Goal: Entertainment & Leisure: Browse casually

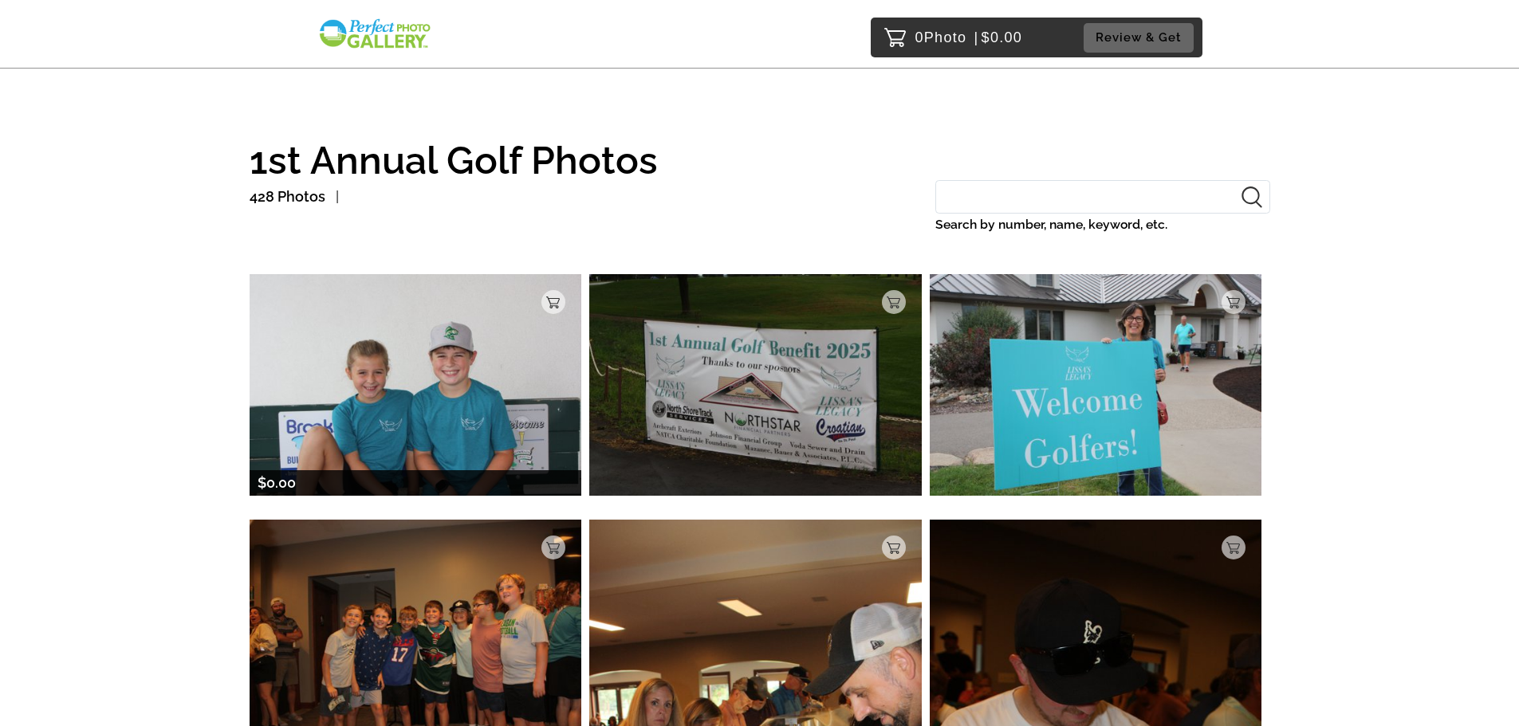
click at [438, 400] on img at bounding box center [416, 384] width 332 height 221
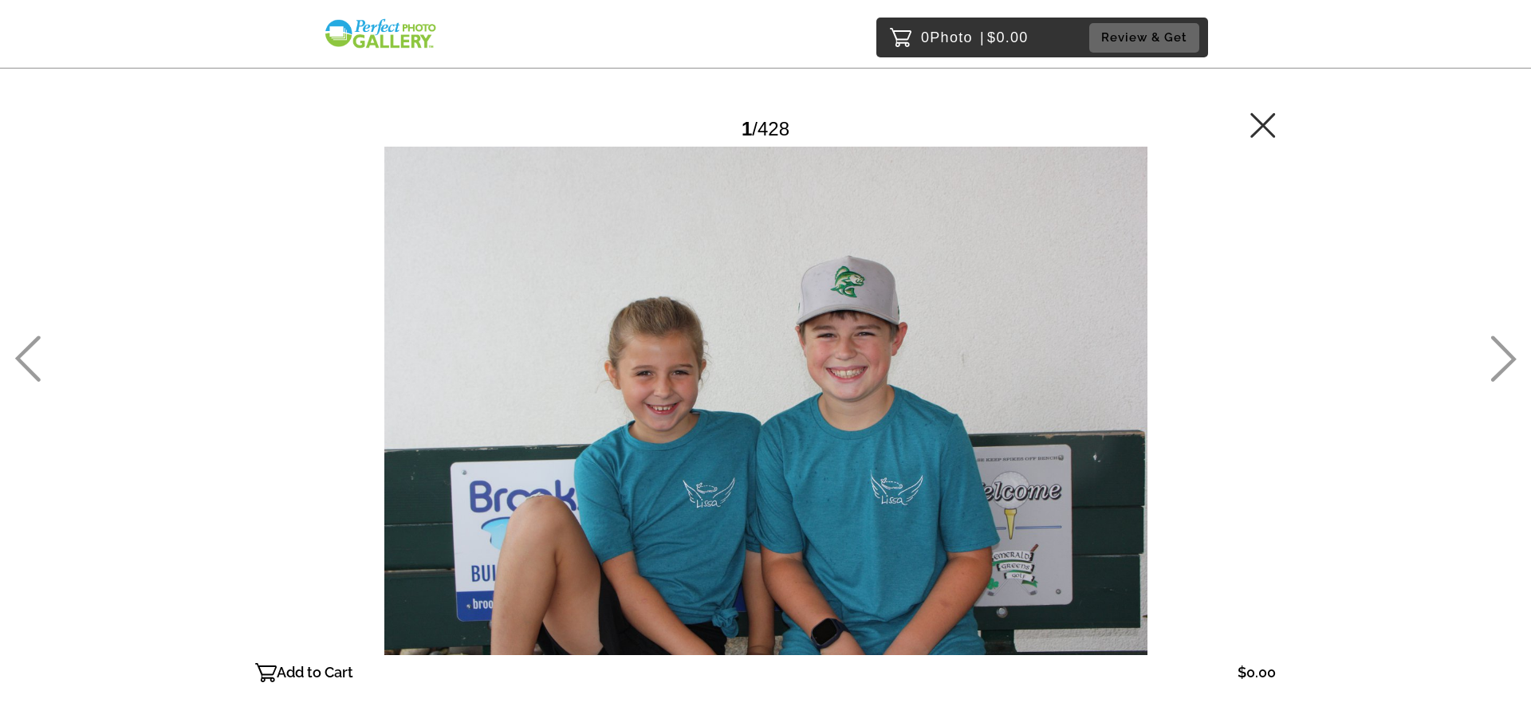
click at [1510, 354] on icon at bounding box center [1504, 359] width 26 height 46
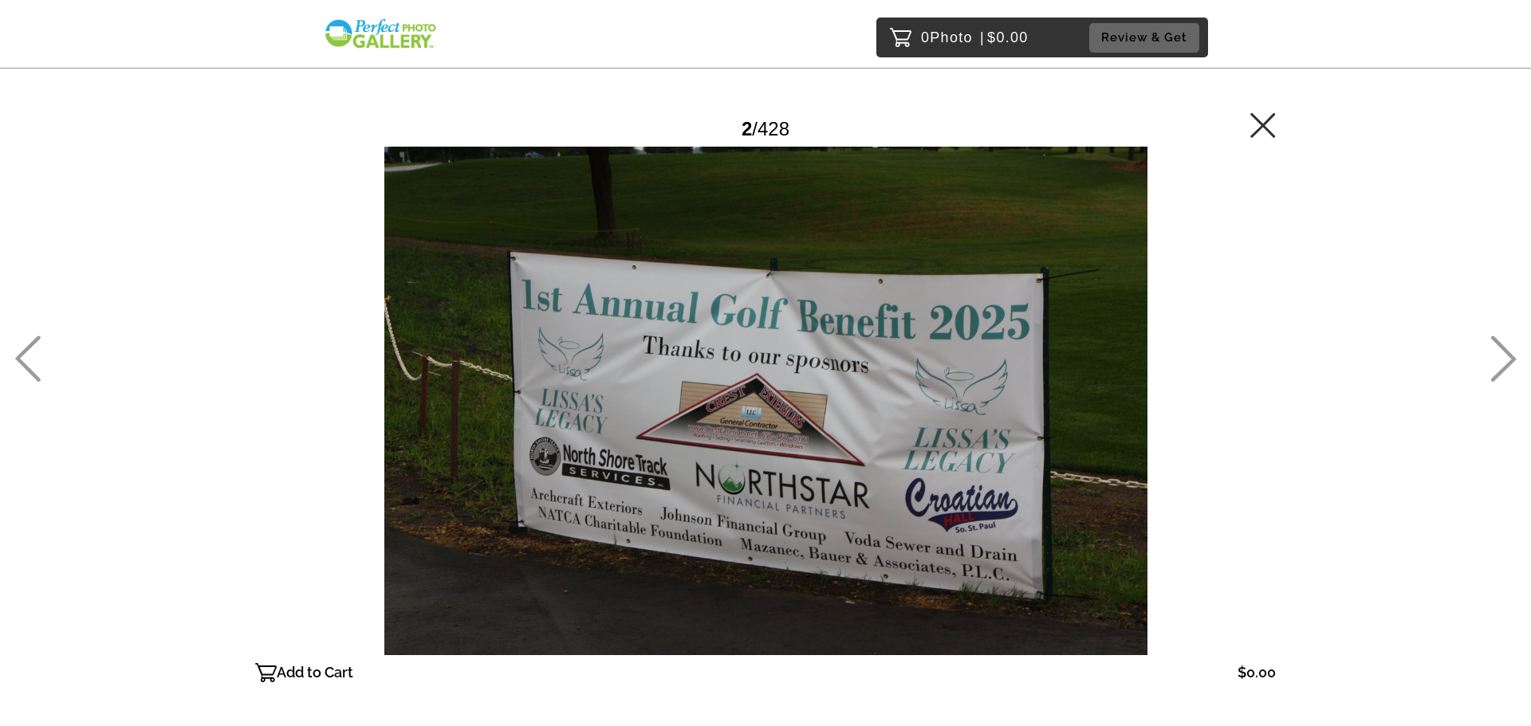
click at [1510, 354] on icon at bounding box center [1504, 359] width 26 height 46
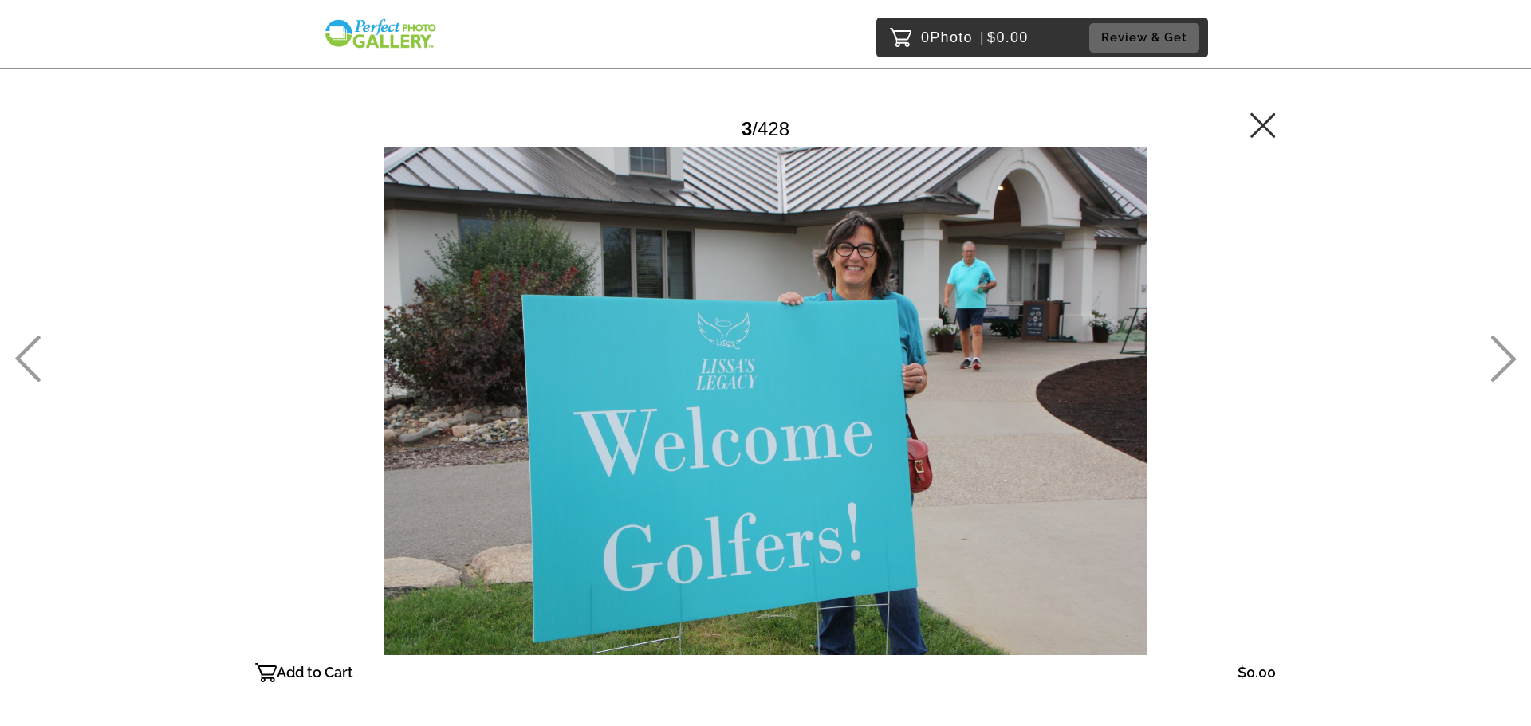
click at [1510, 354] on icon at bounding box center [1504, 359] width 26 height 46
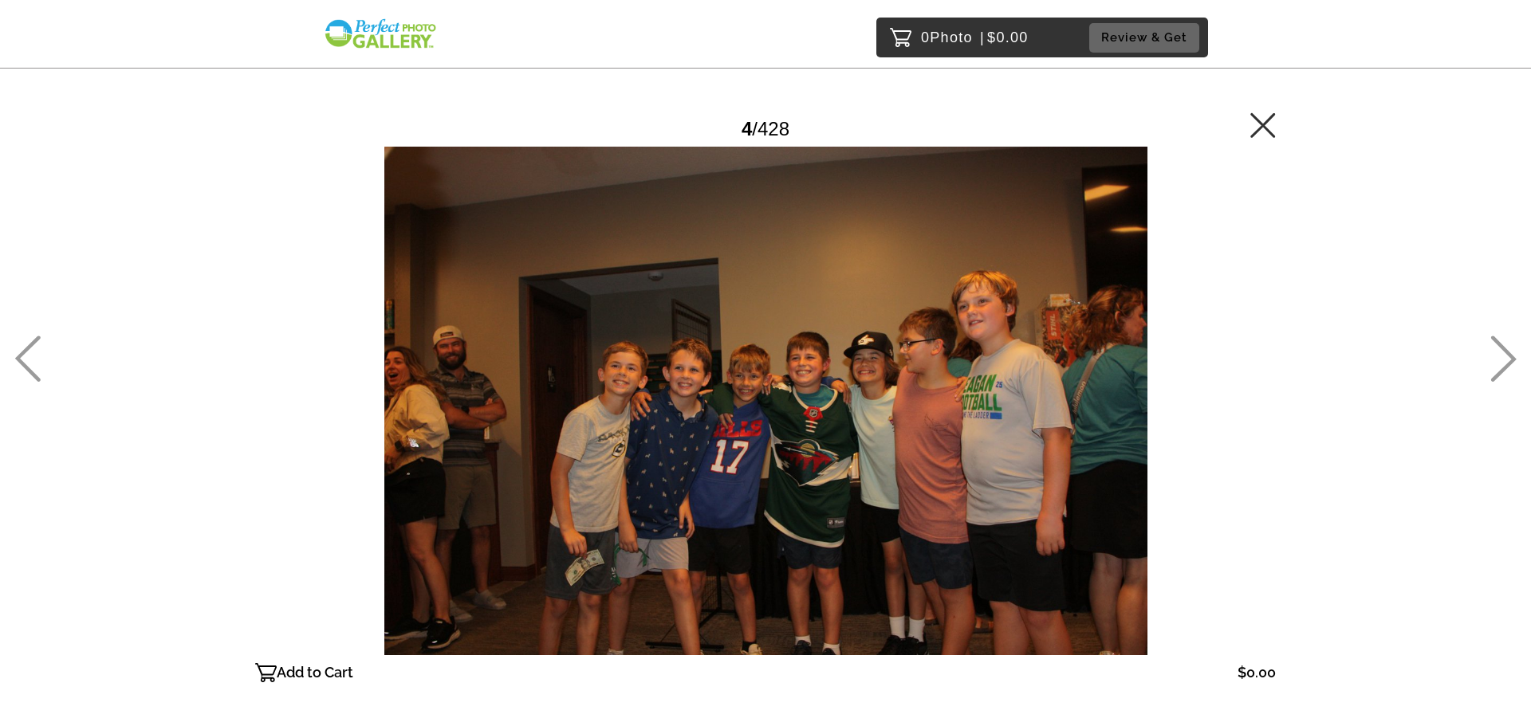
click at [1510, 354] on icon at bounding box center [1504, 359] width 26 height 46
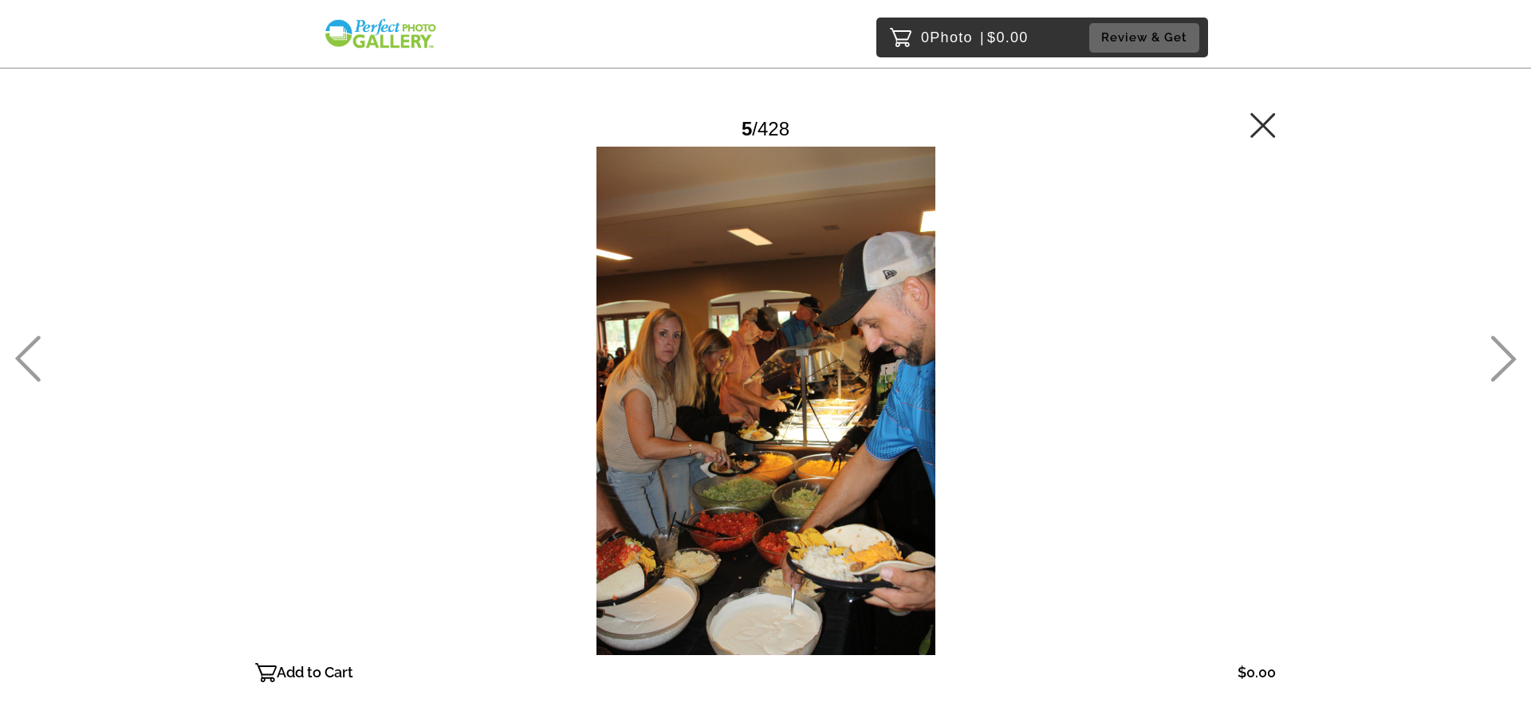
click at [1510, 354] on icon at bounding box center [1504, 359] width 26 height 46
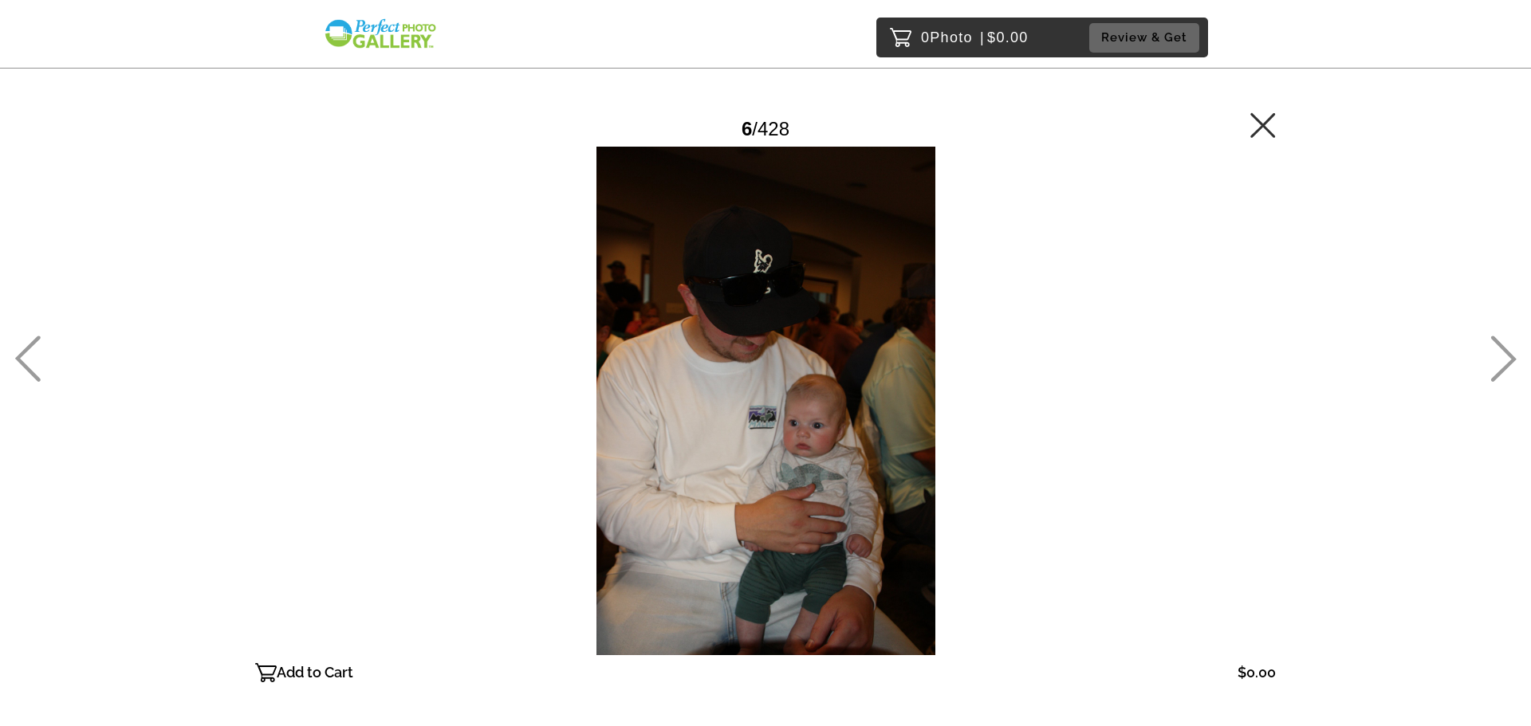
click at [1510, 354] on icon at bounding box center [1504, 359] width 26 height 46
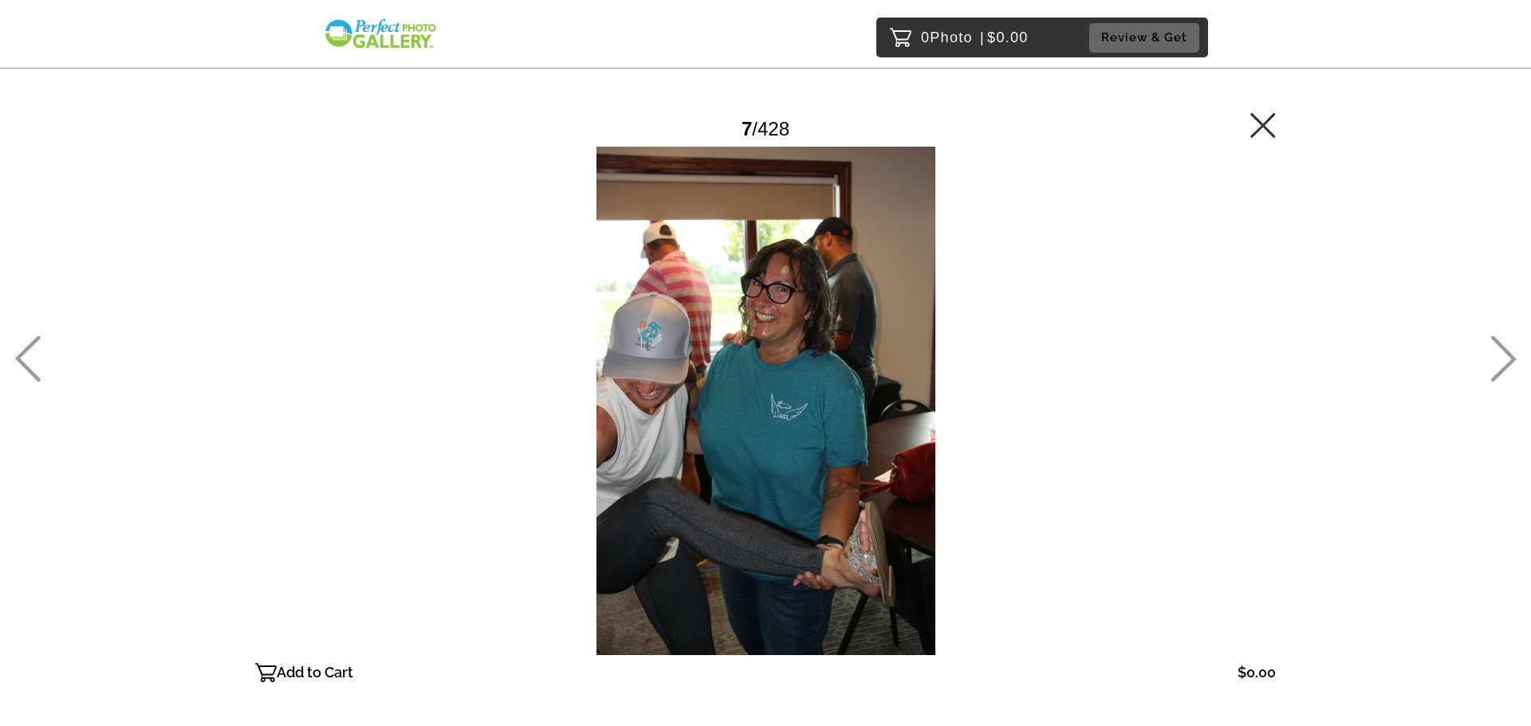
click at [1510, 354] on icon at bounding box center [1504, 359] width 26 height 46
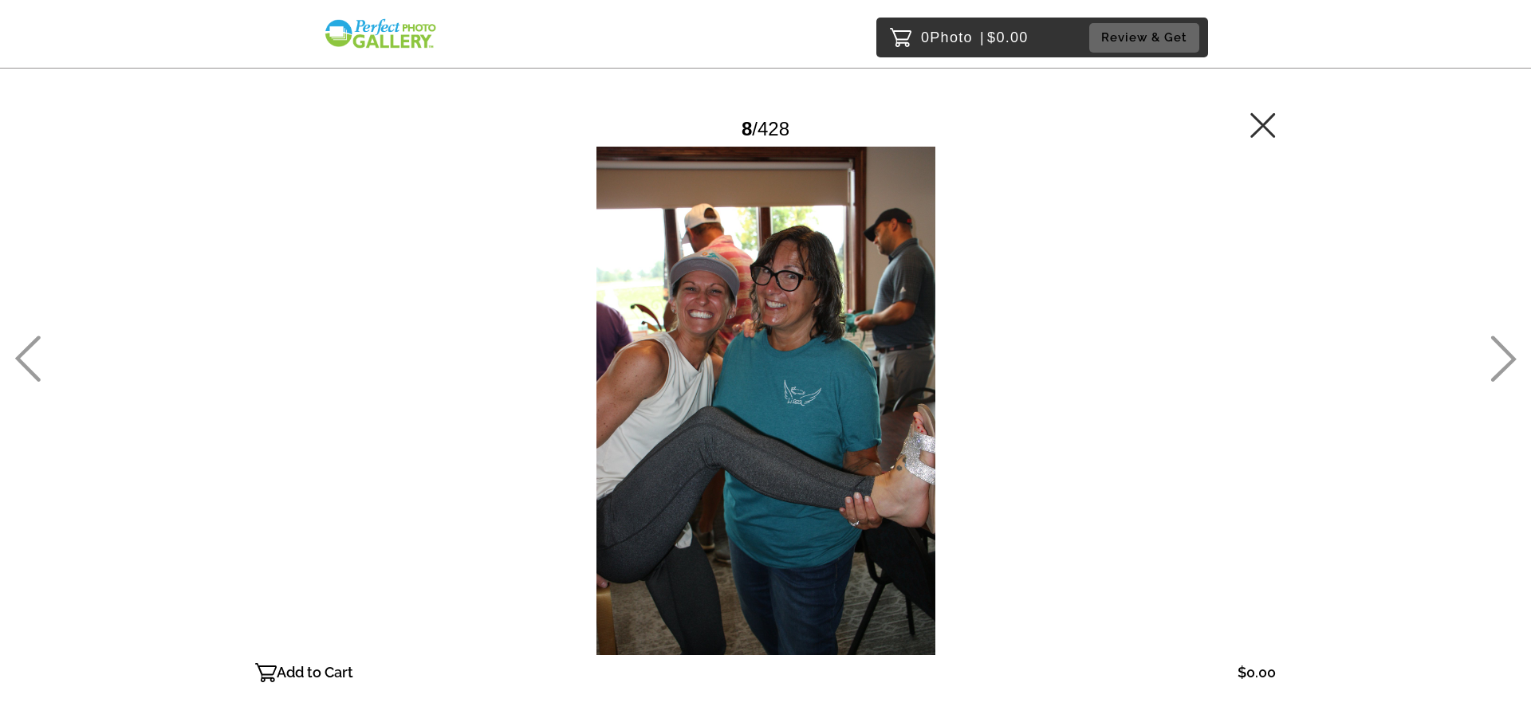
click at [1510, 354] on icon at bounding box center [1504, 359] width 26 height 46
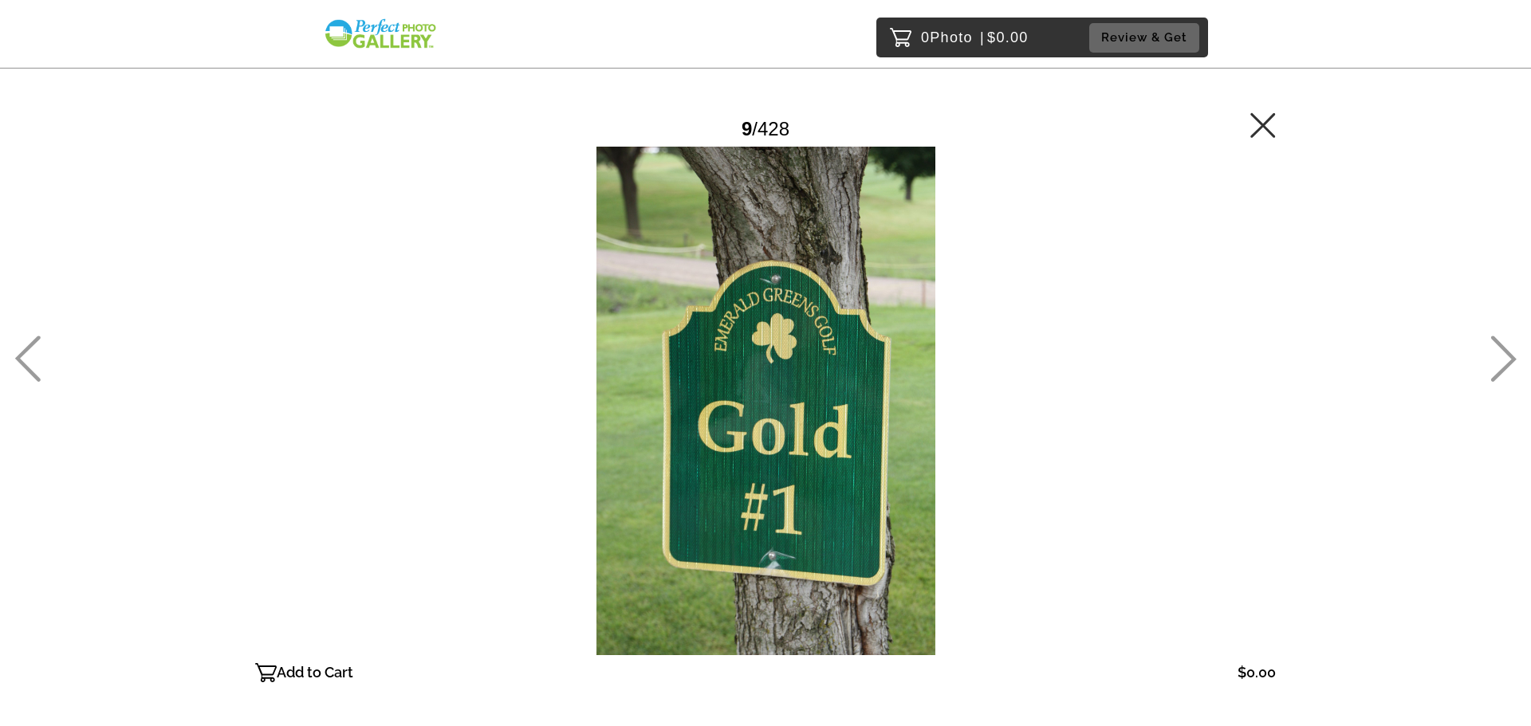
click at [1510, 354] on icon at bounding box center [1504, 359] width 26 height 46
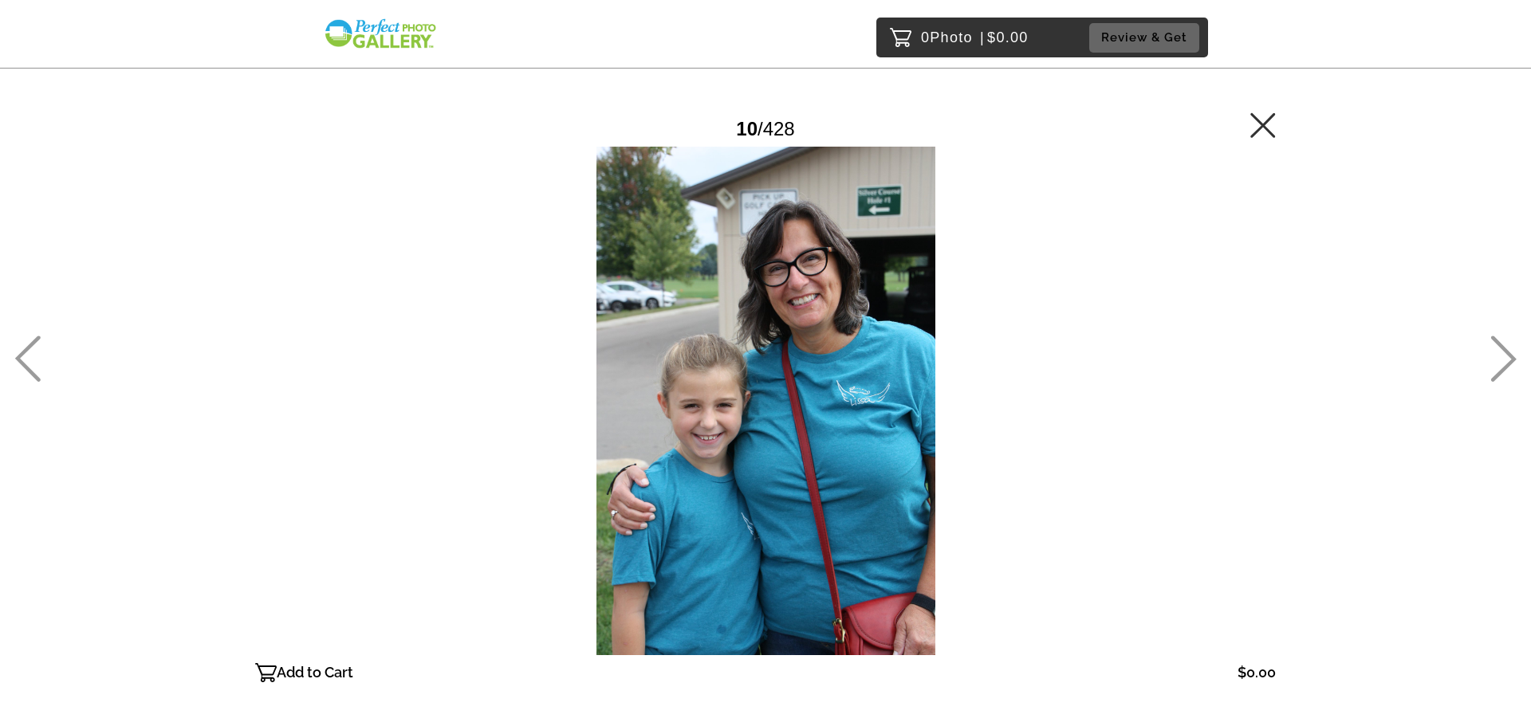
click at [1510, 354] on icon at bounding box center [1504, 359] width 26 height 46
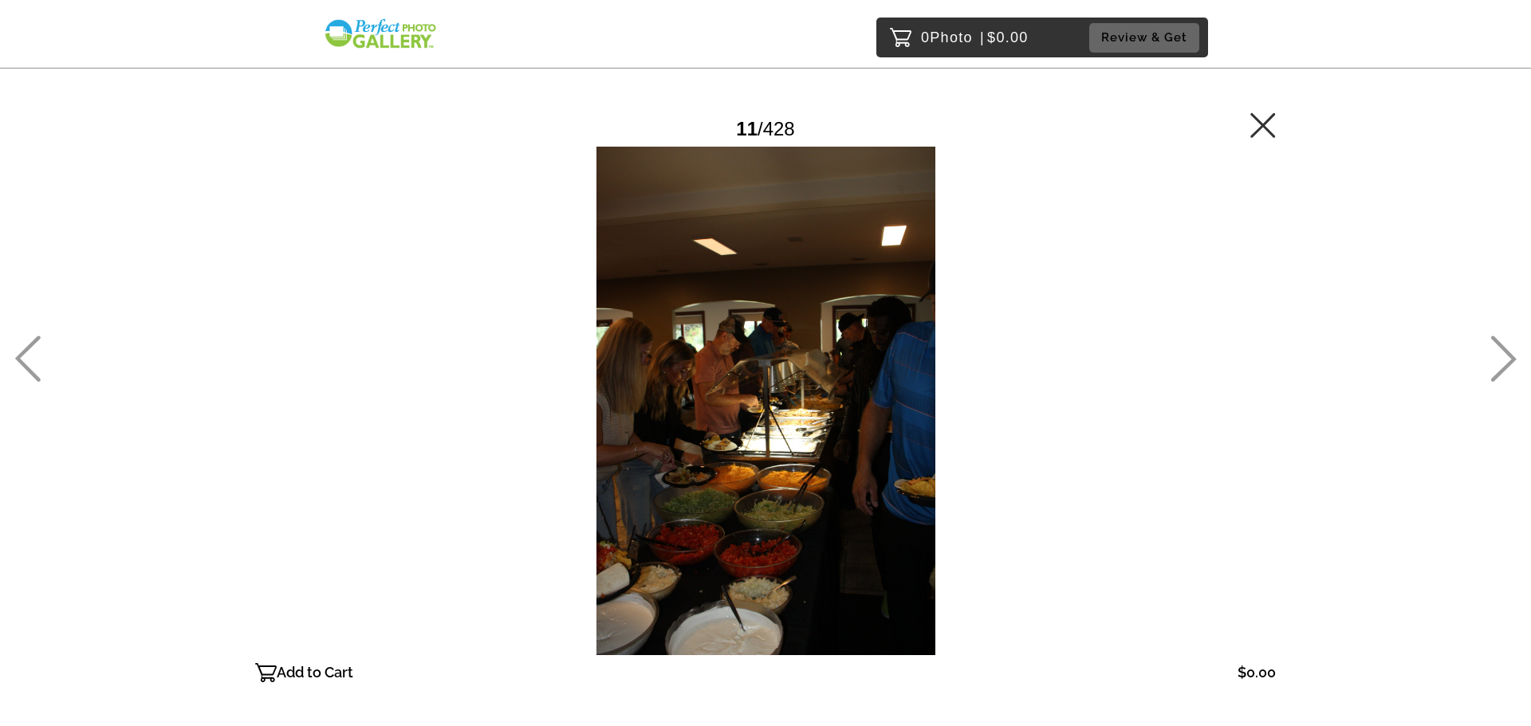
click at [1510, 354] on icon at bounding box center [1504, 359] width 26 height 46
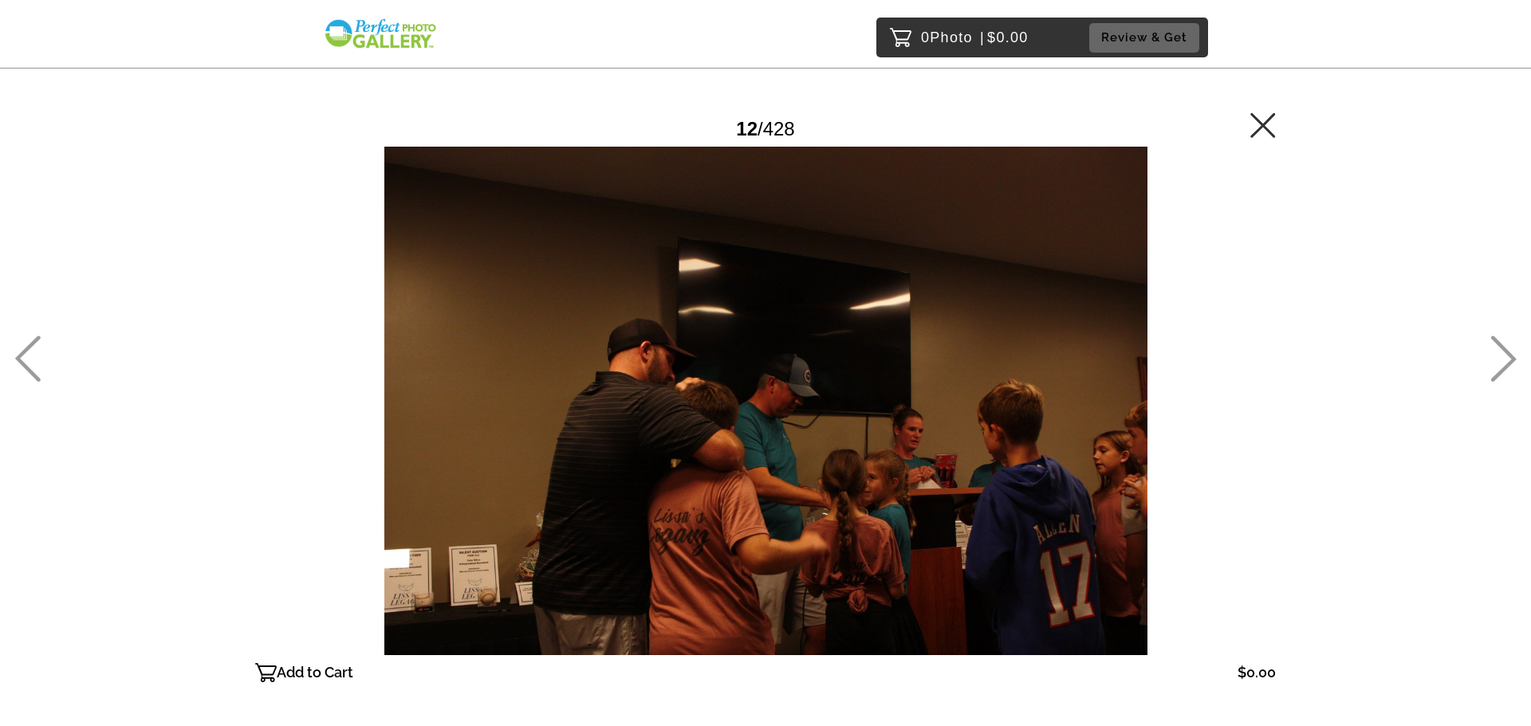
click at [1510, 354] on icon at bounding box center [1504, 359] width 26 height 46
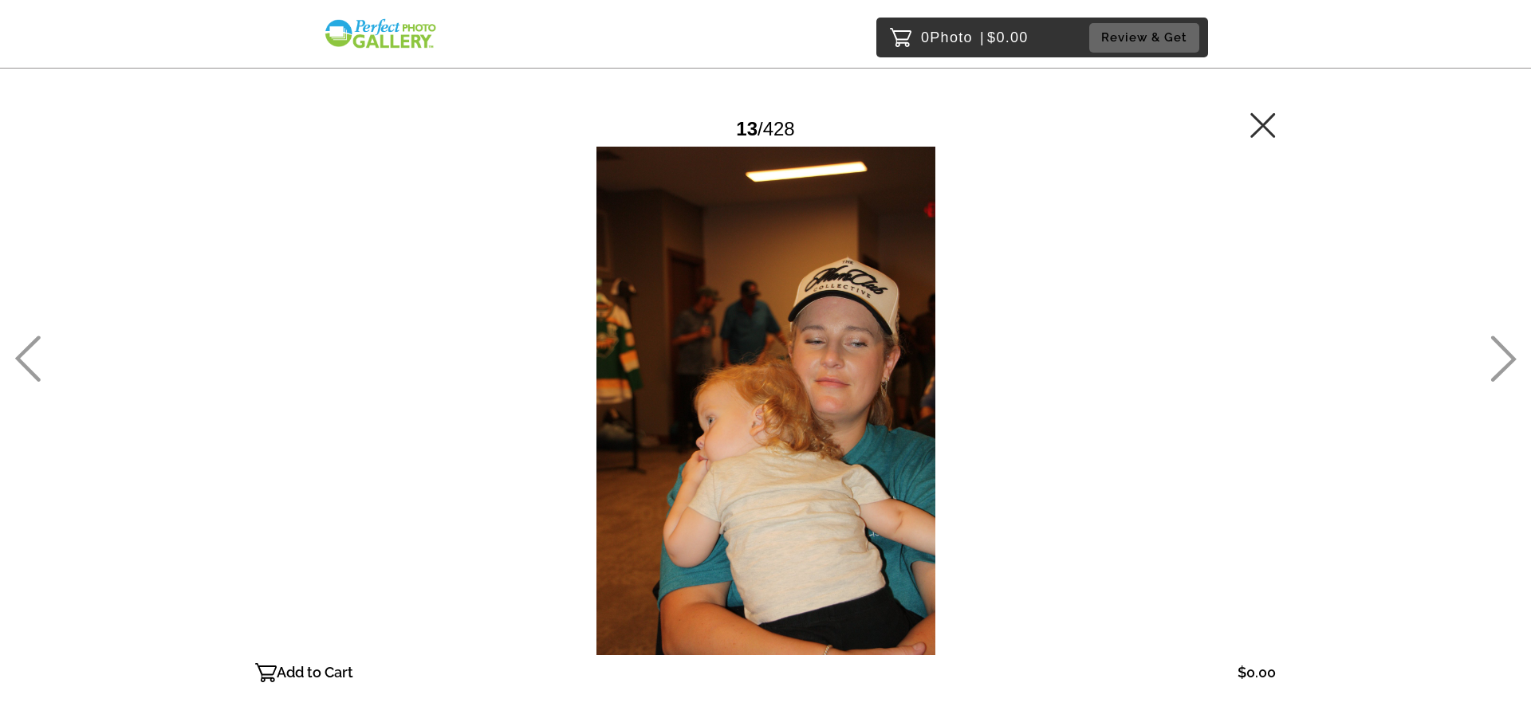
click at [1510, 354] on icon at bounding box center [1504, 359] width 26 height 46
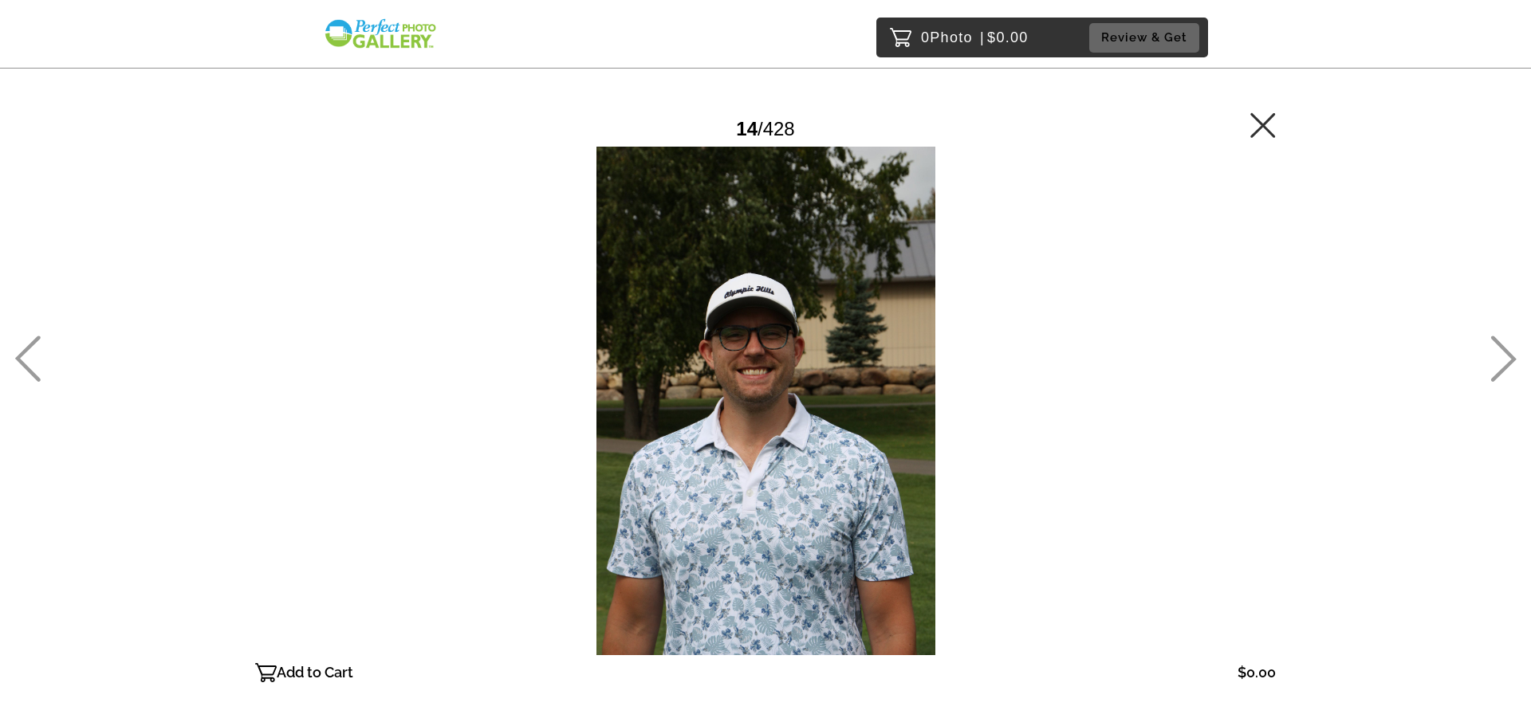
click at [1510, 354] on icon at bounding box center [1504, 359] width 26 height 46
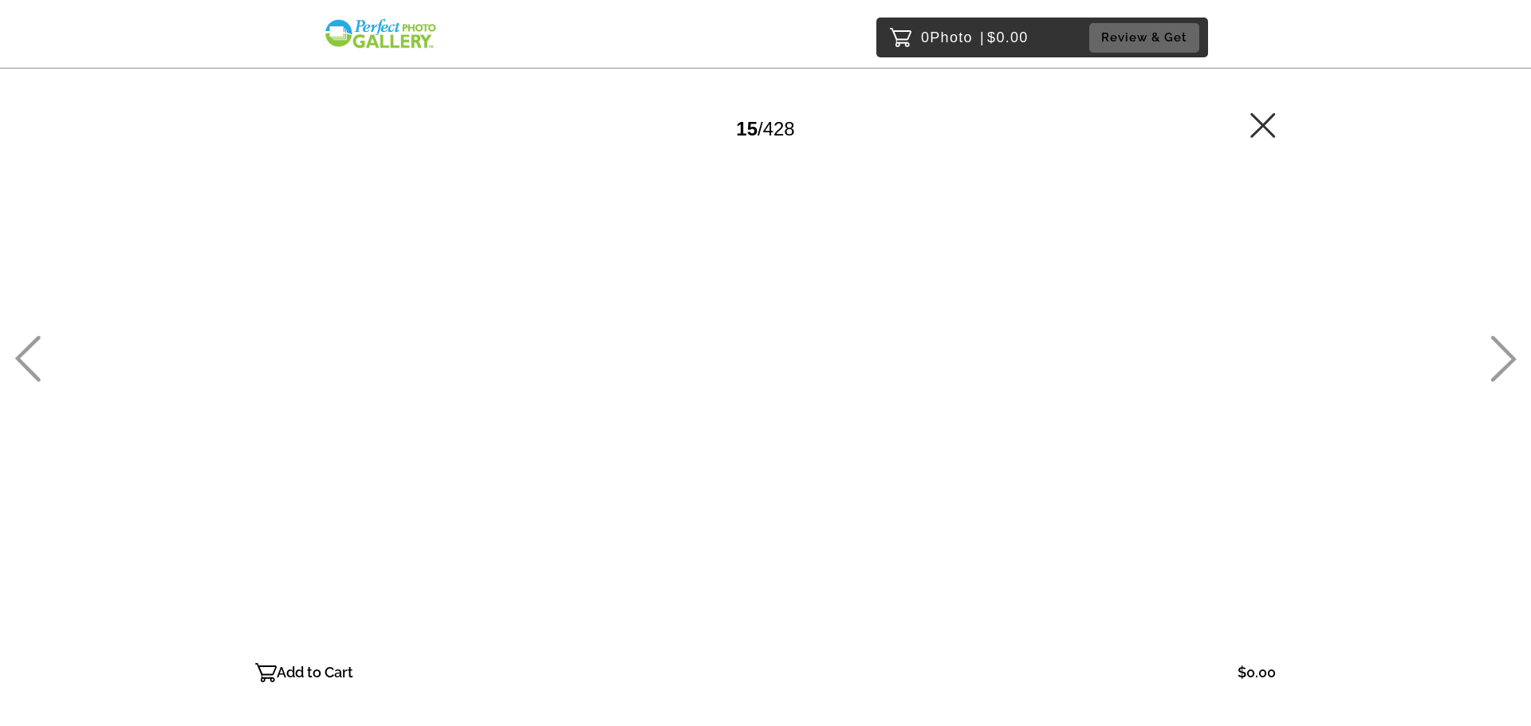
click at [1510, 354] on icon at bounding box center [1504, 359] width 26 height 46
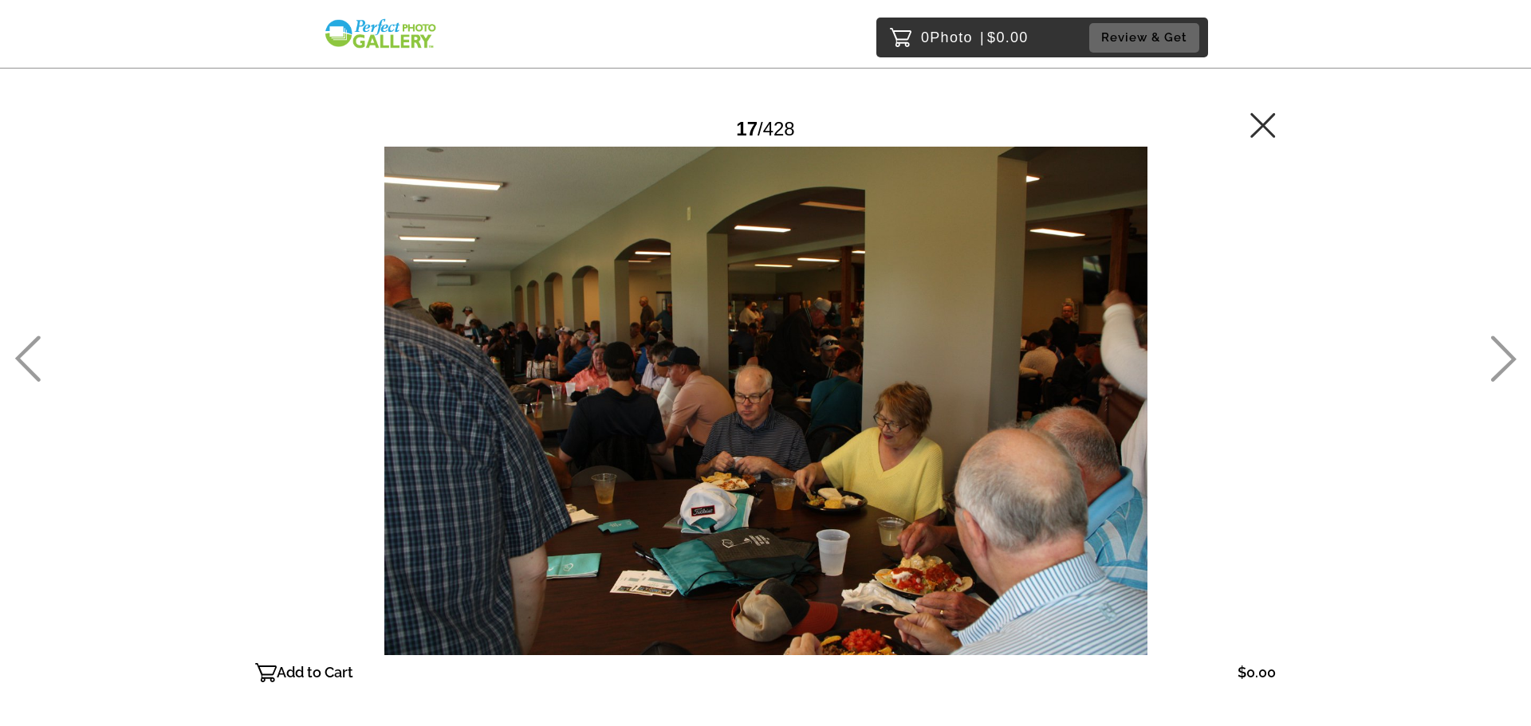
click at [1510, 354] on icon at bounding box center [1504, 359] width 26 height 46
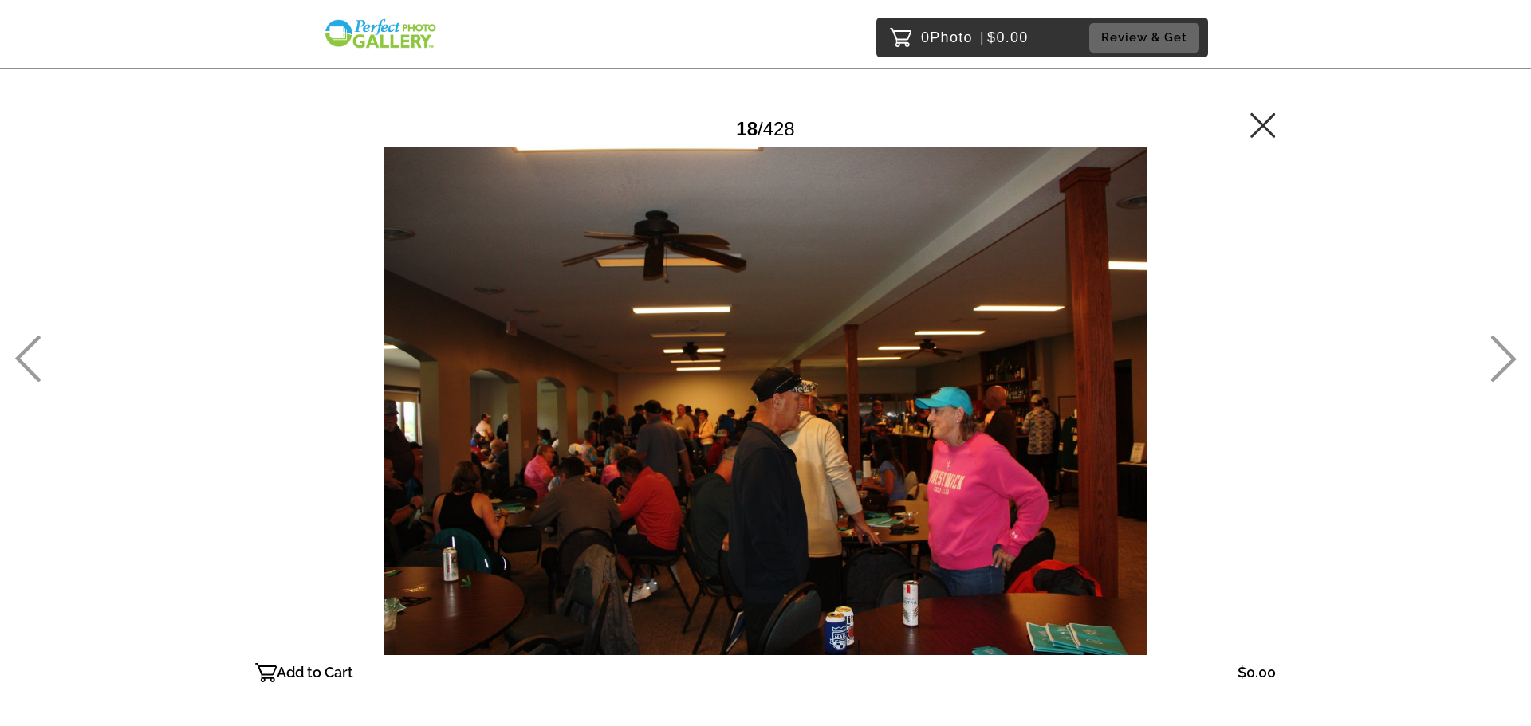
click at [1510, 354] on icon at bounding box center [1504, 359] width 26 height 46
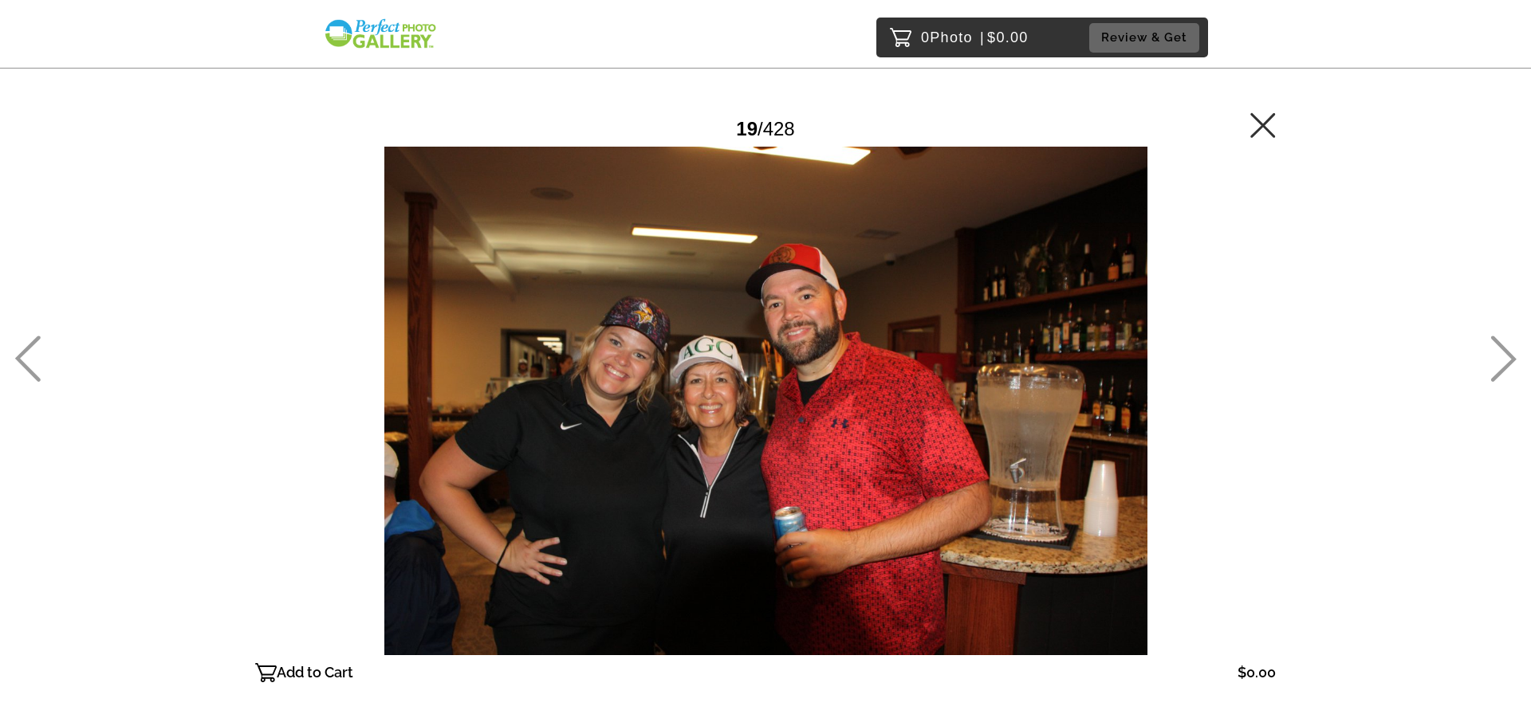
click at [1510, 354] on icon at bounding box center [1504, 359] width 26 height 46
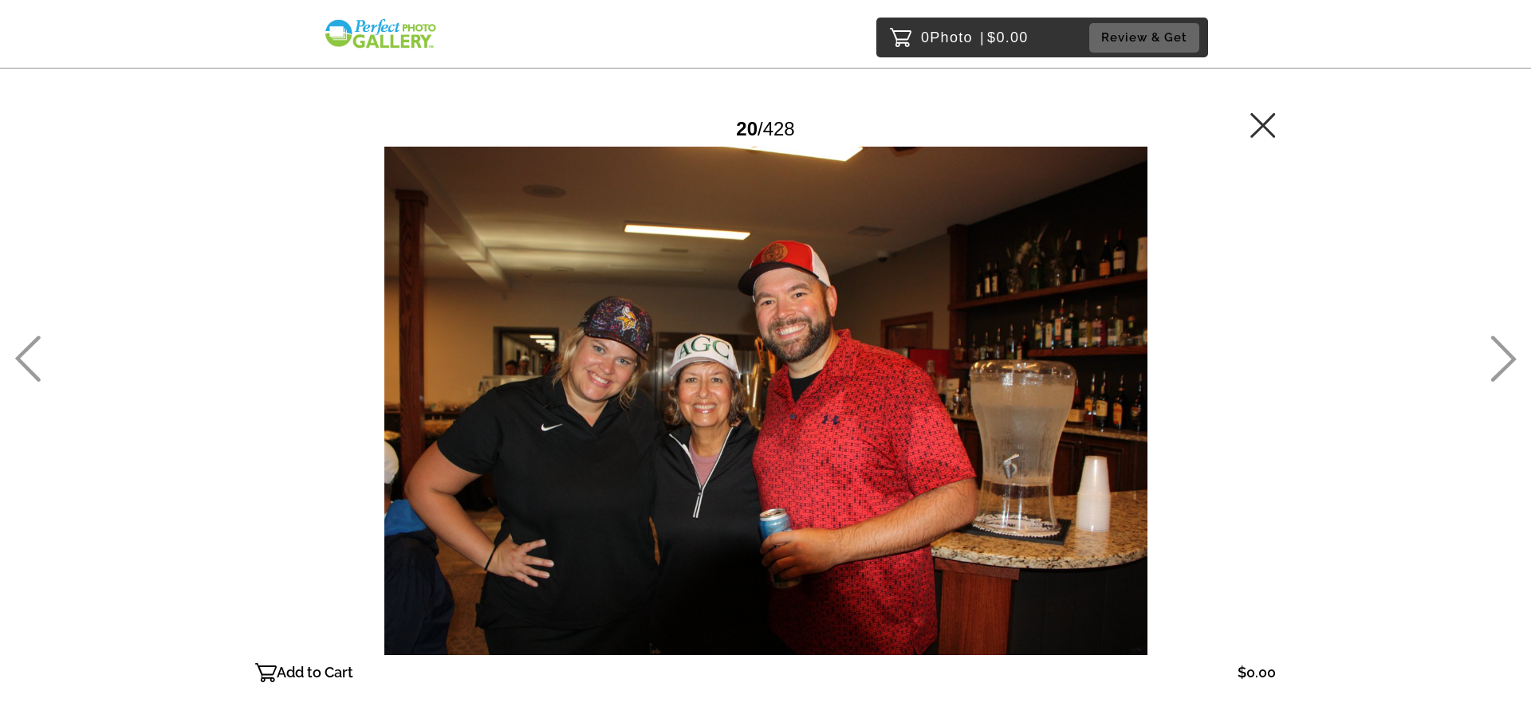
click at [1510, 354] on icon at bounding box center [1504, 359] width 26 height 46
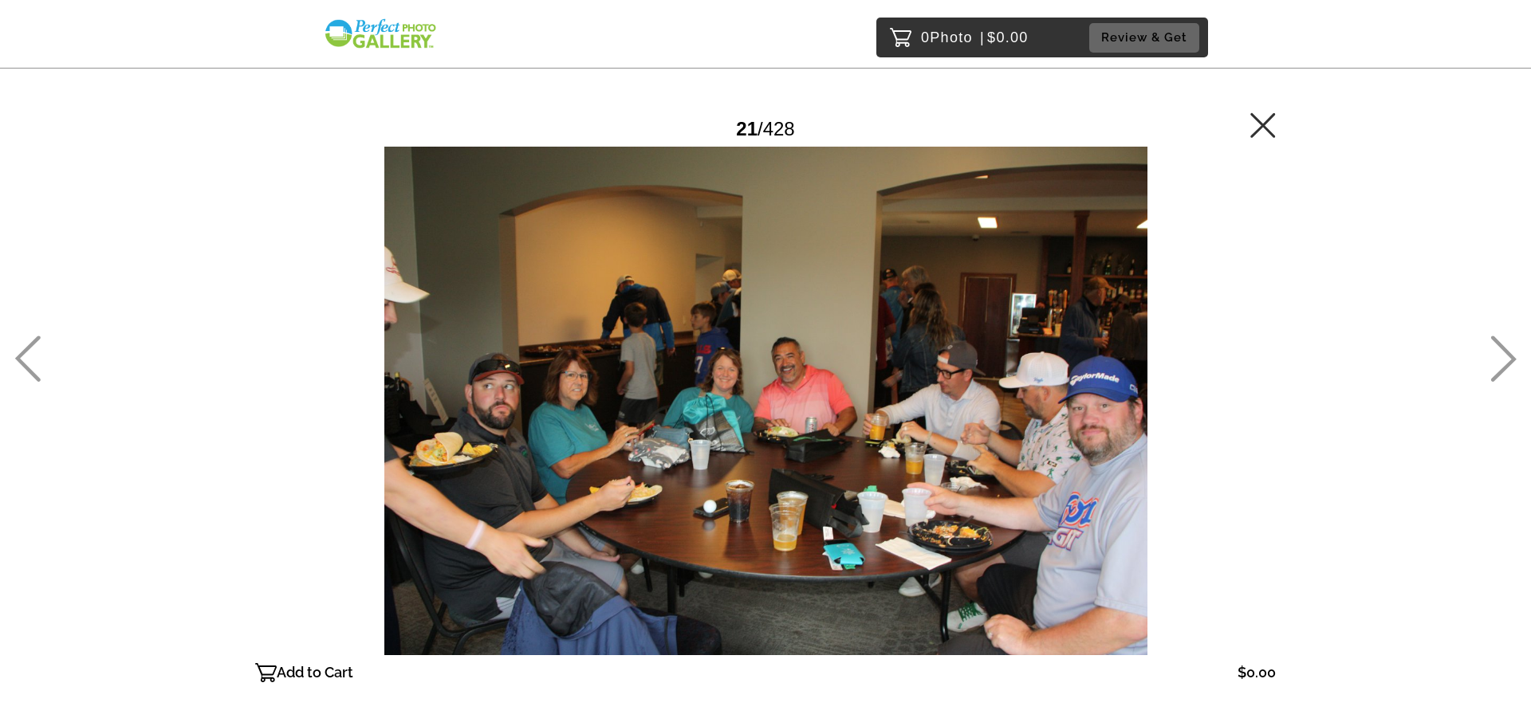
click at [1510, 354] on icon at bounding box center [1504, 359] width 26 height 46
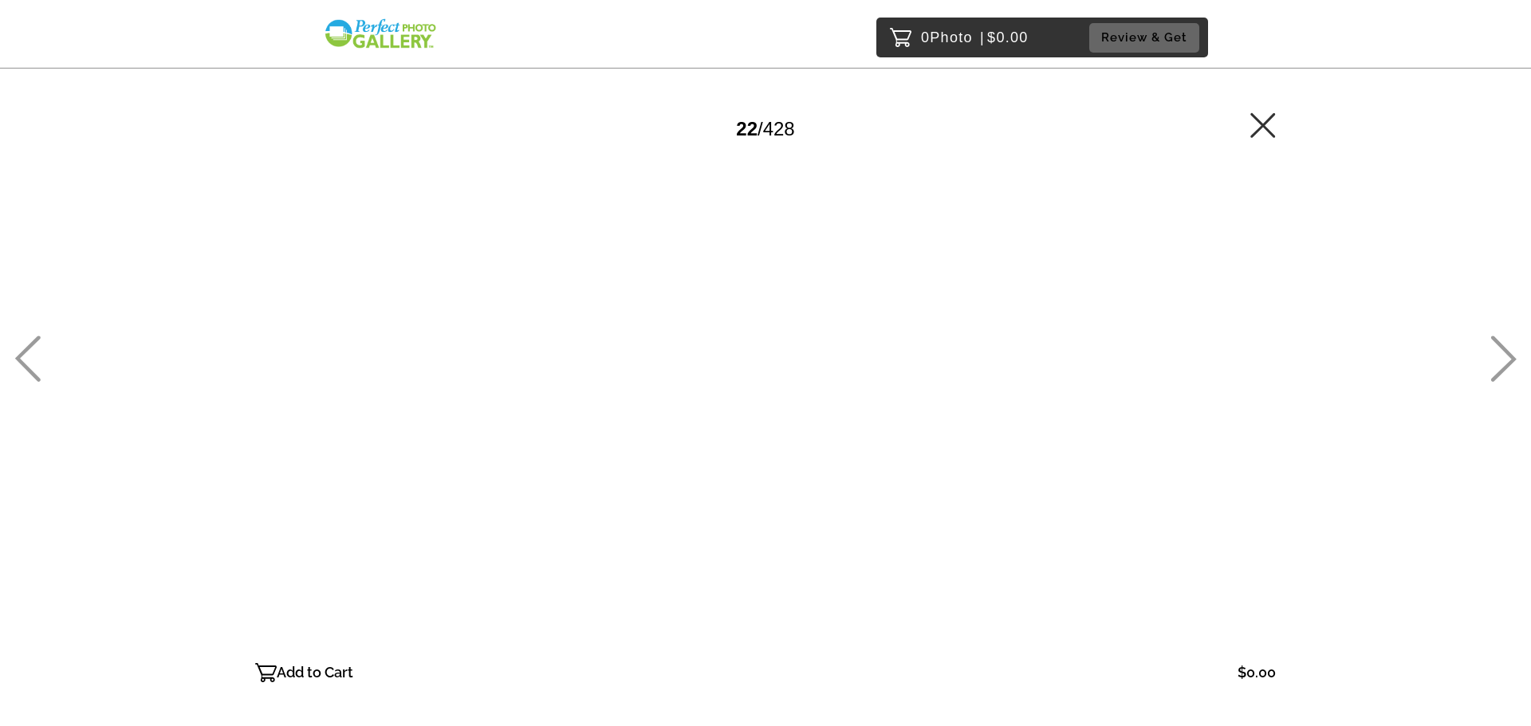
click at [1510, 354] on icon at bounding box center [1504, 359] width 26 height 46
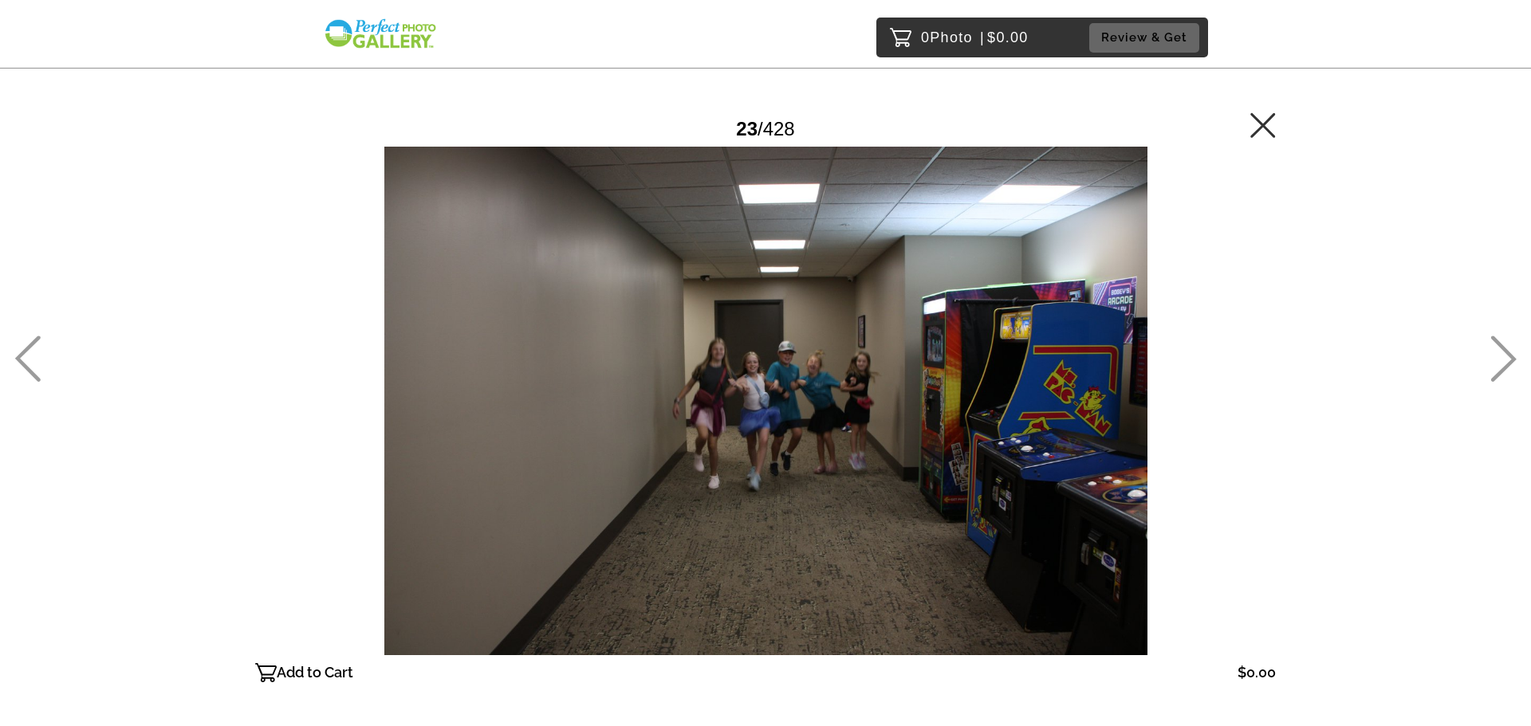
click at [1510, 354] on icon at bounding box center [1504, 359] width 26 height 46
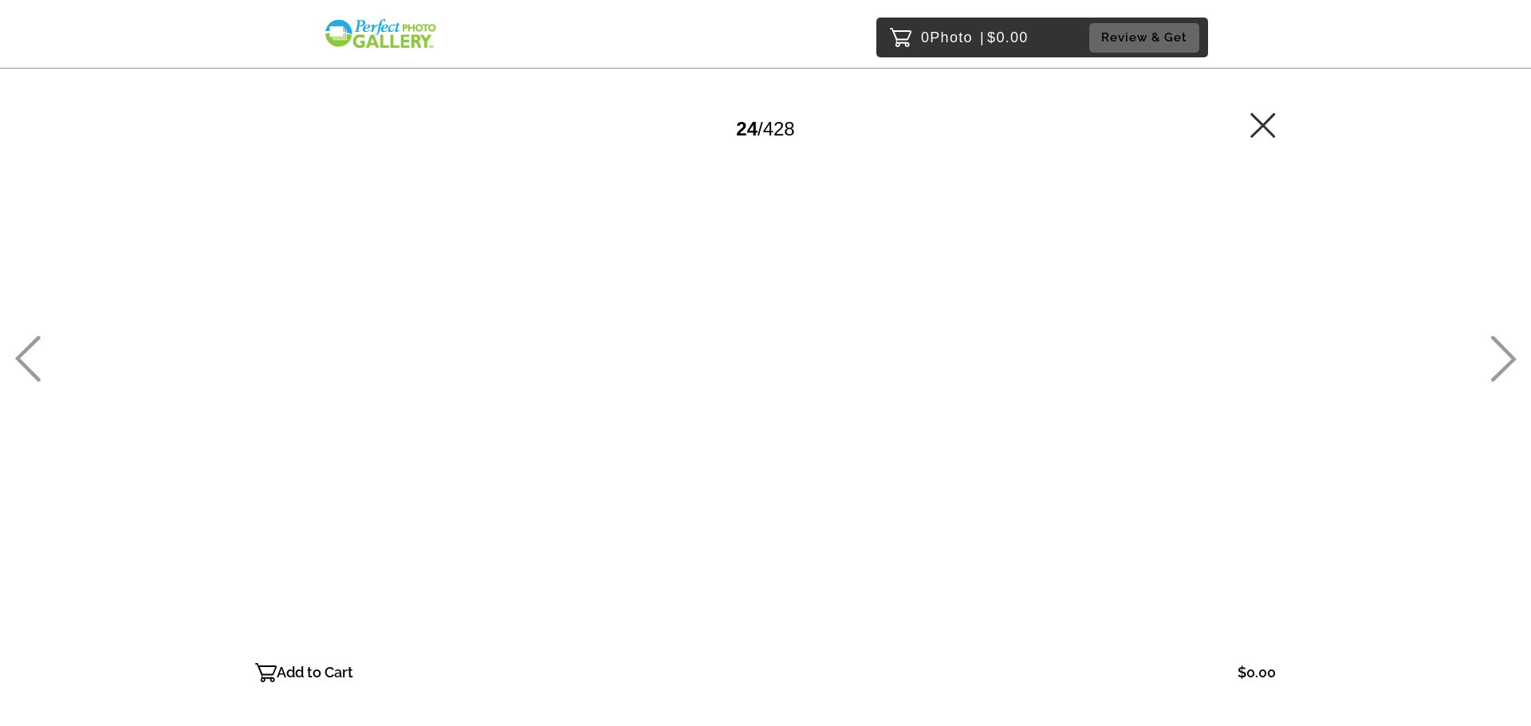
click at [1510, 354] on icon at bounding box center [1504, 359] width 26 height 46
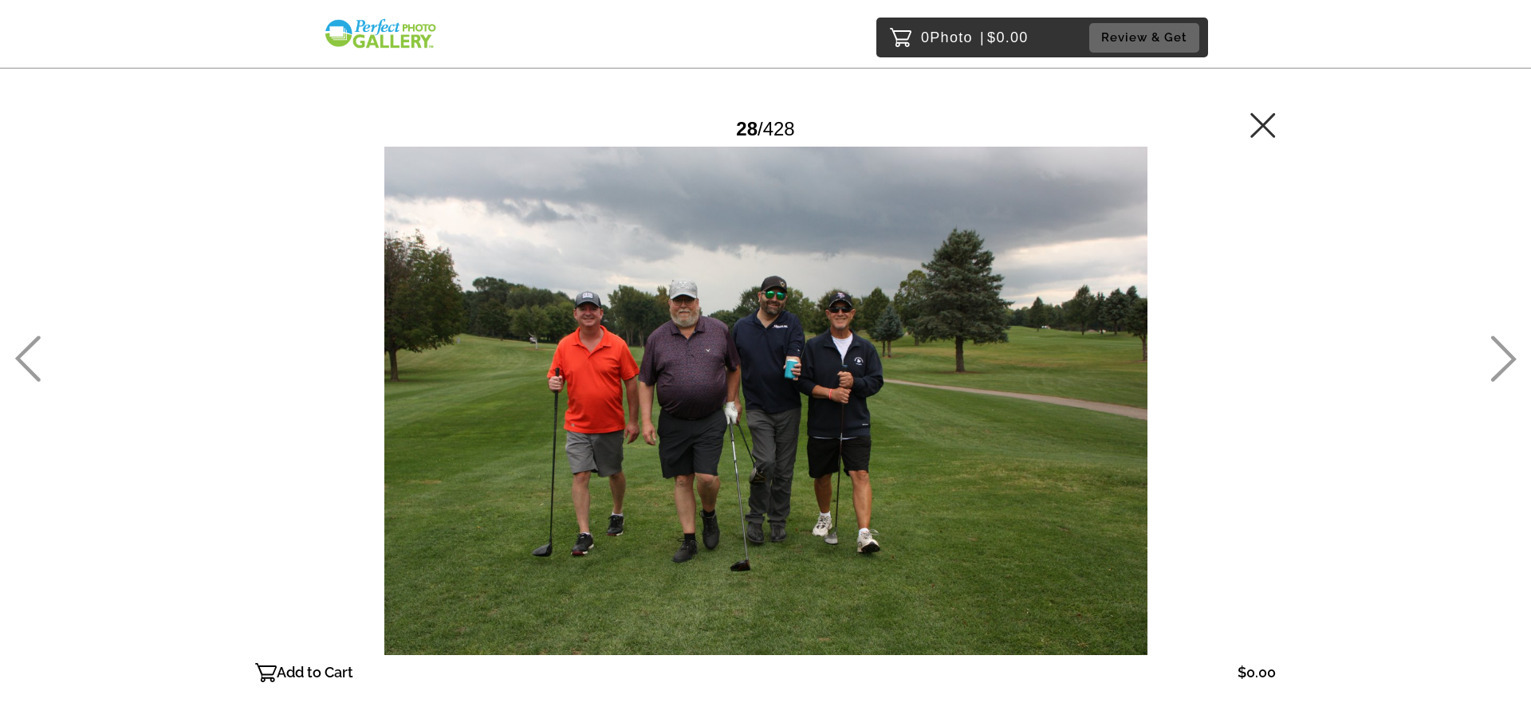
click at [1510, 354] on icon at bounding box center [1504, 359] width 26 height 46
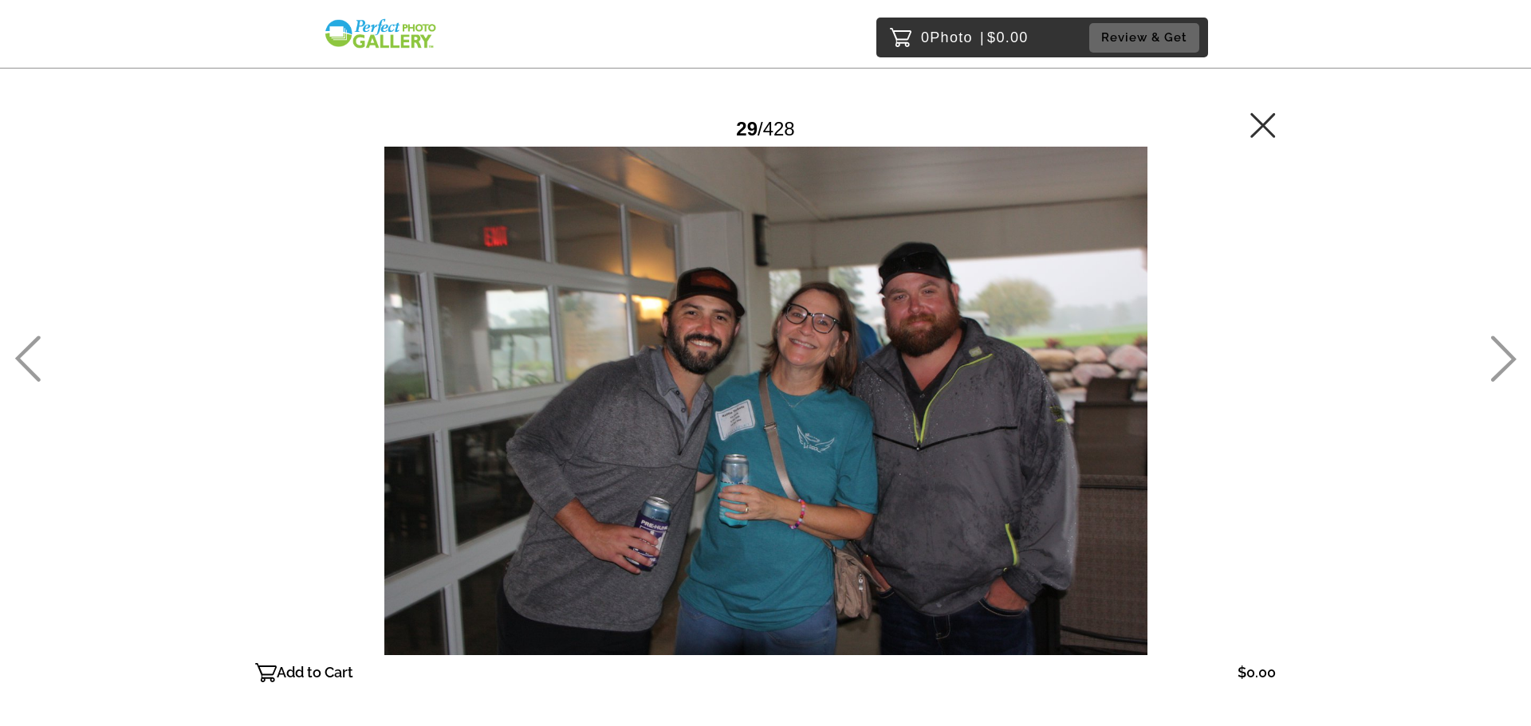
click at [22, 361] on icon at bounding box center [27, 359] width 26 height 46
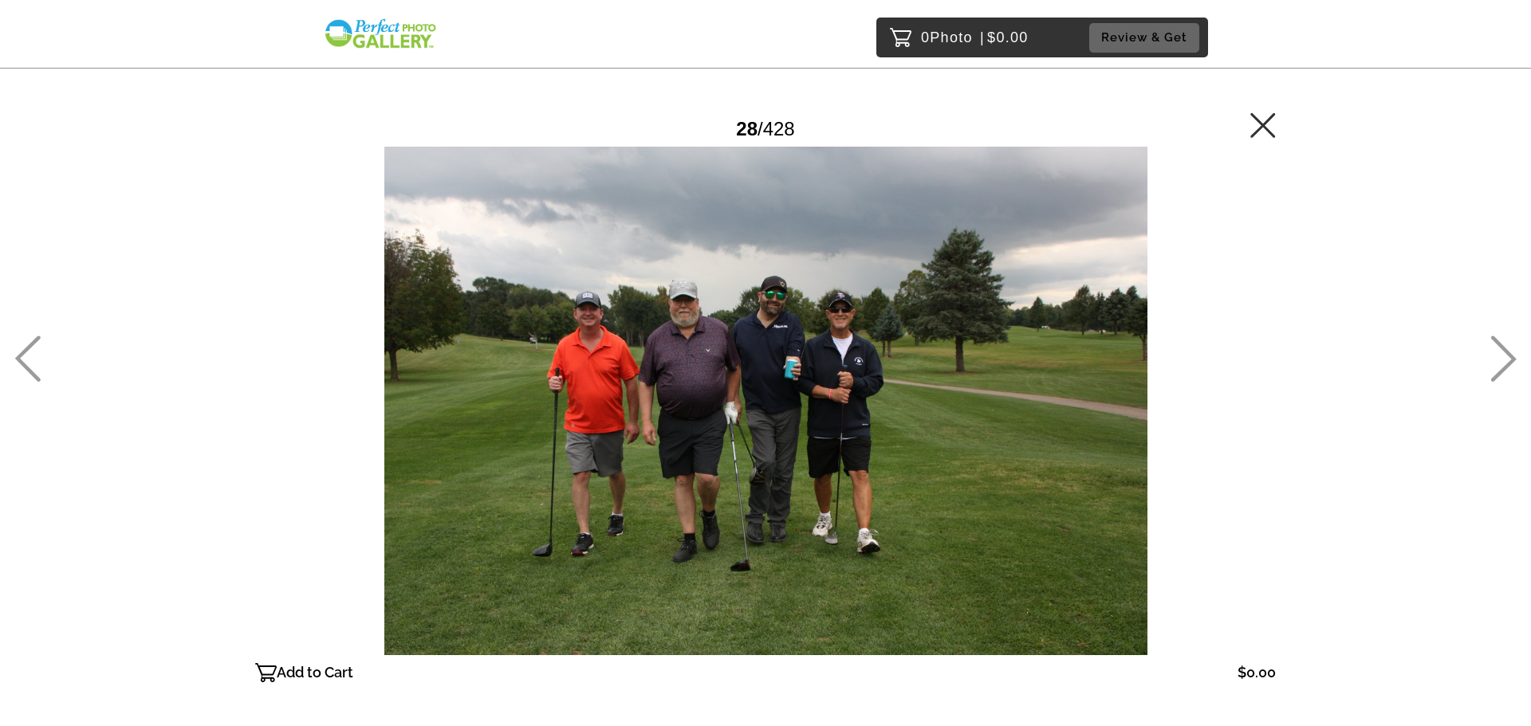
click at [1510, 350] on icon at bounding box center [1503, 359] width 26 height 46
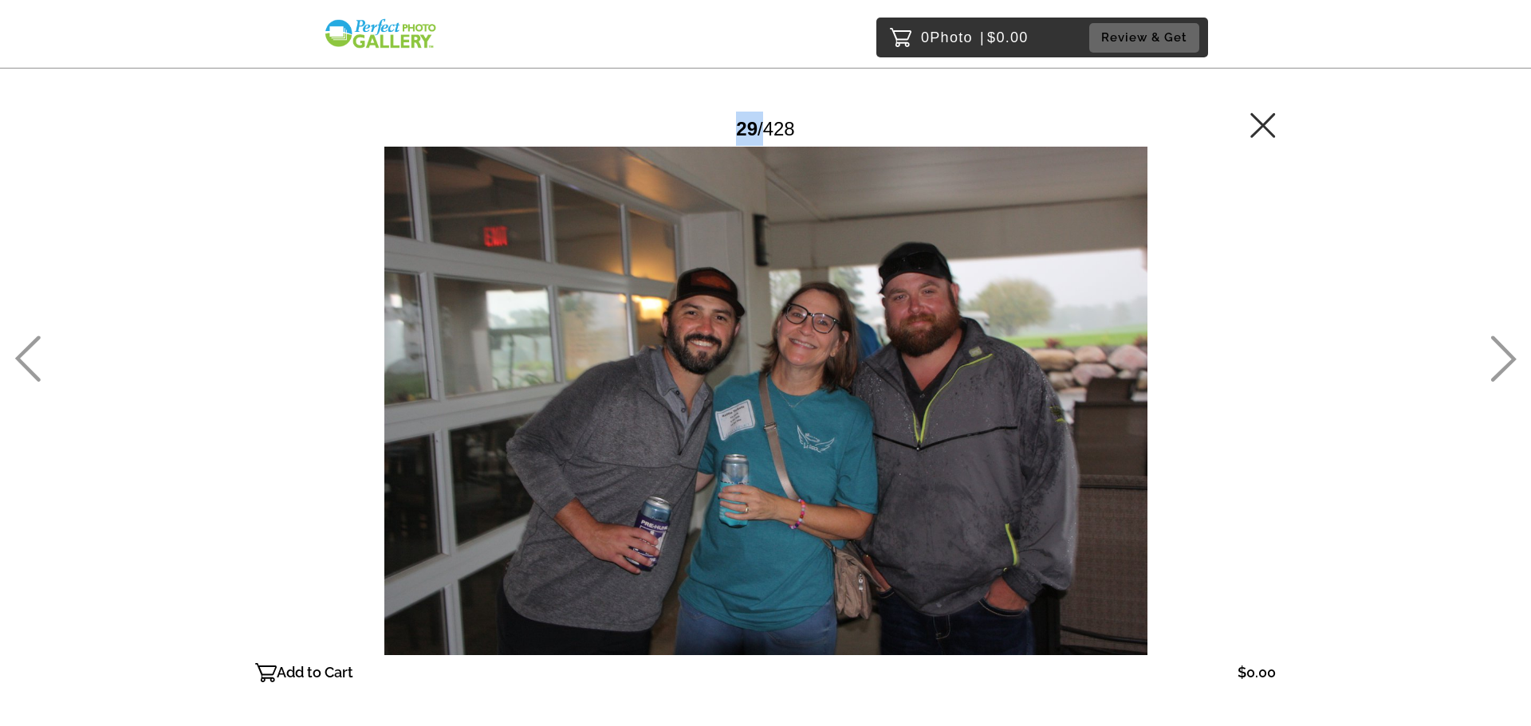
click at [1510, 350] on icon at bounding box center [1503, 359] width 26 height 46
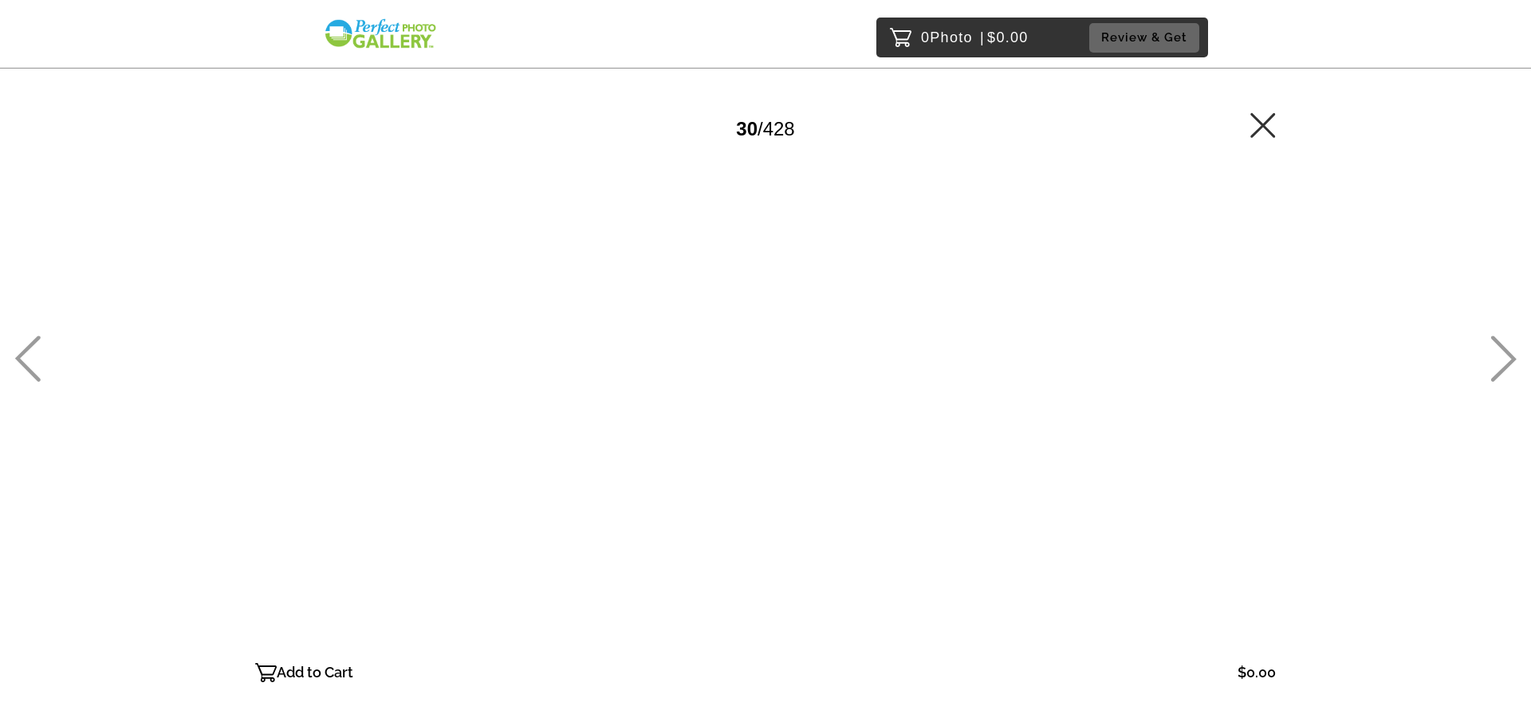
click at [1510, 350] on icon at bounding box center [1503, 359] width 26 height 46
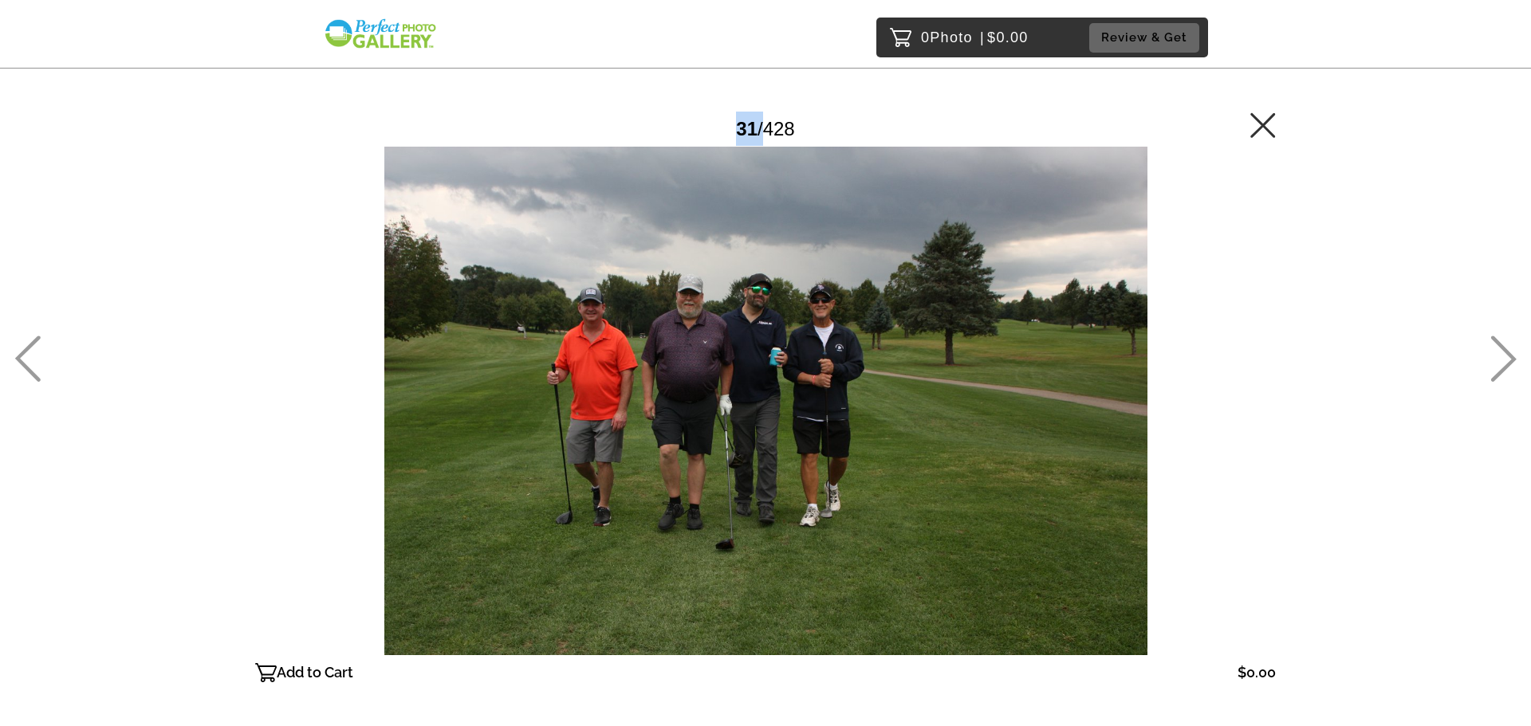
click at [1510, 350] on icon at bounding box center [1503, 359] width 26 height 46
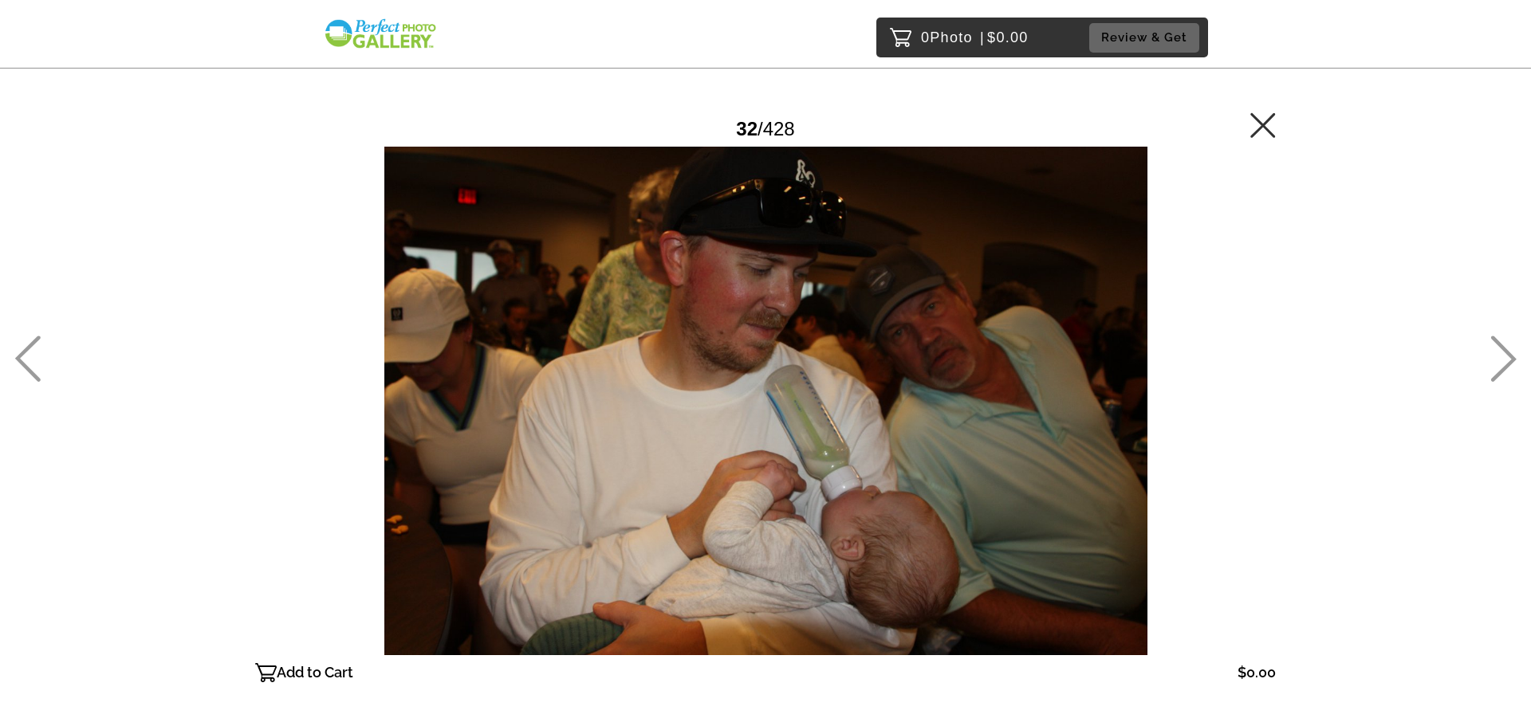
click at [1510, 350] on icon at bounding box center [1503, 359] width 26 height 46
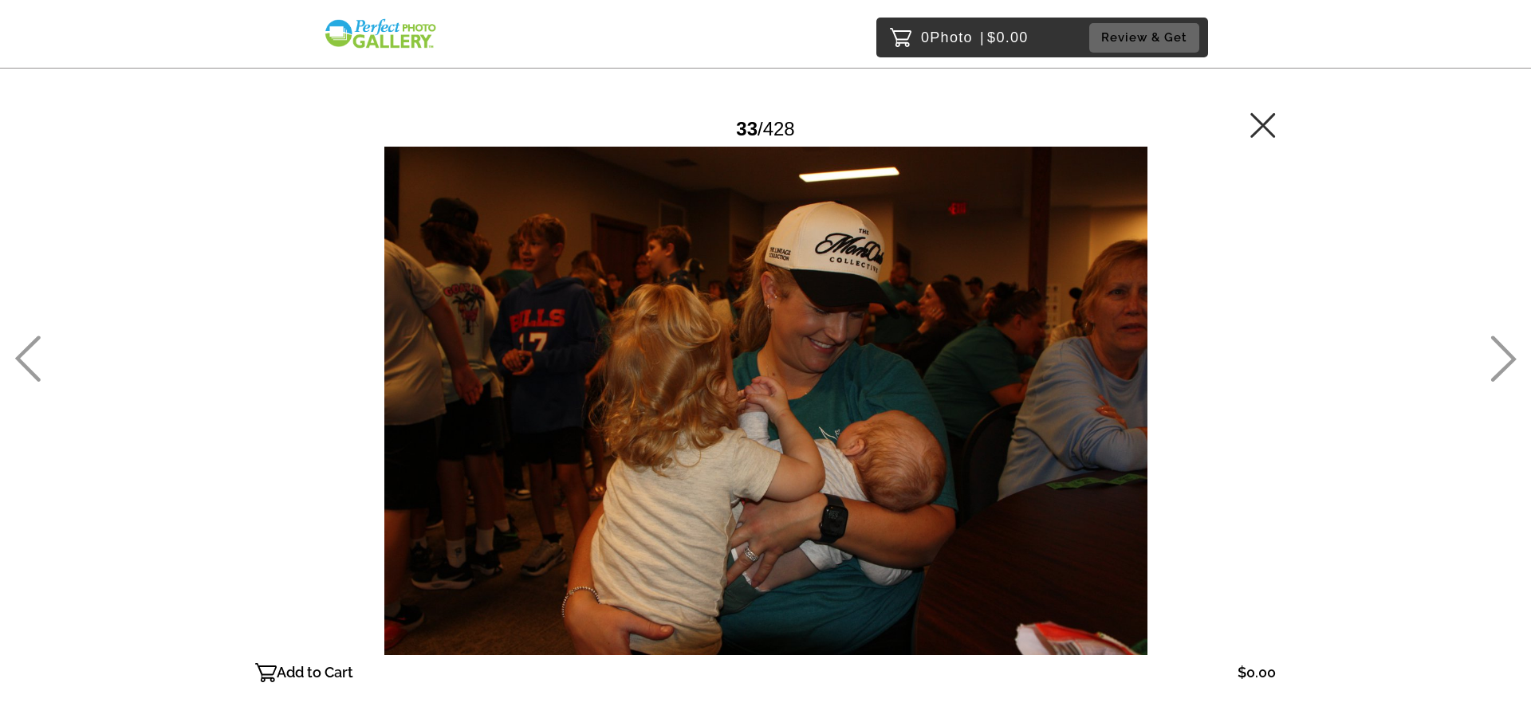
click at [1510, 350] on icon at bounding box center [1503, 359] width 26 height 46
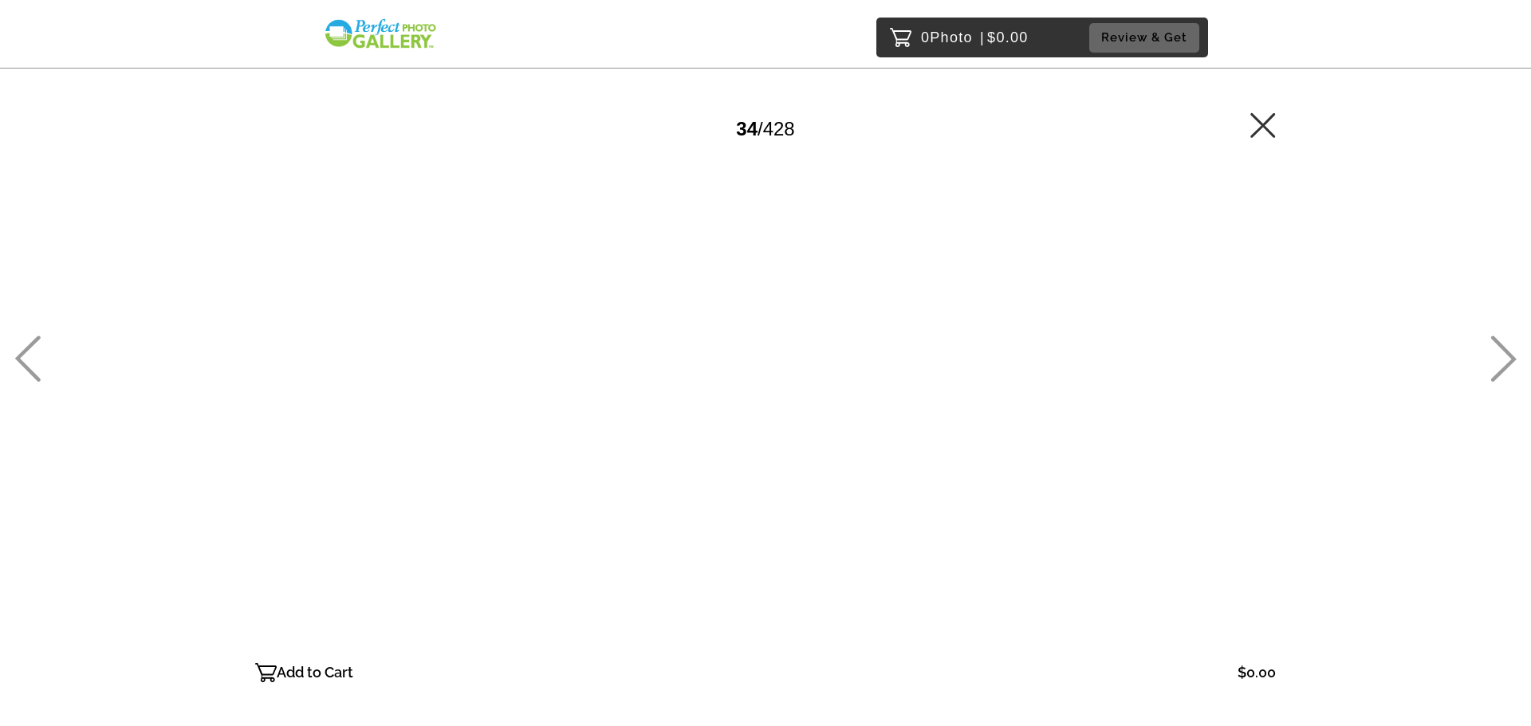
click at [1510, 350] on icon at bounding box center [1503, 359] width 26 height 46
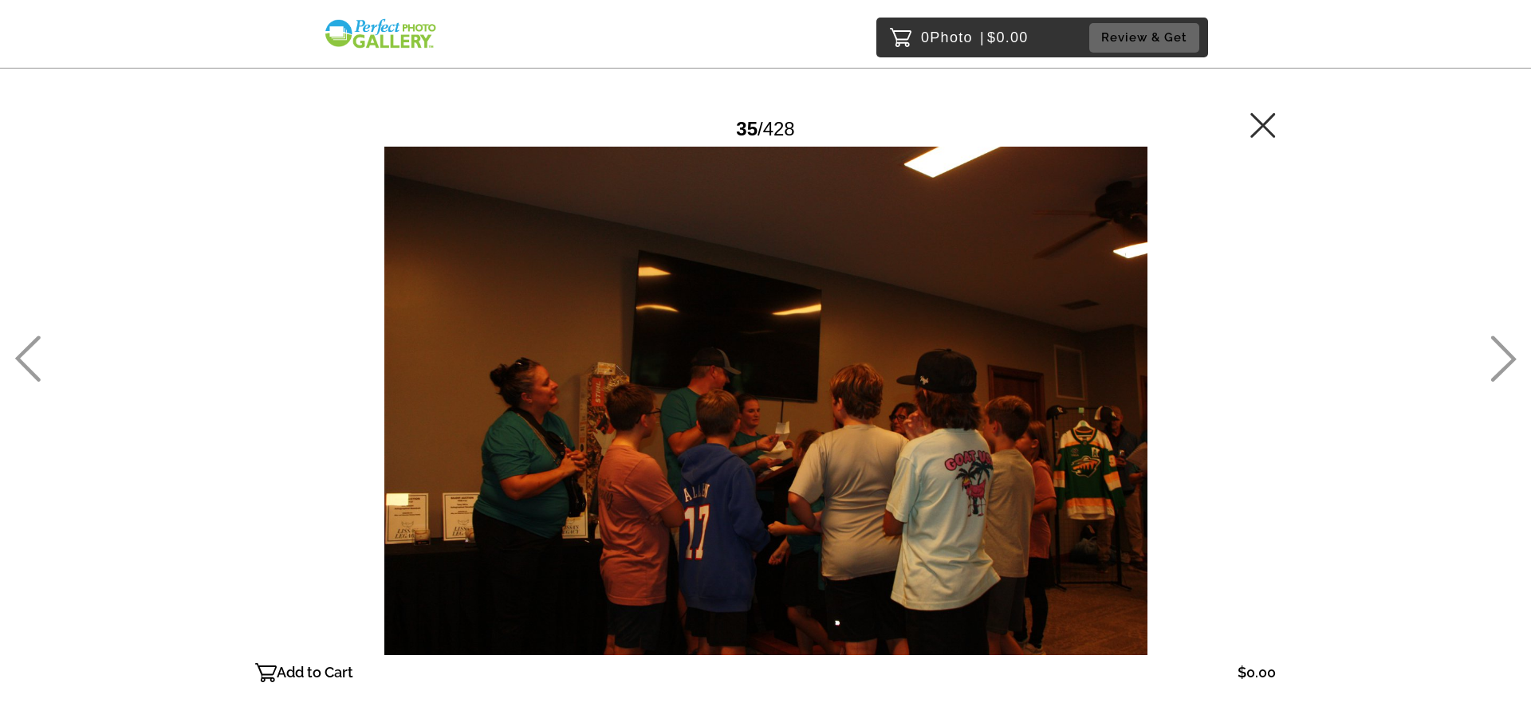
click at [1510, 350] on icon at bounding box center [1503, 359] width 26 height 46
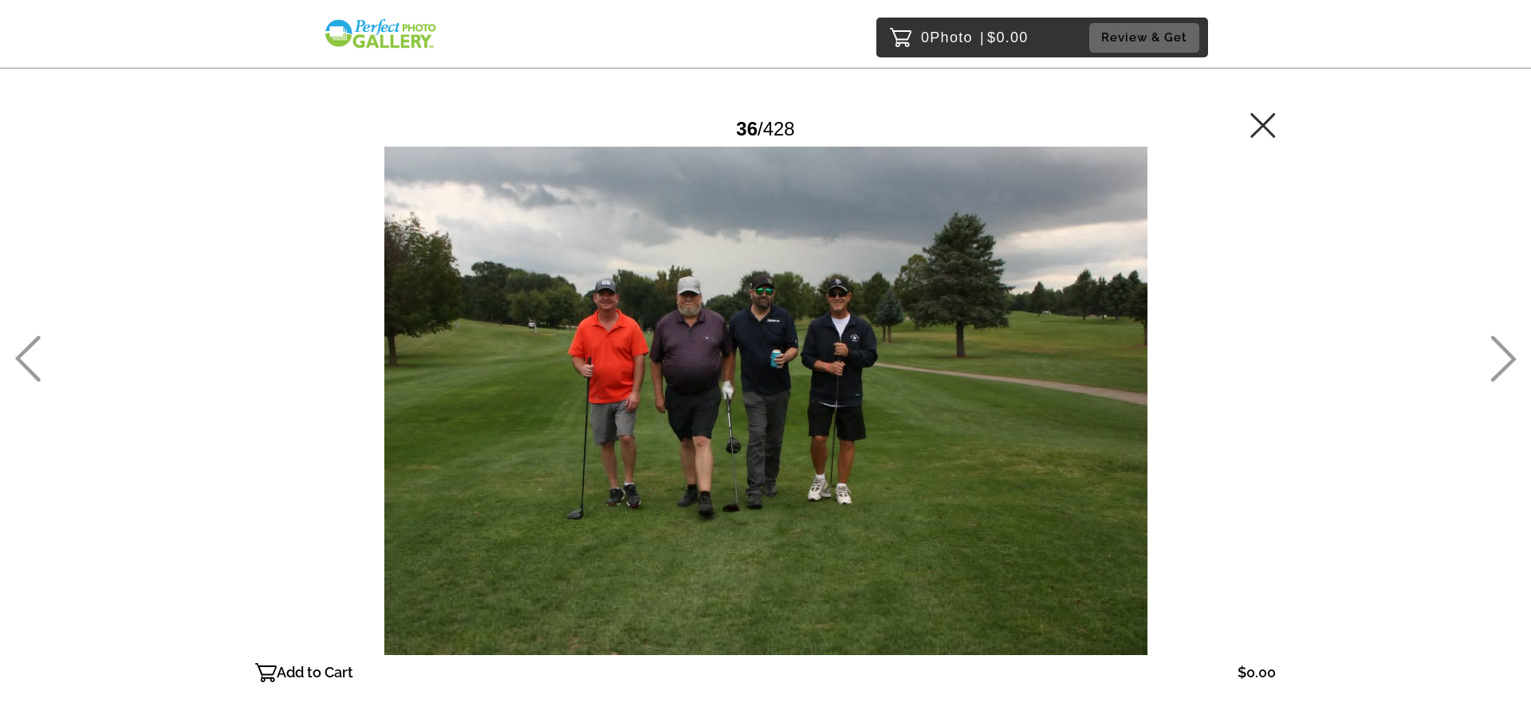
click at [1510, 350] on icon at bounding box center [1503, 359] width 26 height 46
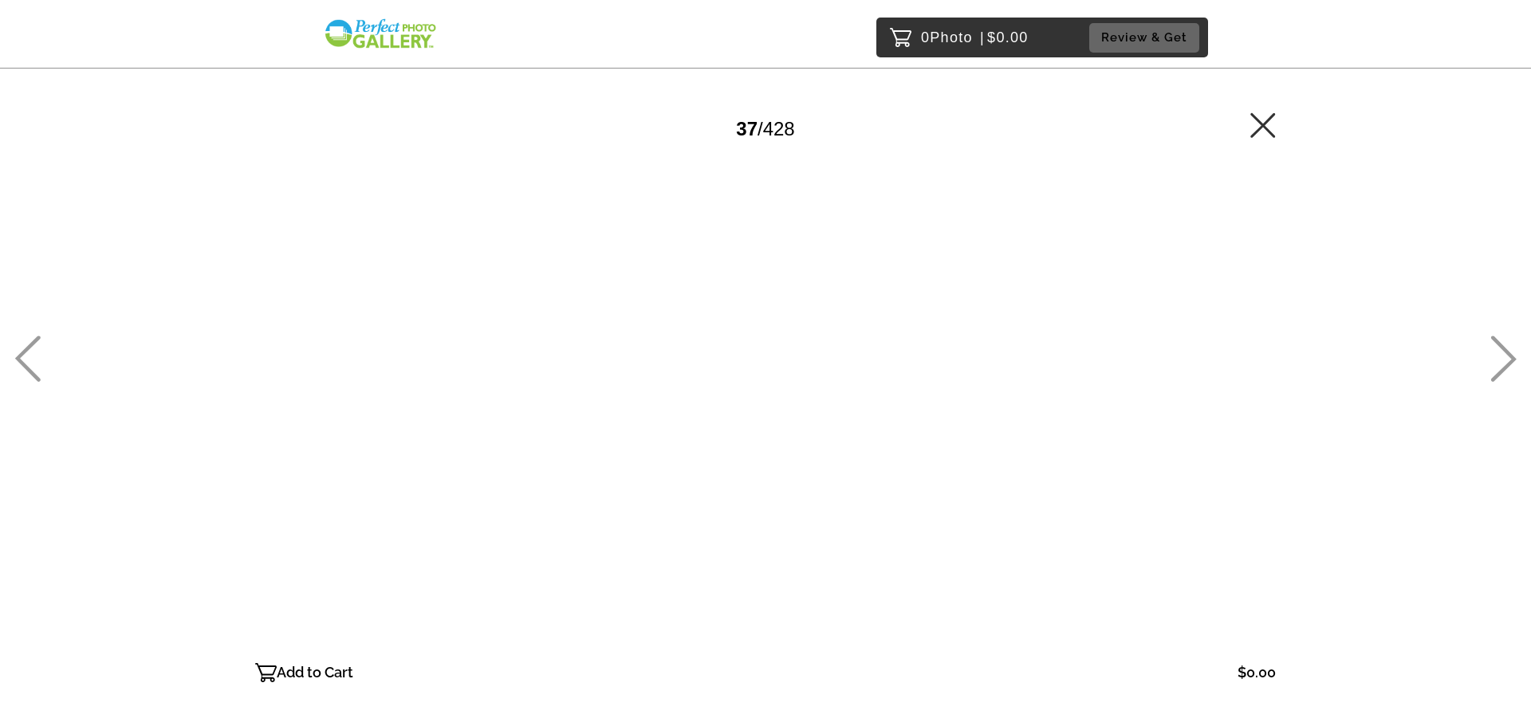
click at [1510, 350] on icon at bounding box center [1503, 359] width 26 height 46
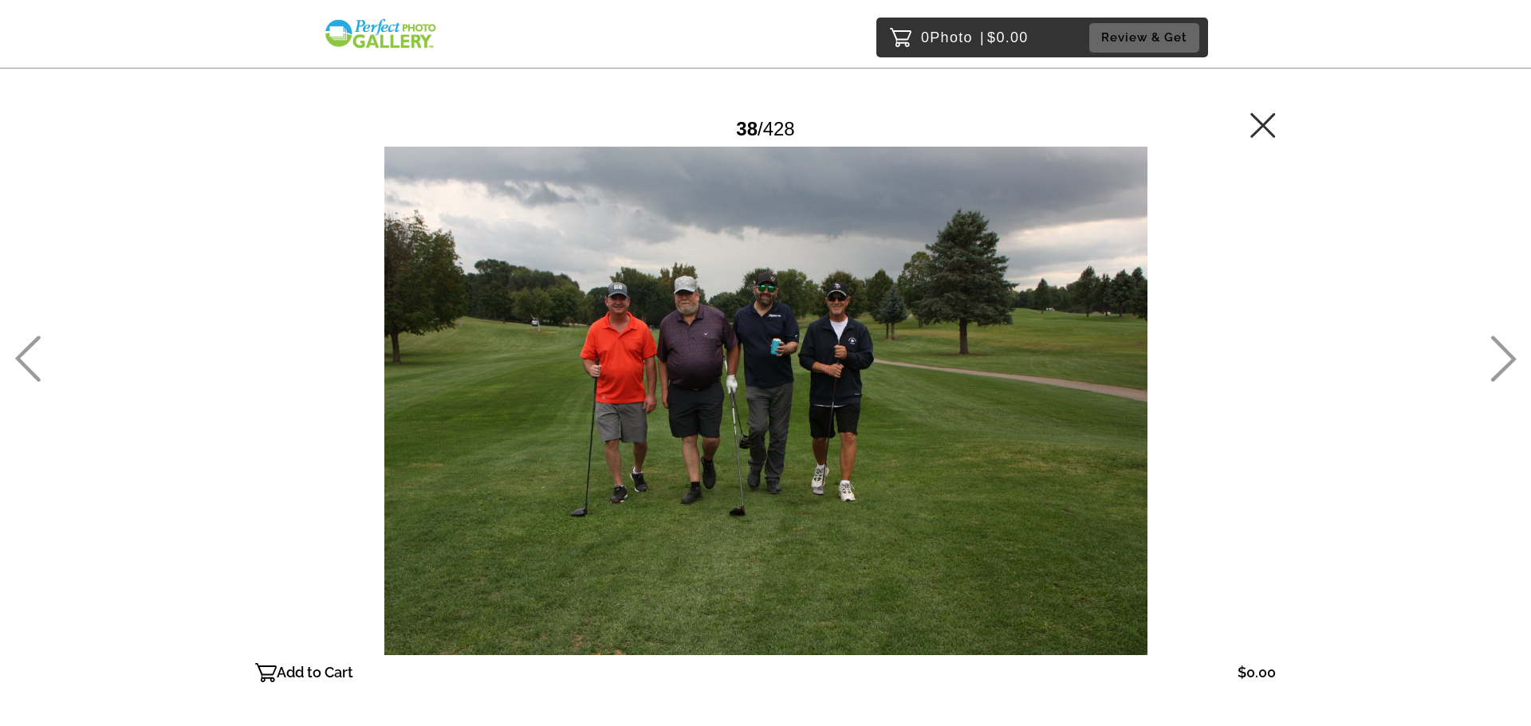
click at [1510, 350] on icon at bounding box center [1503, 359] width 26 height 46
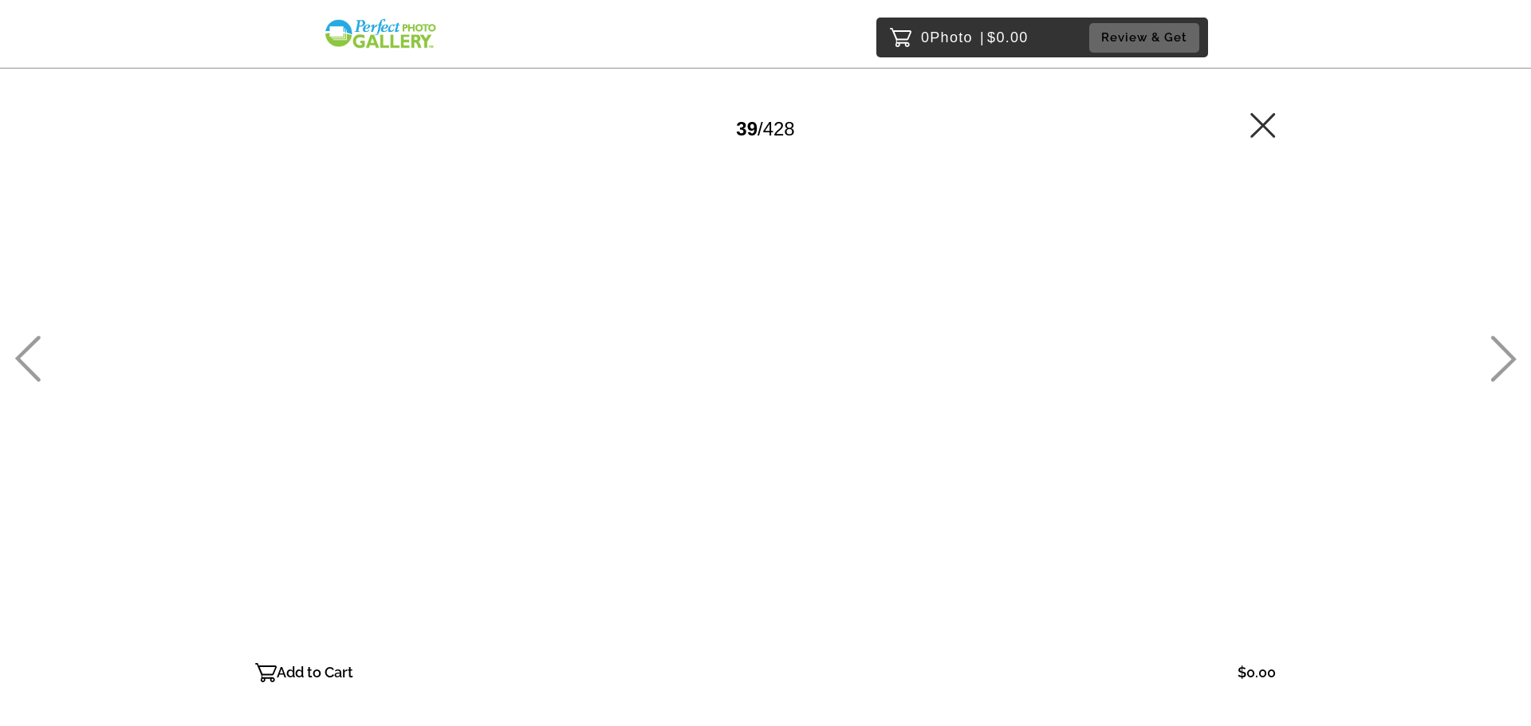
click at [1510, 350] on icon at bounding box center [1503, 359] width 26 height 46
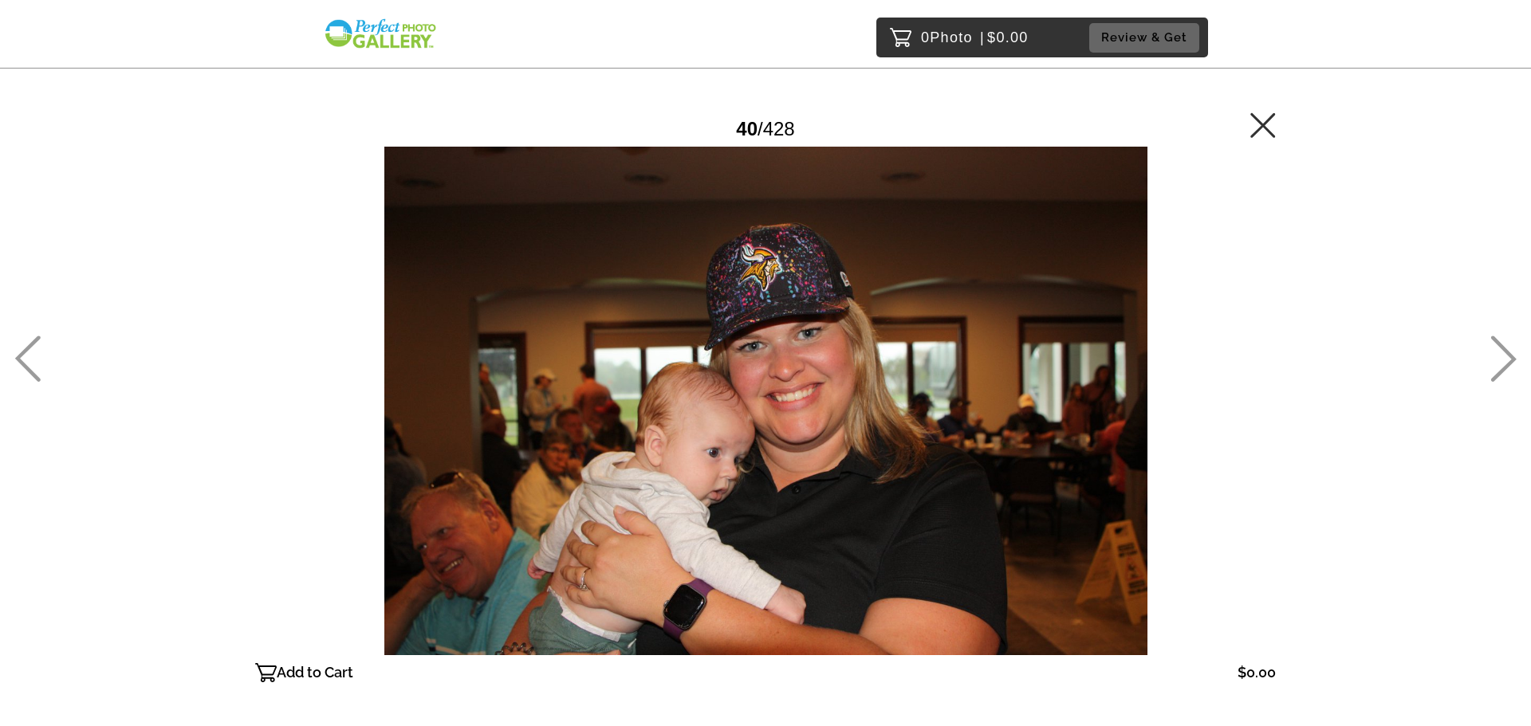
click at [1510, 350] on icon at bounding box center [1503, 359] width 26 height 46
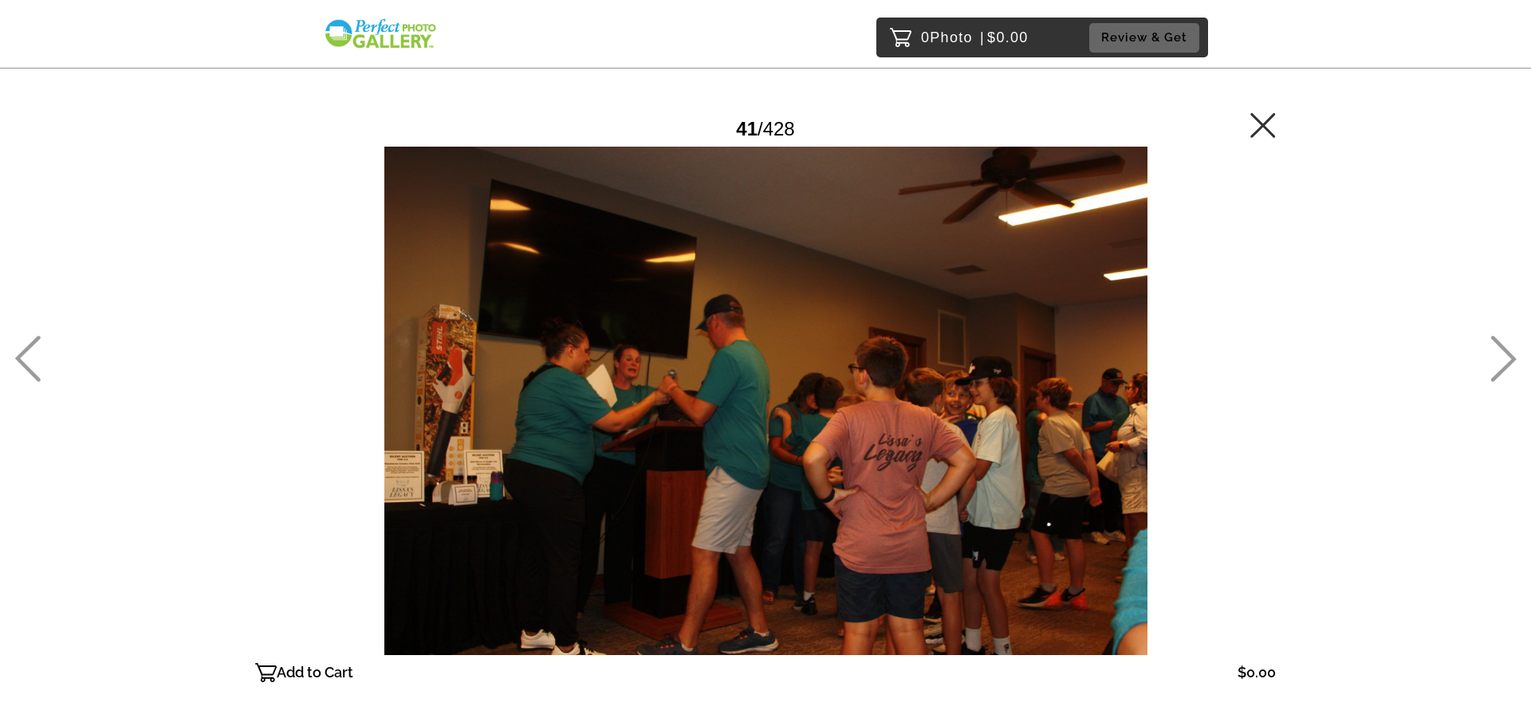
click at [1510, 350] on icon at bounding box center [1503, 359] width 26 height 46
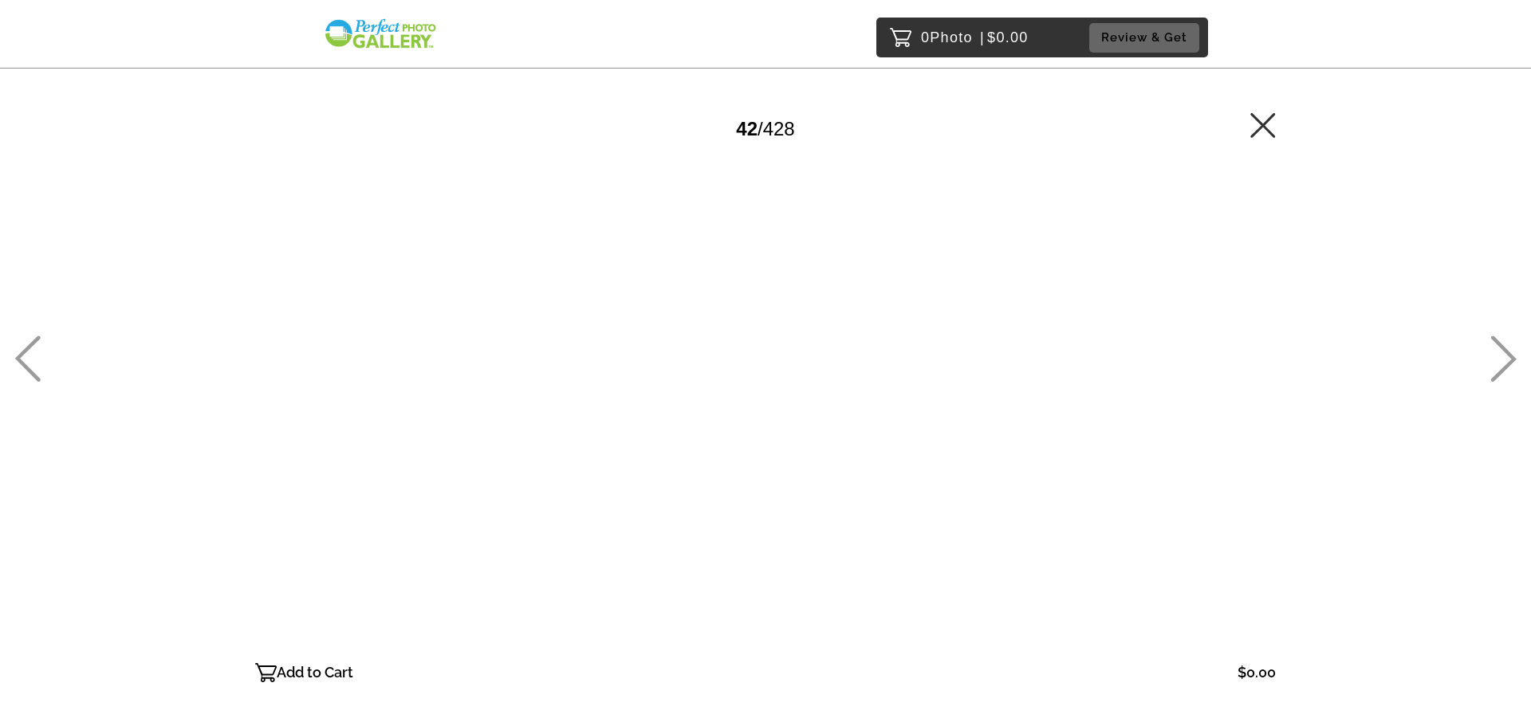
click at [1510, 350] on icon at bounding box center [1503, 359] width 26 height 46
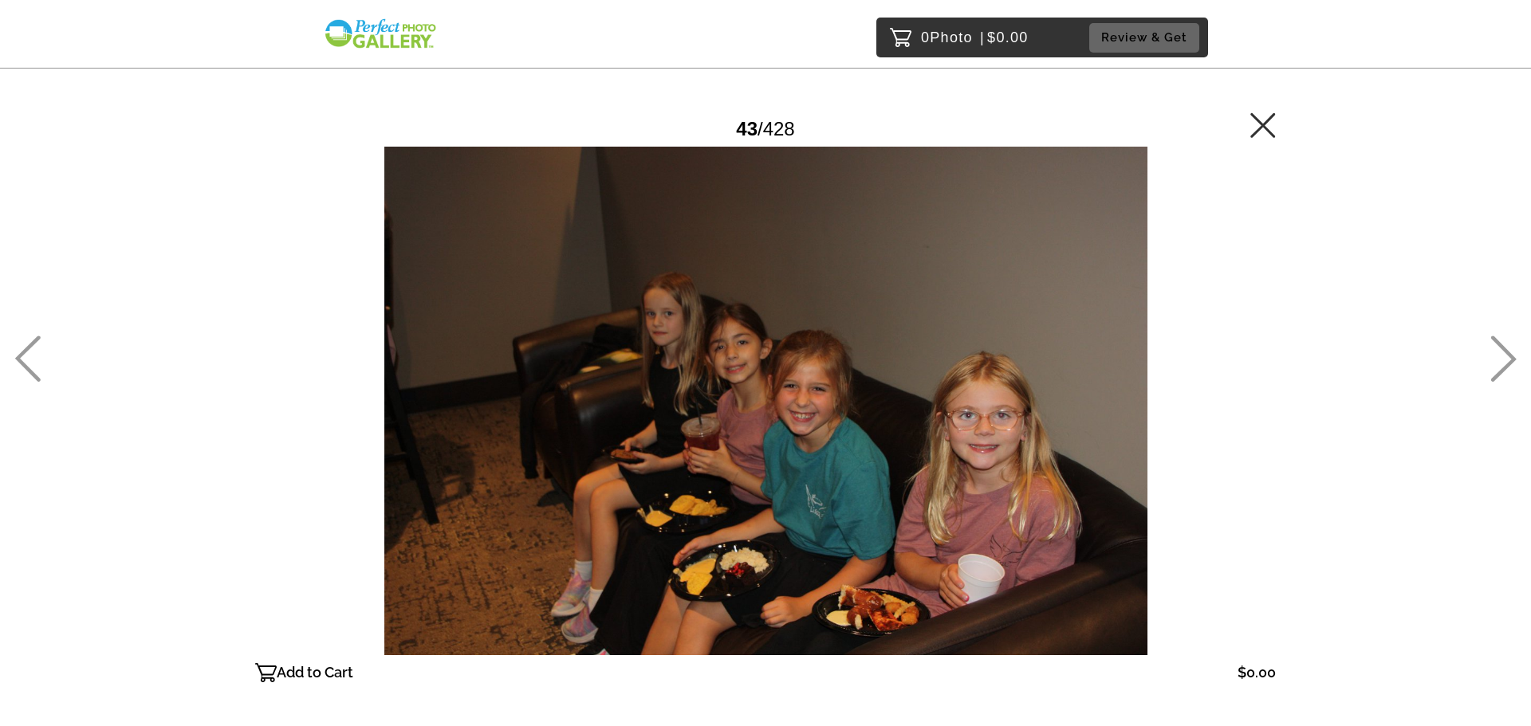
click at [1510, 350] on icon at bounding box center [1503, 359] width 26 height 46
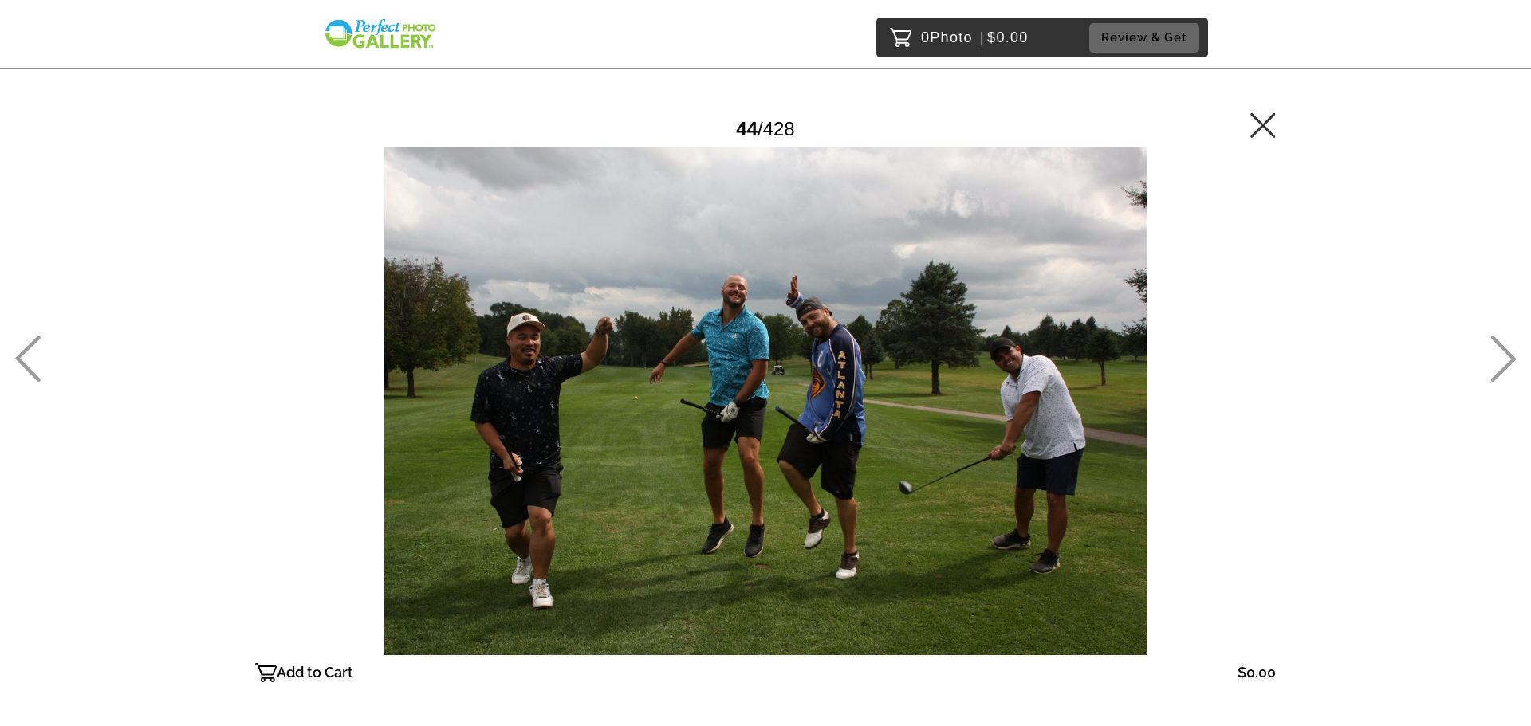
click at [1510, 350] on icon at bounding box center [1503, 359] width 26 height 46
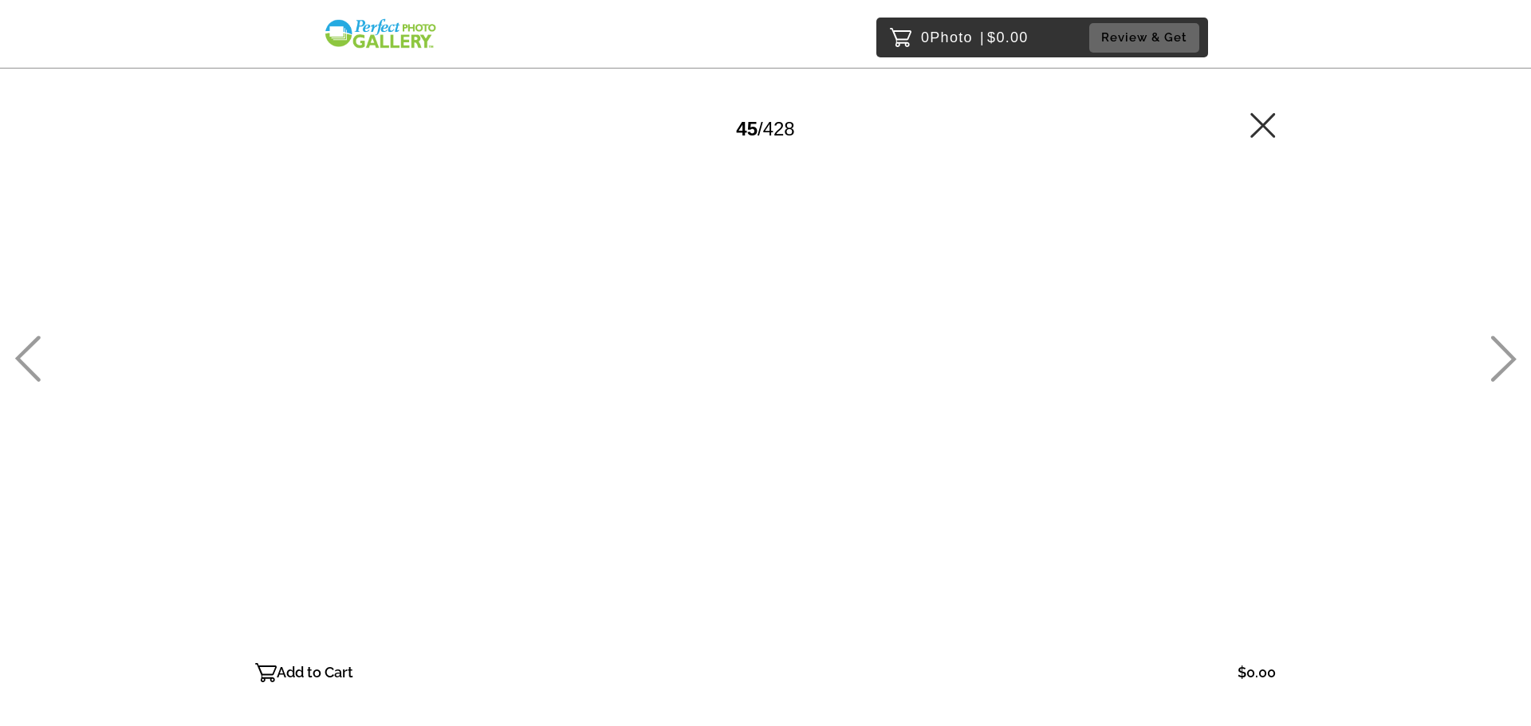
click at [1510, 350] on icon at bounding box center [1503, 359] width 26 height 46
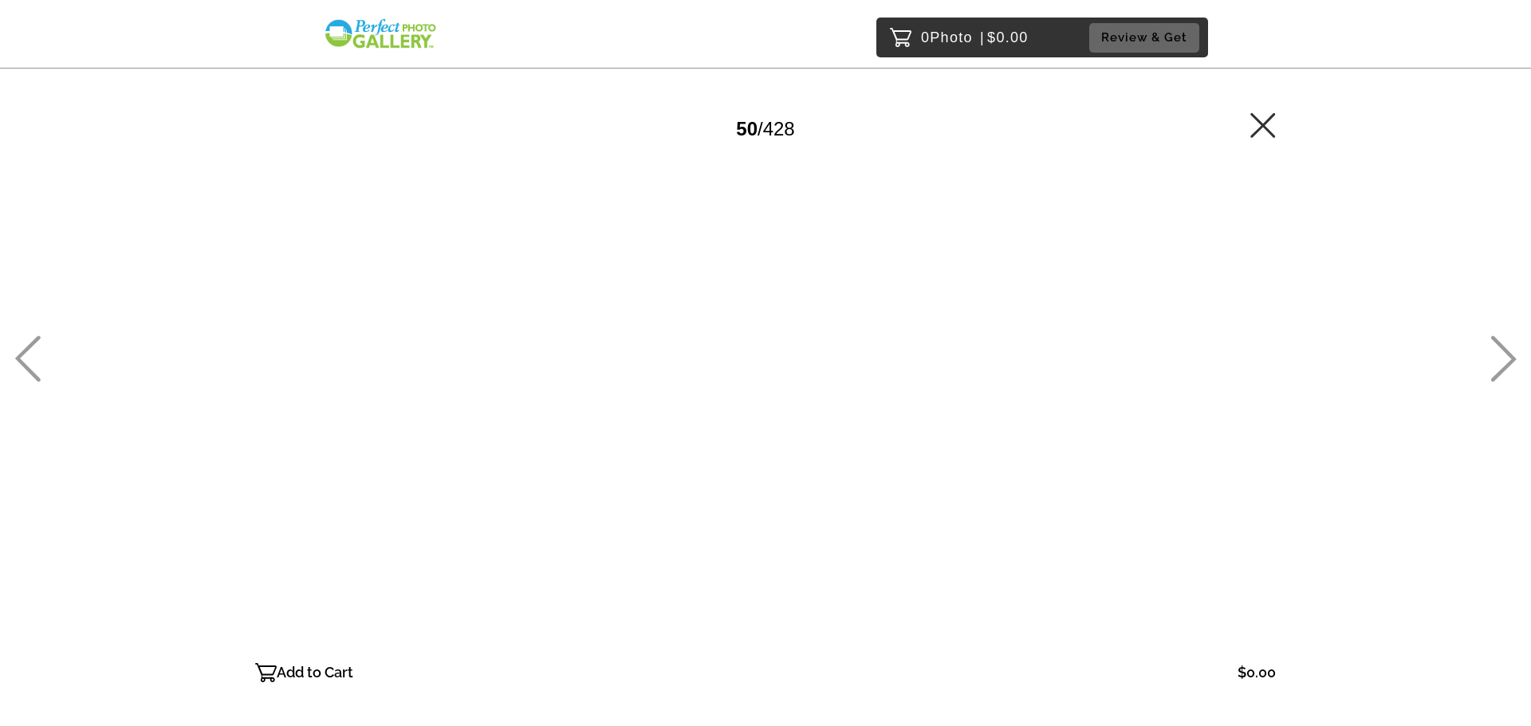
click at [1510, 350] on icon at bounding box center [1503, 359] width 26 height 46
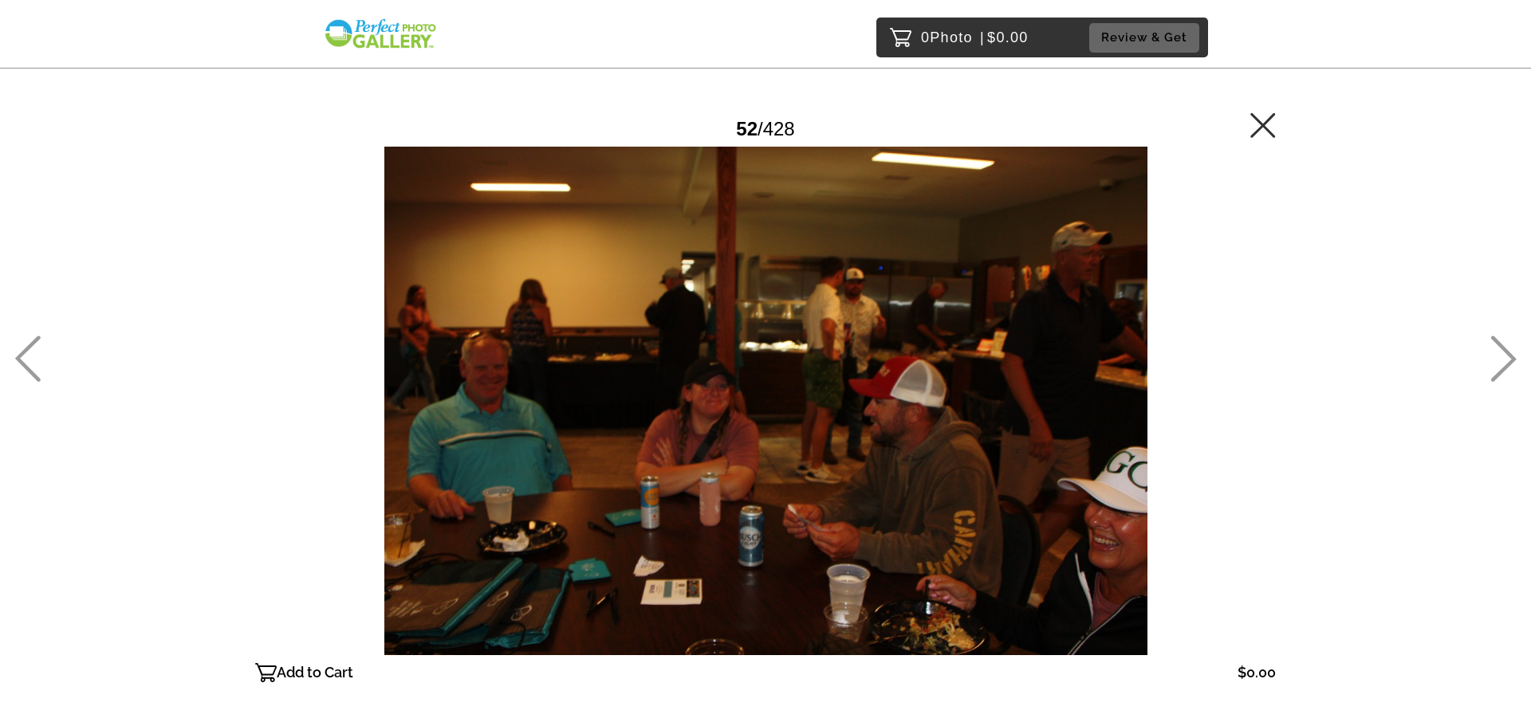
click at [1510, 350] on icon at bounding box center [1503, 359] width 26 height 46
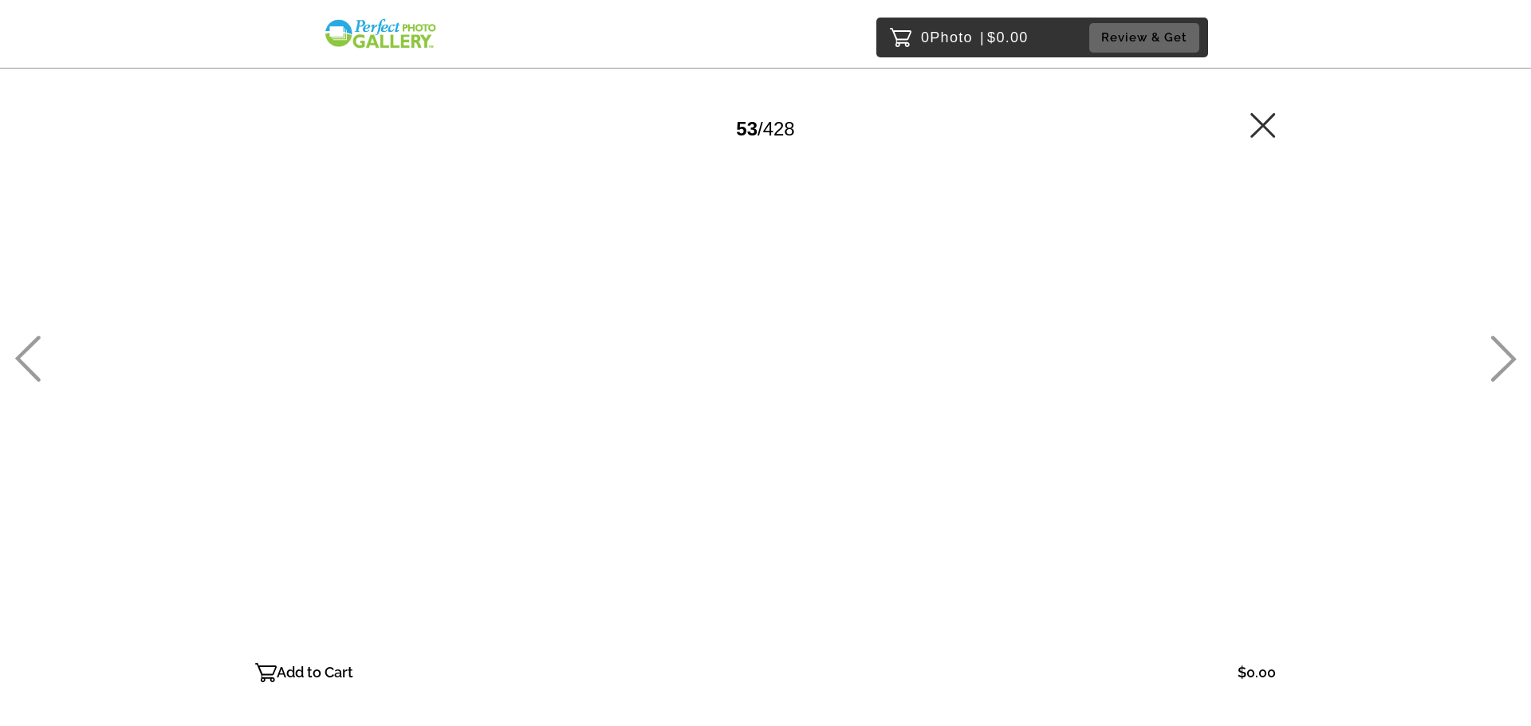
click at [1510, 350] on icon at bounding box center [1503, 359] width 26 height 46
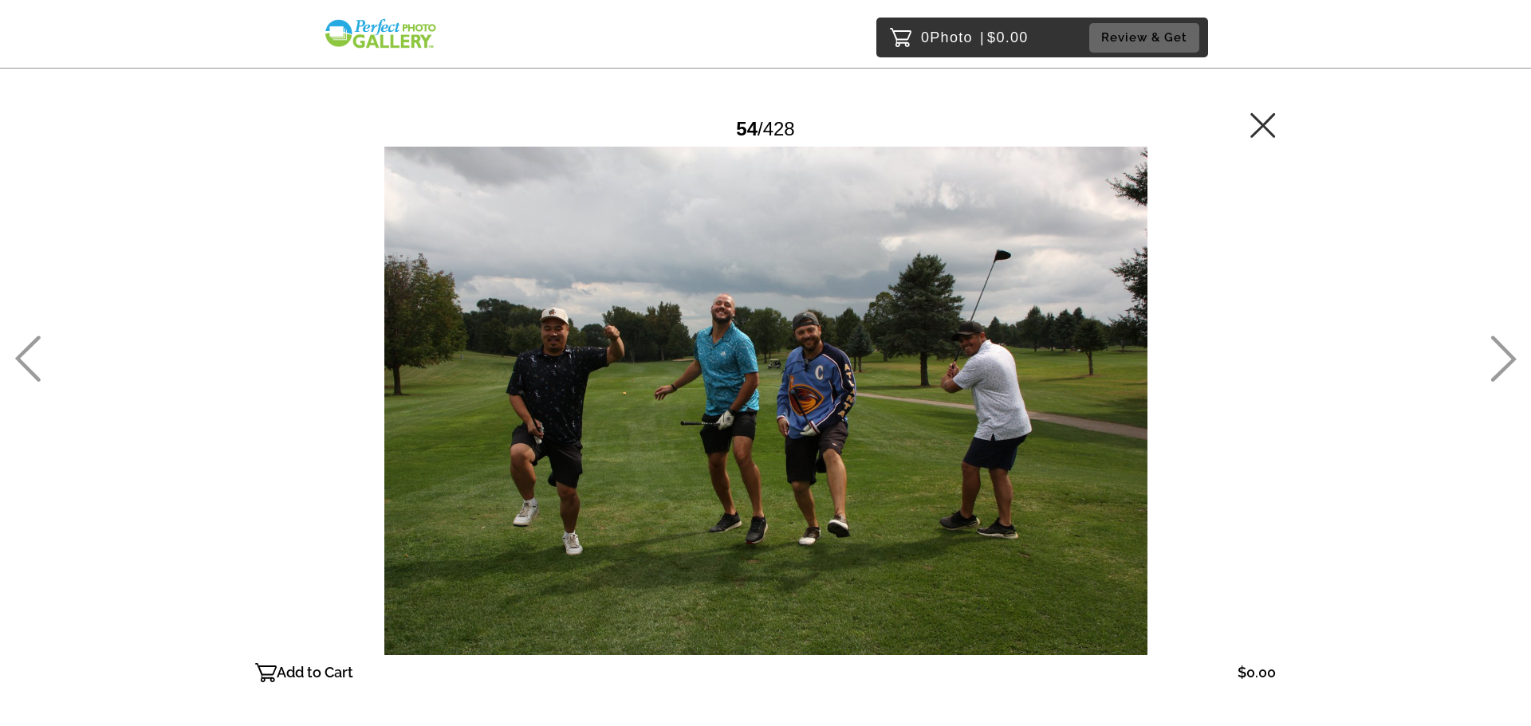
click at [1510, 350] on icon at bounding box center [1503, 359] width 26 height 46
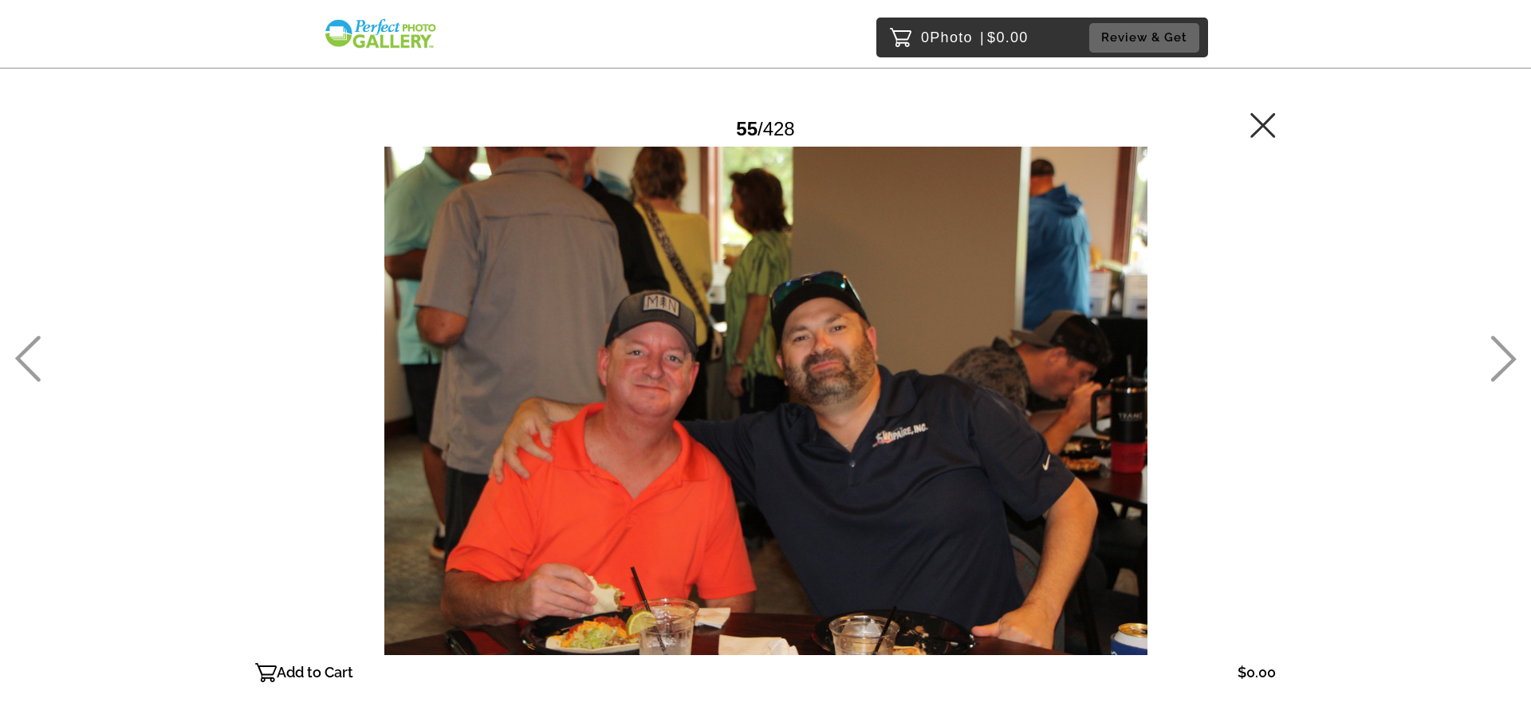
click at [1510, 350] on icon at bounding box center [1503, 359] width 26 height 46
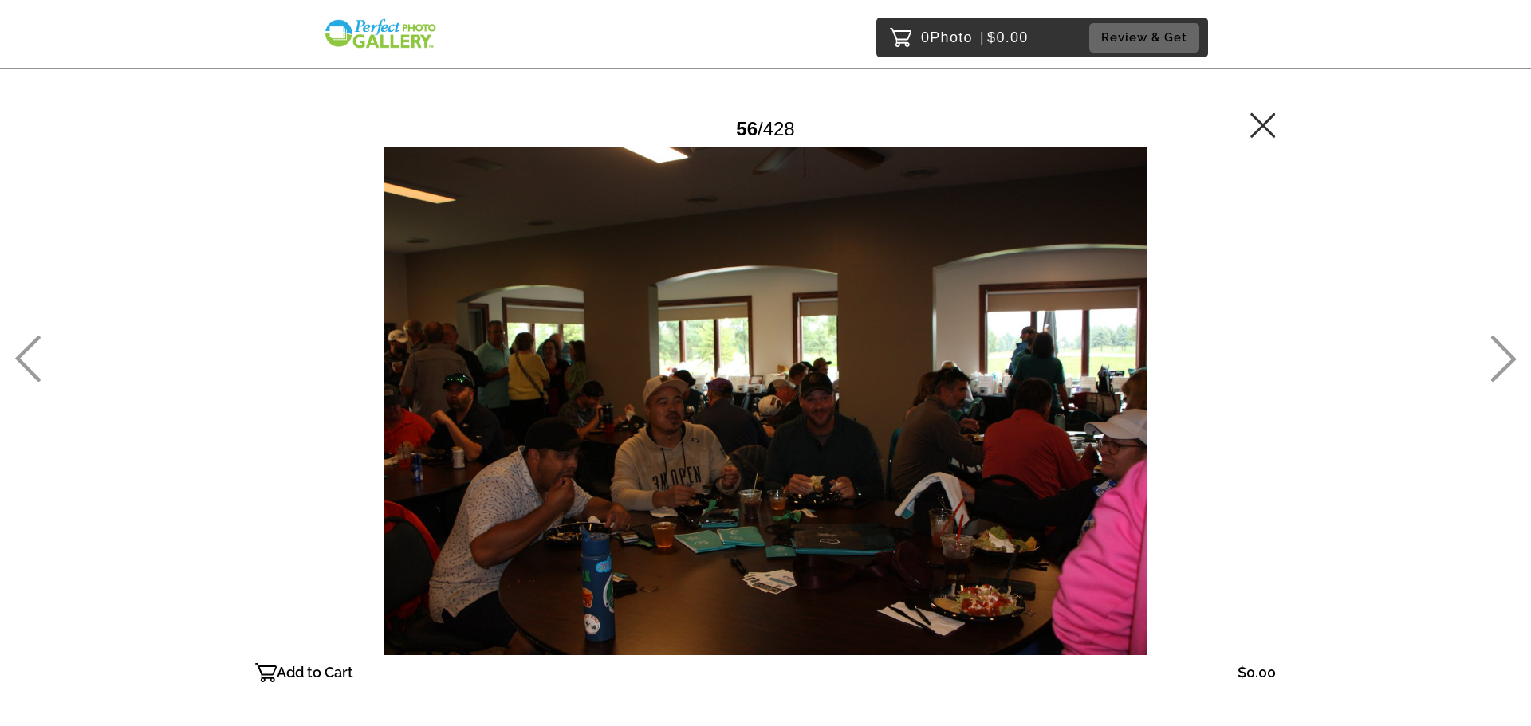
click at [1510, 350] on icon at bounding box center [1503, 359] width 26 height 46
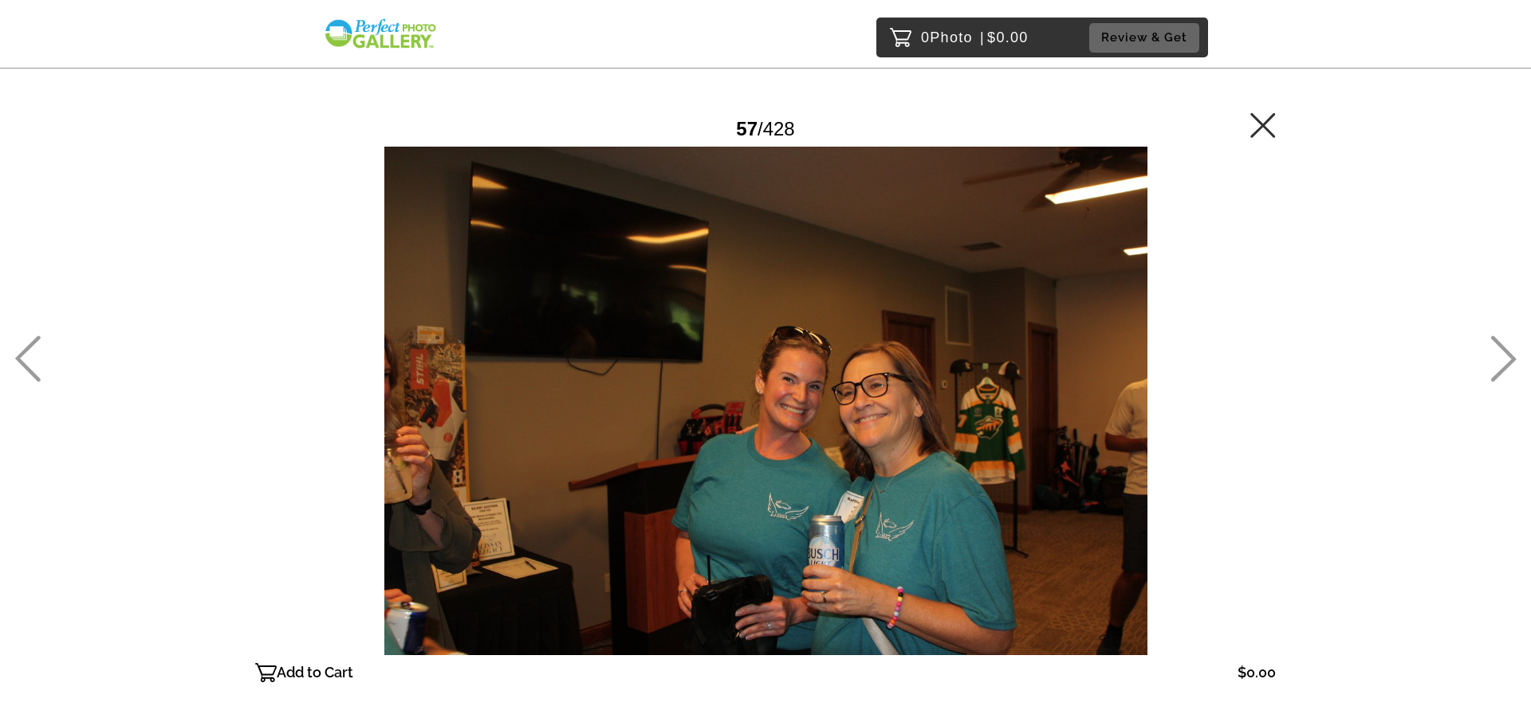
click at [1510, 350] on icon at bounding box center [1503, 359] width 26 height 46
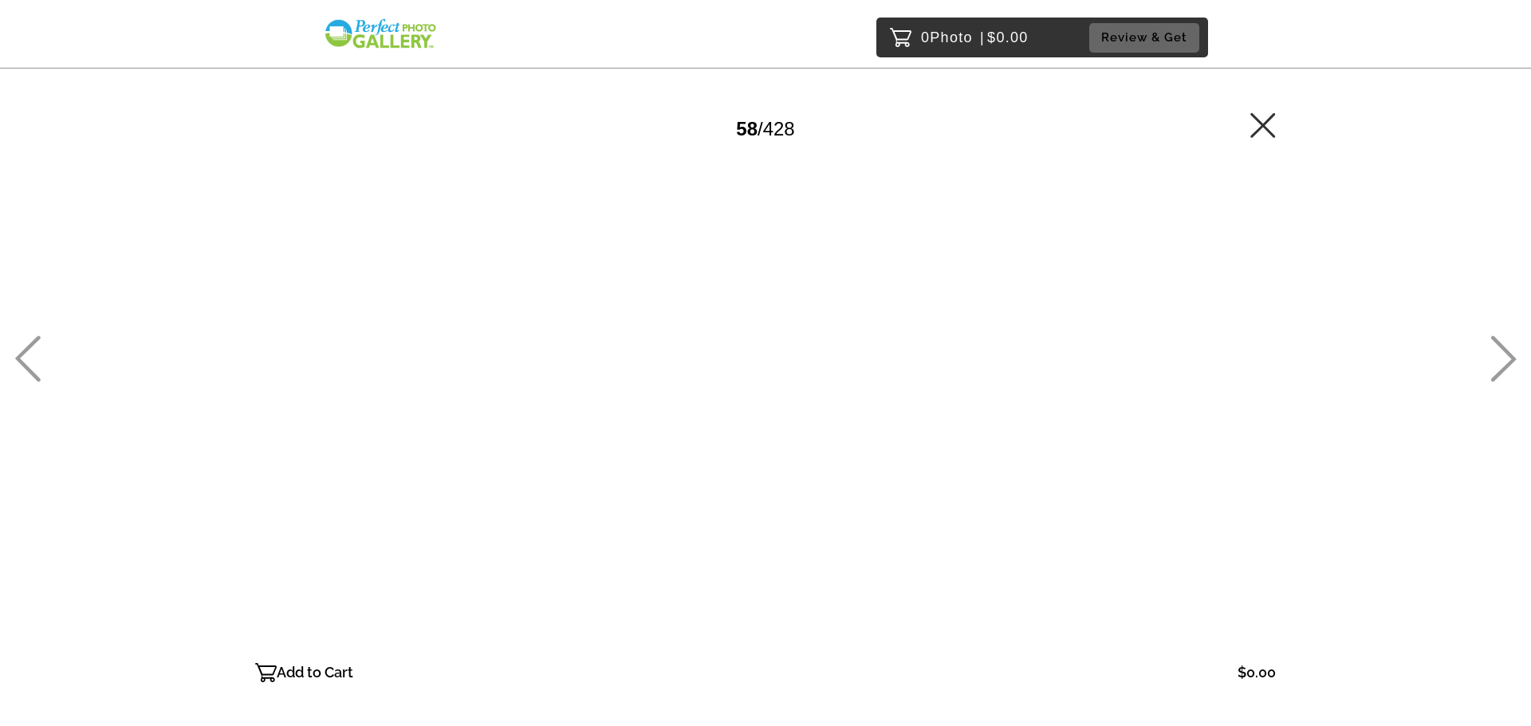
click at [1510, 350] on icon at bounding box center [1503, 359] width 26 height 46
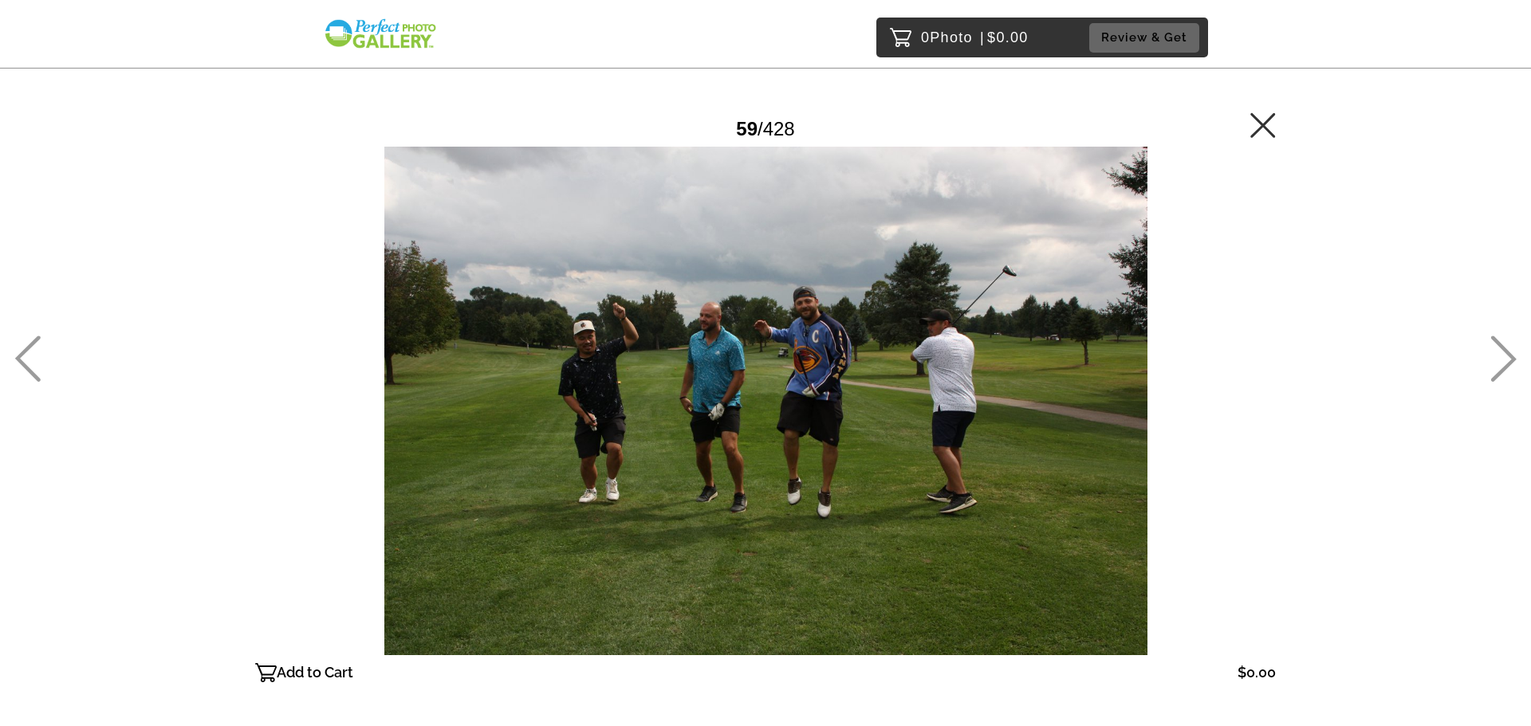
click at [1510, 350] on icon at bounding box center [1503, 359] width 26 height 46
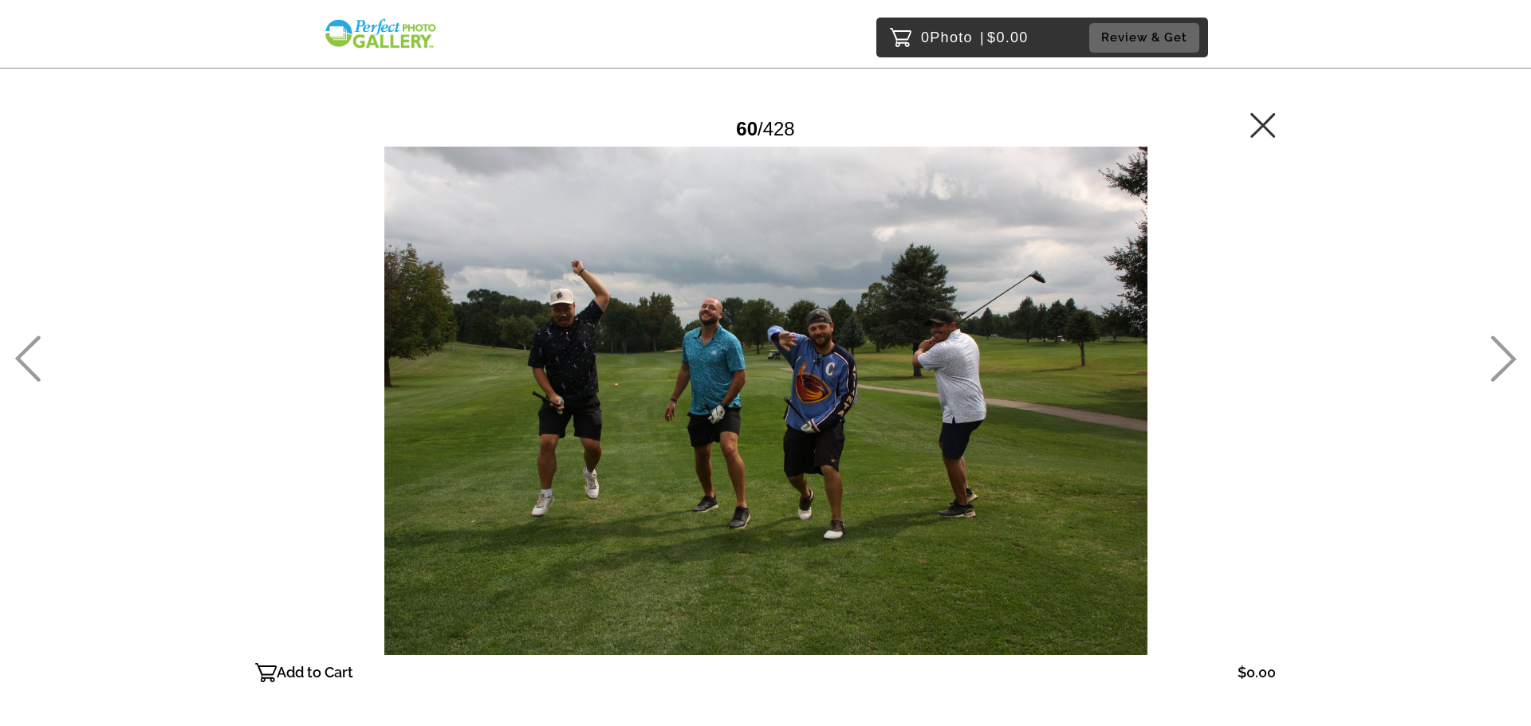
click at [1510, 350] on icon at bounding box center [1503, 359] width 26 height 46
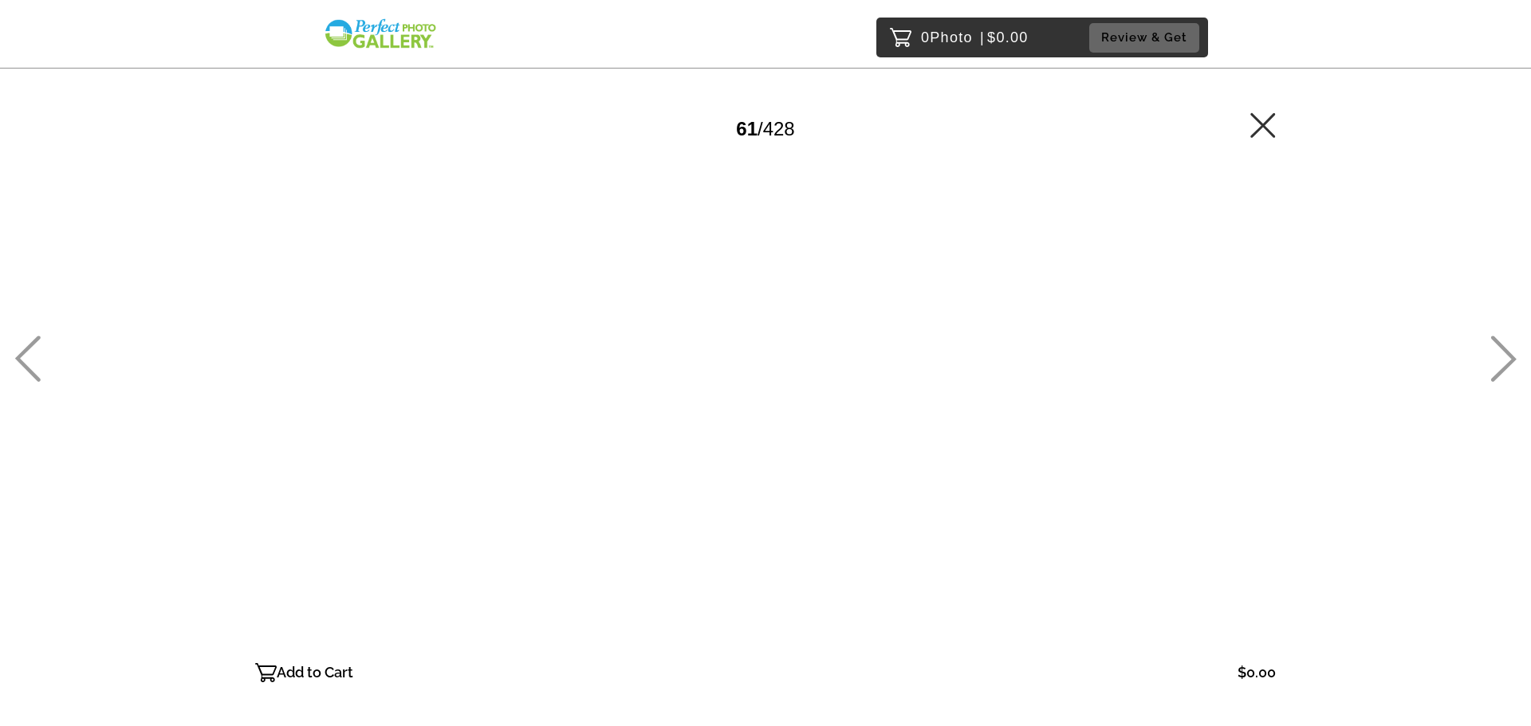
click at [1510, 350] on icon at bounding box center [1503, 359] width 26 height 46
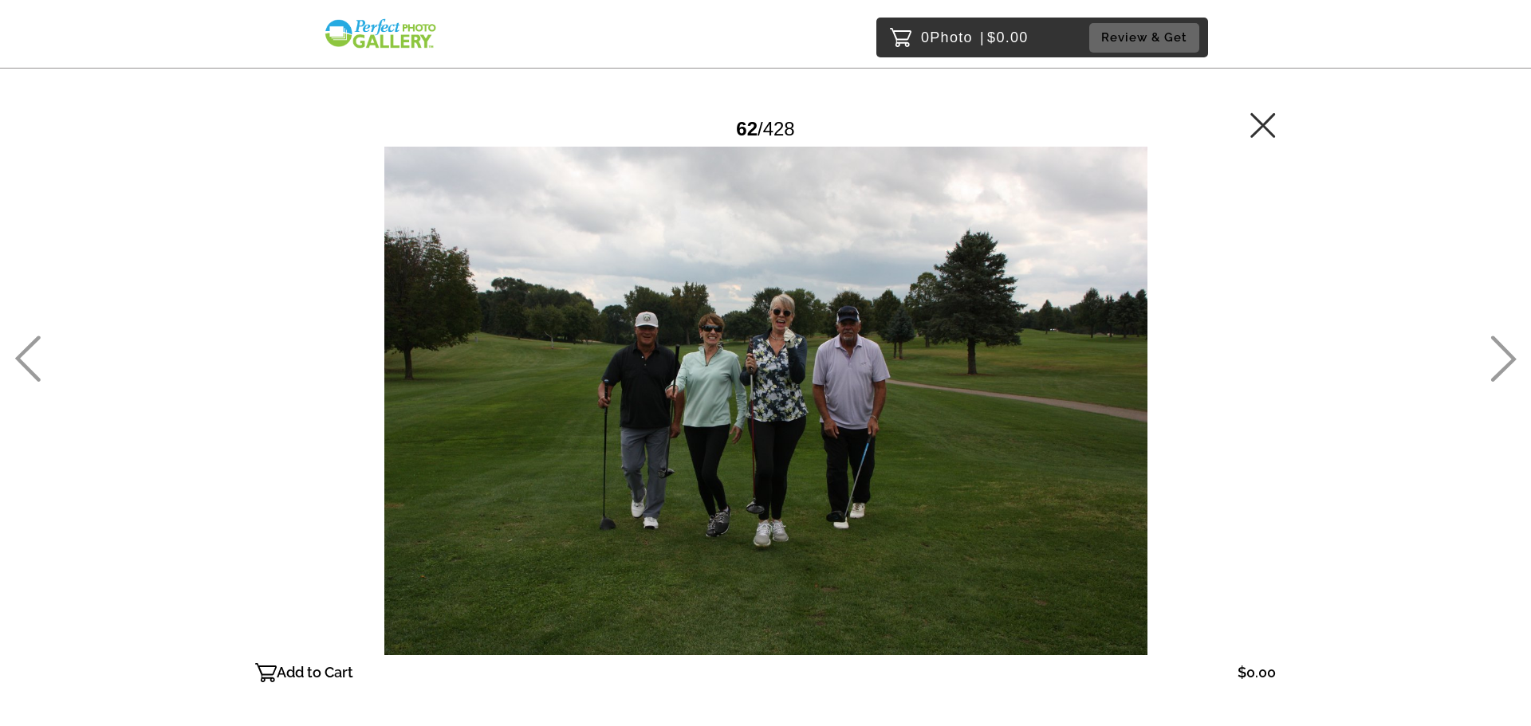
click at [1510, 350] on icon at bounding box center [1503, 359] width 26 height 46
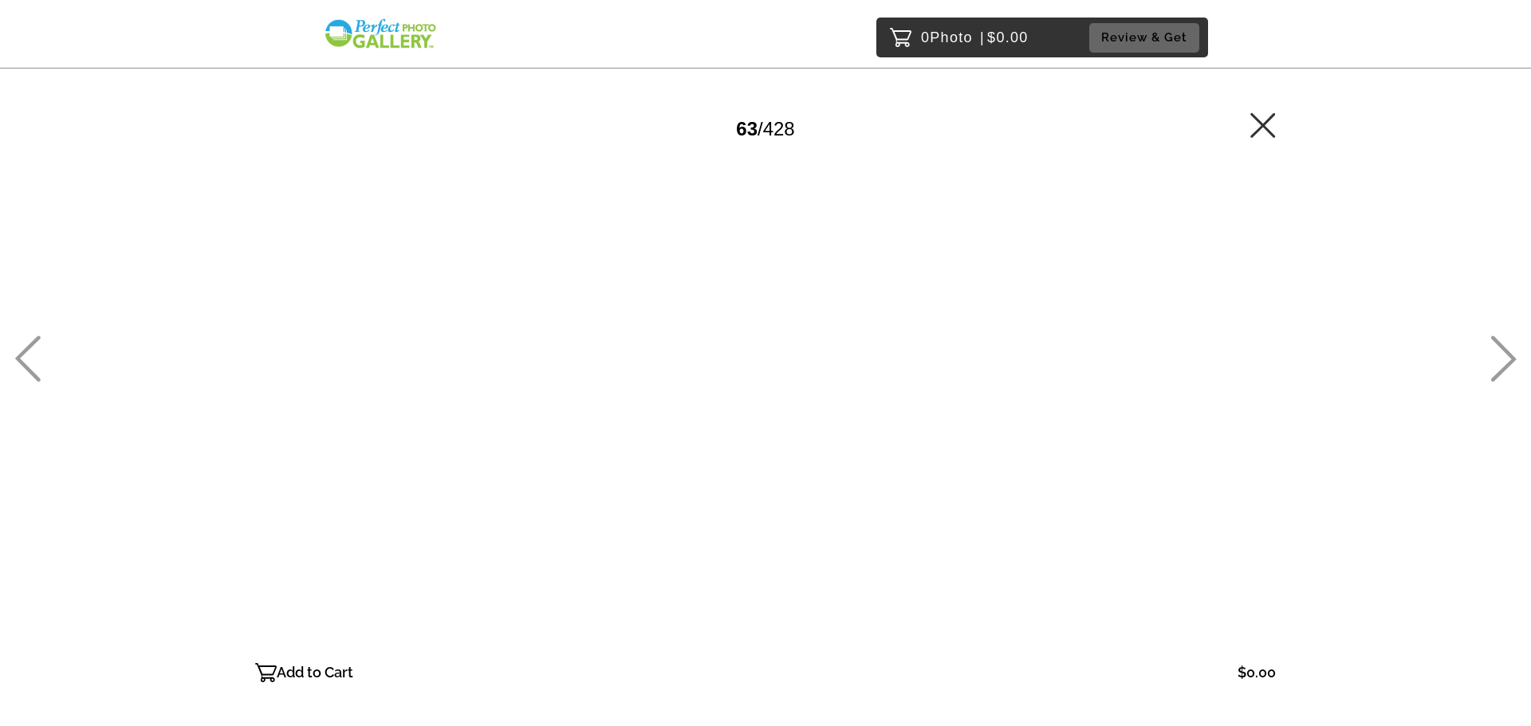
click at [1510, 350] on icon at bounding box center [1503, 359] width 26 height 46
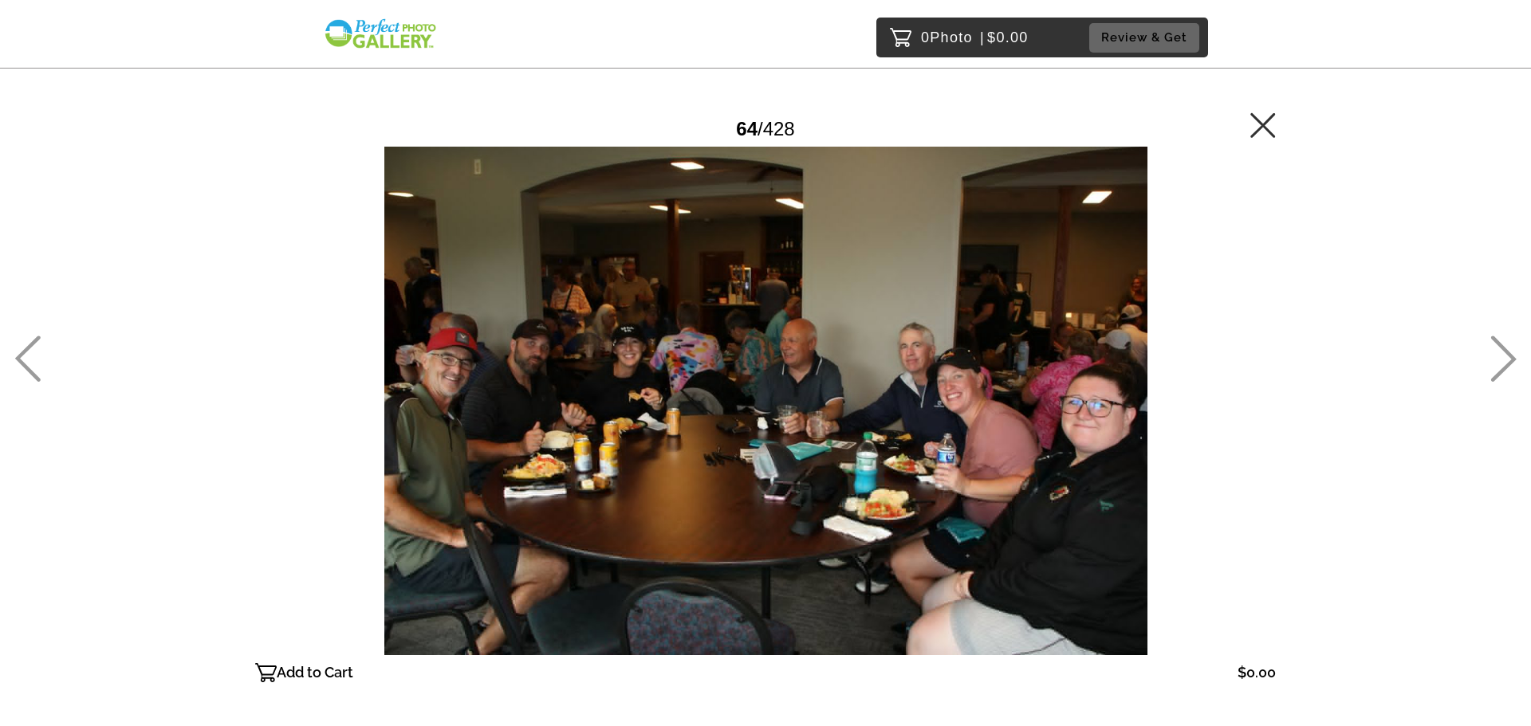
click at [1510, 350] on icon at bounding box center [1503, 359] width 26 height 46
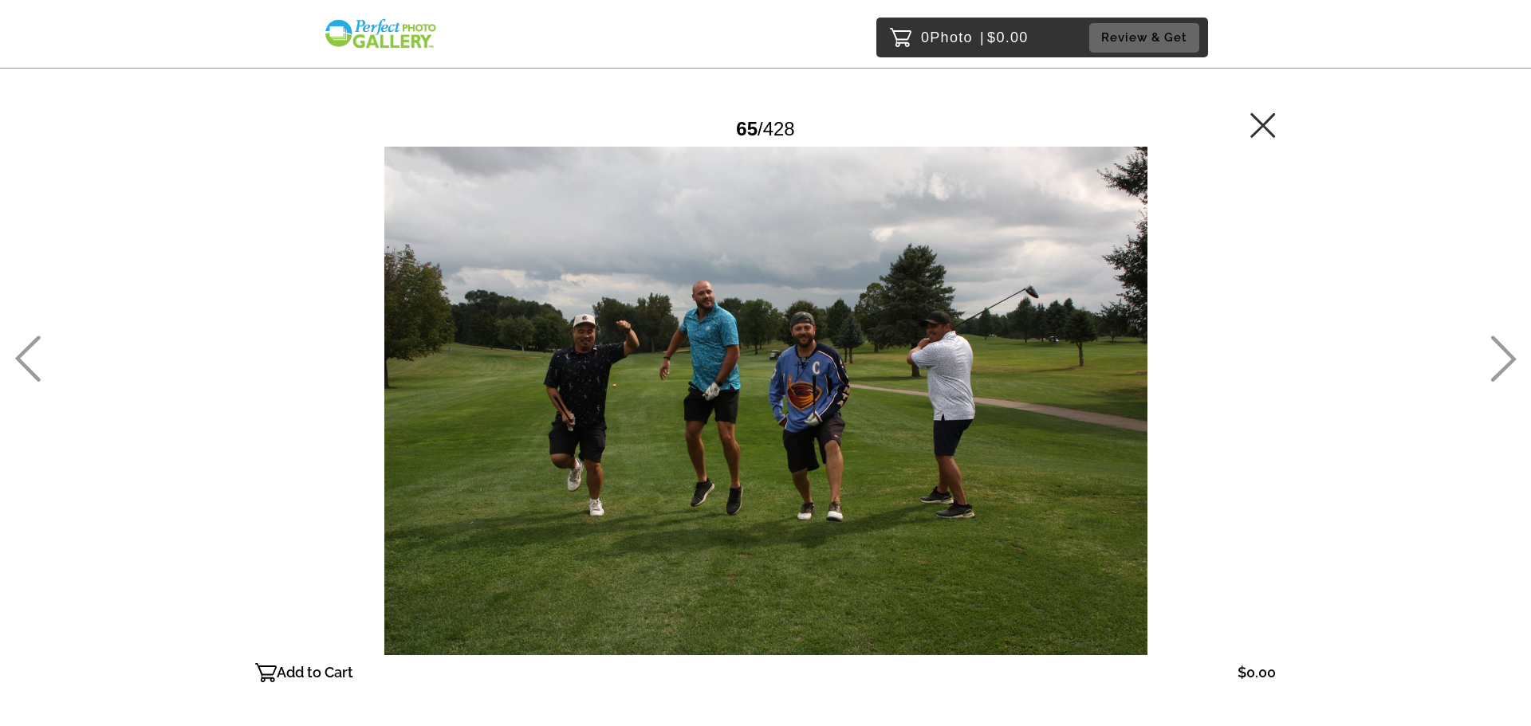
click at [1510, 350] on icon at bounding box center [1503, 359] width 26 height 46
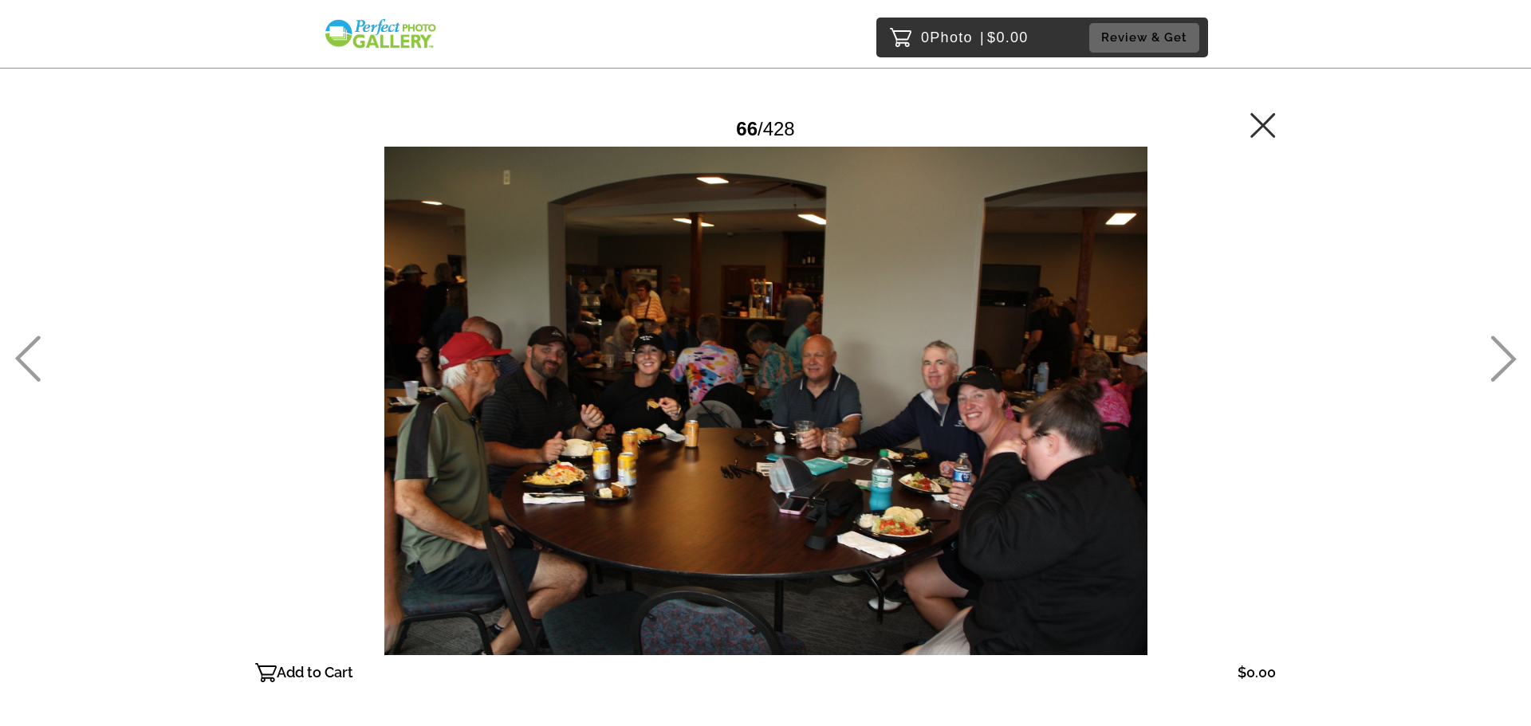
click at [1510, 350] on icon at bounding box center [1503, 359] width 26 height 46
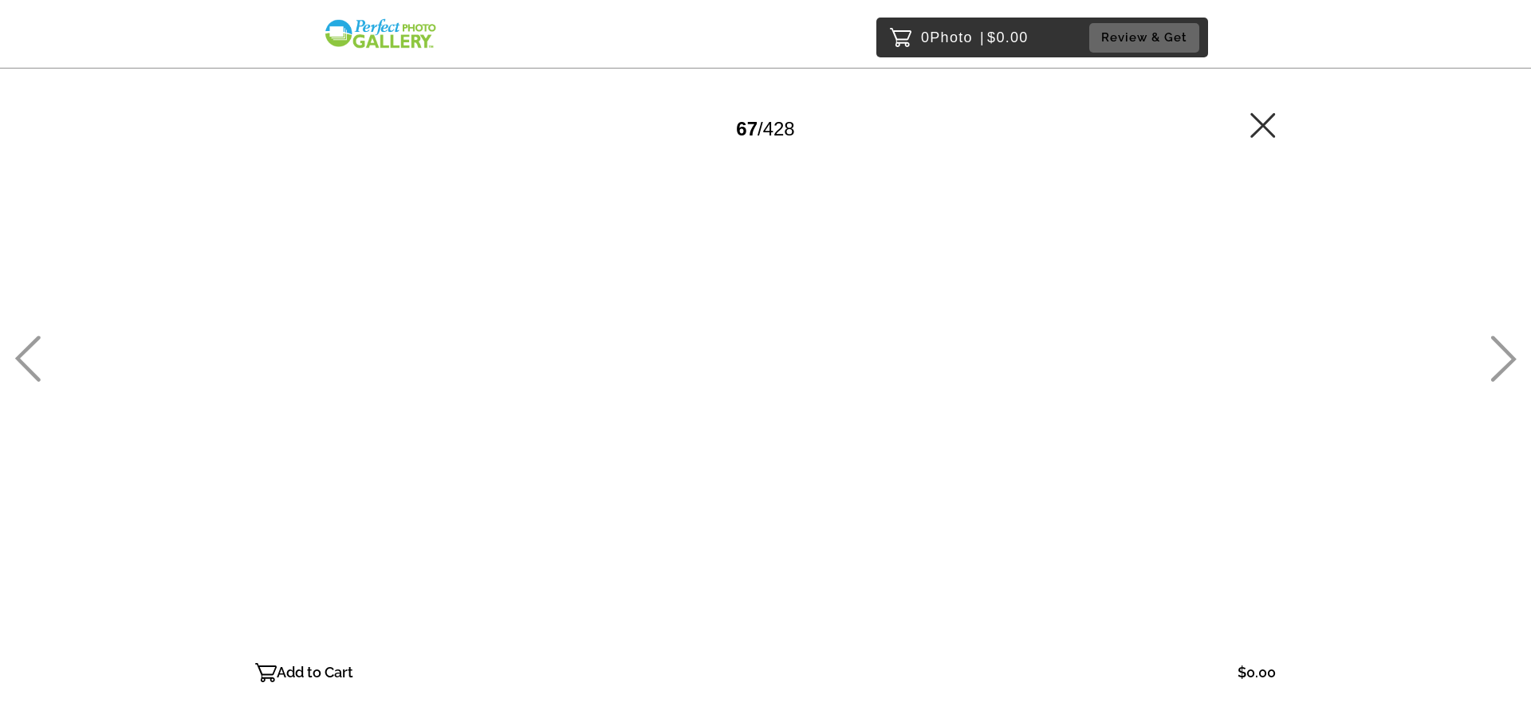
click at [1510, 350] on icon at bounding box center [1503, 359] width 26 height 46
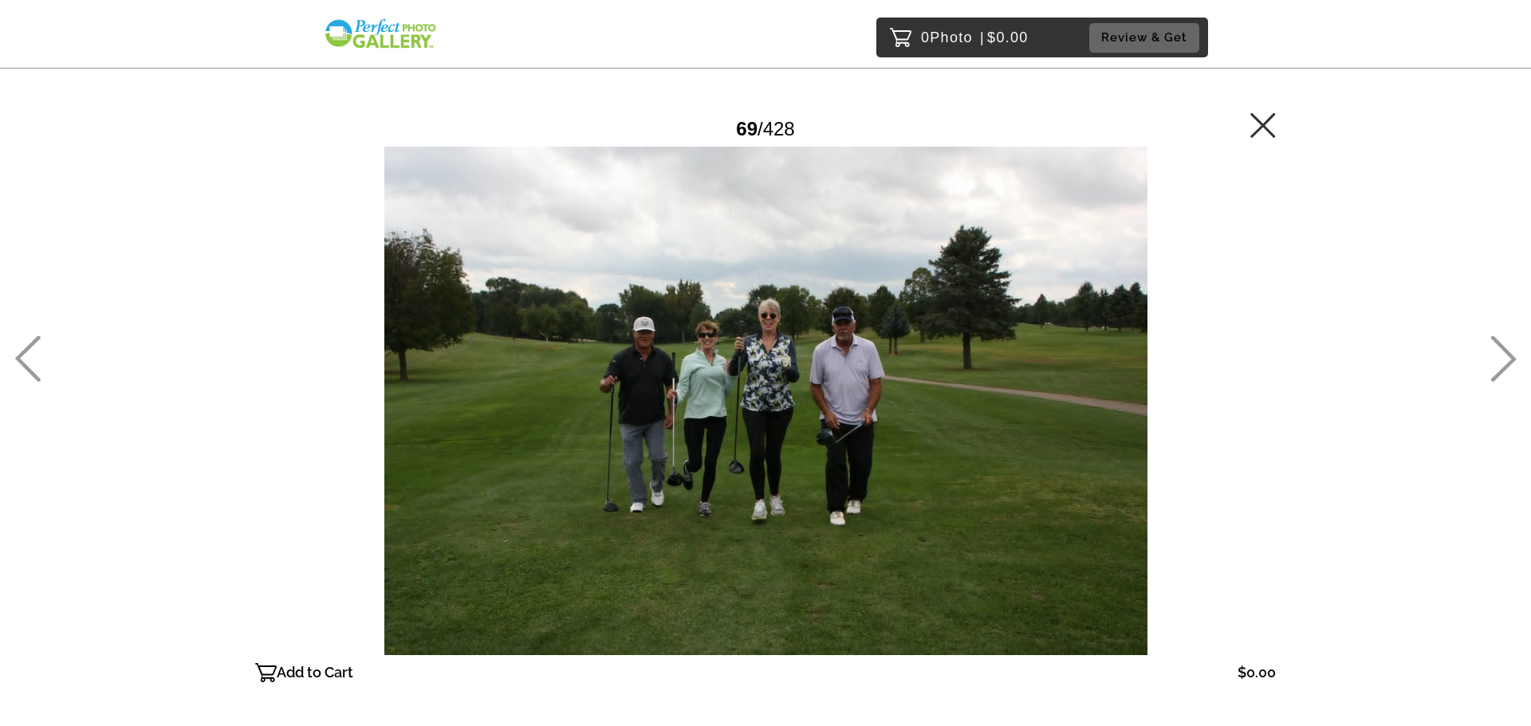
click at [1510, 350] on icon at bounding box center [1503, 359] width 26 height 46
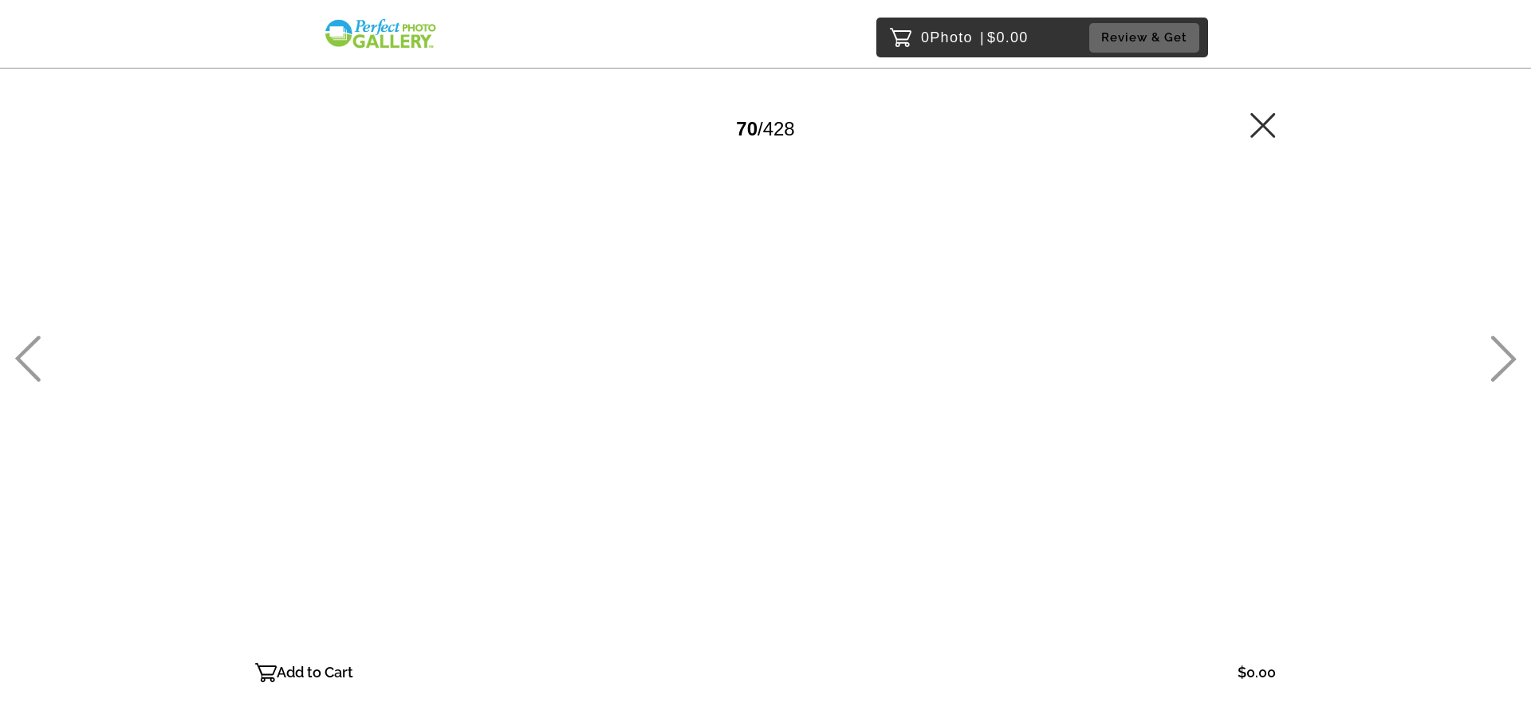
click at [1510, 350] on icon at bounding box center [1503, 359] width 26 height 46
click at [28, 347] on icon at bounding box center [28, 359] width 26 height 46
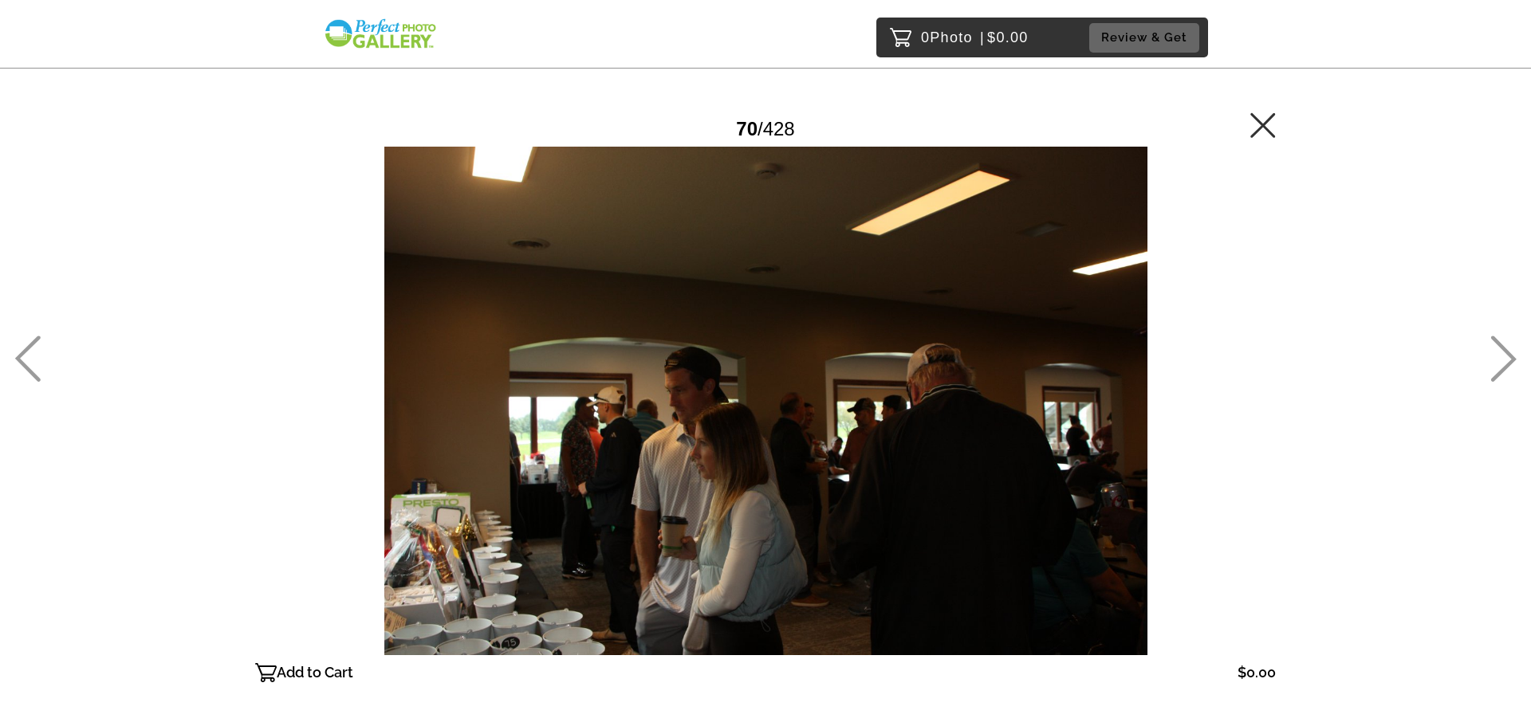
click at [1497, 337] on icon at bounding box center [1503, 359] width 26 height 46
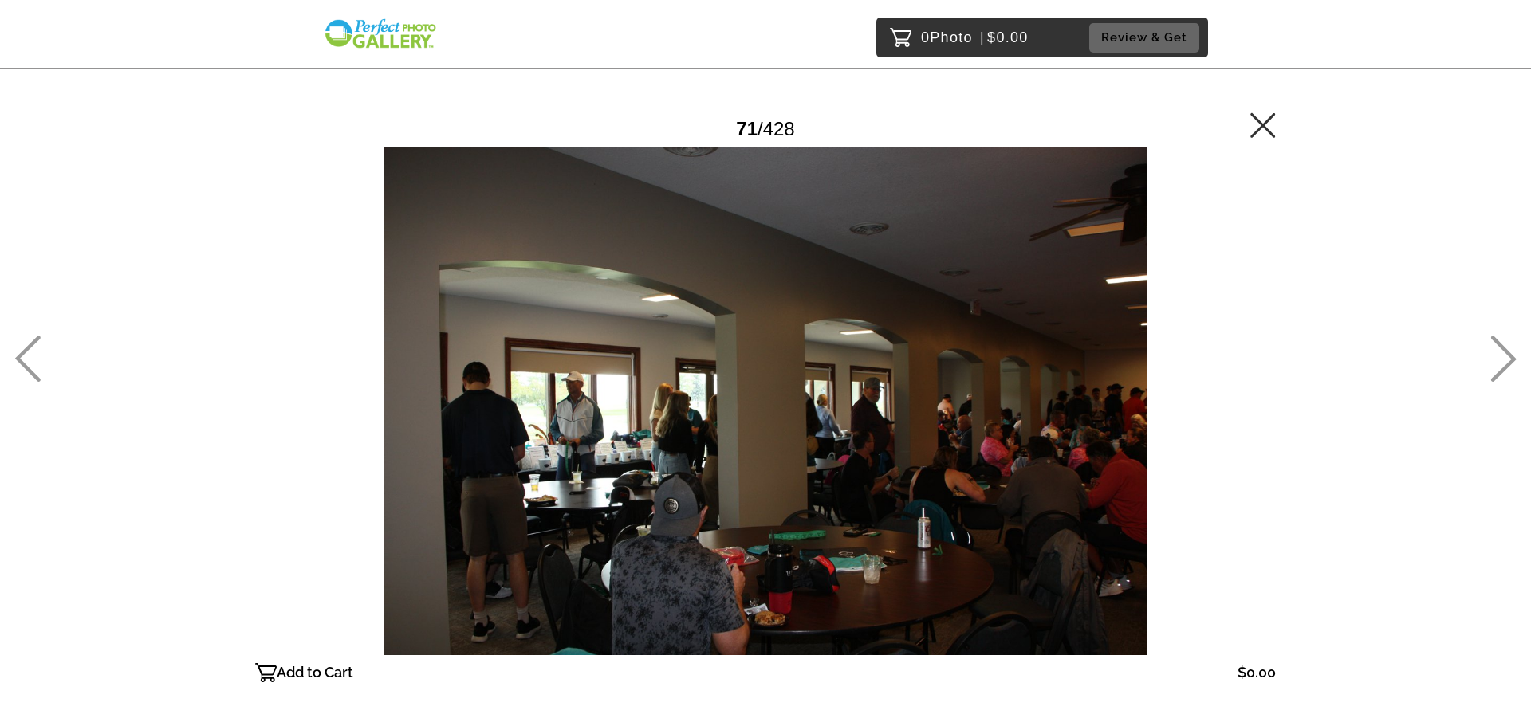
click at [1497, 337] on icon at bounding box center [1503, 359] width 26 height 46
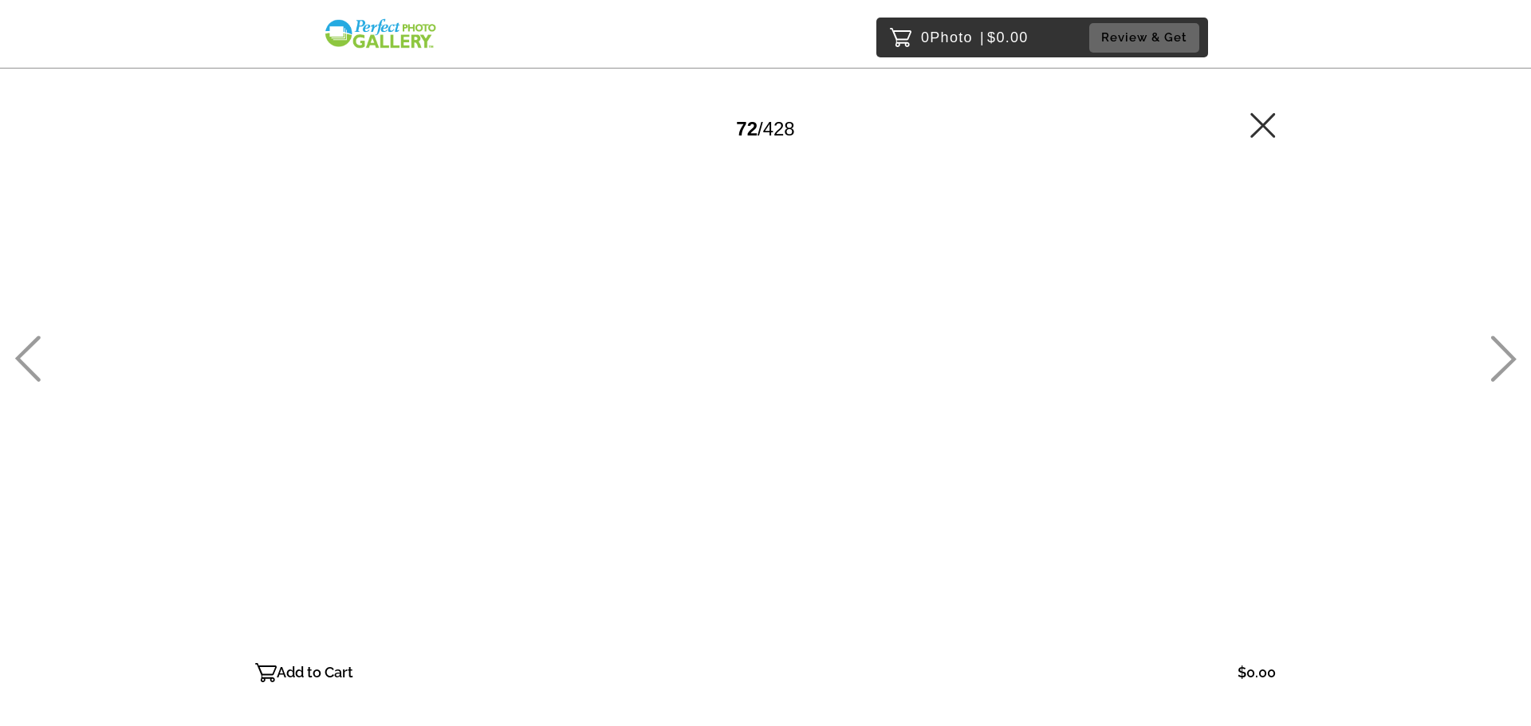
click at [1497, 337] on icon at bounding box center [1503, 359] width 26 height 46
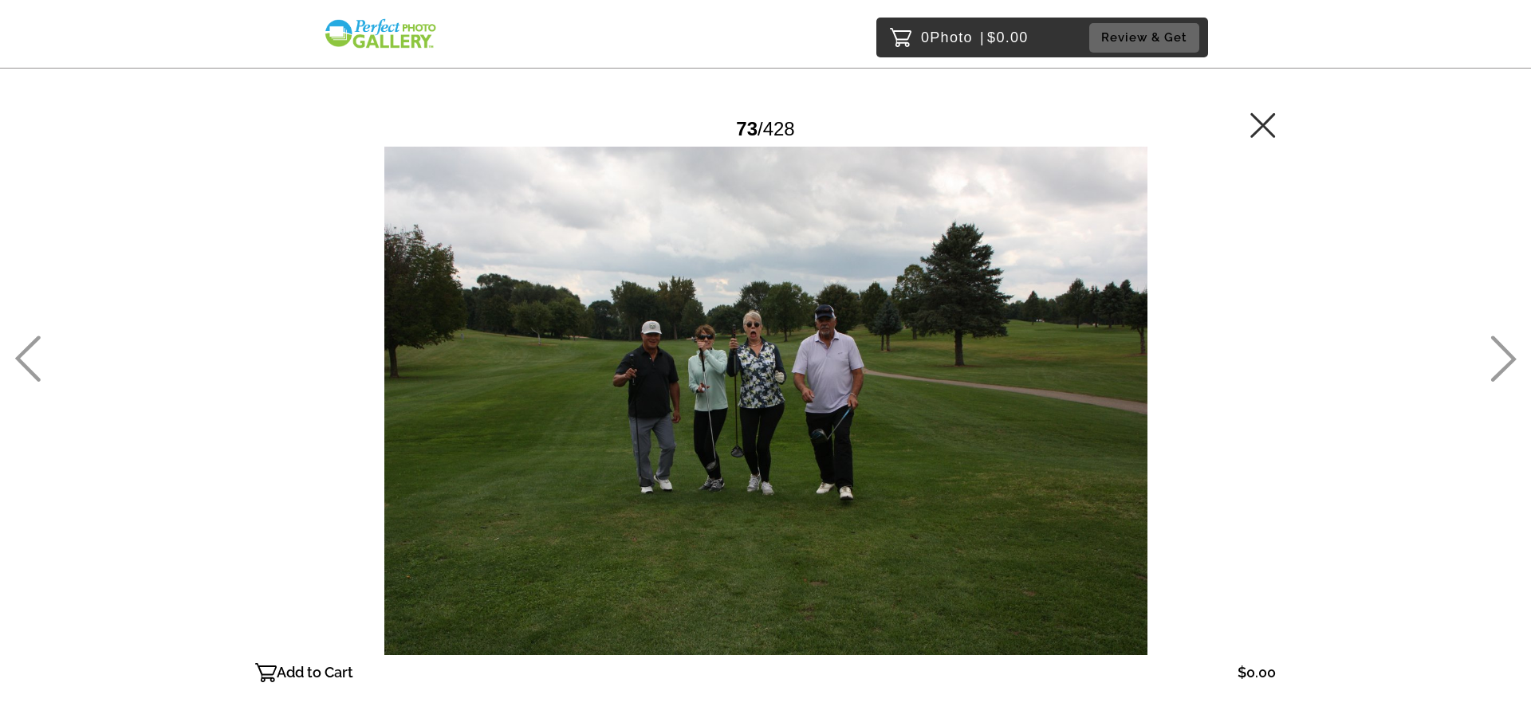
click at [1497, 337] on icon at bounding box center [1503, 359] width 26 height 46
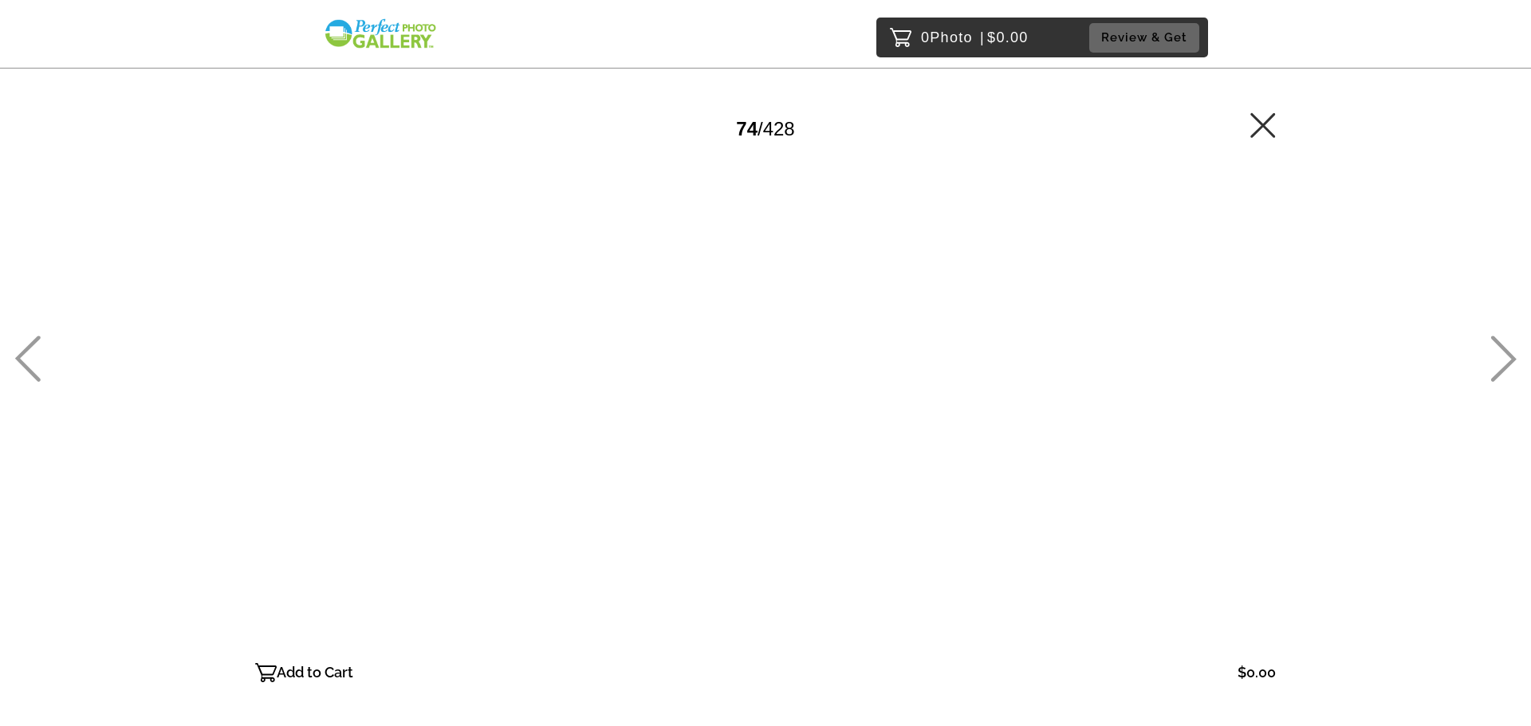
click at [1497, 337] on icon at bounding box center [1503, 359] width 26 height 46
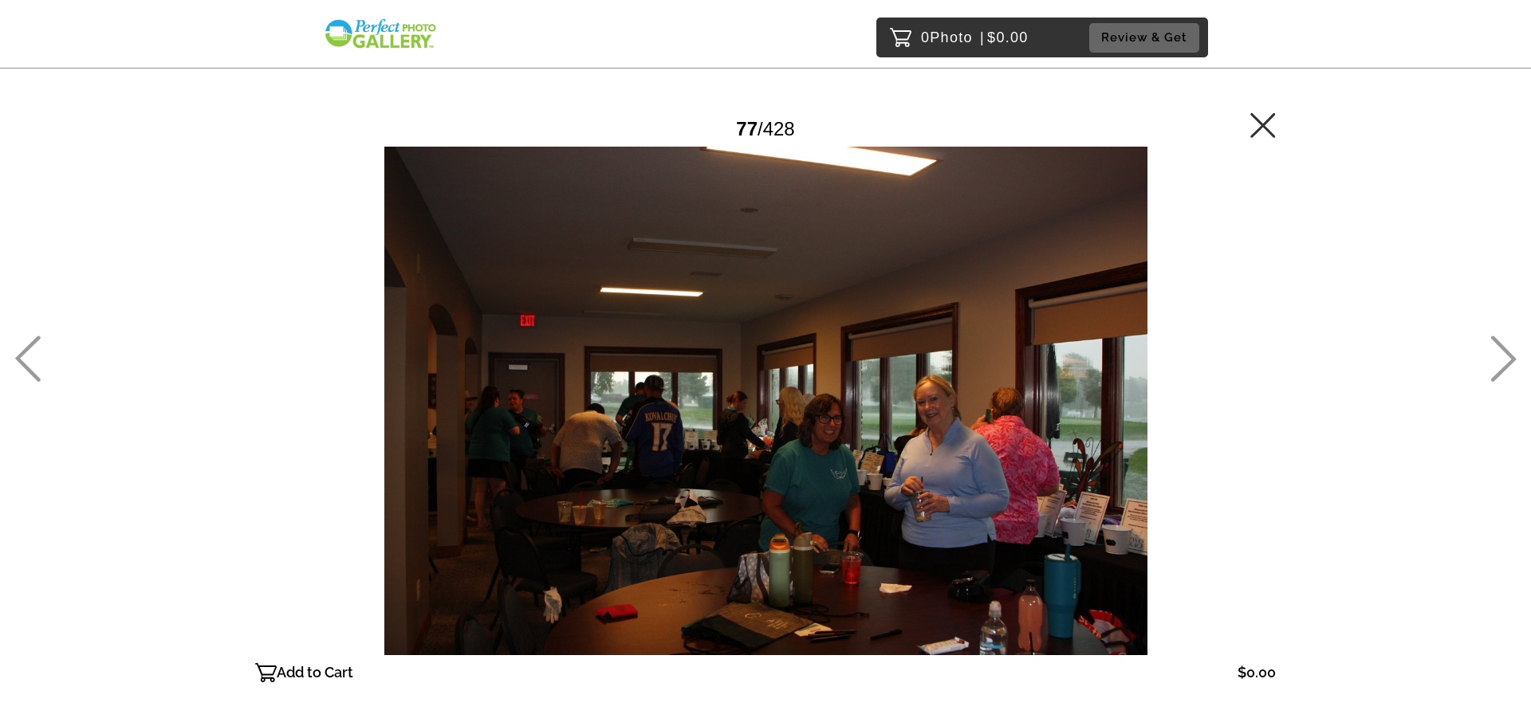
click at [1497, 337] on icon at bounding box center [1503, 359] width 26 height 46
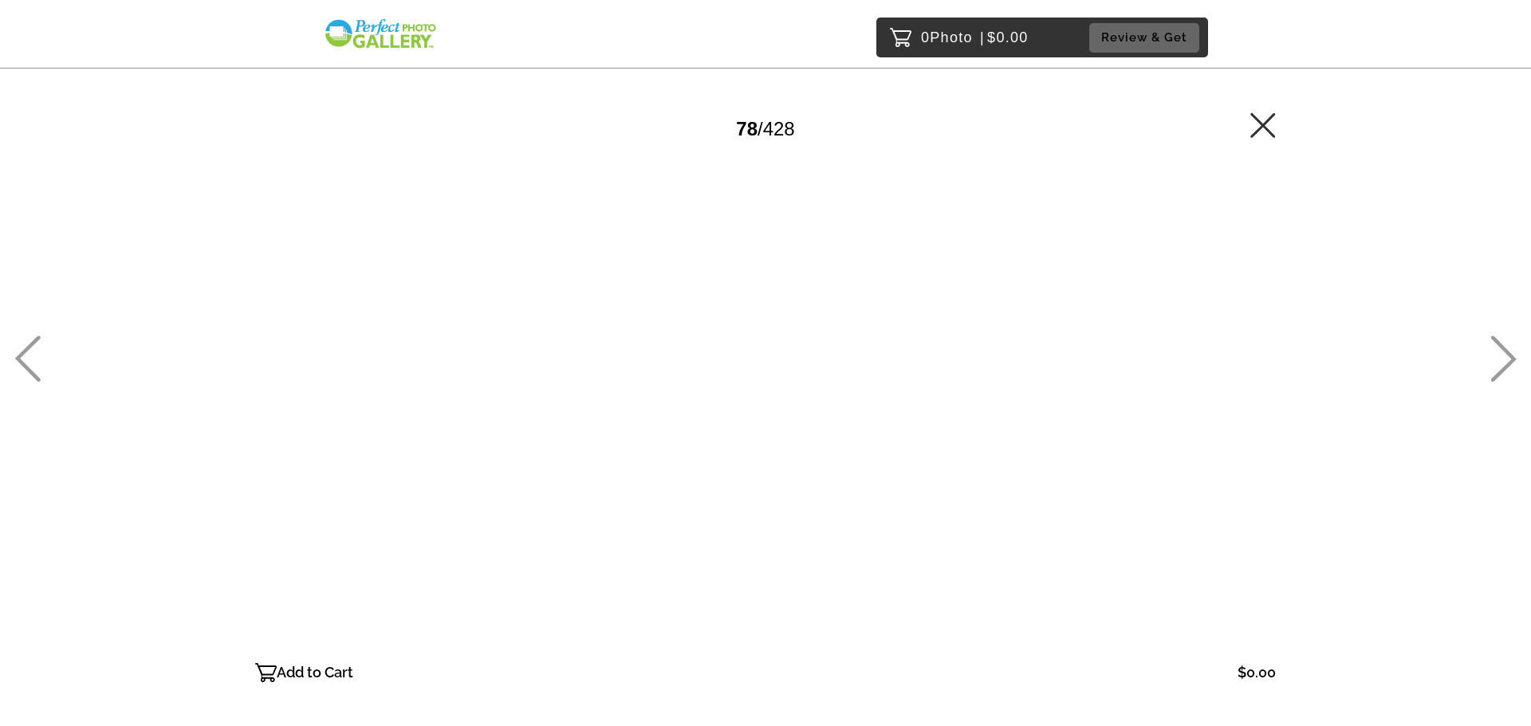
click at [1497, 337] on icon at bounding box center [1503, 359] width 26 height 46
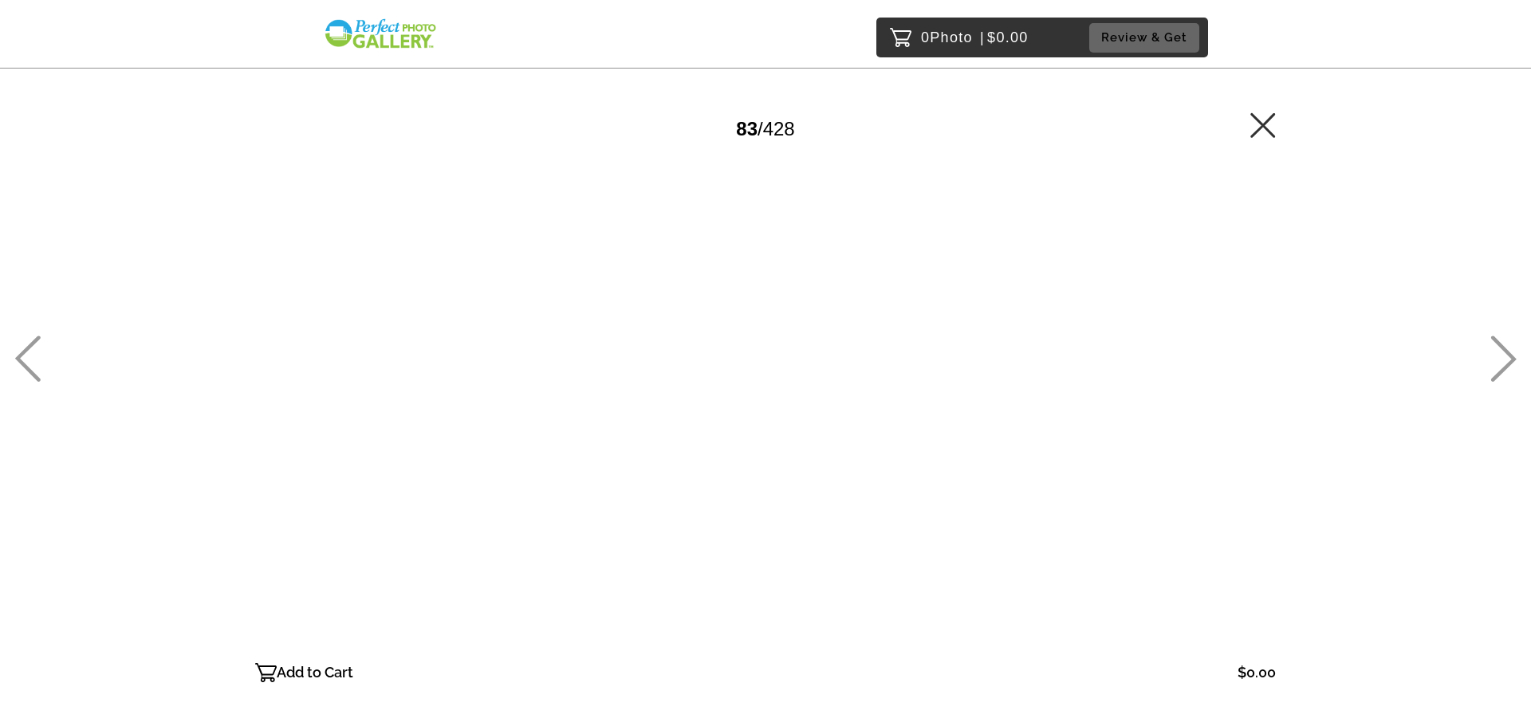
click at [1497, 337] on icon at bounding box center [1503, 359] width 26 height 46
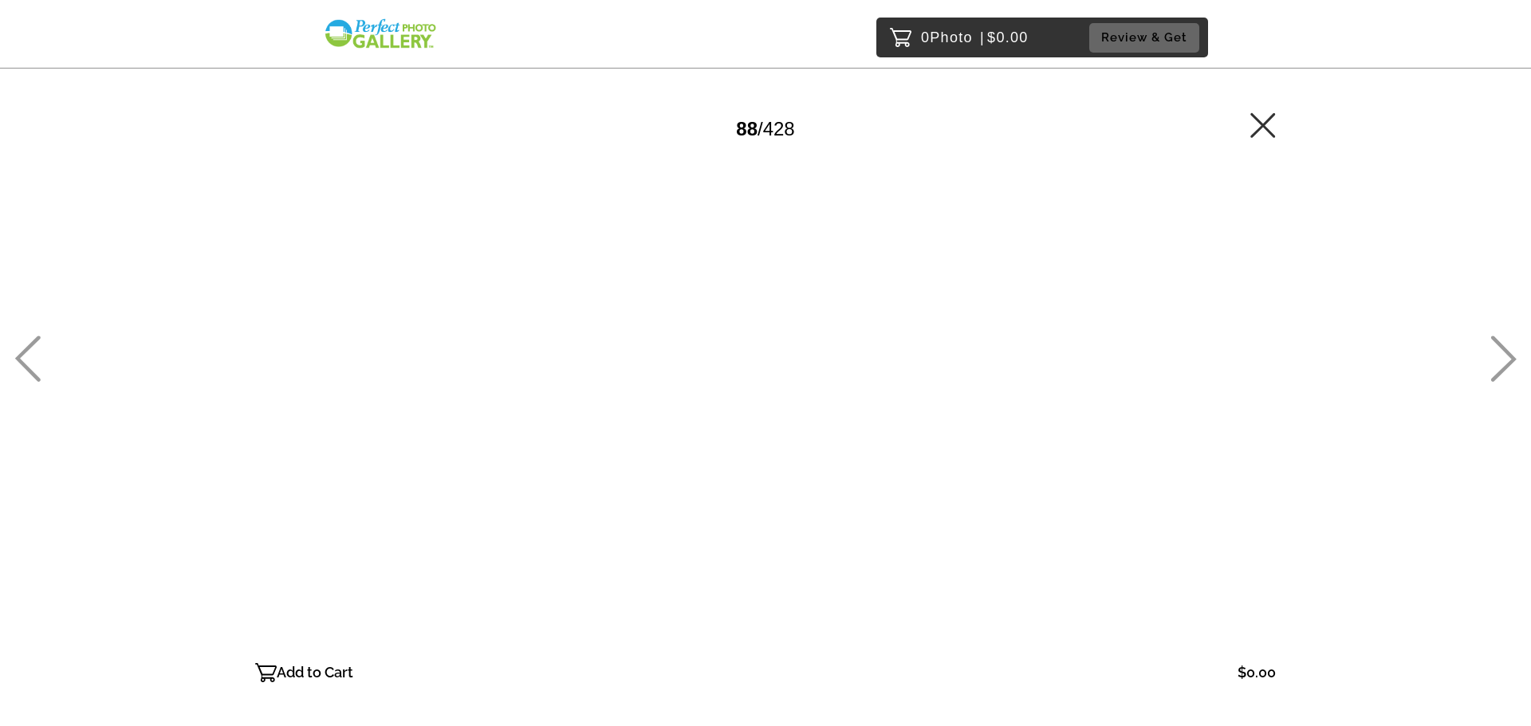
click at [27, 364] on icon at bounding box center [27, 359] width 26 height 46
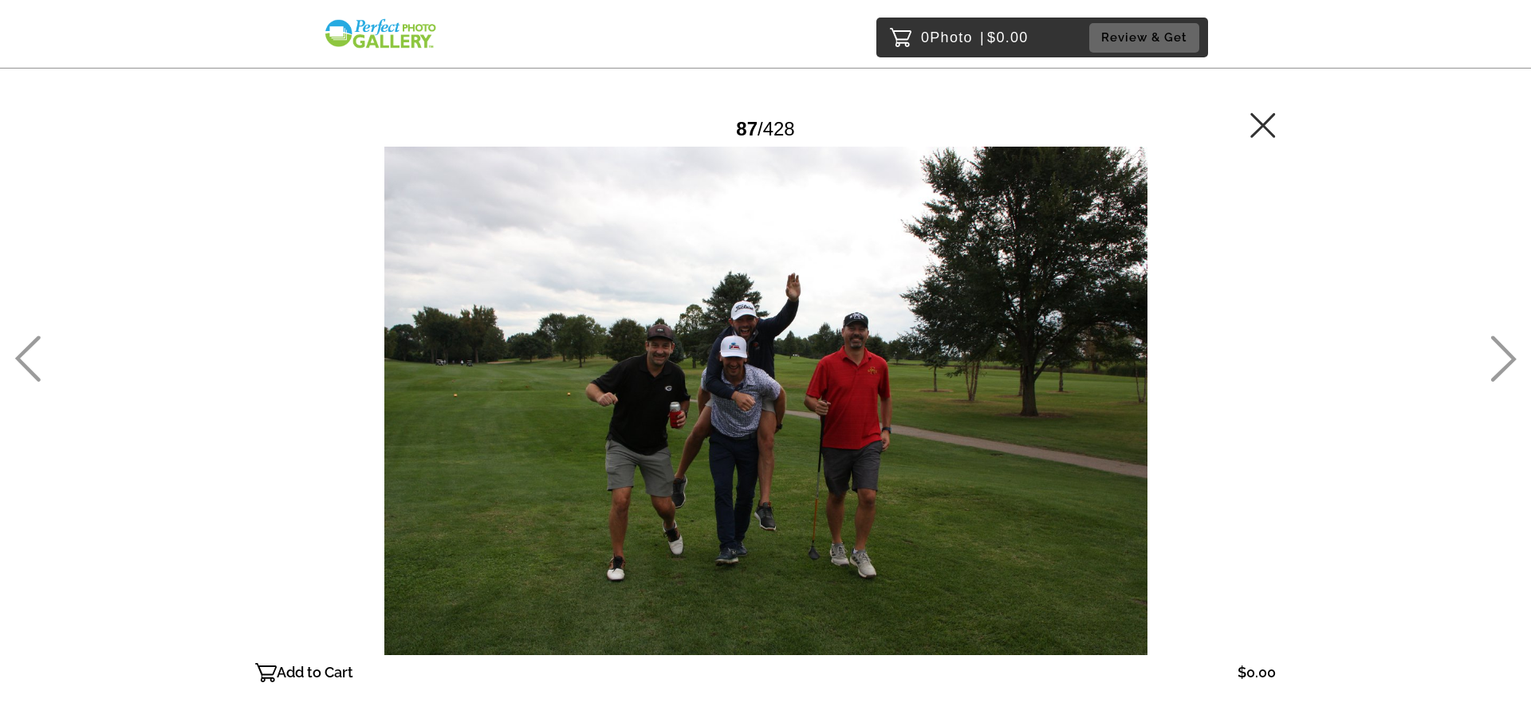
click at [1502, 342] on icon at bounding box center [1503, 359] width 26 height 46
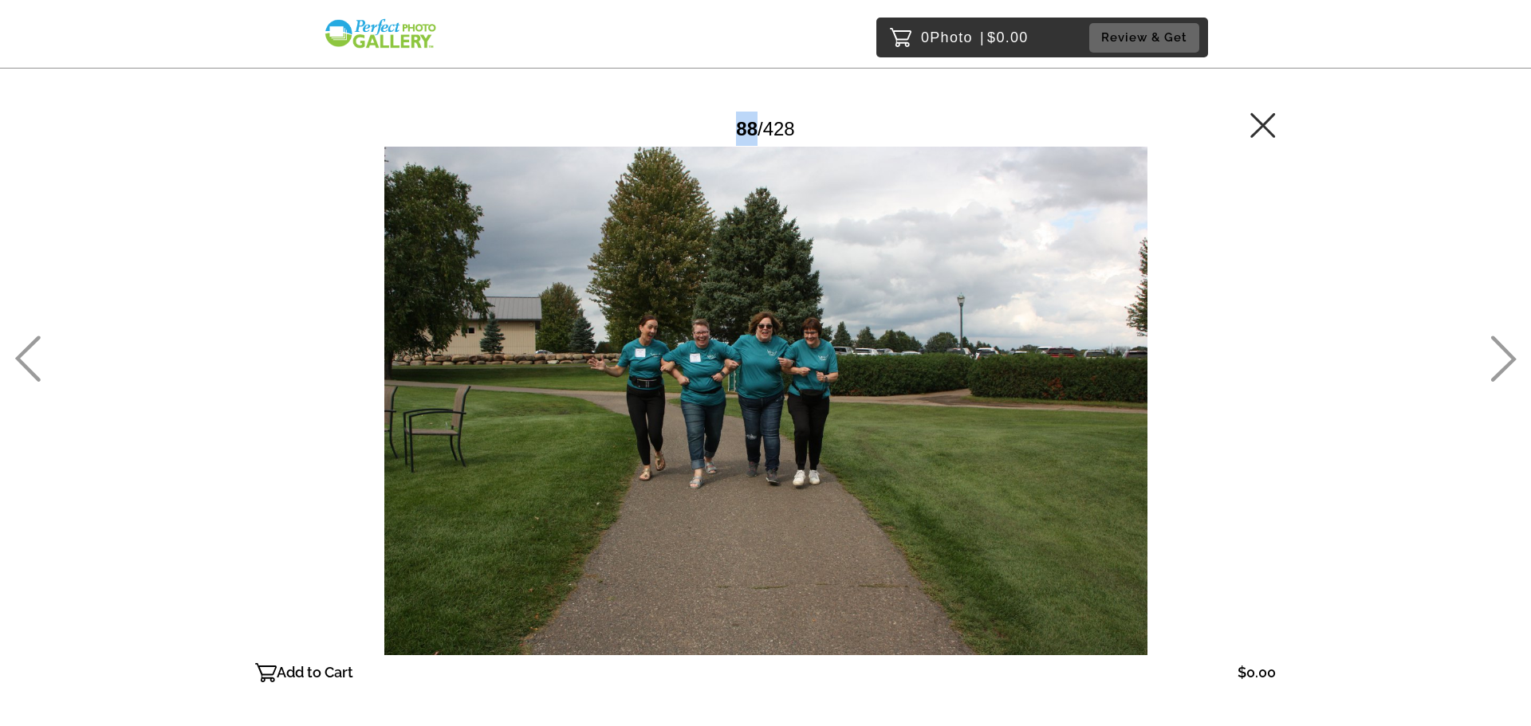
click at [1503, 342] on icon at bounding box center [1503, 359] width 26 height 46
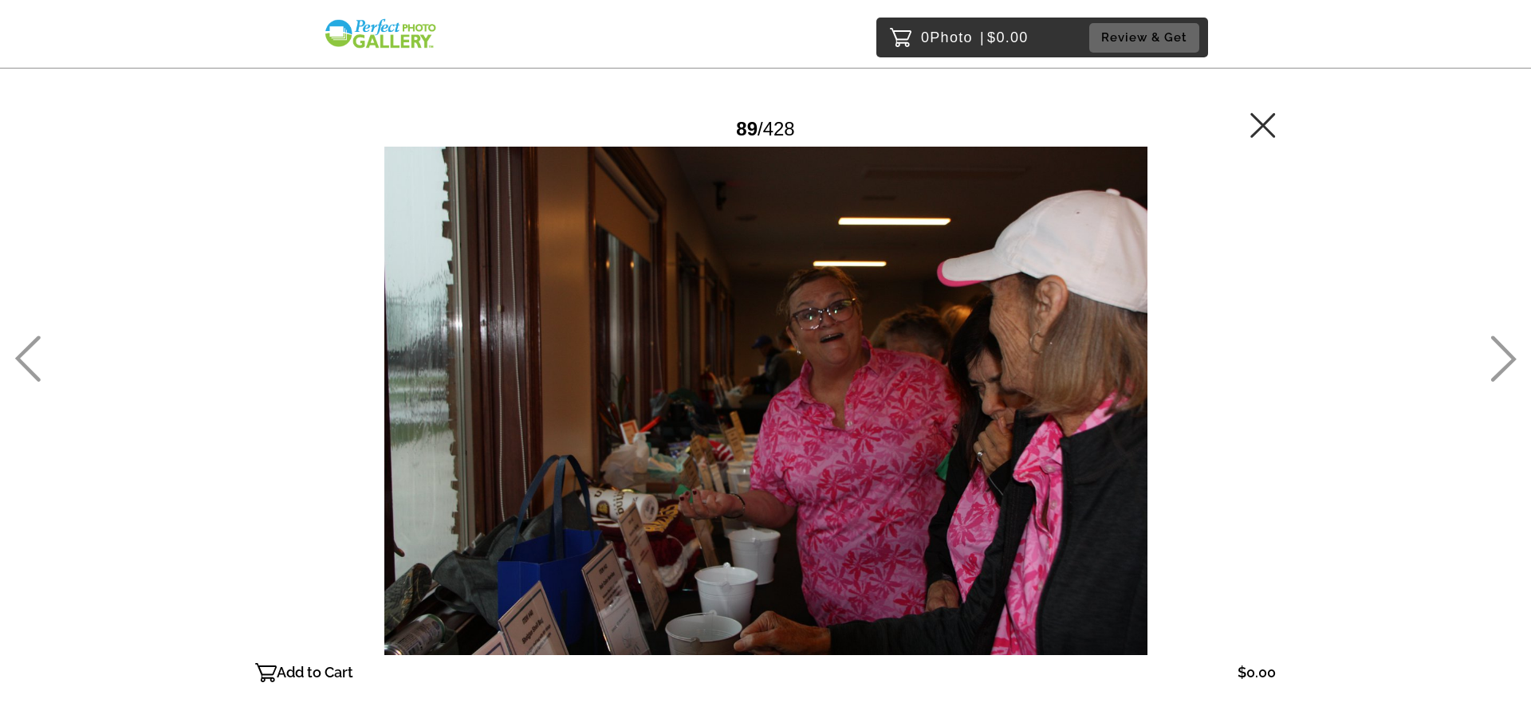
click at [1503, 342] on icon at bounding box center [1503, 359] width 26 height 46
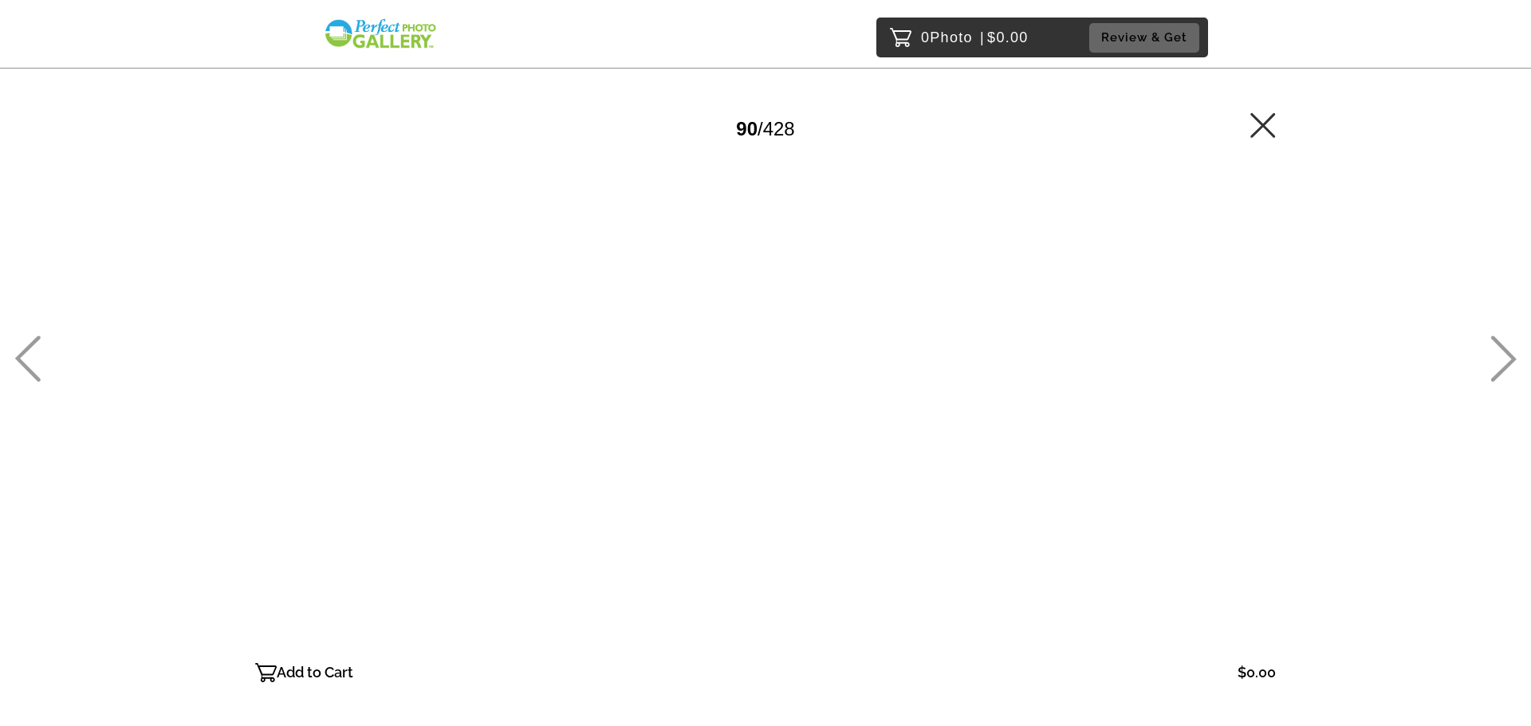
click at [1503, 342] on icon at bounding box center [1503, 359] width 26 height 46
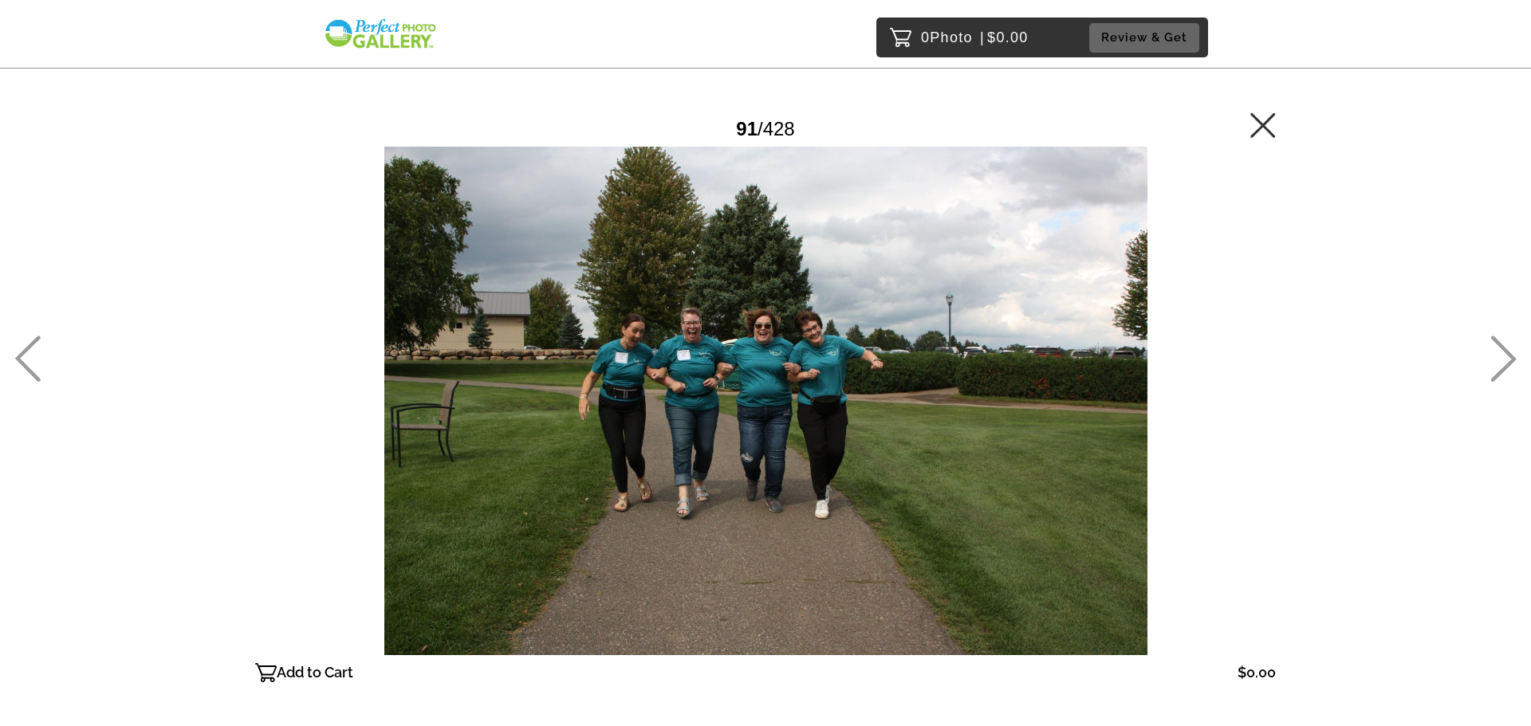
click at [1503, 342] on icon at bounding box center [1503, 359] width 26 height 46
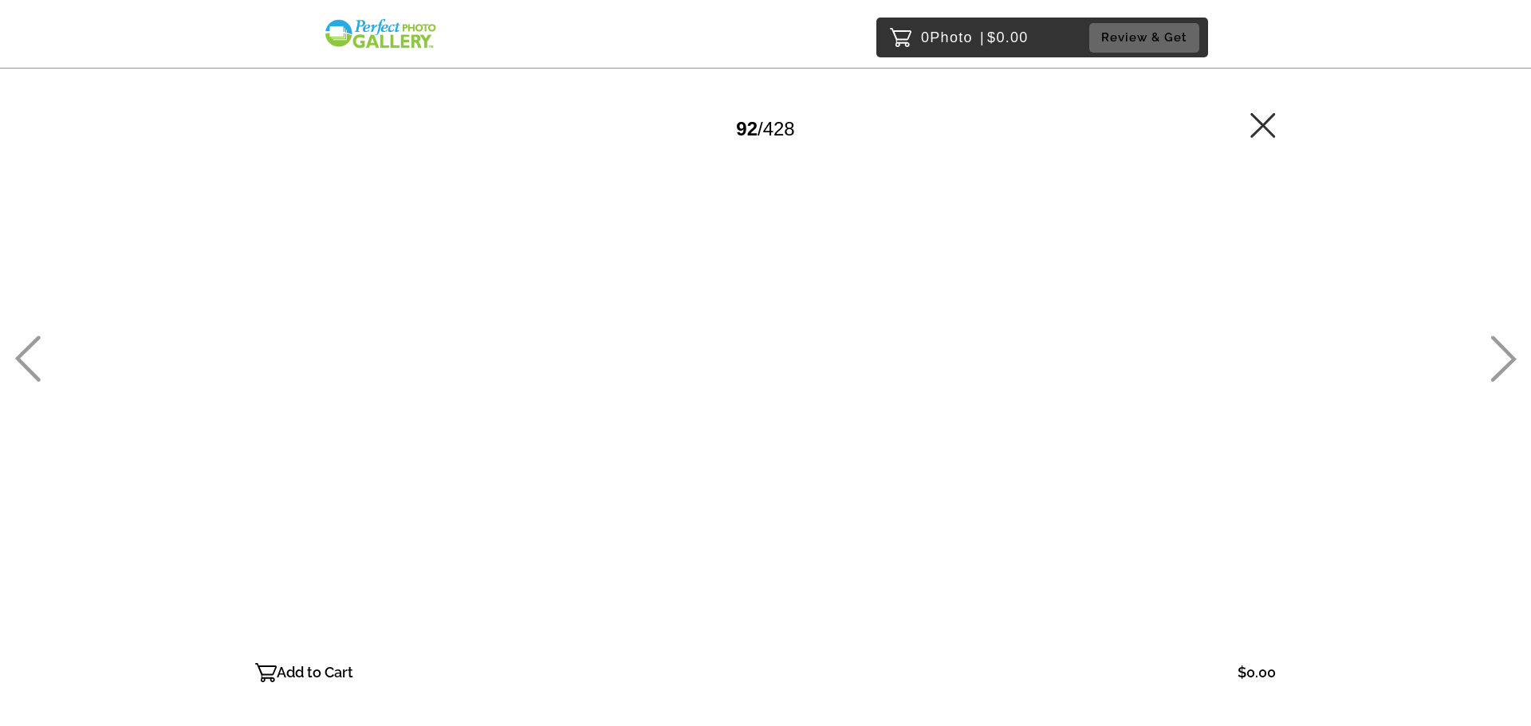
click at [1503, 342] on icon at bounding box center [1503, 359] width 26 height 46
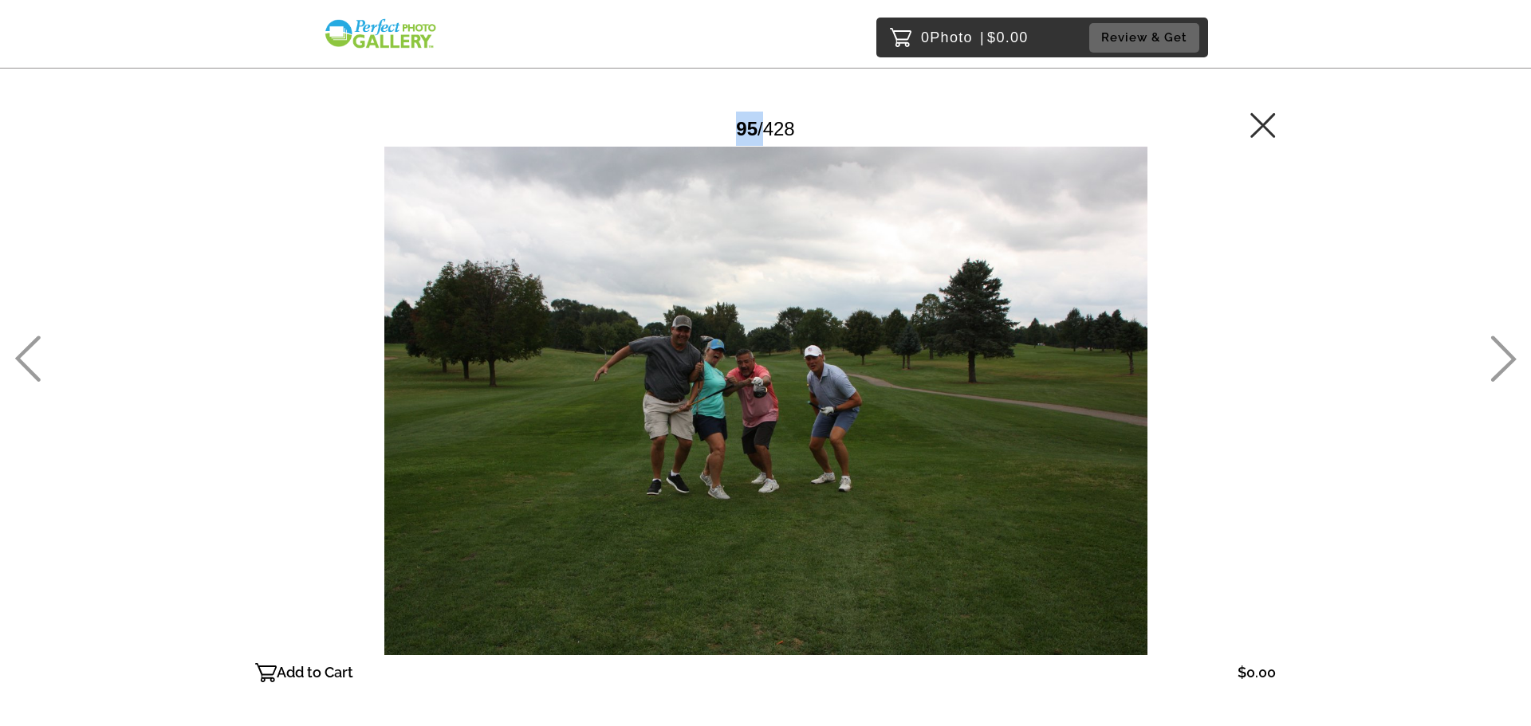
click at [1503, 342] on icon at bounding box center [1503, 359] width 26 height 46
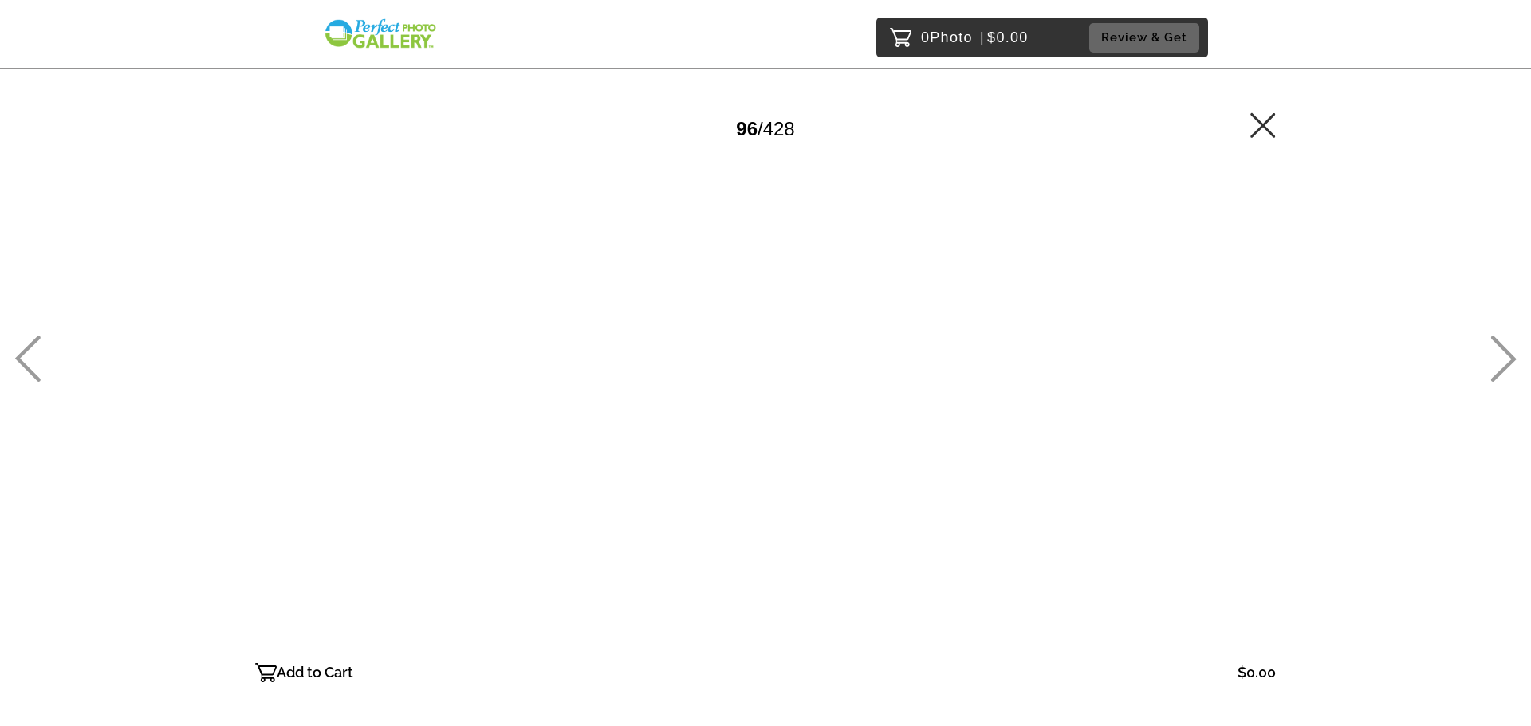
click at [1503, 342] on icon at bounding box center [1503, 359] width 26 height 46
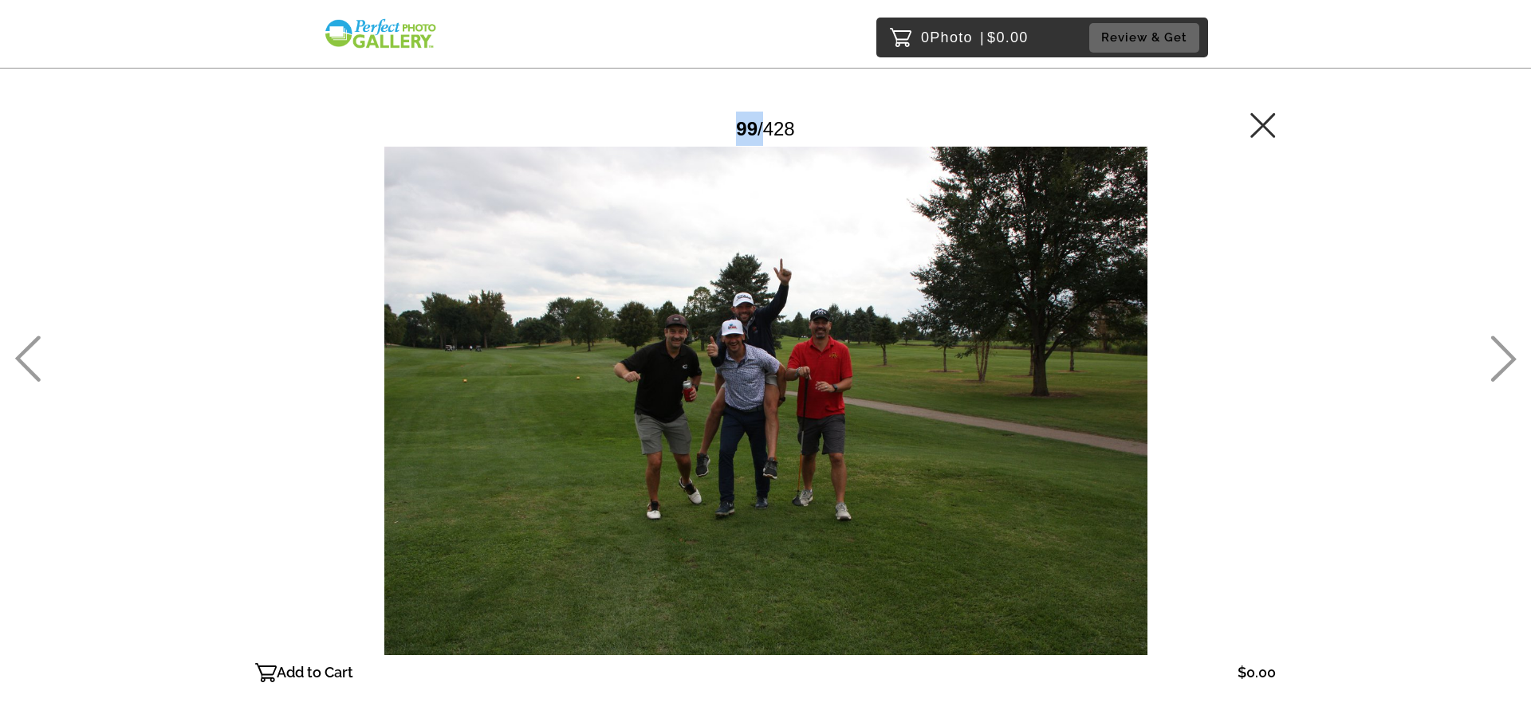
click at [1503, 342] on icon at bounding box center [1503, 359] width 26 height 46
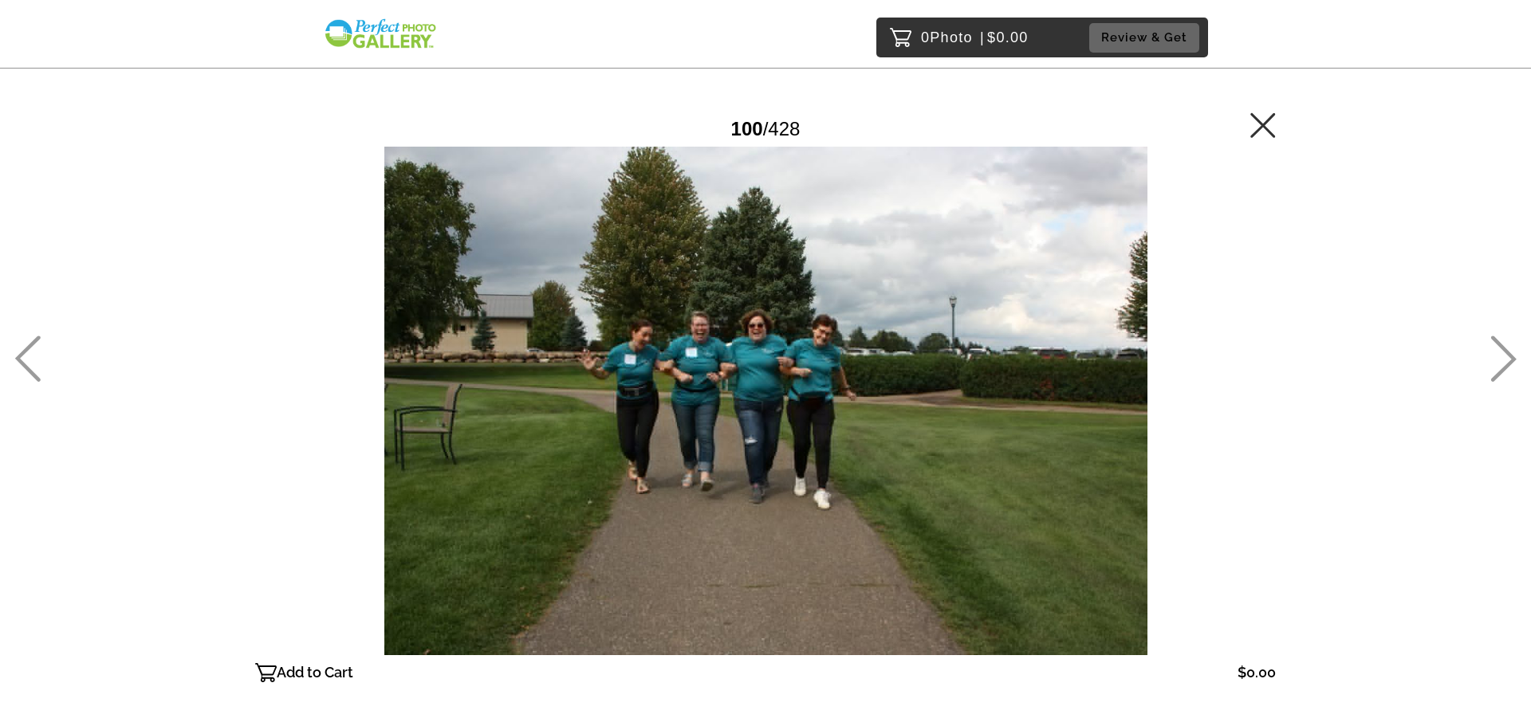
click at [1503, 342] on icon at bounding box center [1503, 359] width 26 height 46
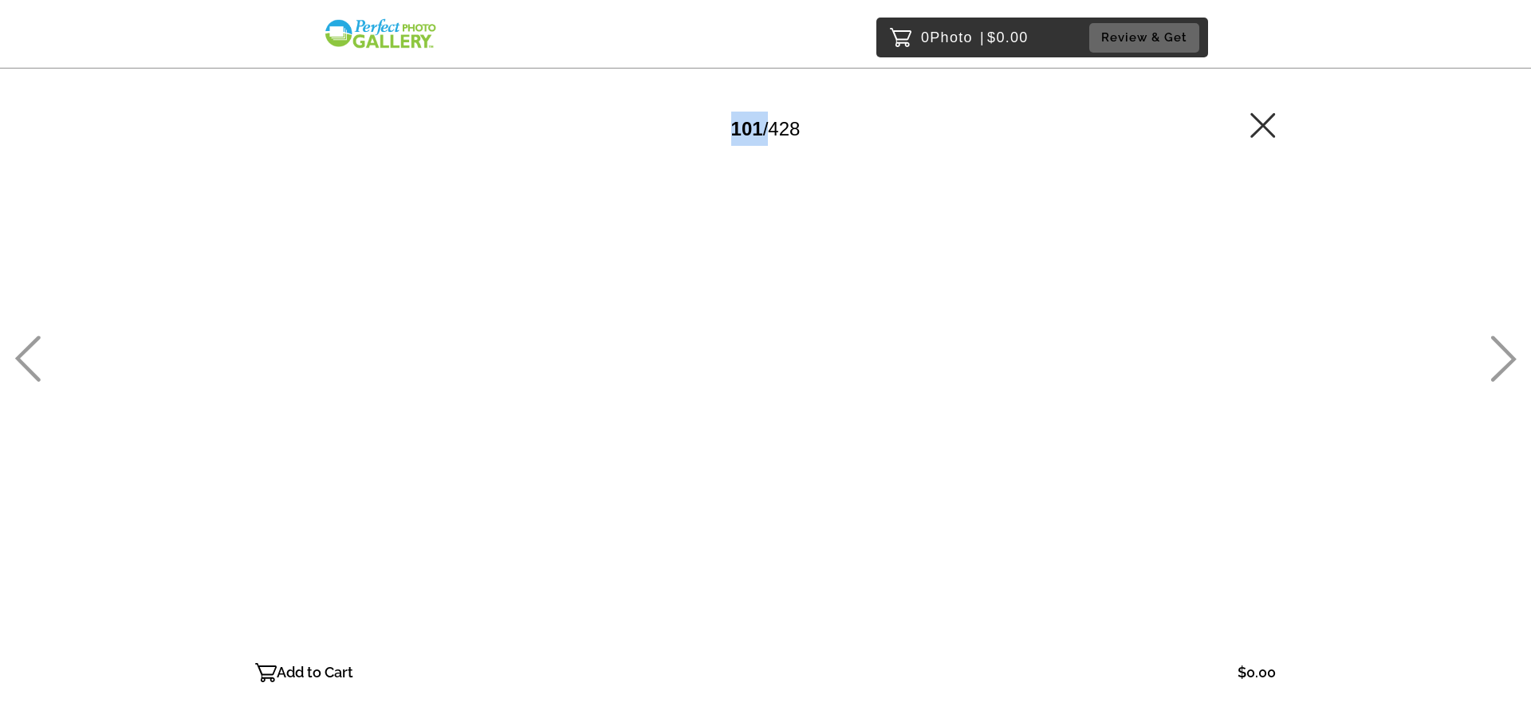
click at [1503, 342] on icon at bounding box center [1503, 359] width 26 height 46
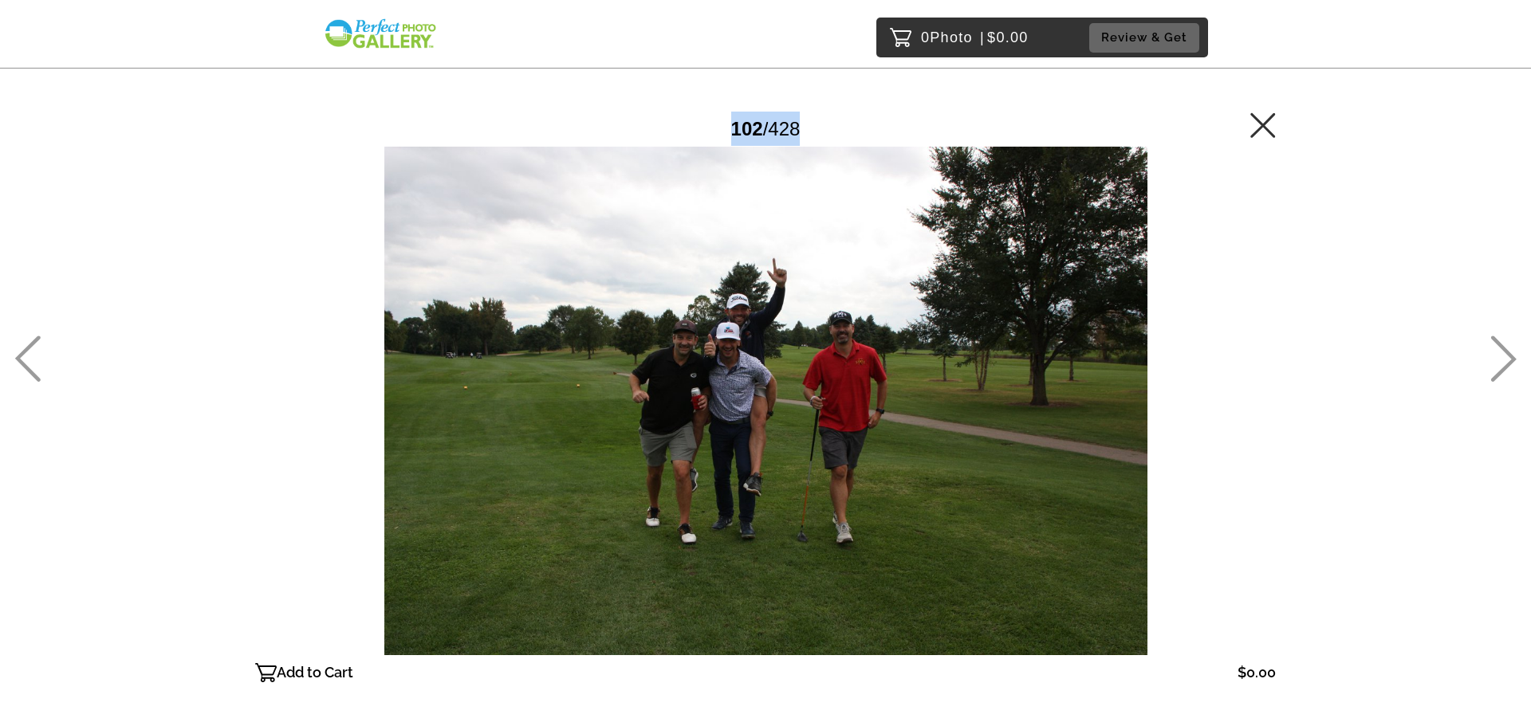
click at [1503, 342] on icon at bounding box center [1503, 359] width 26 height 46
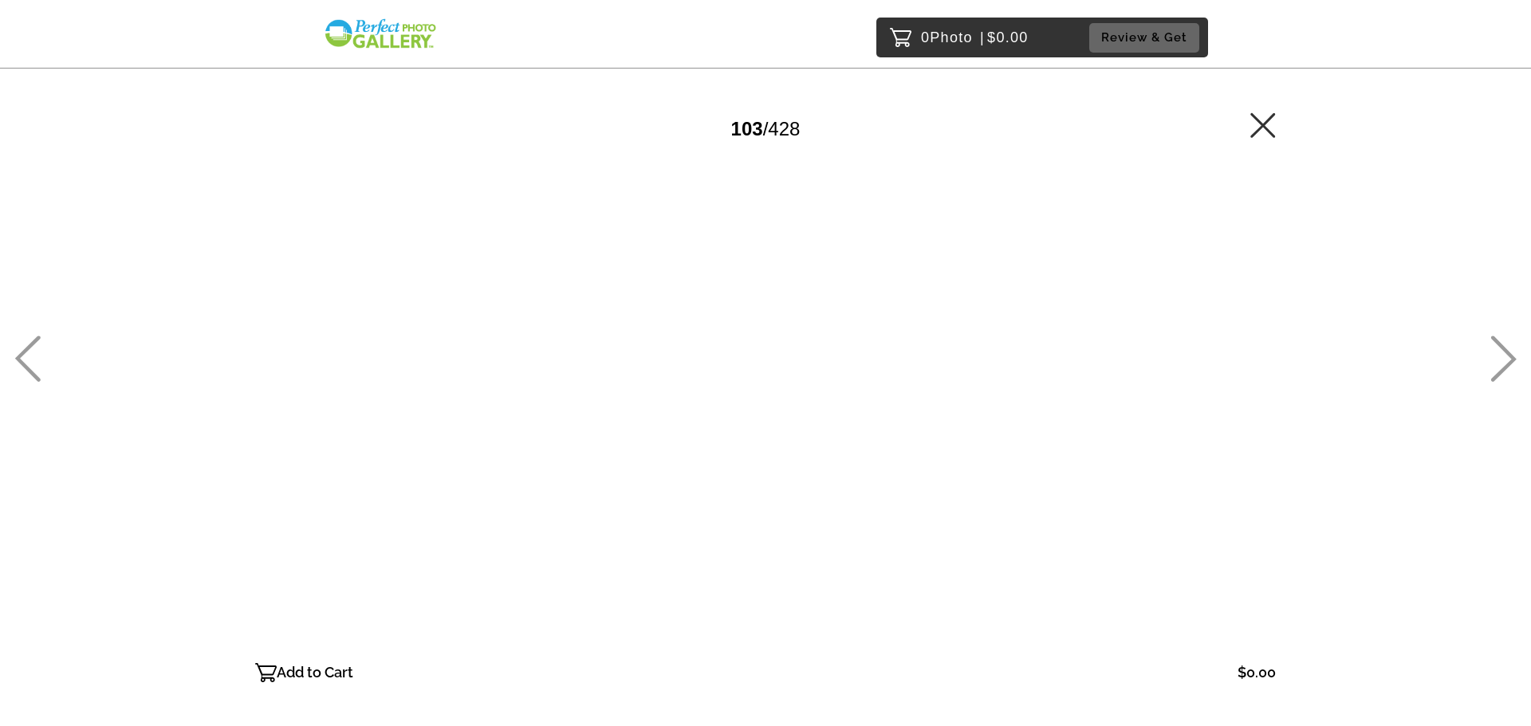
click at [1503, 342] on icon at bounding box center [1503, 359] width 26 height 46
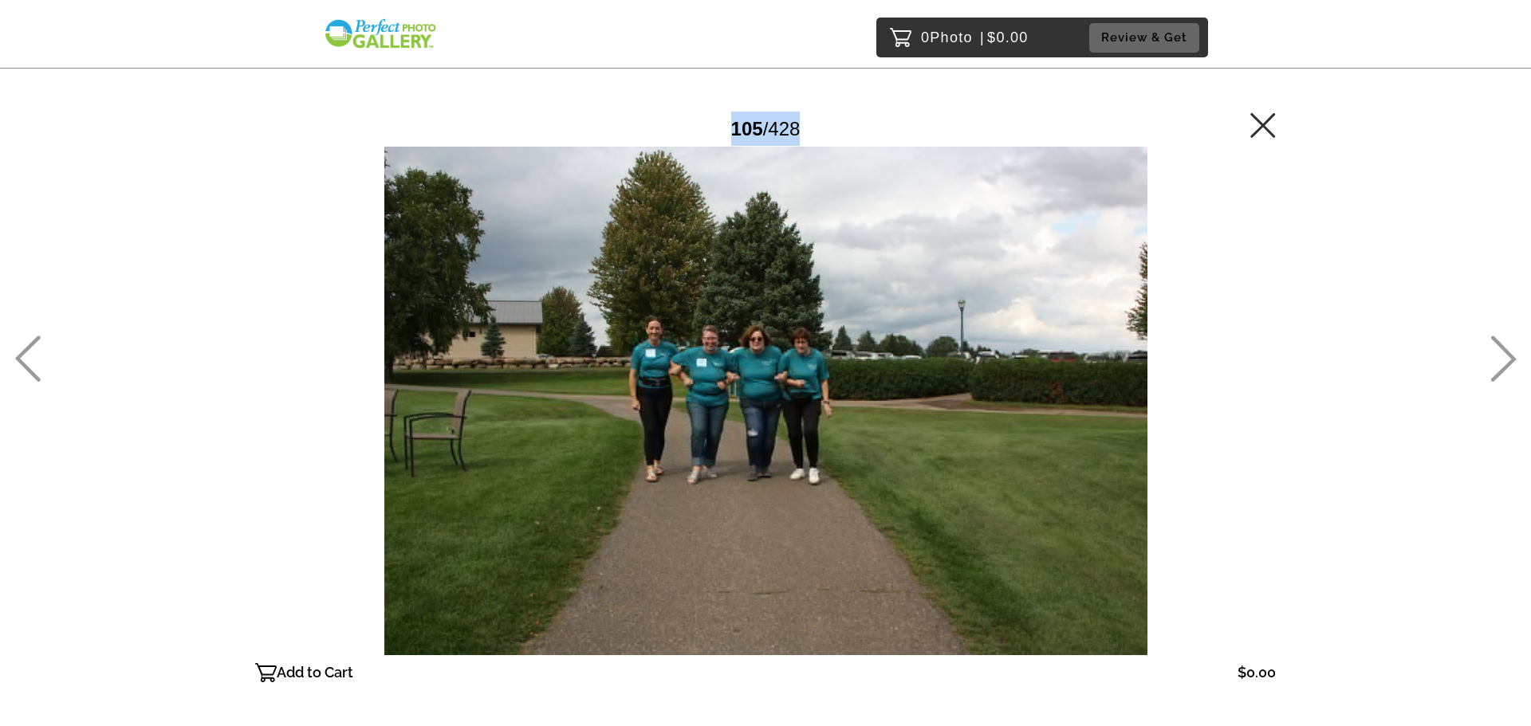
click at [1503, 342] on icon at bounding box center [1503, 359] width 26 height 46
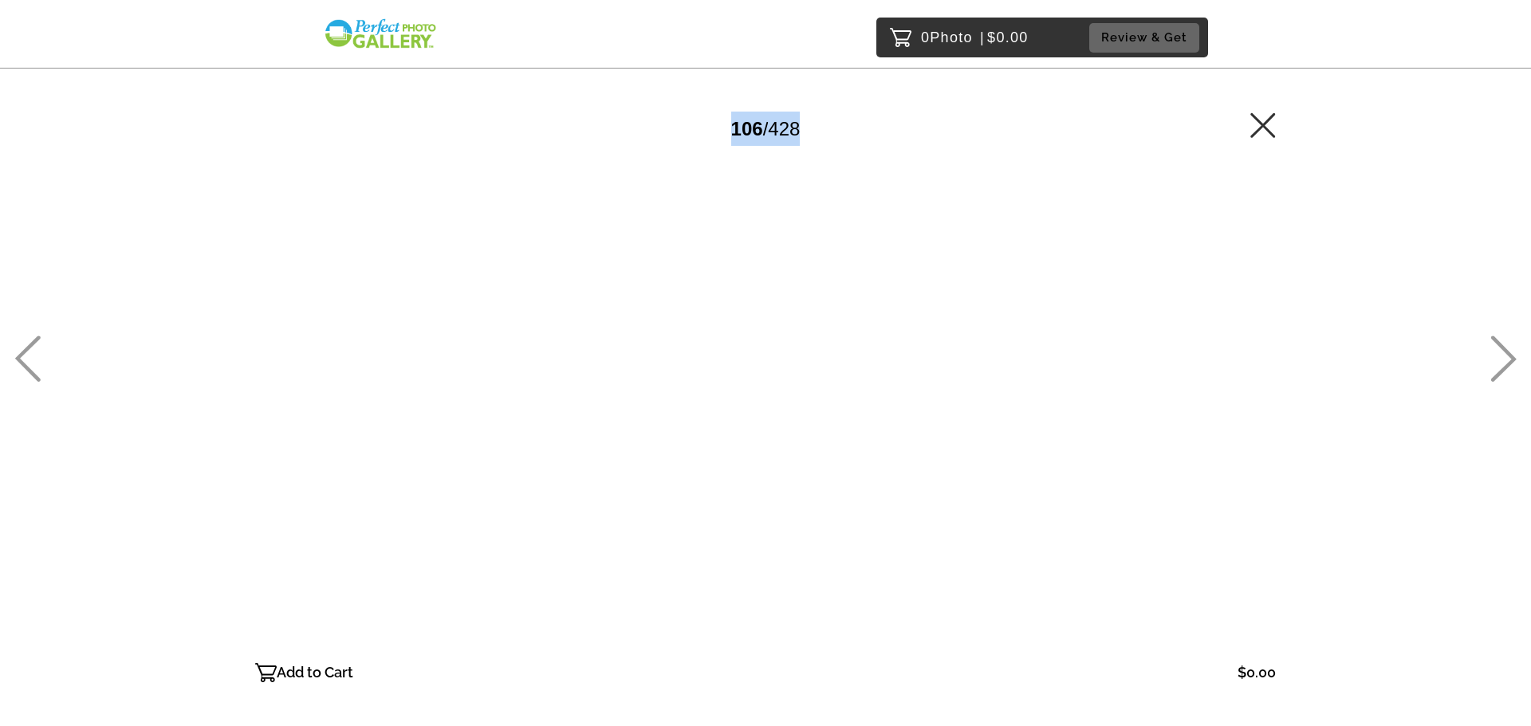
click at [1503, 342] on icon at bounding box center [1503, 359] width 26 height 46
click at [1503, 344] on icon at bounding box center [1503, 359] width 26 height 46
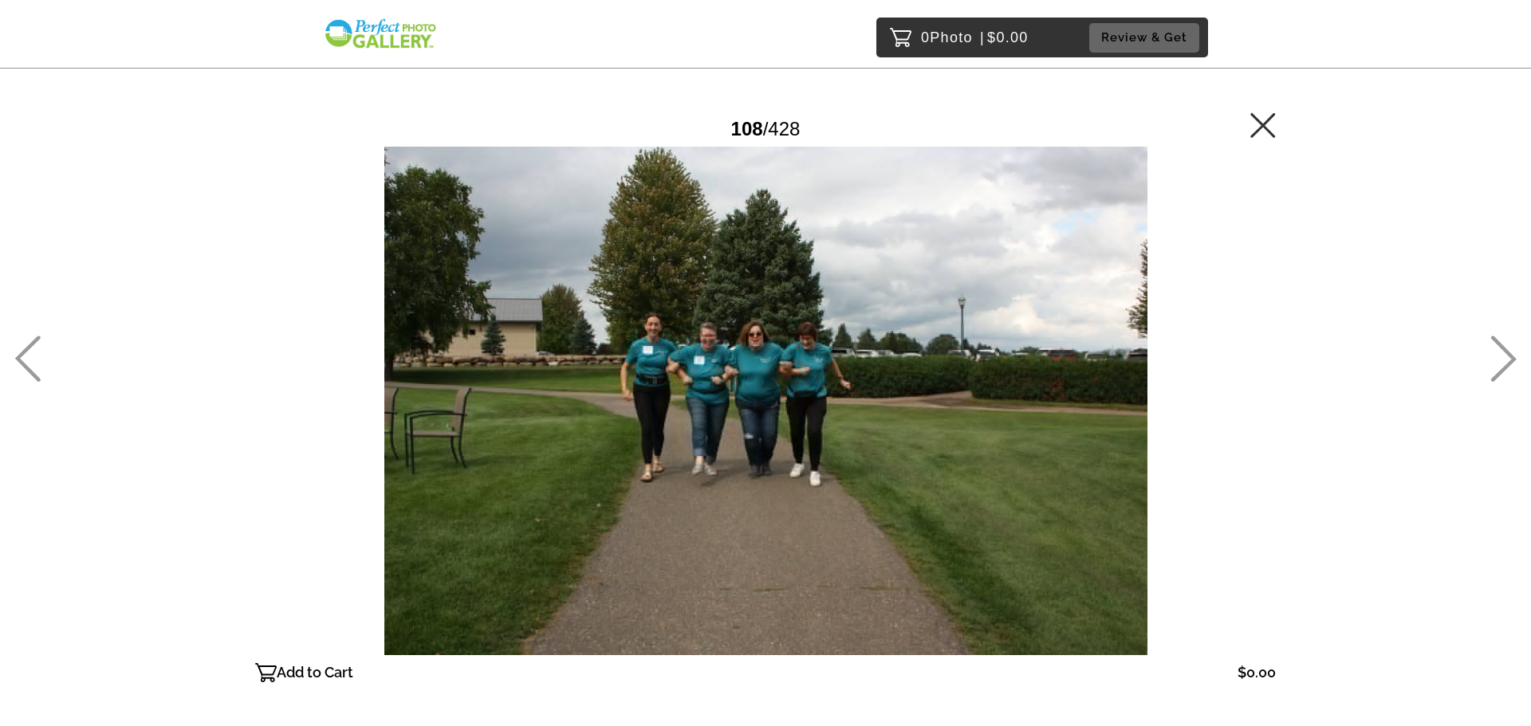
click at [1503, 345] on icon at bounding box center [1503, 359] width 26 height 46
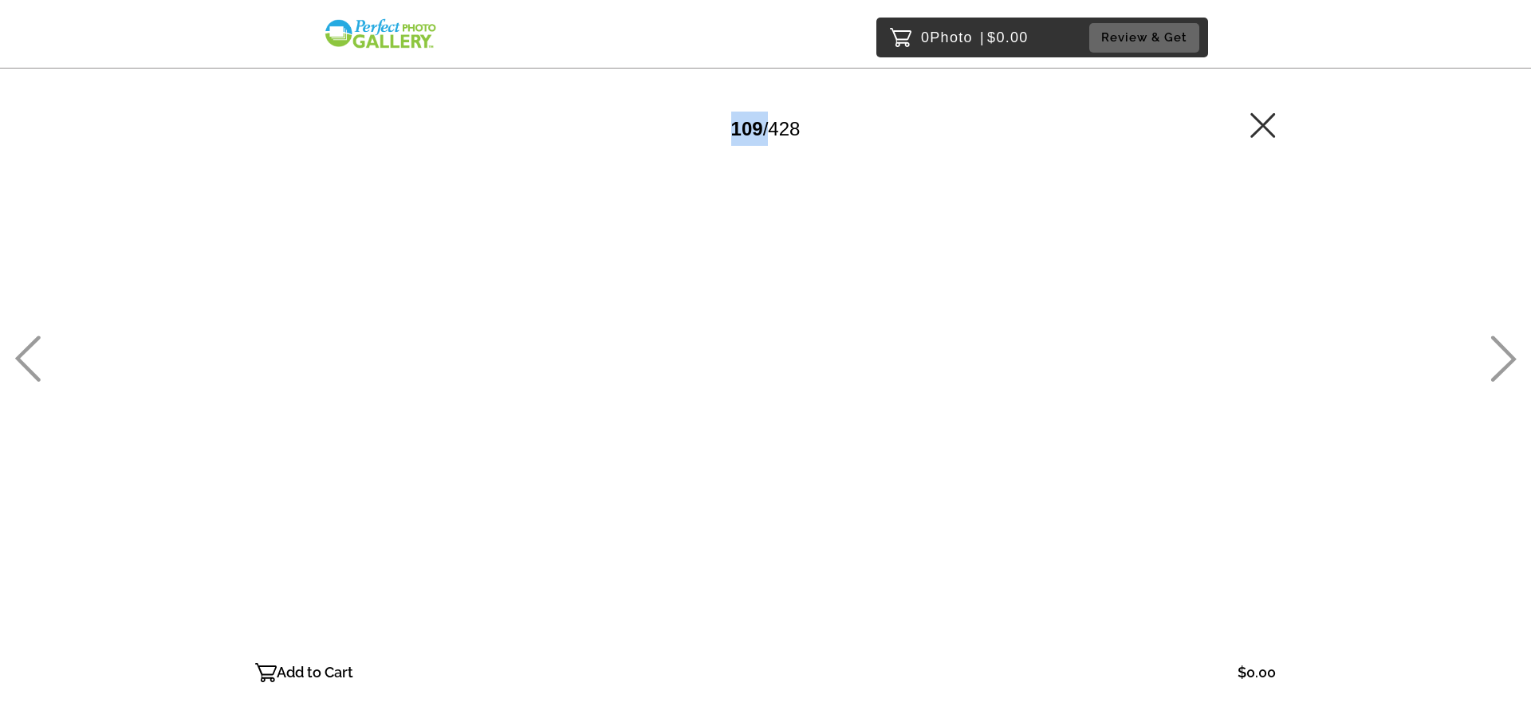
click at [1503, 345] on icon at bounding box center [1503, 359] width 26 height 46
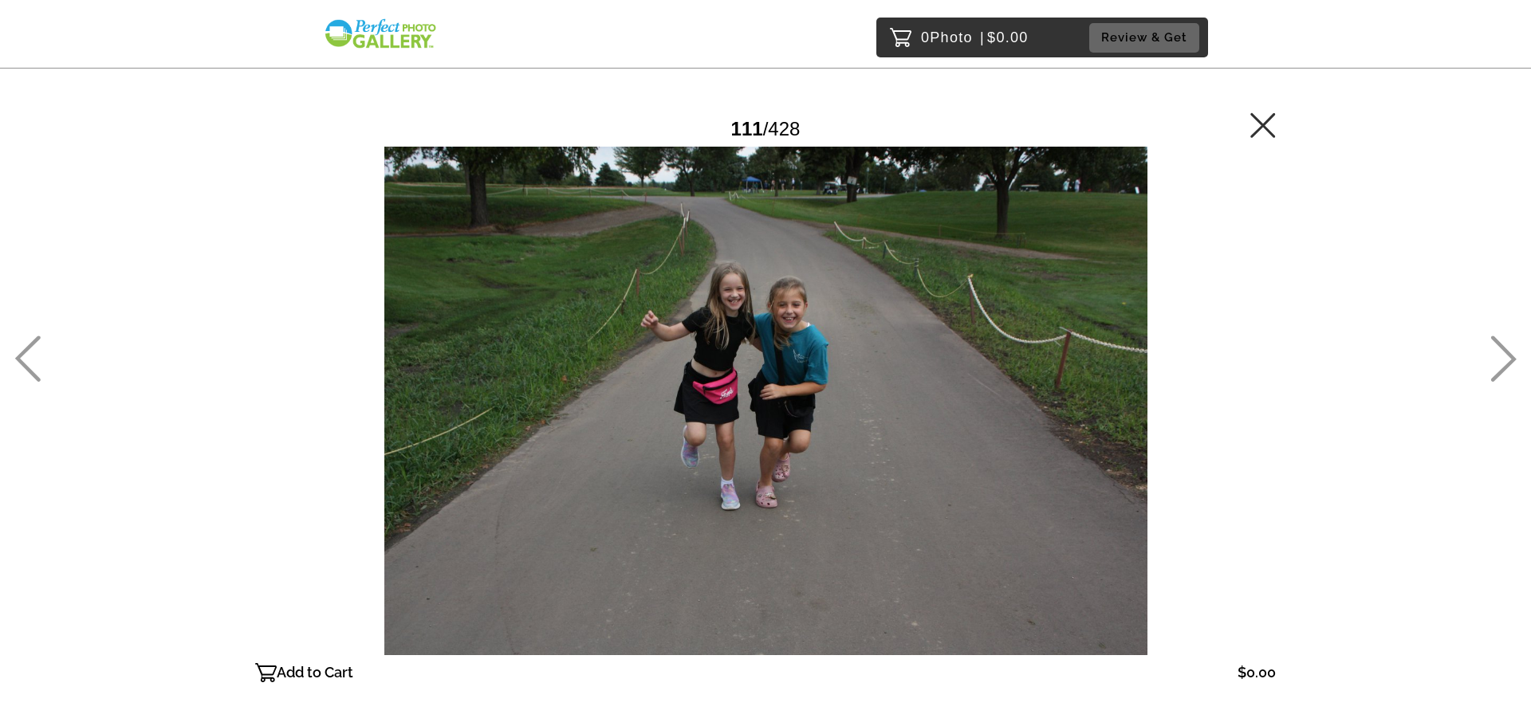
click at [1503, 345] on icon at bounding box center [1503, 359] width 26 height 46
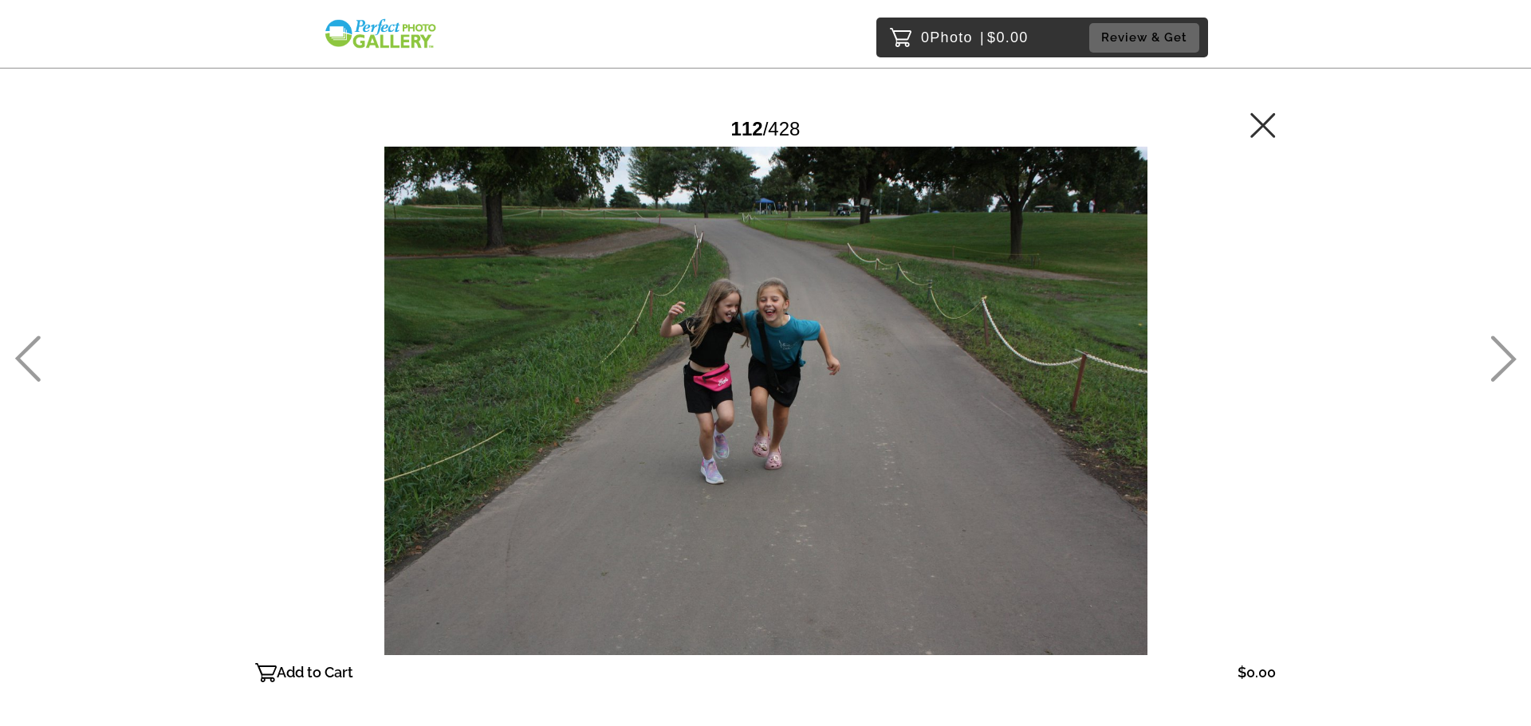
click at [1503, 345] on icon at bounding box center [1503, 359] width 26 height 46
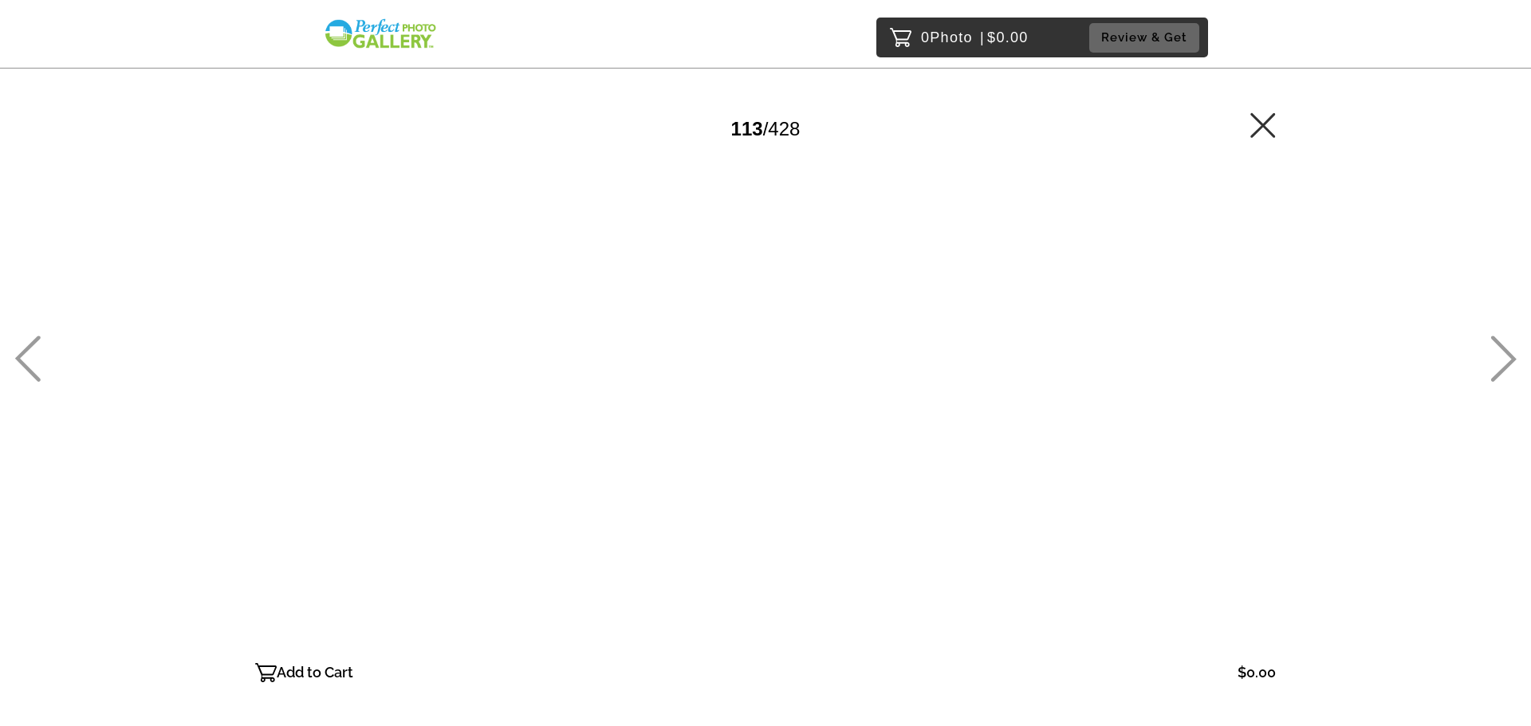
click at [1503, 345] on icon at bounding box center [1503, 359] width 26 height 46
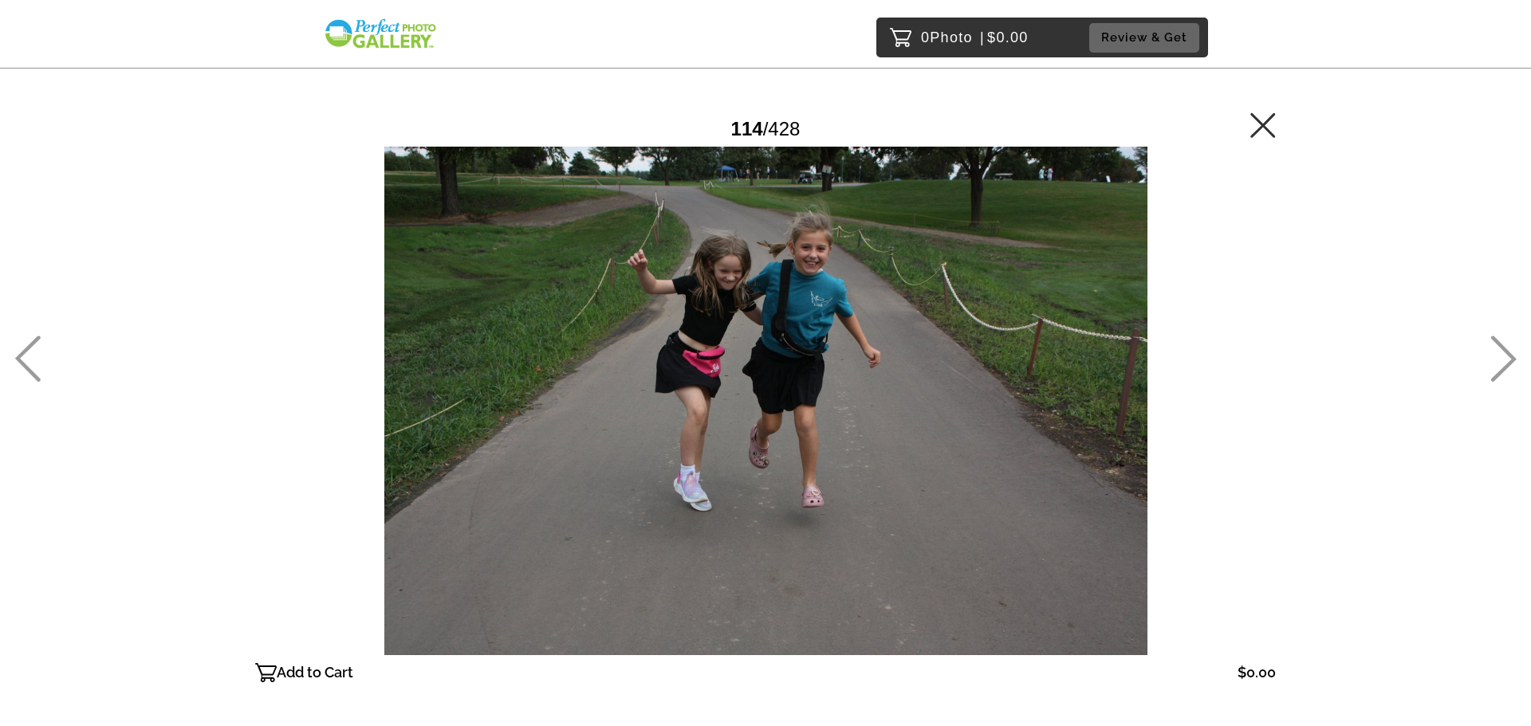
click at [1503, 345] on icon at bounding box center [1503, 359] width 26 height 46
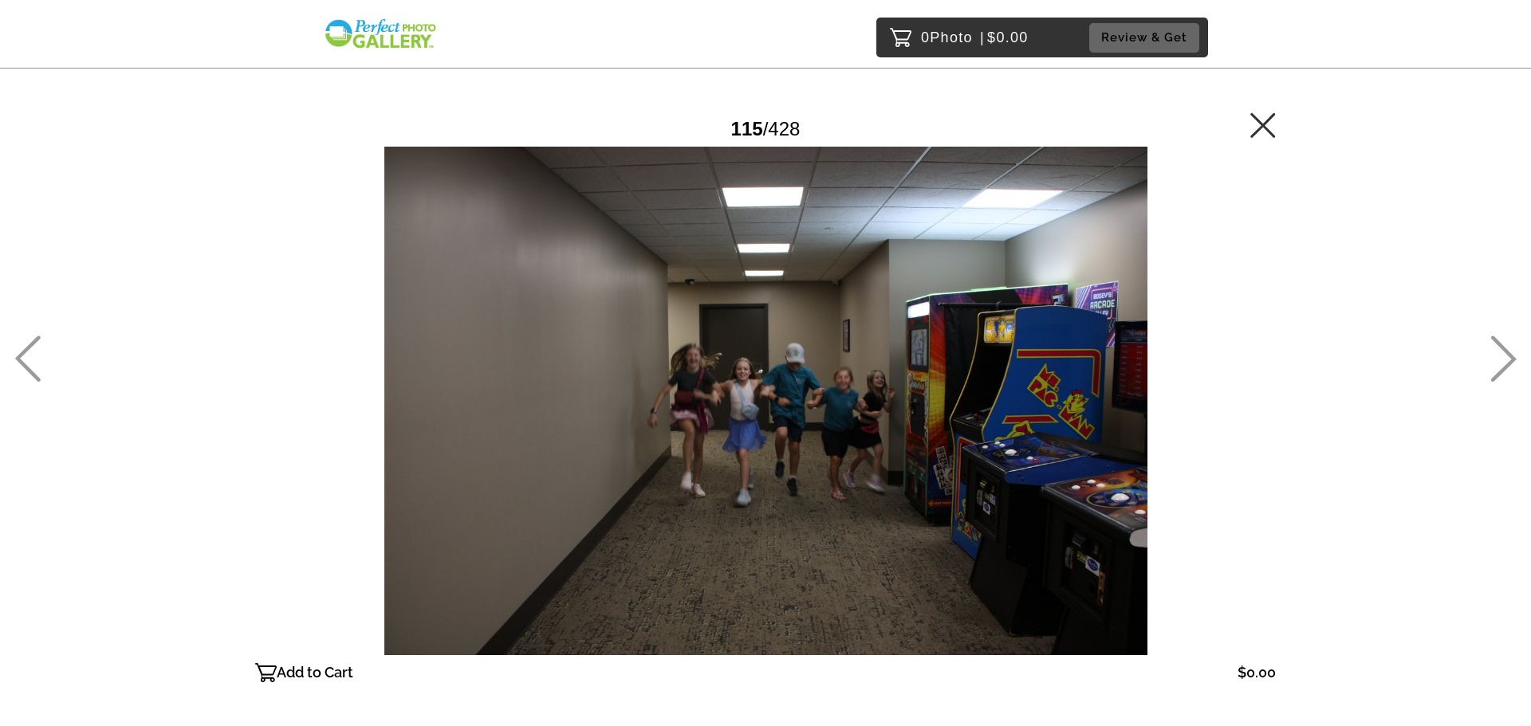
click at [1503, 345] on icon at bounding box center [1503, 359] width 26 height 46
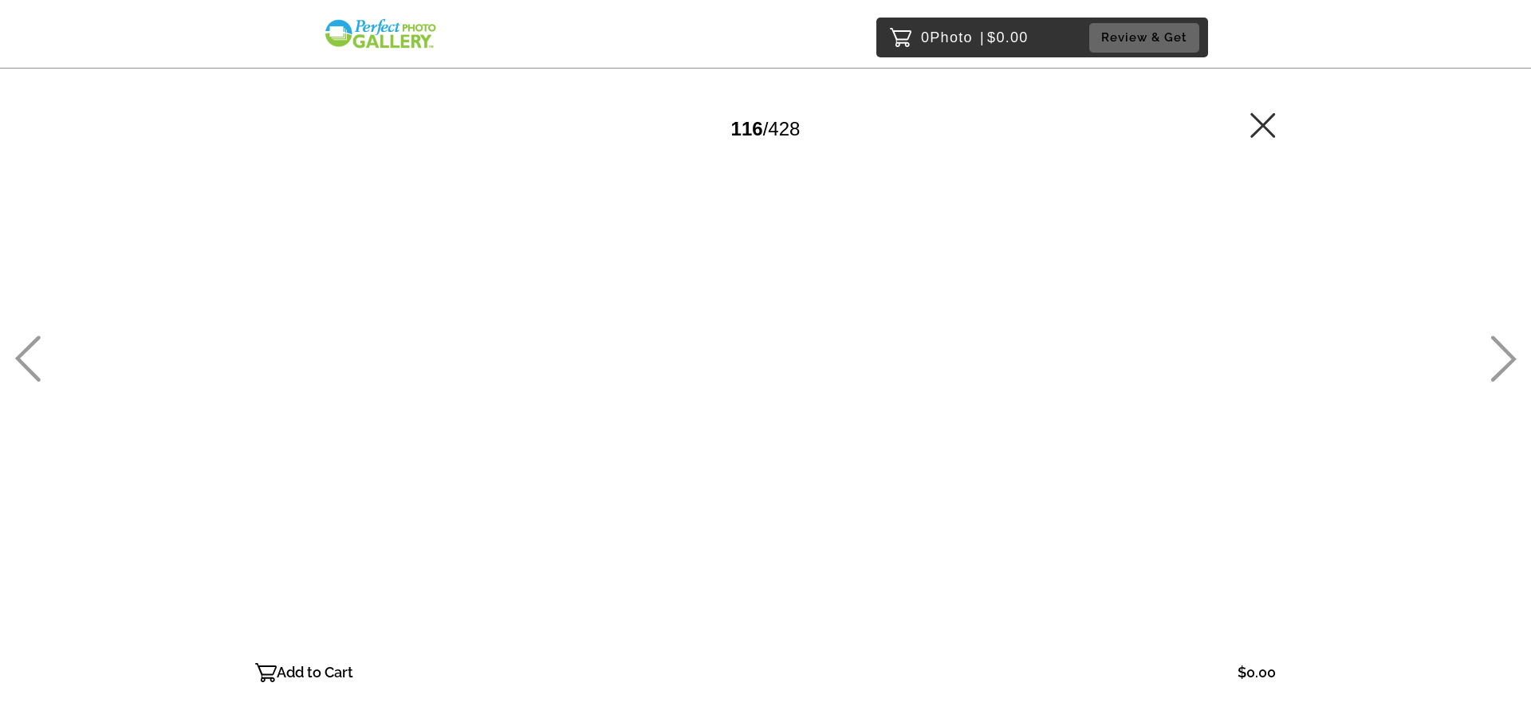
click at [1503, 345] on icon at bounding box center [1503, 359] width 26 height 46
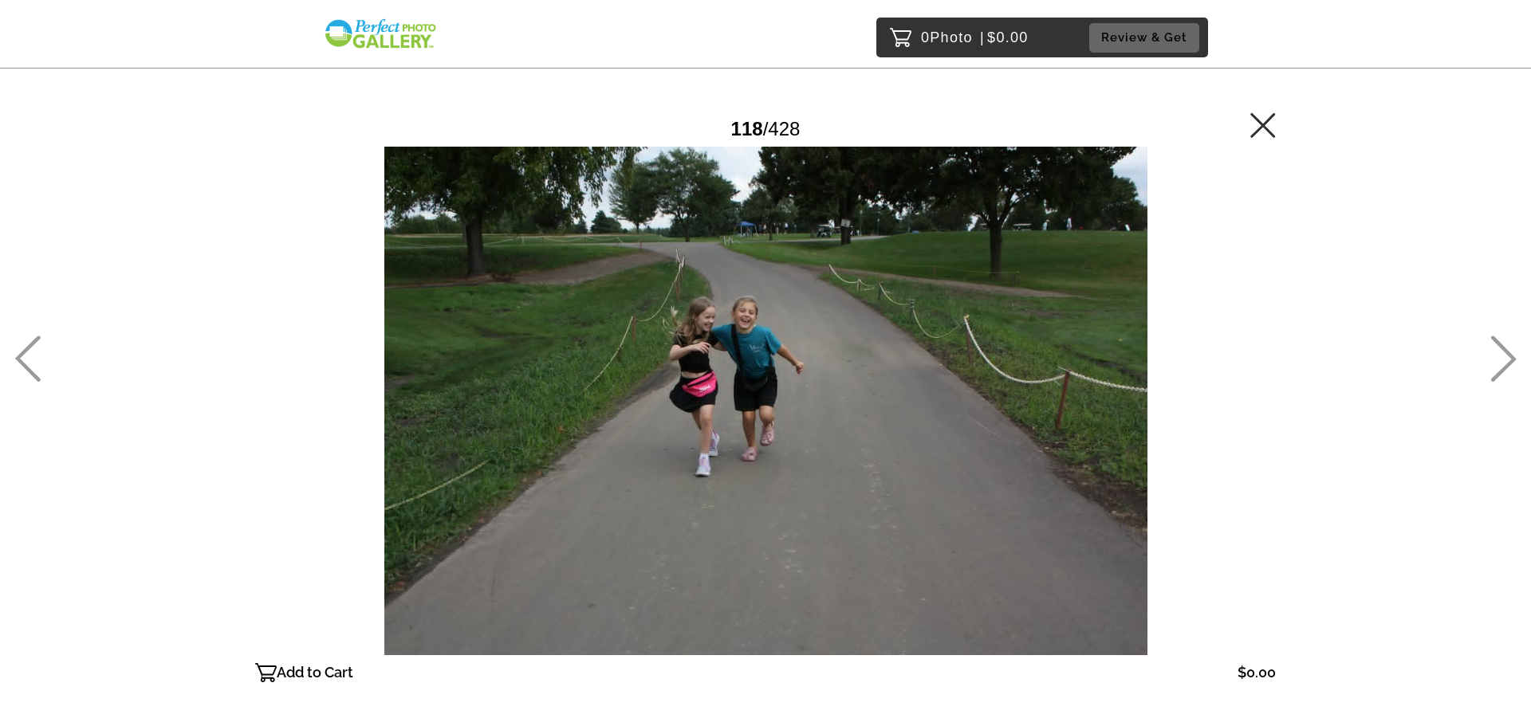
click at [1503, 345] on icon at bounding box center [1503, 359] width 26 height 46
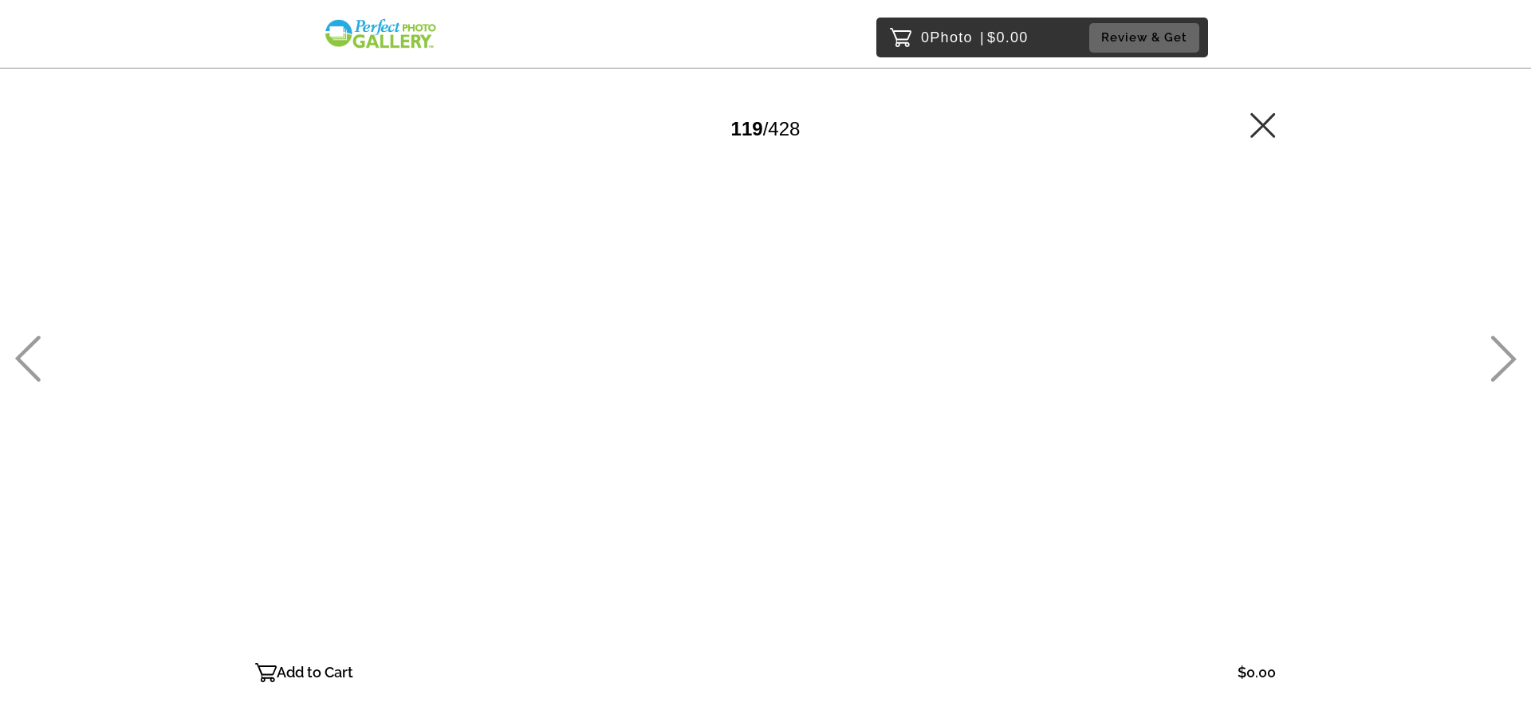
click at [1503, 345] on icon at bounding box center [1503, 359] width 26 height 46
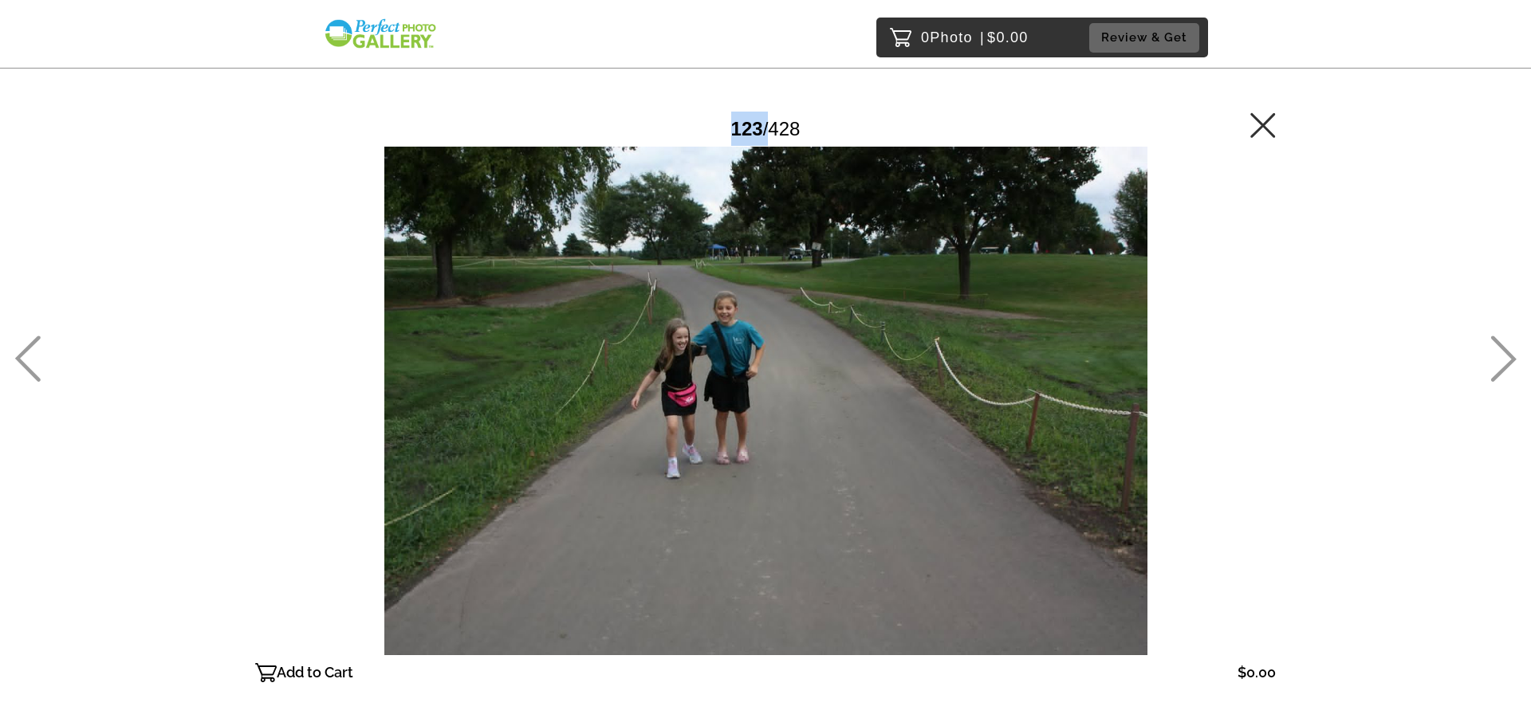
click at [1503, 345] on icon at bounding box center [1503, 359] width 26 height 46
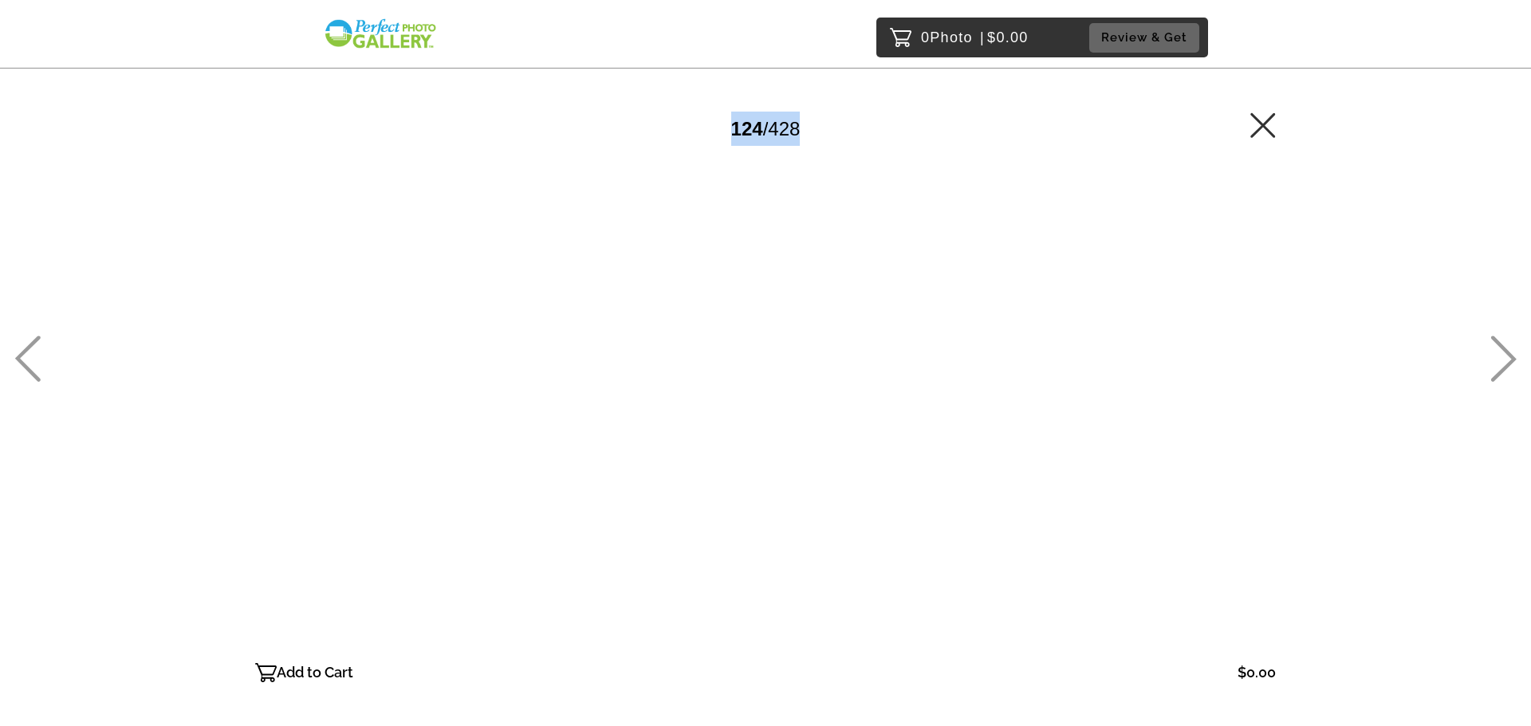
click at [1503, 345] on icon at bounding box center [1503, 359] width 26 height 46
click at [35, 368] on icon at bounding box center [27, 359] width 26 height 46
click at [1500, 337] on icon at bounding box center [1503, 359] width 26 height 46
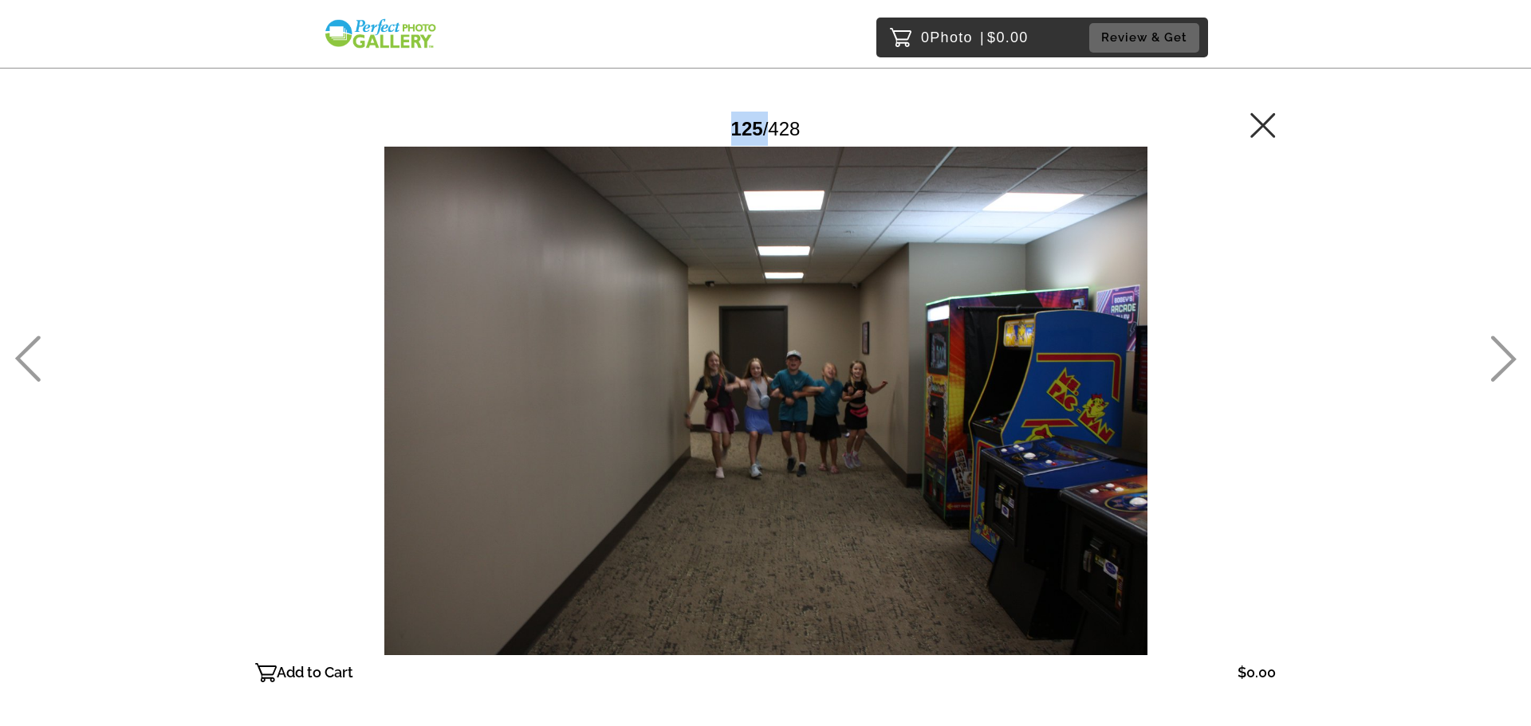
click at [1500, 337] on icon at bounding box center [1503, 359] width 26 height 46
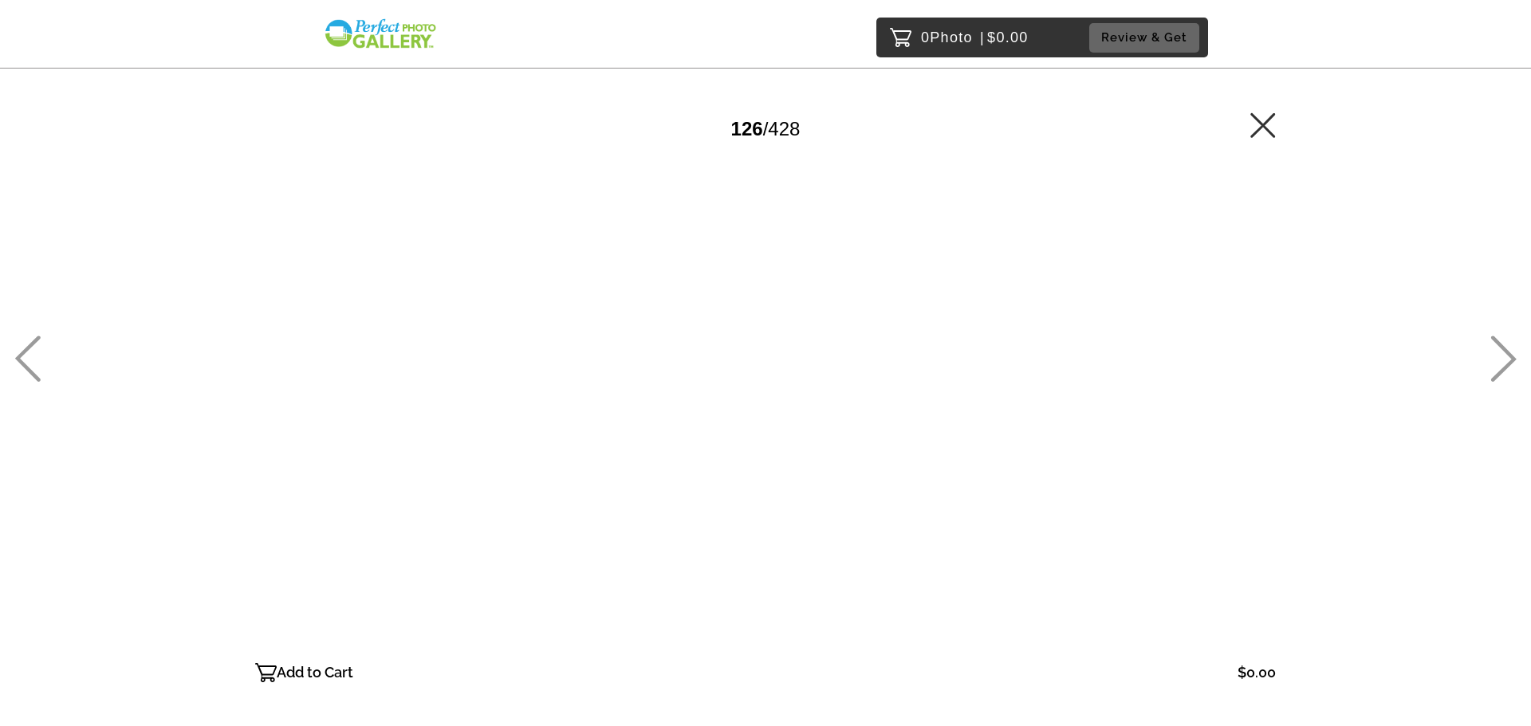
click at [1500, 337] on icon at bounding box center [1503, 359] width 26 height 46
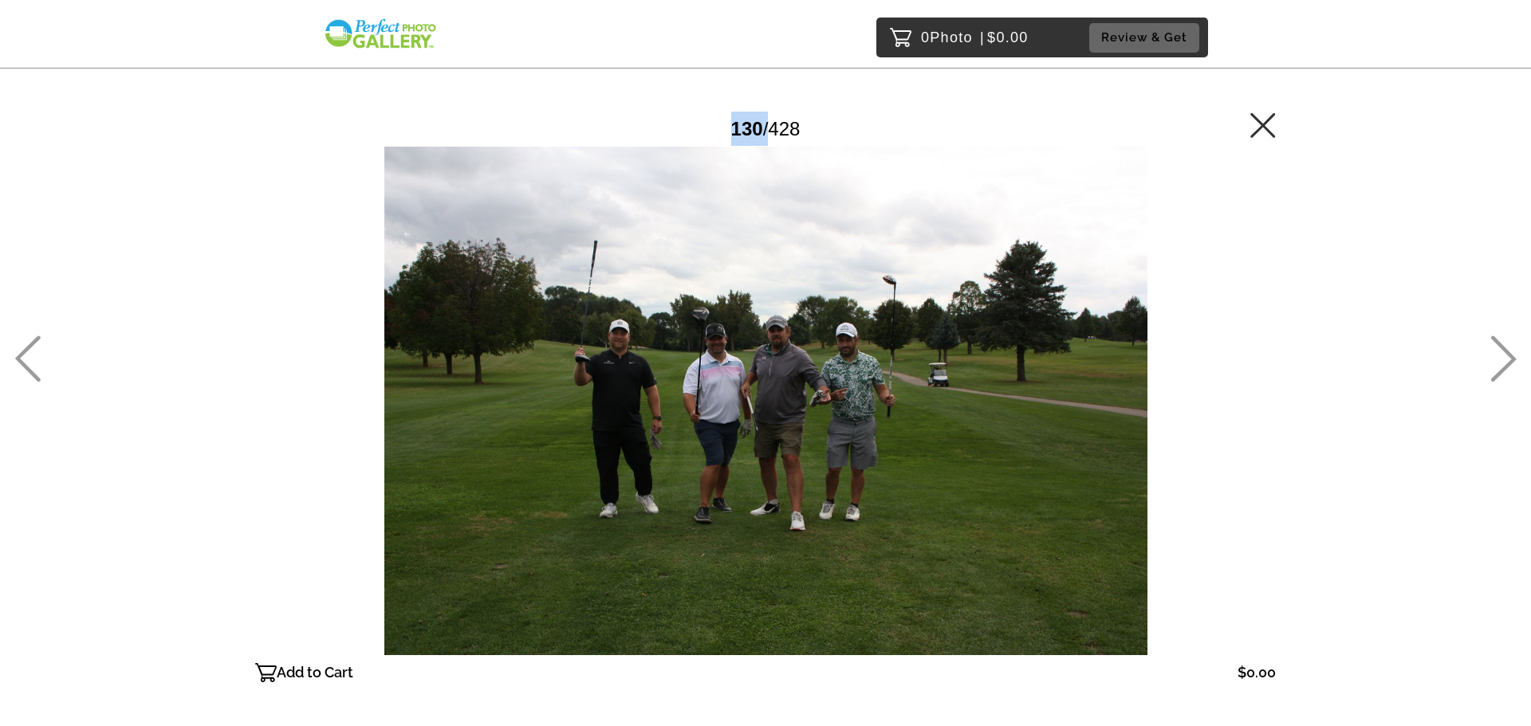
click at [1500, 337] on icon at bounding box center [1503, 359] width 26 height 46
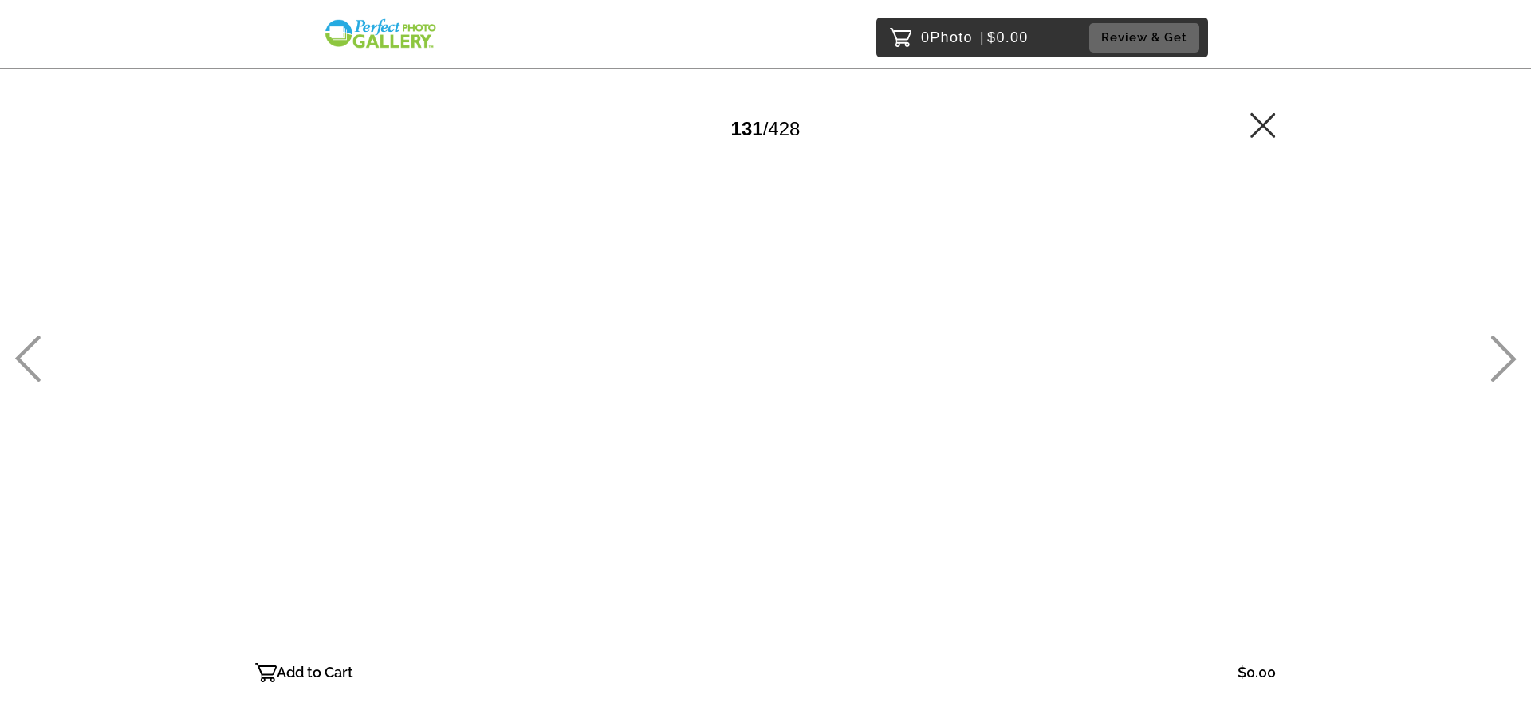
click at [1500, 337] on icon at bounding box center [1503, 359] width 26 height 46
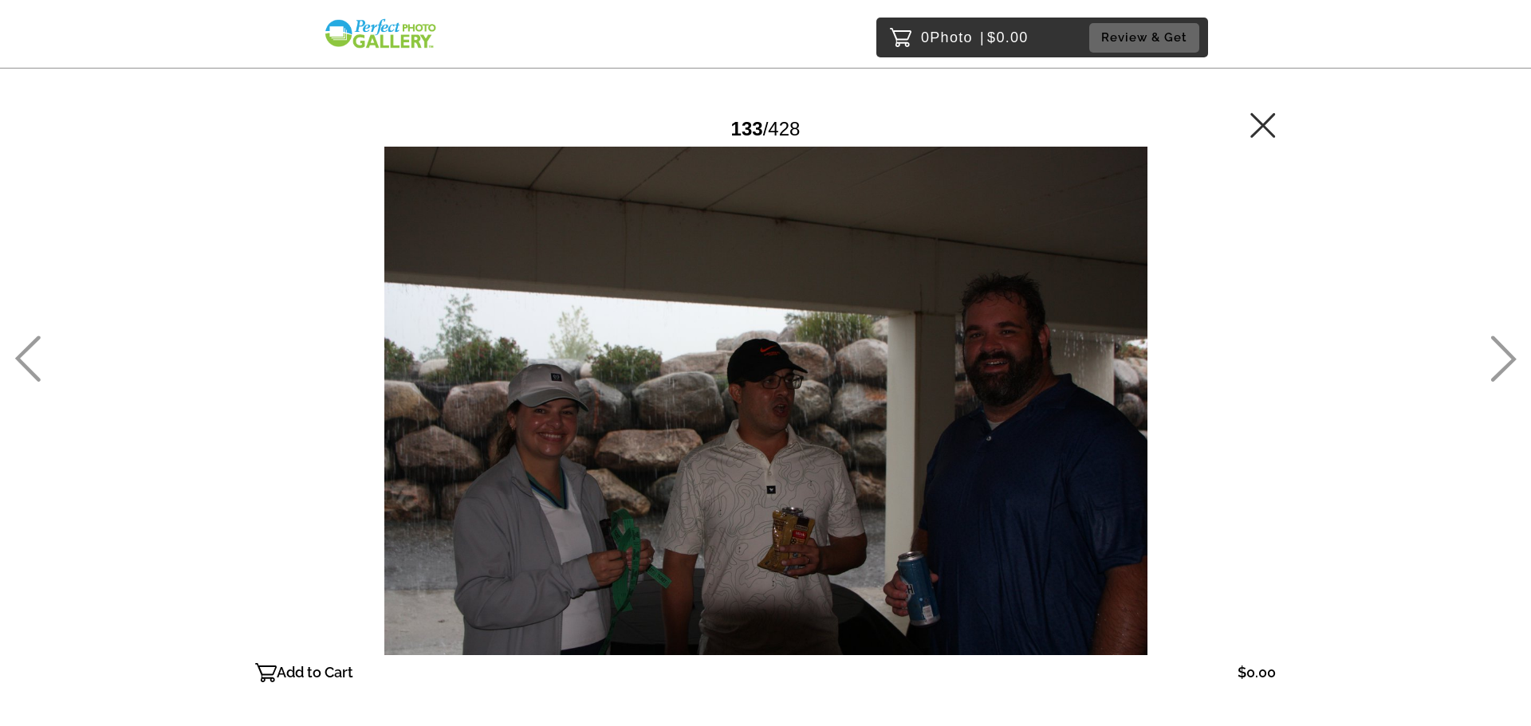
click at [1500, 337] on icon at bounding box center [1503, 359] width 26 height 46
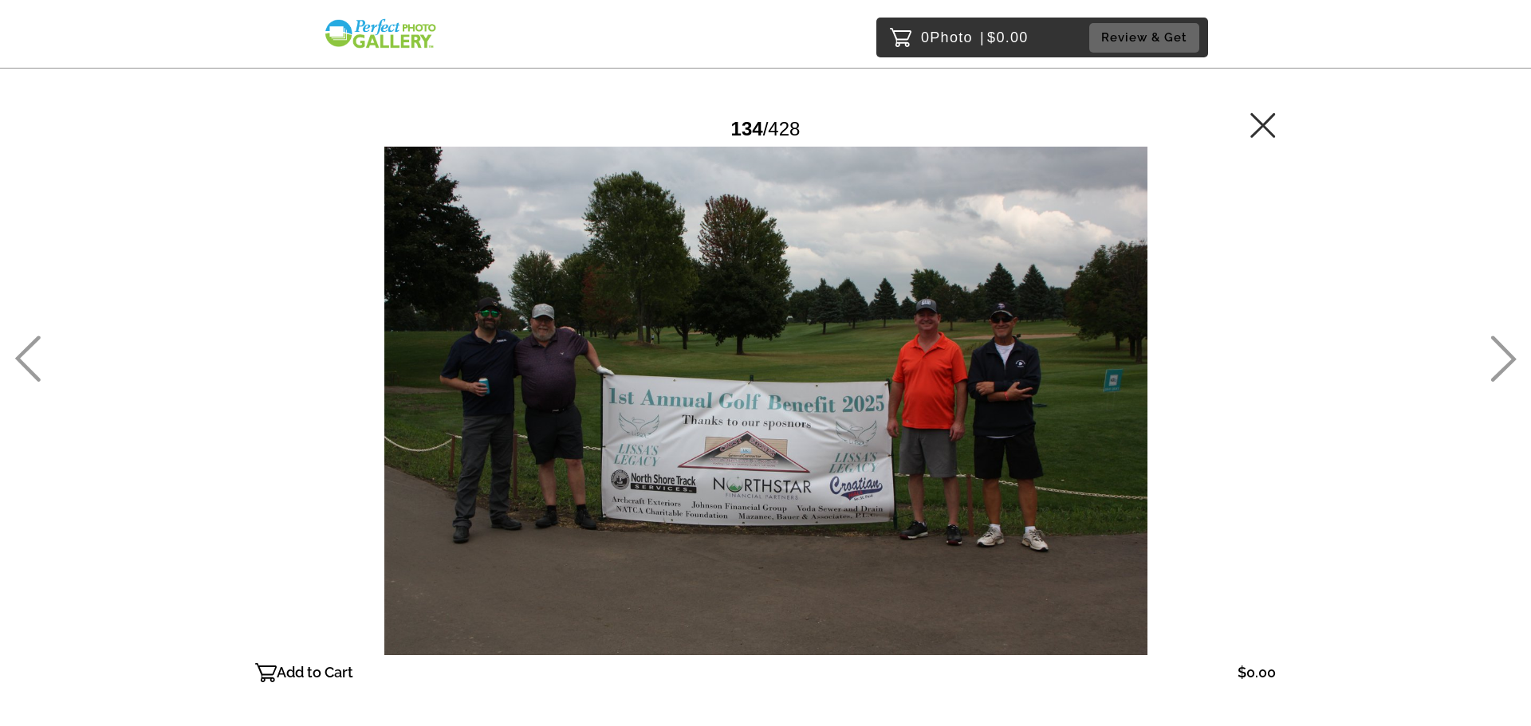
click at [1500, 337] on icon at bounding box center [1503, 359] width 26 height 46
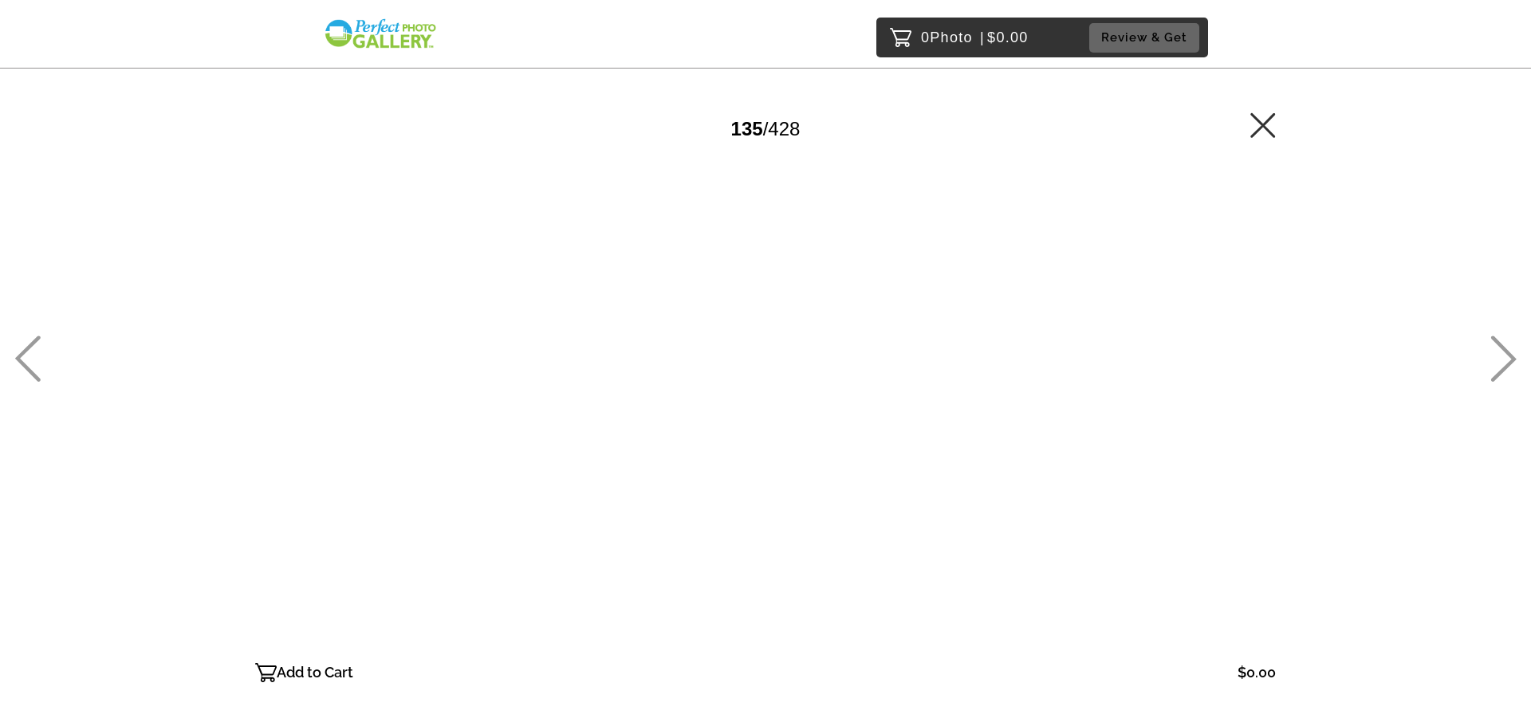
click at [1500, 337] on icon at bounding box center [1503, 359] width 26 height 46
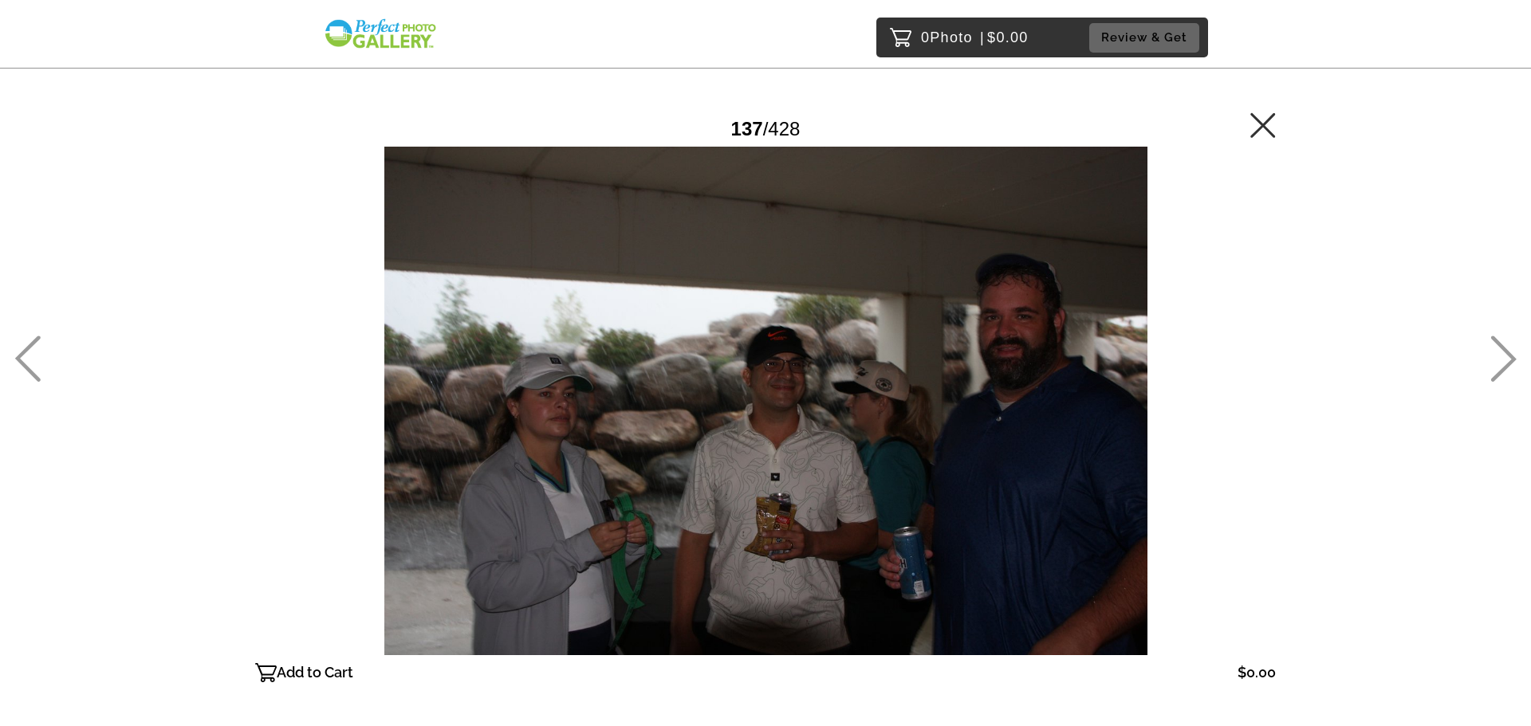
click at [1500, 340] on icon at bounding box center [1503, 359] width 26 height 46
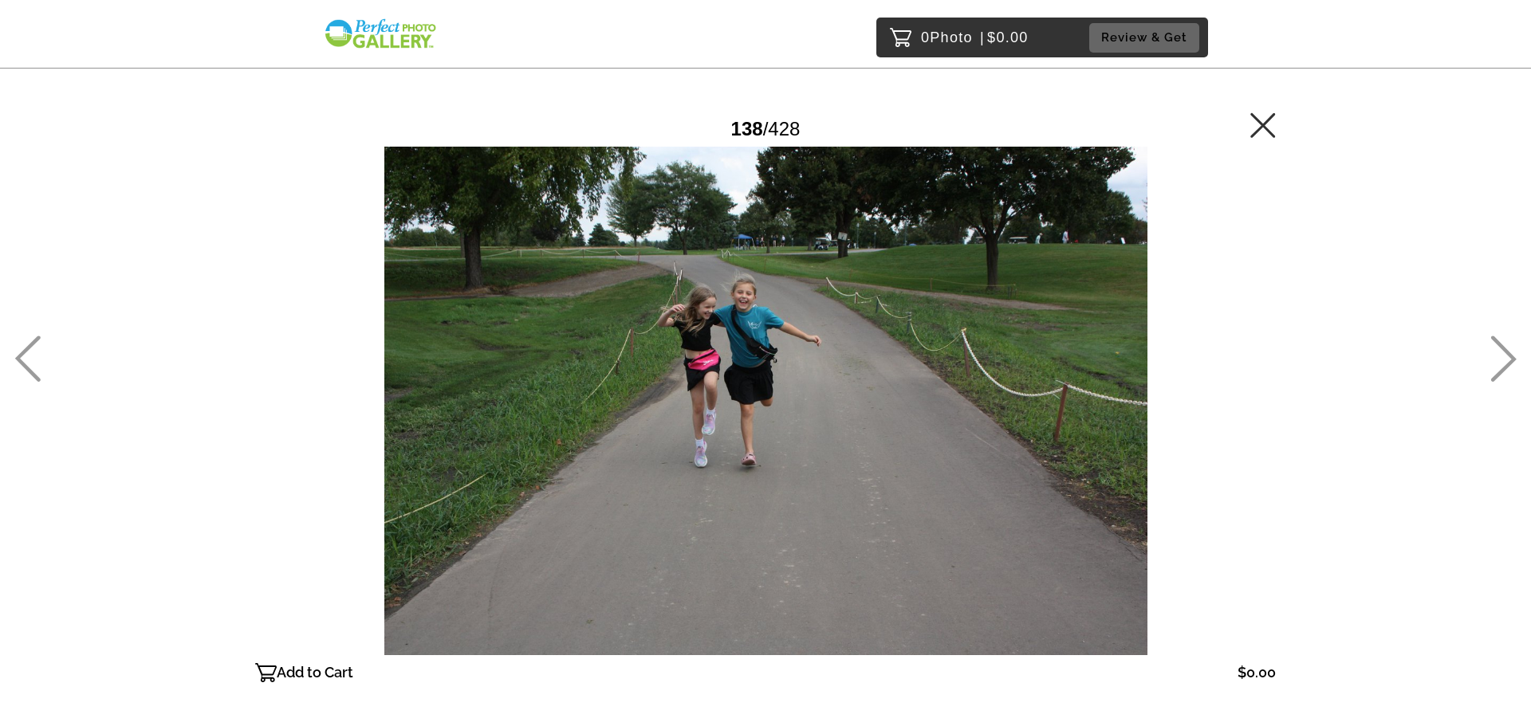
click at [1500, 340] on icon at bounding box center [1503, 359] width 26 height 46
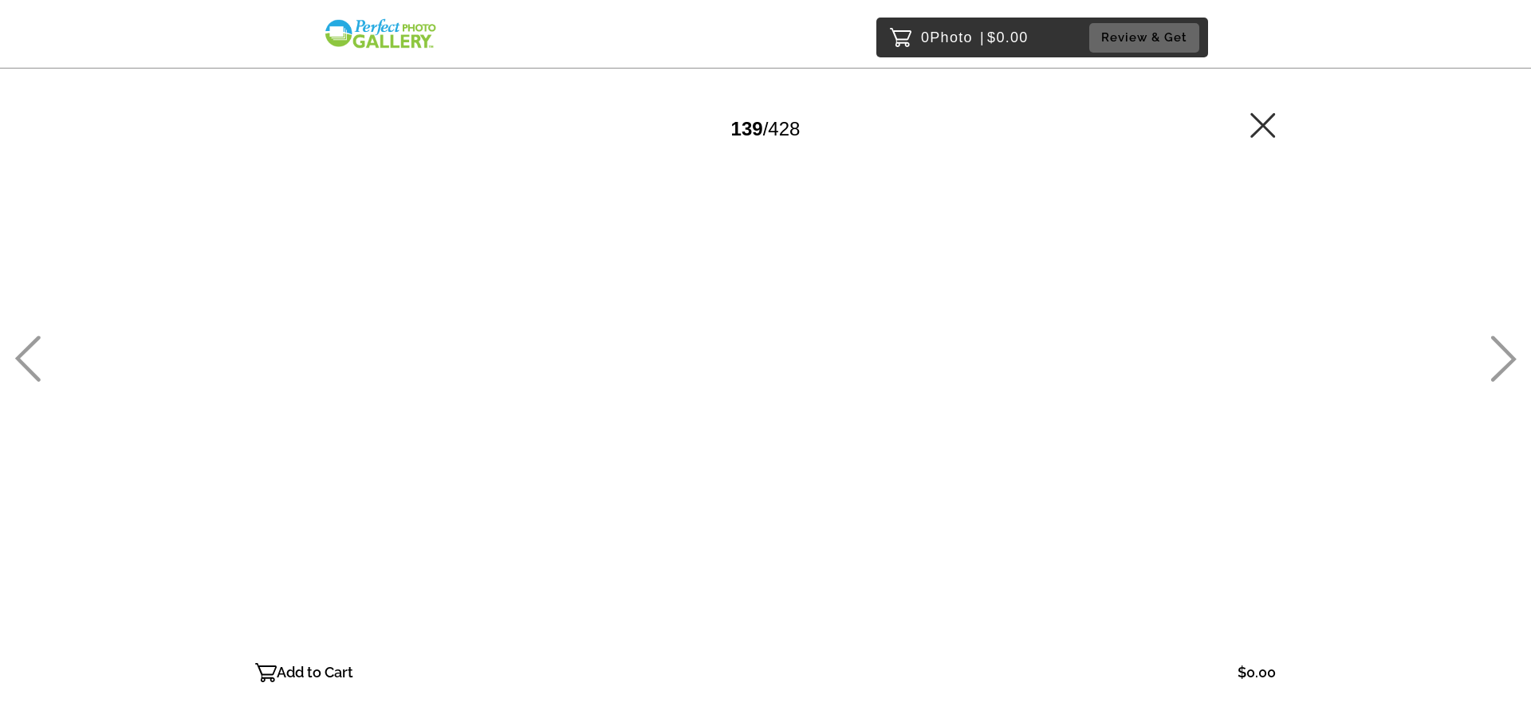
click at [1500, 340] on icon at bounding box center [1503, 359] width 26 height 46
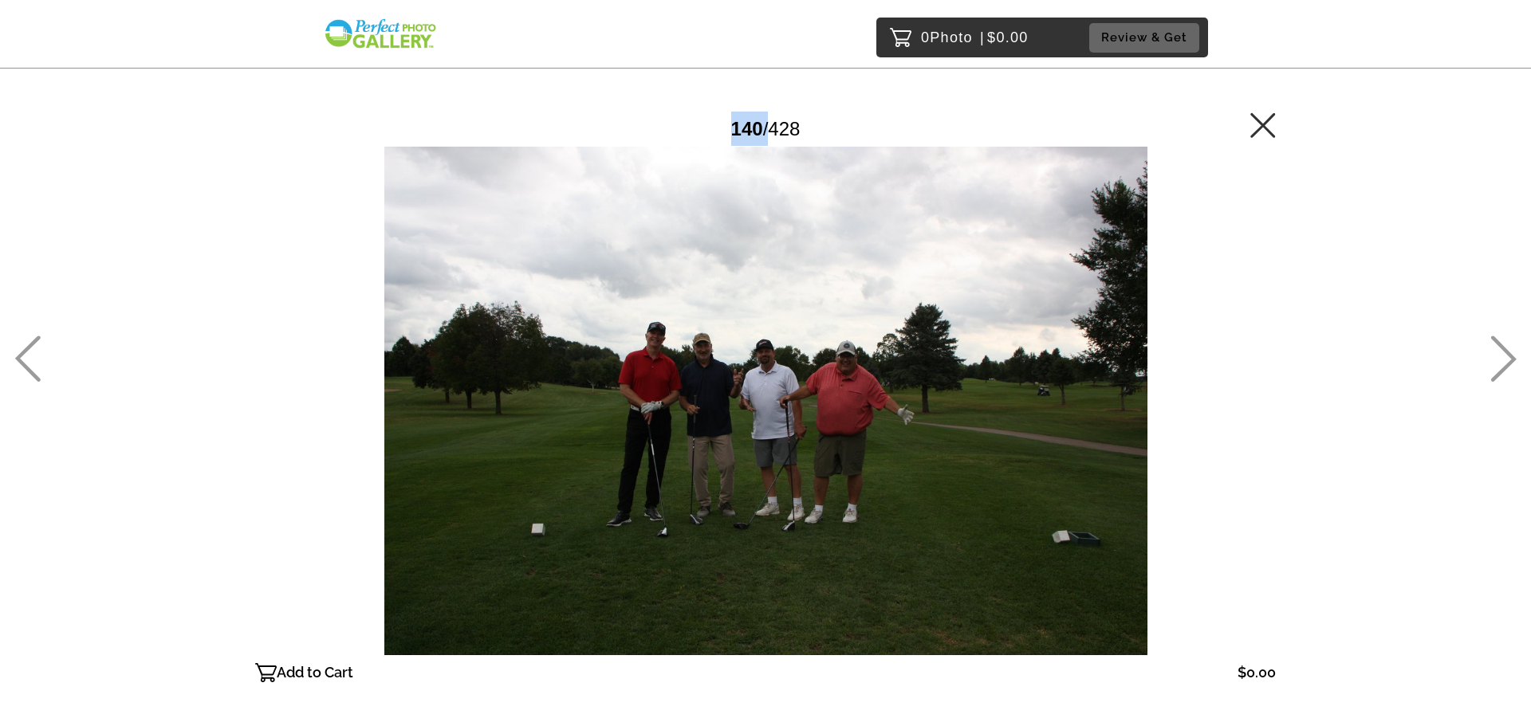
click at [1500, 340] on icon at bounding box center [1503, 359] width 26 height 46
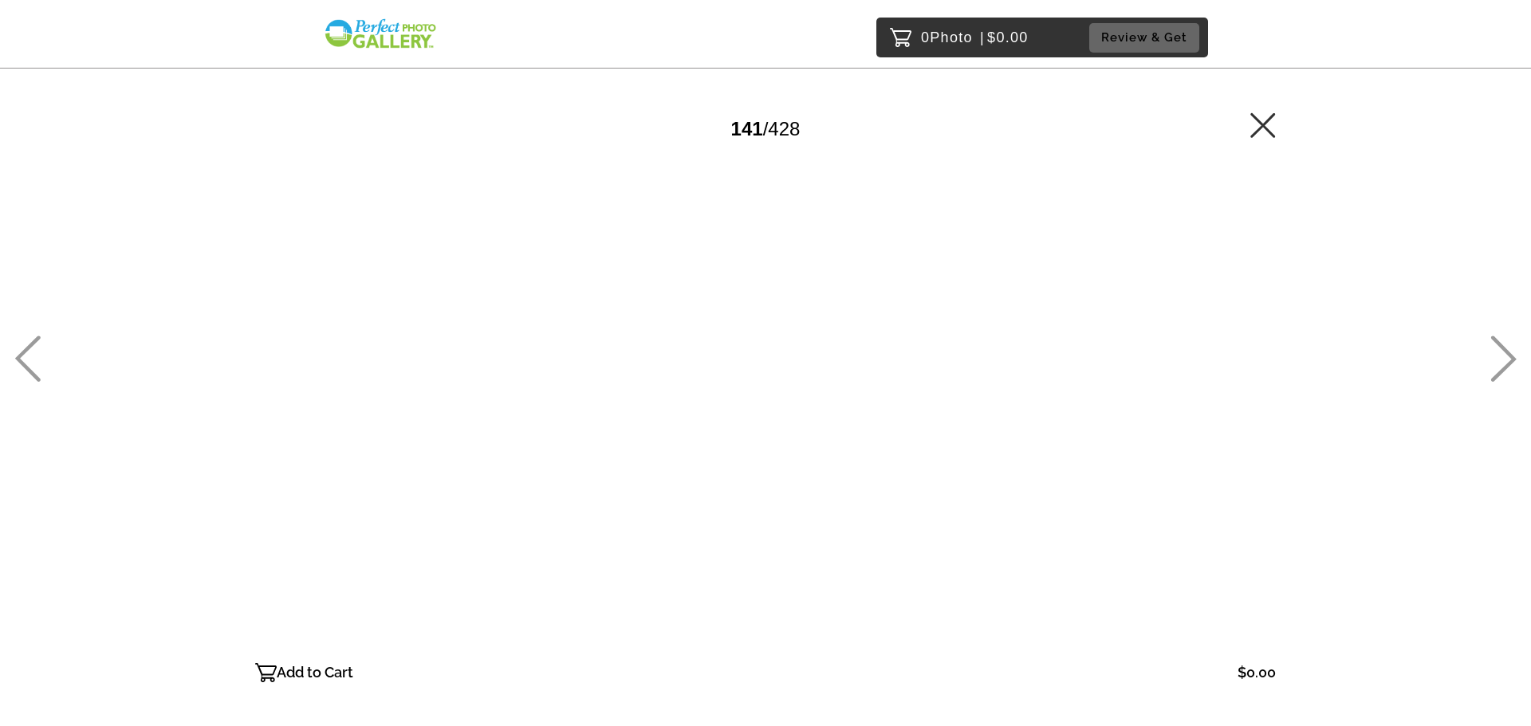
click at [1500, 340] on icon at bounding box center [1503, 359] width 26 height 46
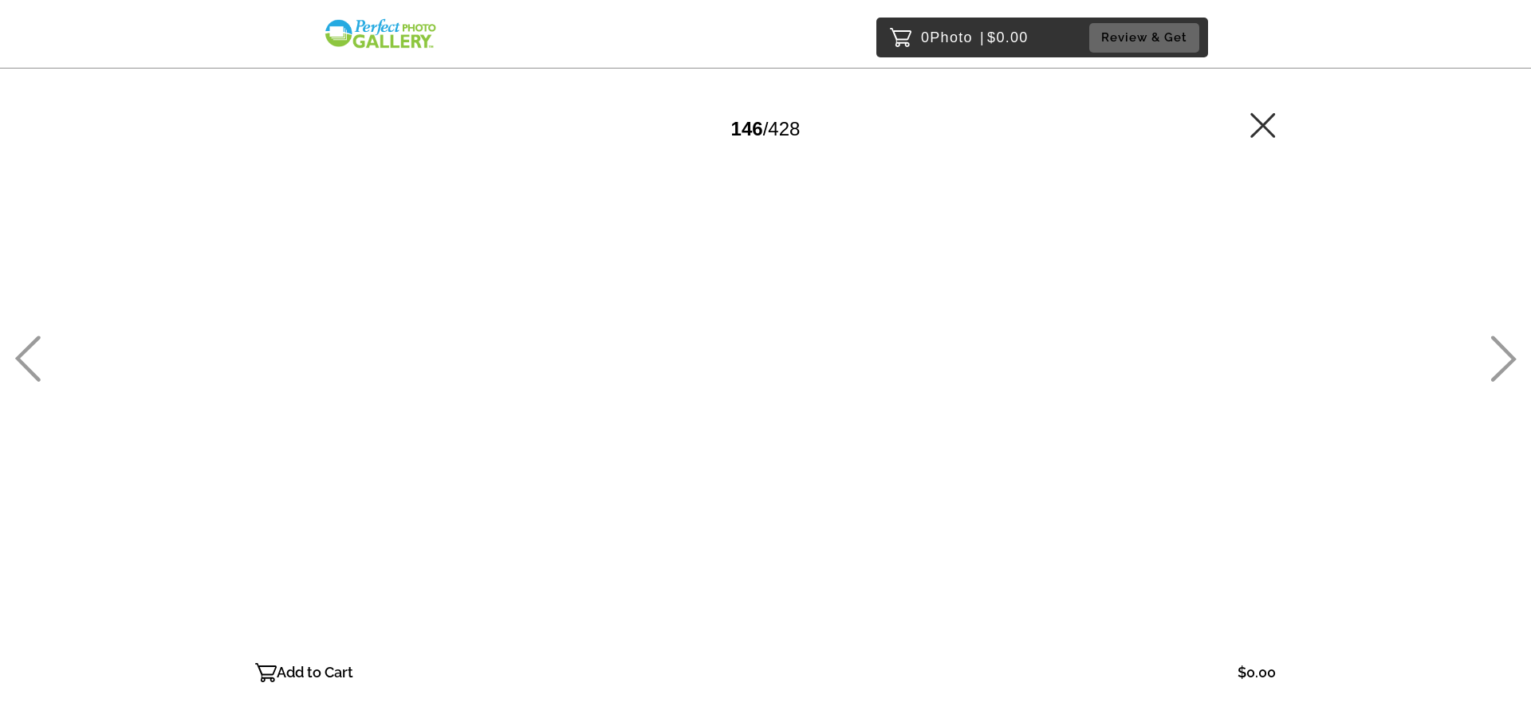
click at [1500, 340] on icon at bounding box center [1503, 359] width 26 height 46
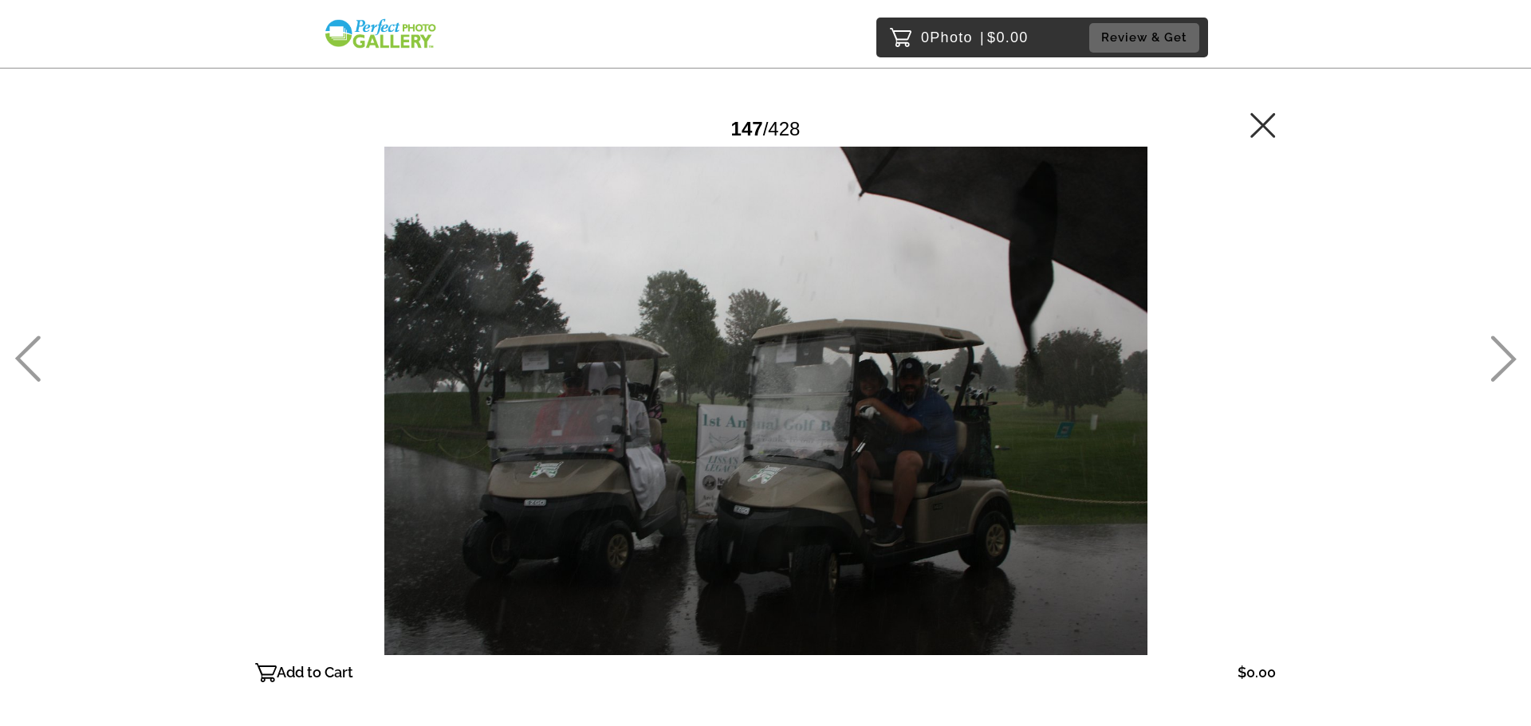
click at [18, 368] on icon at bounding box center [27, 359] width 26 height 46
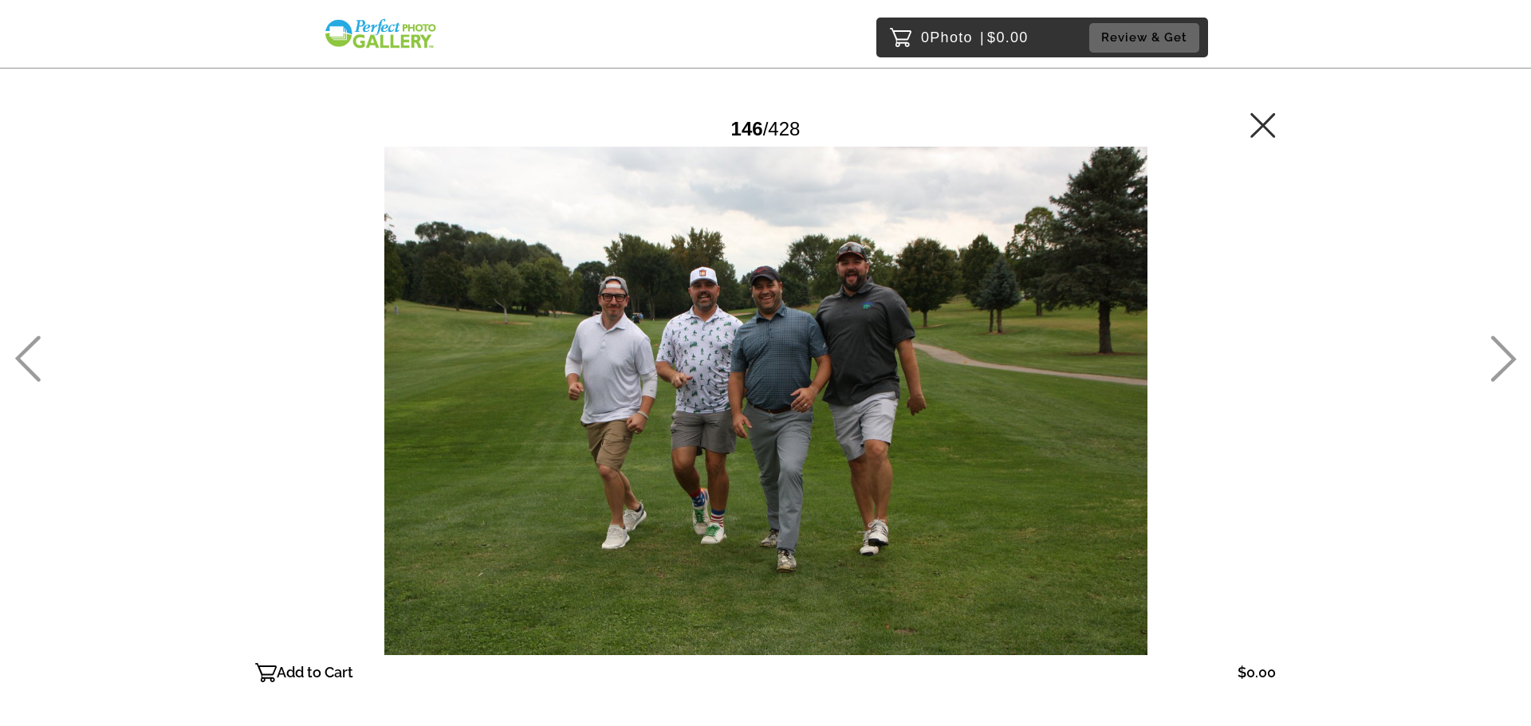
click at [1492, 340] on icon at bounding box center [1503, 359] width 26 height 46
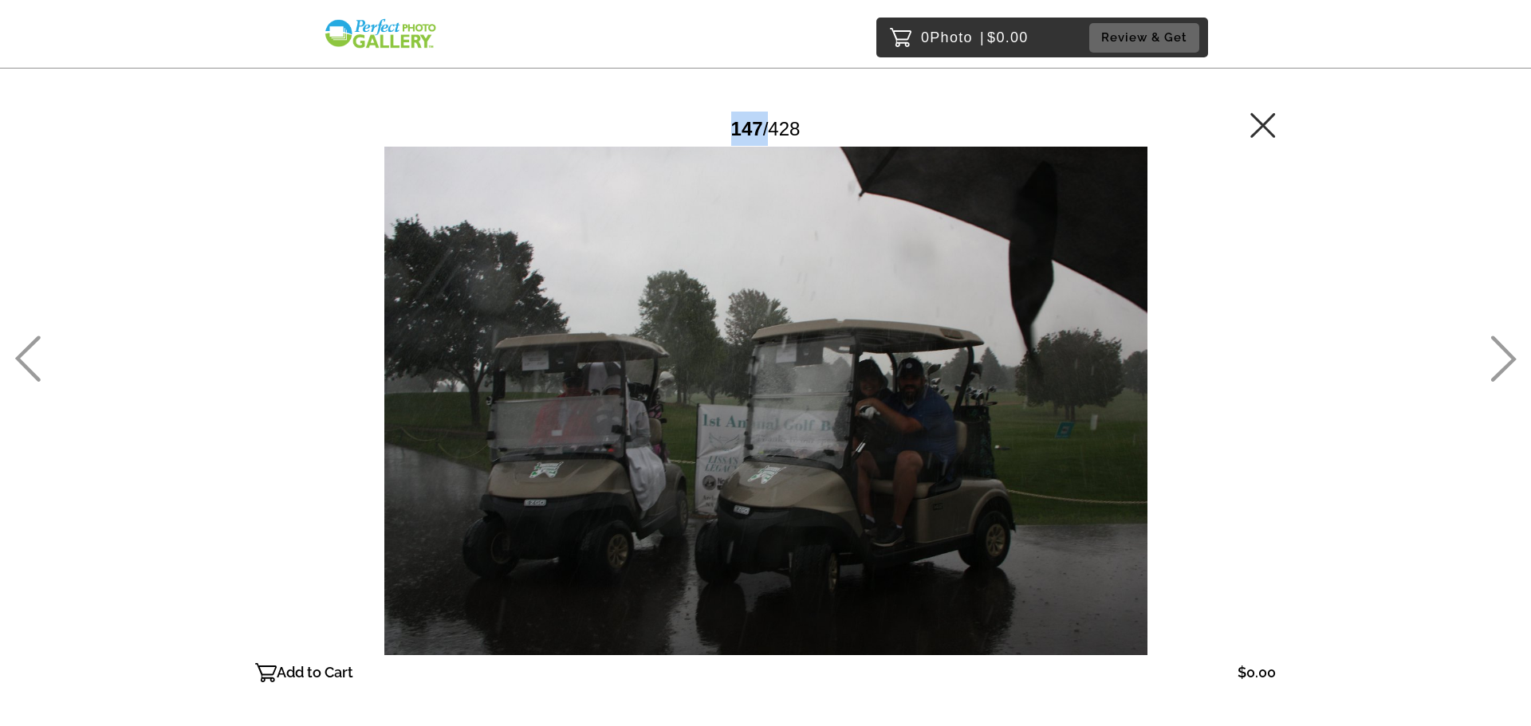
click at [1492, 340] on icon at bounding box center [1503, 359] width 26 height 46
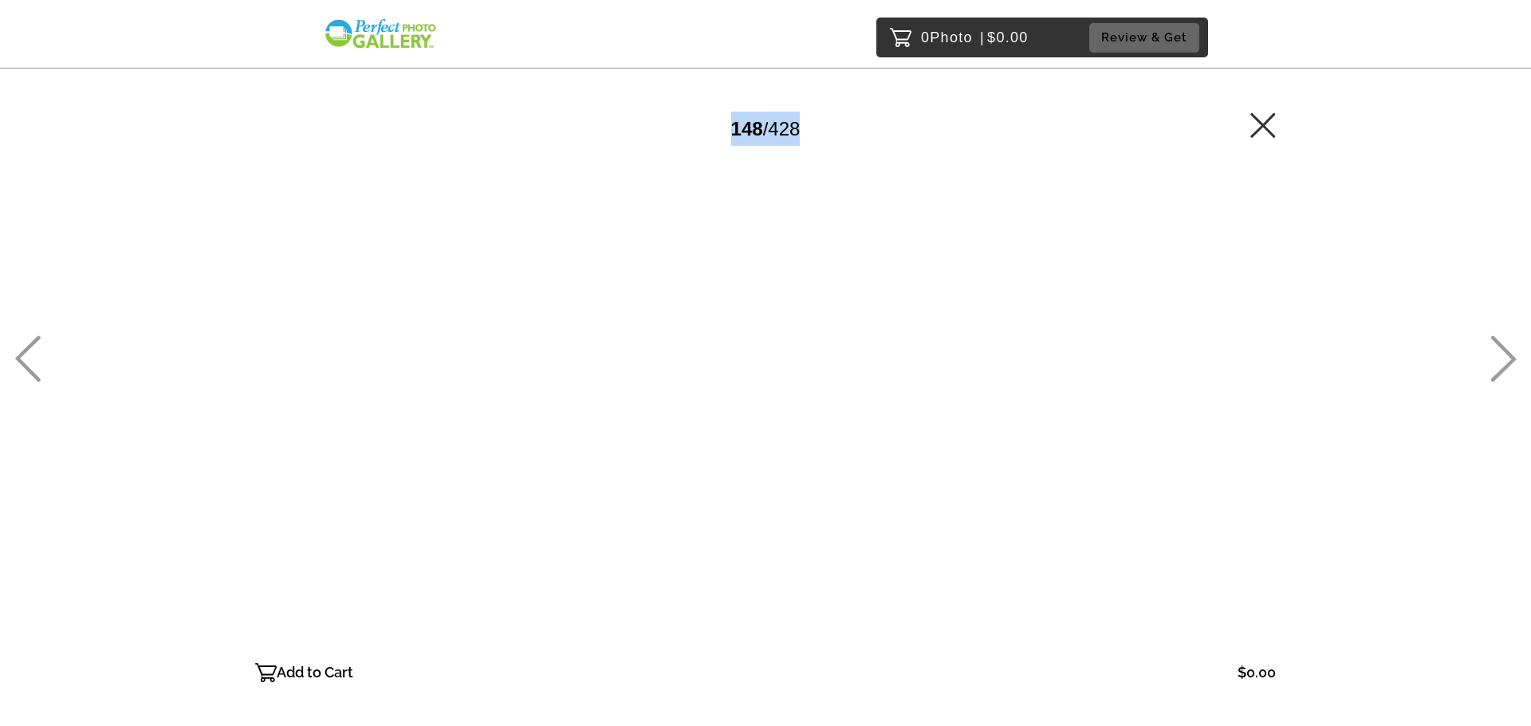
click at [1492, 340] on icon at bounding box center [1503, 359] width 26 height 46
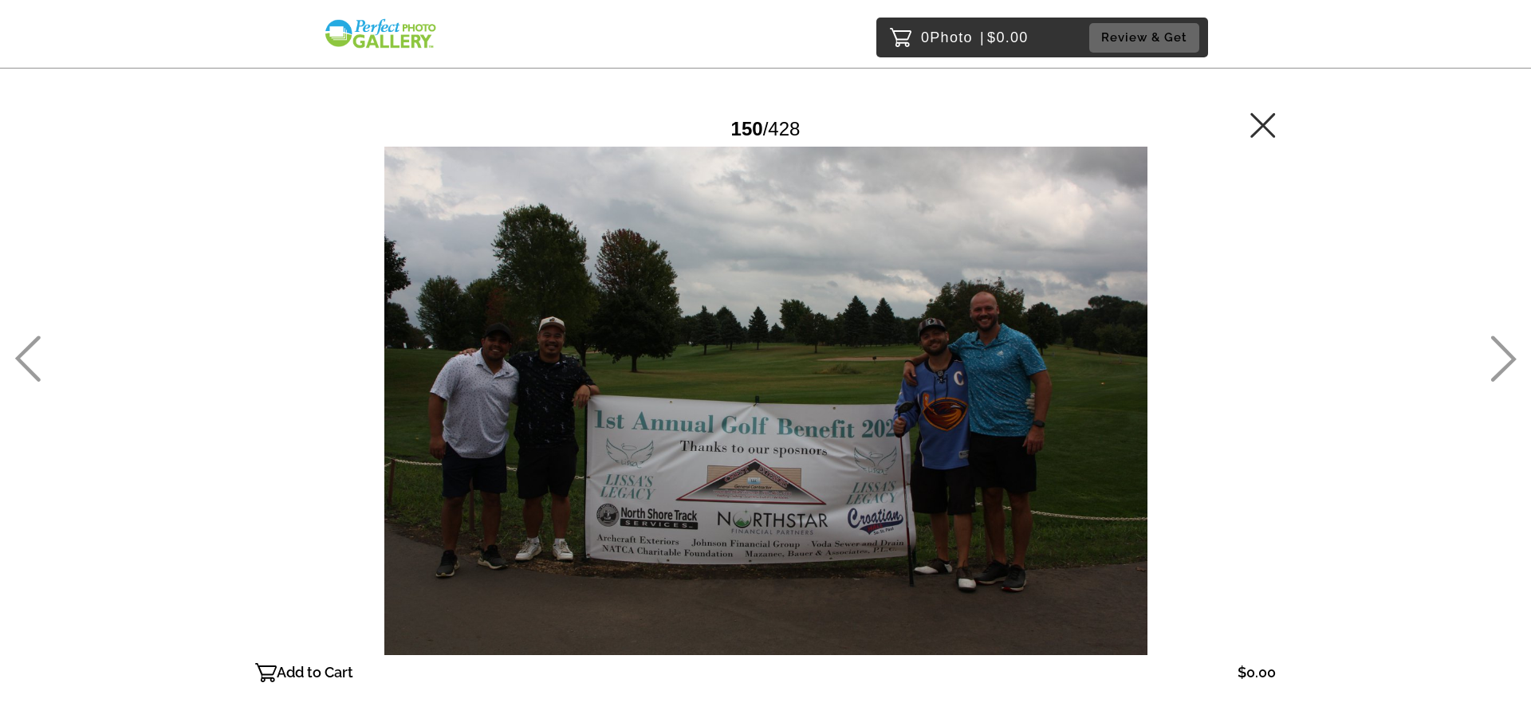
click at [1492, 340] on icon at bounding box center [1503, 359] width 26 height 46
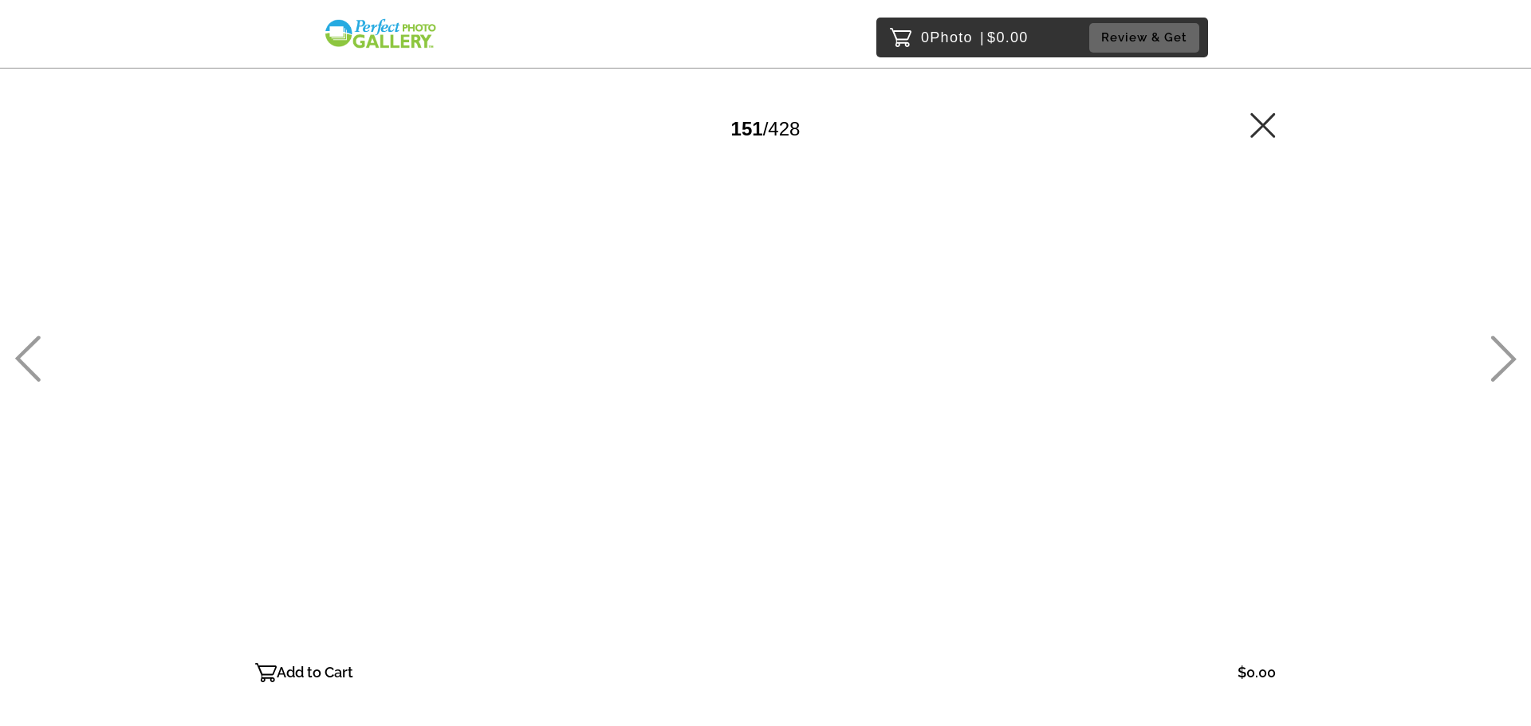
click at [1492, 340] on icon at bounding box center [1503, 359] width 26 height 46
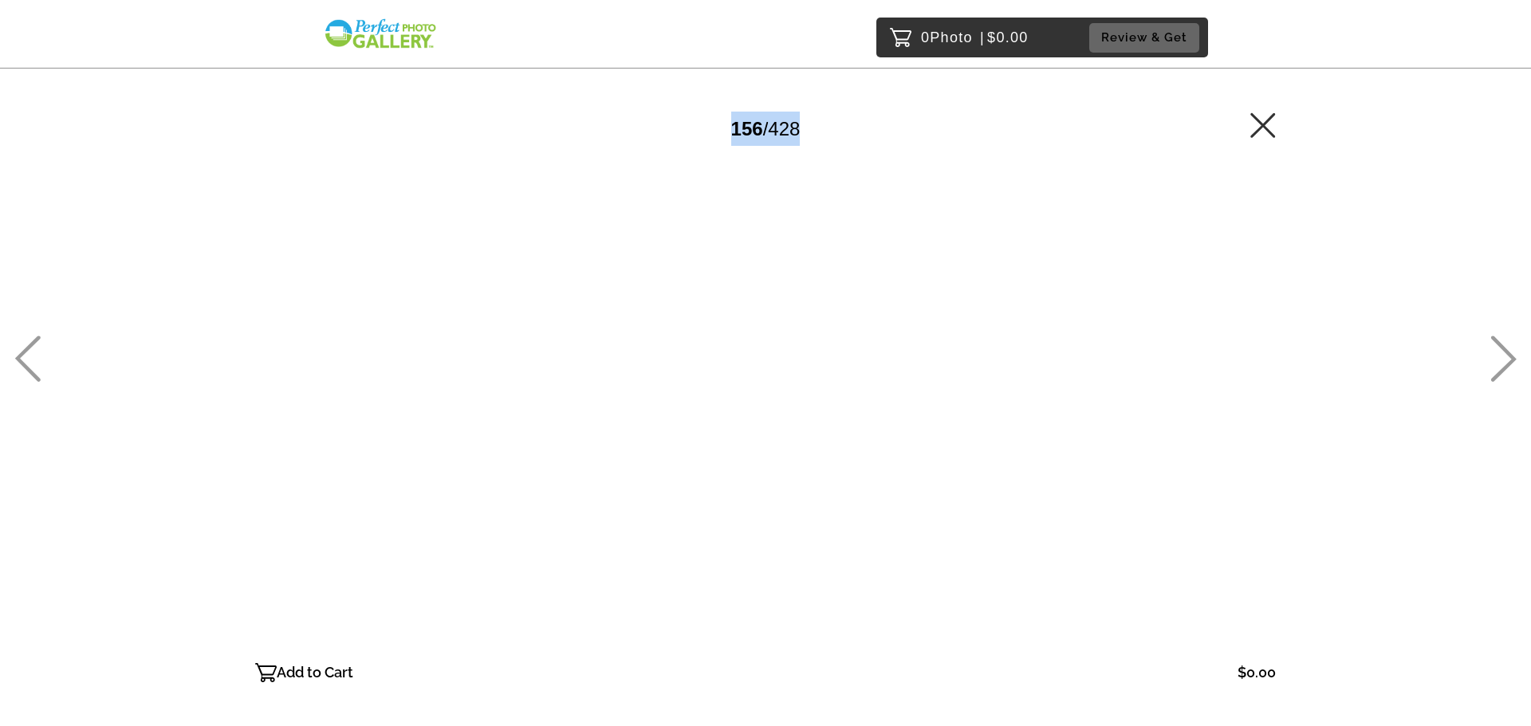
click at [1492, 340] on icon at bounding box center [1503, 359] width 26 height 46
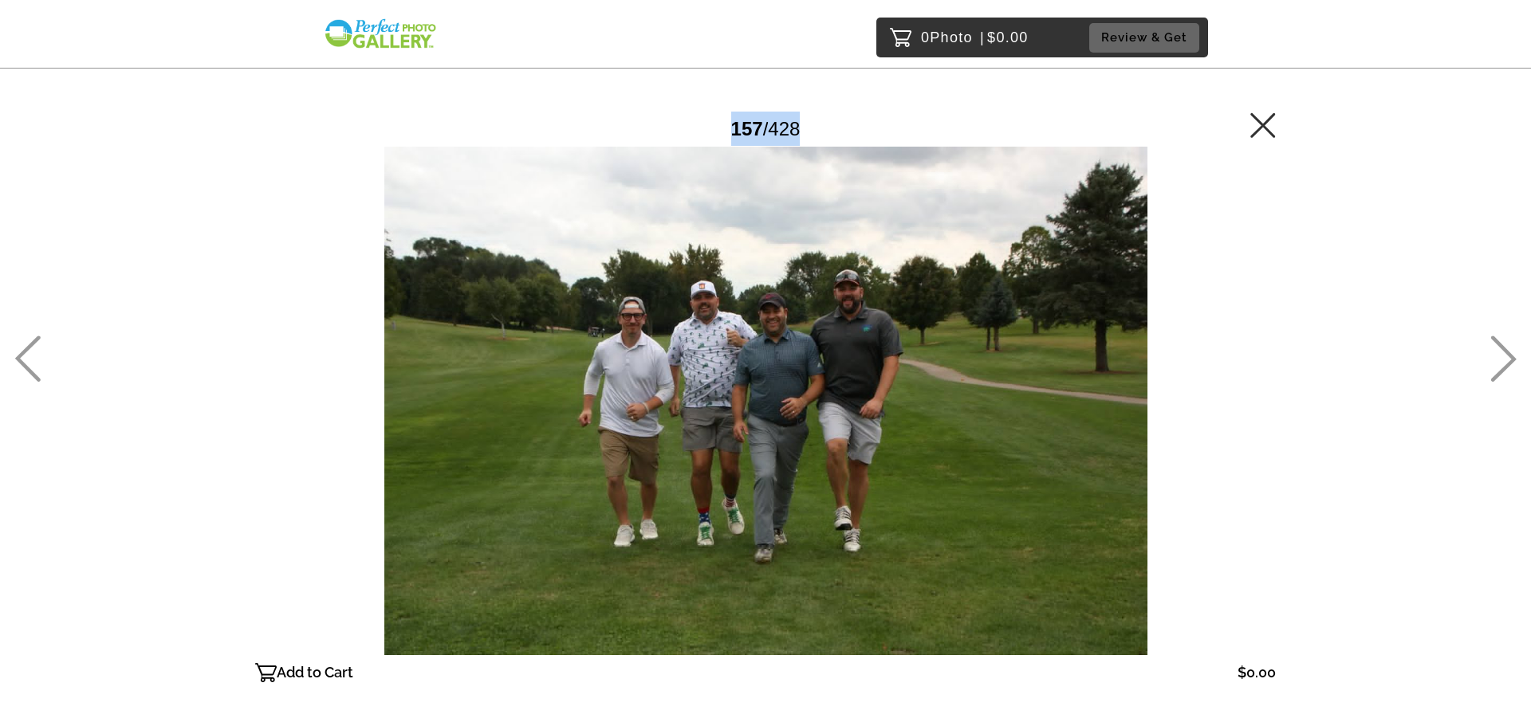
click at [1492, 340] on icon at bounding box center [1503, 359] width 26 height 46
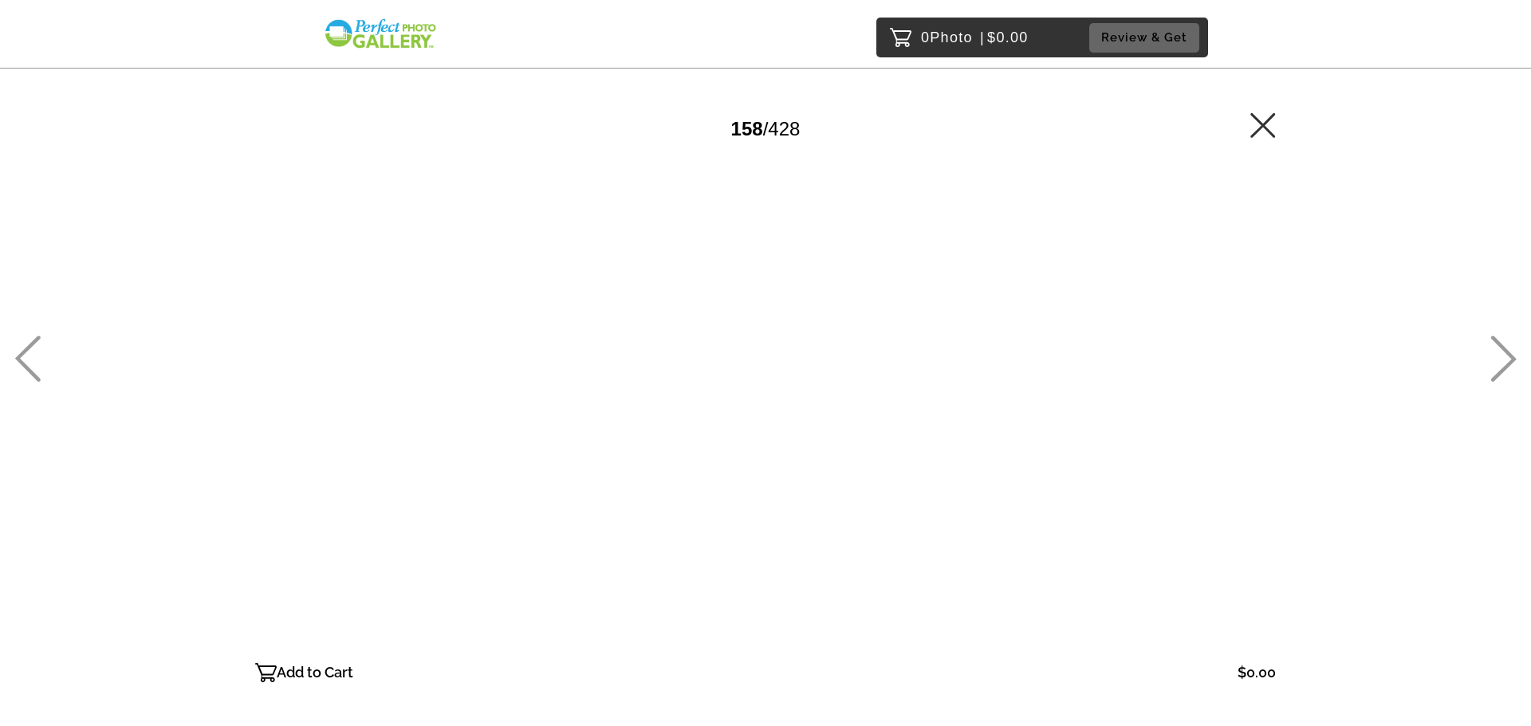
click at [1492, 340] on icon at bounding box center [1503, 359] width 26 height 46
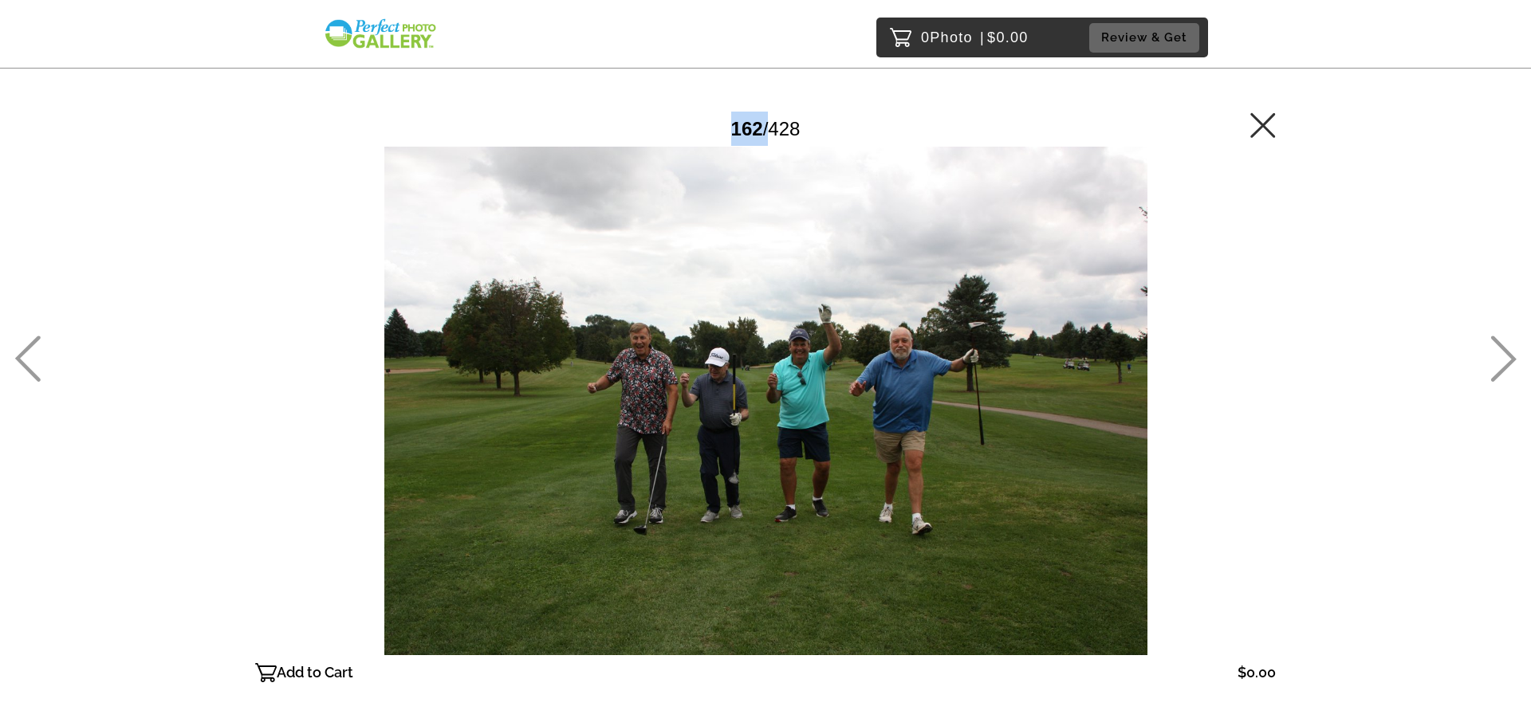
click at [1492, 340] on icon at bounding box center [1503, 359] width 26 height 46
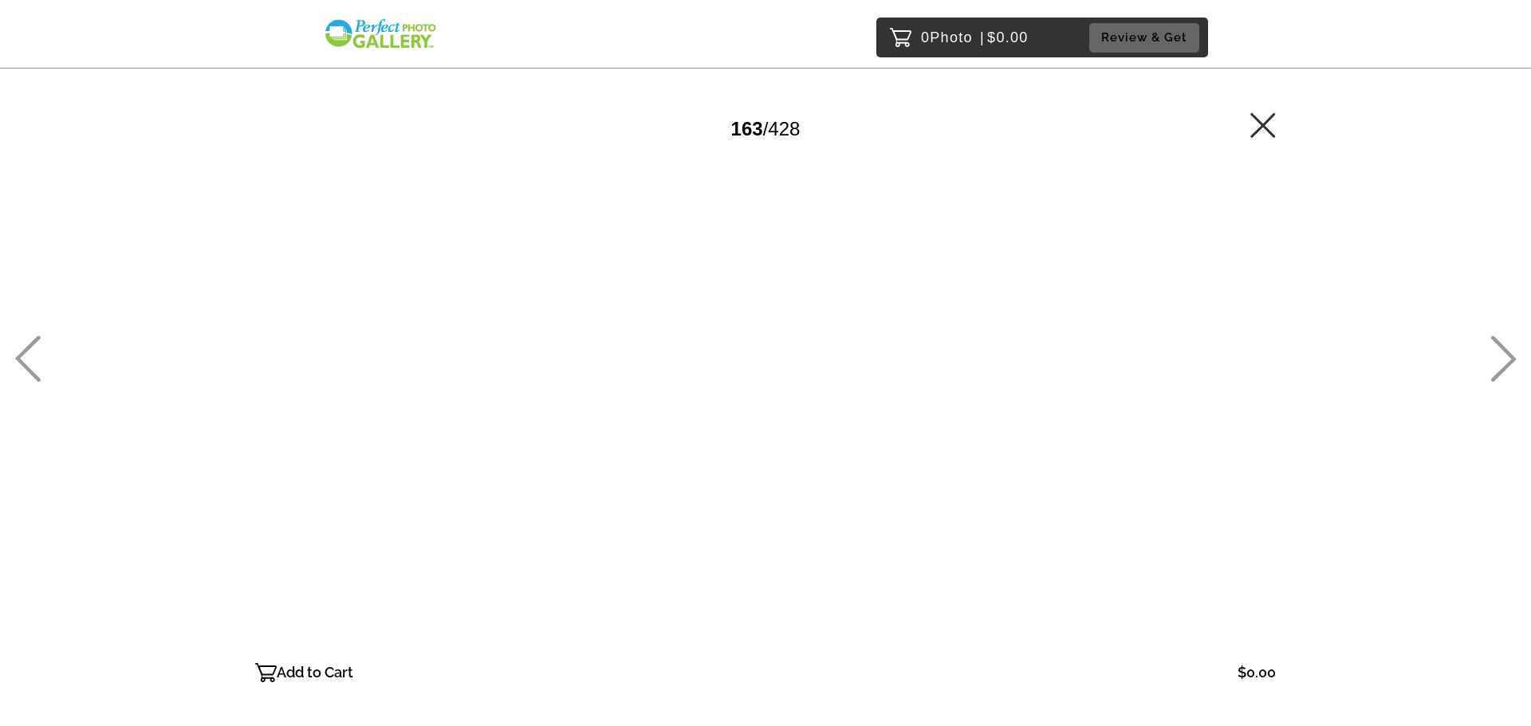
click at [1492, 340] on icon at bounding box center [1503, 359] width 26 height 46
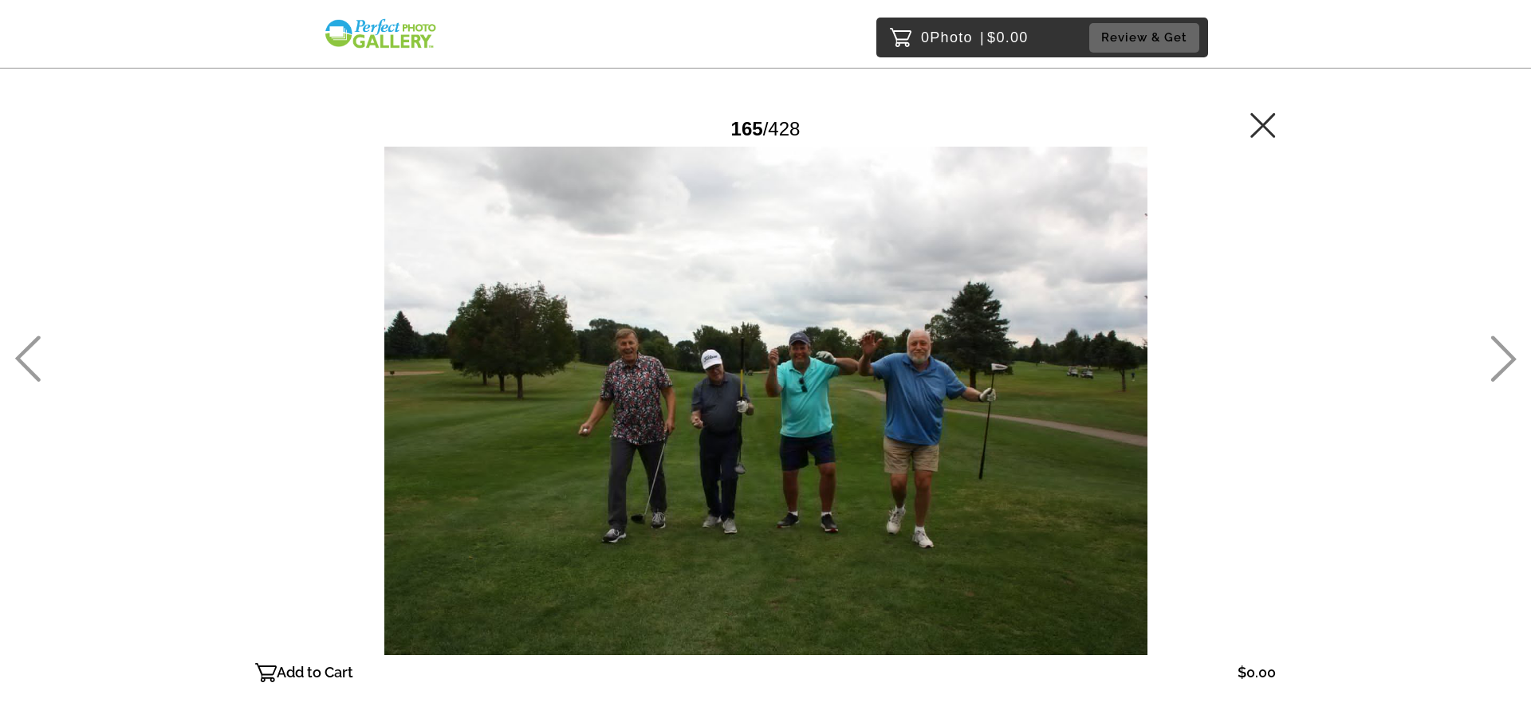
click at [1492, 340] on icon at bounding box center [1503, 359] width 26 height 46
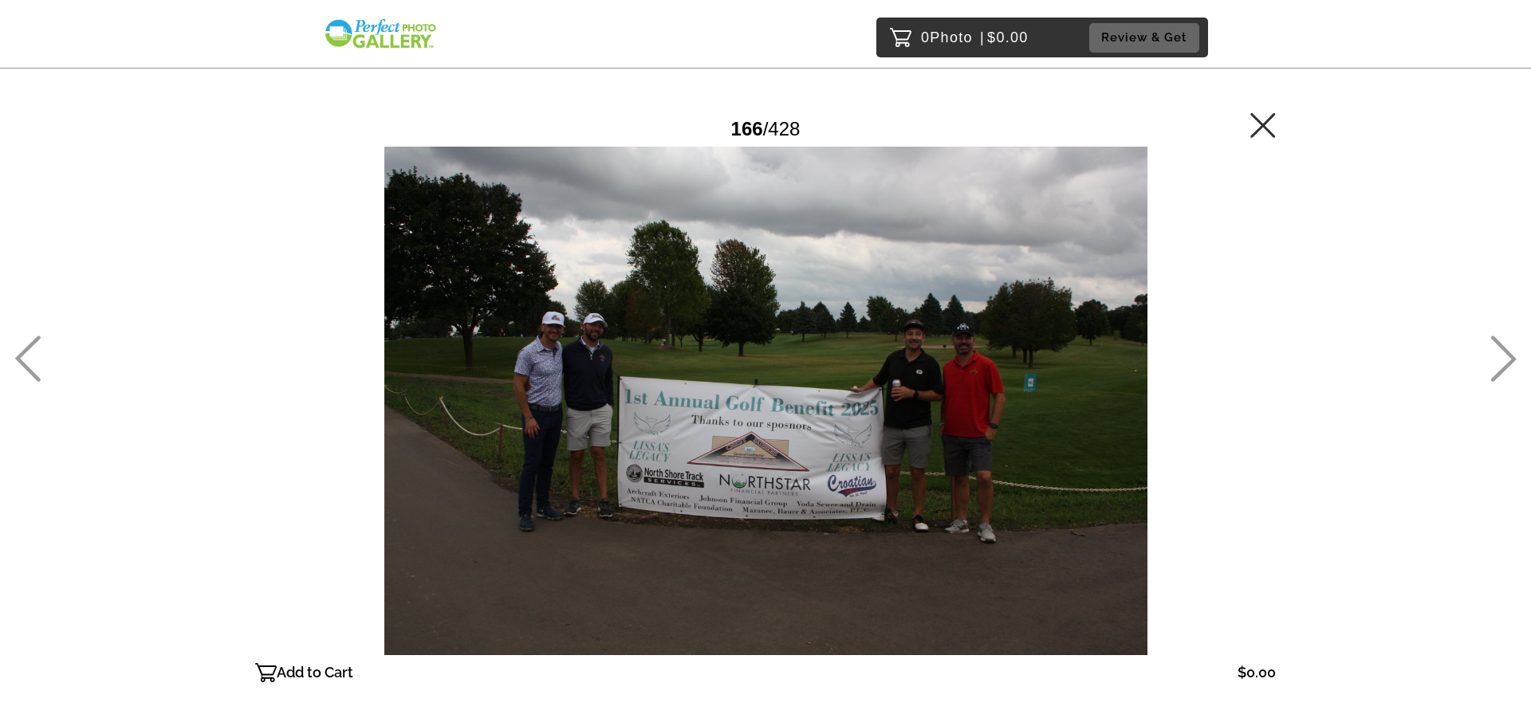
click at [1492, 340] on icon at bounding box center [1503, 359] width 26 height 46
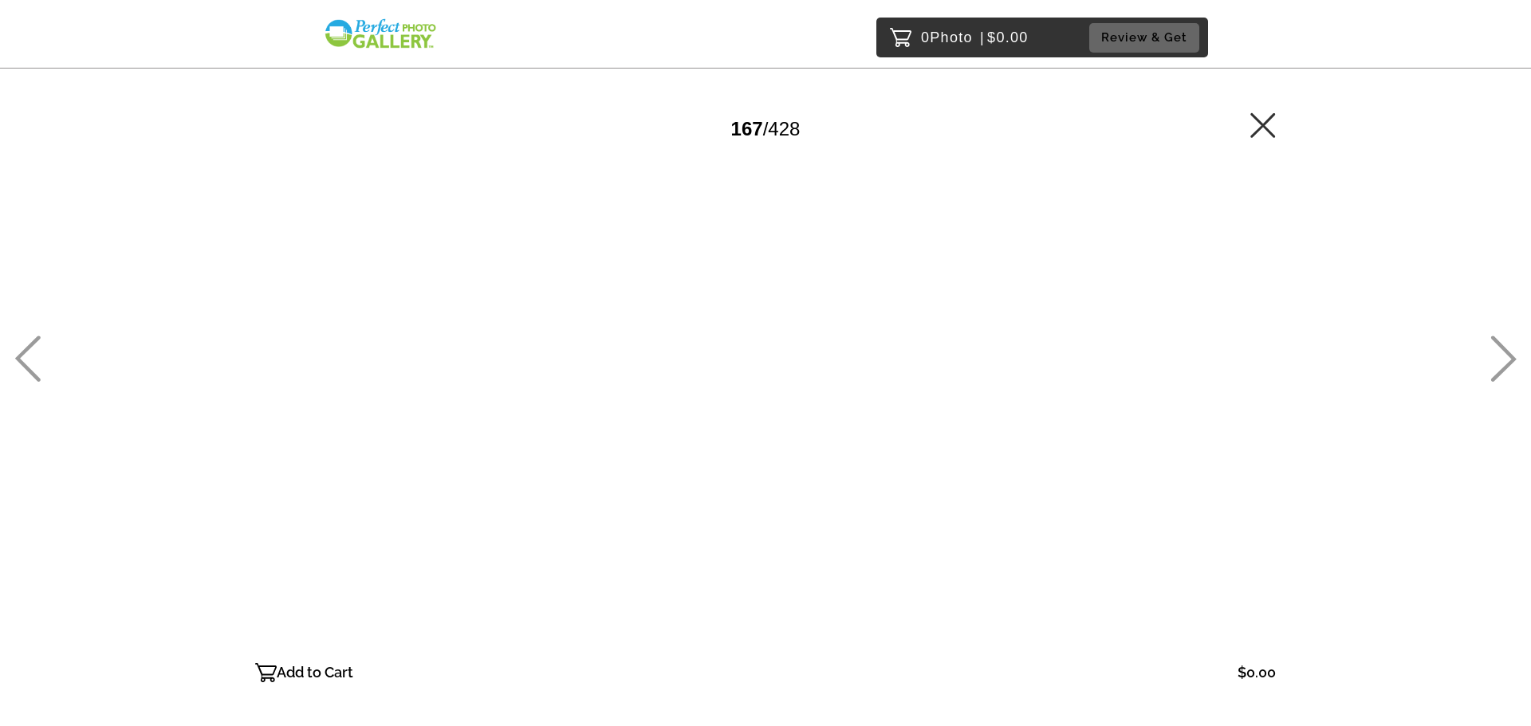
click at [1492, 340] on icon at bounding box center [1503, 359] width 26 height 46
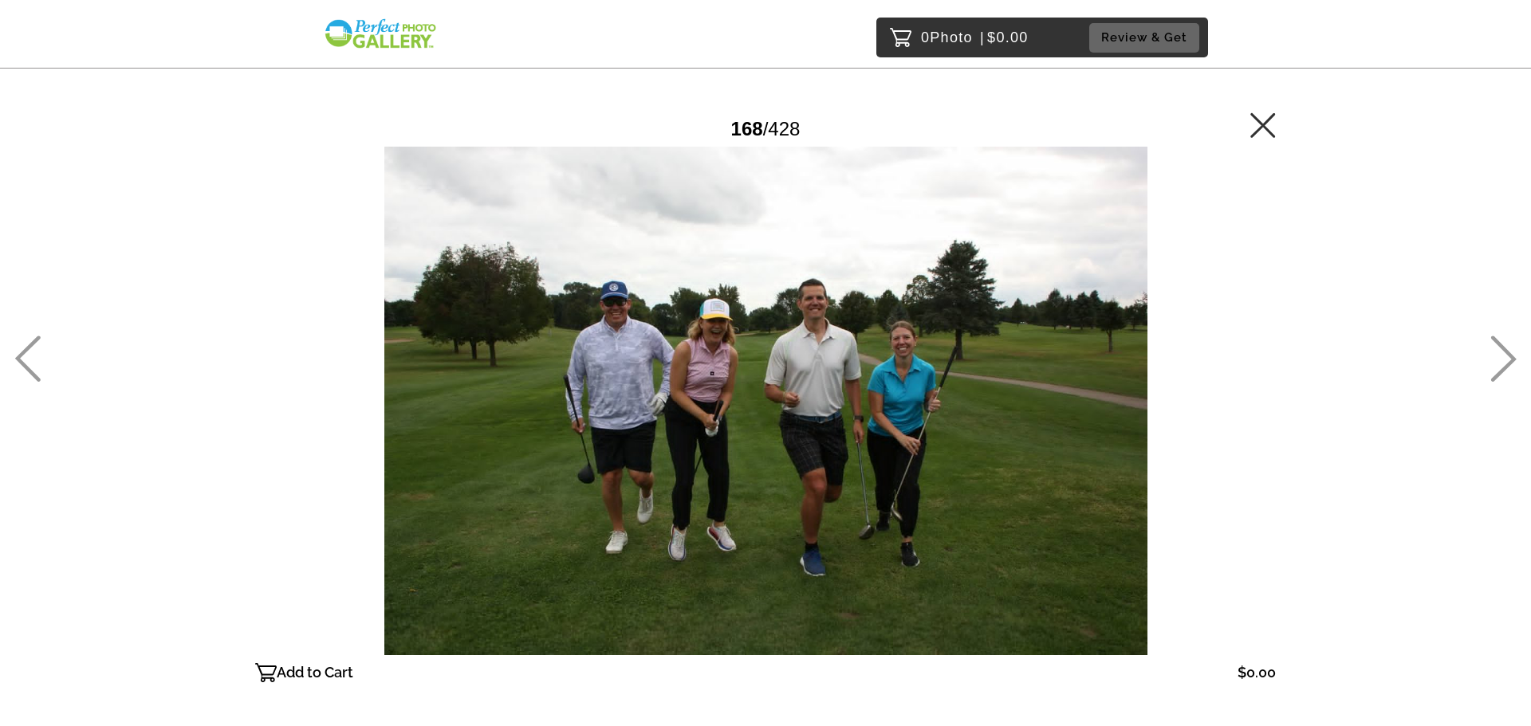
click at [1492, 340] on icon at bounding box center [1503, 359] width 26 height 46
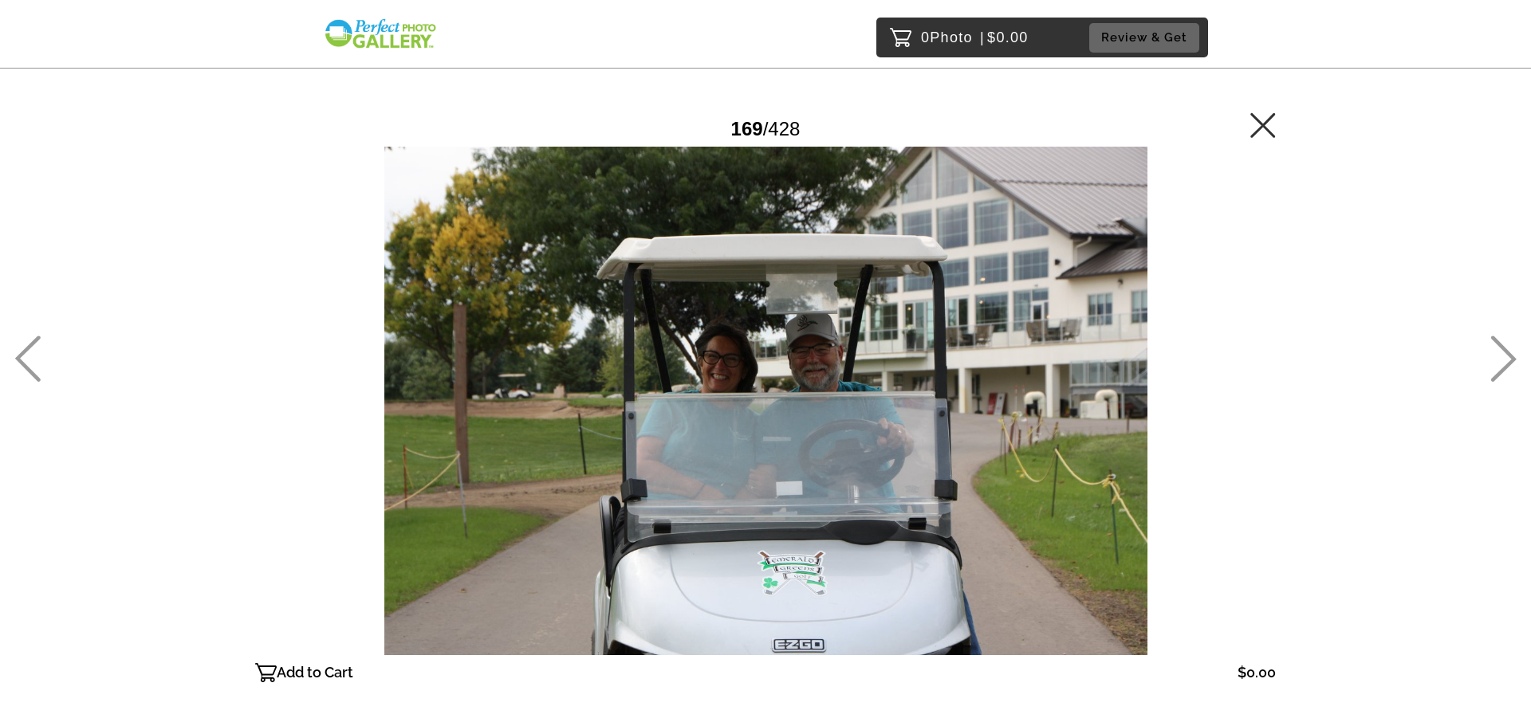
click at [1492, 340] on icon at bounding box center [1503, 359] width 26 height 46
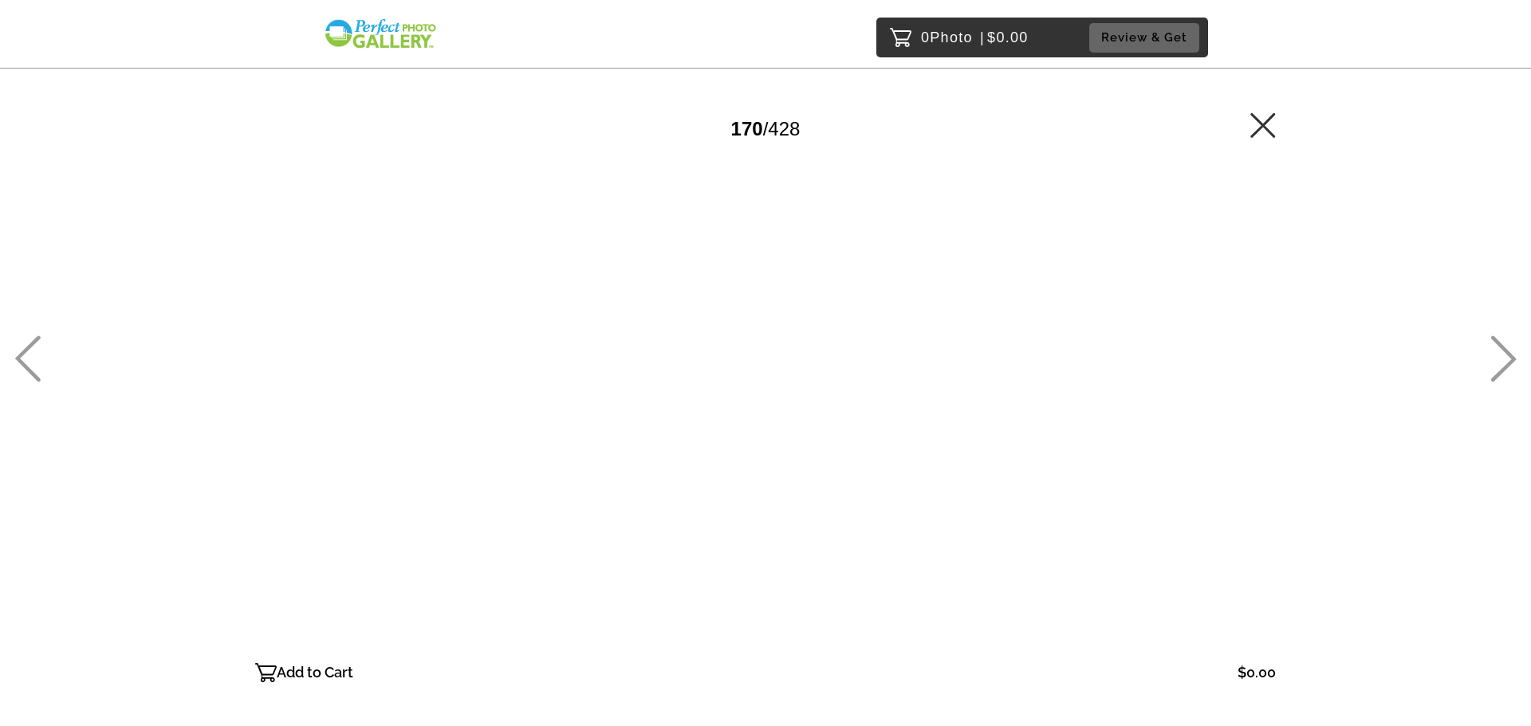
click at [1492, 340] on icon at bounding box center [1503, 359] width 26 height 46
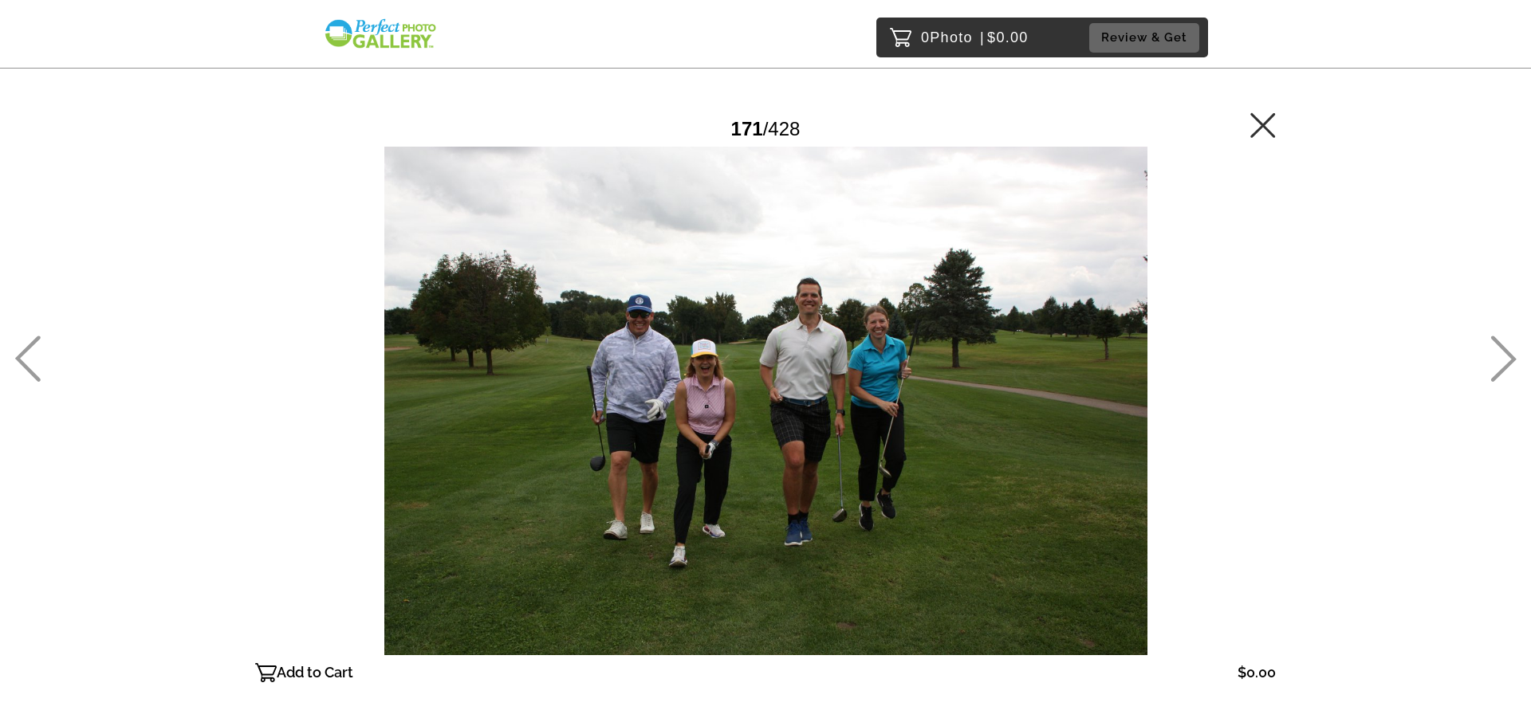
click at [1492, 340] on icon at bounding box center [1503, 359] width 26 height 46
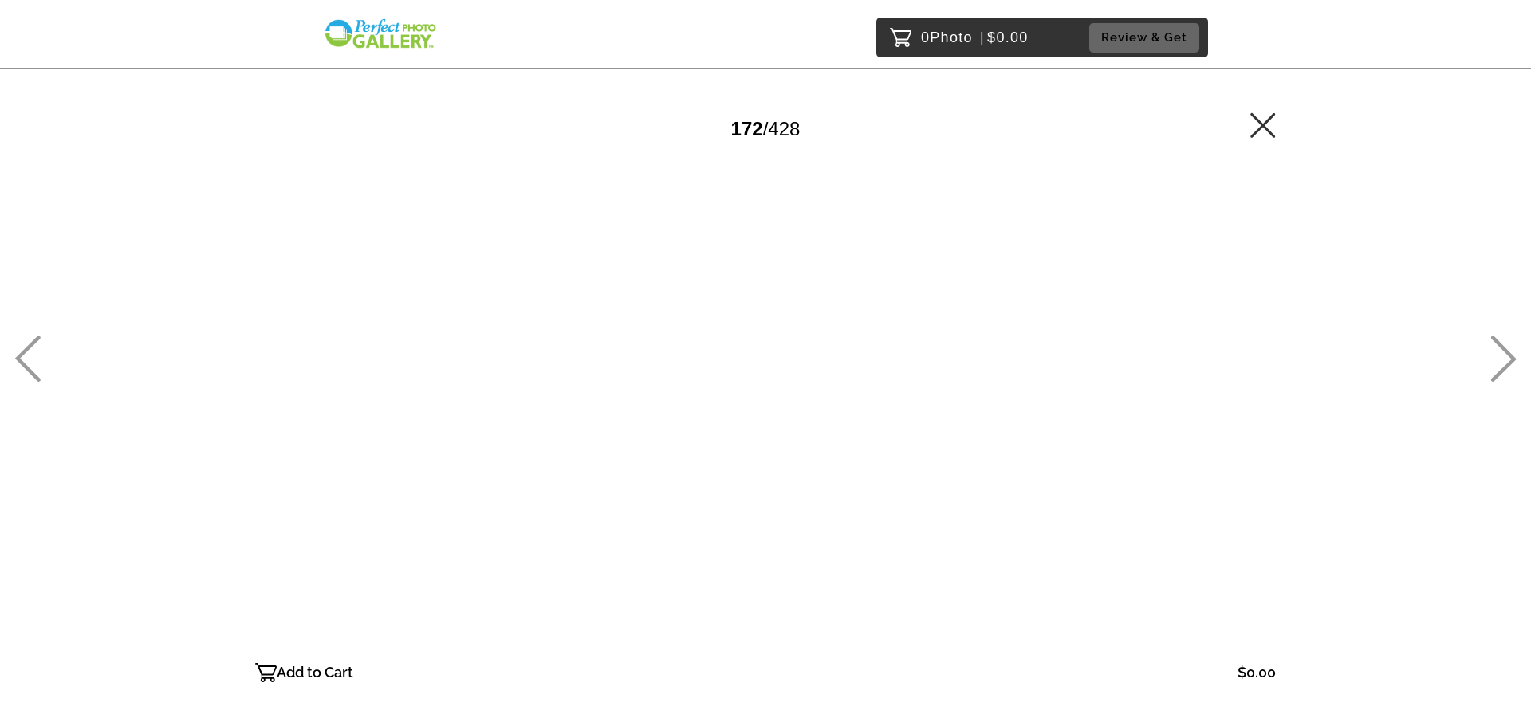
click at [1492, 340] on icon at bounding box center [1503, 359] width 26 height 46
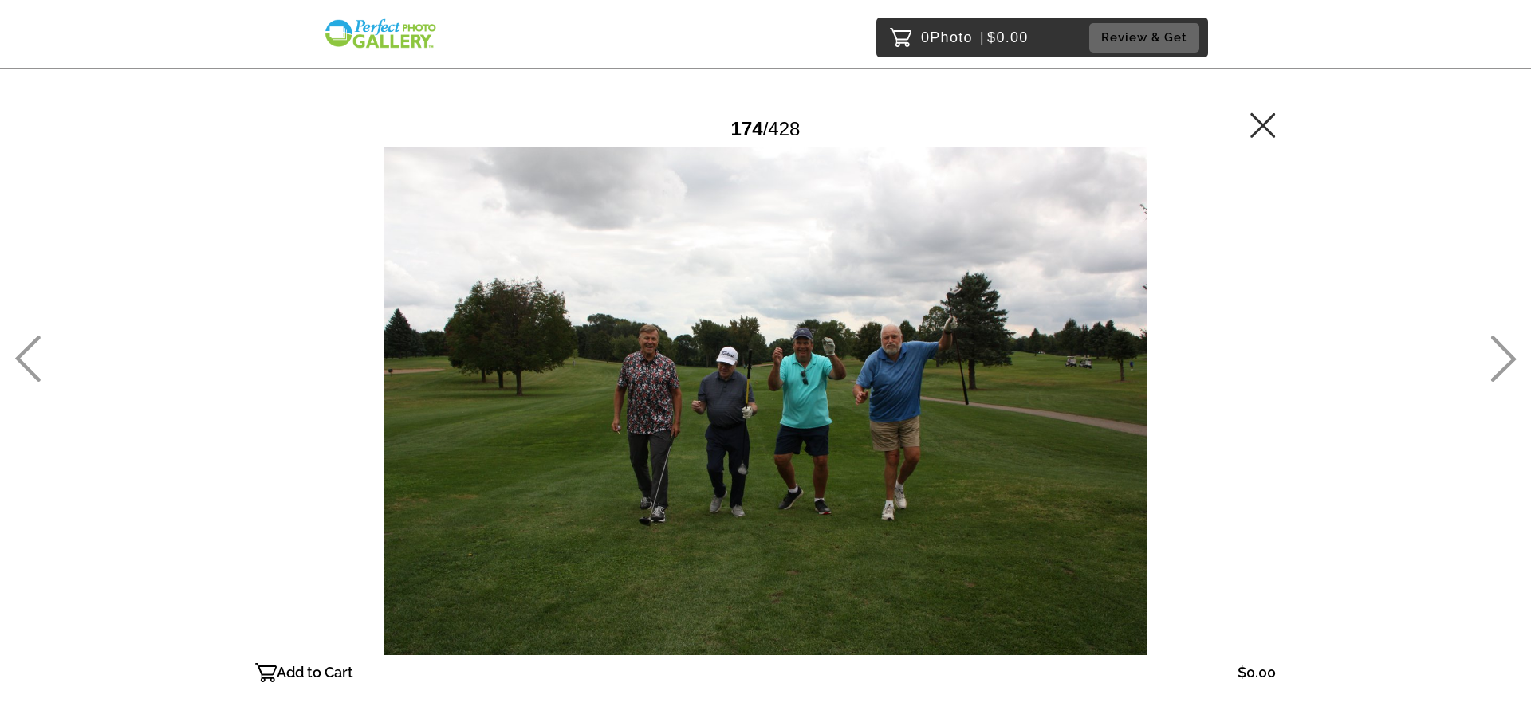
click at [1492, 340] on icon at bounding box center [1503, 359] width 26 height 46
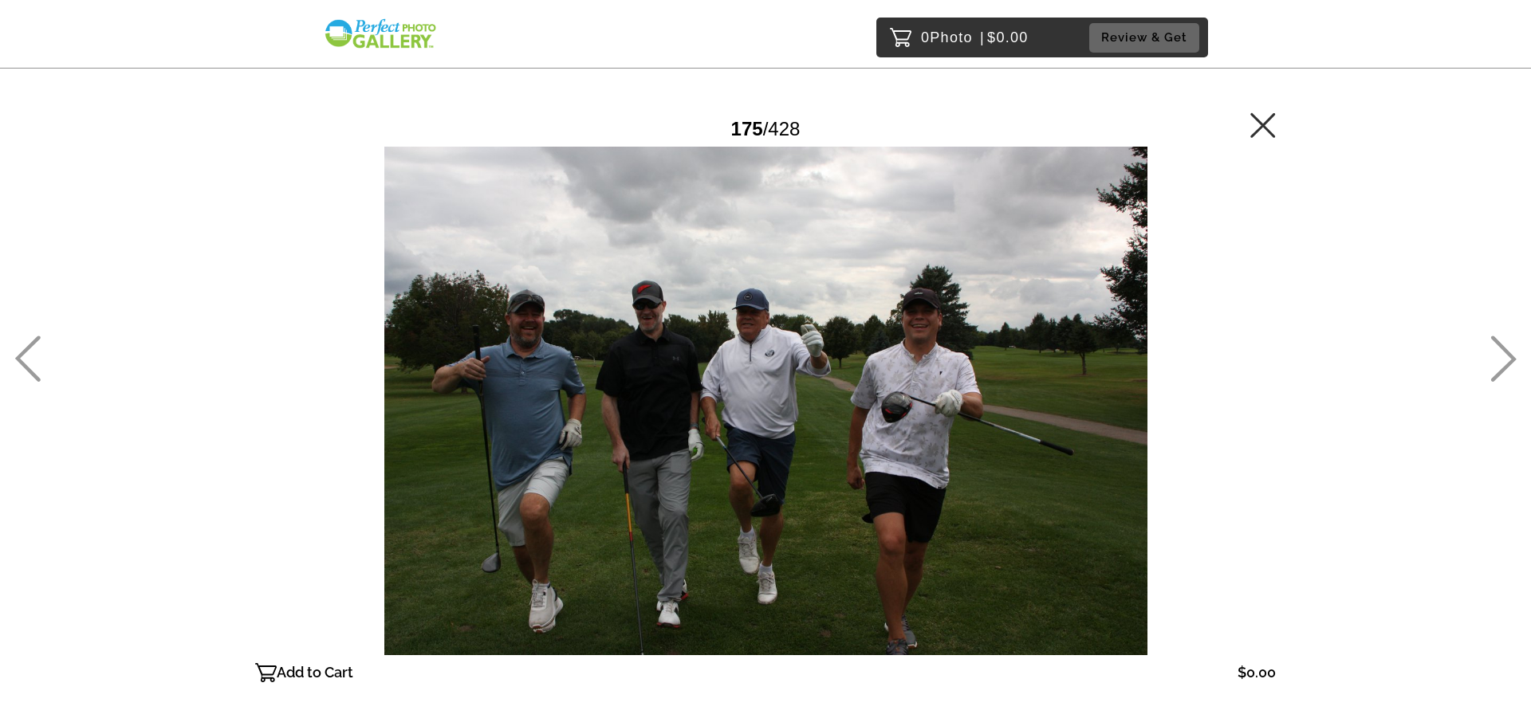
click at [1492, 340] on icon at bounding box center [1503, 359] width 26 height 46
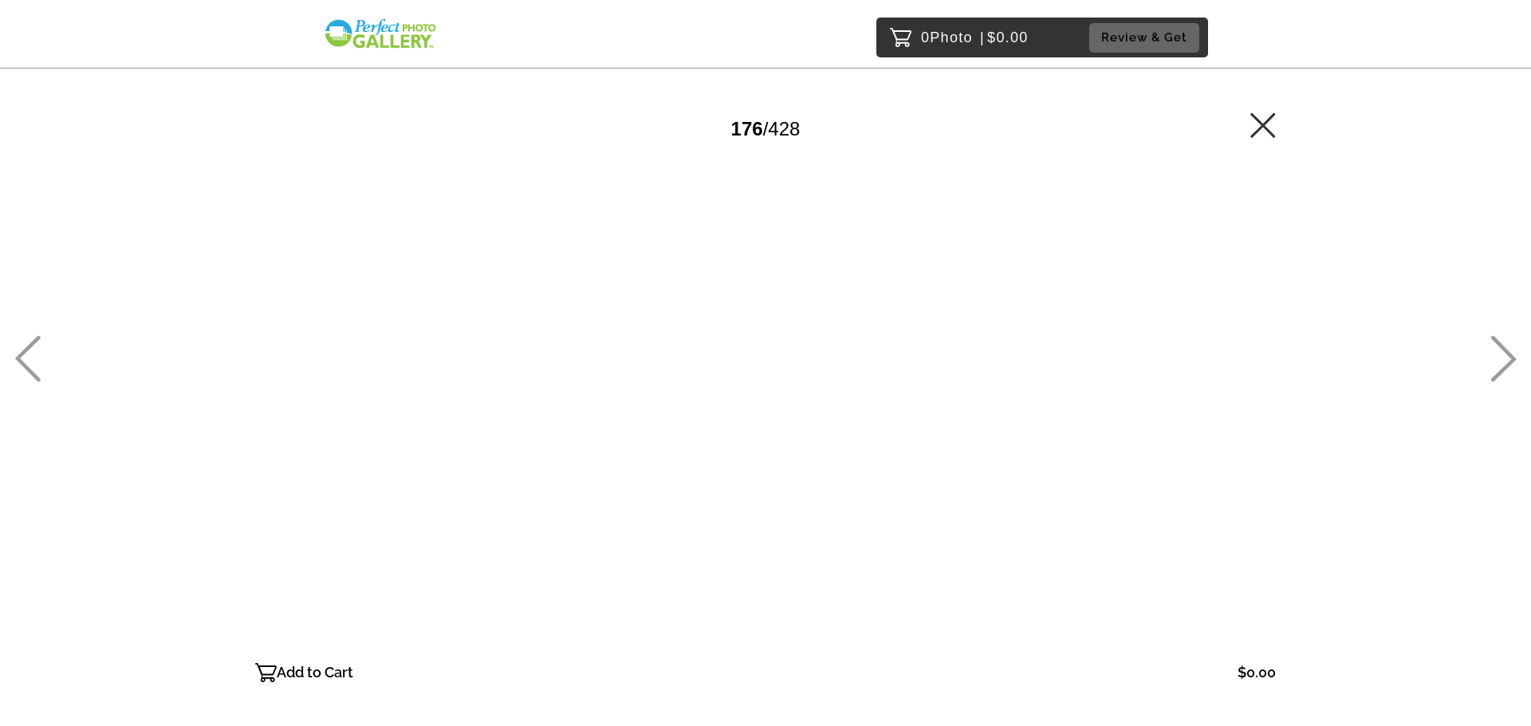
click at [1492, 340] on icon at bounding box center [1503, 359] width 26 height 46
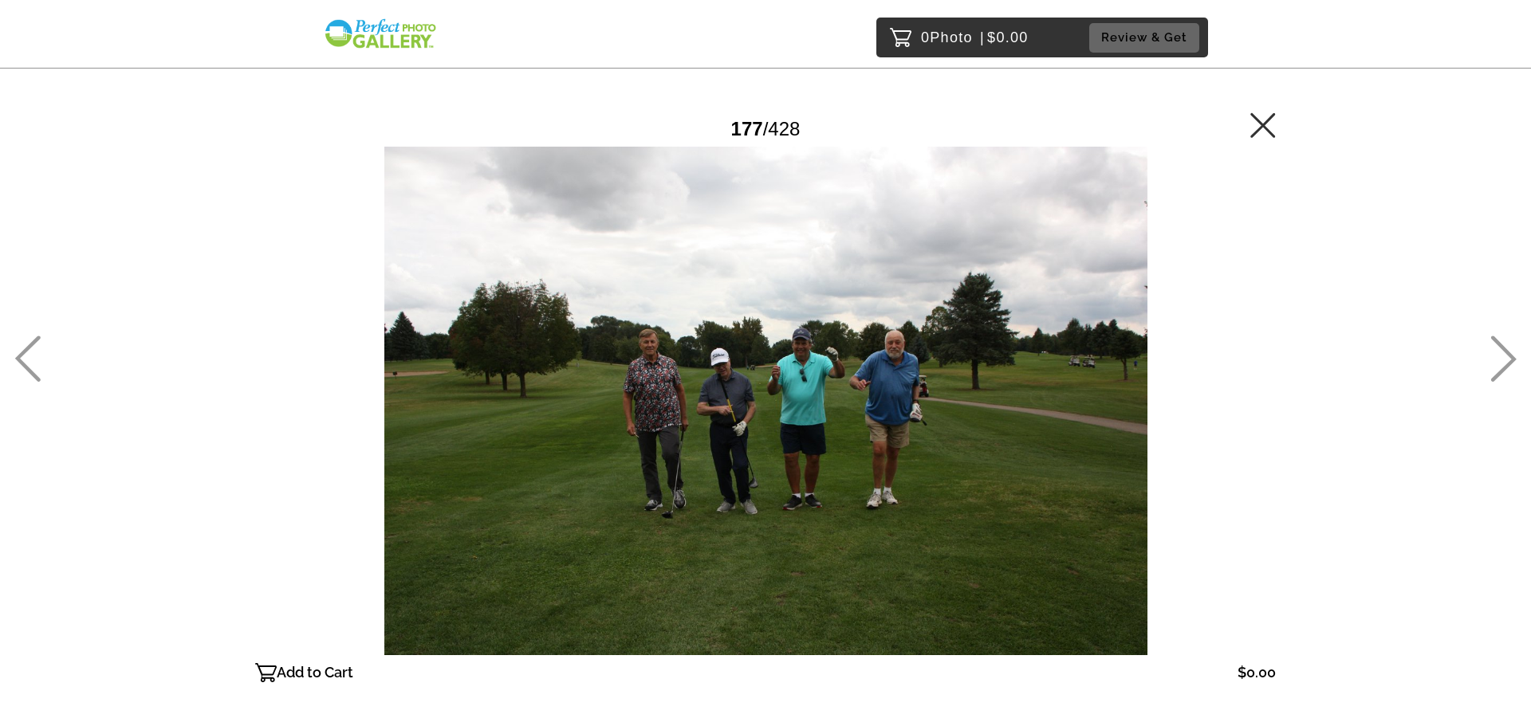
click at [1492, 340] on icon at bounding box center [1503, 359] width 26 height 46
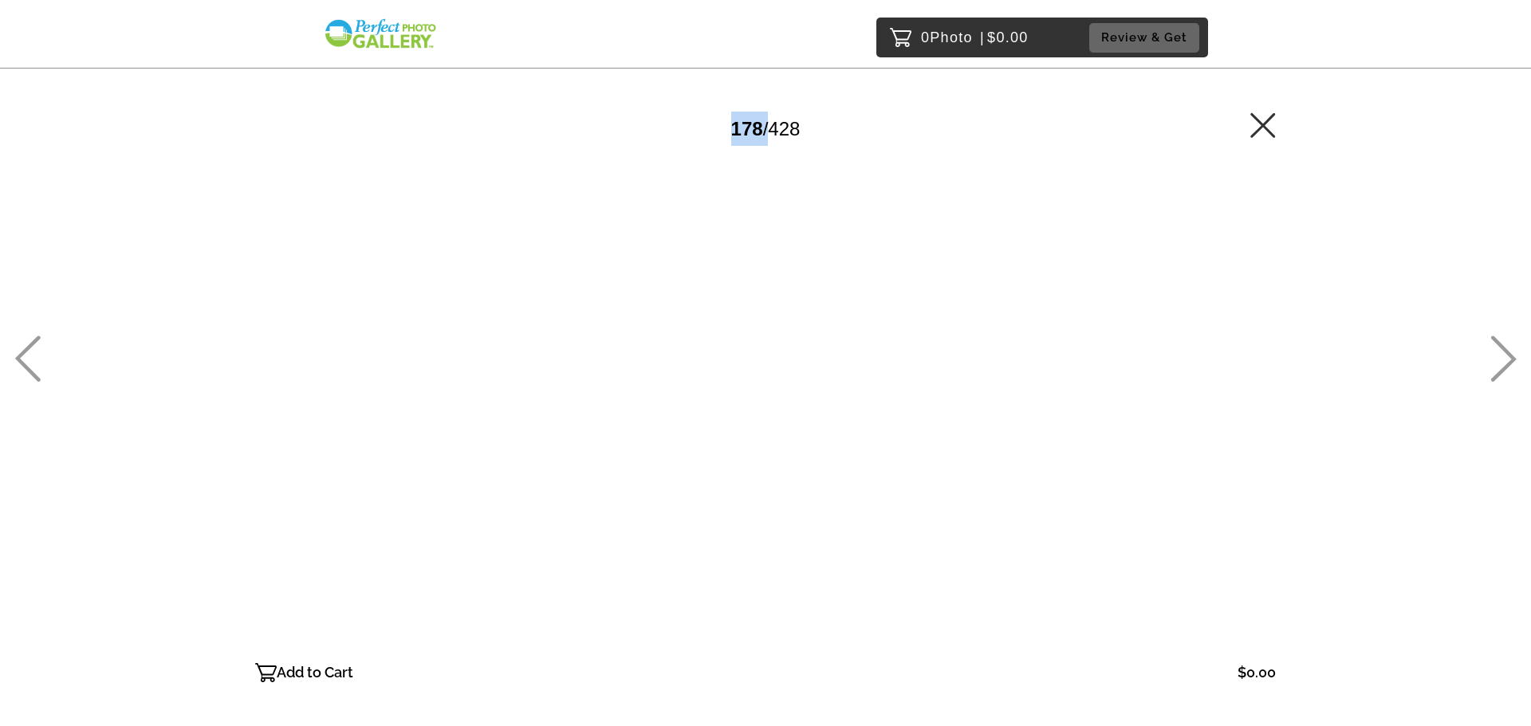
click at [1492, 340] on icon at bounding box center [1503, 359] width 26 height 46
click at [1249, 136] on div "182 / 428" at bounding box center [765, 130] width 1021 height 36
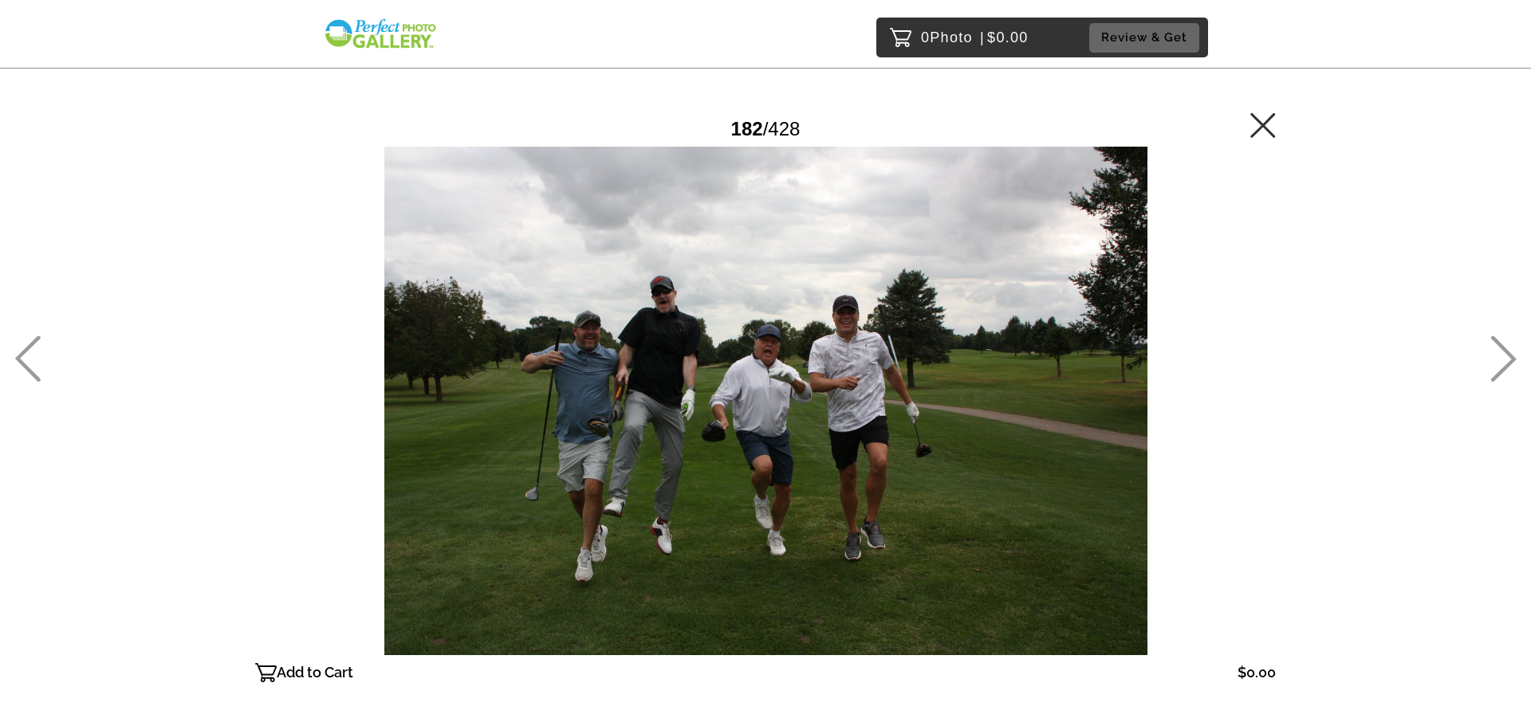
click at [1507, 360] on icon at bounding box center [1503, 359] width 26 height 46
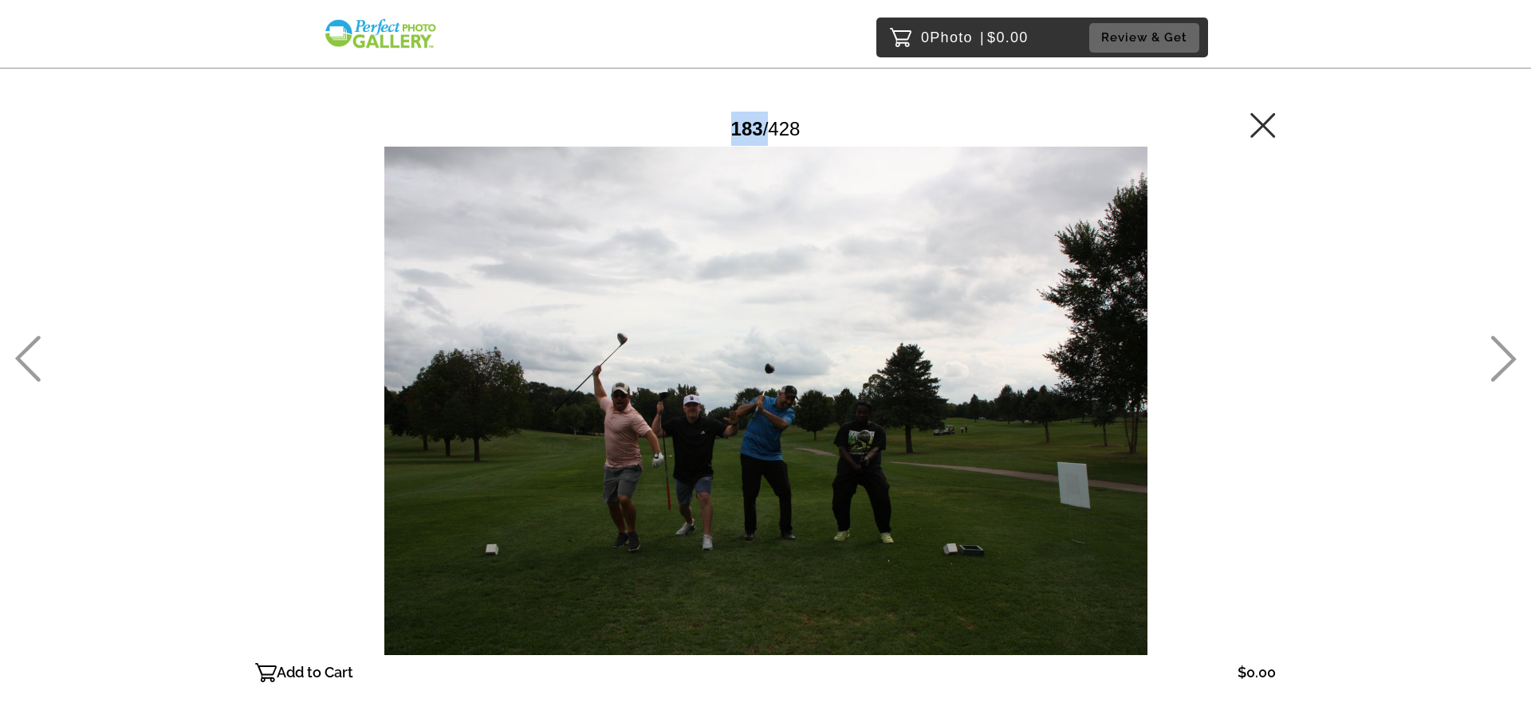
click at [1507, 360] on icon at bounding box center [1503, 359] width 26 height 46
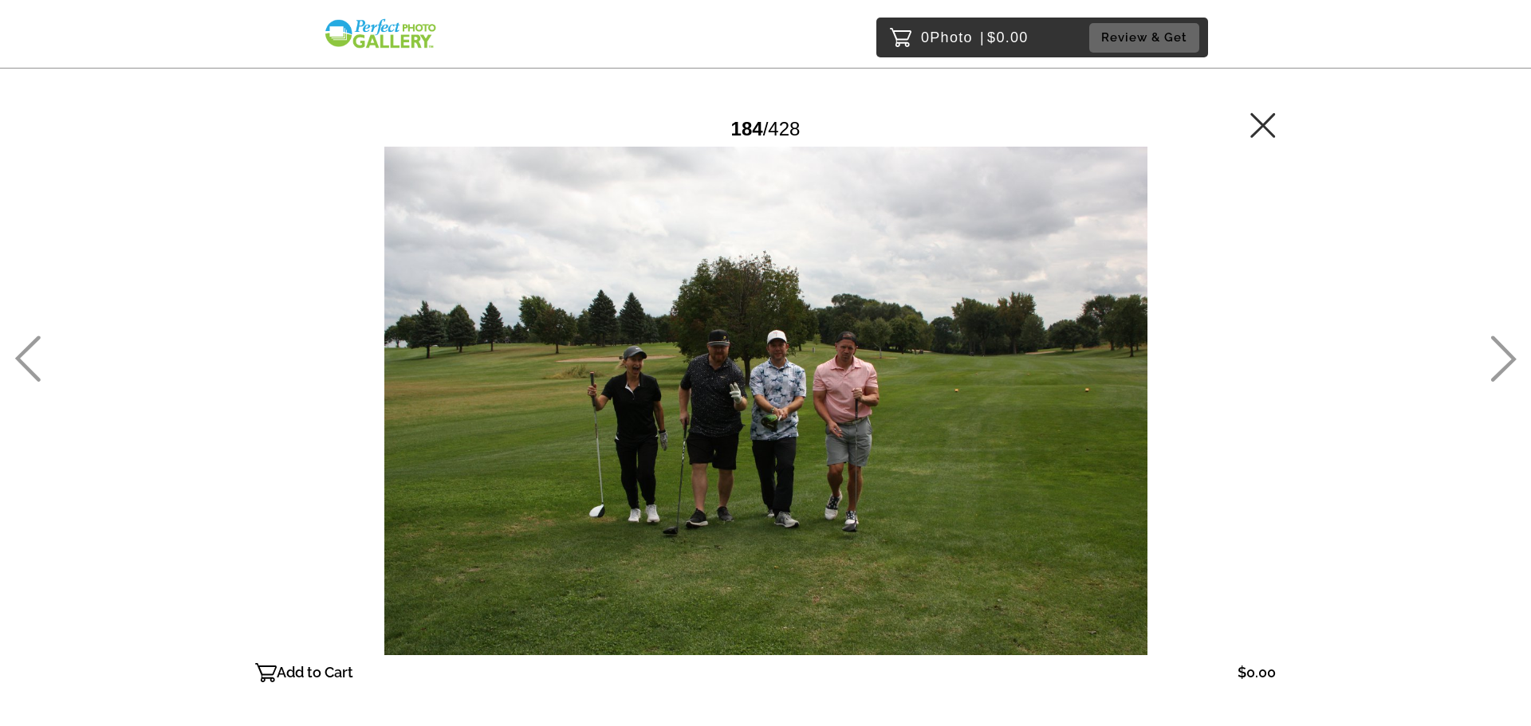
click at [1507, 360] on icon at bounding box center [1503, 359] width 26 height 46
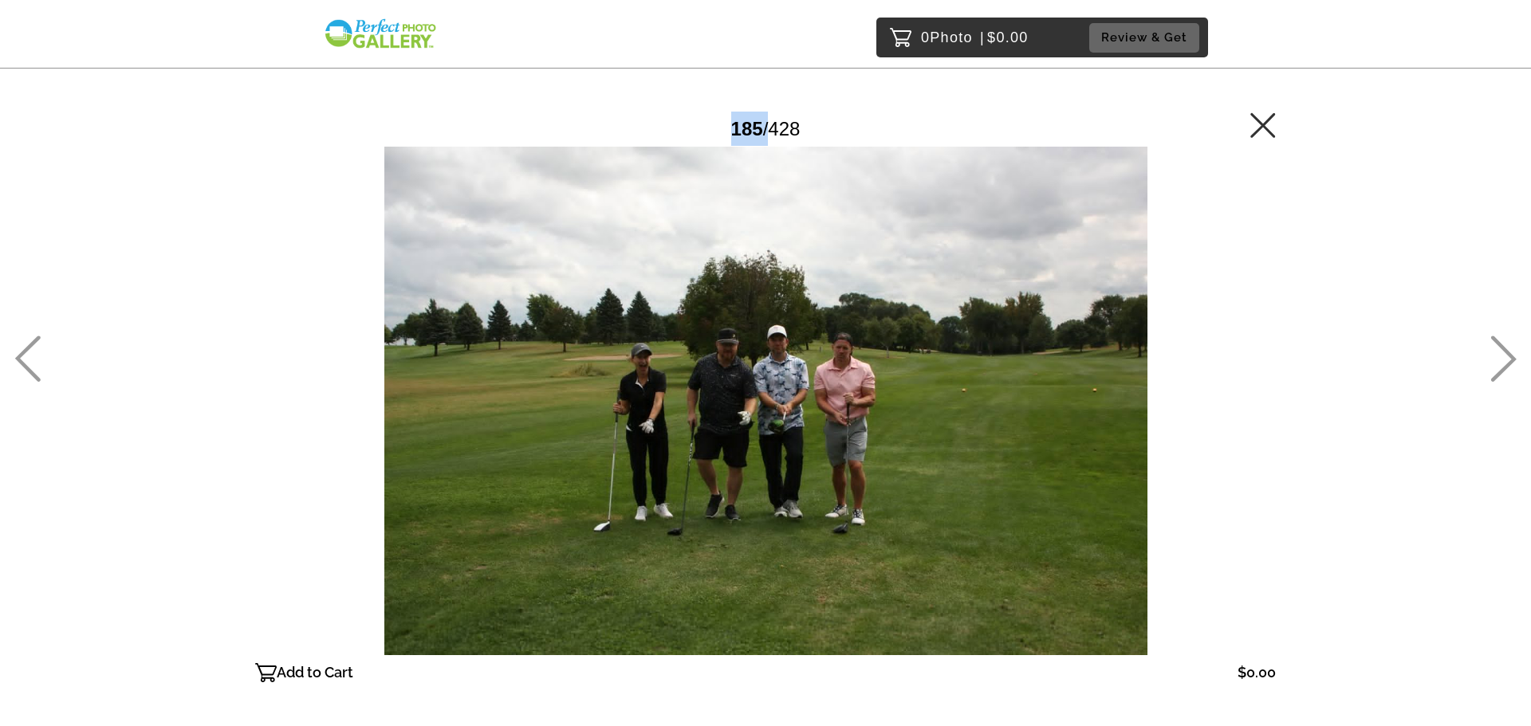
click at [1507, 360] on icon at bounding box center [1503, 359] width 26 height 46
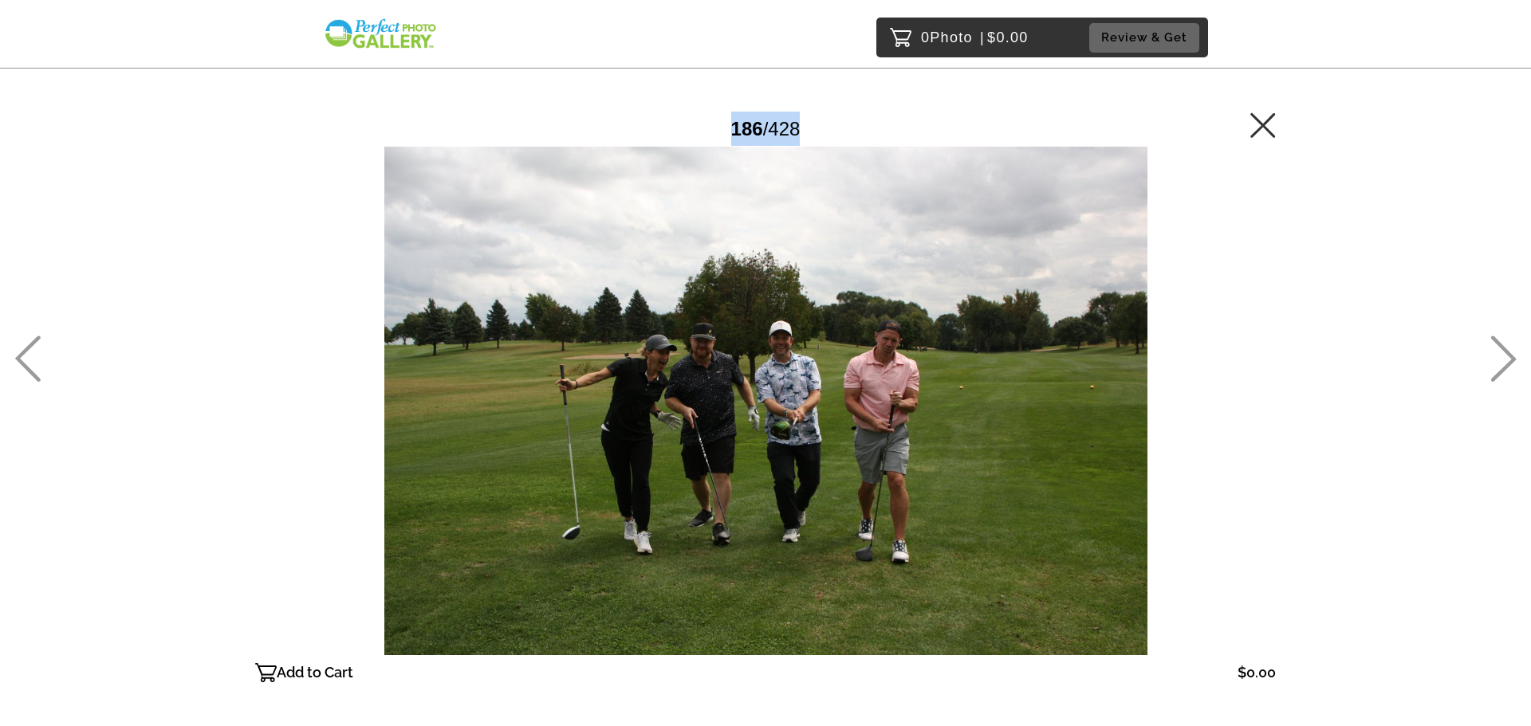
click at [1507, 360] on icon at bounding box center [1503, 359] width 26 height 46
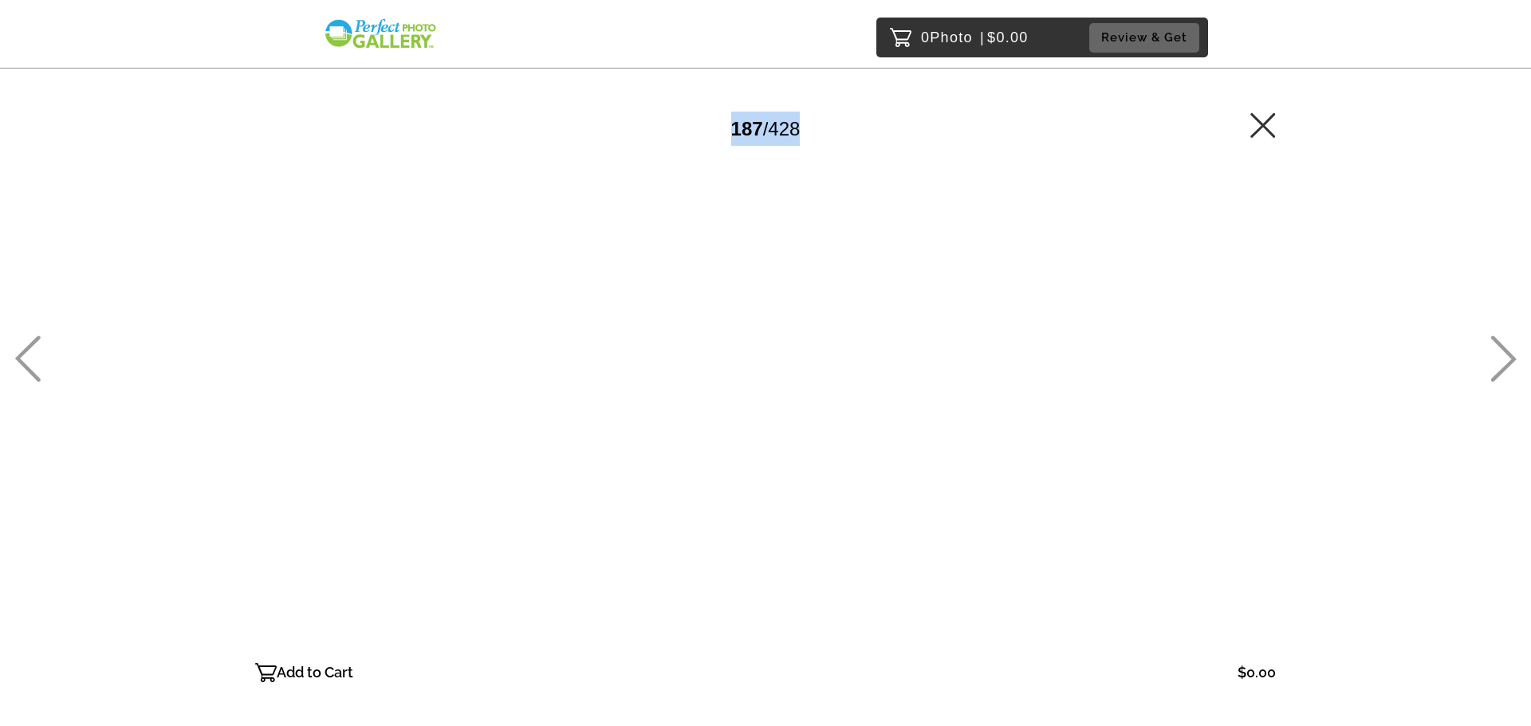
click at [1507, 360] on icon at bounding box center [1503, 359] width 26 height 46
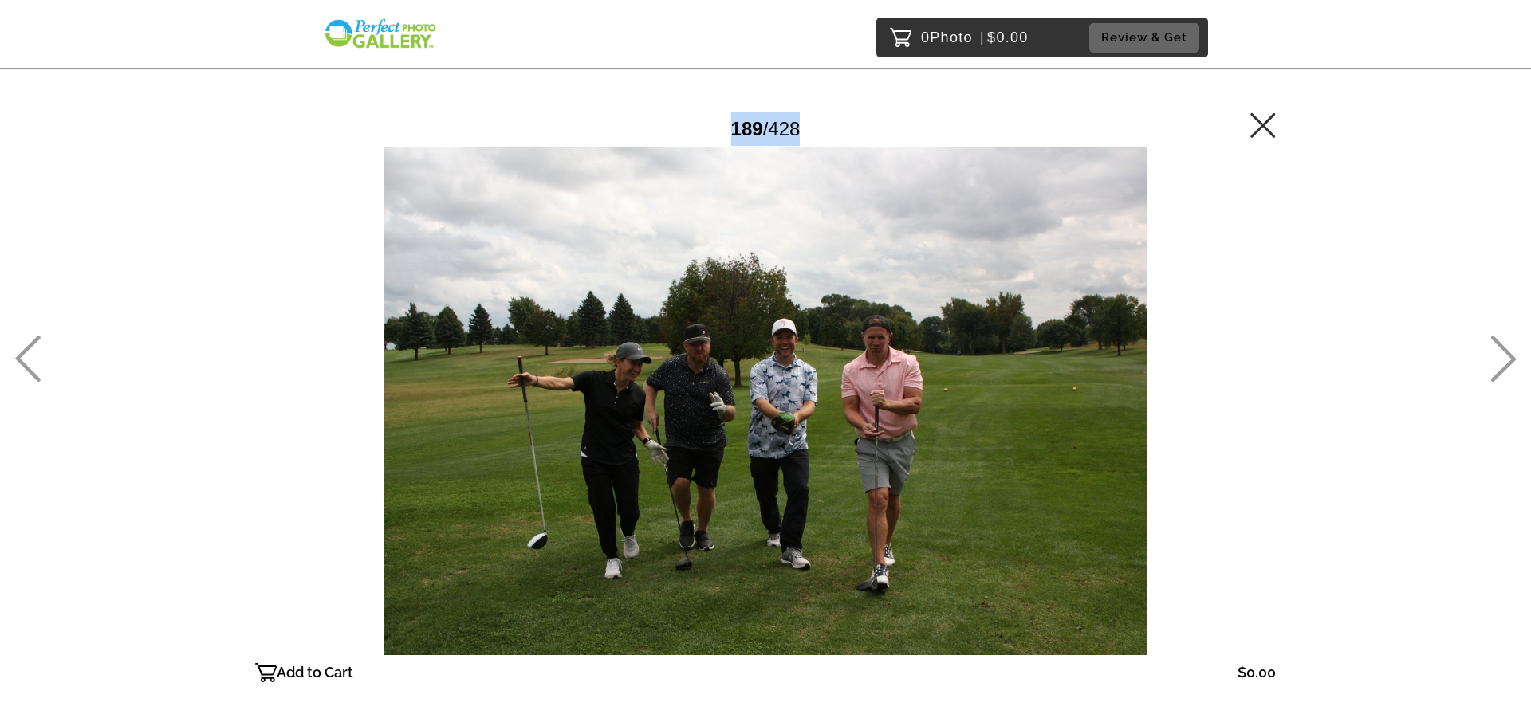
click at [1507, 360] on icon at bounding box center [1503, 359] width 26 height 46
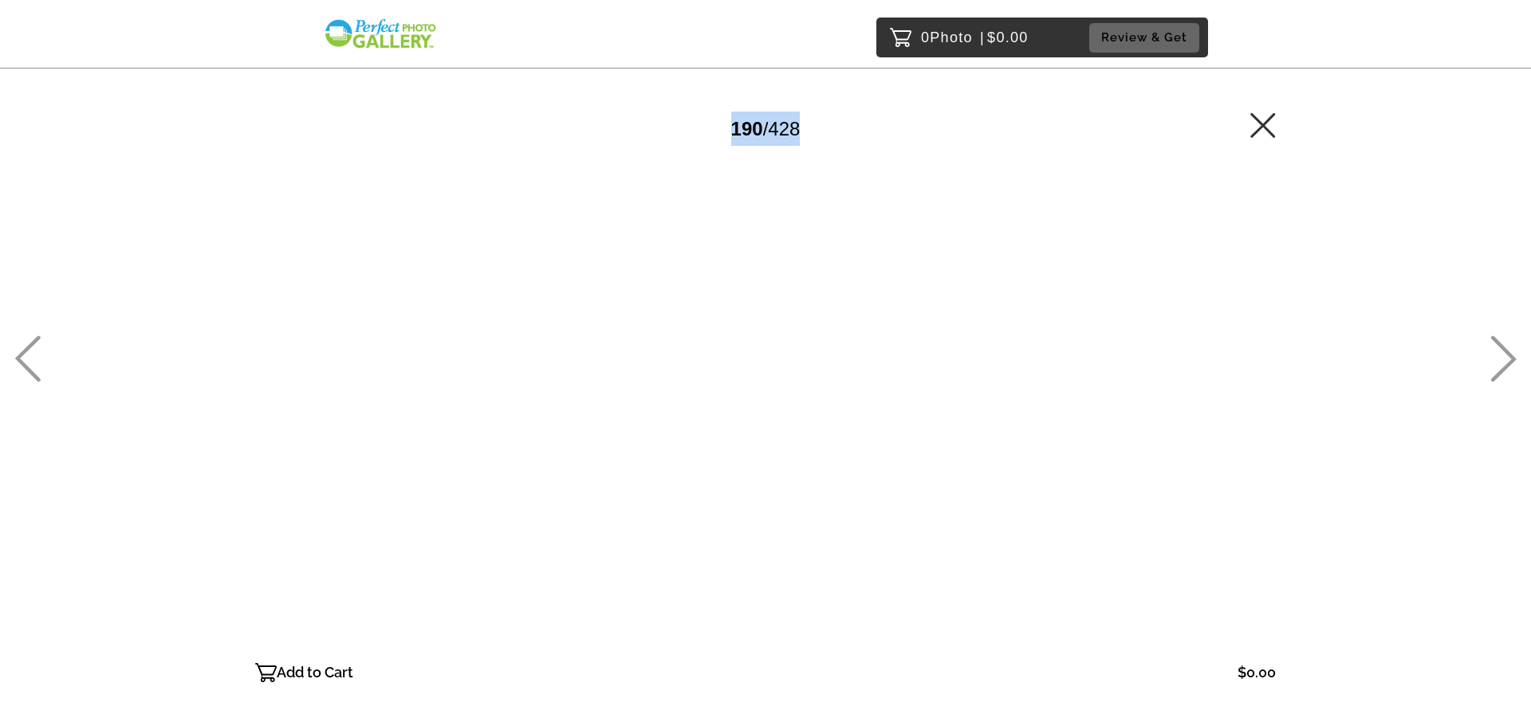
click at [1507, 360] on icon at bounding box center [1503, 359] width 26 height 46
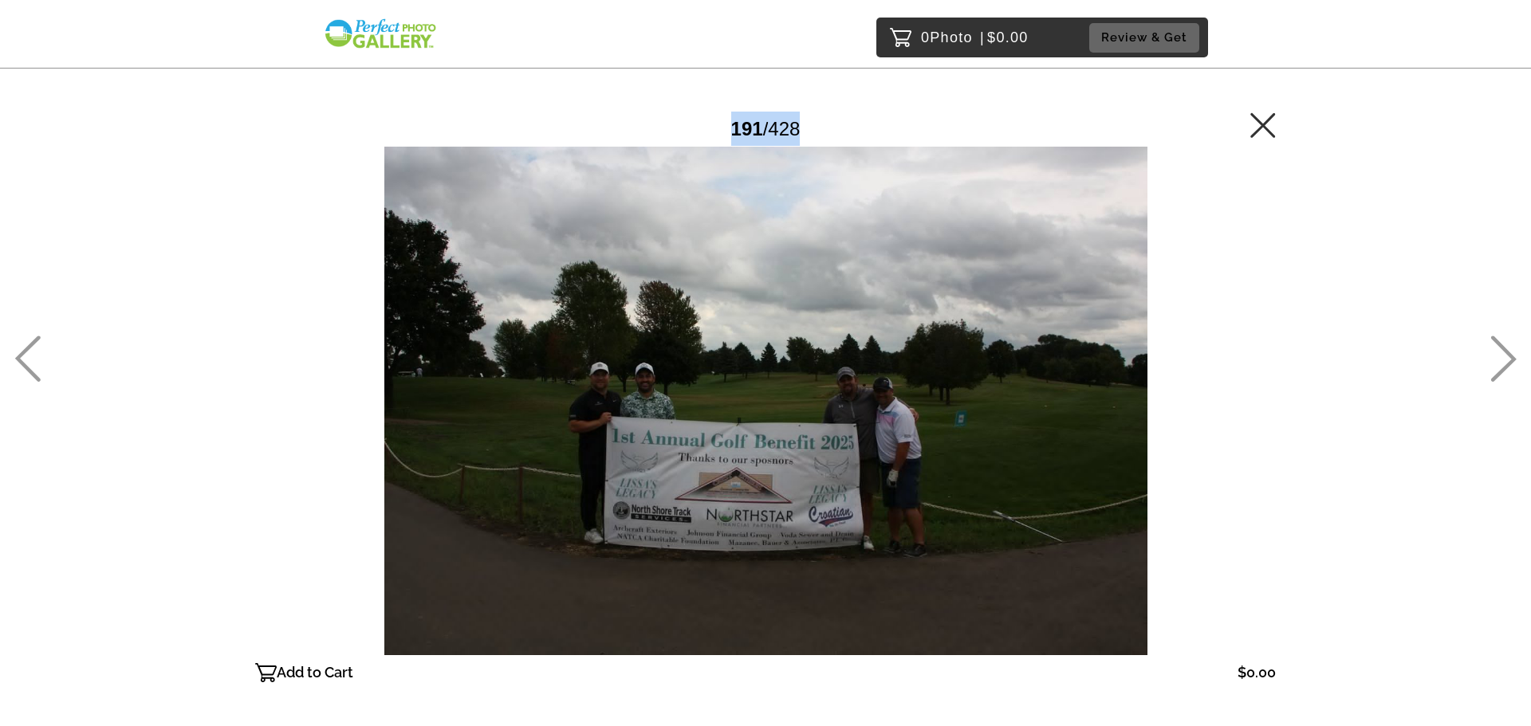
click at [1507, 360] on icon at bounding box center [1503, 359] width 26 height 46
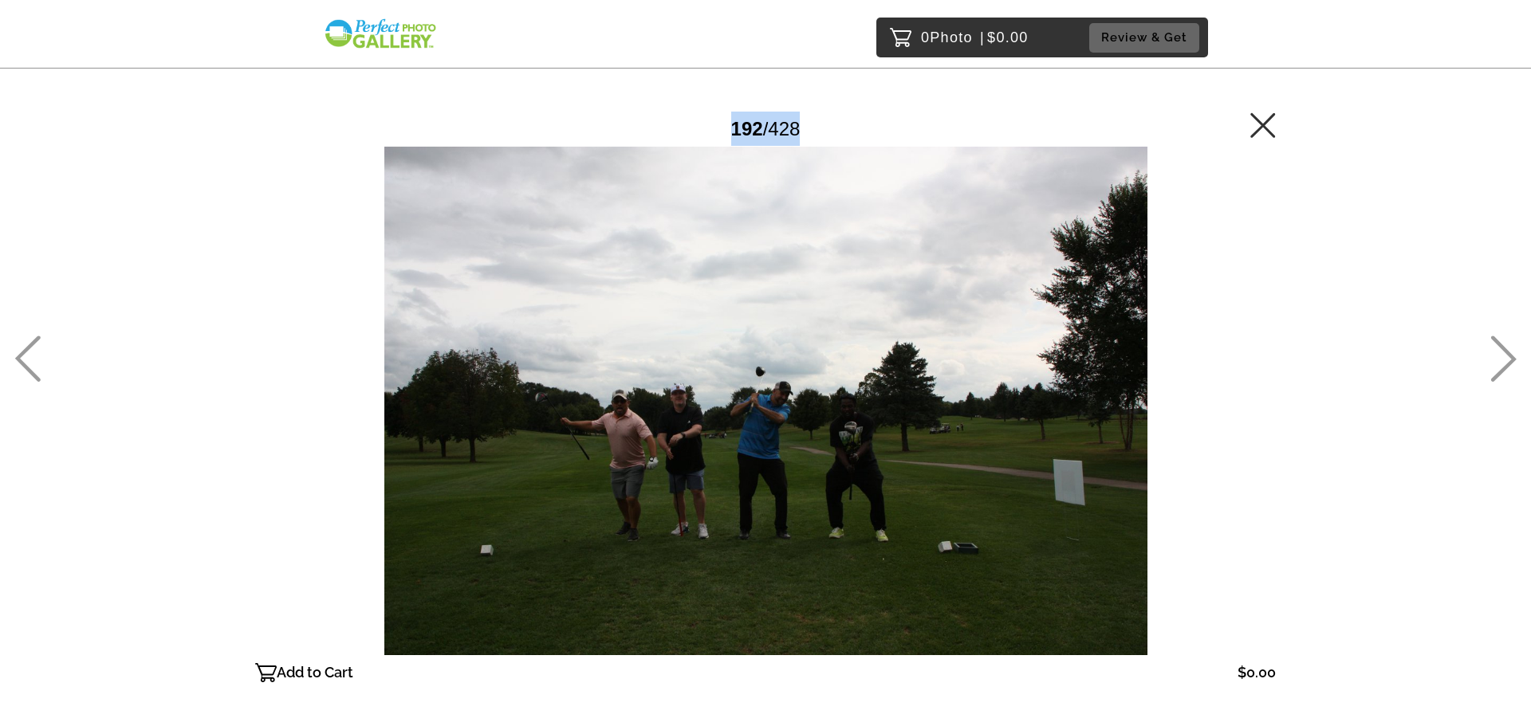
click at [1507, 360] on icon at bounding box center [1503, 359] width 26 height 46
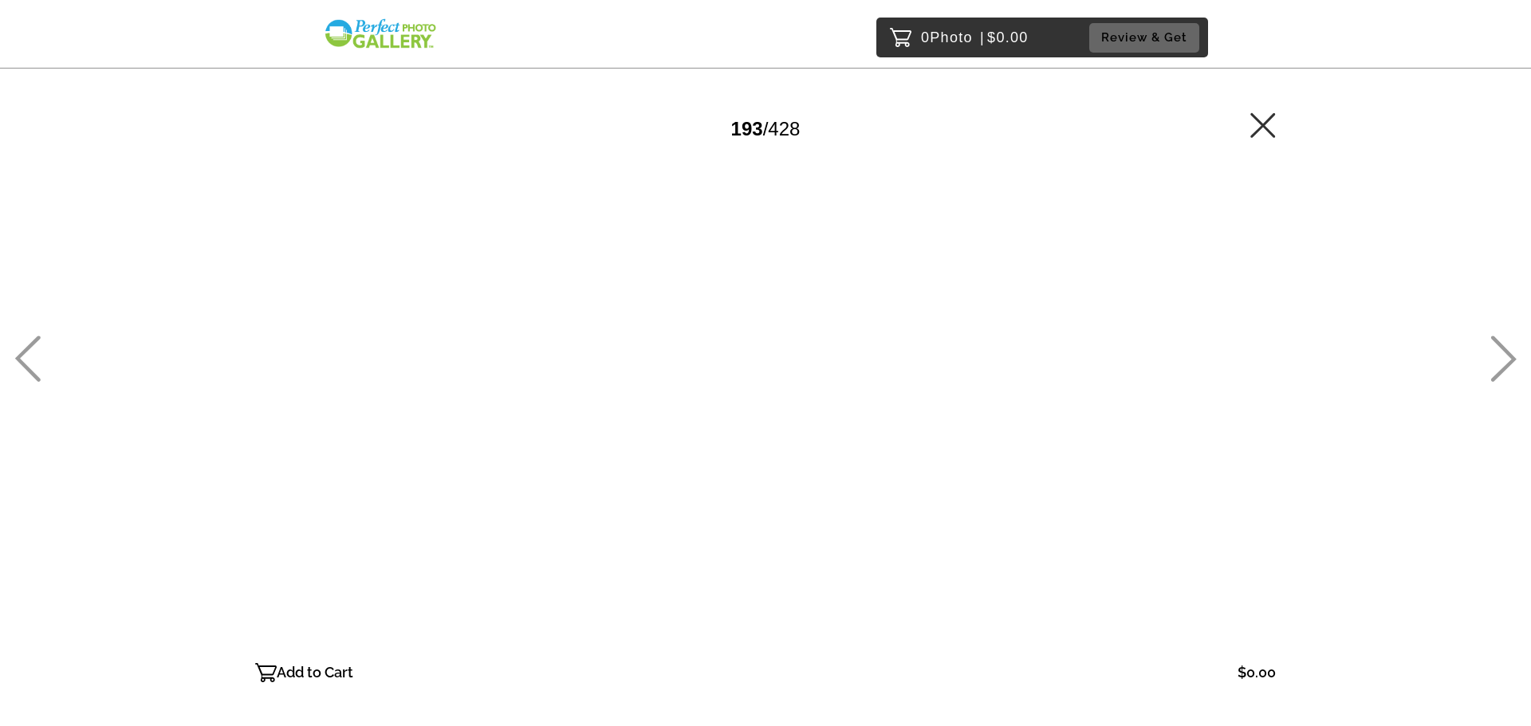
click at [1507, 360] on icon at bounding box center [1503, 359] width 26 height 46
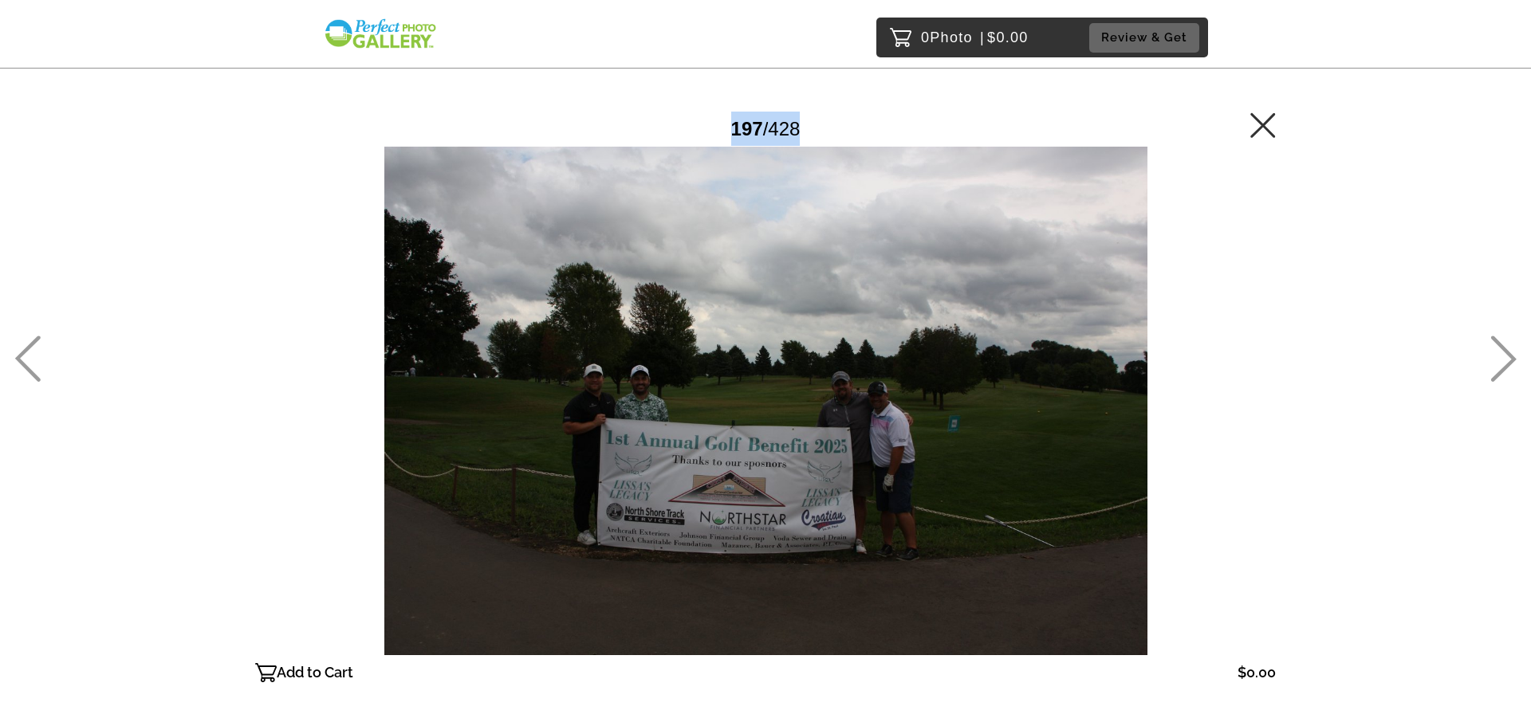
click at [1507, 360] on icon at bounding box center [1503, 359] width 26 height 46
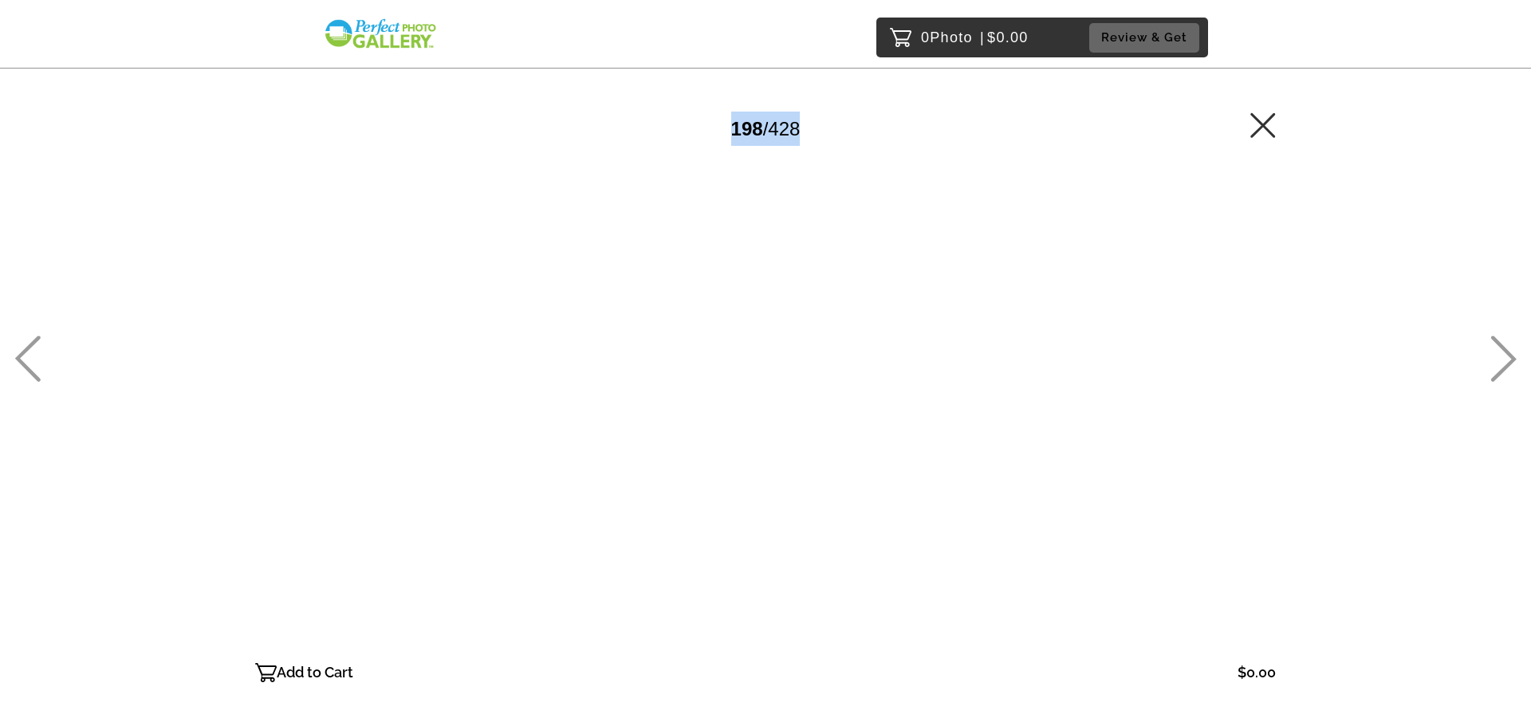
click at [1507, 360] on icon at bounding box center [1503, 359] width 26 height 46
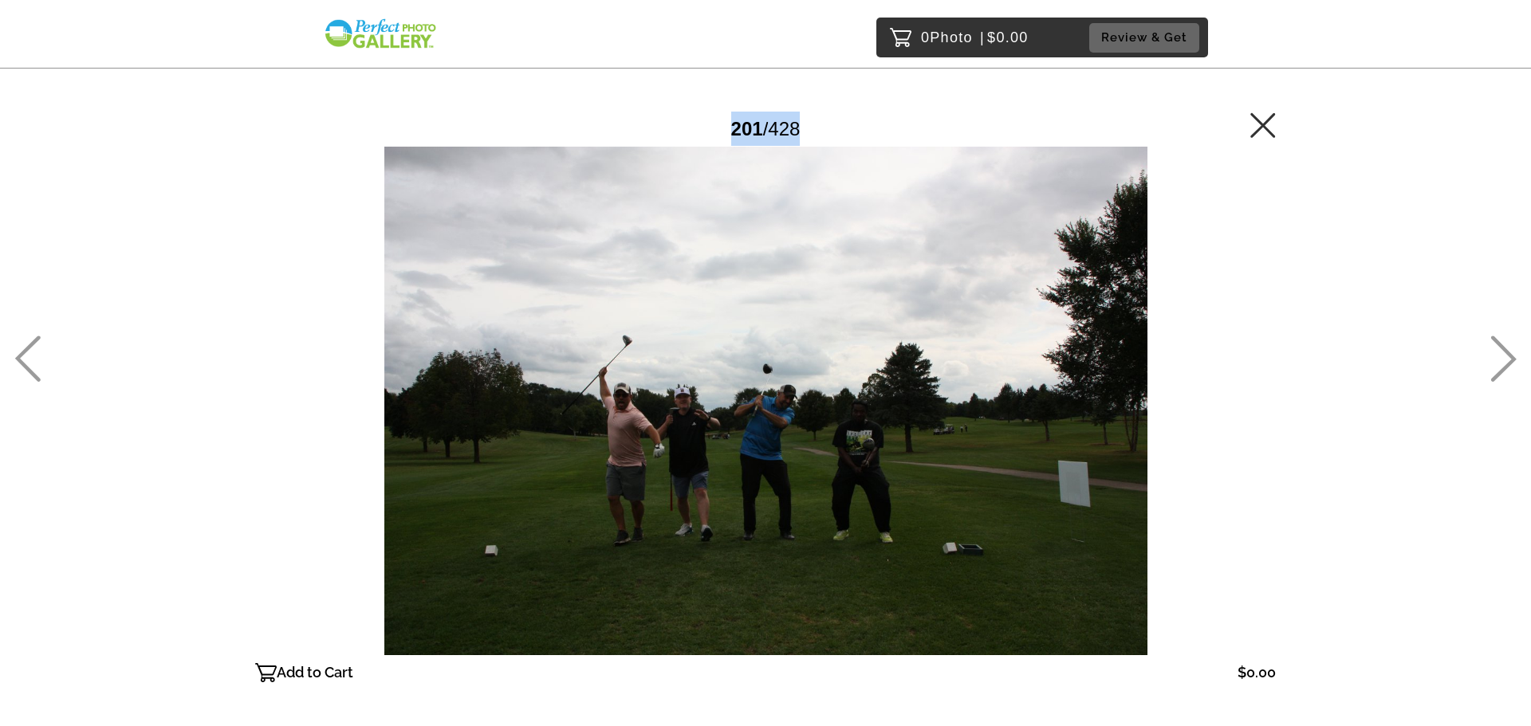
click at [1507, 360] on icon at bounding box center [1503, 359] width 26 height 46
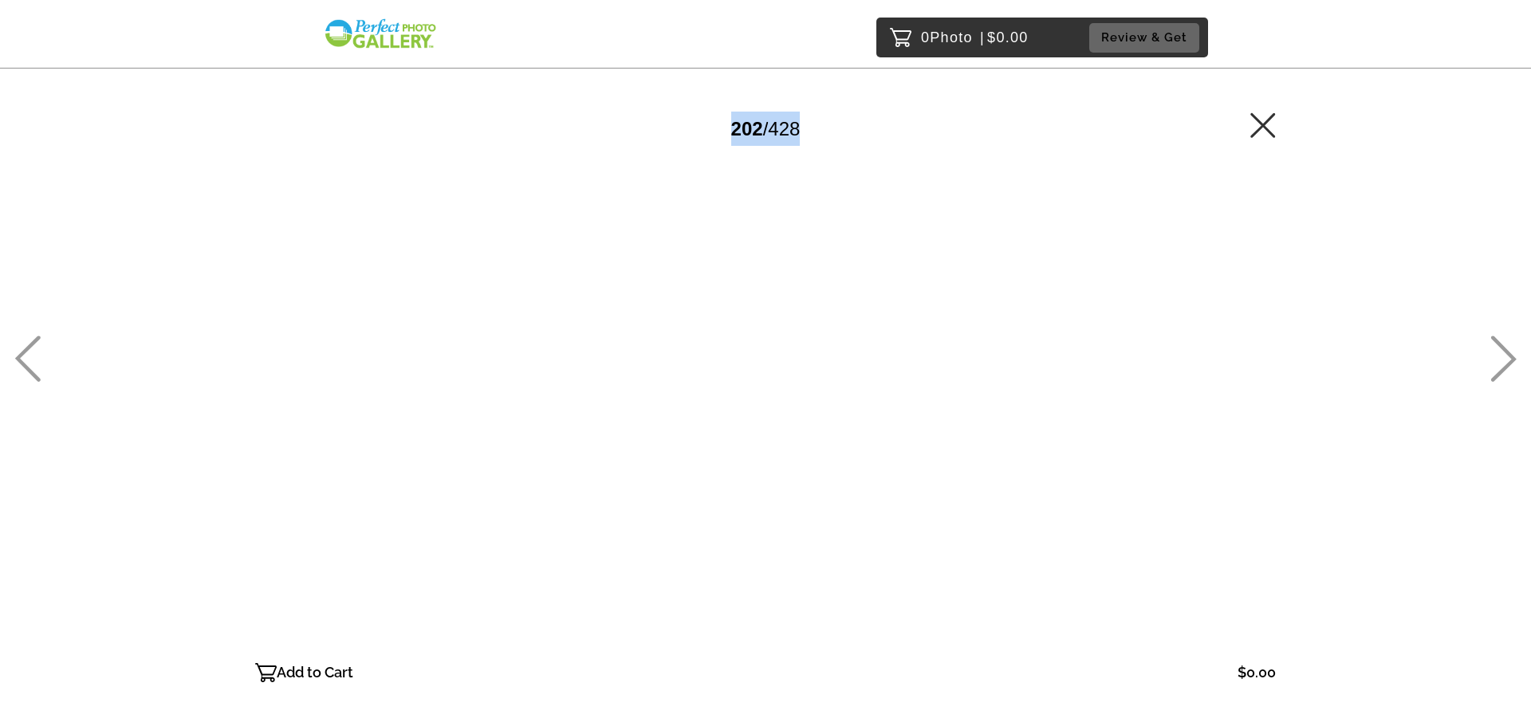
click at [1507, 360] on icon at bounding box center [1503, 359] width 26 height 46
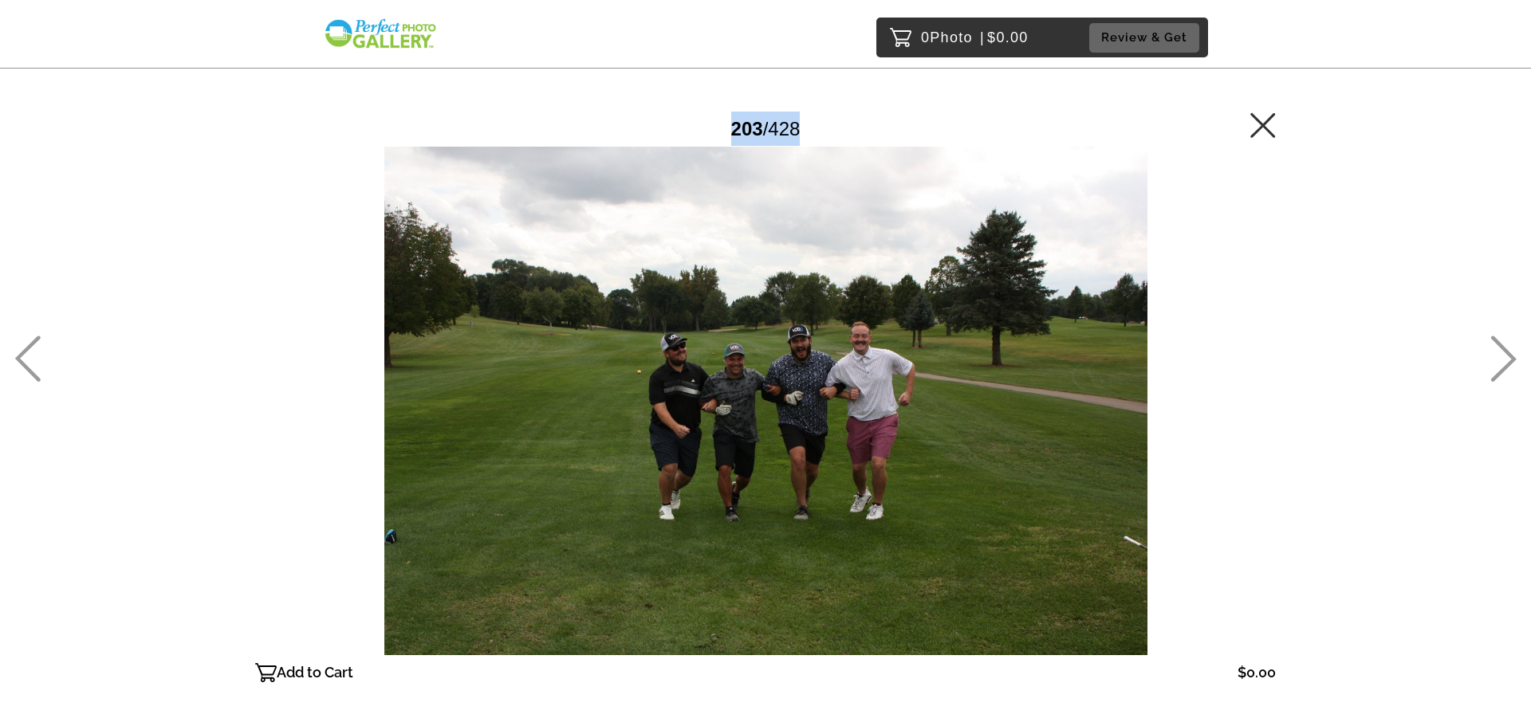
click at [1507, 360] on icon at bounding box center [1503, 359] width 26 height 46
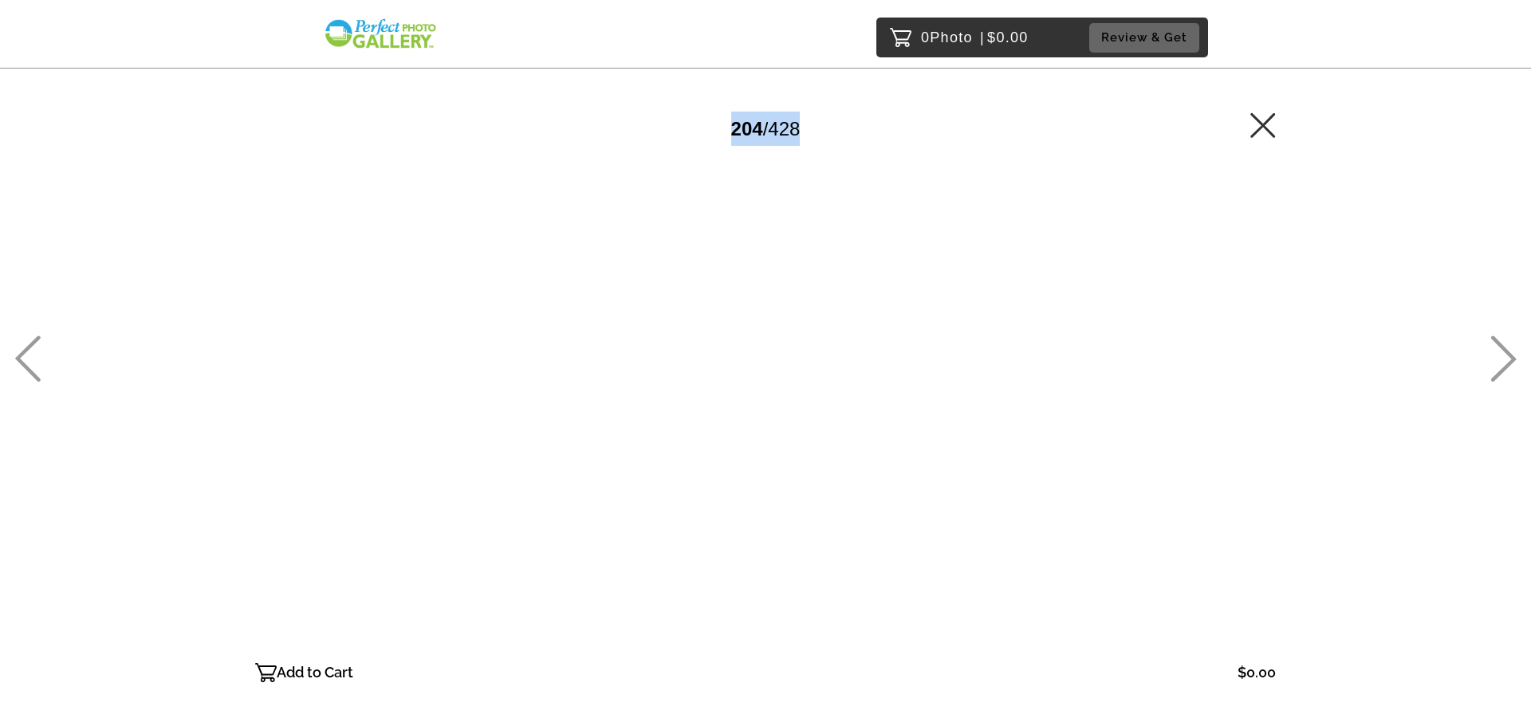
click at [1507, 360] on icon at bounding box center [1503, 359] width 26 height 46
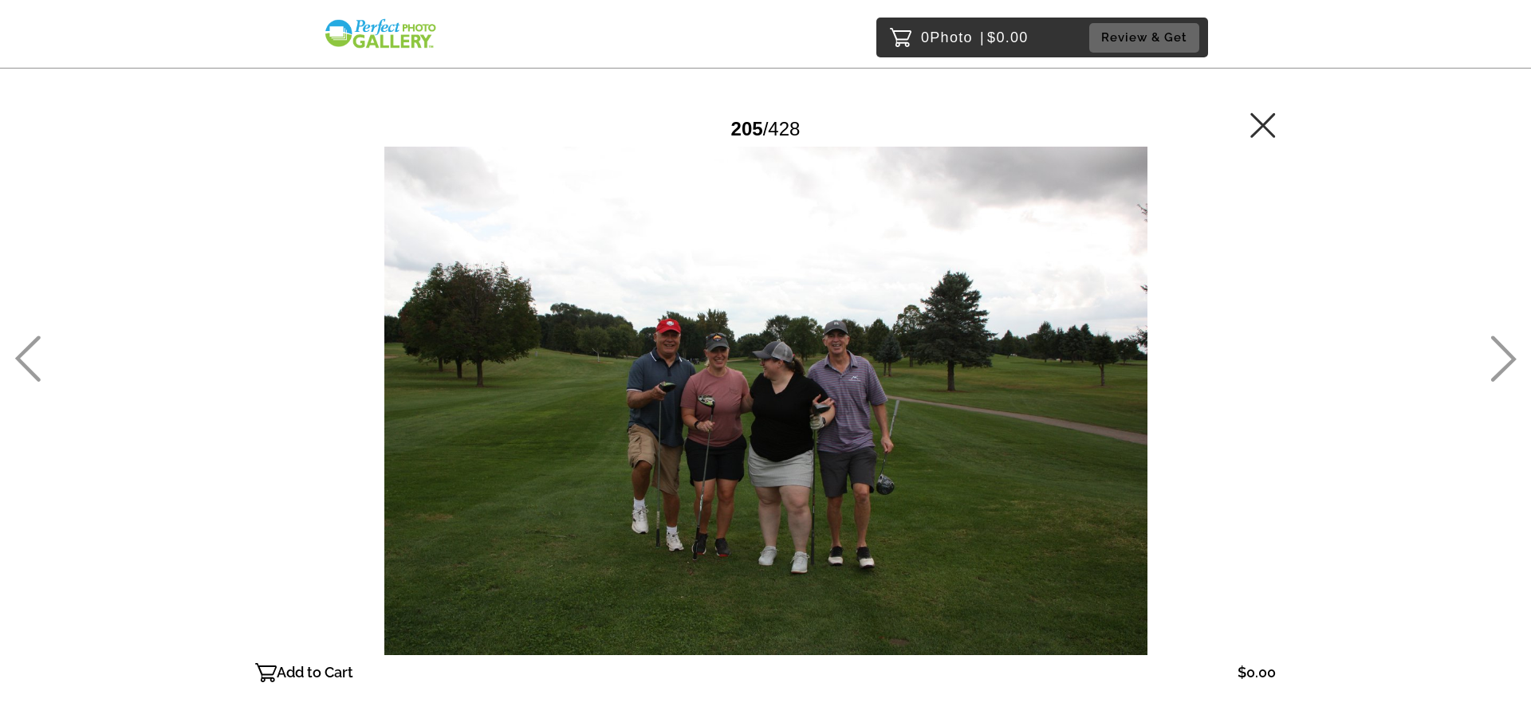
click at [1507, 360] on icon at bounding box center [1503, 359] width 26 height 46
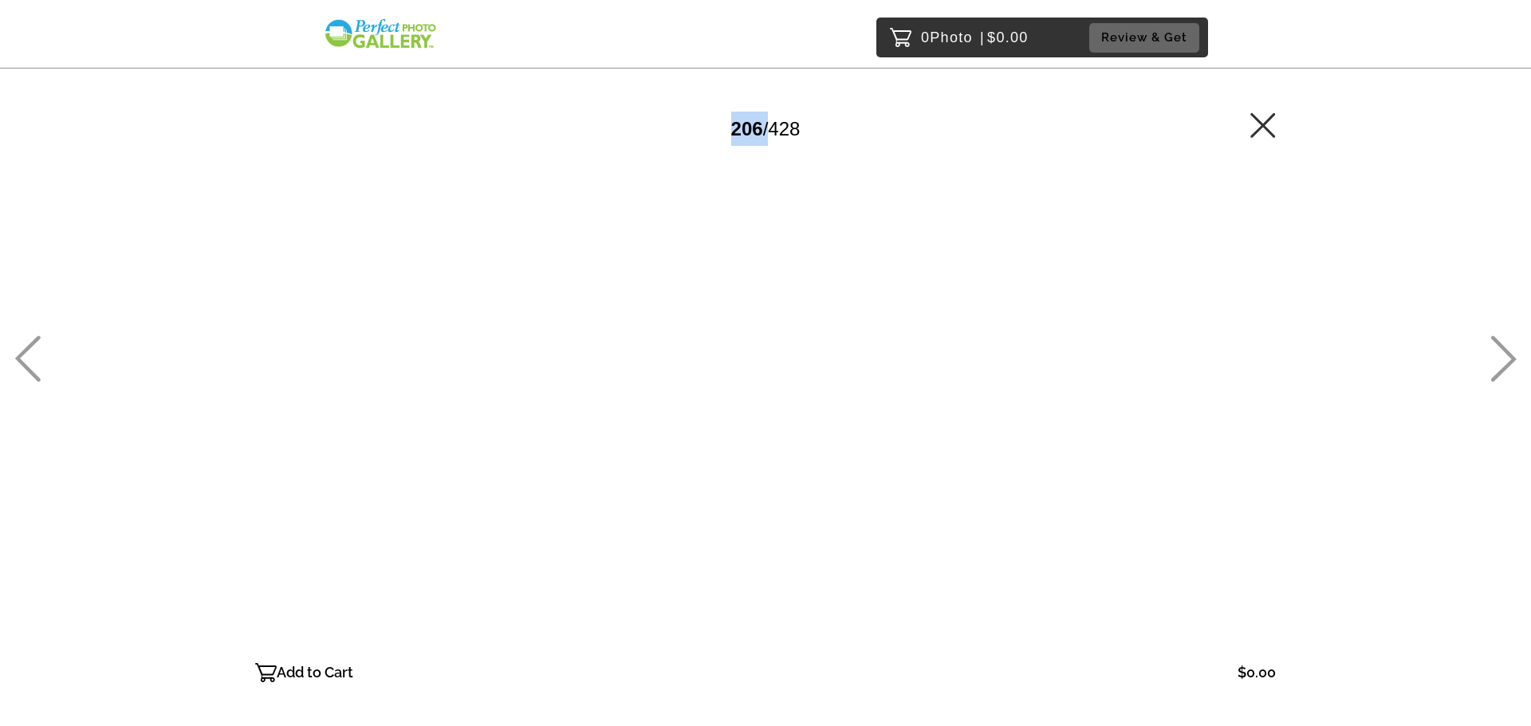
click at [1507, 360] on icon at bounding box center [1503, 359] width 26 height 46
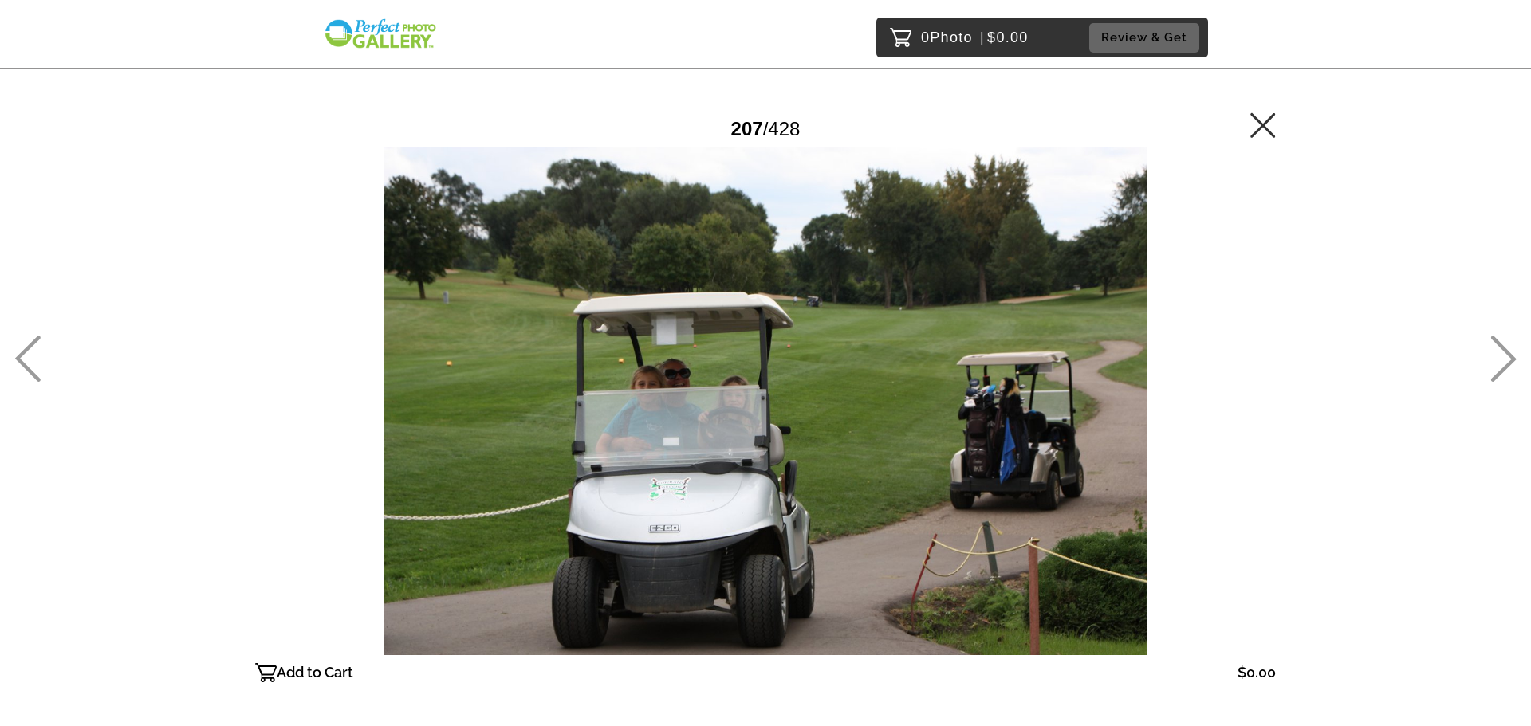
click at [1507, 360] on icon at bounding box center [1503, 359] width 26 height 46
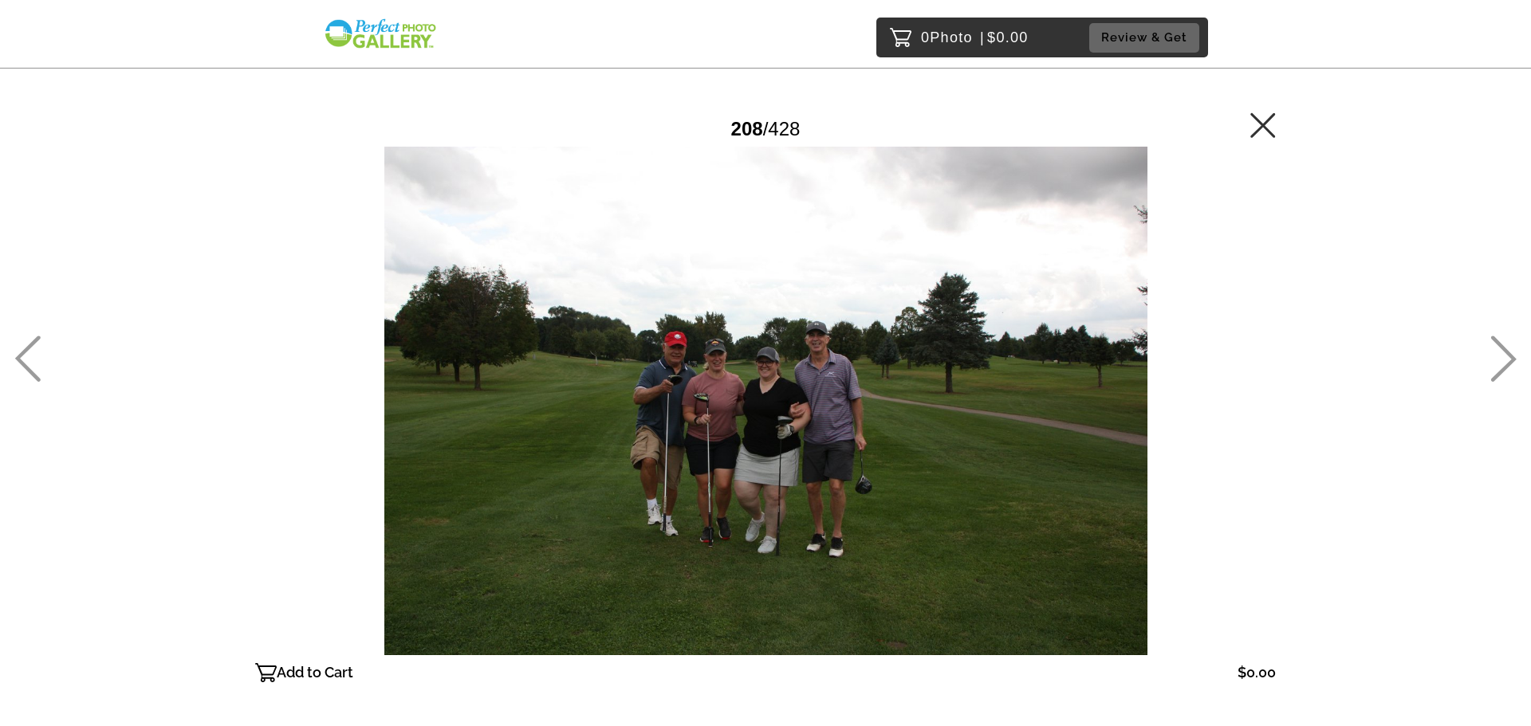
click at [1507, 360] on icon at bounding box center [1503, 359] width 26 height 46
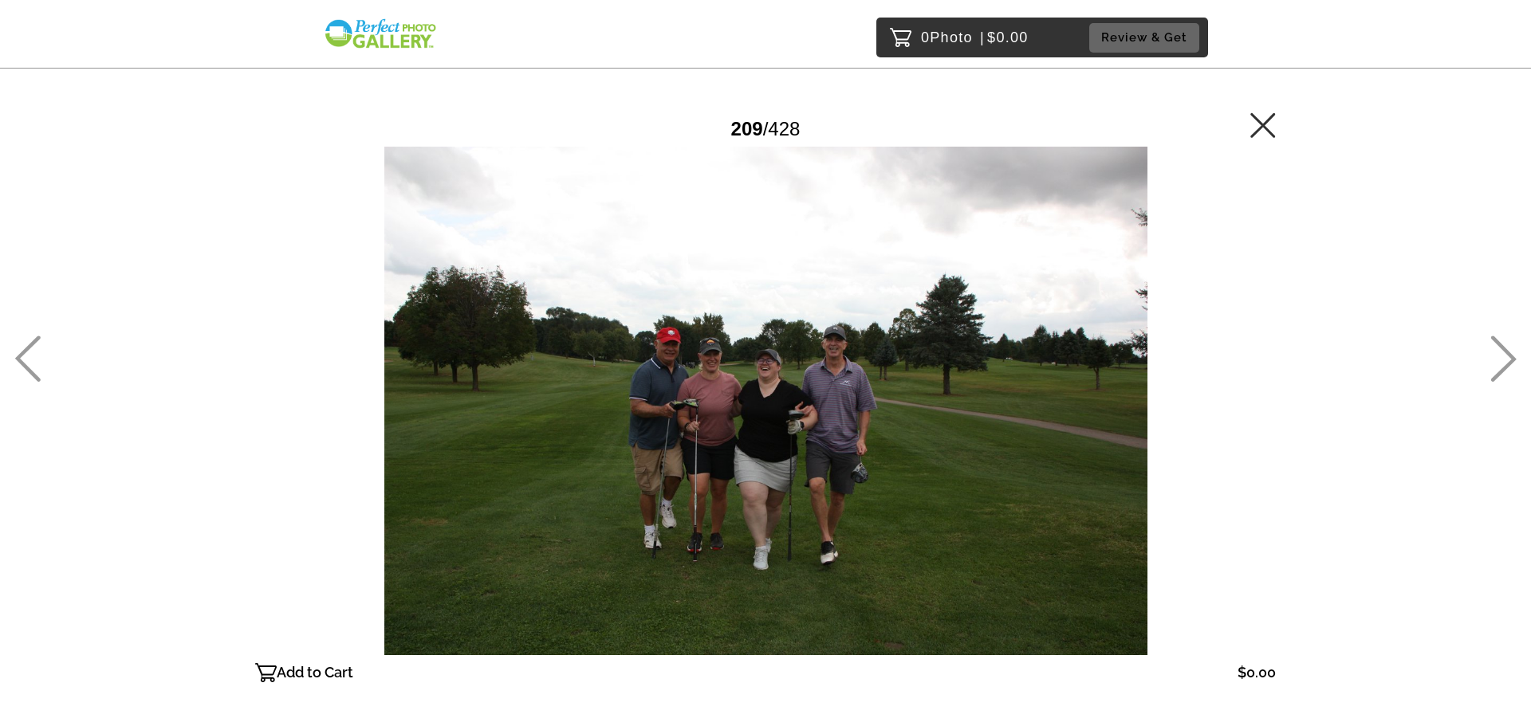
click at [1507, 360] on icon at bounding box center [1503, 359] width 26 height 46
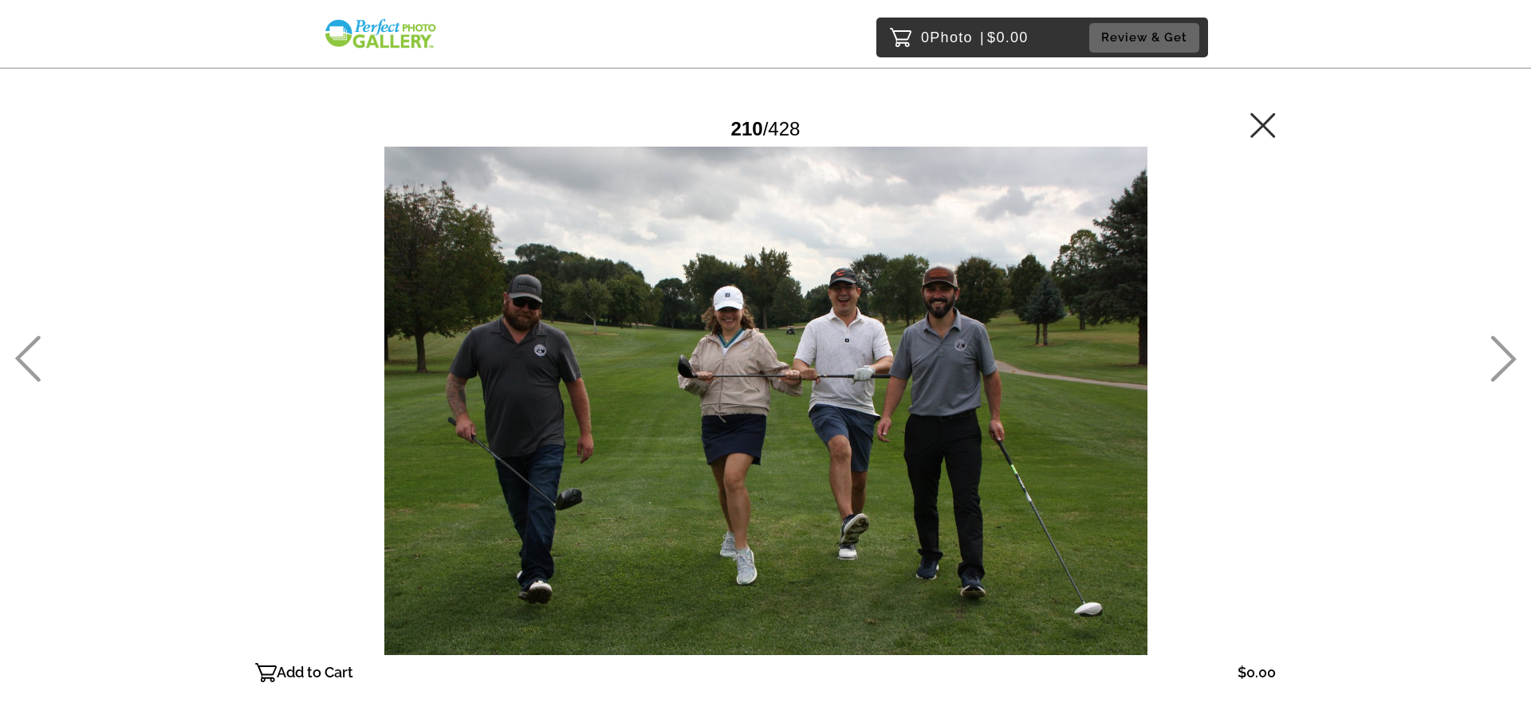
click at [1507, 360] on icon at bounding box center [1503, 359] width 26 height 46
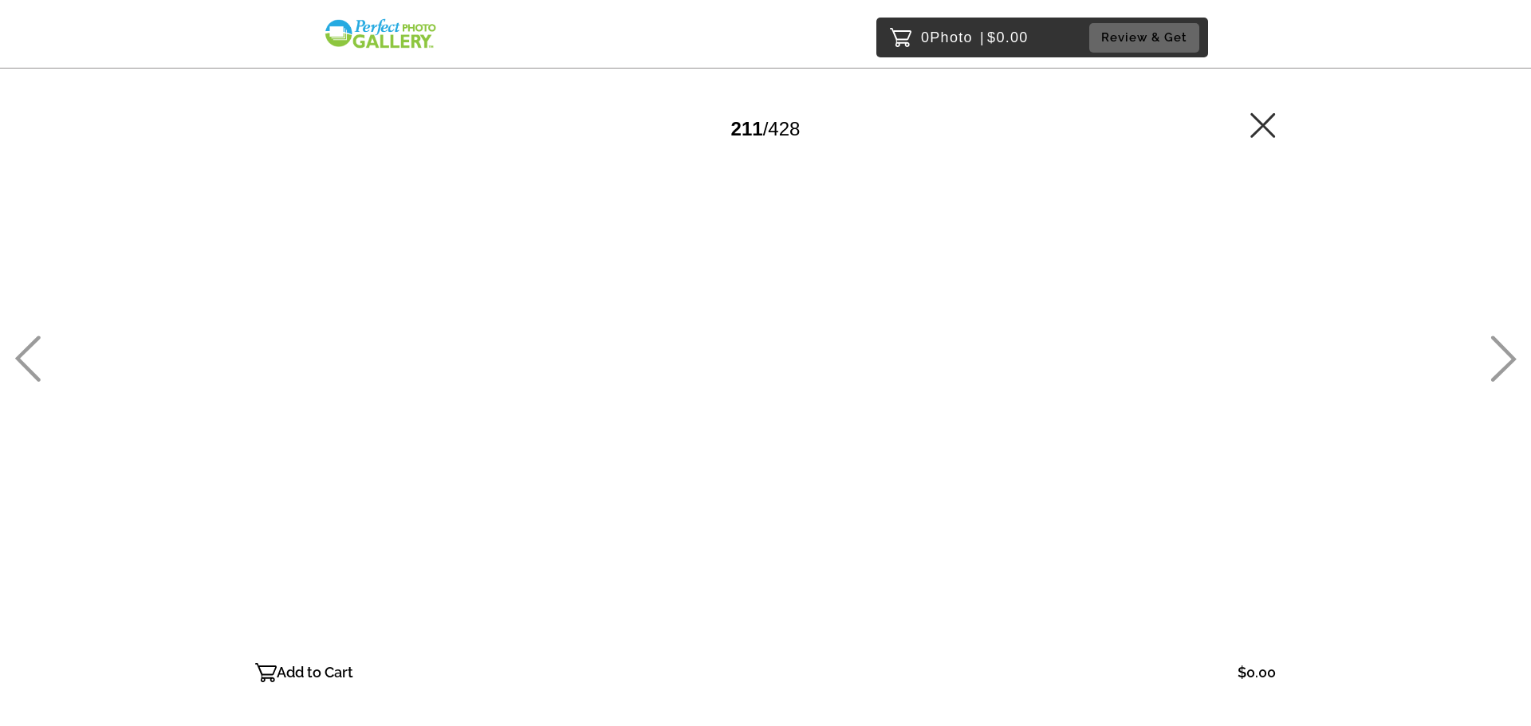
click at [1507, 360] on icon at bounding box center [1503, 359] width 26 height 46
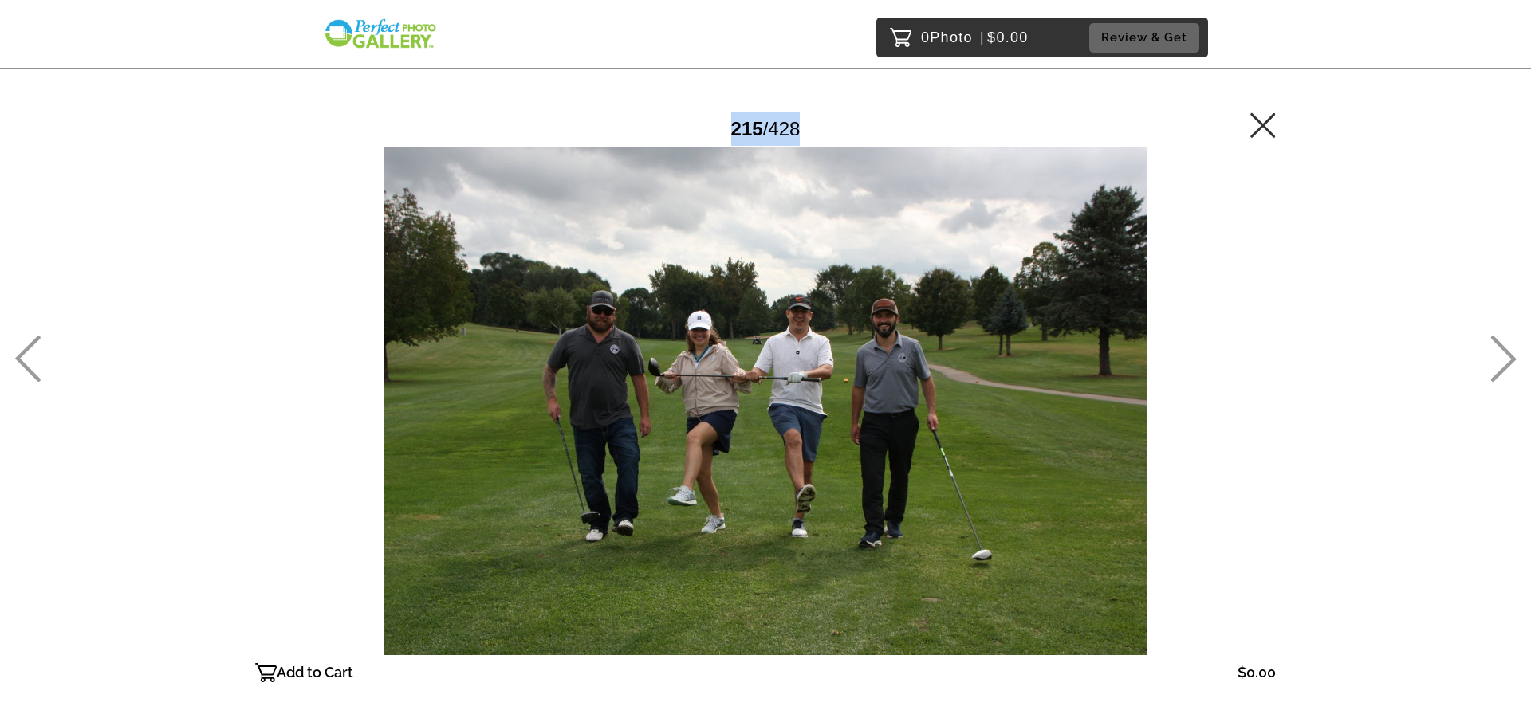
click at [1507, 360] on icon at bounding box center [1503, 359] width 26 height 46
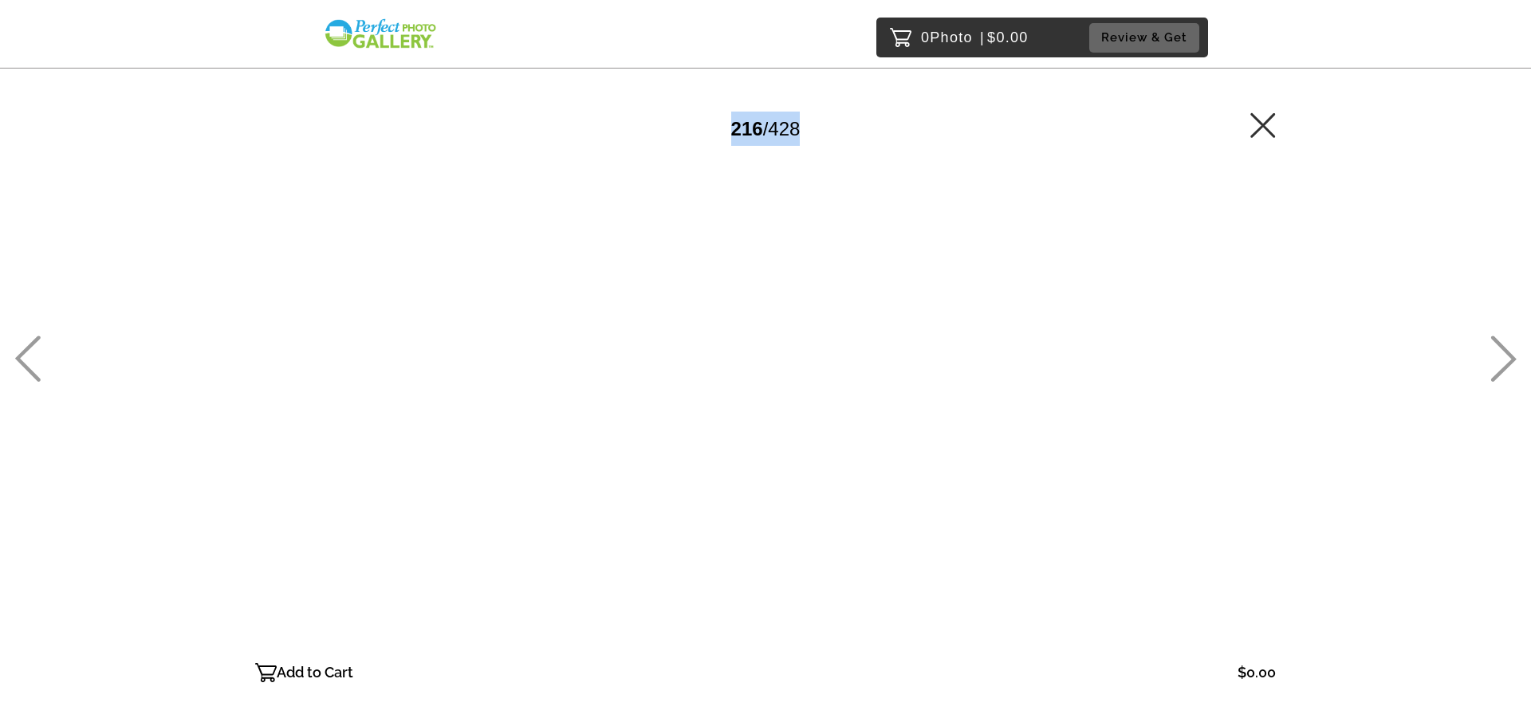
click at [1507, 360] on icon at bounding box center [1503, 359] width 26 height 46
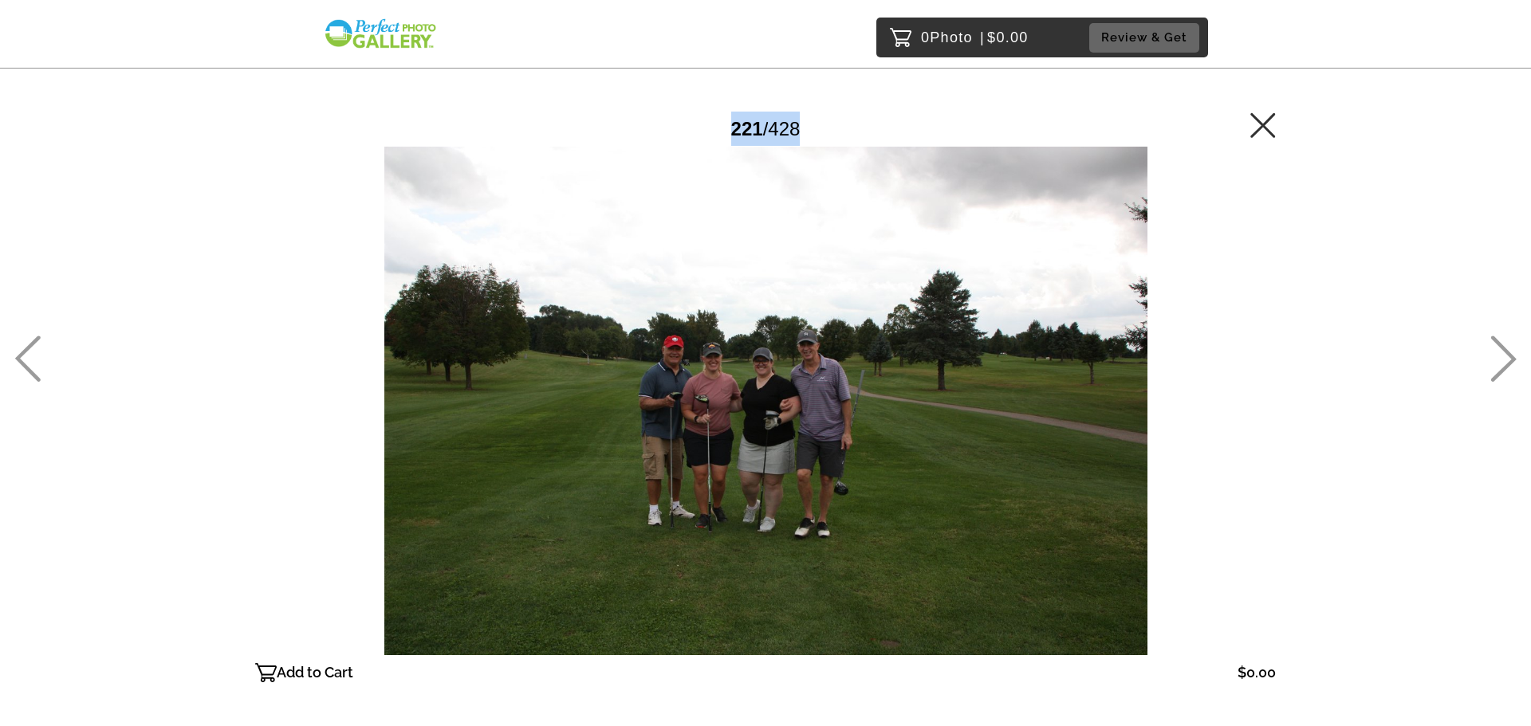
click at [1507, 360] on icon at bounding box center [1503, 359] width 26 height 46
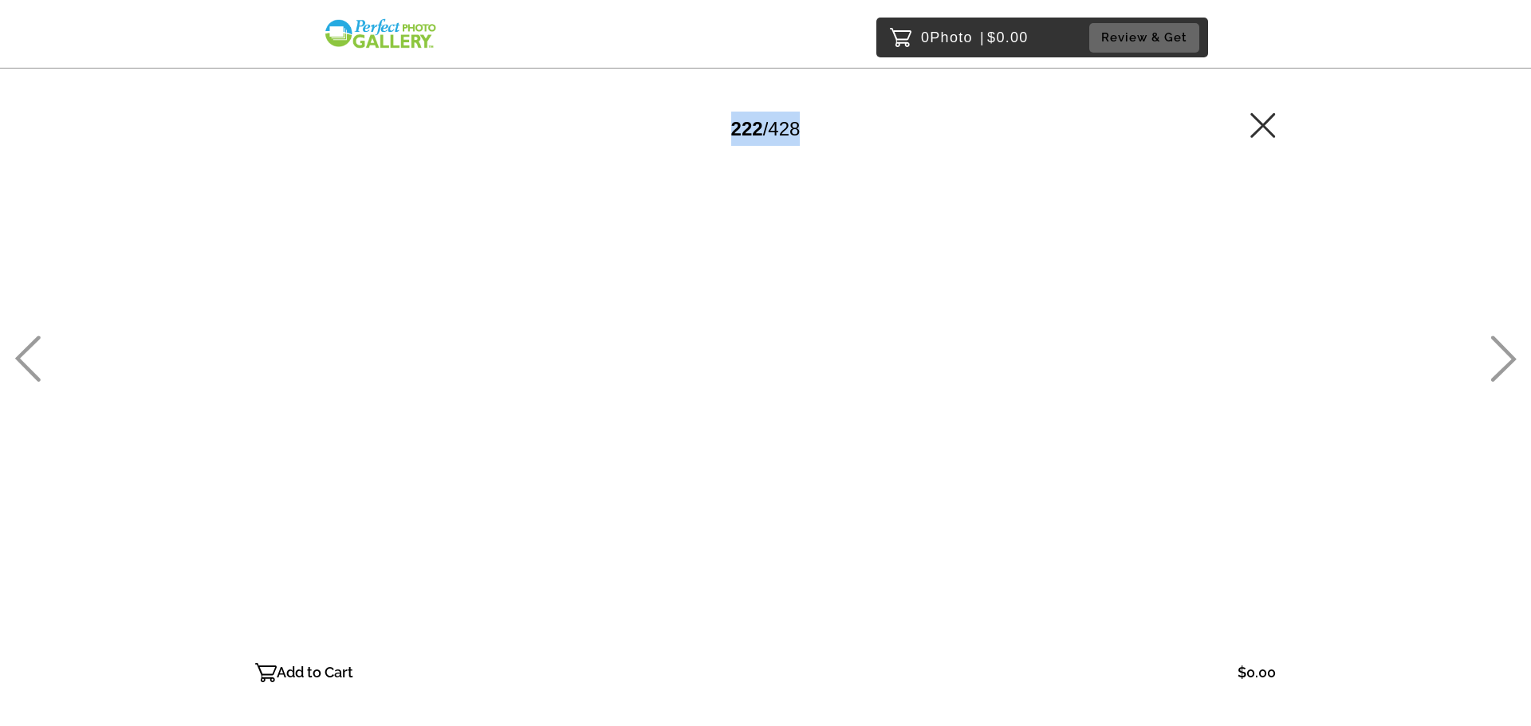
click at [1507, 360] on icon at bounding box center [1503, 359] width 26 height 46
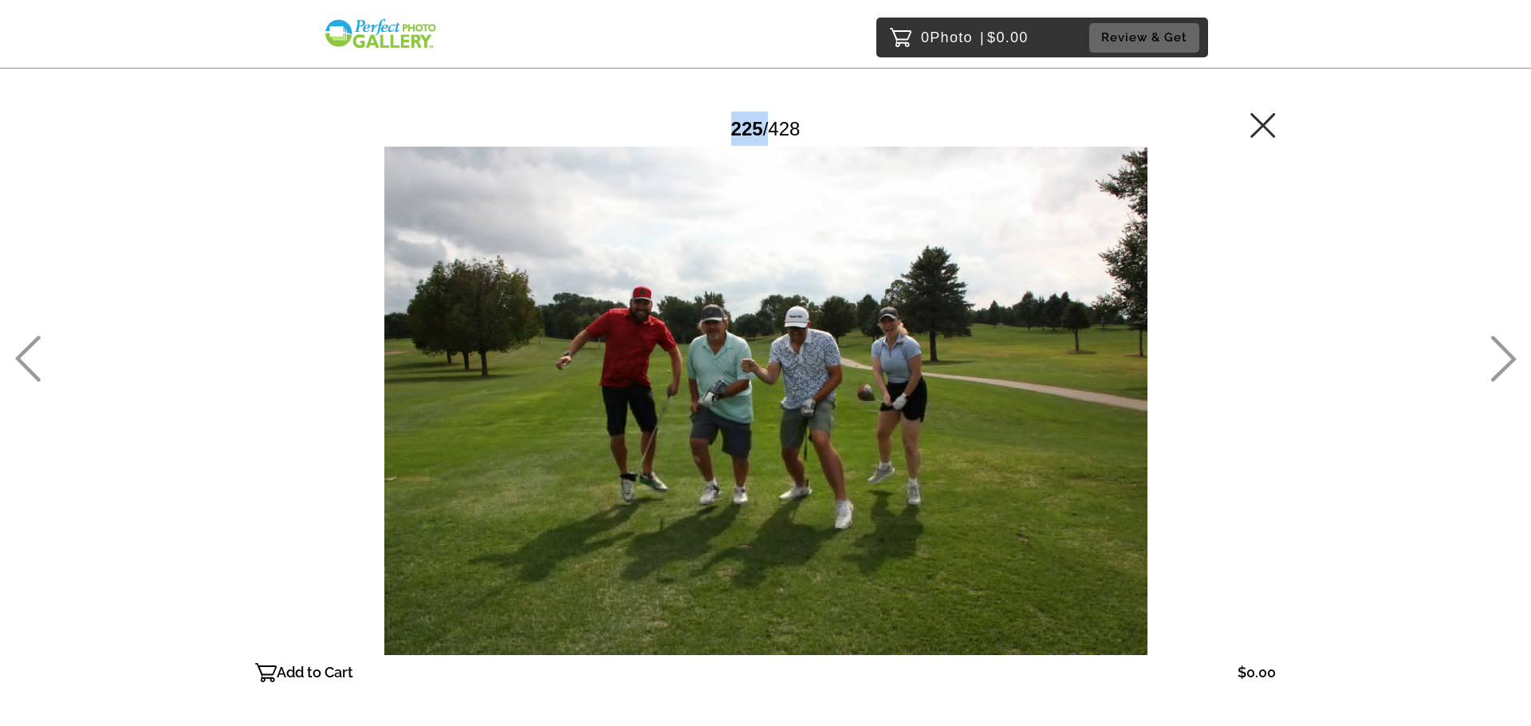
click at [1507, 360] on icon at bounding box center [1503, 359] width 26 height 46
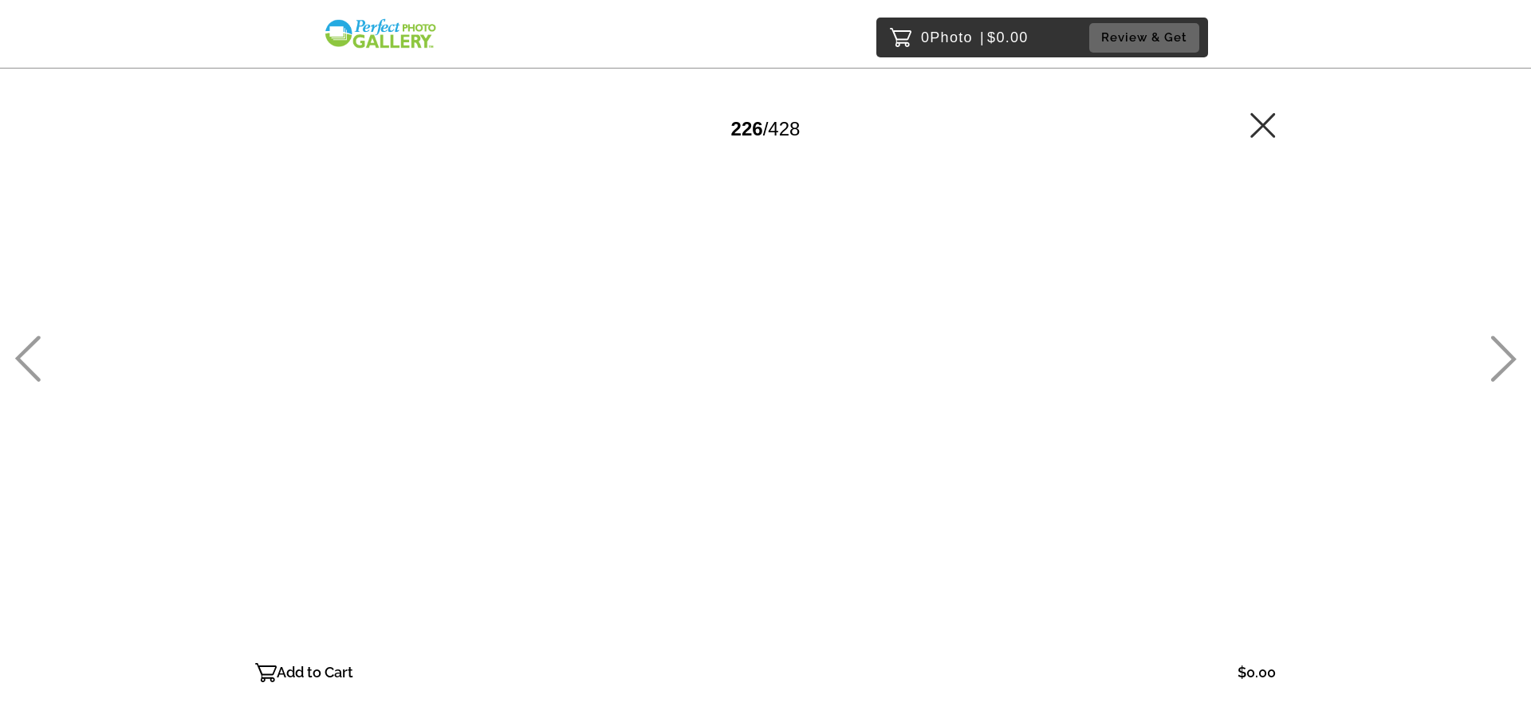
click at [1507, 360] on icon at bounding box center [1503, 359] width 26 height 46
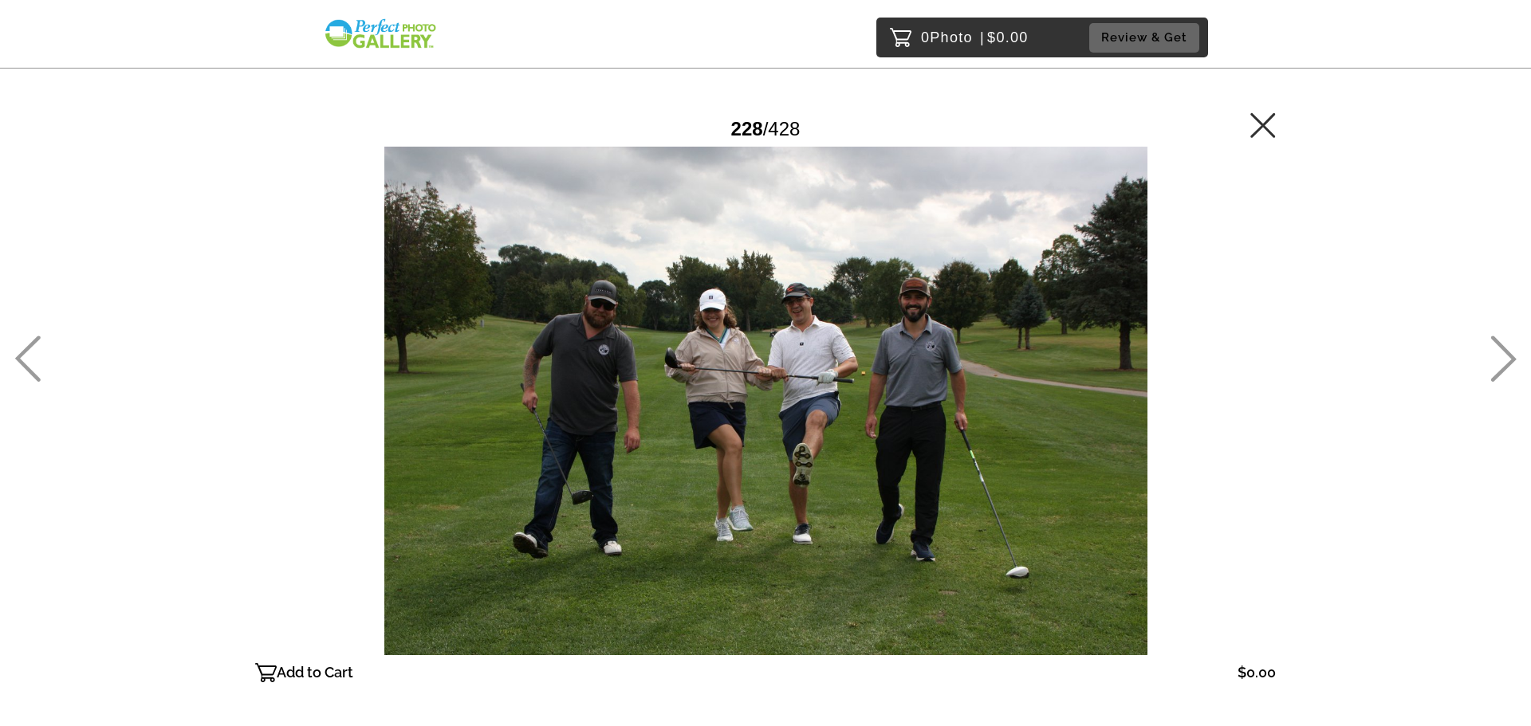
click at [1507, 360] on icon at bounding box center [1503, 359] width 26 height 46
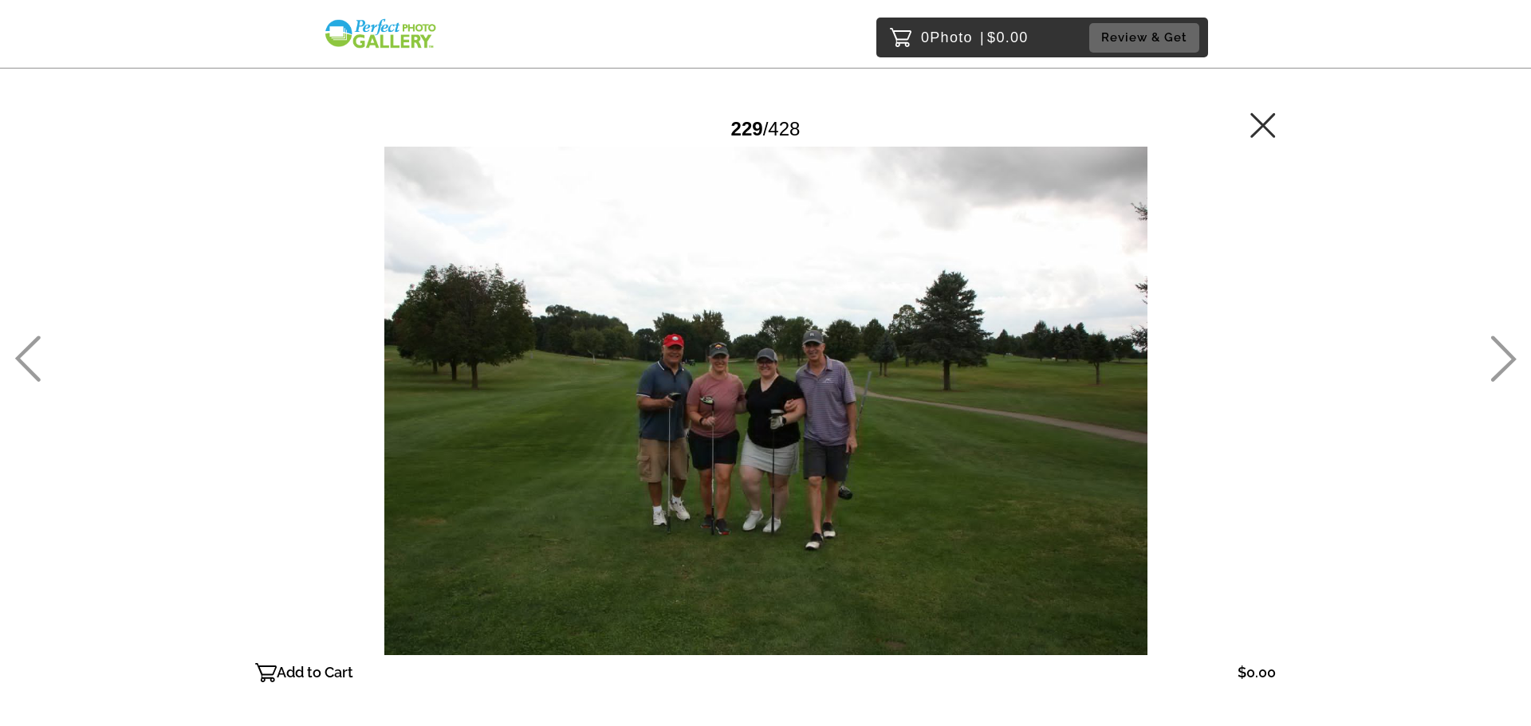
click at [1507, 360] on icon at bounding box center [1503, 359] width 26 height 46
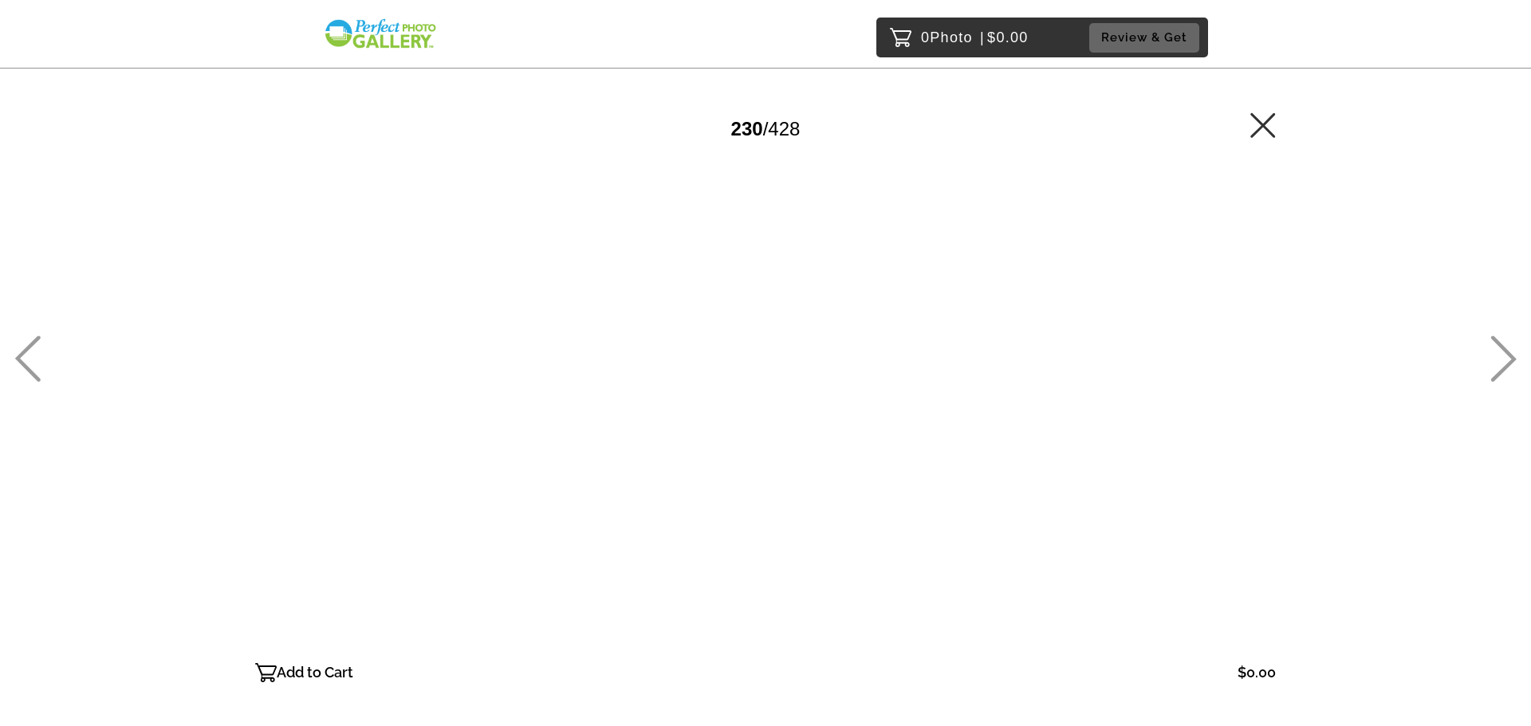
click at [1507, 360] on icon at bounding box center [1503, 359] width 26 height 46
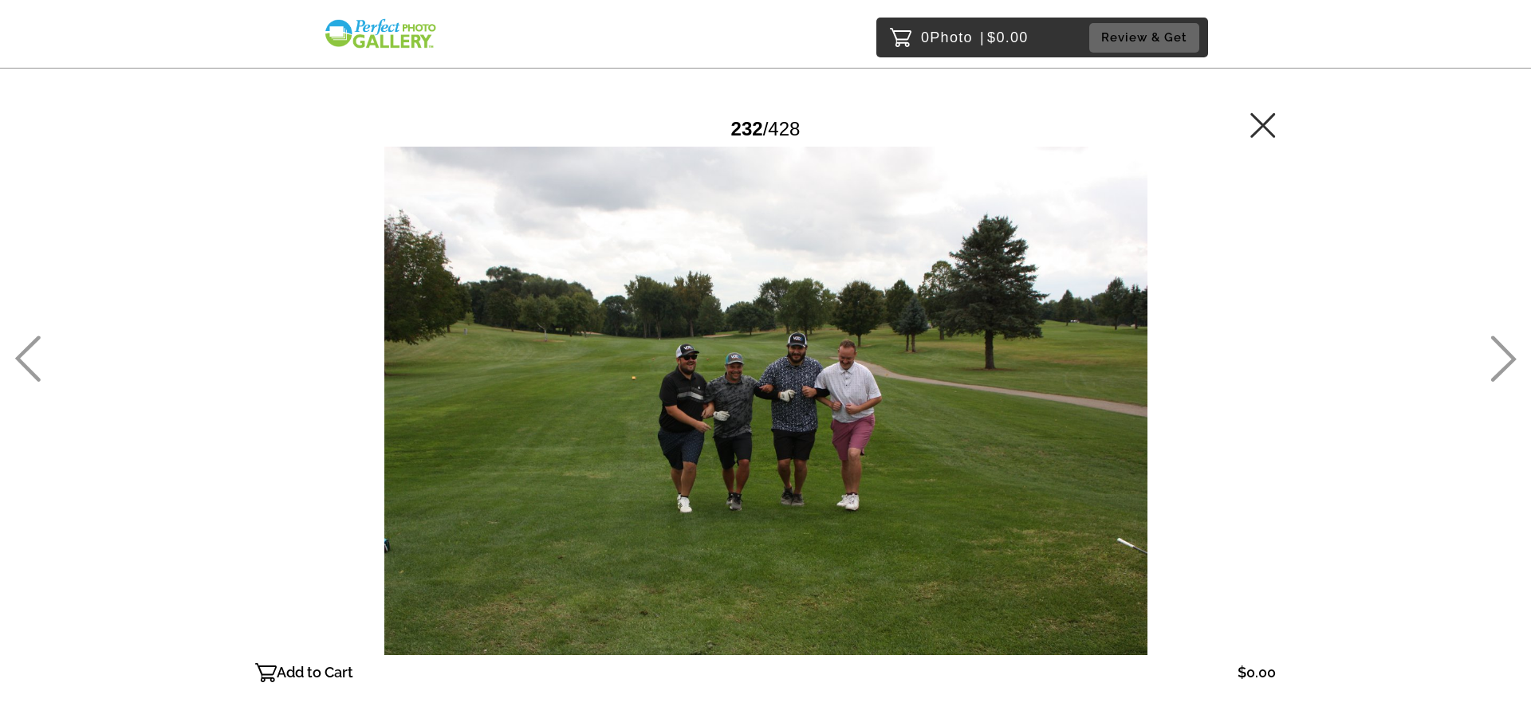
click at [1507, 360] on icon at bounding box center [1503, 359] width 26 height 46
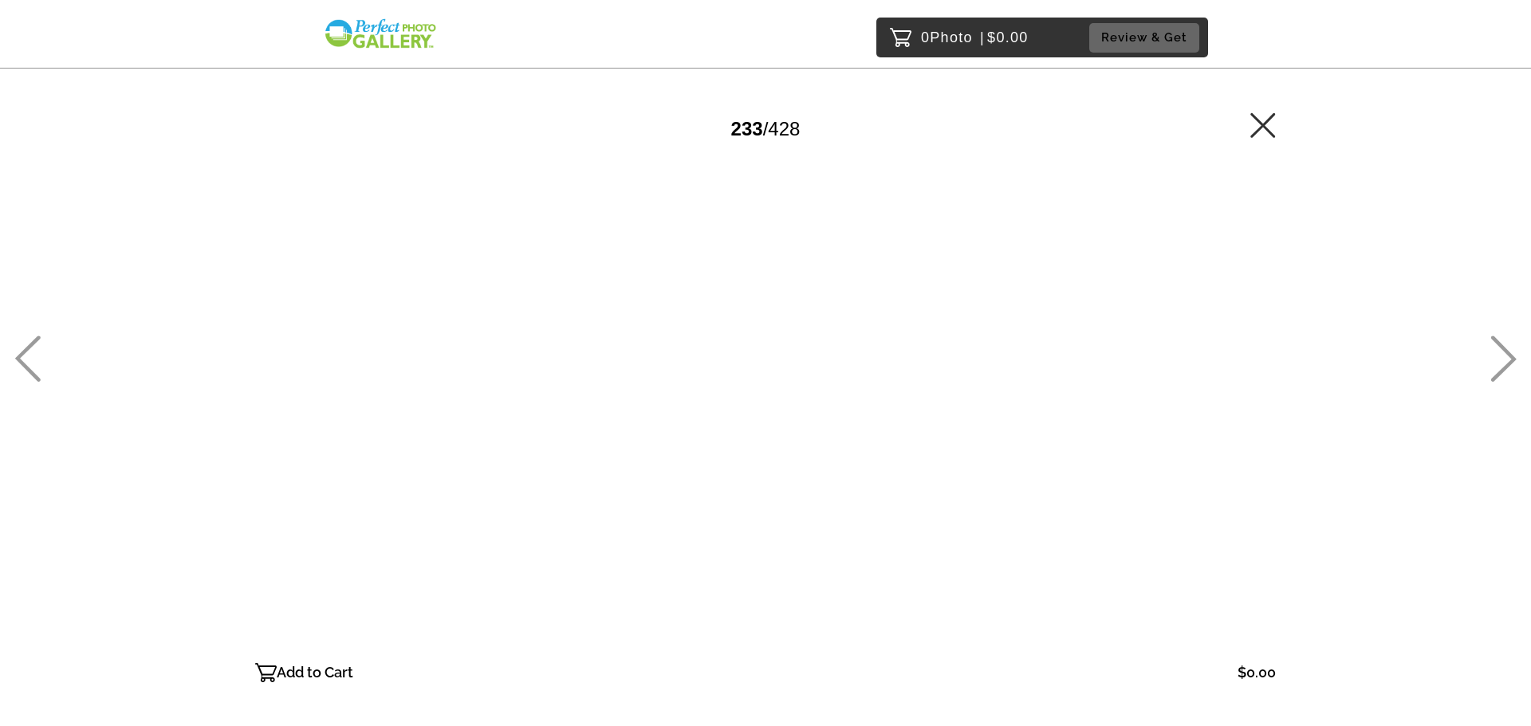
click at [1507, 360] on icon at bounding box center [1503, 359] width 26 height 46
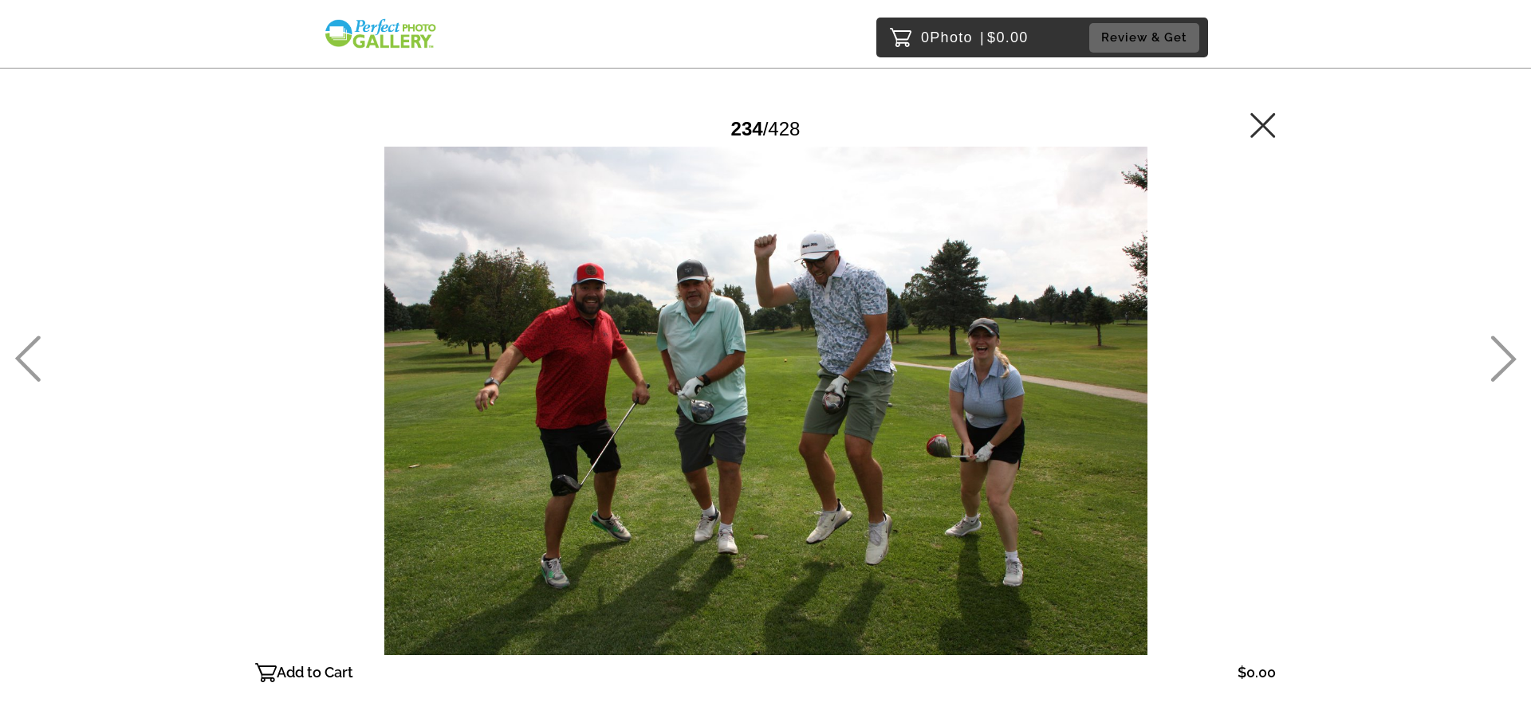
click at [1507, 360] on icon at bounding box center [1503, 359] width 26 height 46
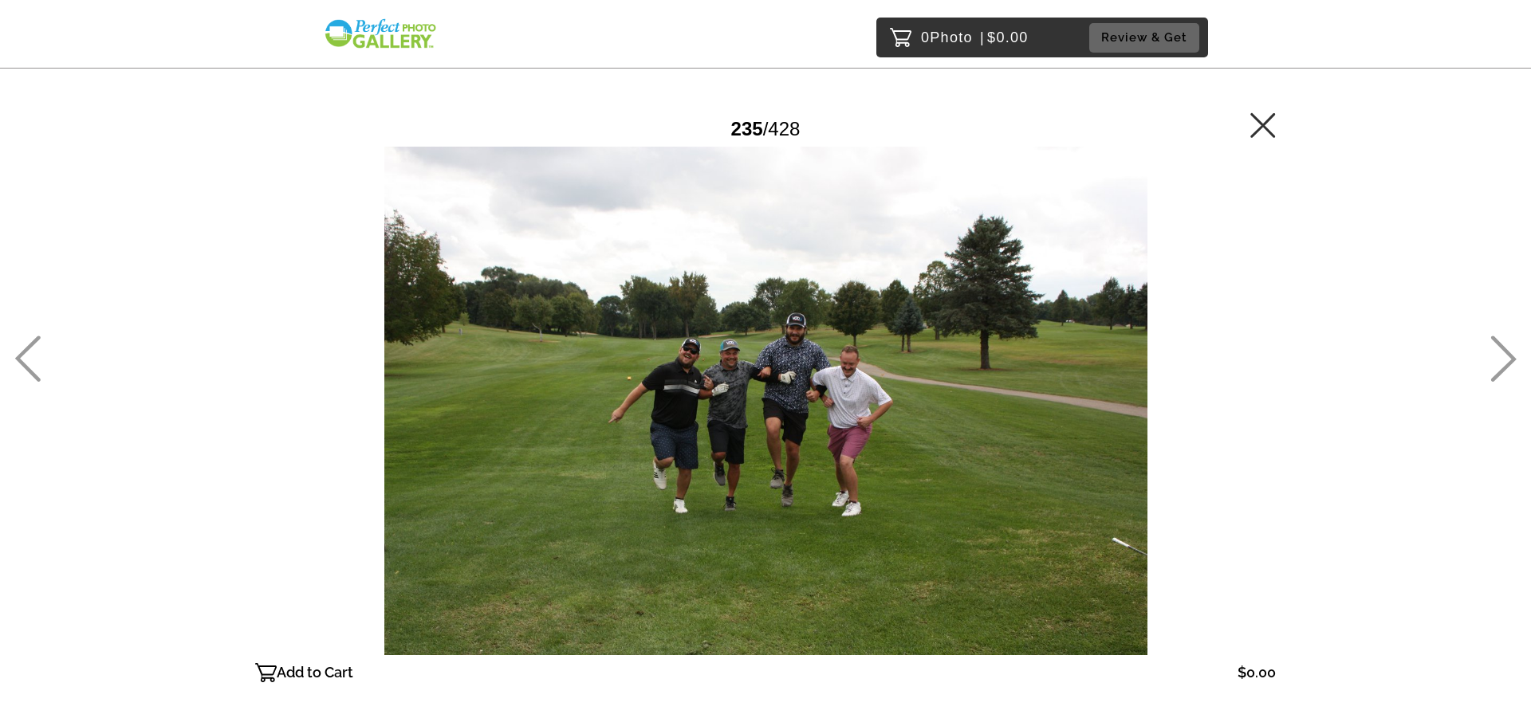
click at [1507, 360] on icon at bounding box center [1503, 359] width 26 height 46
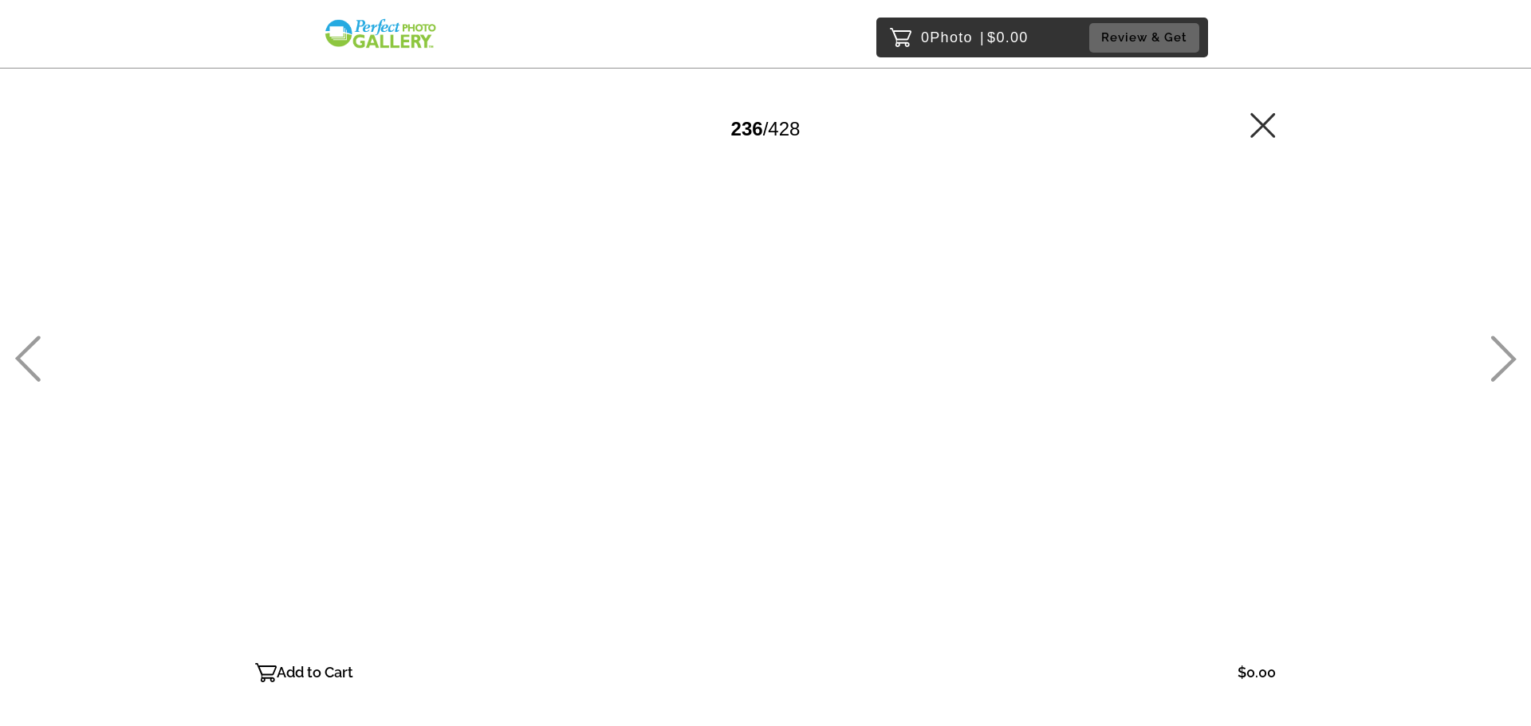
click at [26, 364] on icon at bounding box center [27, 359] width 26 height 46
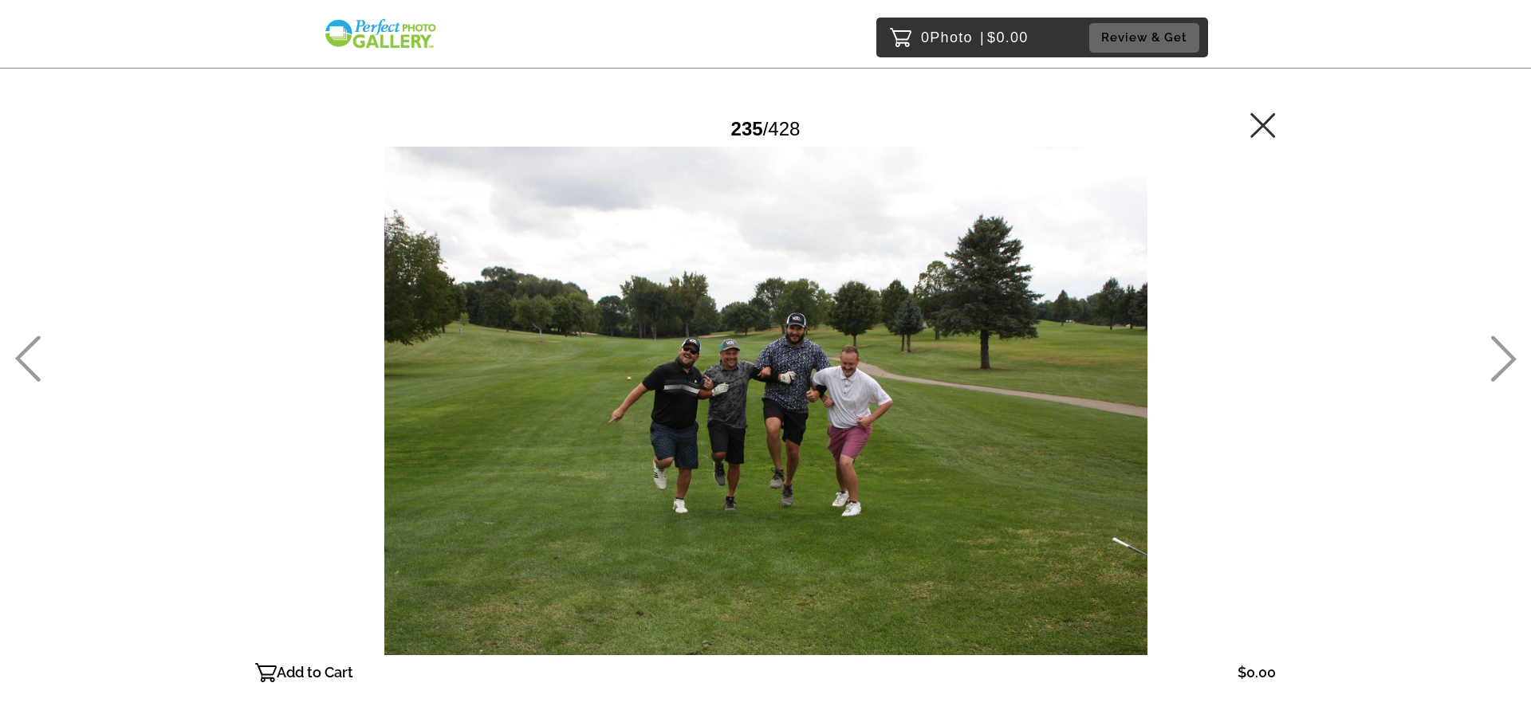
click at [1492, 337] on icon at bounding box center [1504, 359] width 26 height 46
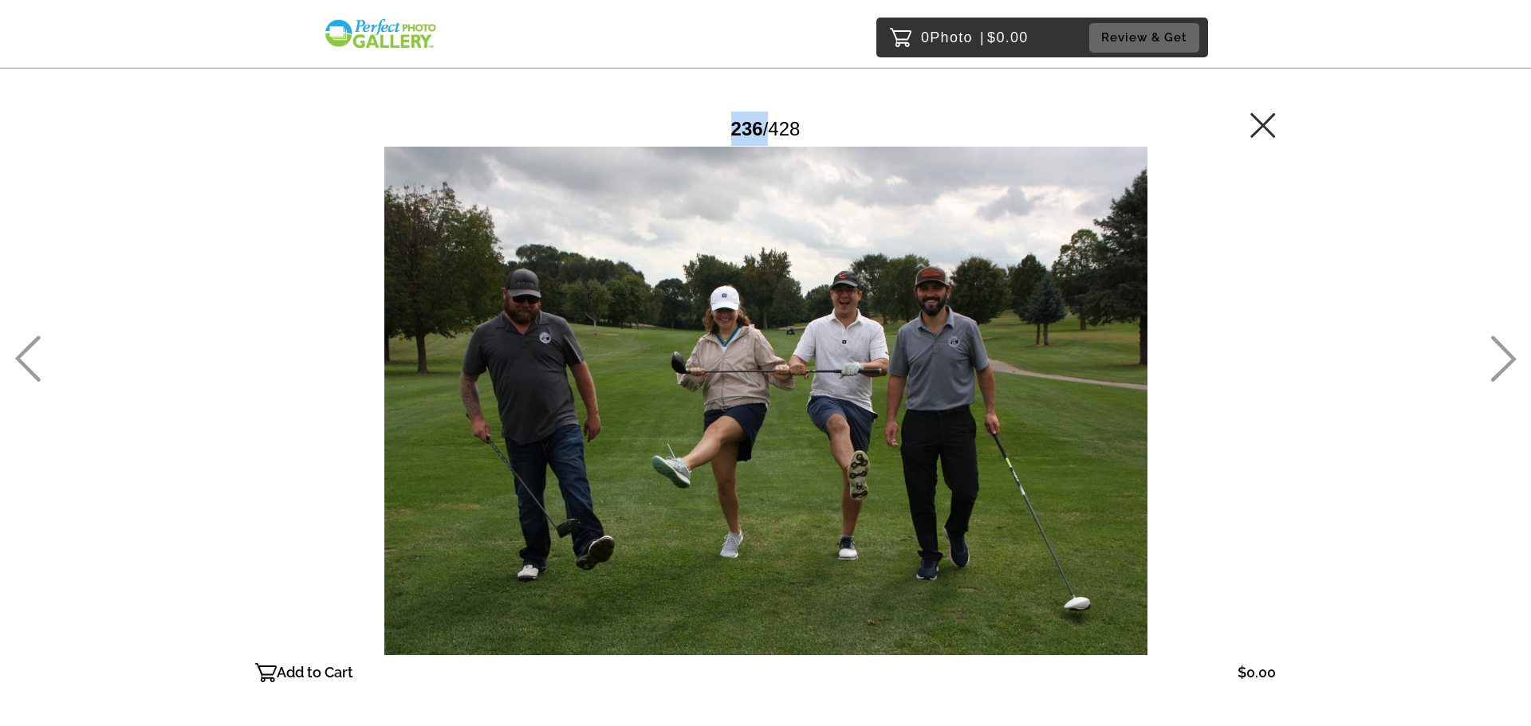
click at [1492, 337] on icon at bounding box center [1504, 359] width 26 height 46
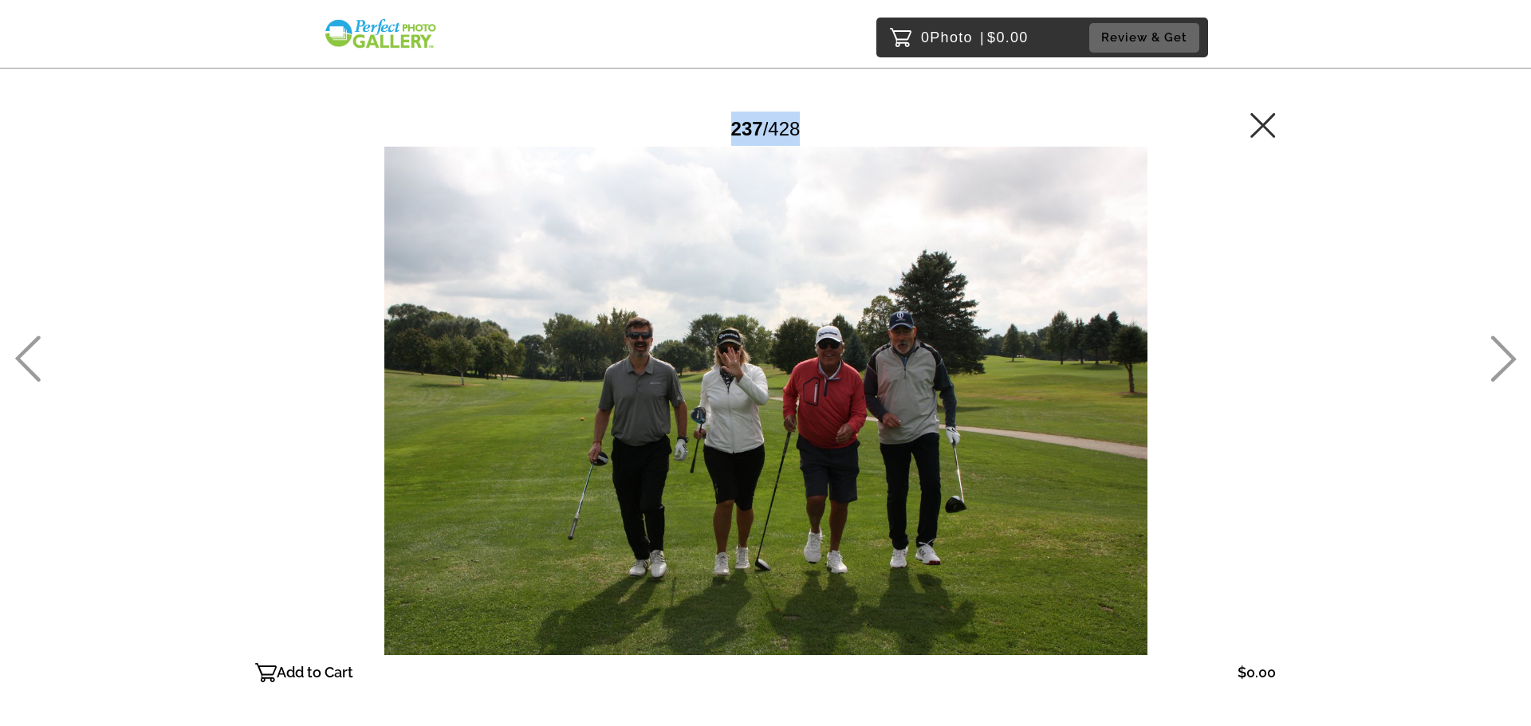
click at [1492, 337] on icon at bounding box center [1504, 359] width 26 height 46
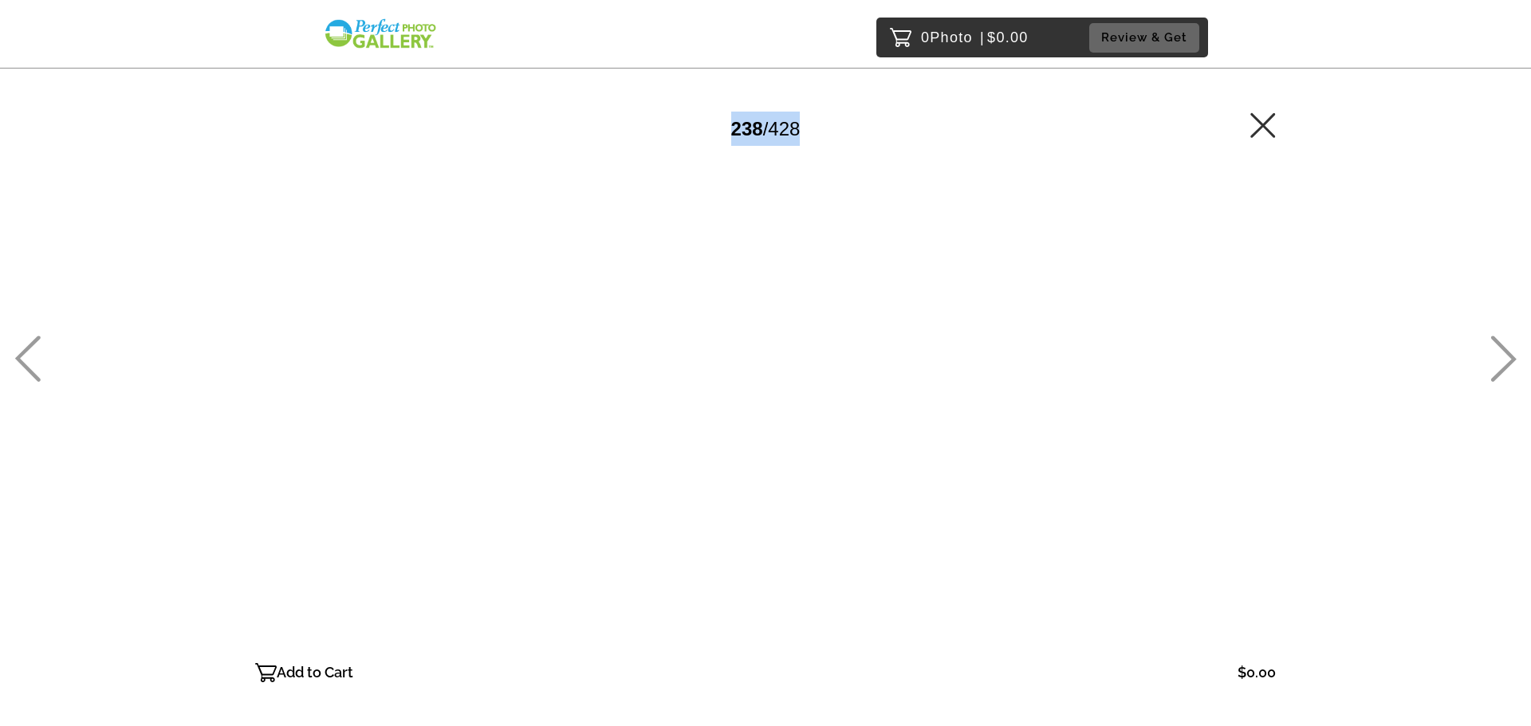
click at [1492, 337] on icon at bounding box center [1504, 359] width 26 height 46
click at [6, 355] on div "0 Photo | $0.00 Review & Get Password Checker bypassed 239 / 428 Add to Cart $0…" at bounding box center [765, 433] width 1531 height 867
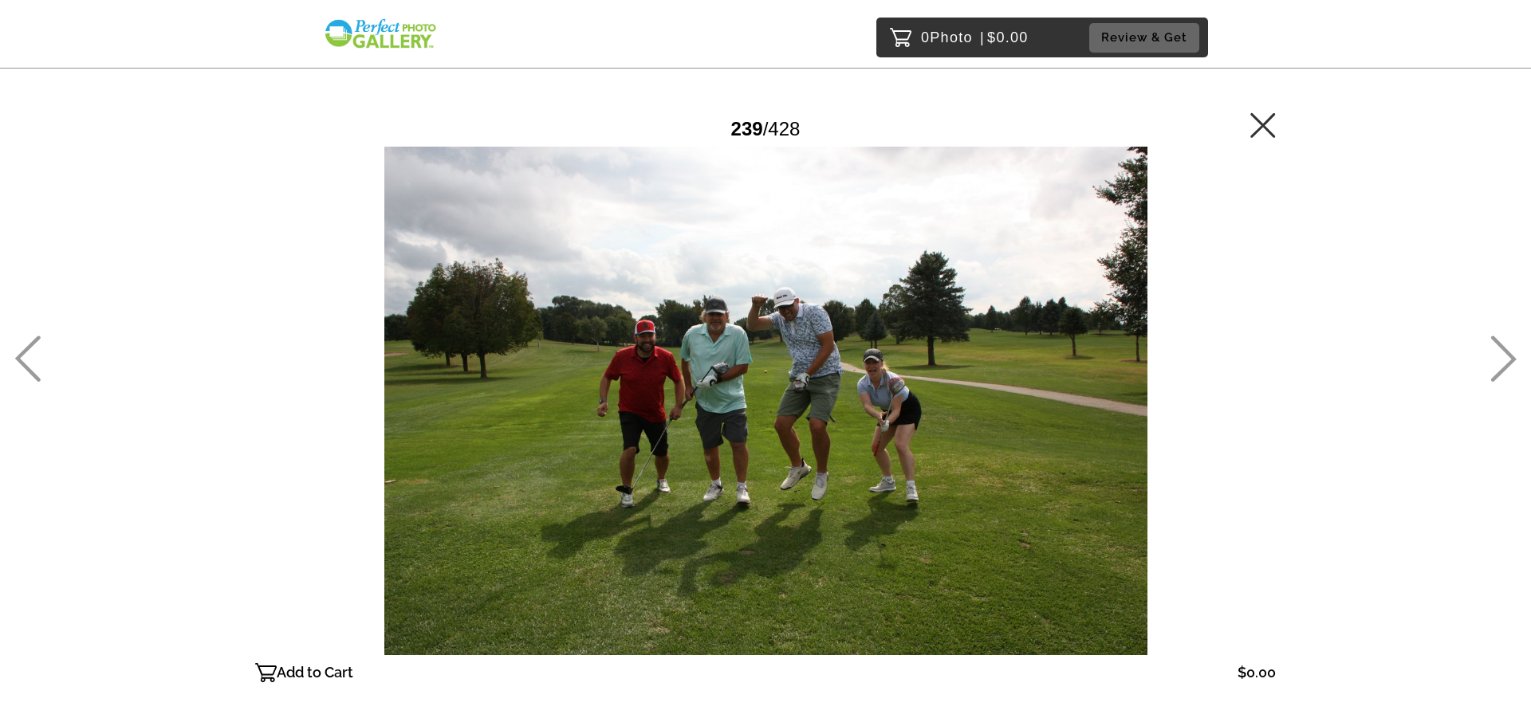
click at [7, 355] on div "0 Photo | $0.00 Review & Get Password Checker bypassed 239 / 428 Add to Cart $0…" at bounding box center [765, 433] width 1531 height 867
click at [19, 358] on icon at bounding box center [28, 359] width 26 height 46
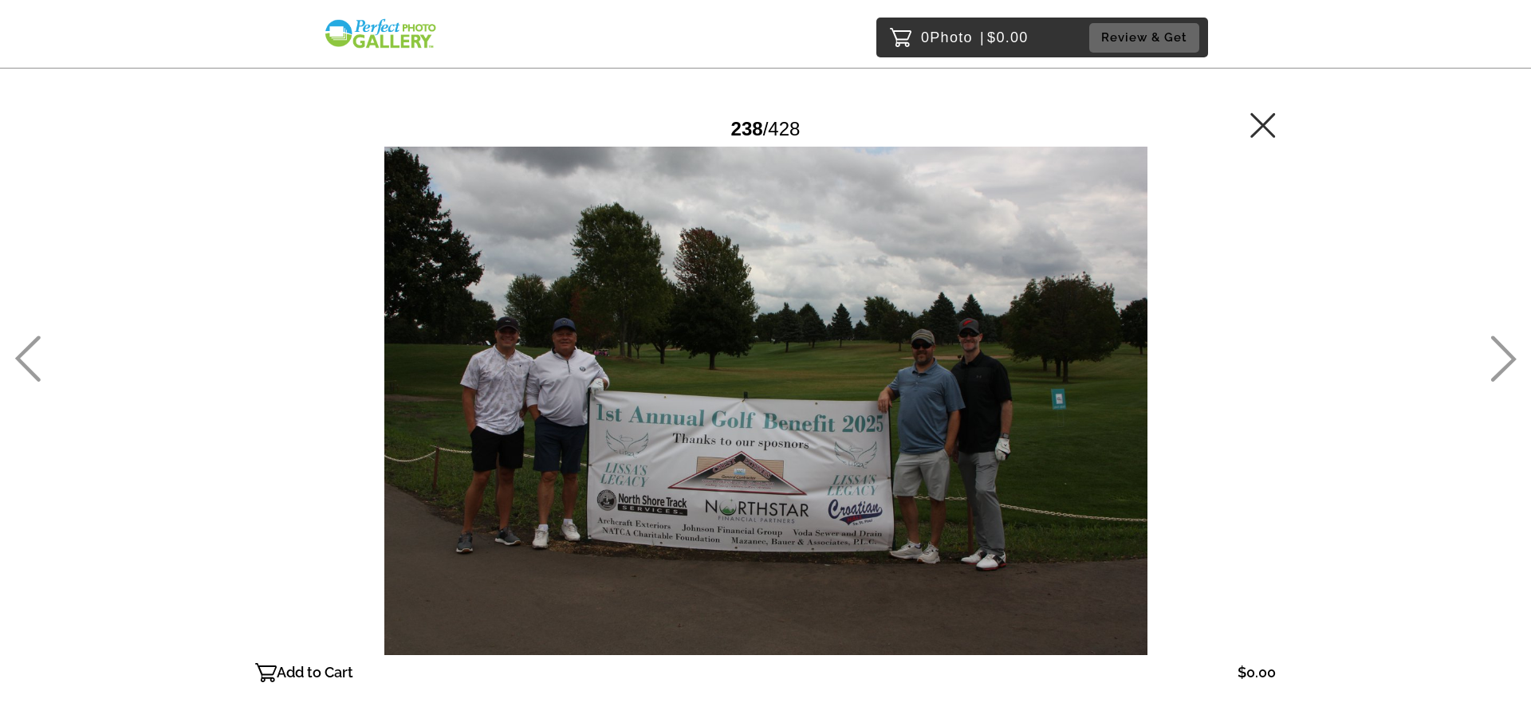
click at [1507, 342] on icon at bounding box center [1503, 359] width 26 height 46
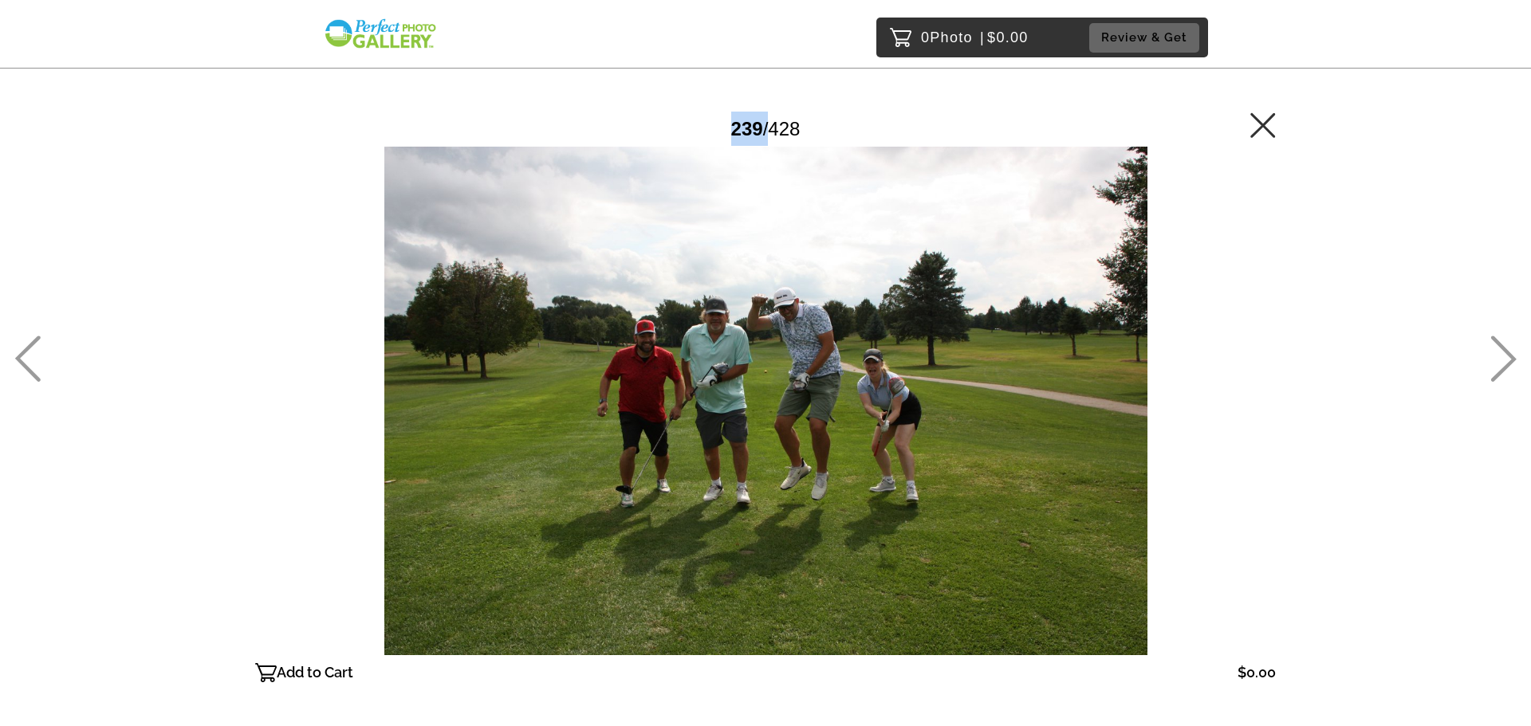
click at [1508, 342] on icon at bounding box center [1503, 359] width 26 height 46
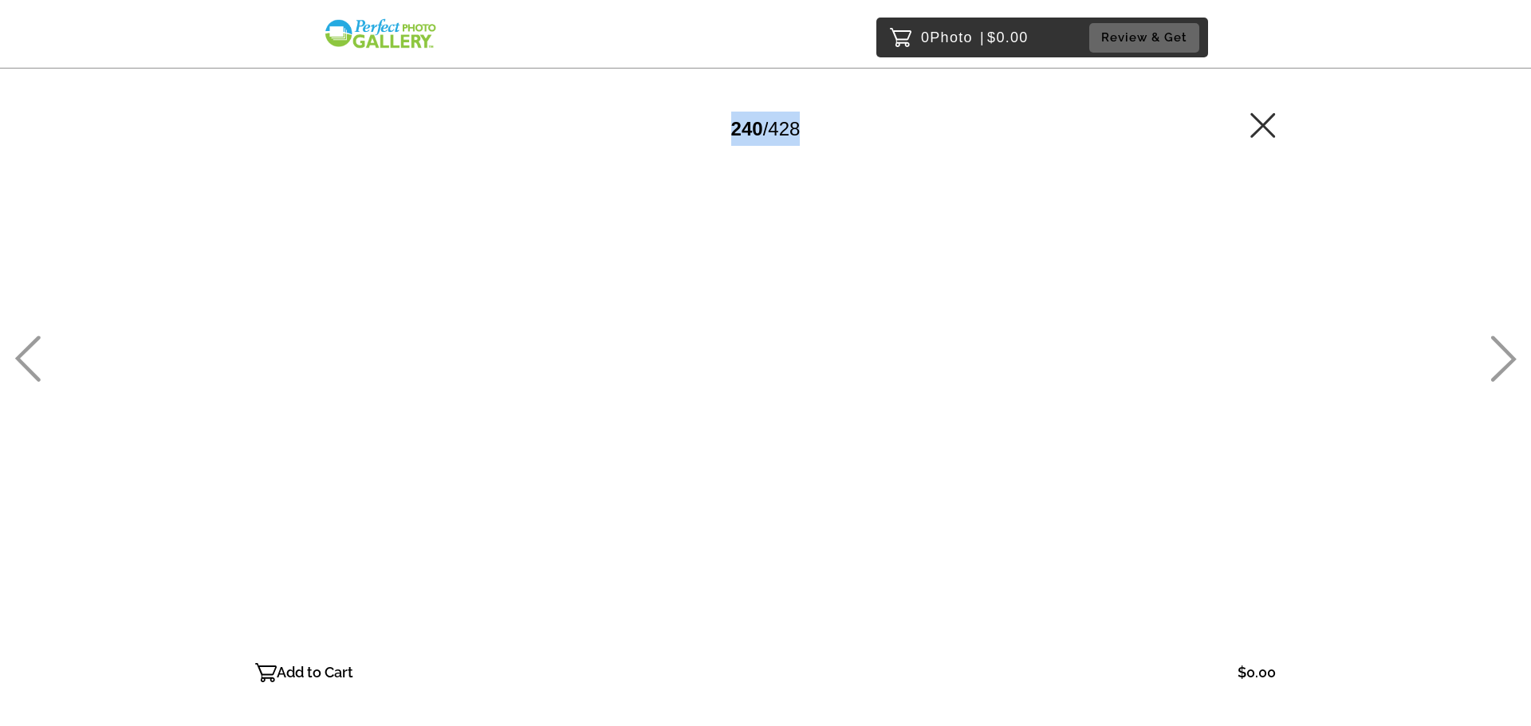
click at [1508, 342] on icon at bounding box center [1503, 359] width 26 height 46
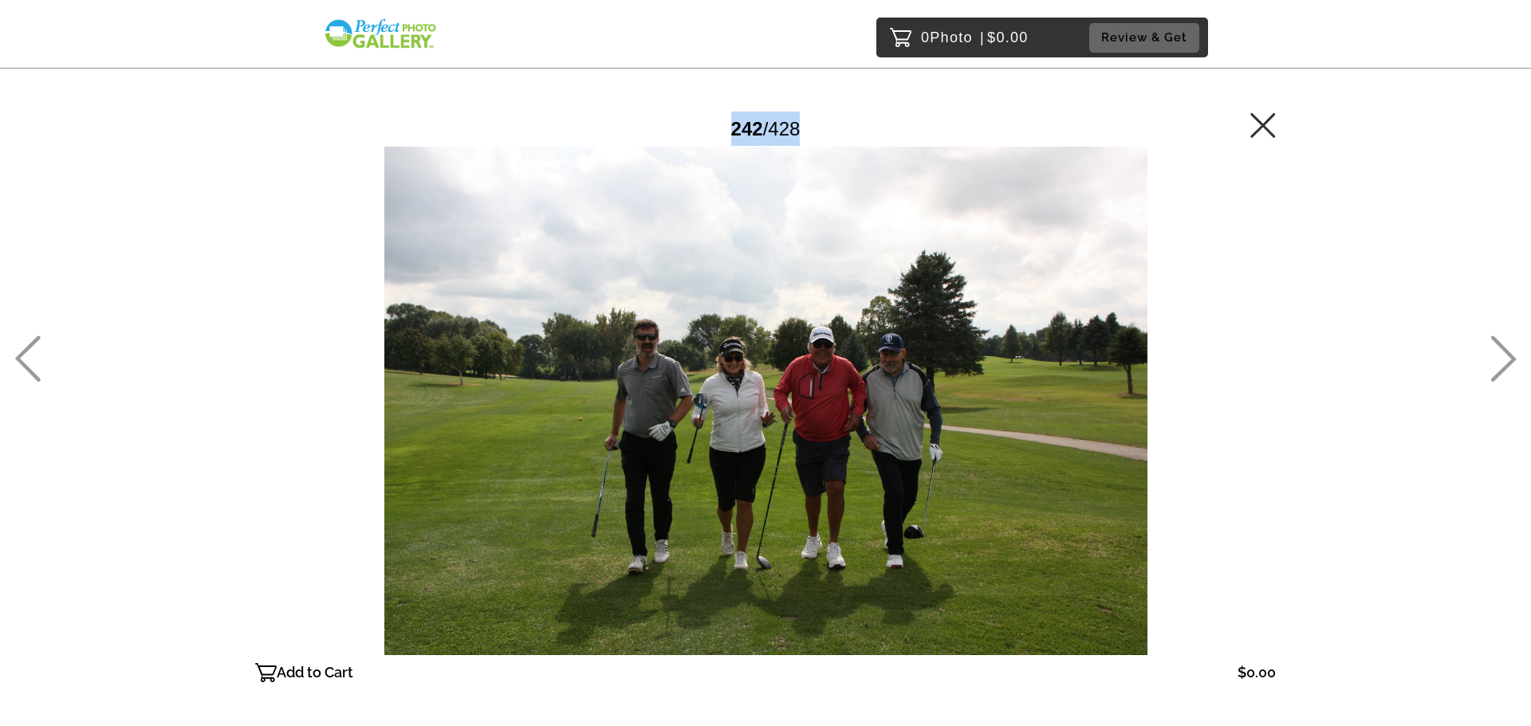
click at [1508, 342] on icon at bounding box center [1503, 359] width 26 height 46
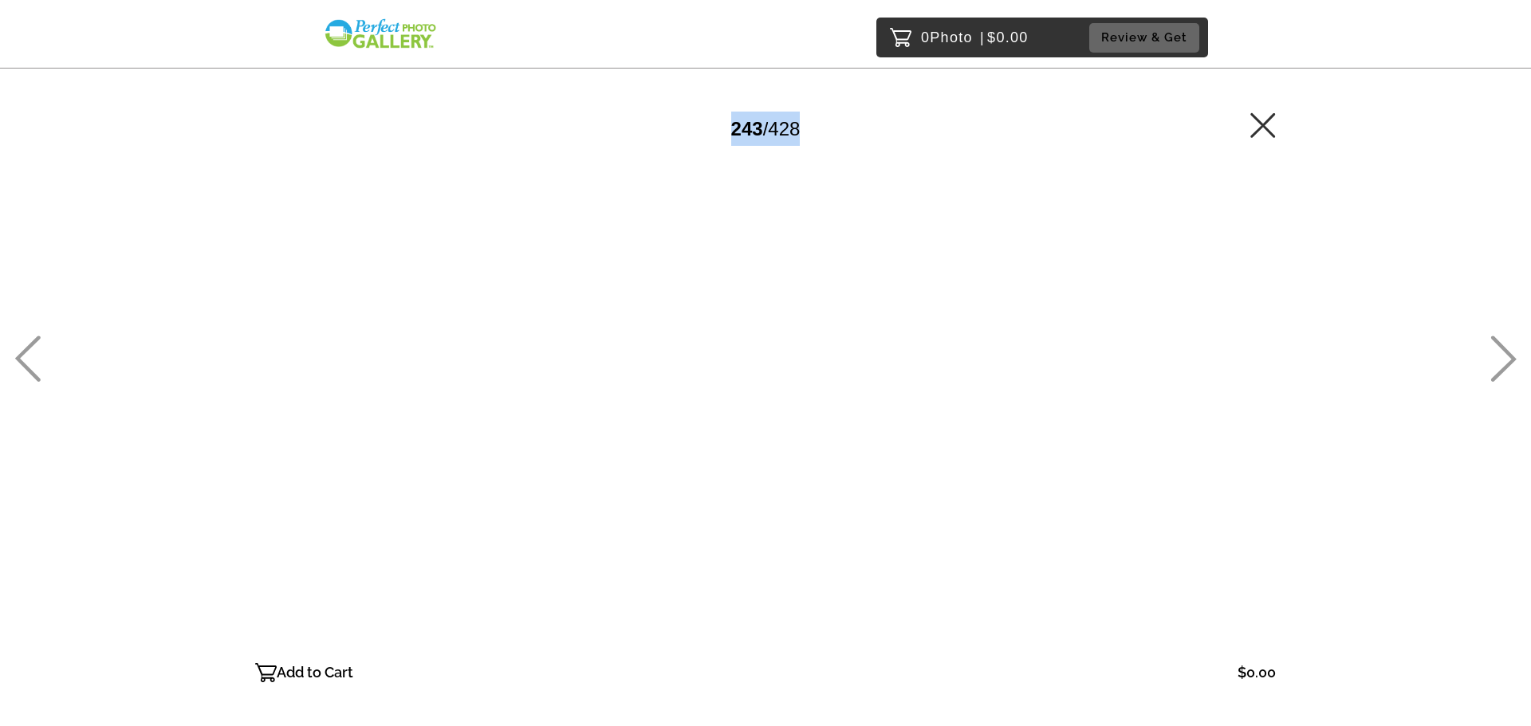
click at [1508, 342] on icon at bounding box center [1503, 359] width 26 height 46
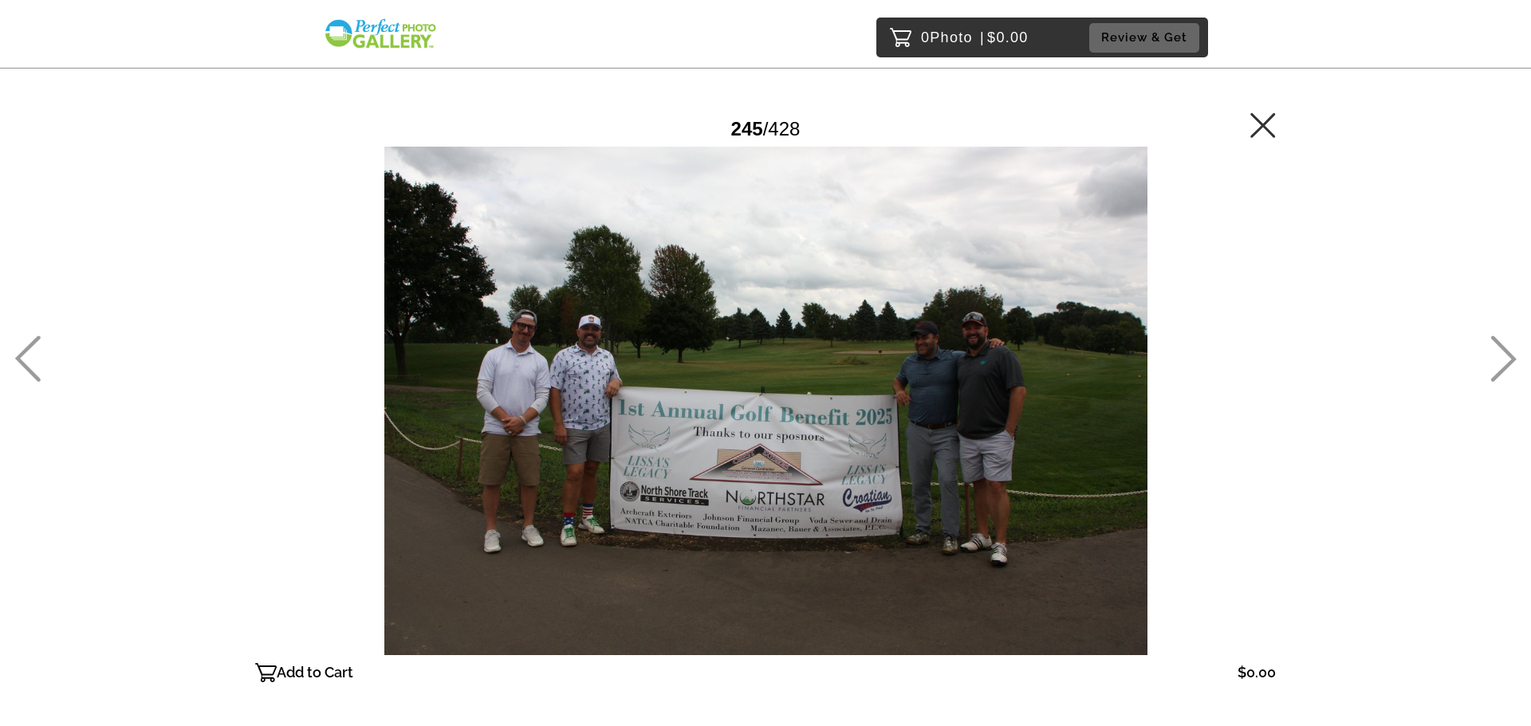
click at [1508, 342] on icon at bounding box center [1503, 359] width 26 height 46
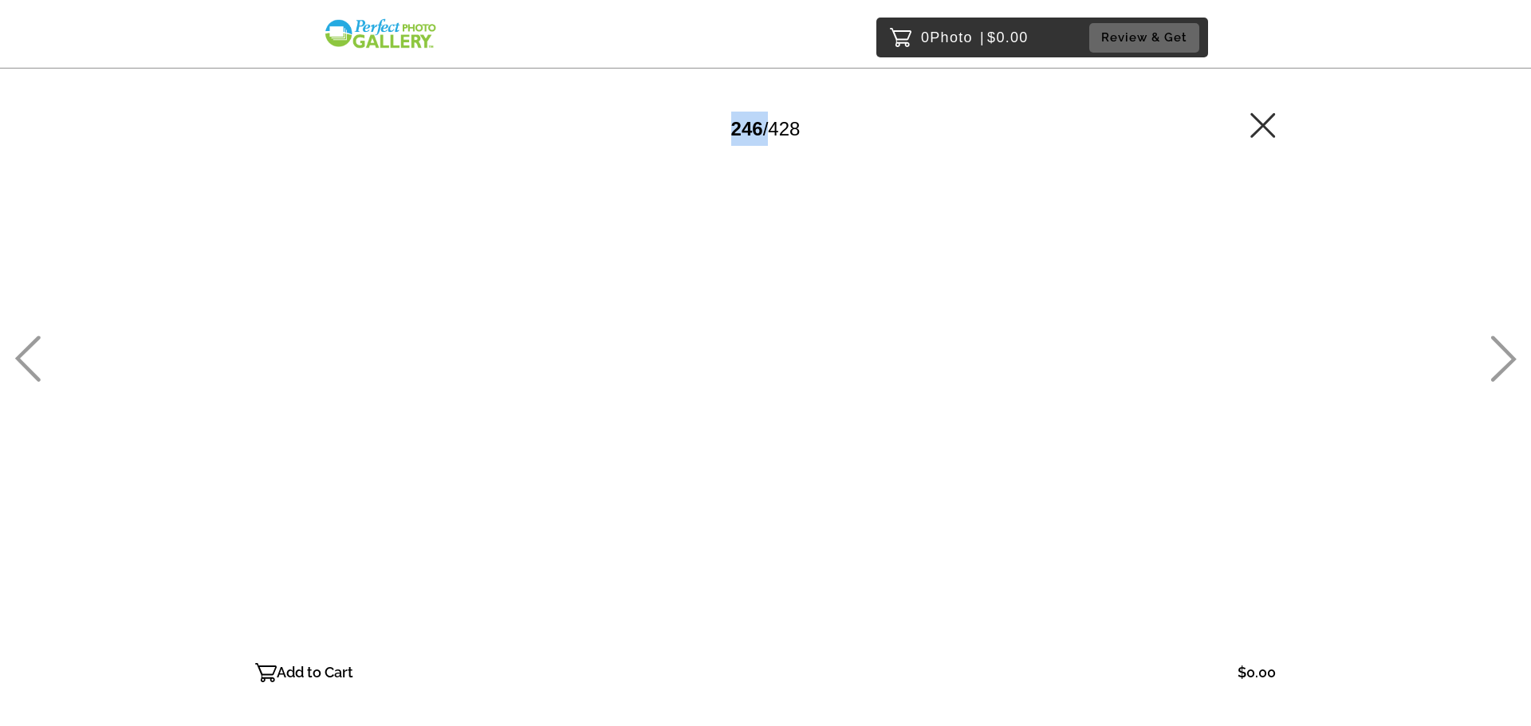
click at [1508, 342] on icon at bounding box center [1503, 359] width 26 height 46
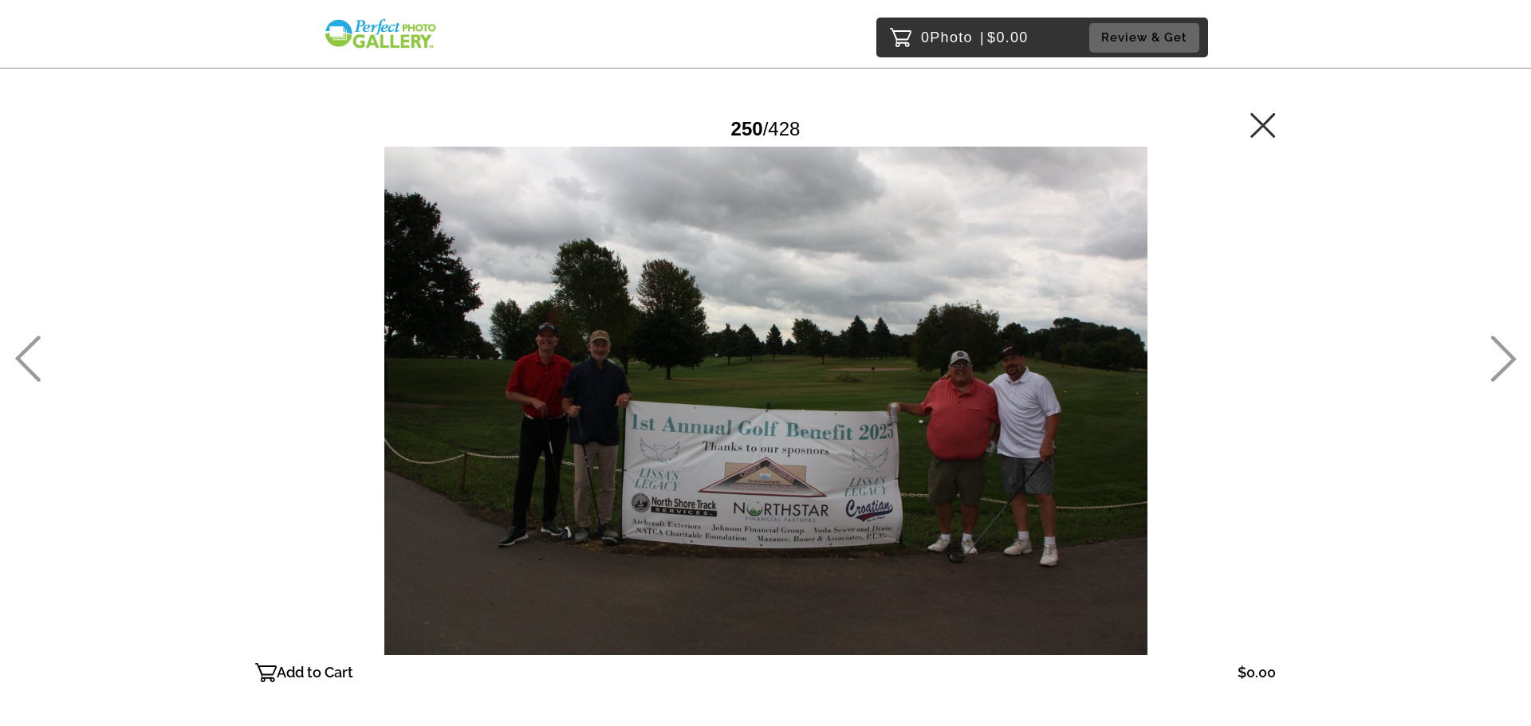
click at [1508, 342] on icon at bounding box center [1503, 359] width 26 height 46
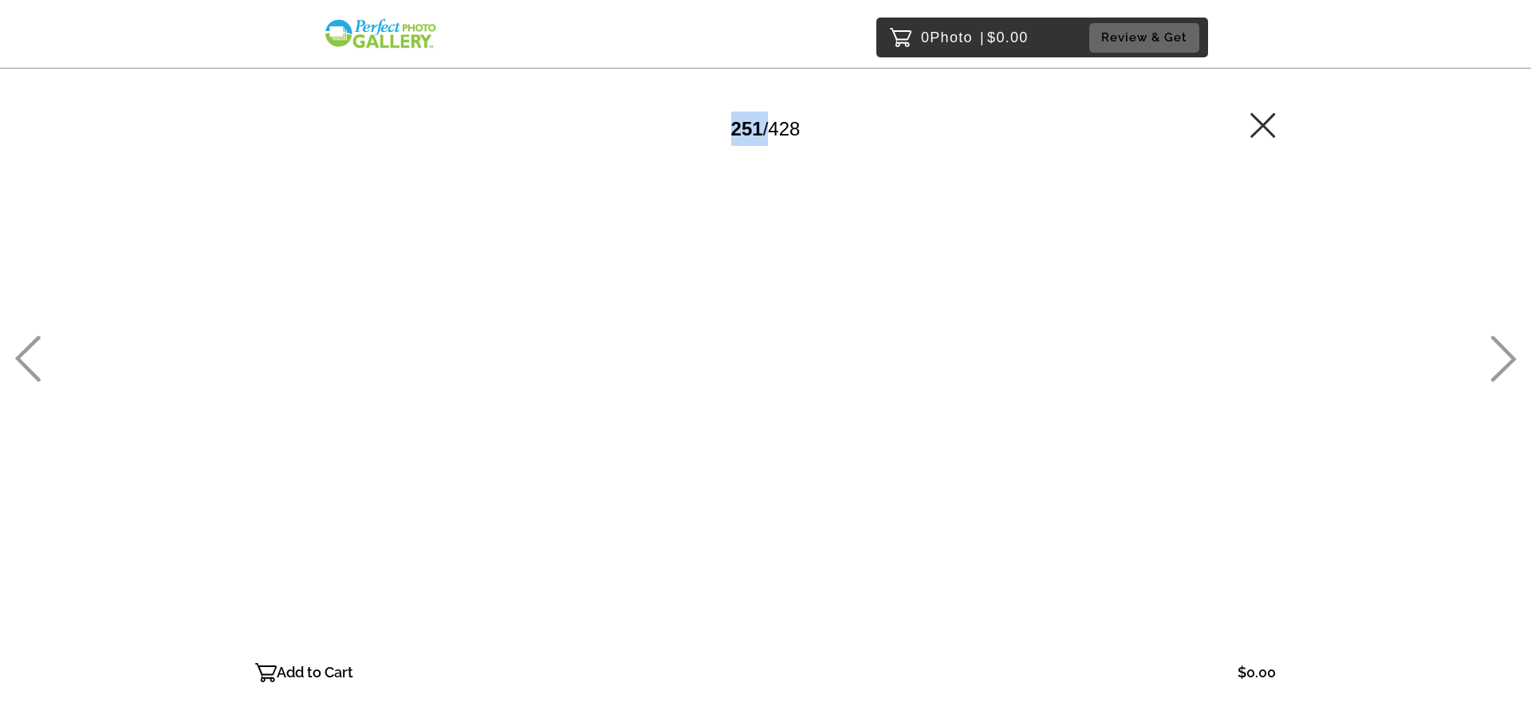
click at [1508, 342] on icon at bounding box center [1503, 359] width 26 height 46
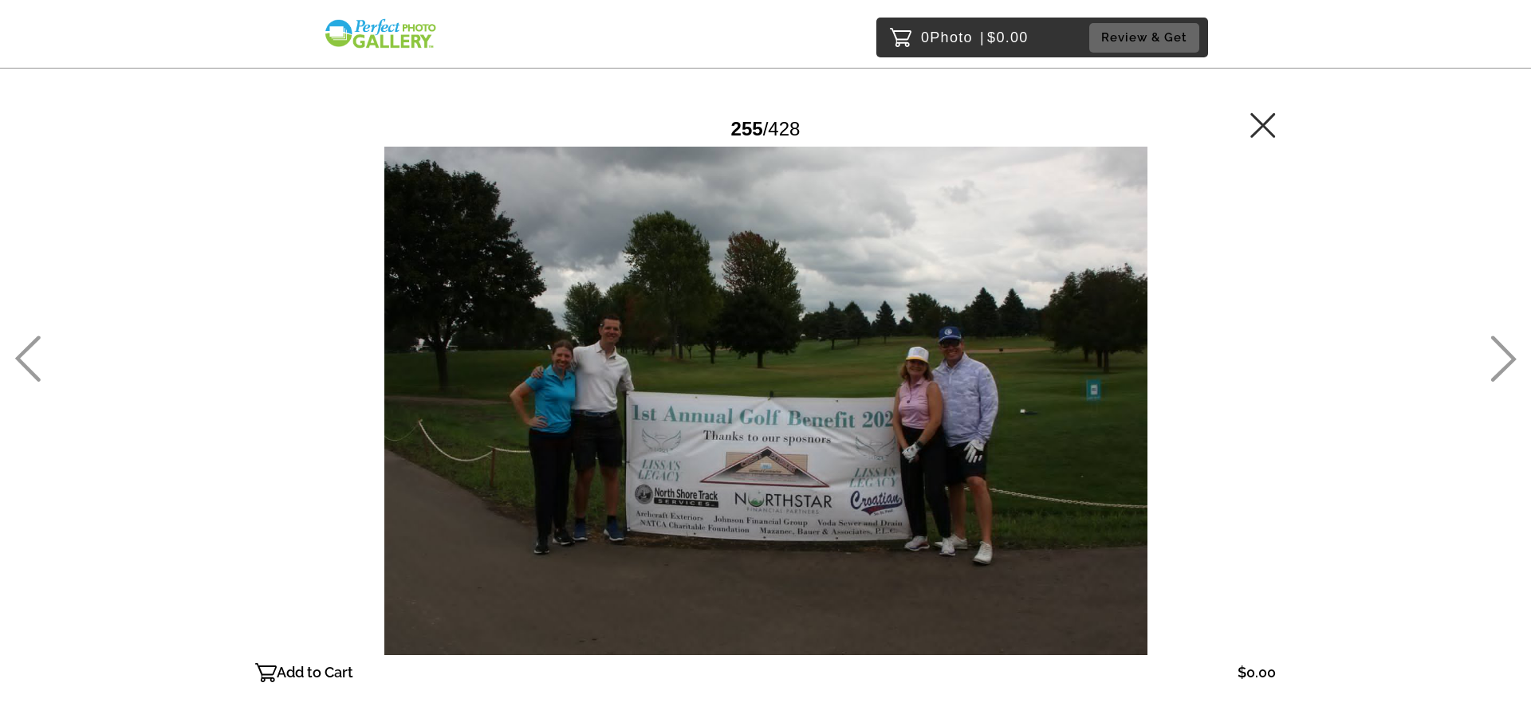
click at [1508, 342] on icon at bounding box center [1503, 359] width 26 height 46
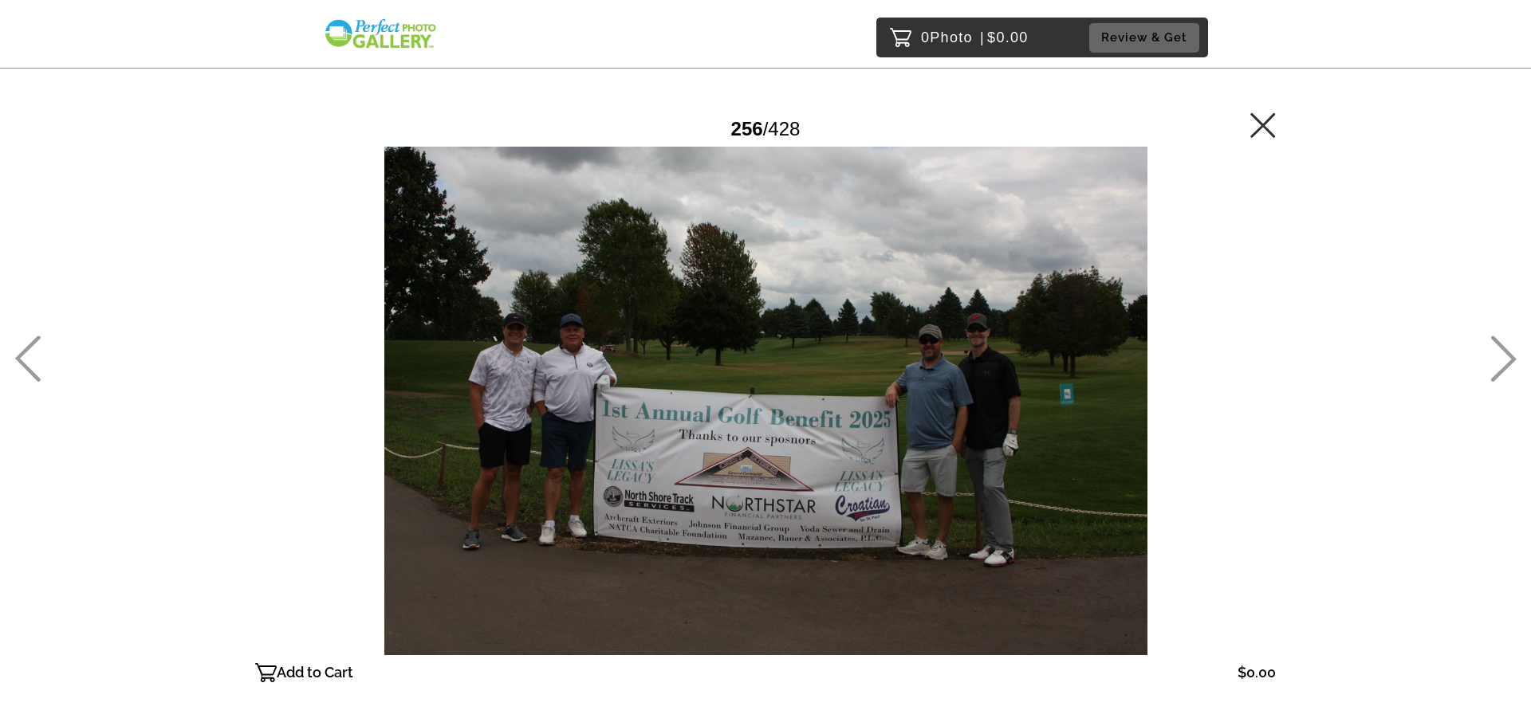
click at [1508, 342] on icon at bounding box center [1503, 359] width 26 height 46
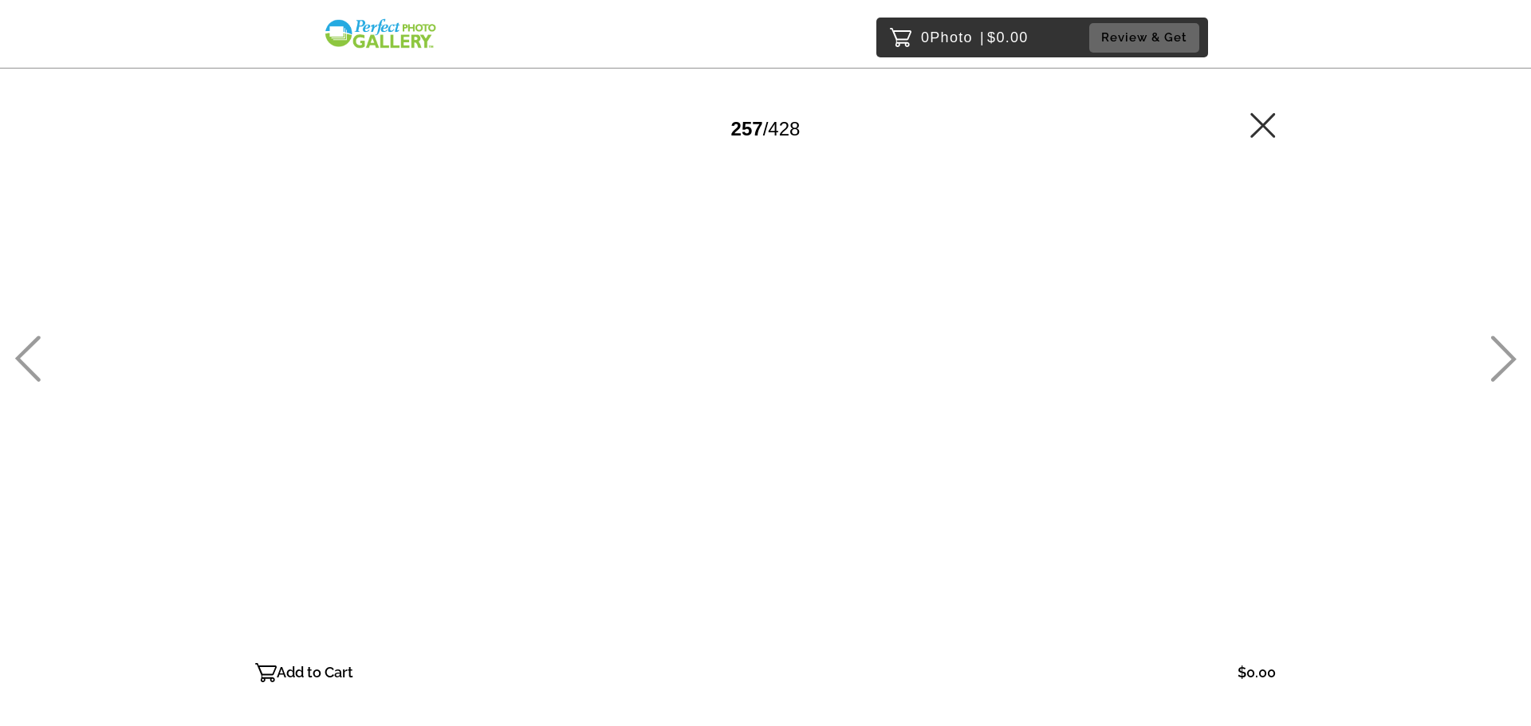
click at [1508, 342] on icon at bounding box center [1503, 359] width 26 height 46
click at [1508, 343] on icon at bounding box center [1503, 359] width 26 height 46
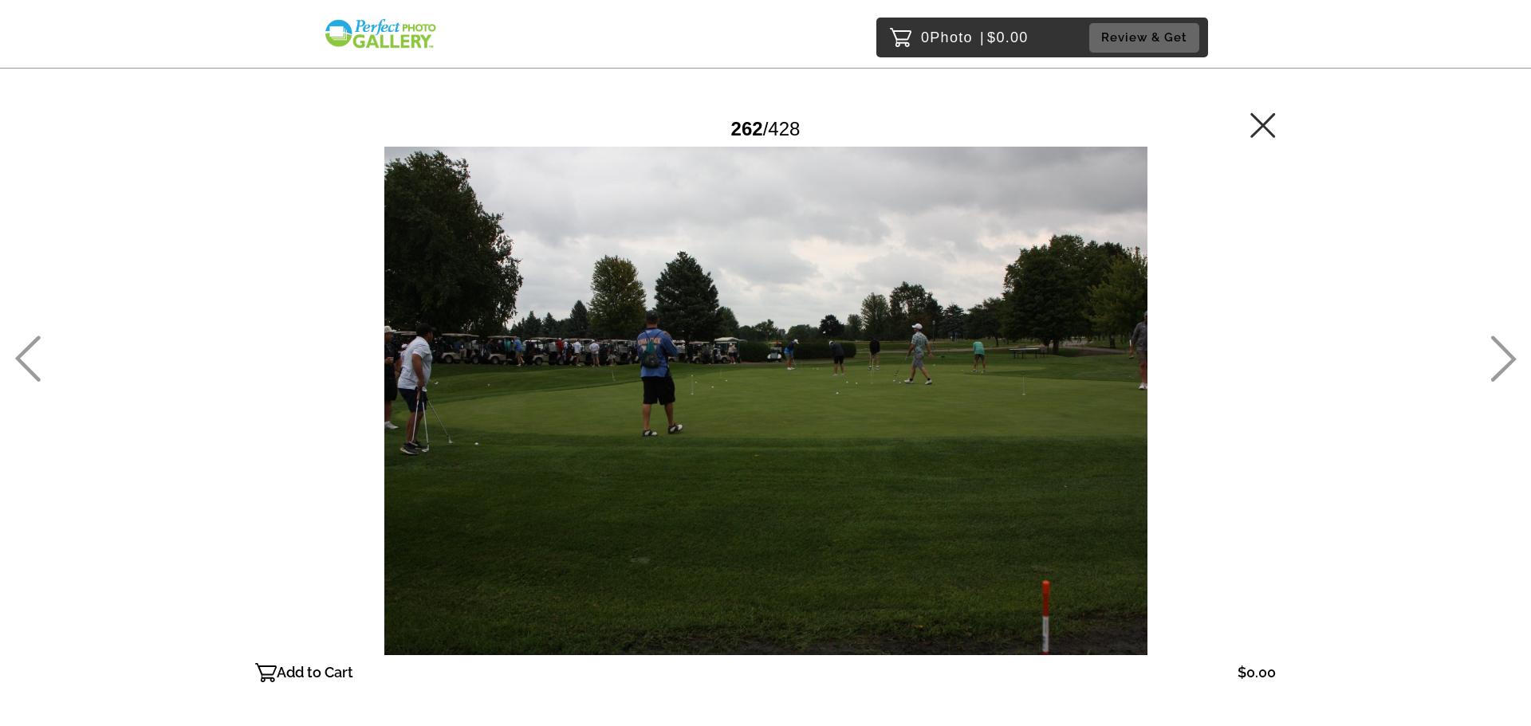
click at [1508, 343] on icon at bounding box center [1503, 359] width 26 height 46
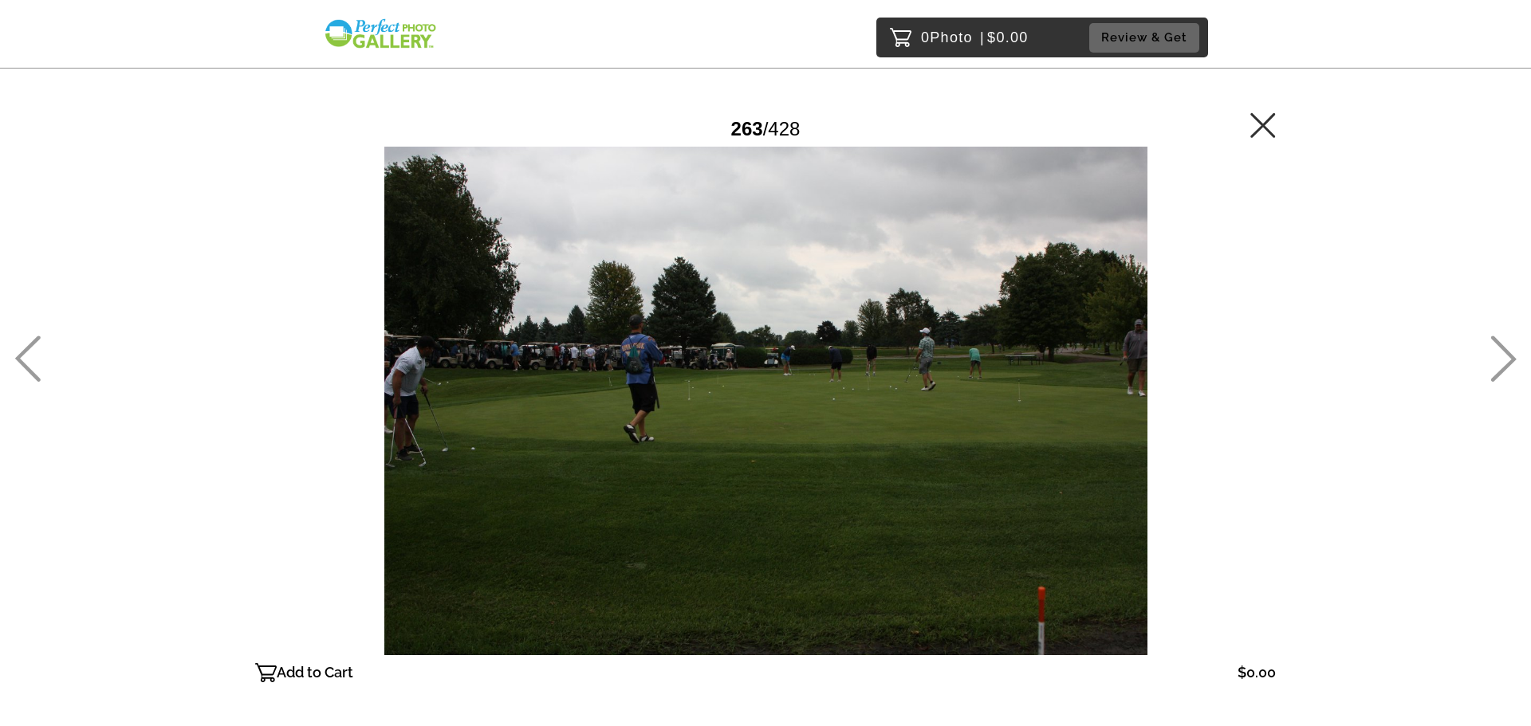
click at [1508, 343] on icon at bounding box center [1503, 359] width 26 height 46
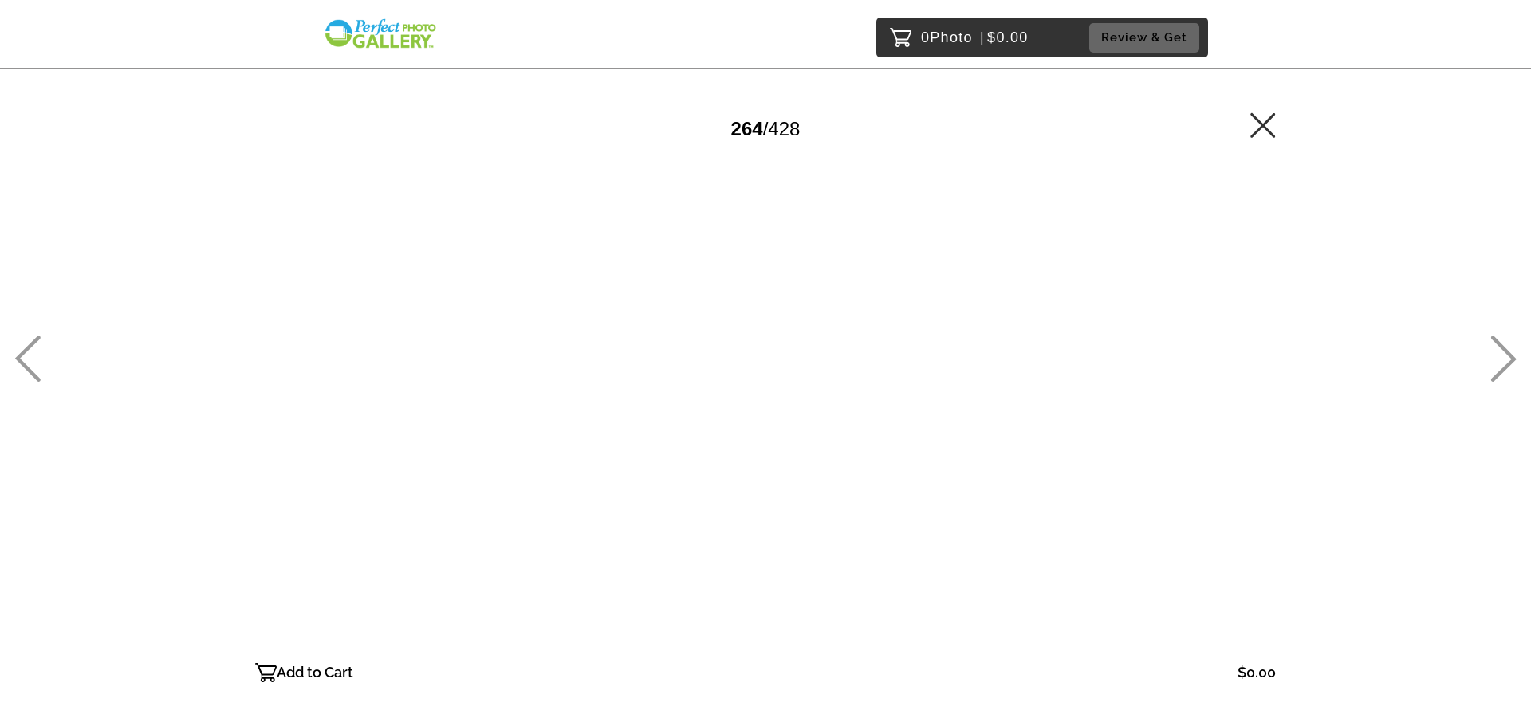
click at [1508, 343] on icon at bounding box center [1503, 359] width 26 height 46
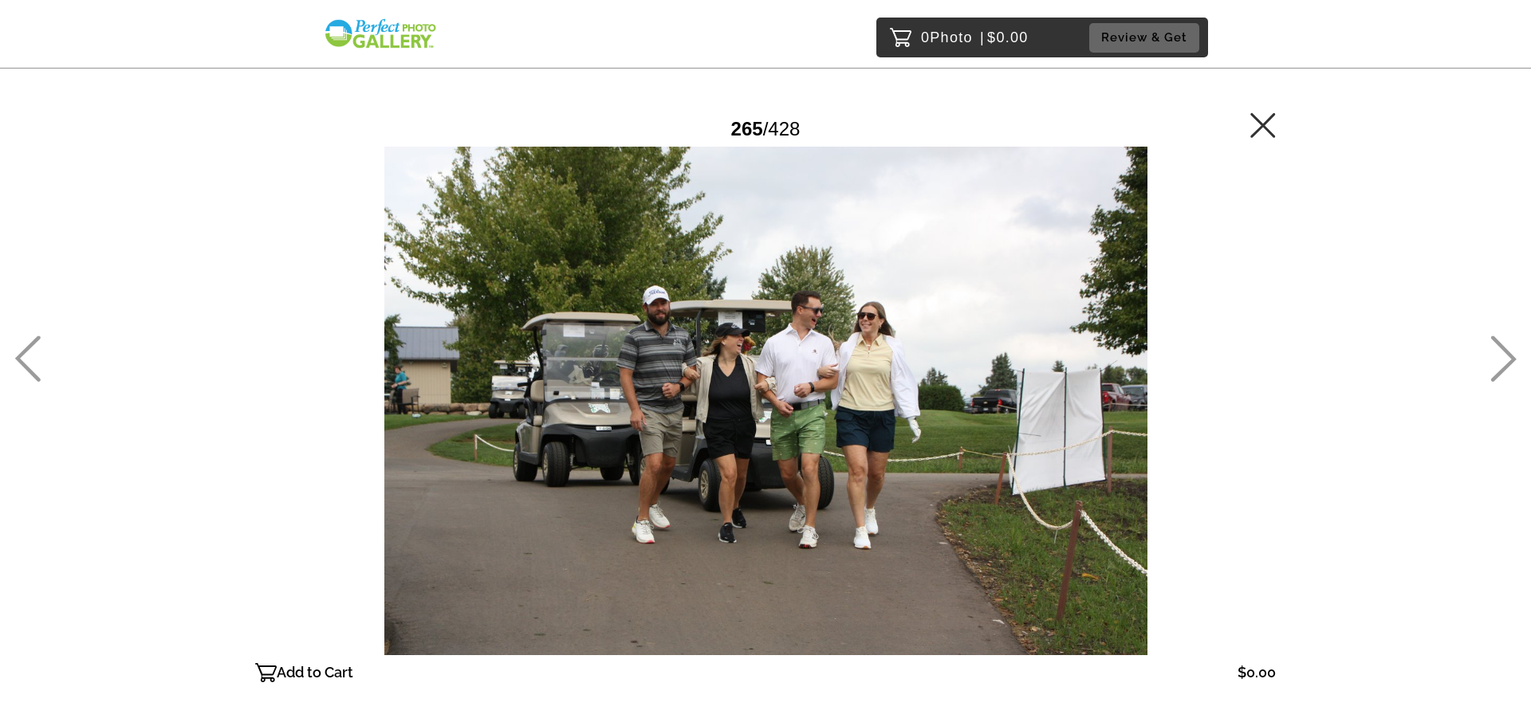
click at [1508, 343] on icon at bounding box center [1503, 359] width 26 height 46
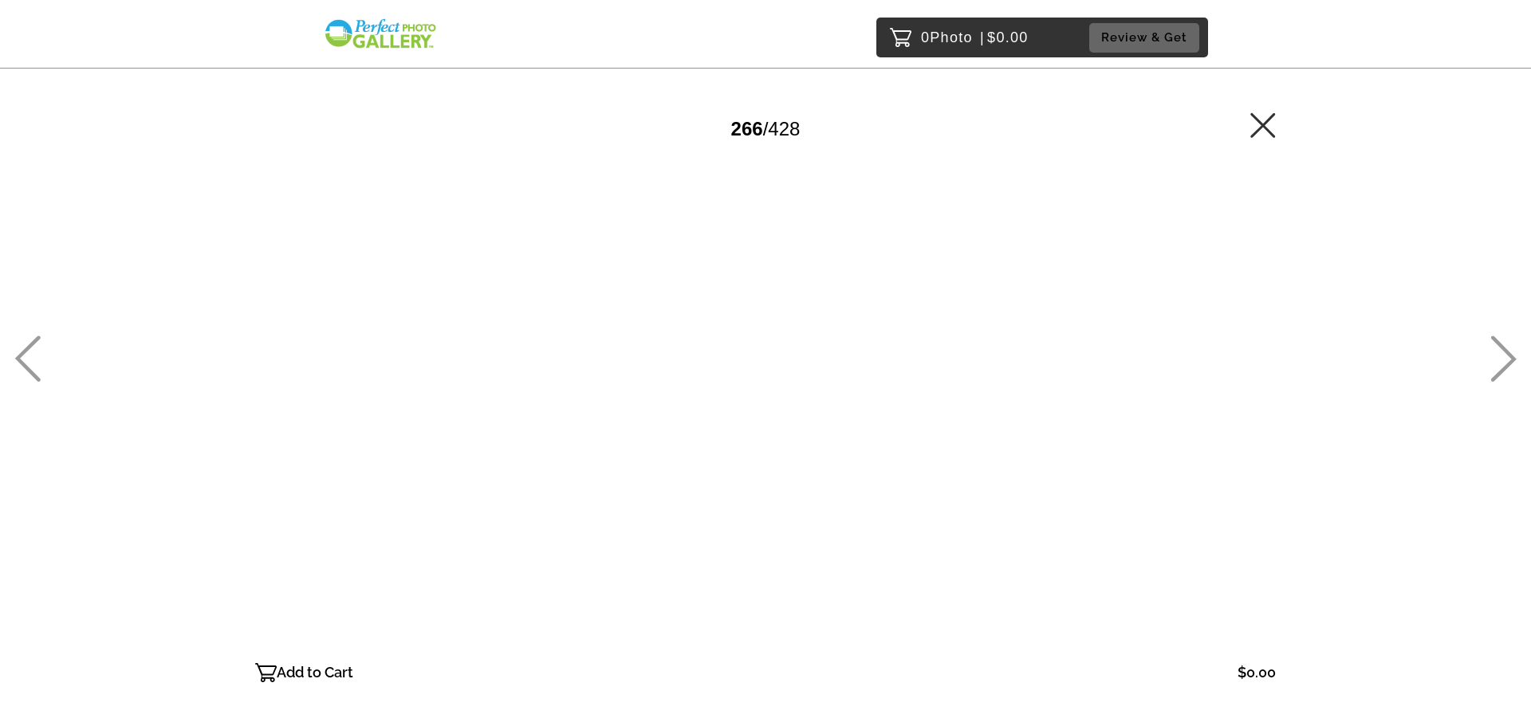
click at [1508, 343] on icon at bounding box center [1503, 359] width 26 height 46
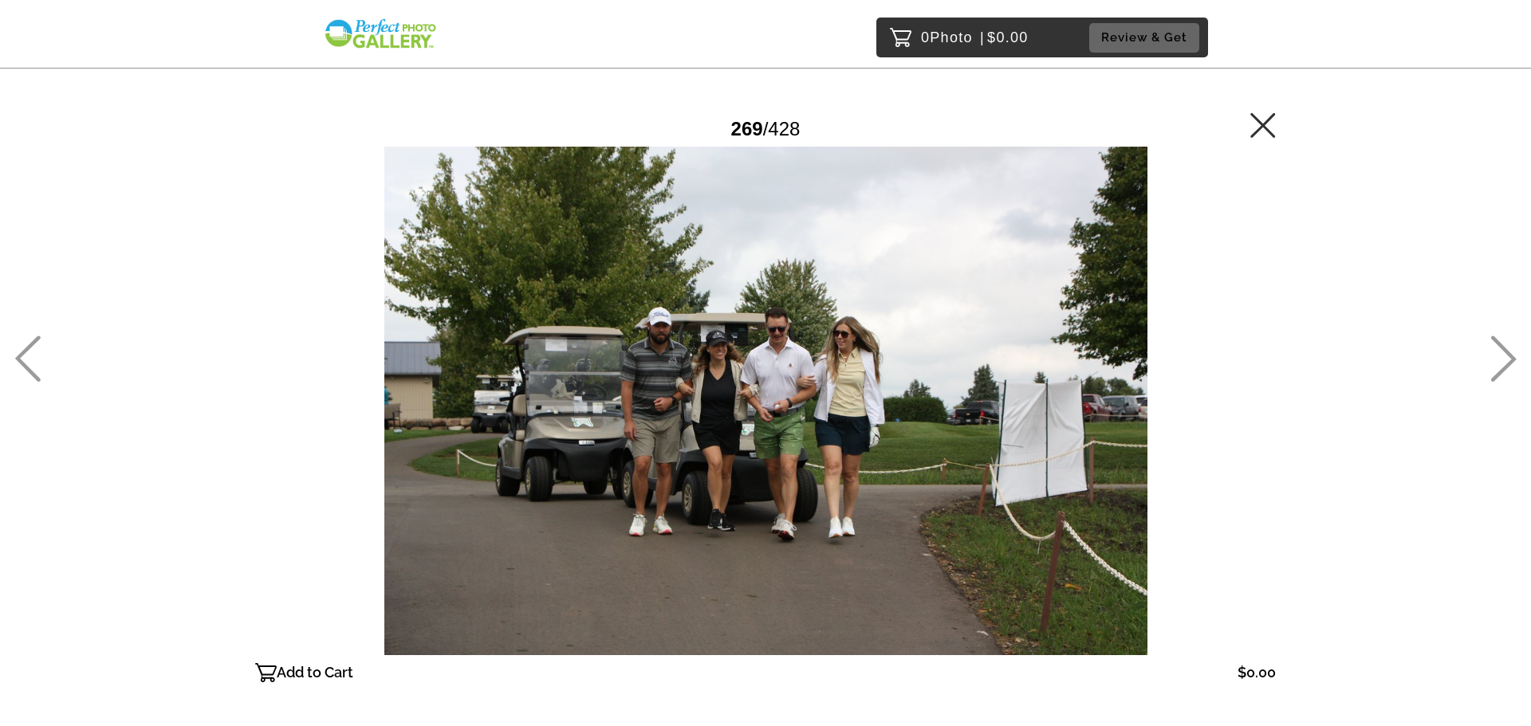
click at [1508, 343] on icon at bounding box center [1503, 359] width 26 height 46
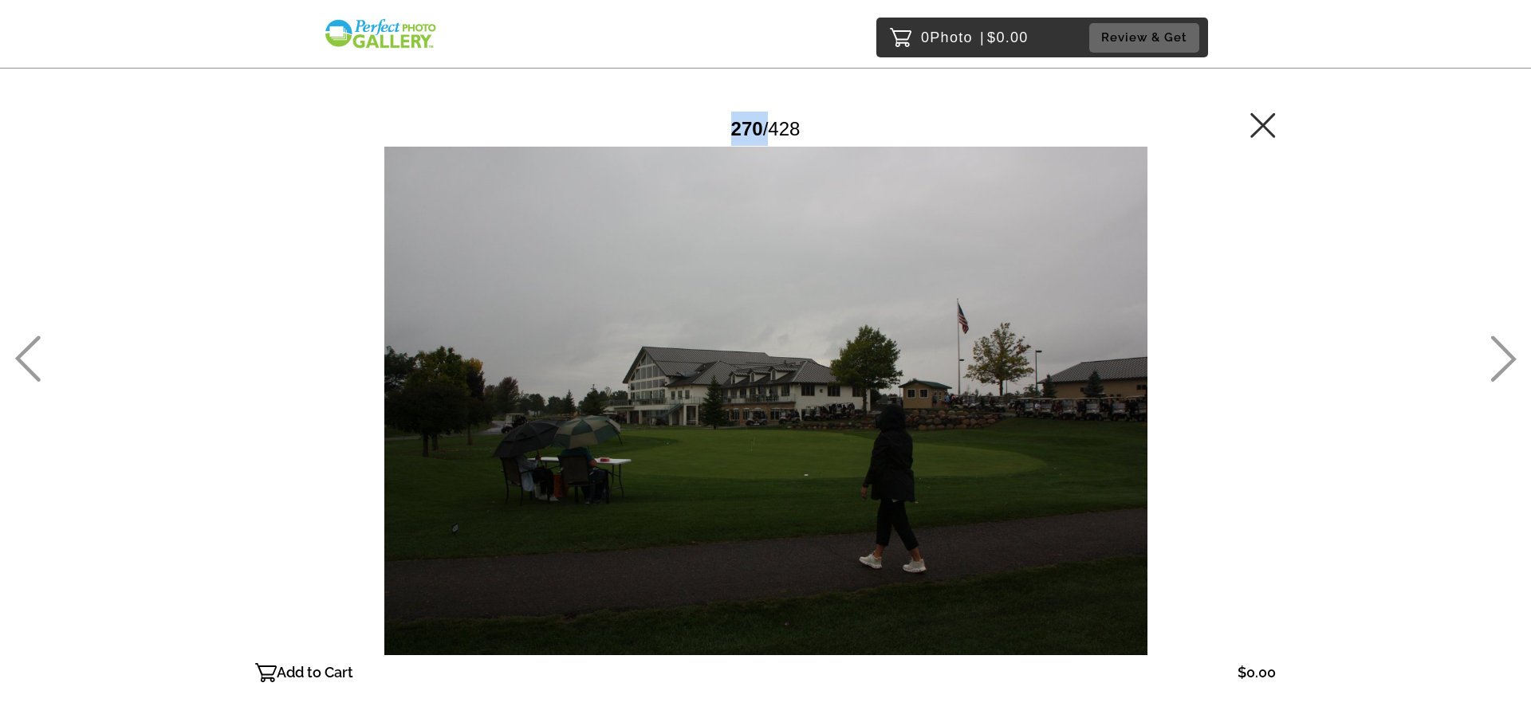
click at [1508, 343] on icon at bounding box center [1503, 359] width 26 height 46
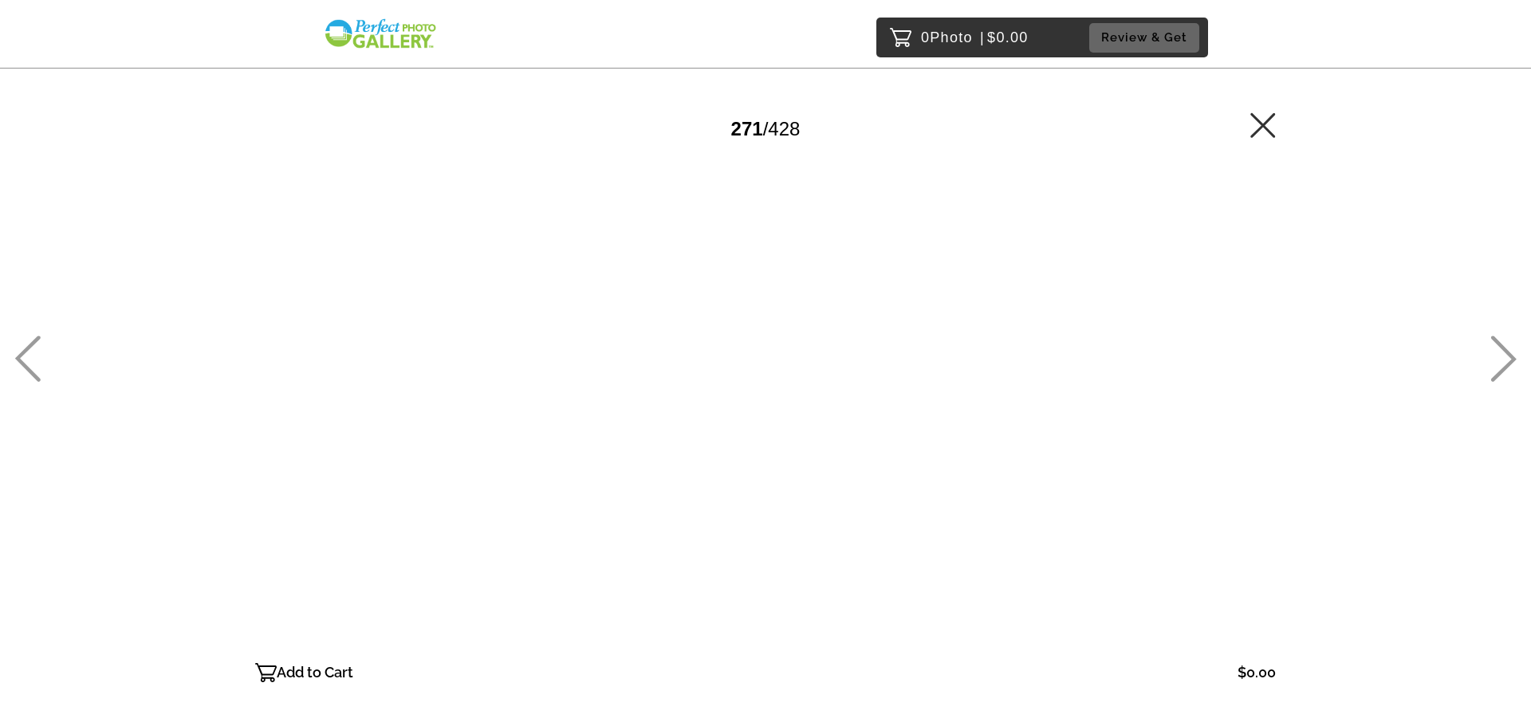
click at [1505, 346] on icon at bounding box center [1503, 359] width 26 height 46
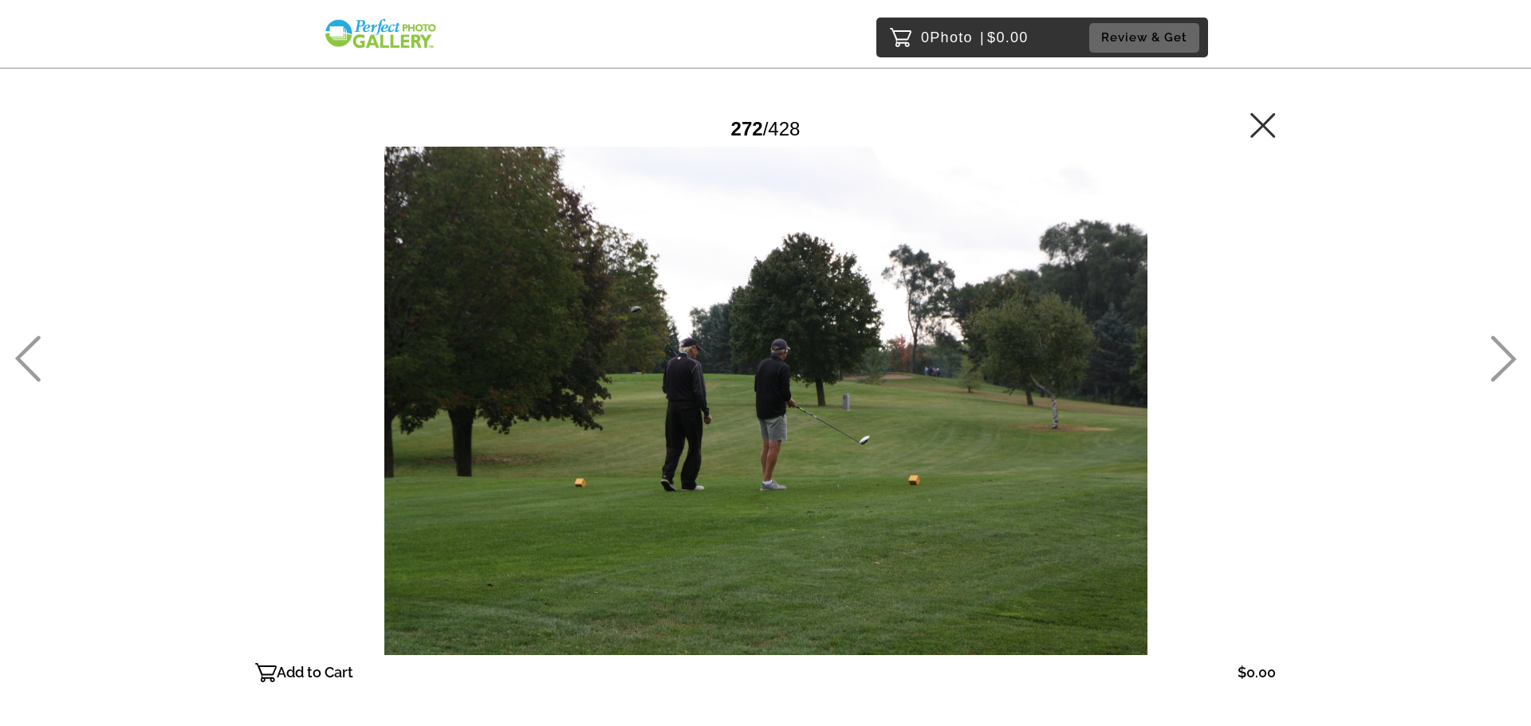
click at [1505, 346] on icon at bounding box center [1503, 359] width 26 height 46
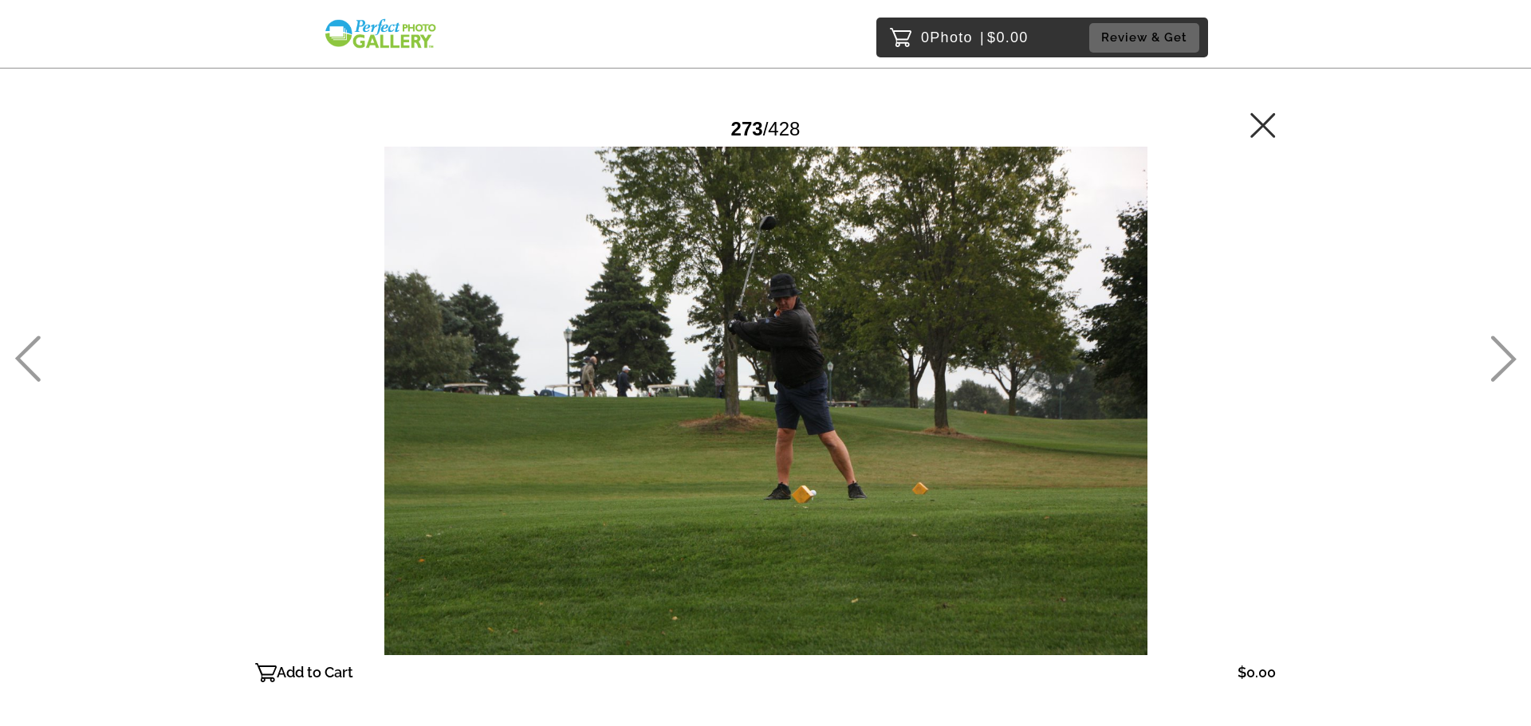
click at [1505, 346] on icon at bounding box center [1503, 359] width 26 height 46
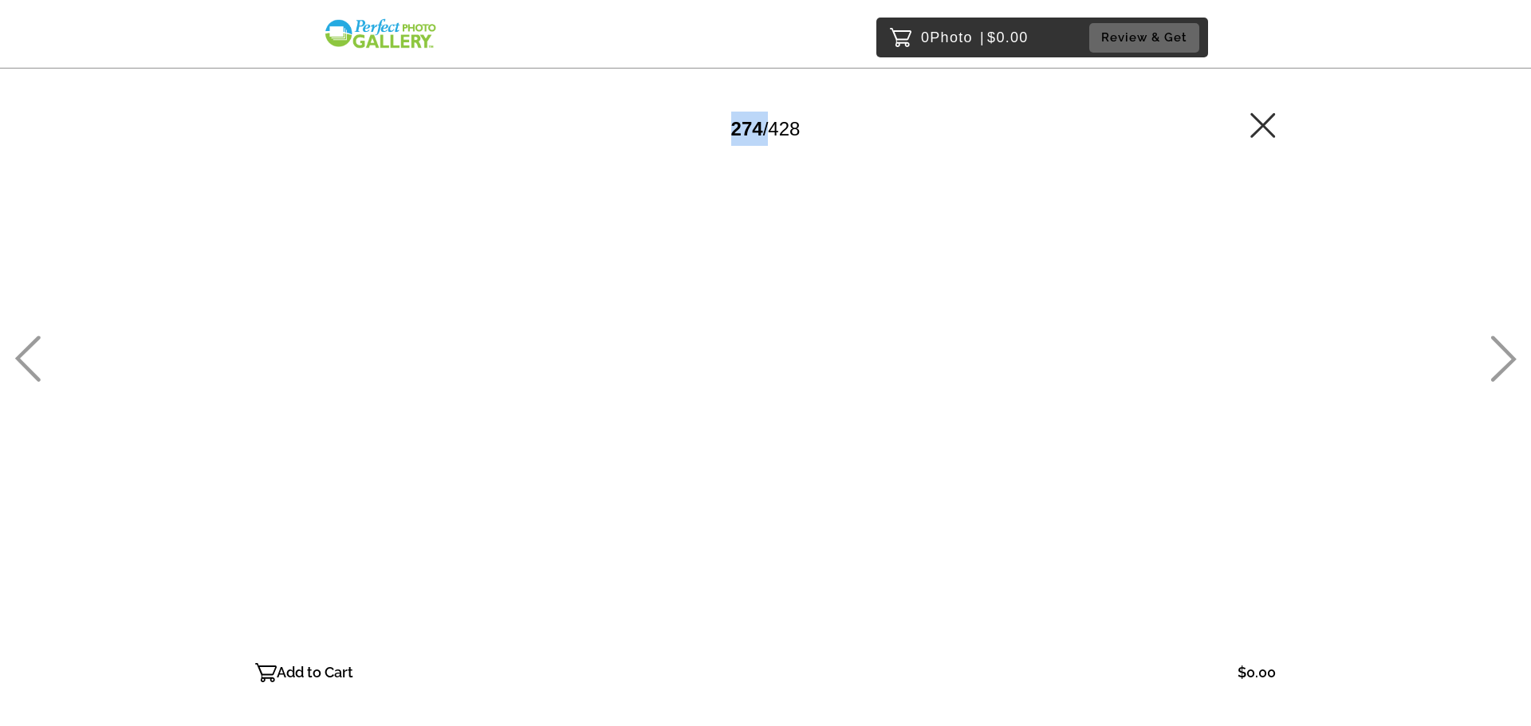
click at [1505, 346] on icon at bounding box center [1503, 359] width 26 height 46
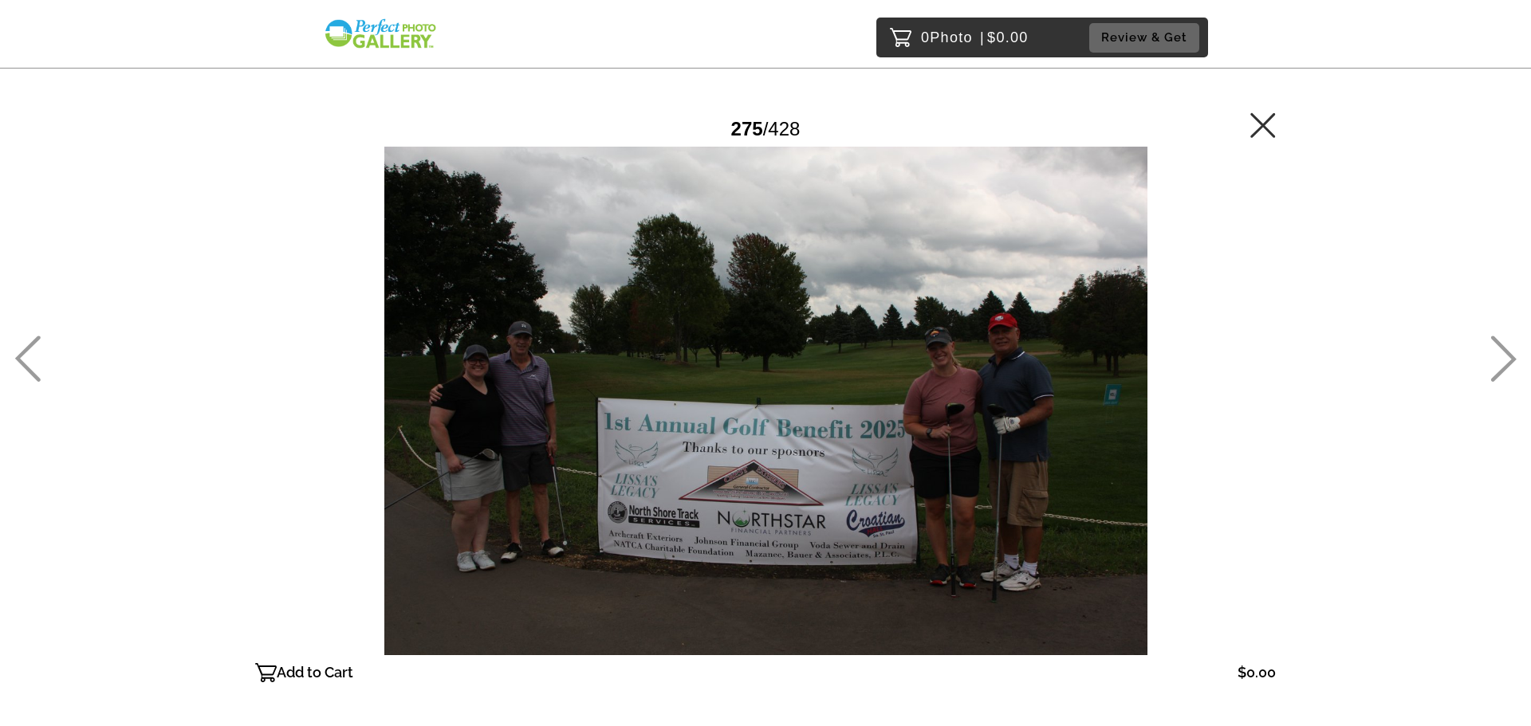
click at [1505, 346] on icon at bounding box center [1503, 359] width 26 height 46
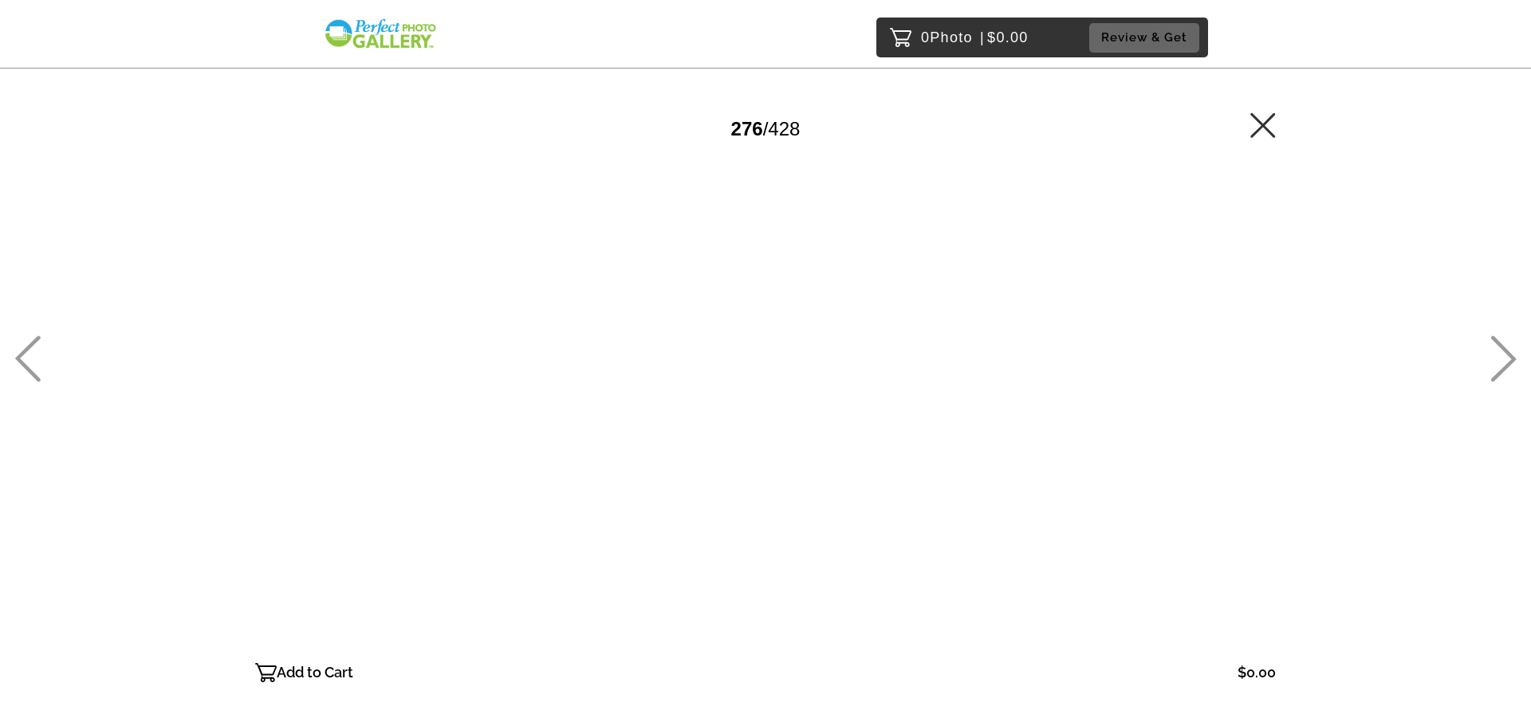
click at [1505, 346] on icon at bounding box center [1503, 359] width 26 height 46
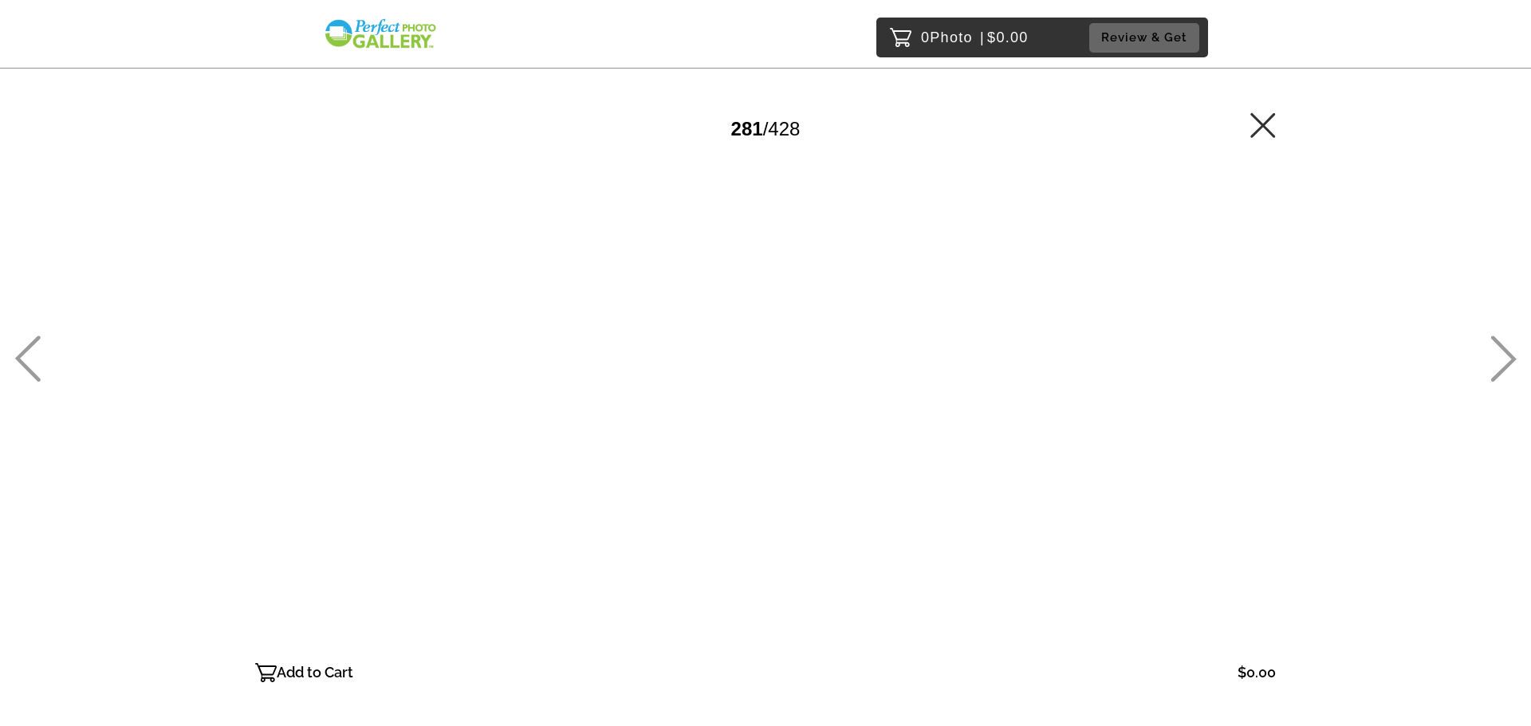
click at [1505, 346] on icon at bounding box center [1503, 359] width 26 height 46
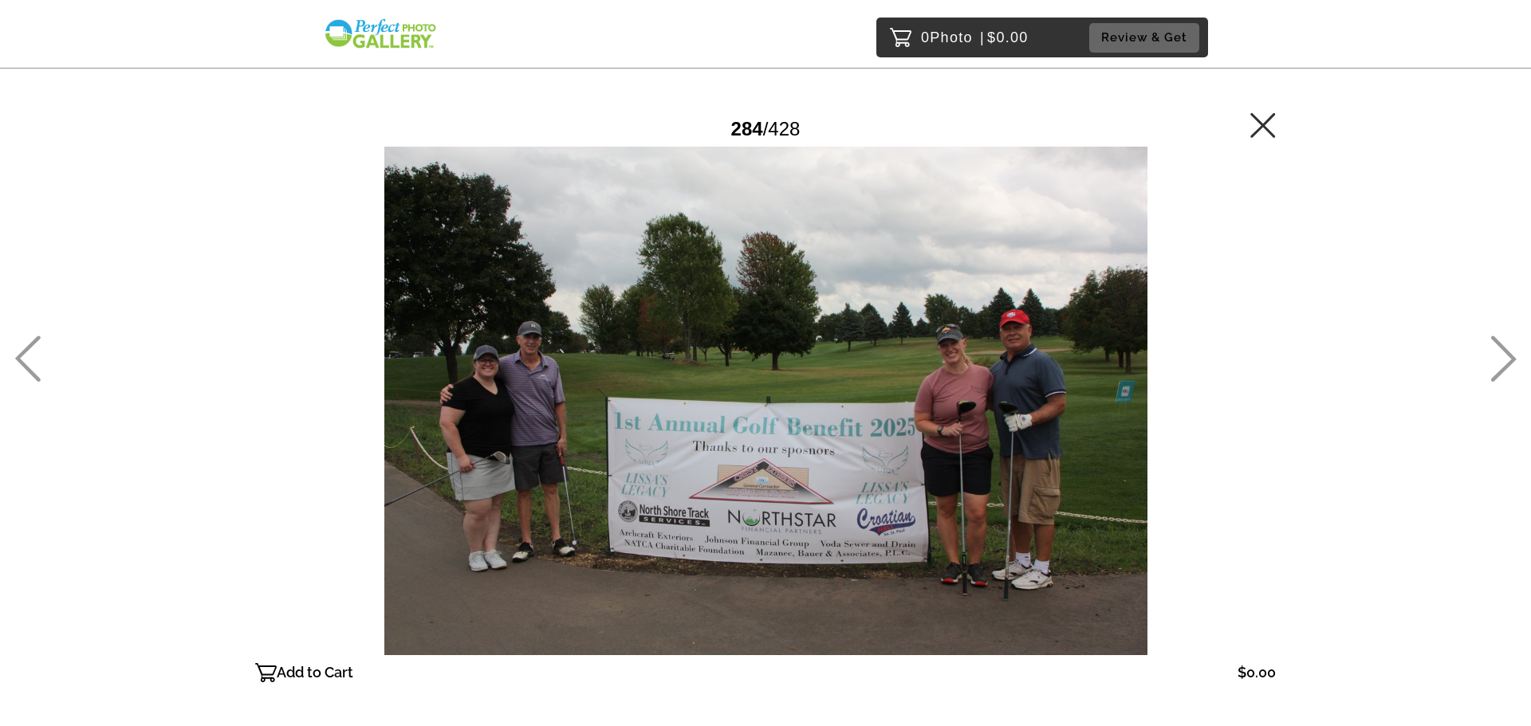
click at [1505, 346] on icon at bounding box center [1503, 359] width 26 height 46
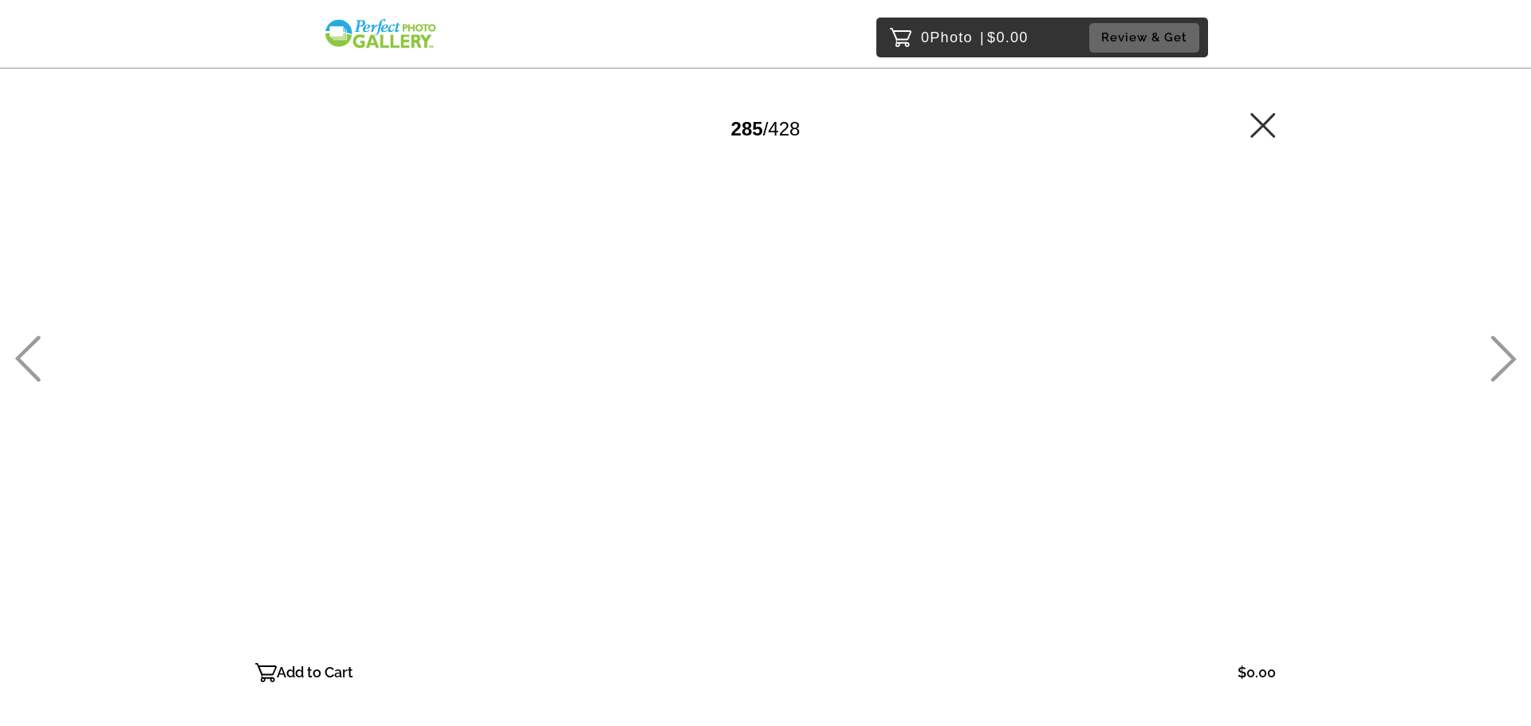
click at [1505, 346] on icon at bounding box center [1503, 359] width 26 height 46
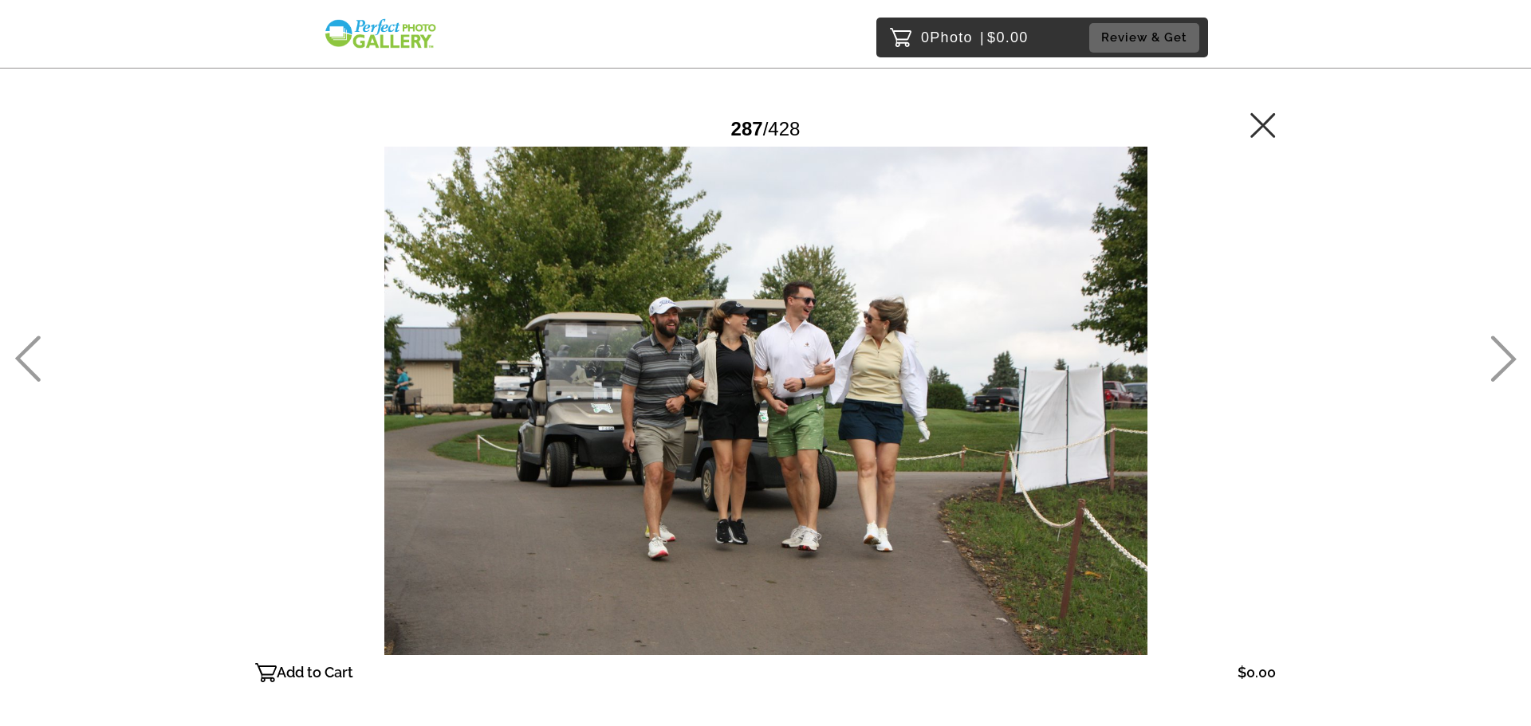
click at [1505, 346] on icon at bounding box center [1503, 359] width 26 height 46
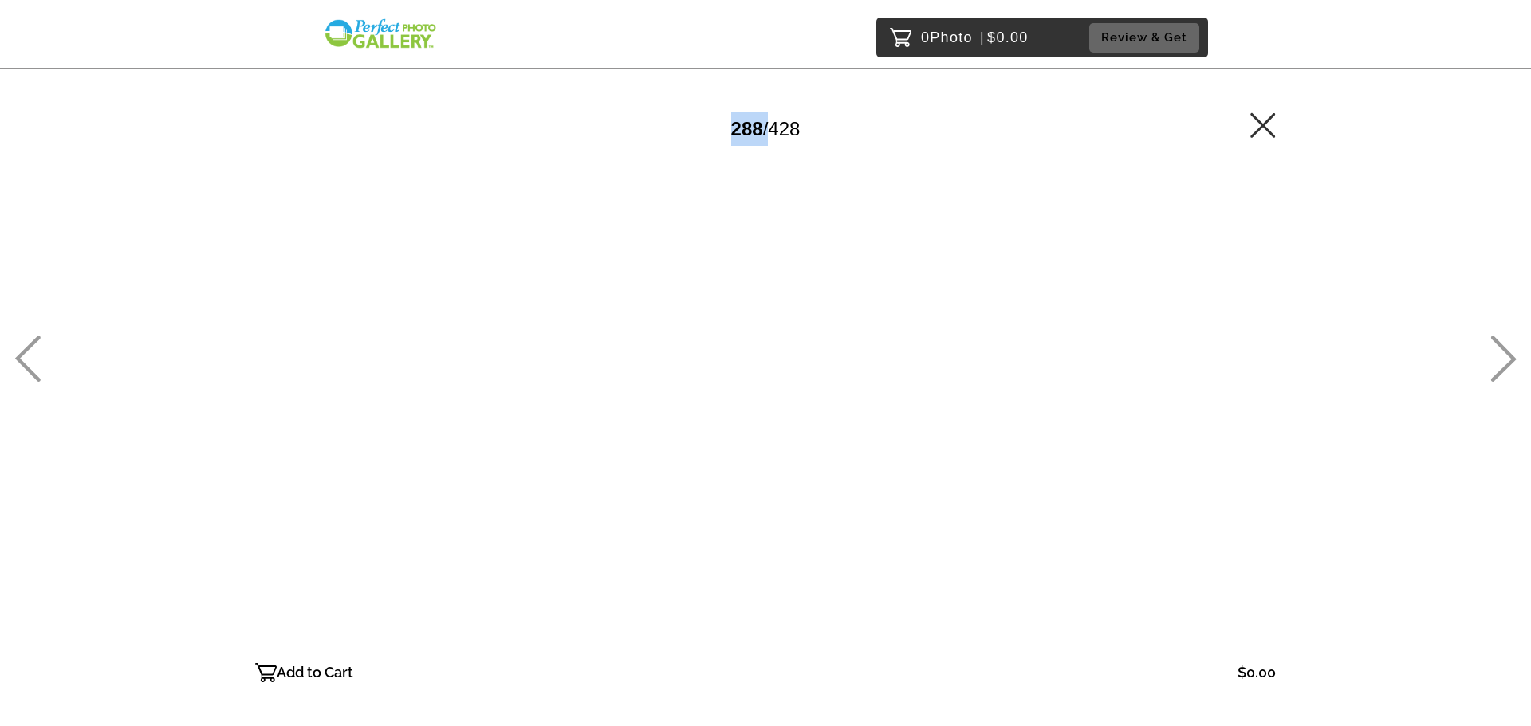
click at [1505, 346] on icon at bounding box center [1503, 359] width 26 height 46
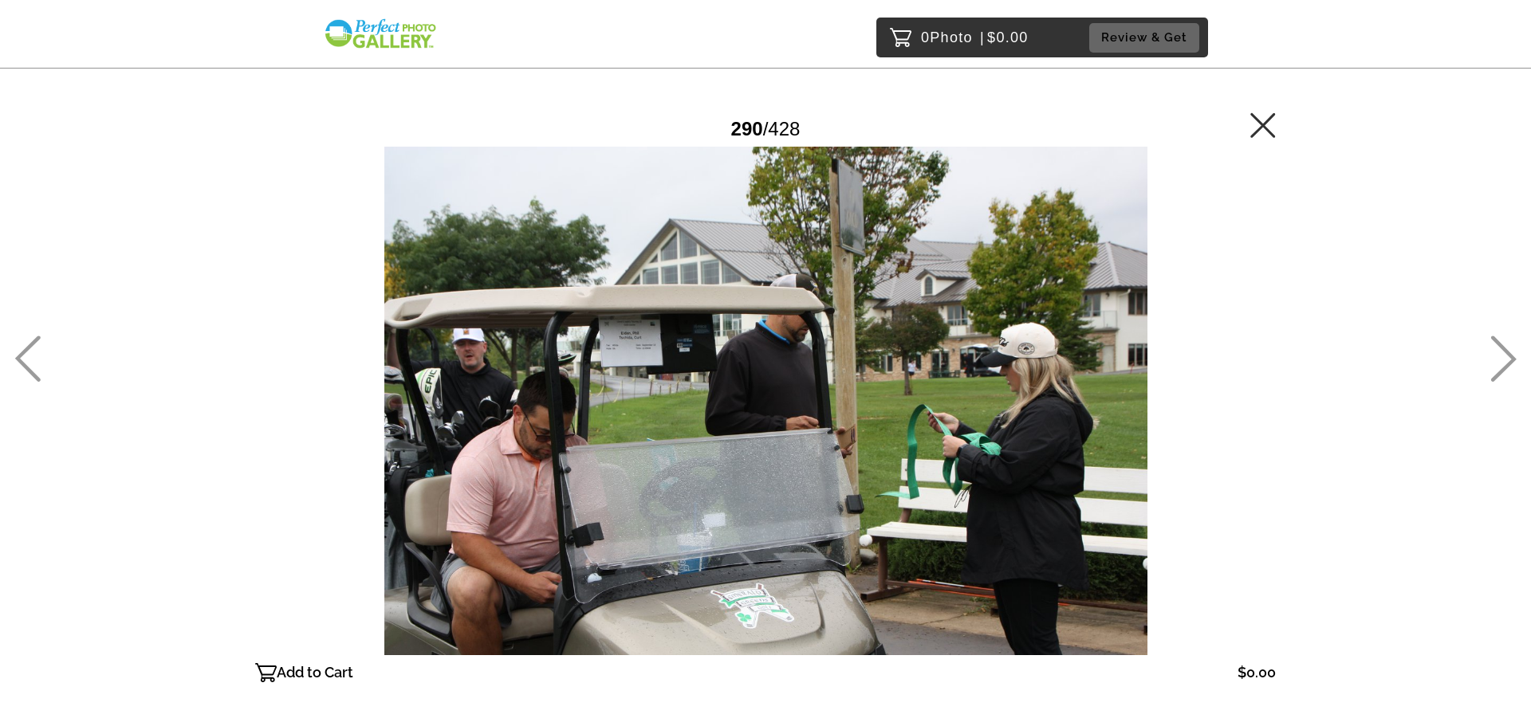
click at [1505, 346] on icon at bounding box center [1503, 359] width 26 height 46
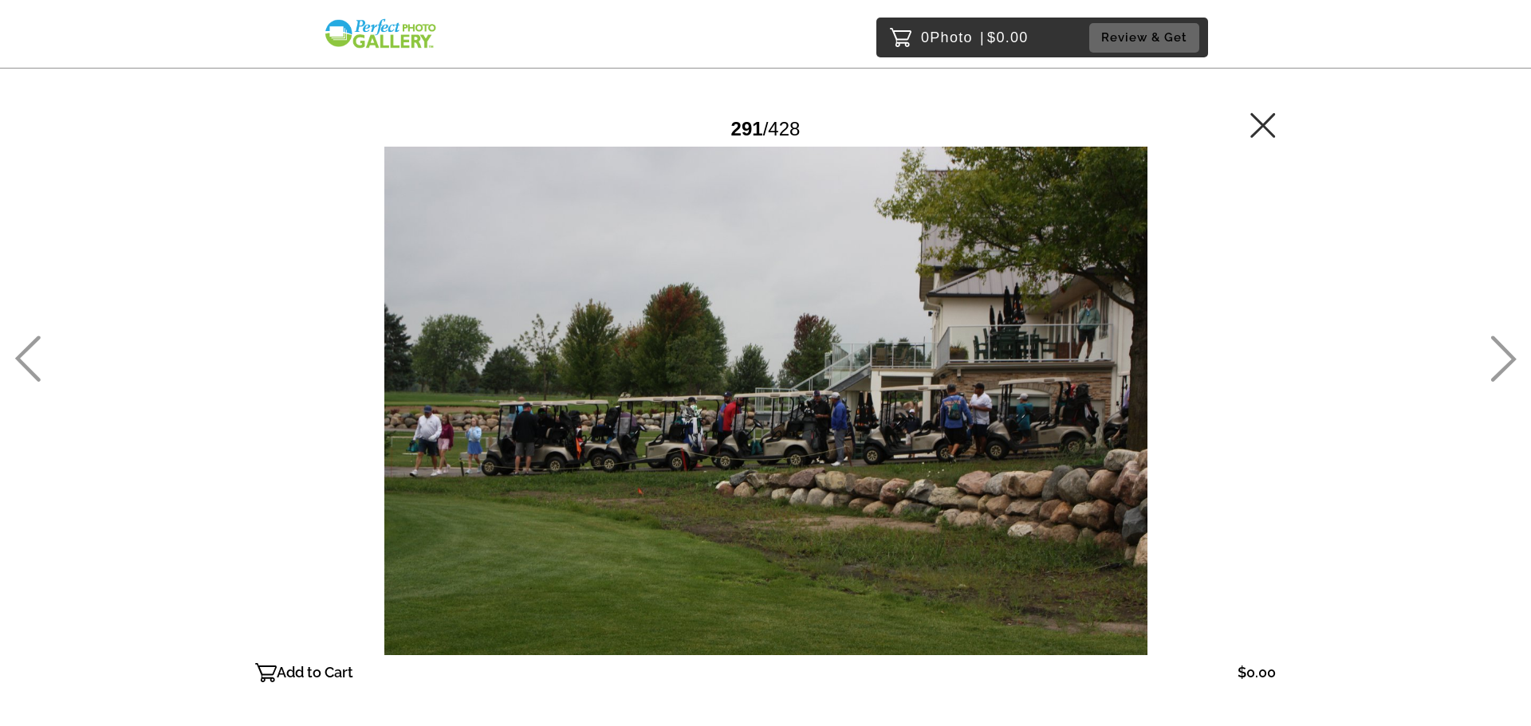
click at [1505, 346] on icon at bounding box center [1503, 359] width 26 height 46
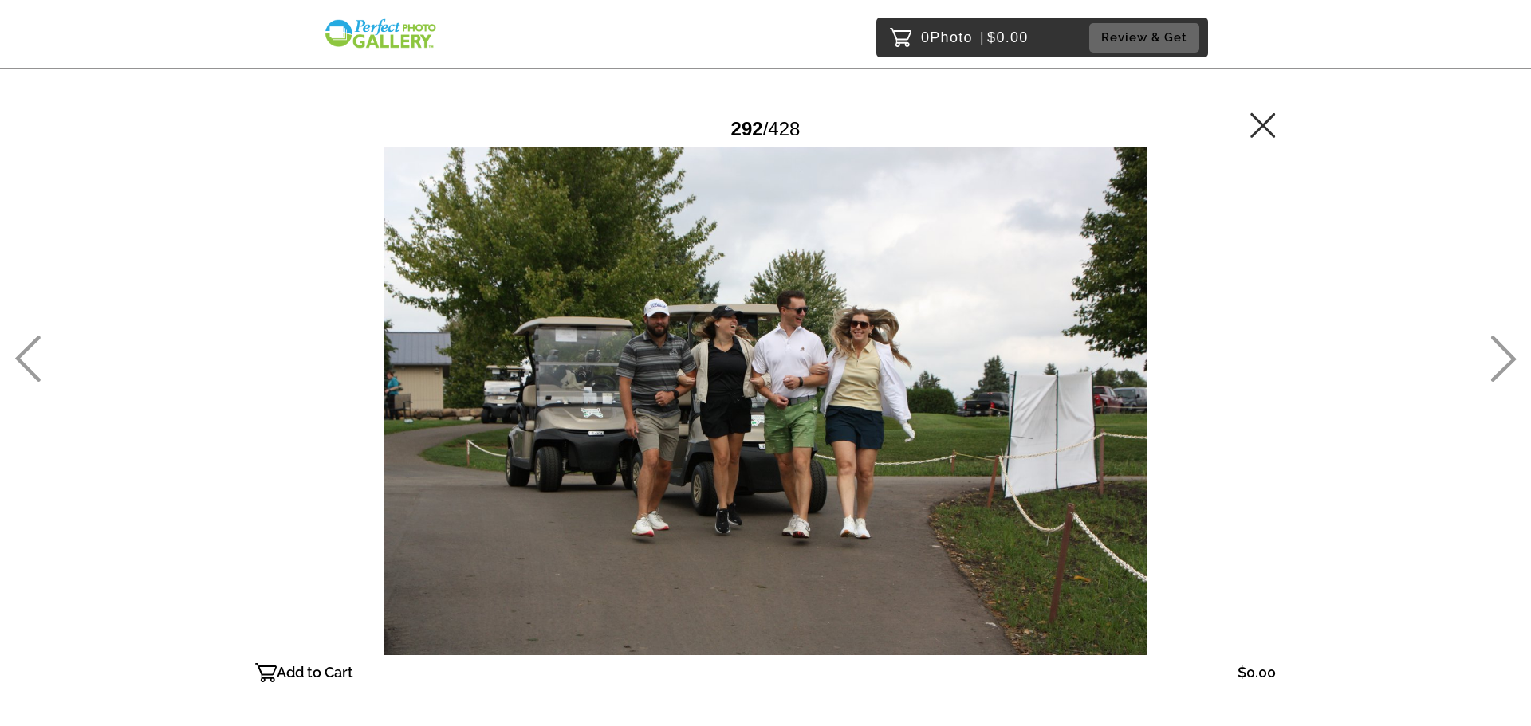
click at [1505, 346] on icon at bounding box center [1503, 359] width 26 height 46
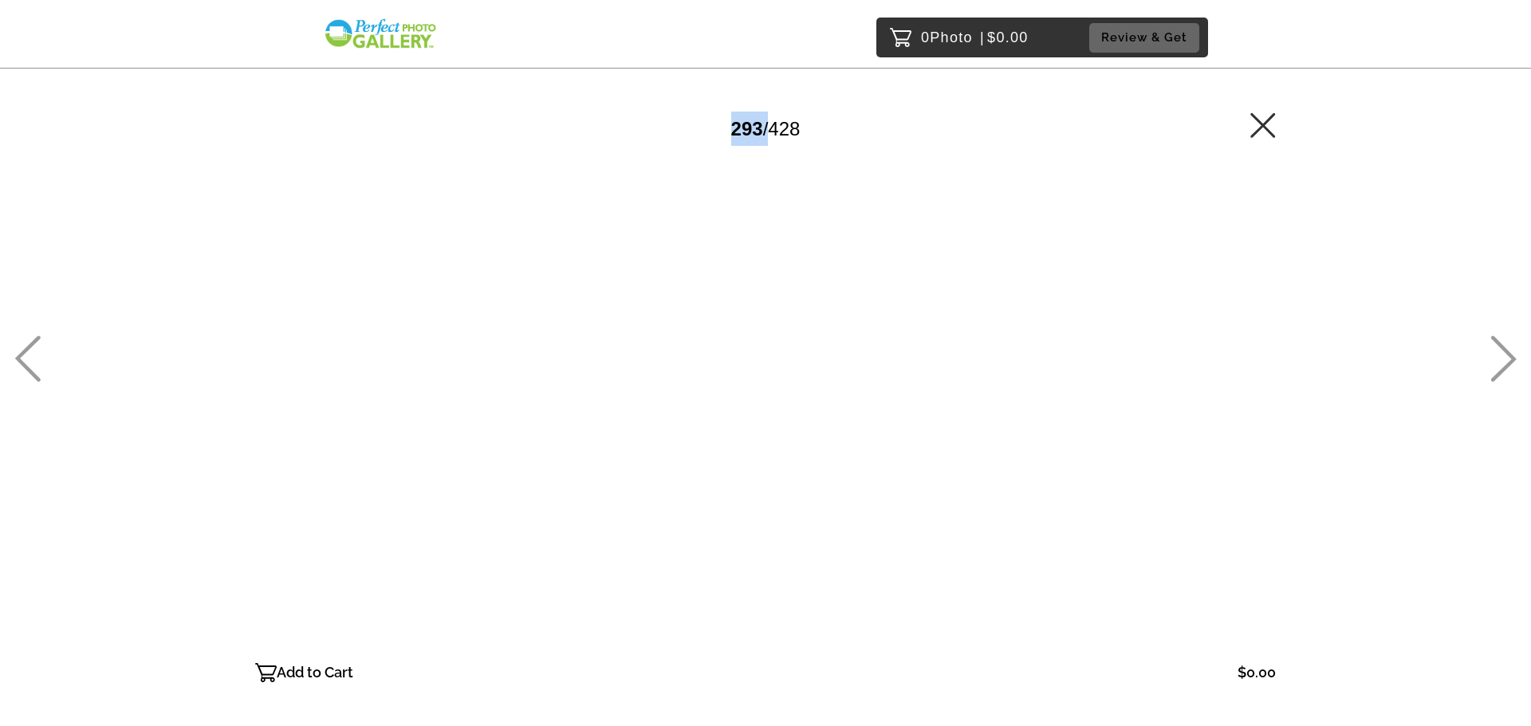
click at [1505, 346] on icon at bounding box center [1503, 359] width 26 height 46
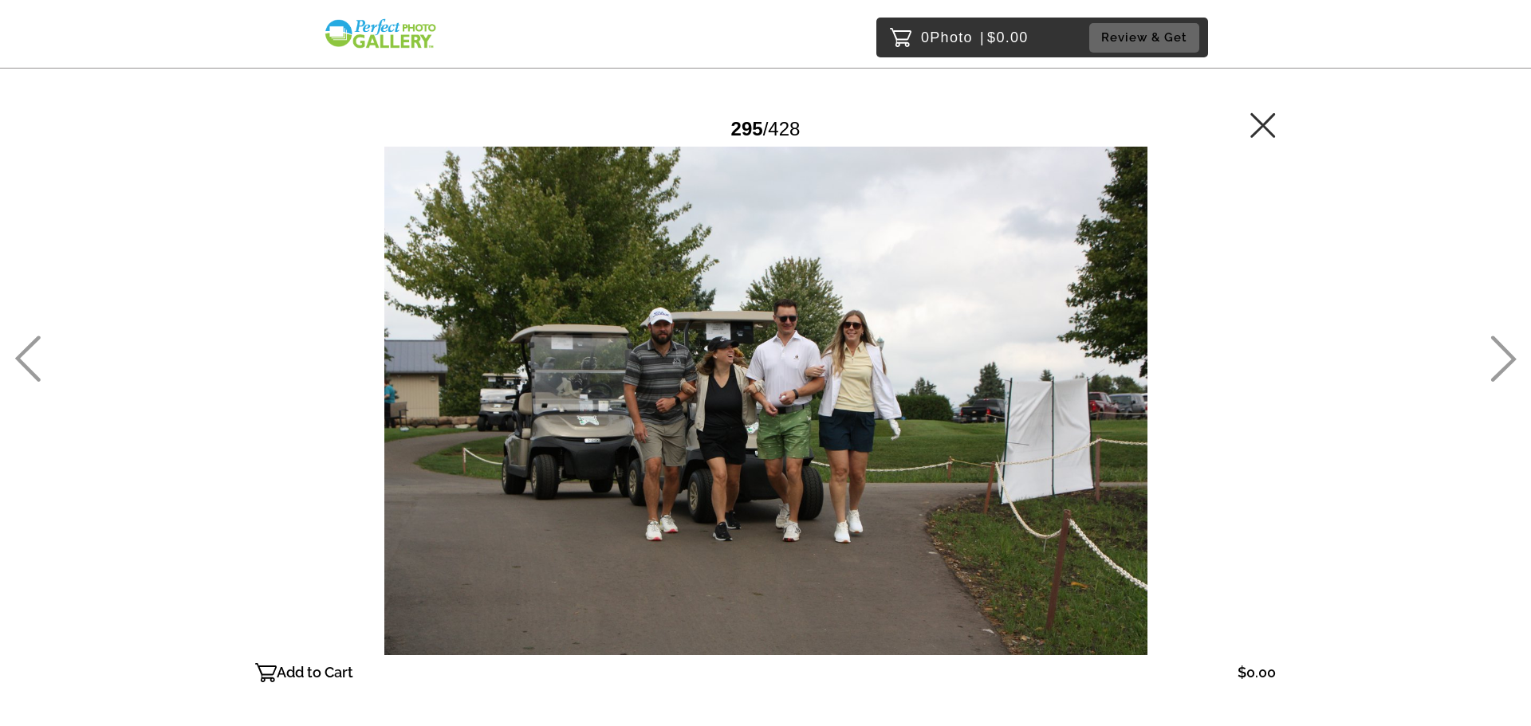
click at [1505, 346] on icon at bounding box center [1503, 359] width 26 height 46
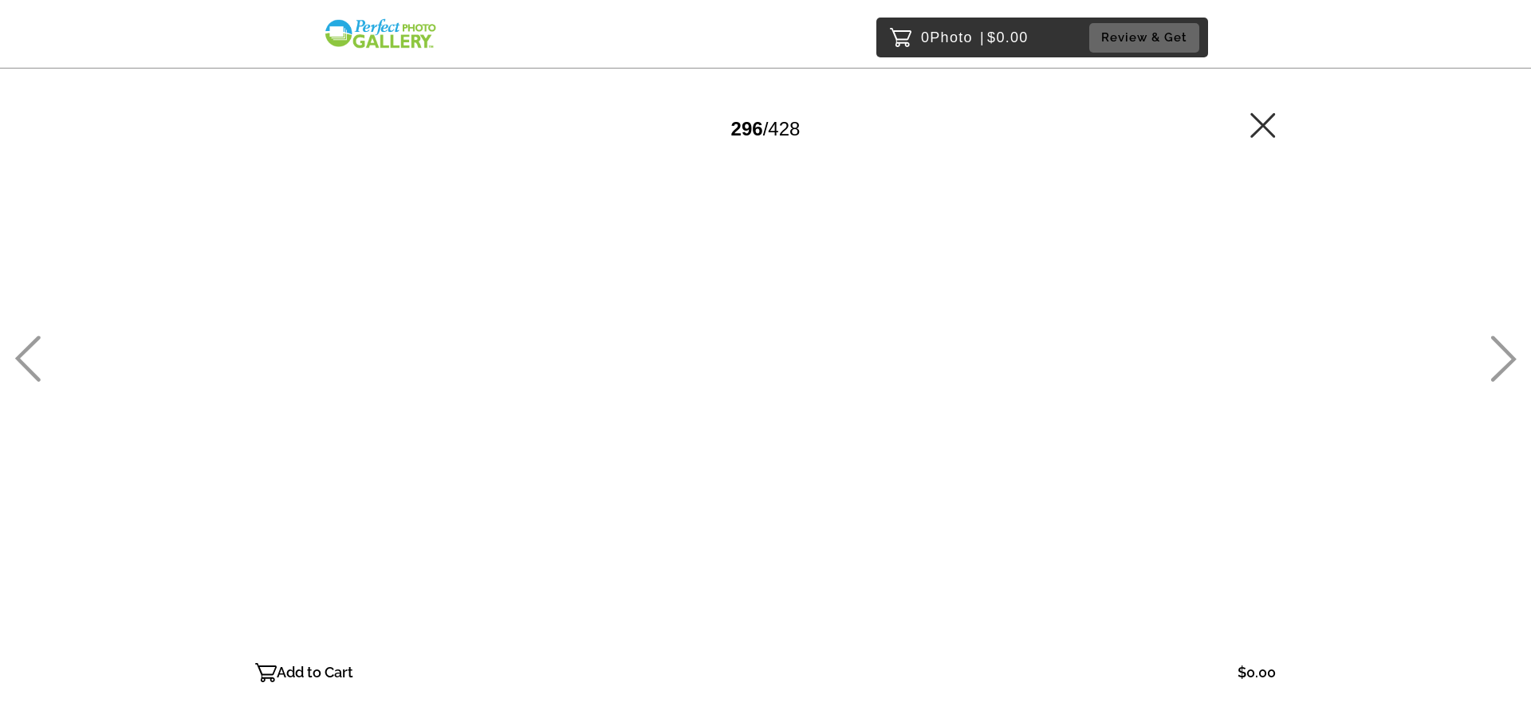
click at [1505, 346] on icon at bounding box center [1503, 359] width 26 height 46
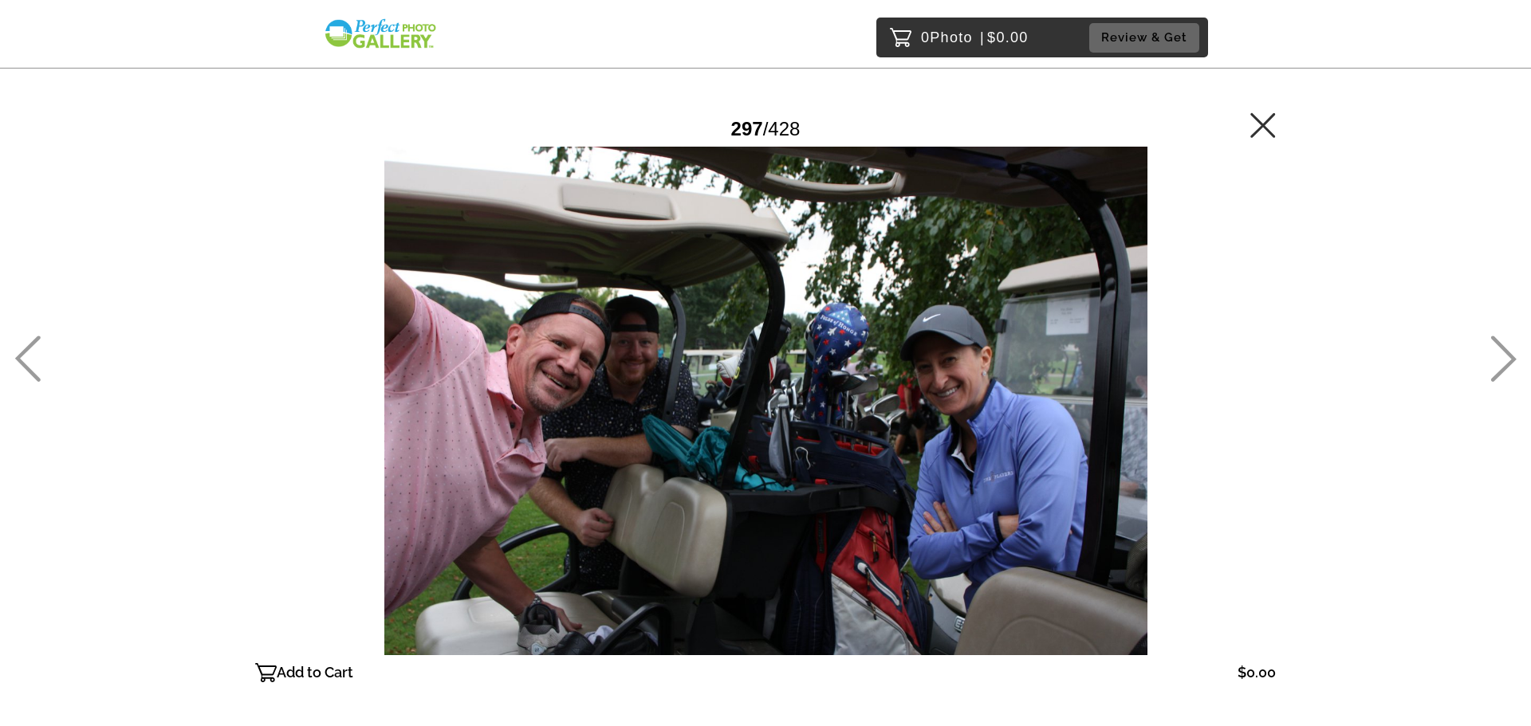
click at [1505, 346] on icon at bounding box center [1503, 359] width 26 height 46
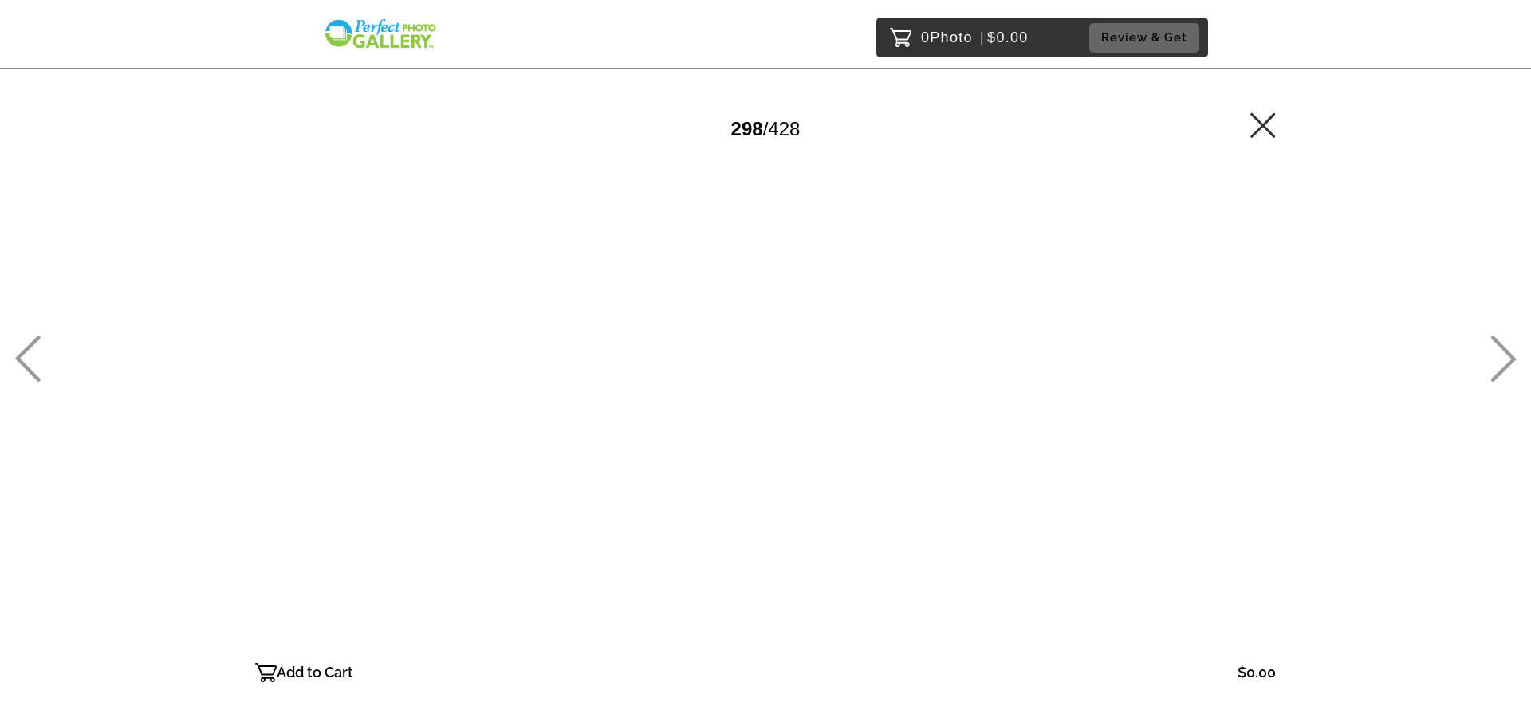
click at [1505, 346] on icon at bounding box center [1503, 359] width 26 height 46
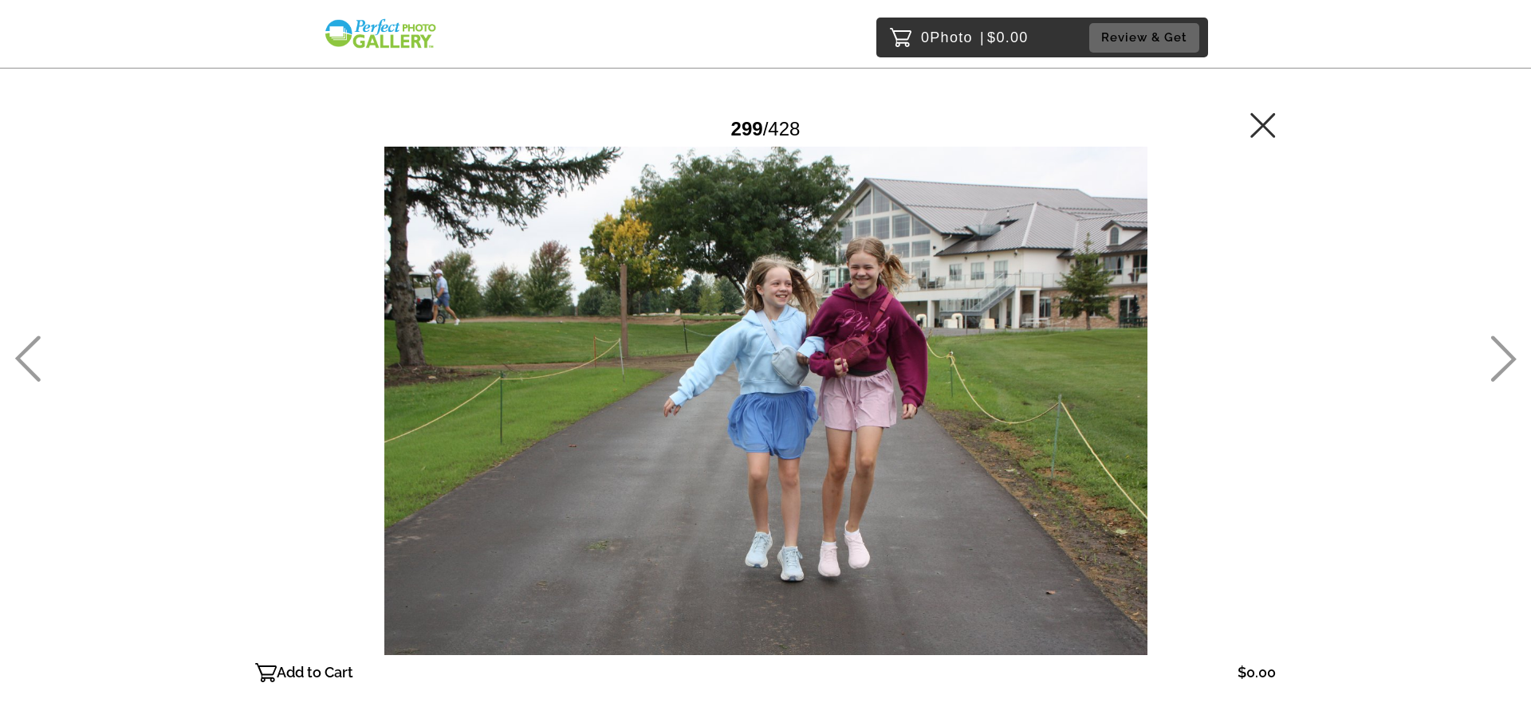
click at [1505, 346] on icon at bounding box center [1503, 359] width 26 height 46
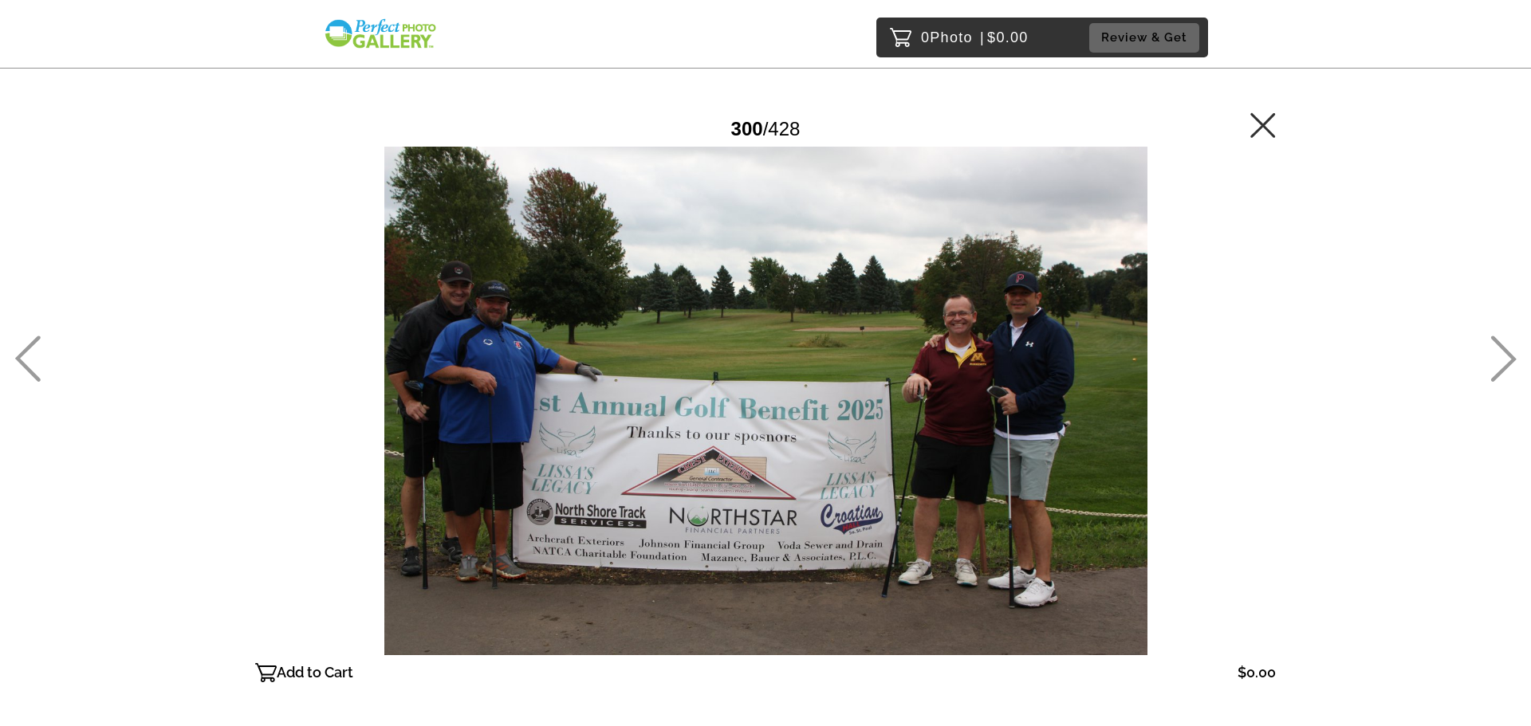
click at [1505, 346] on icon at bounding box center [1503, 359] width 26 height 46
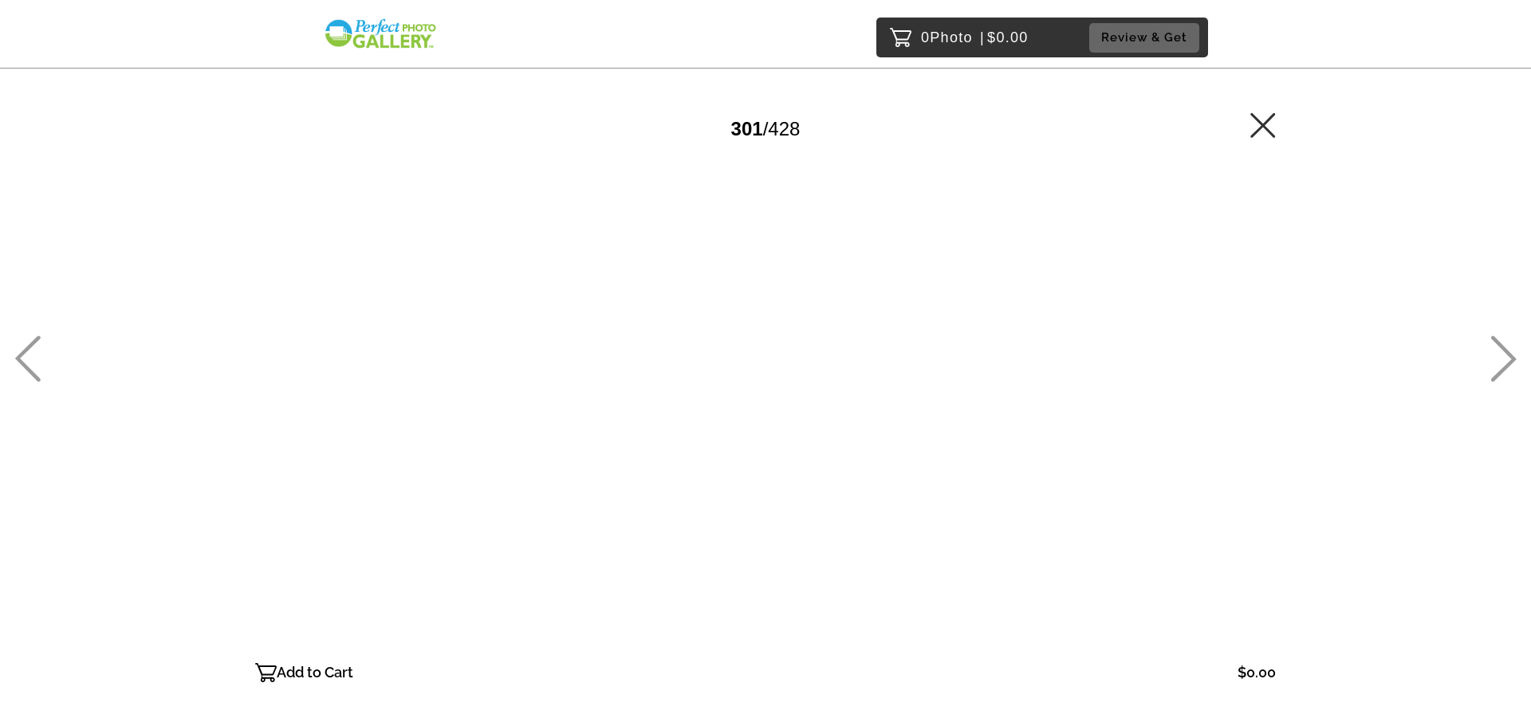
click at [1505, 346] on icon at bounding box center [1503, 359] width 26 height 46
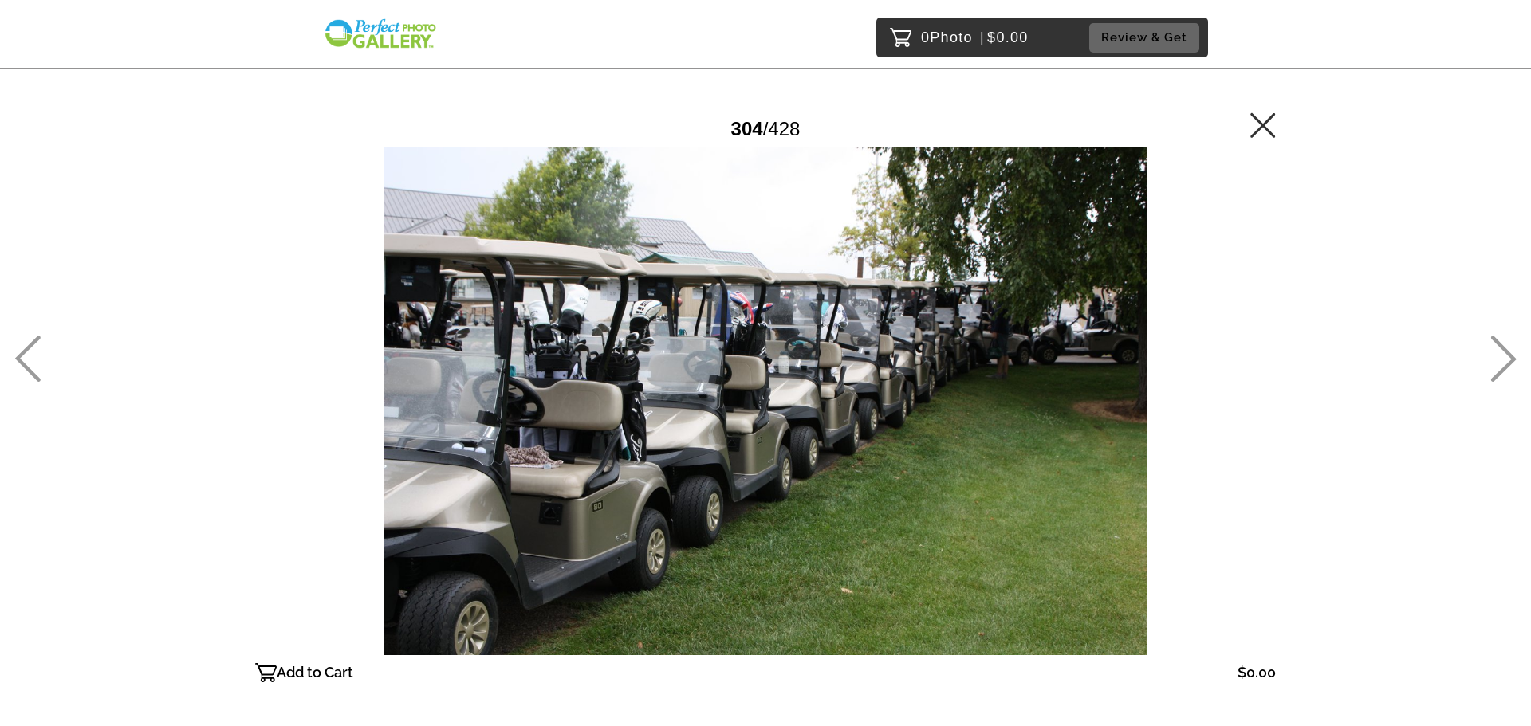
click at [1505, 346] on icon at bounding box center [1503, 359] width 26 height 46
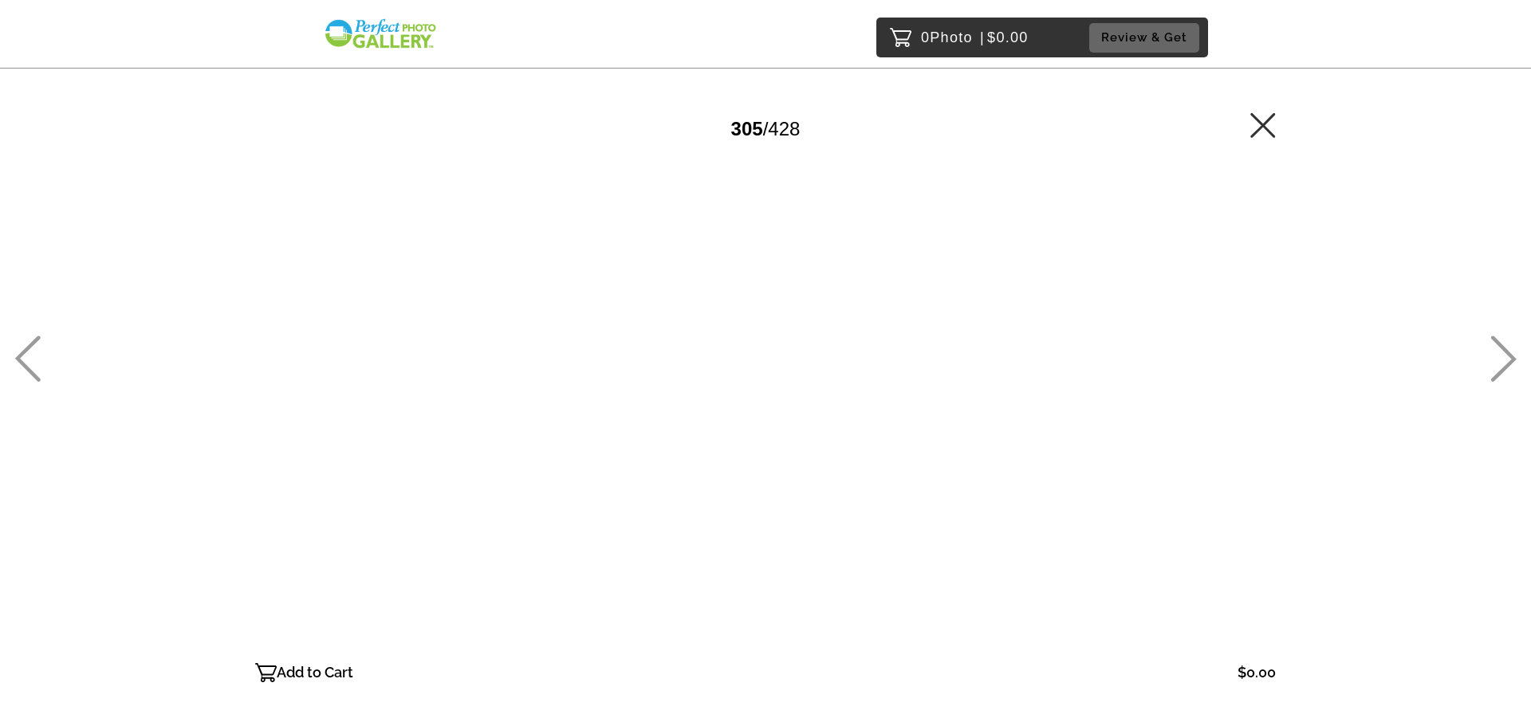
click at [1505, 346] on icon at bounding box center [1503, 359] width 26 height 46
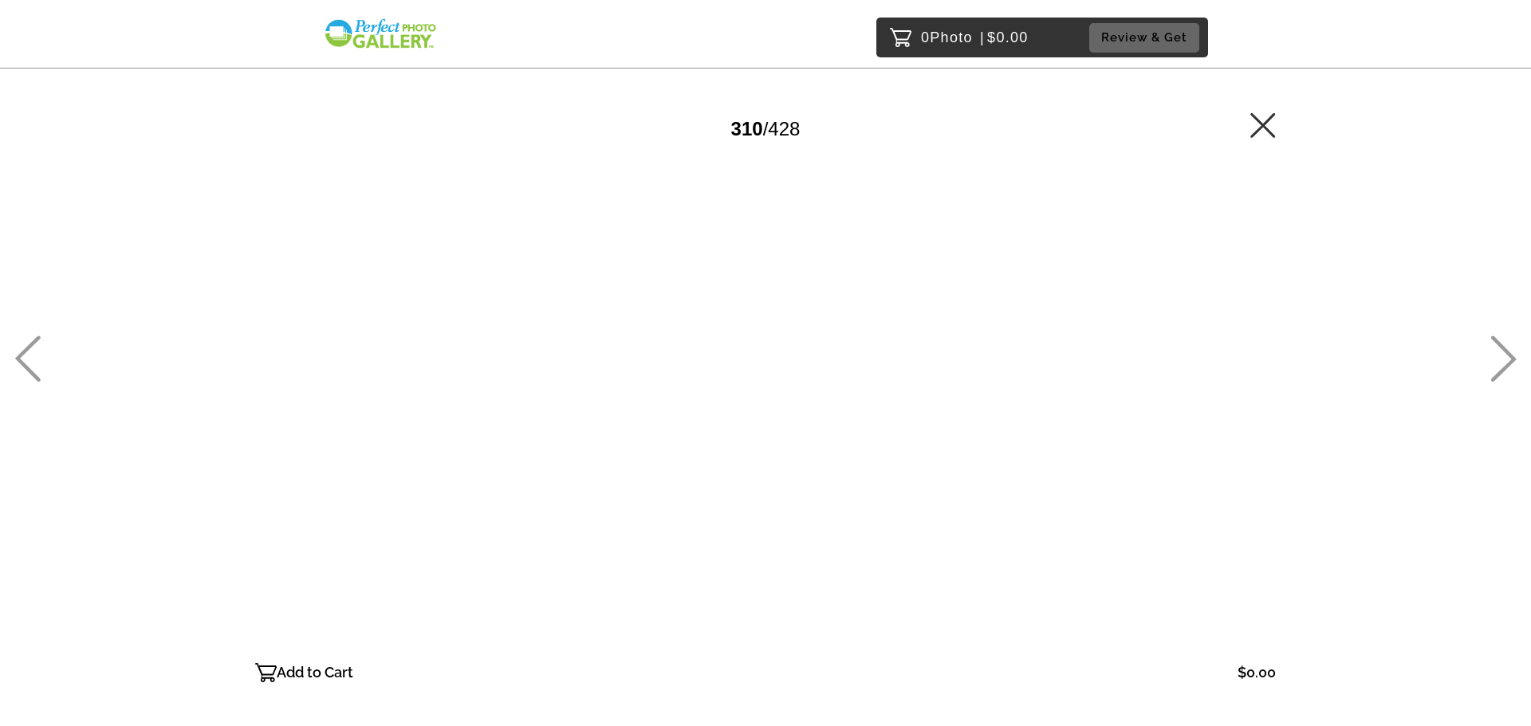
click at [1505, 346] on icon at bounding box center [1503, 359] width 26 height 46
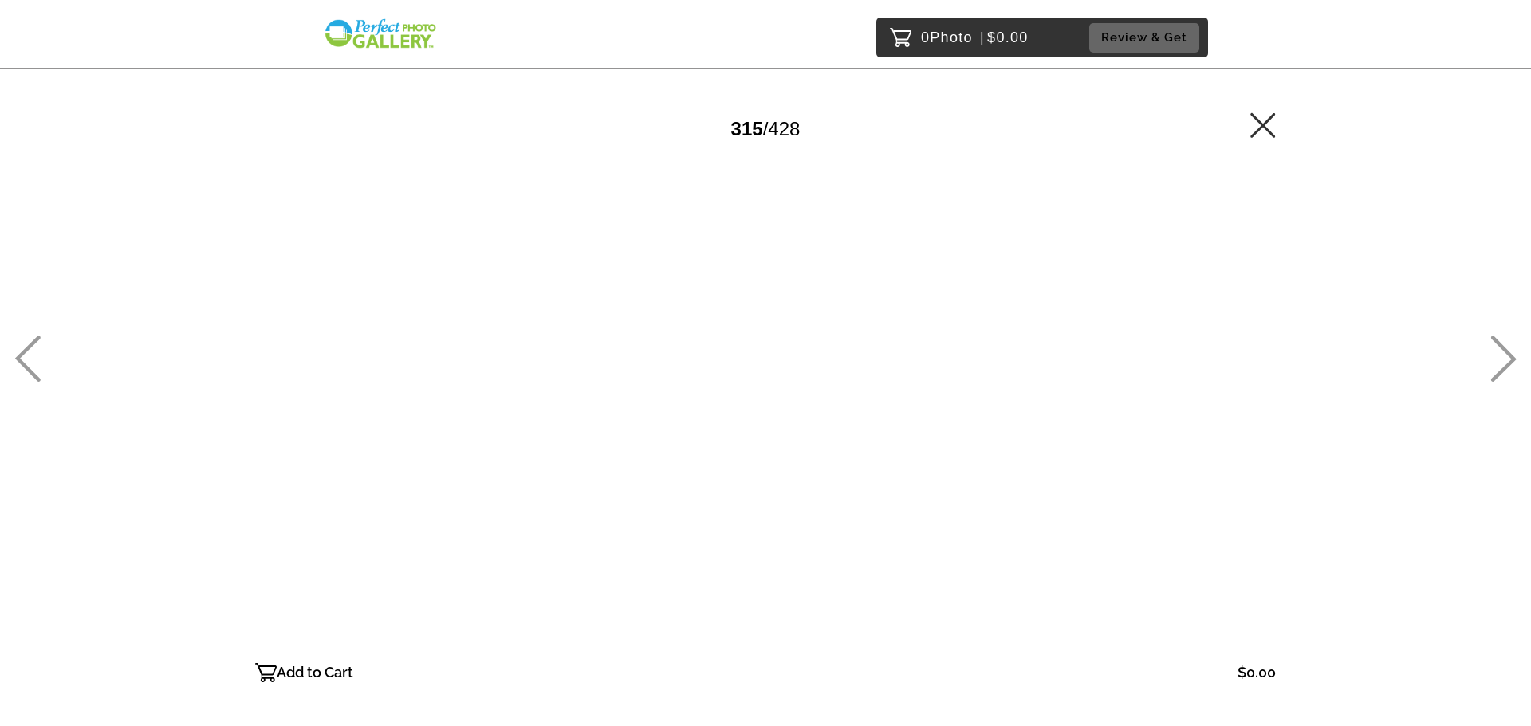
click at [1505, 346] on icon at bounding box center [1503, 359] width 26 height 46
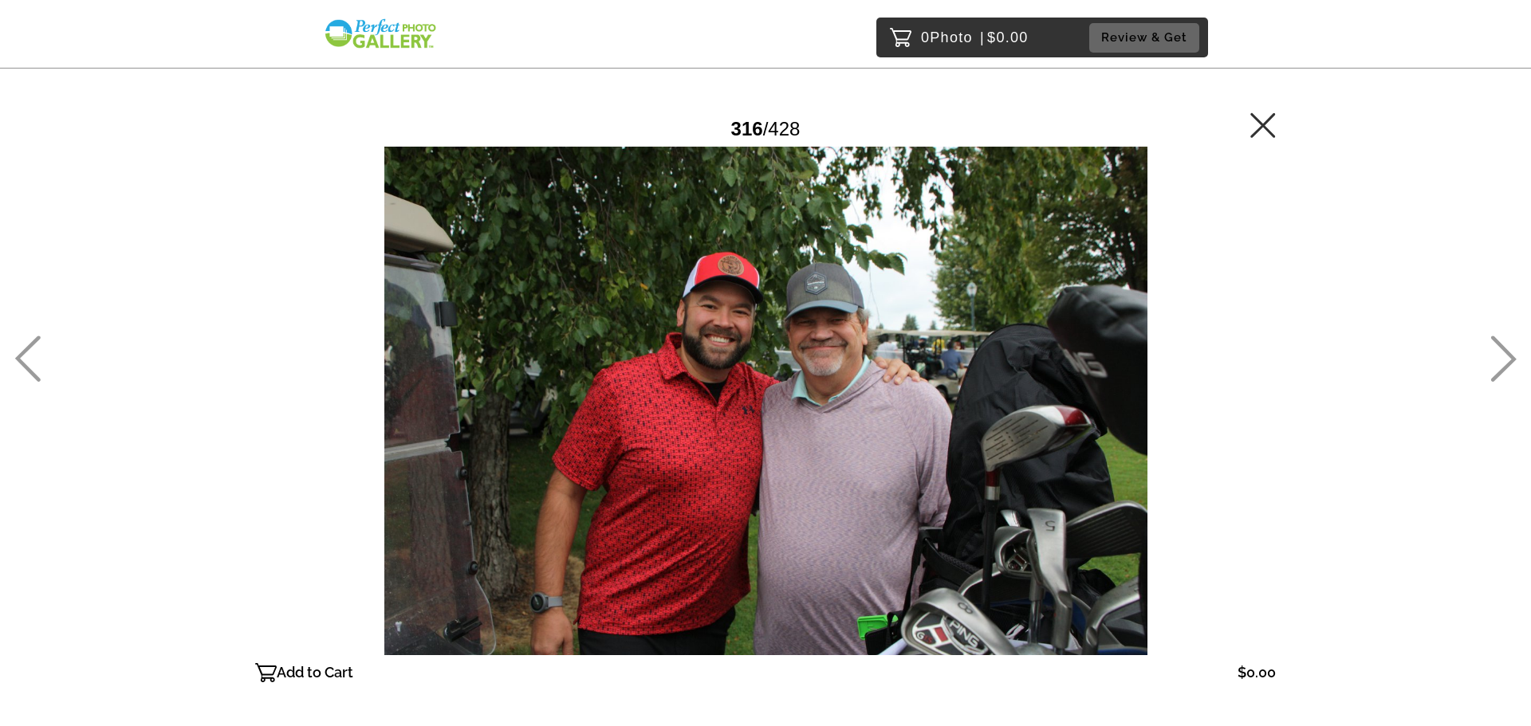
click at [1505, 346] on icon at bounding box center [1503, 359] width 26 height 46
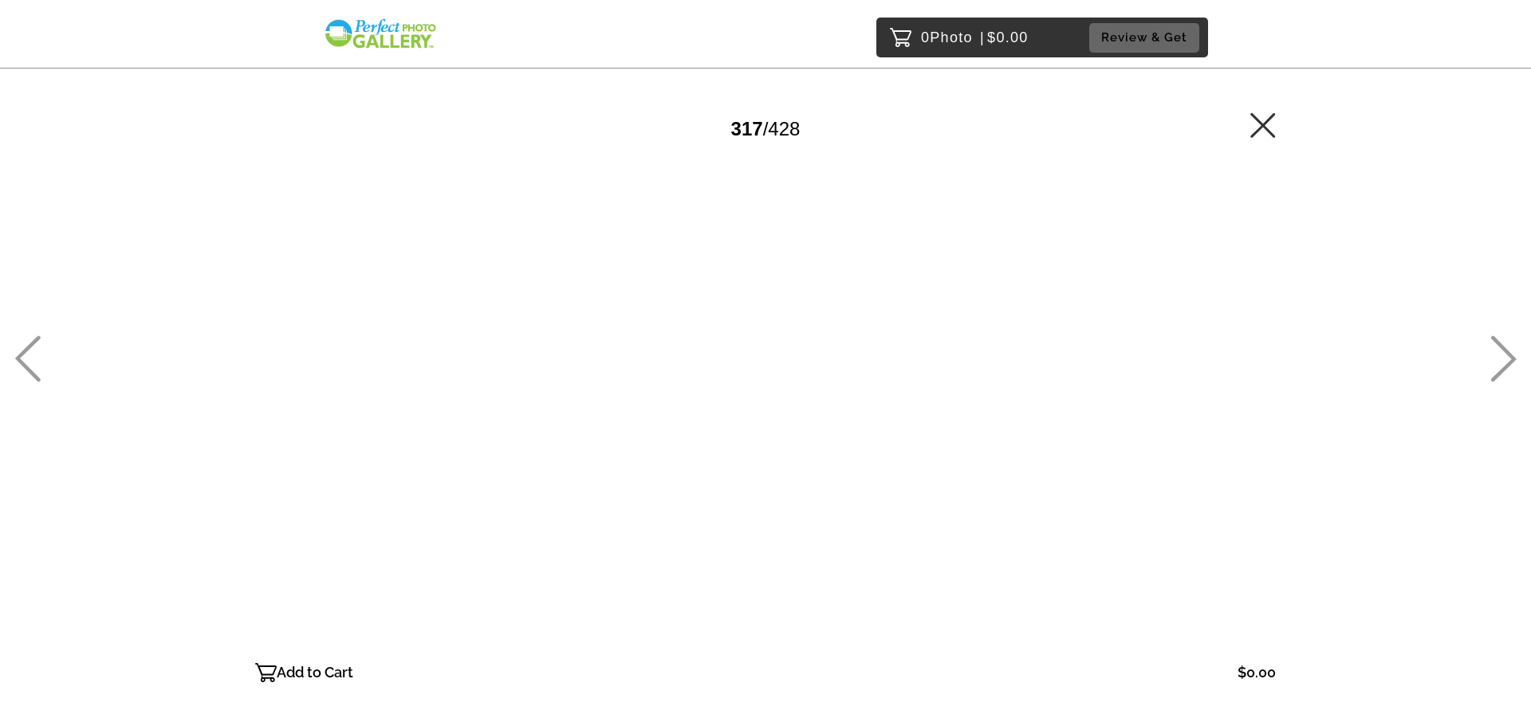
click at [1505, 346] on icon at bounding box center [1503, 359] width 26 height 46
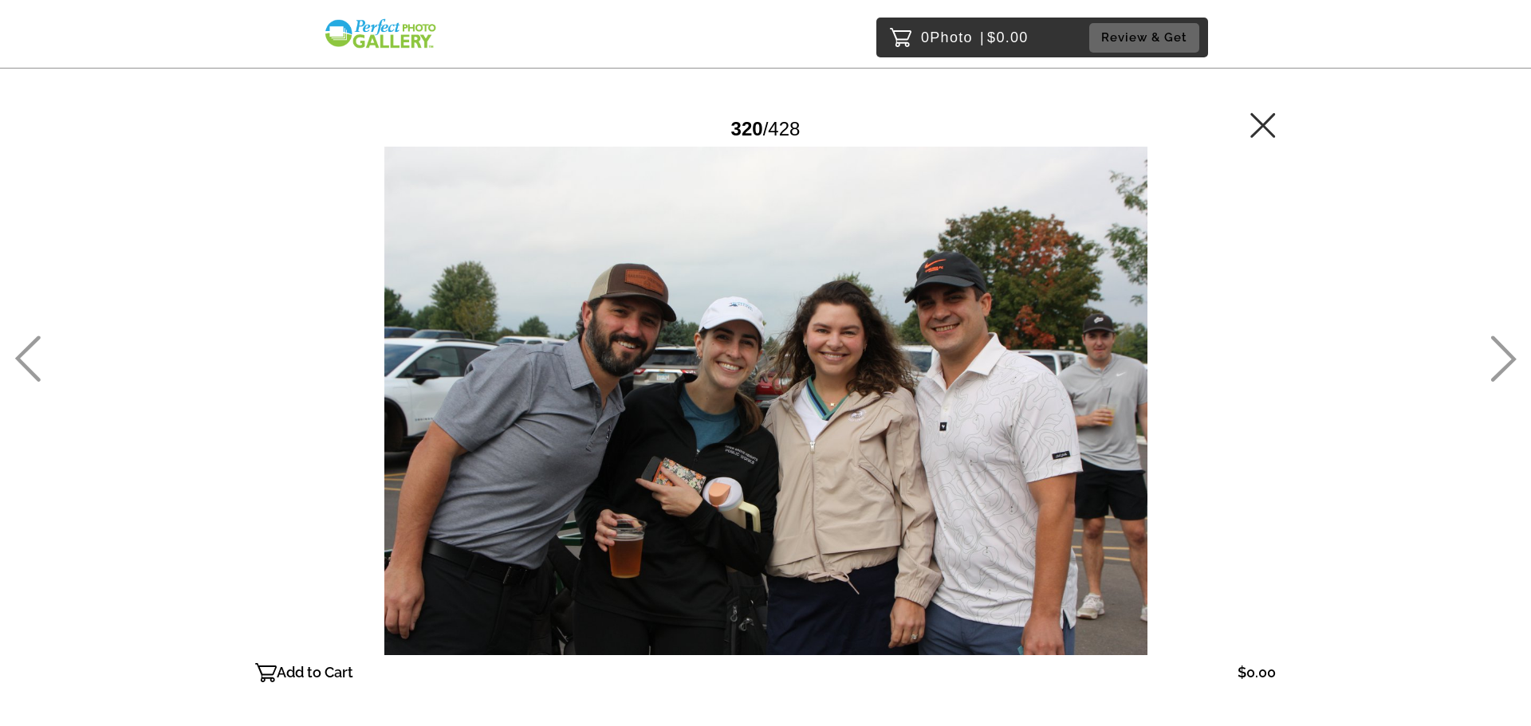
click at [1505, 346] on icon at bounding box center [1503, 359] width 26 height 46
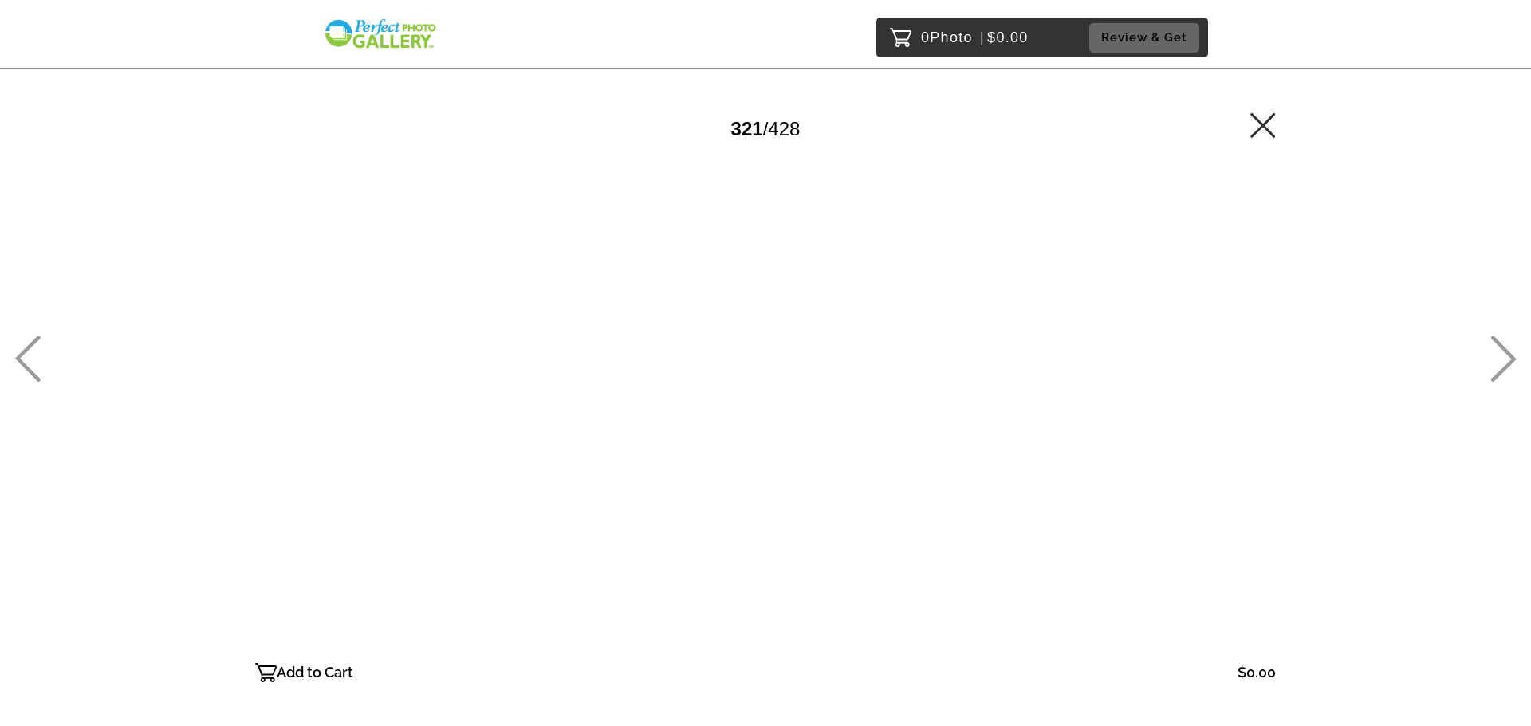
click at [1505, 346] on icon at bounding box center [1503, 359] width 26 height 46
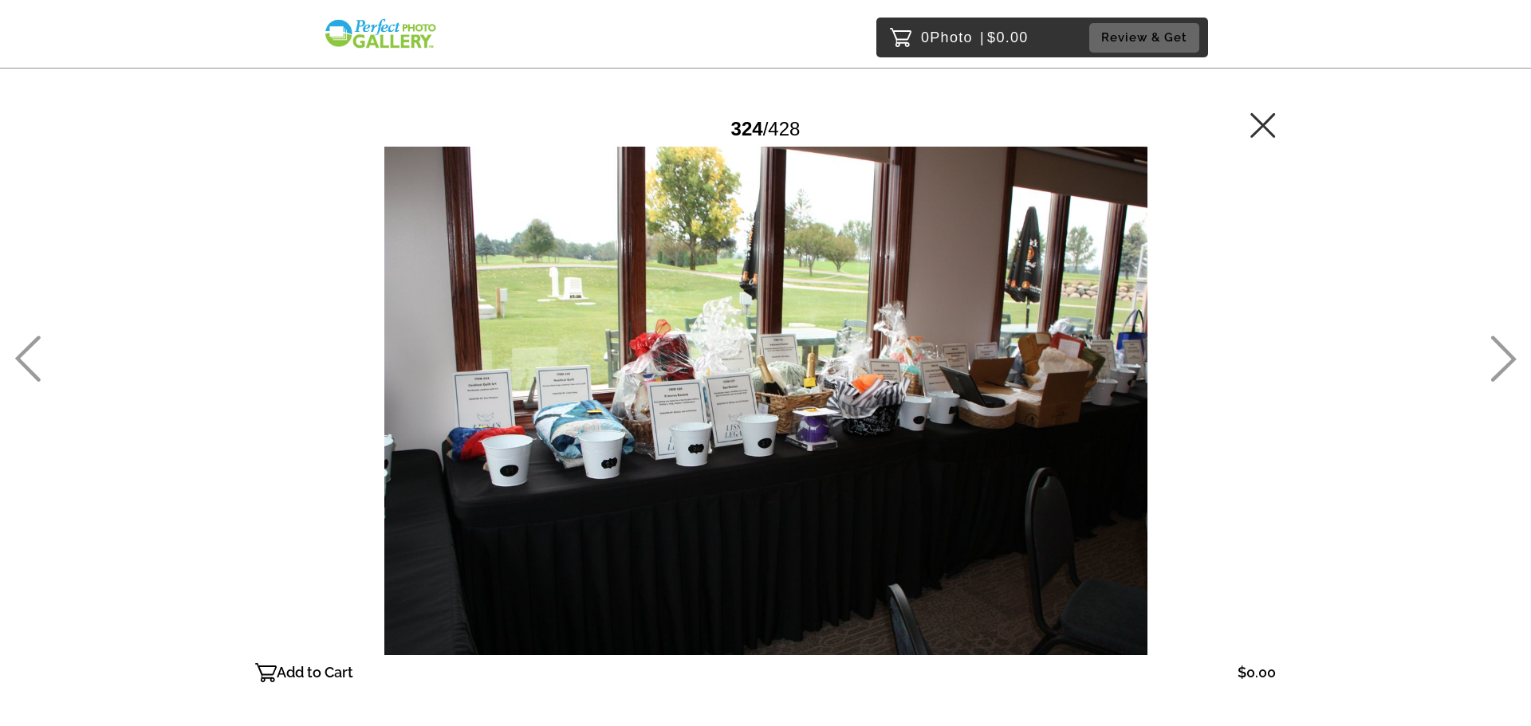
click at [1505, 346] on icon at bounding box center [1503, 359] width 26 height 46
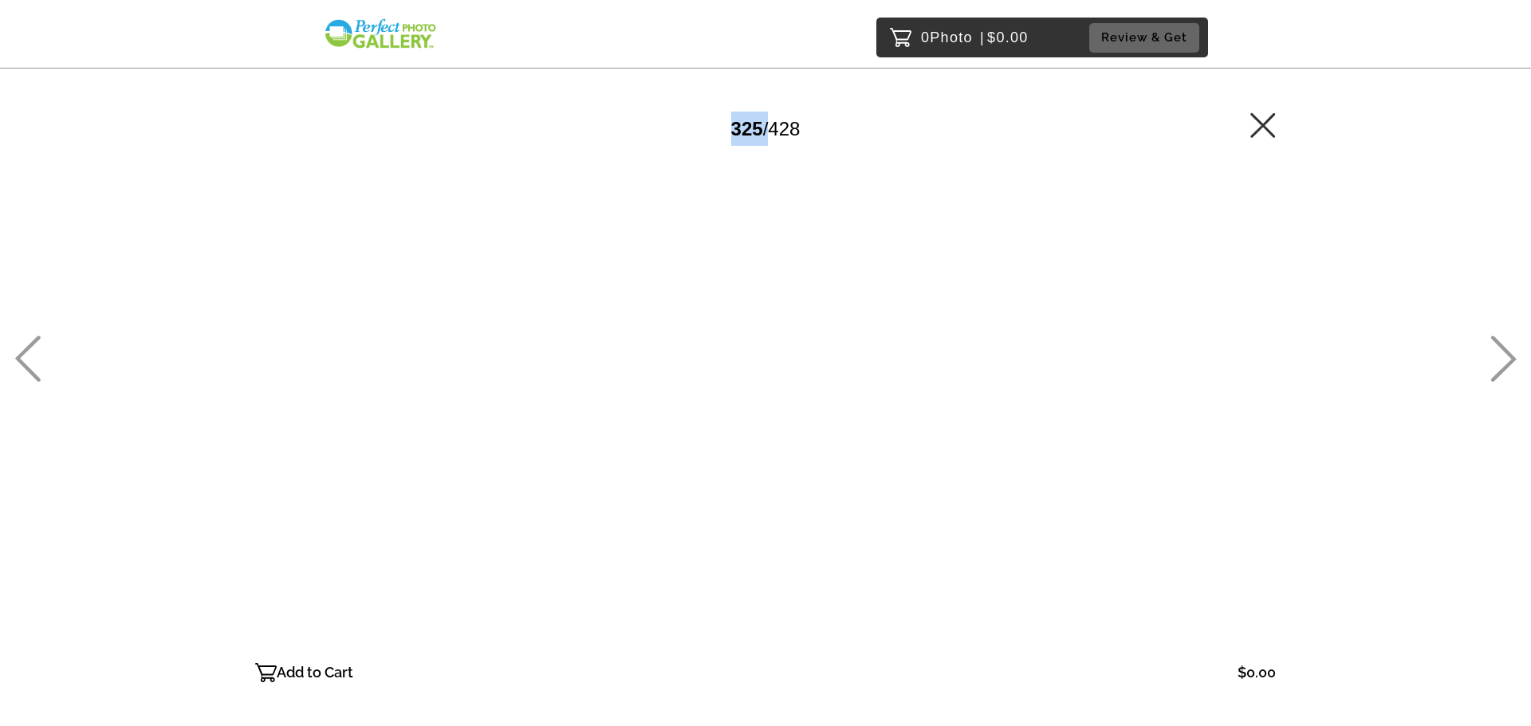
click at [1505, 346] on icon at bounding box center [1503, 359] width 26 height 46
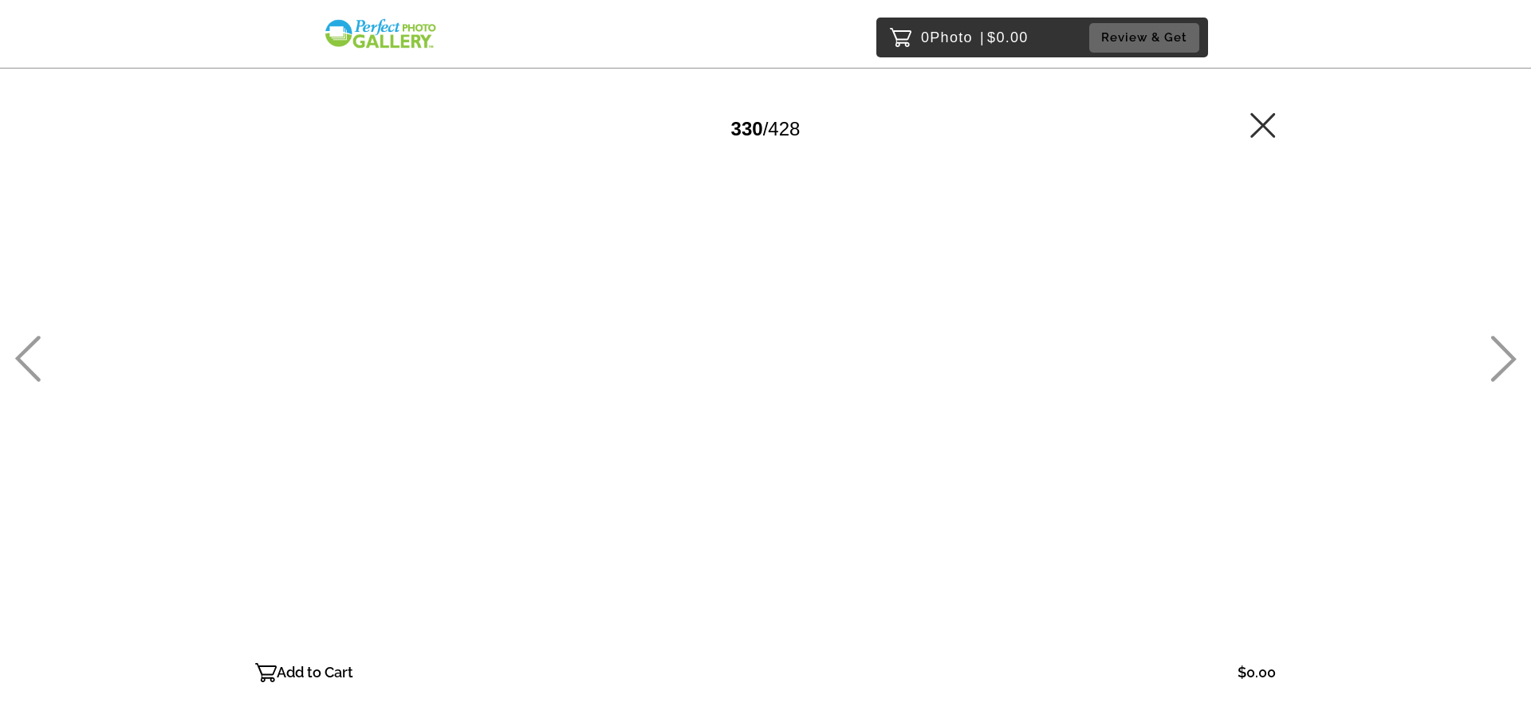
click at [1505, 346] on icon at bounding box center [1503, 359] width 26 height 46
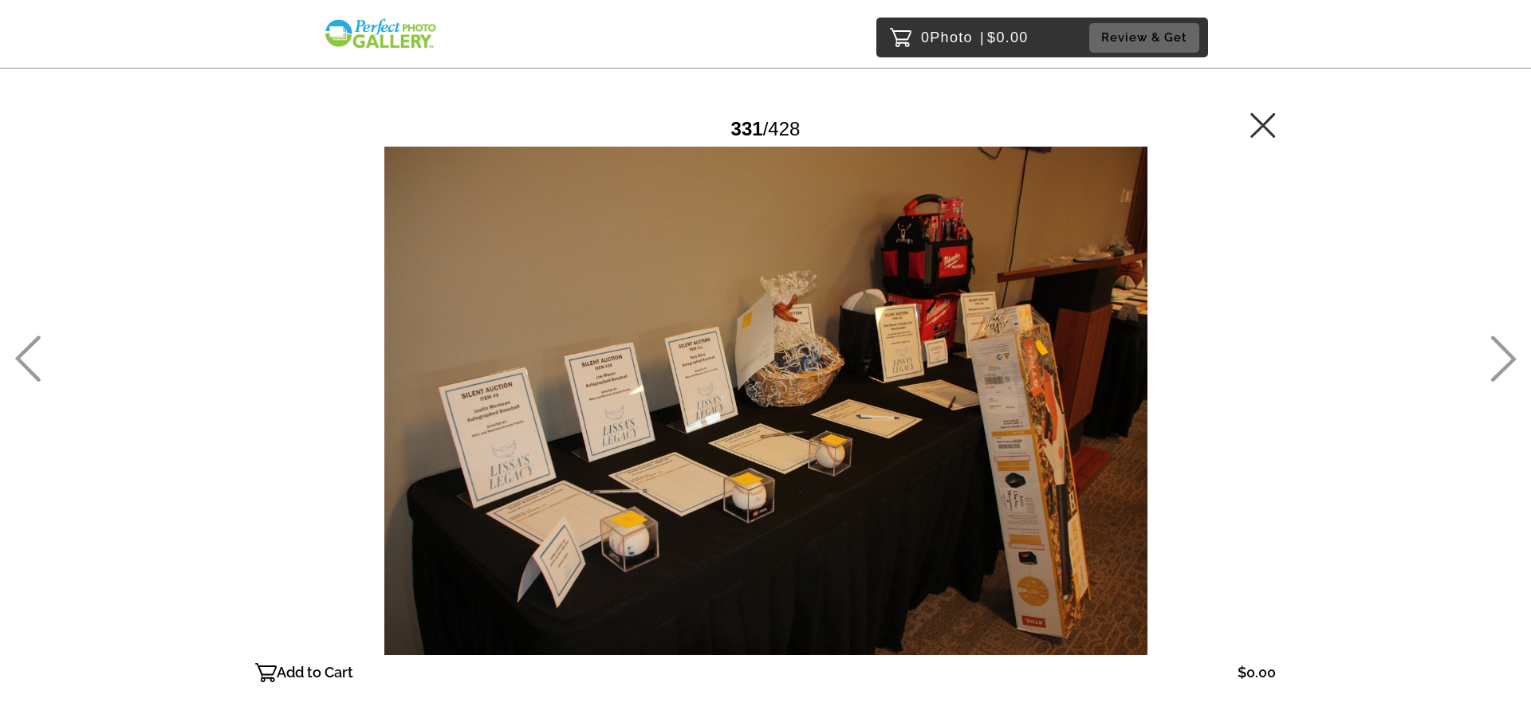
click at [1505, 346] on icon at bounding box center [1503, 359] width 26 height 46
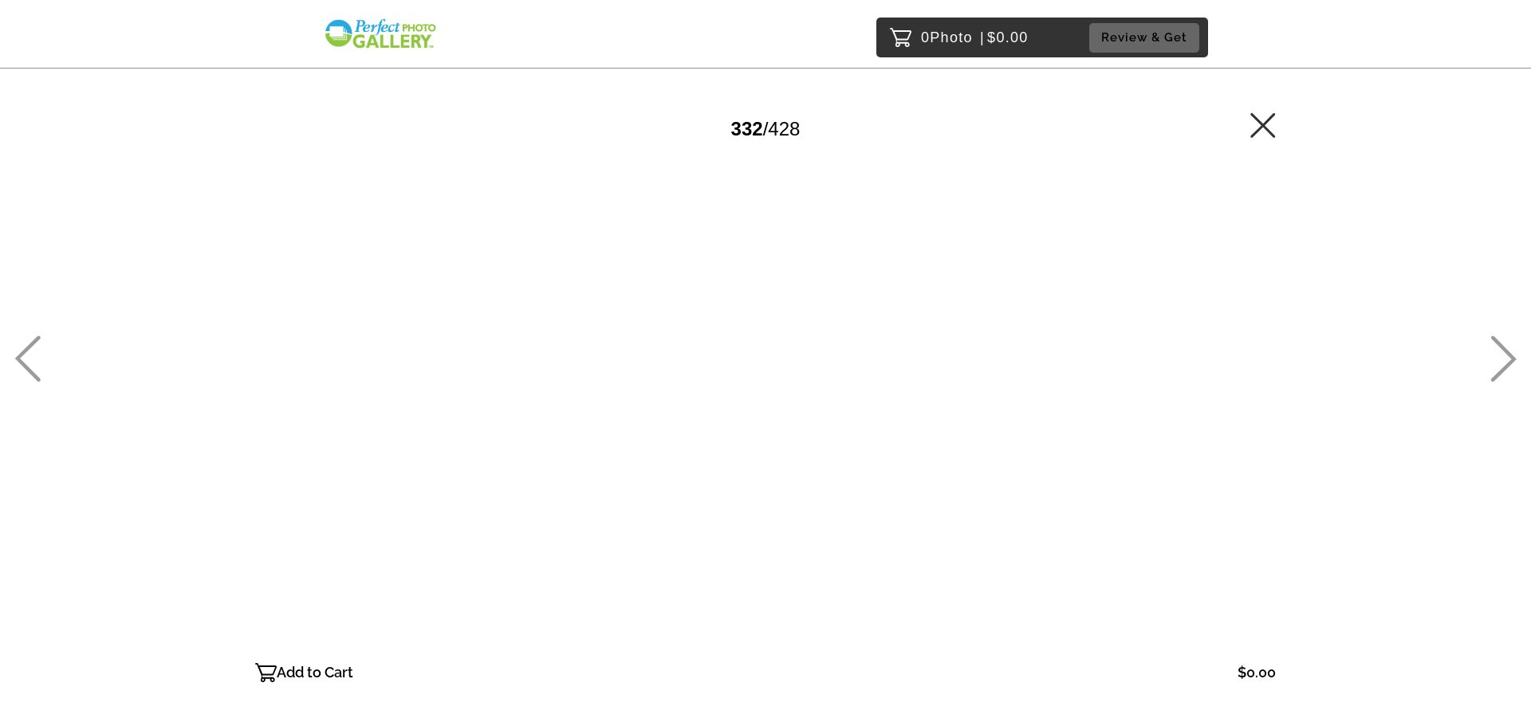
click at [1505, 346] on icon at bounding box center [1503, 359] width 26 height 46
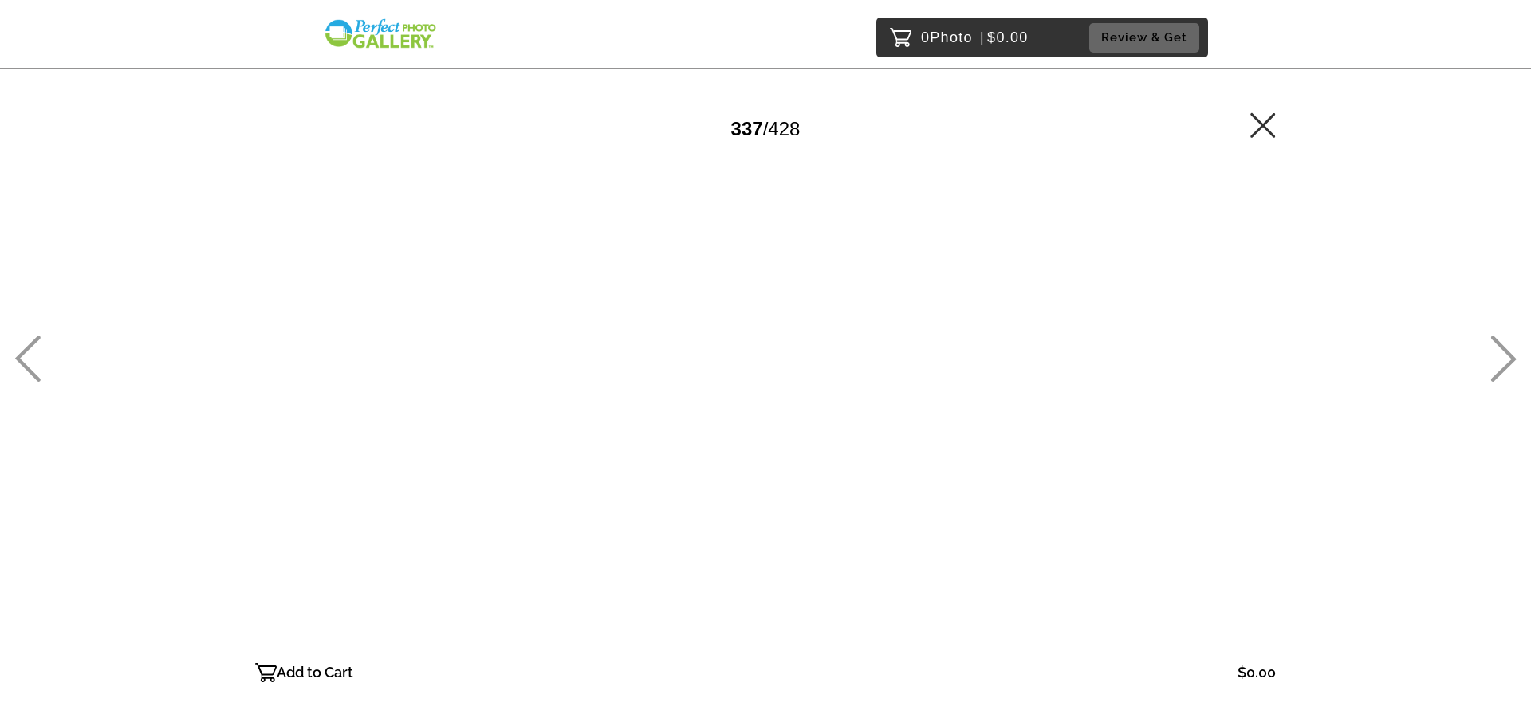
click at [1505, 346] on icon at bounding box center [1503, 359] width 26 height 46
click at [30, 343] on icon at bounding box center [27, 359] width 26 height 46
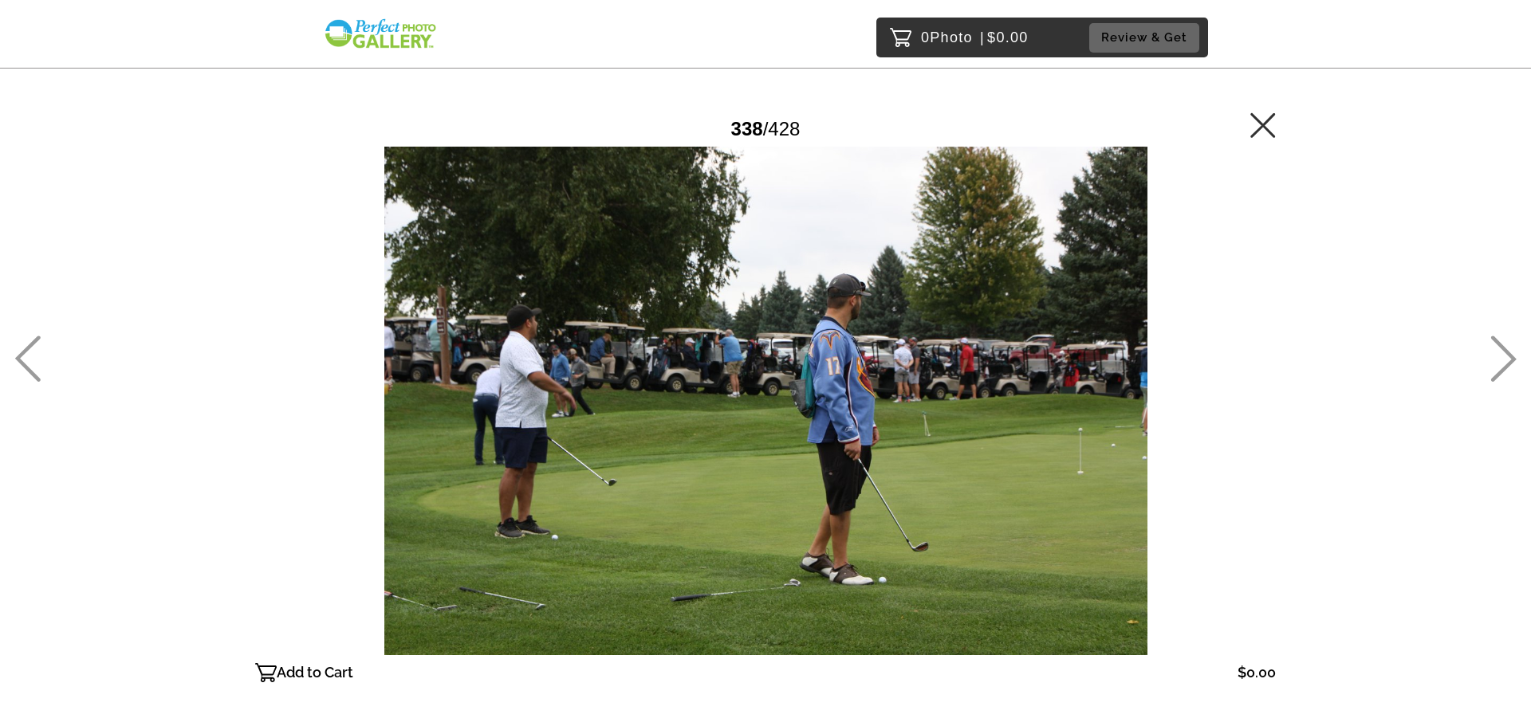
click at [1466, 347] on div "0 Photo | $0.00 Review & Get Password Checker bypassed 338 / 428 Add to Cart $0…" at bounding box center [765, 433] width 1531 height 867
click at [1493, 342] on icon at bounding box center [1503, 359] width 26 height 46
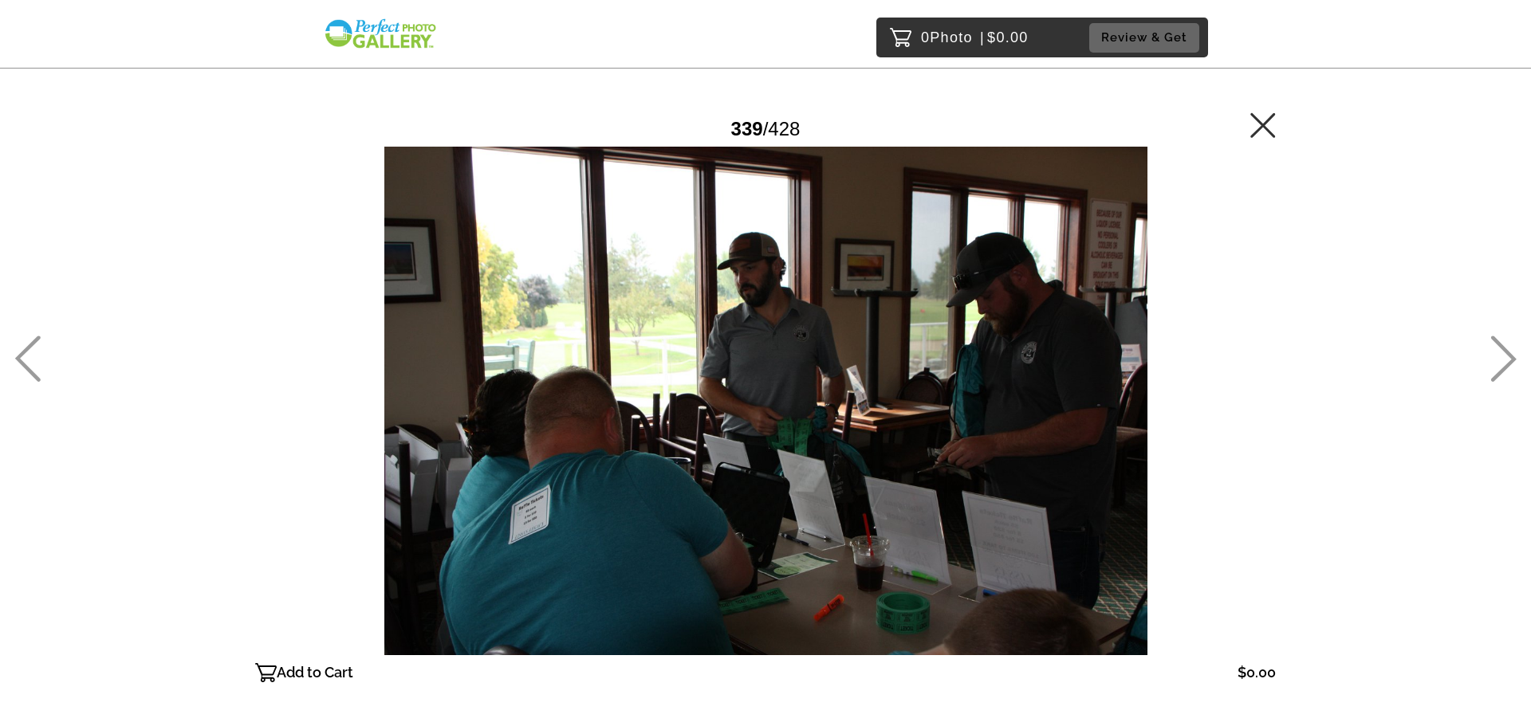
click at [1493, 342] on icon at bounding box center [1503, 359] width 26 height 46
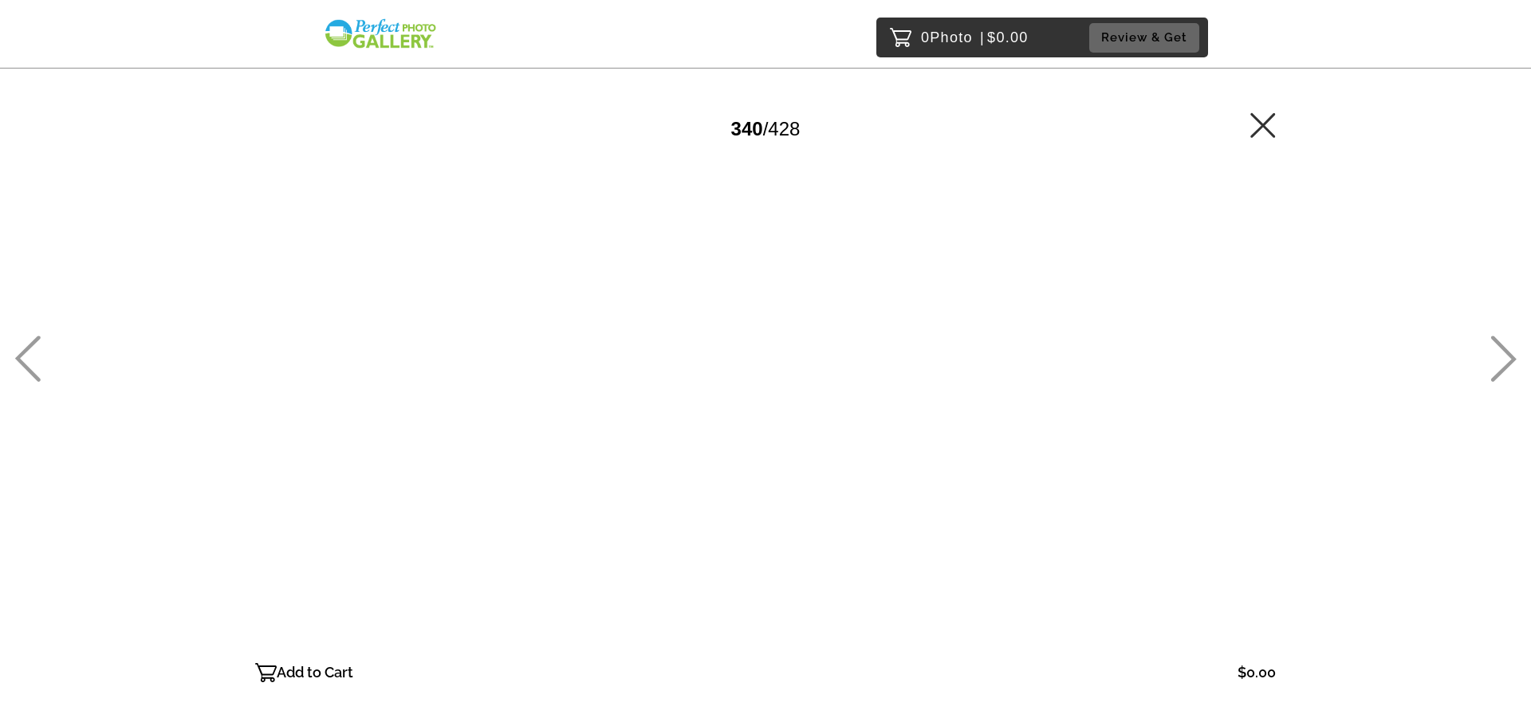
click at [1493, 342] on icon at bounding box center [1503, 359] width 26 height 46
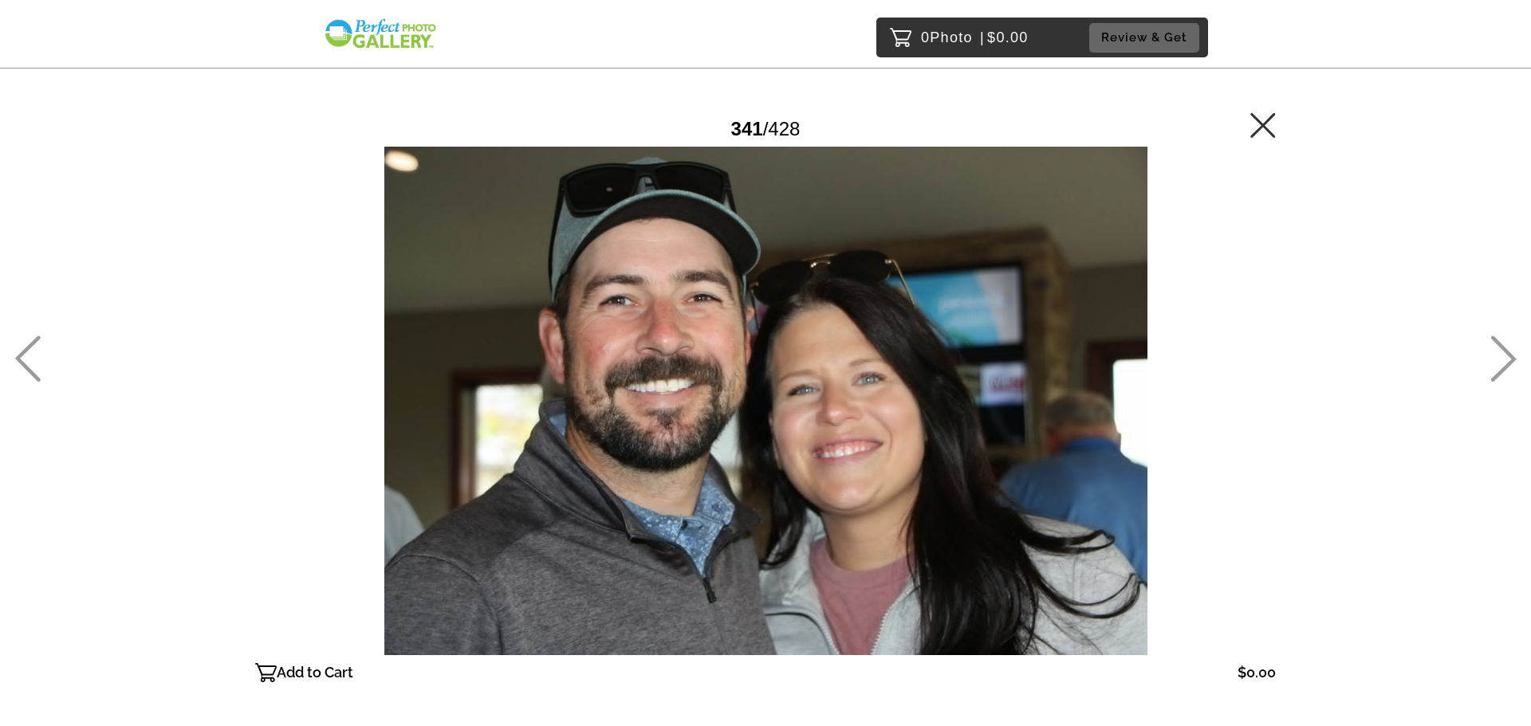
click at [1493, 342] on icon at bounding box center [1503, 359] width 26 height 46
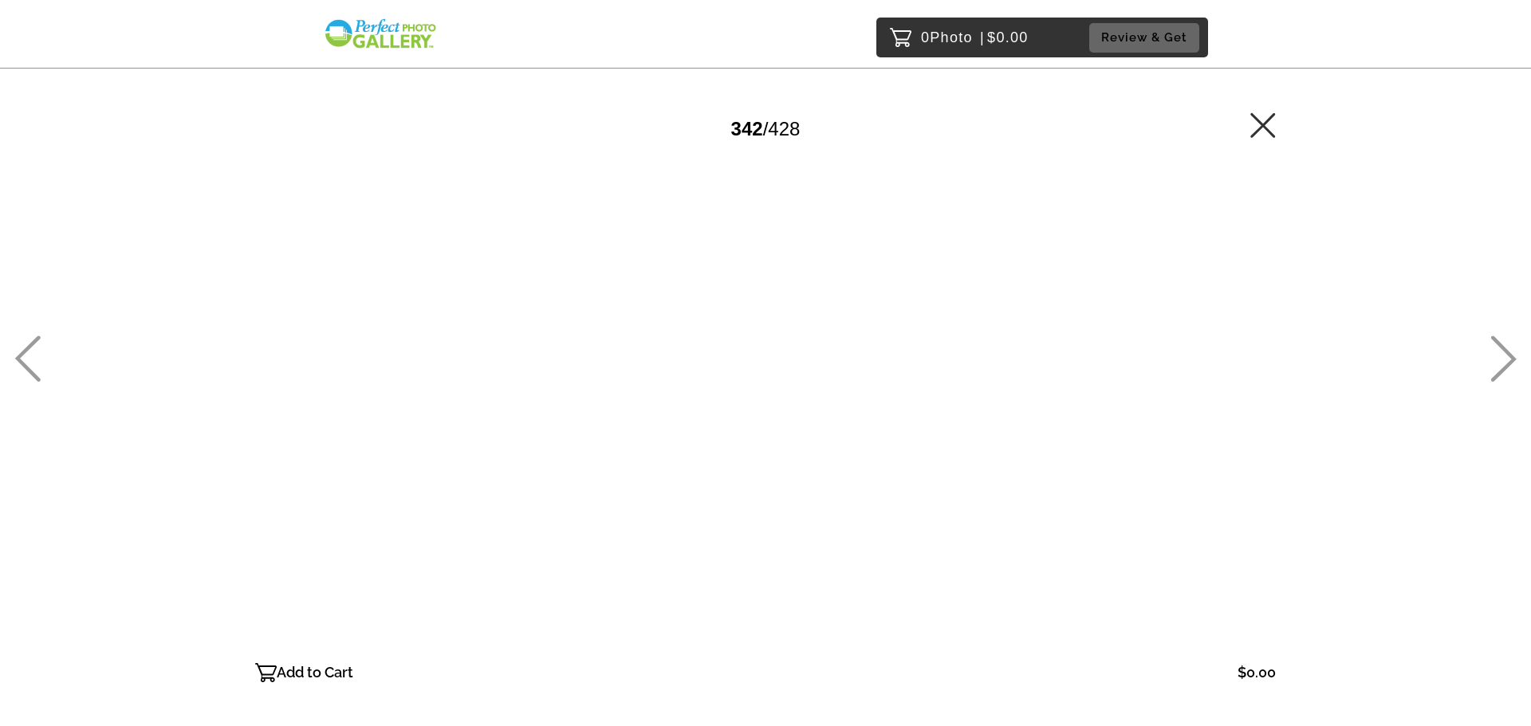
click at [1493, 342] on icon at bounding box center [1503, 359] width 26 height 46
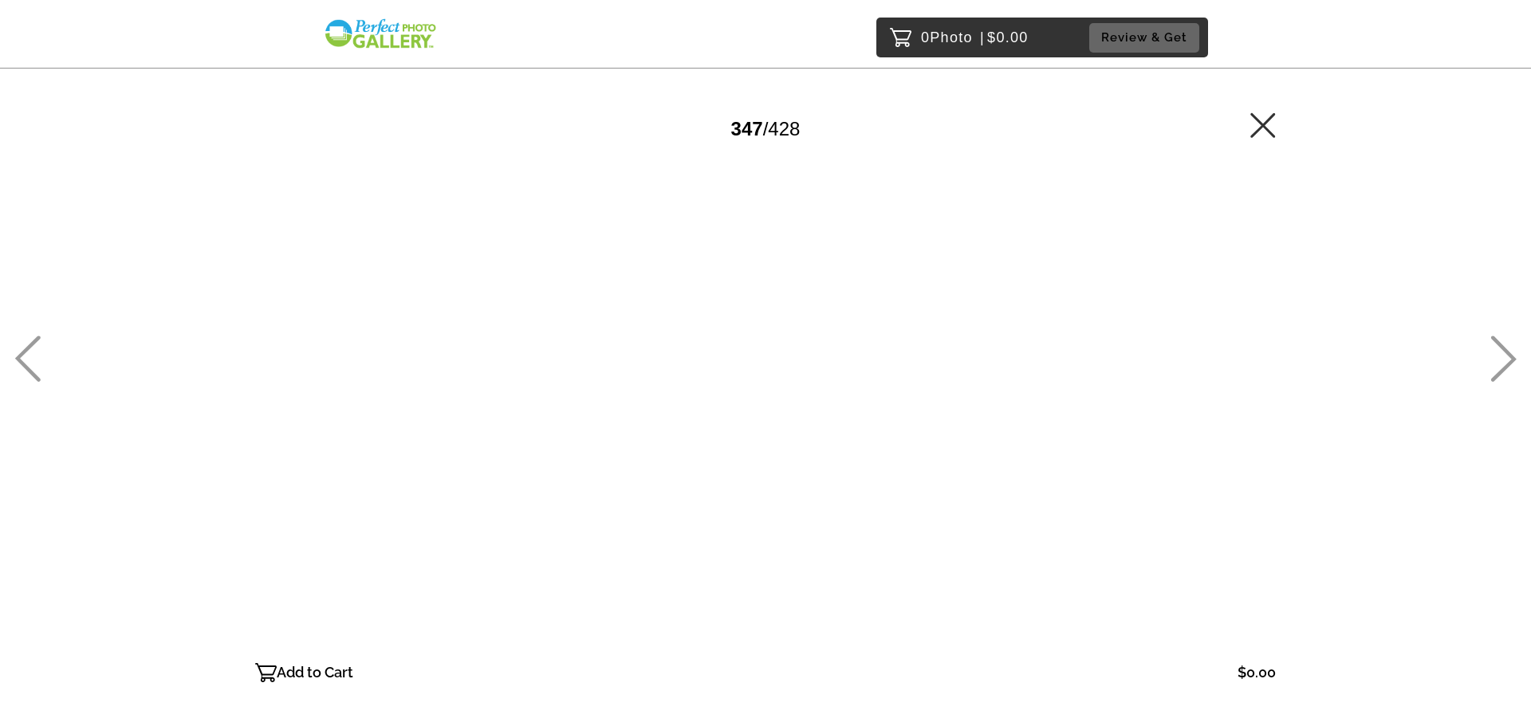
click at [1493, 342] on icon at bounding box center [1503, 359] width 26 height 46
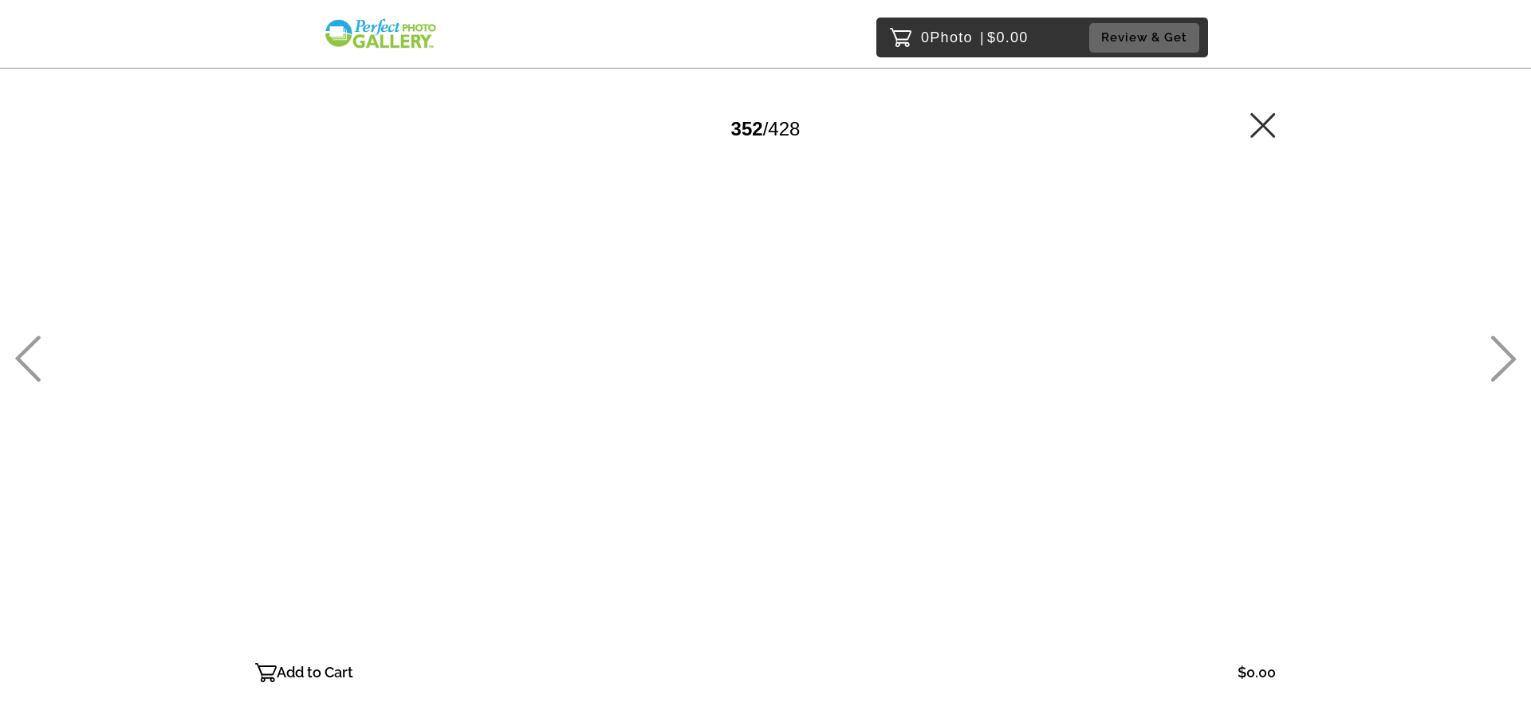
click at [1493, 343] on icon at bounding box center [1503, 359] width 26 height 46
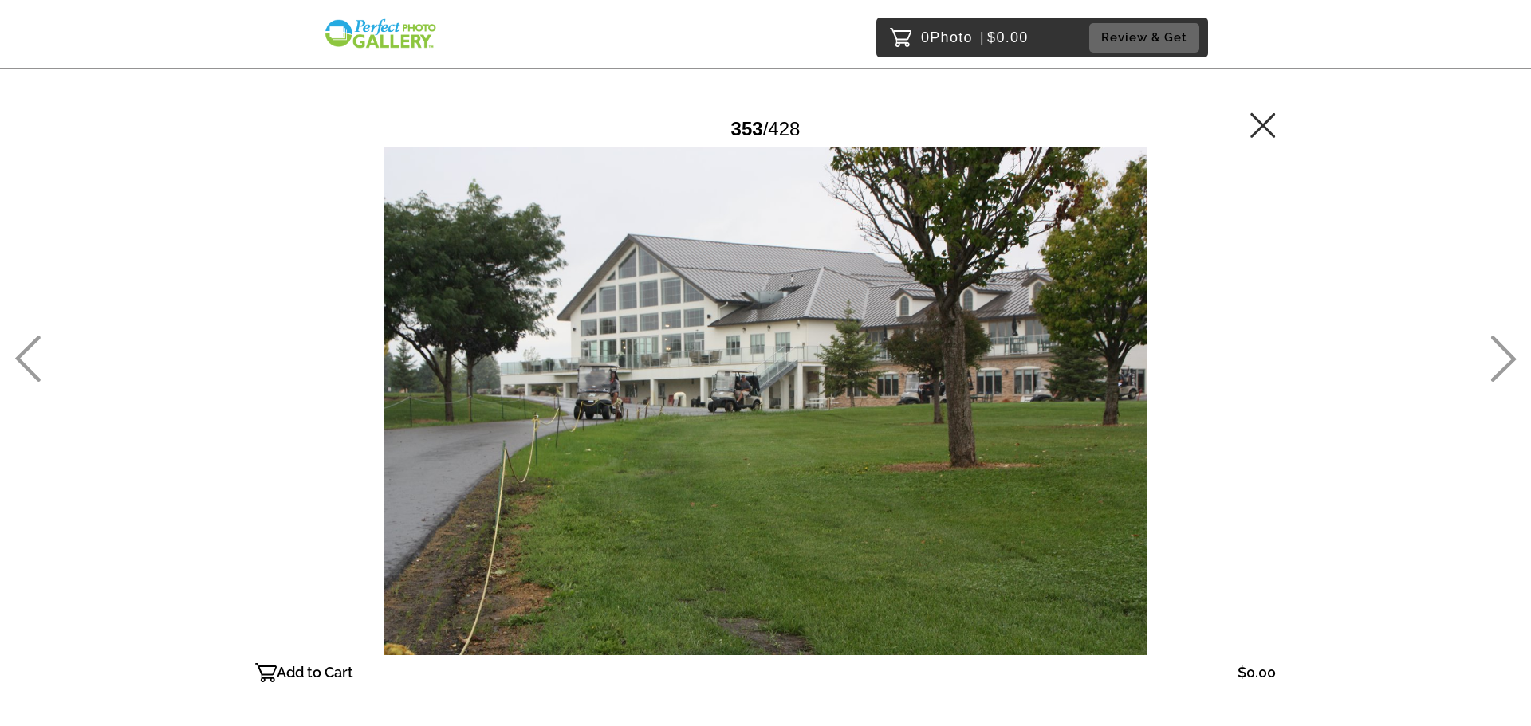
click at [1493, 343] on icon at bounding box center [1503, 359] width 26 height 46
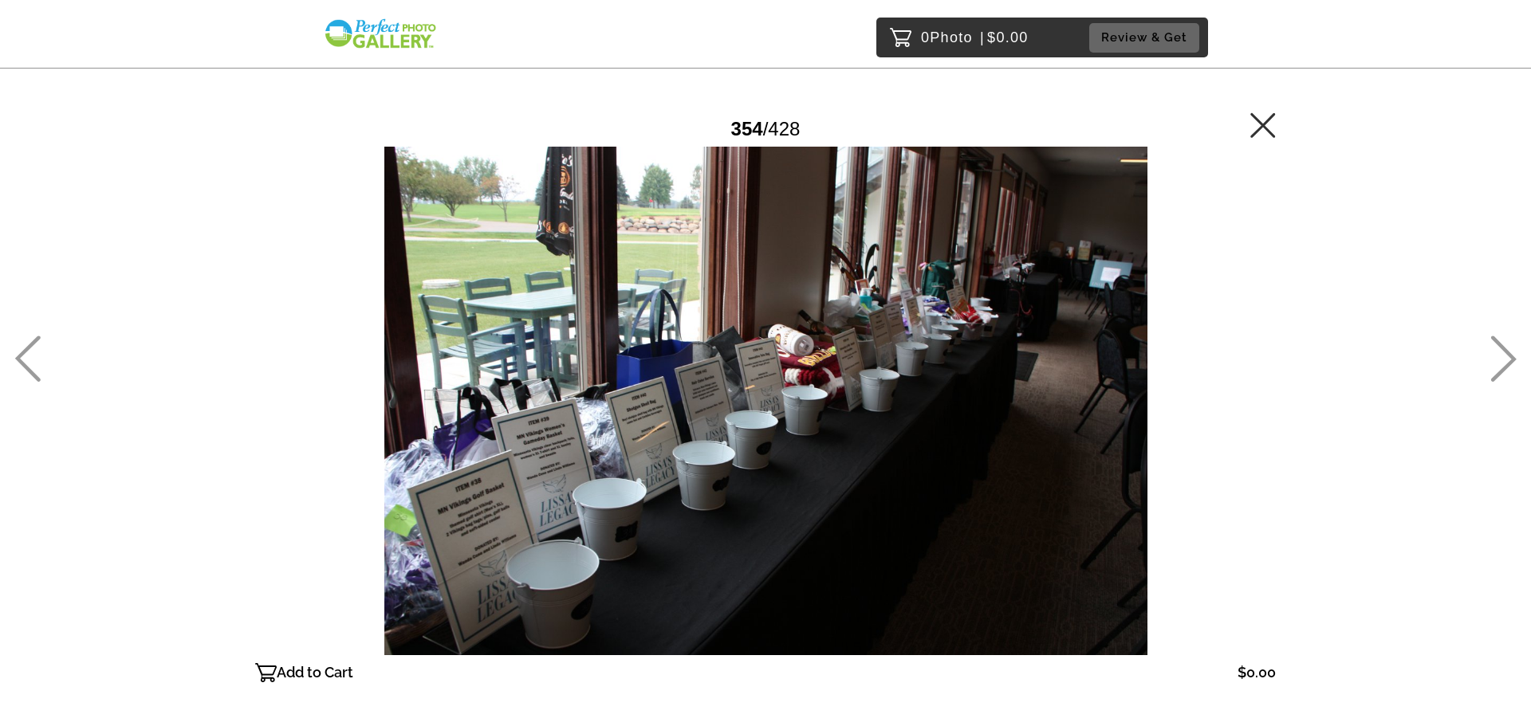
click at [1493, 343] on icon at bounding box center [1503, 359] width 26 height 46
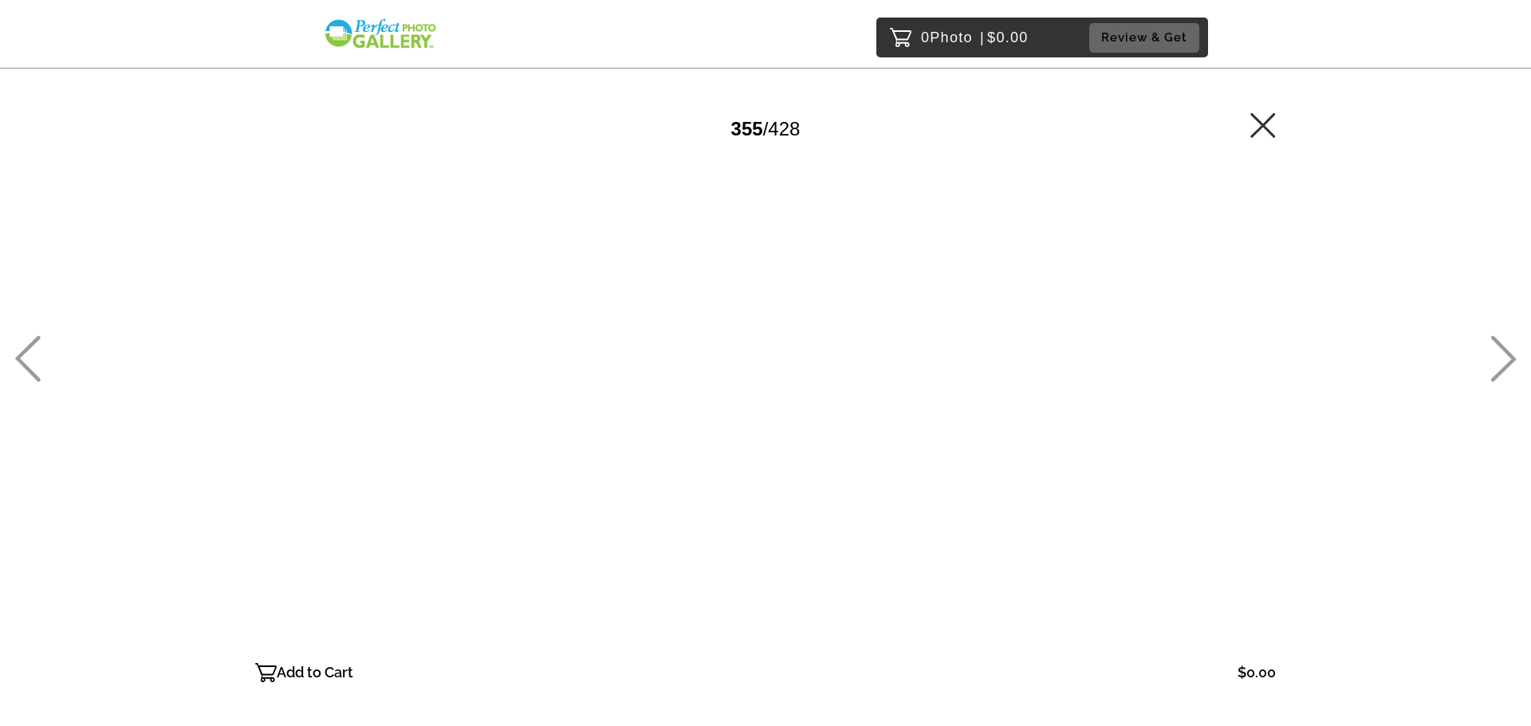
click at [1493, 343] on icon at bounding box center [1503, 359] width 26 height 46
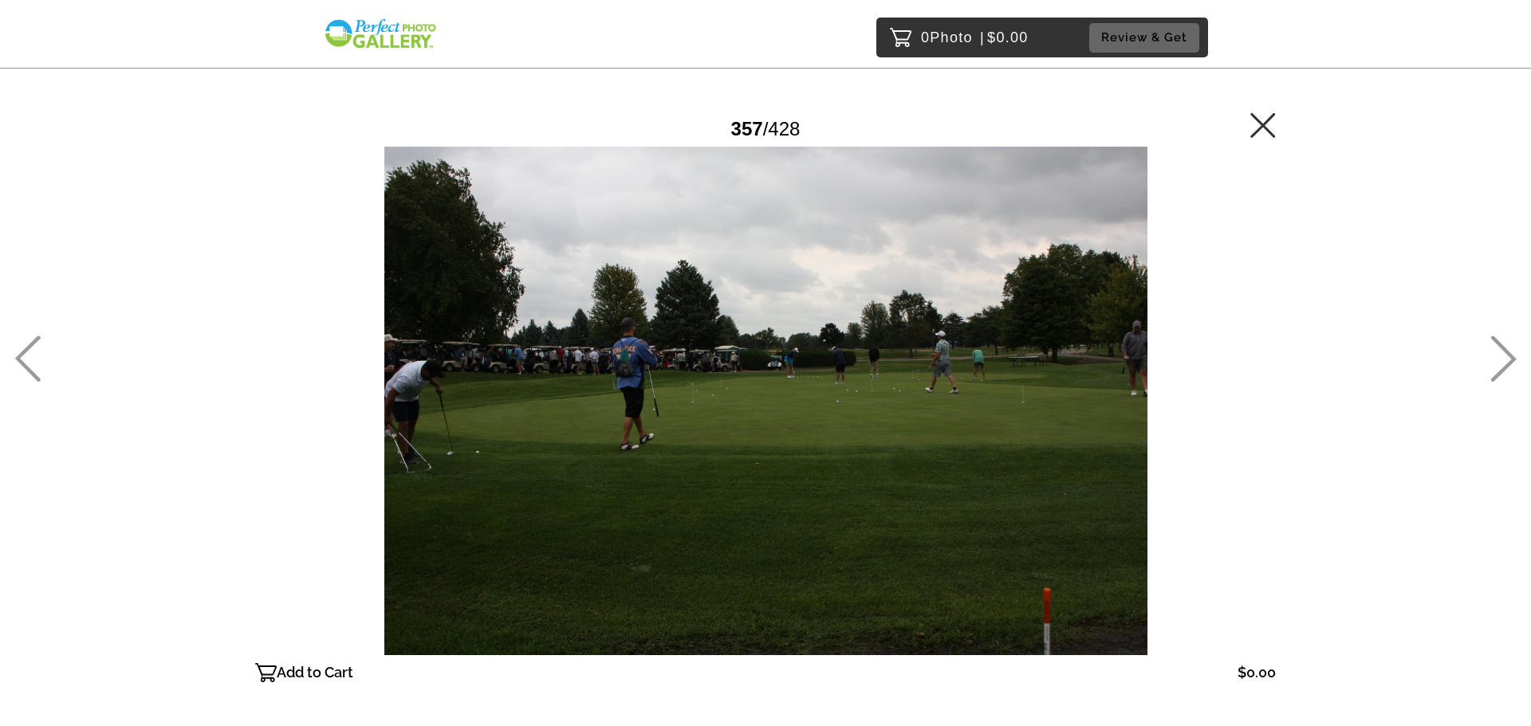
click at [1493, 343] on icon at bounding box center [1503, 359] width 26 height 46
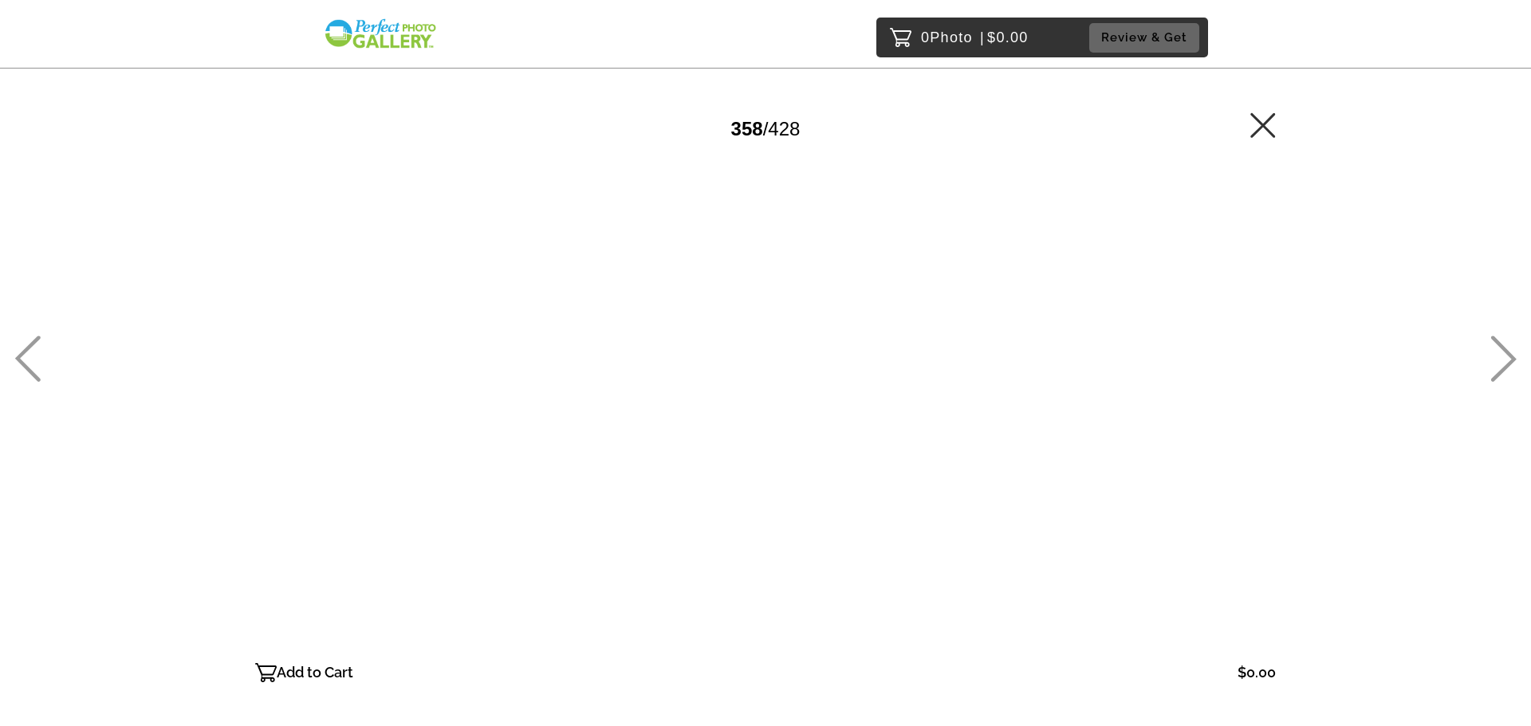
click at [1493, 343] on icon at bounding box center [1503, 359] width 26 height 46
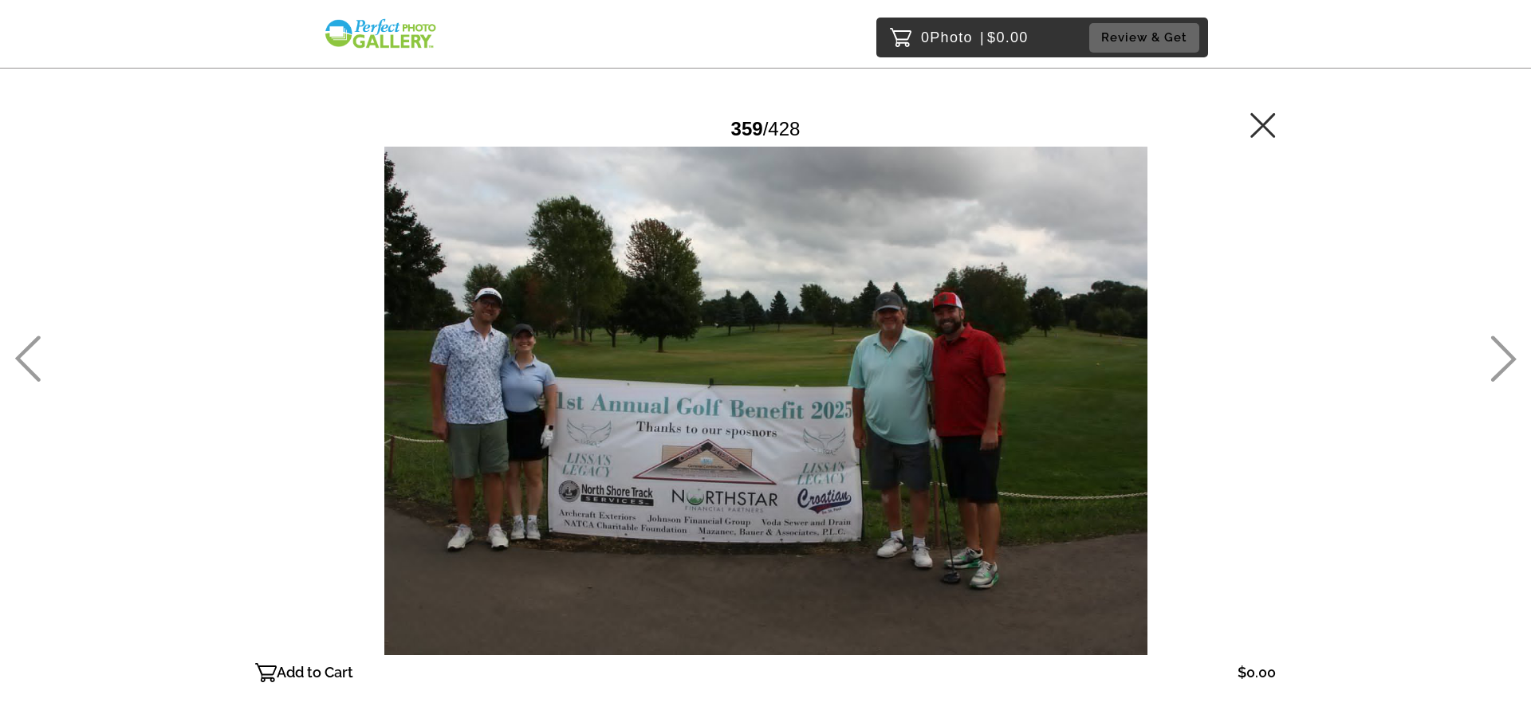
click at [1493, 343] on icon at bounding box center [1503, 359] width 26 height 46
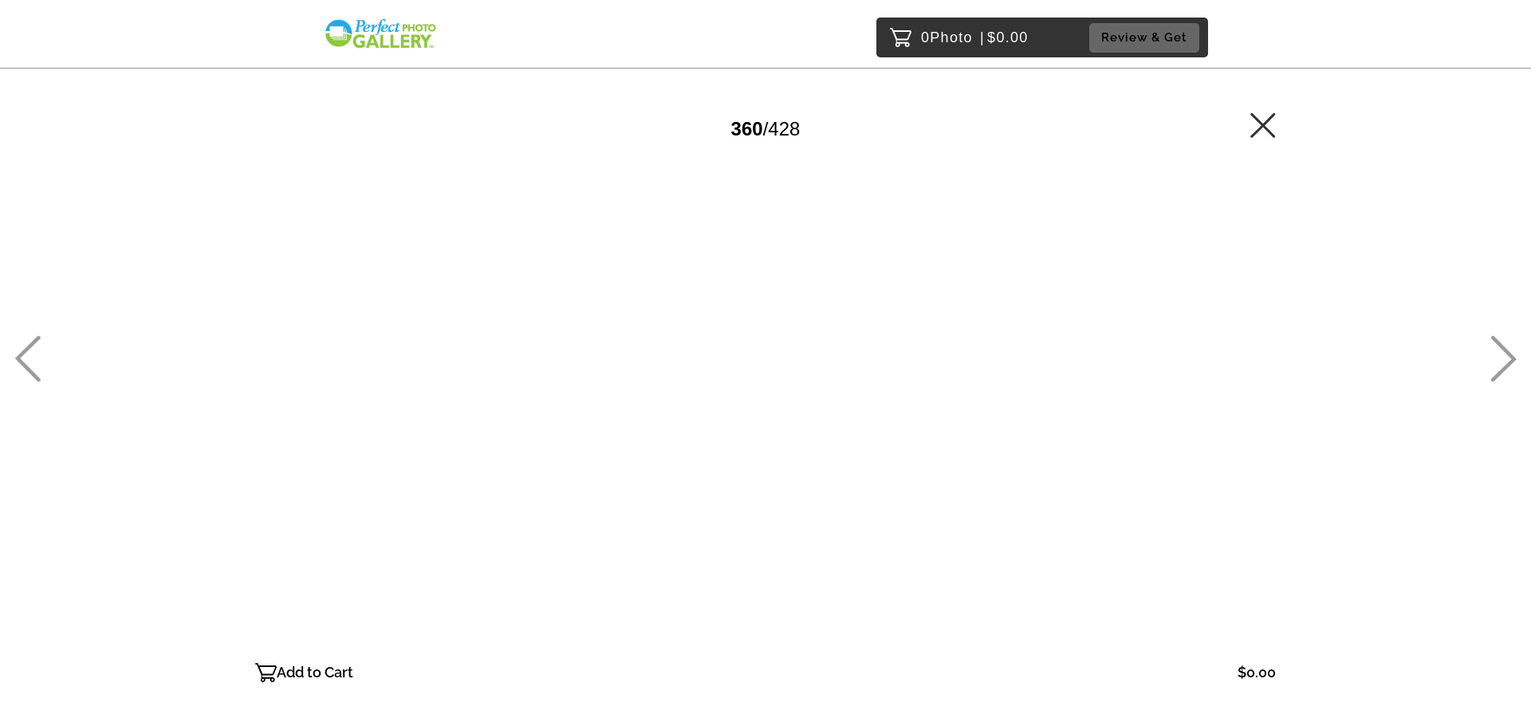
click at [1493, 343] on icon at bounding box center [1503, 359] width 26 height 46
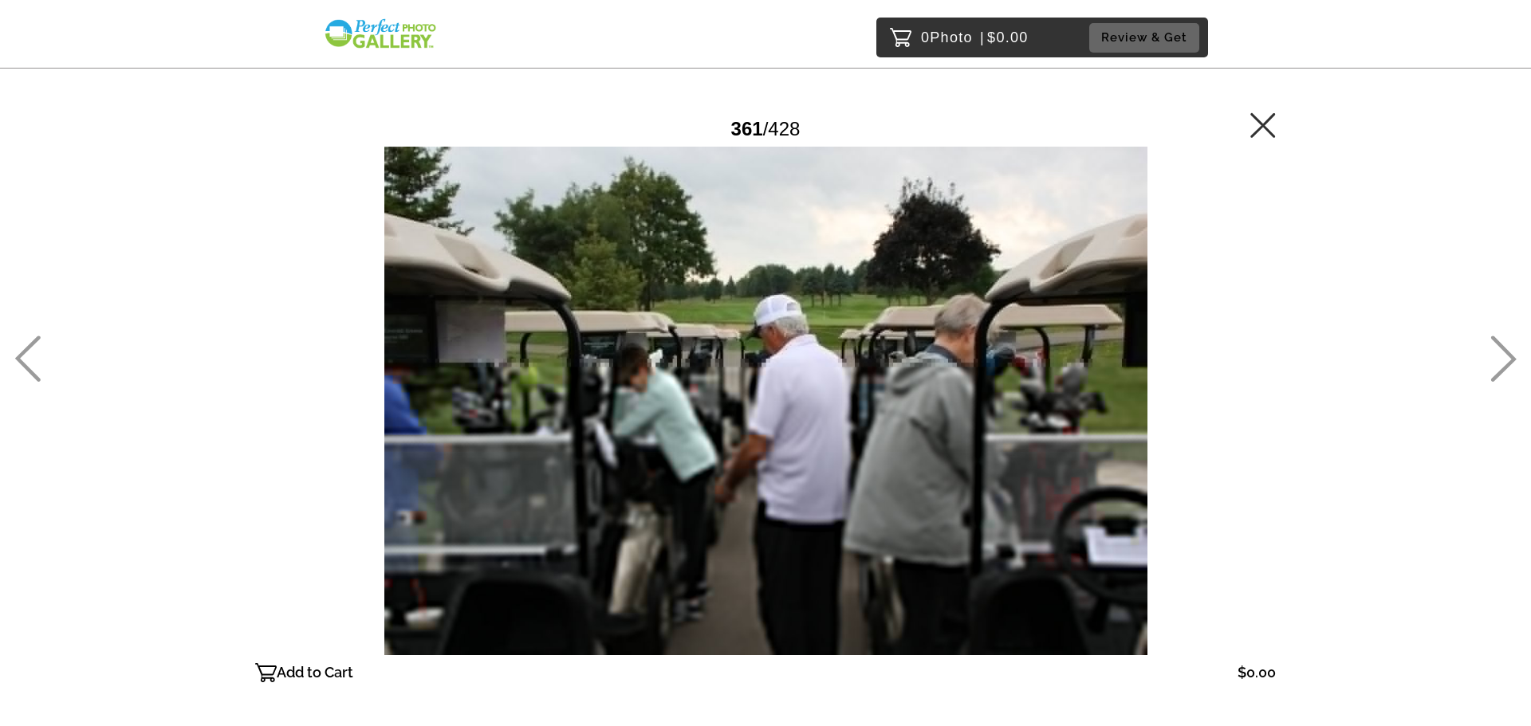
click at [1493, 343] on icon at bounding box center [1503, 359] width 26 height 46
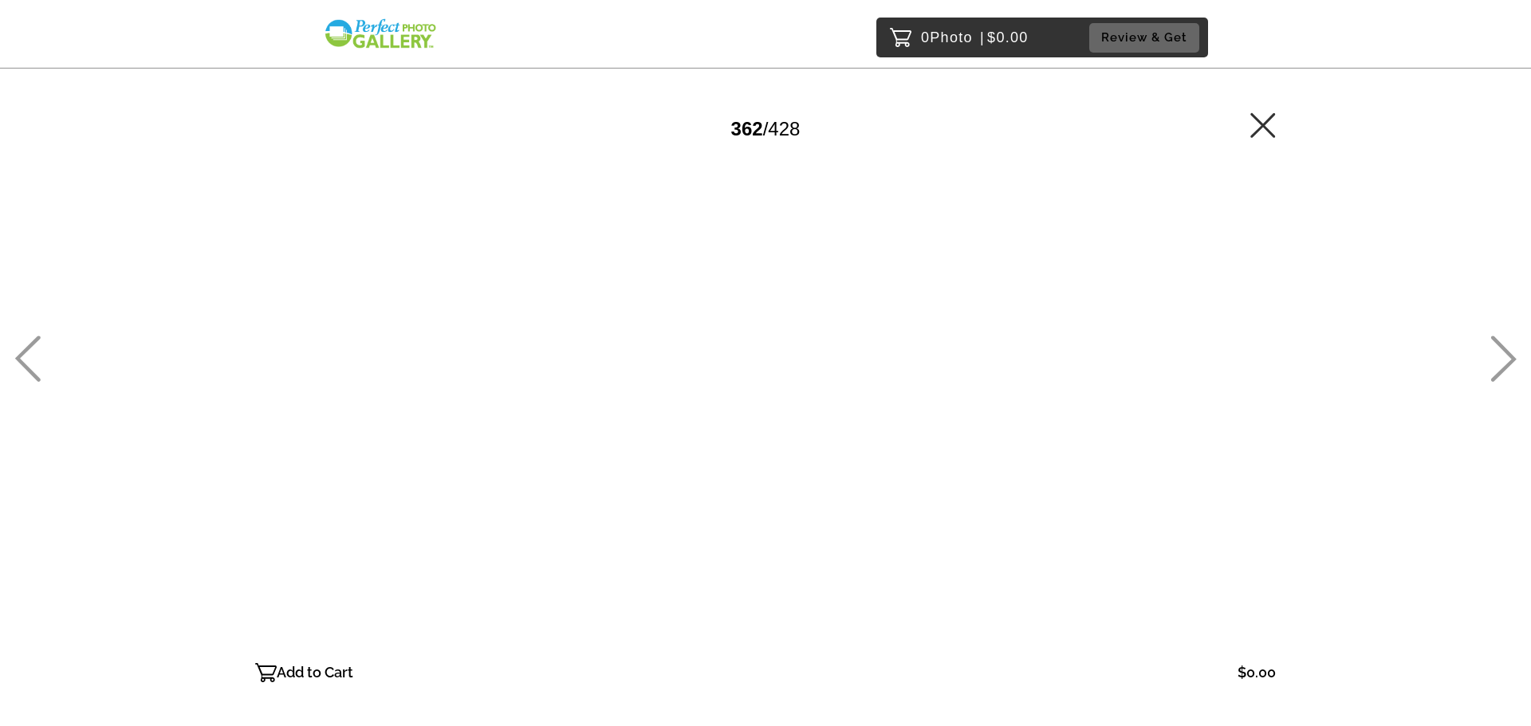
click at [1493, 343] on icon at bounding box center [1503, 359] width 26 height 46
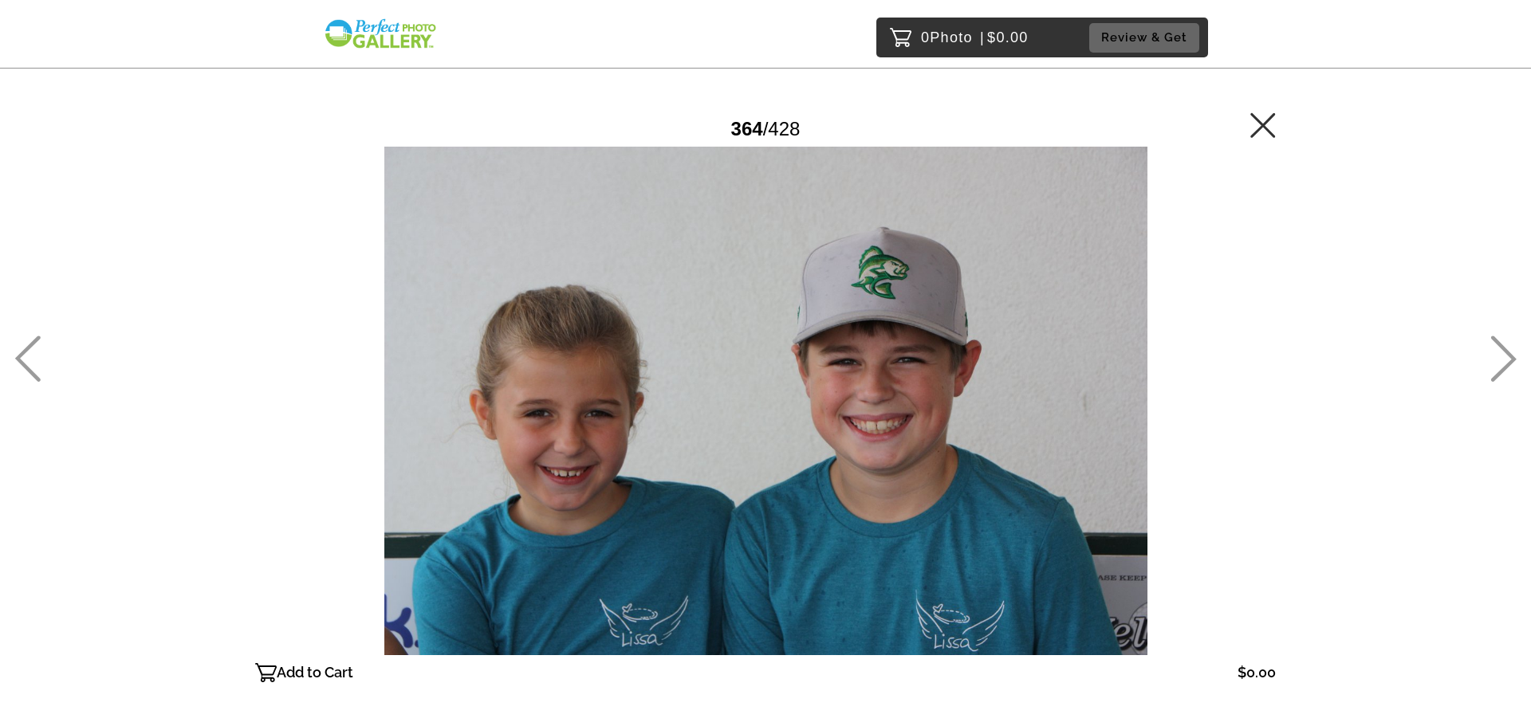
click at [1493, 343] on icon at bounding box center [1503, 359] width 26 height 46
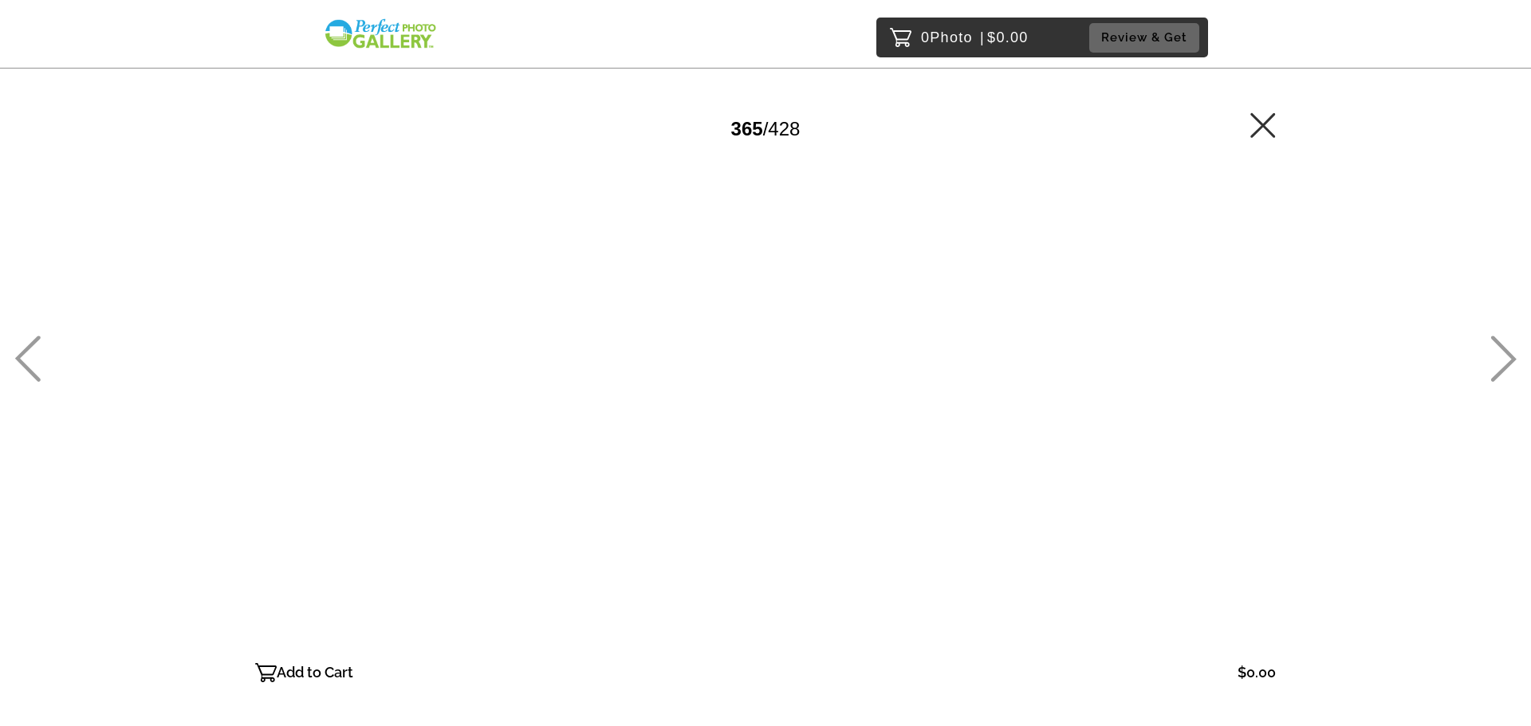
click at [1493, 343] on icon at bounding box center [1503, 359] width 26 height 46
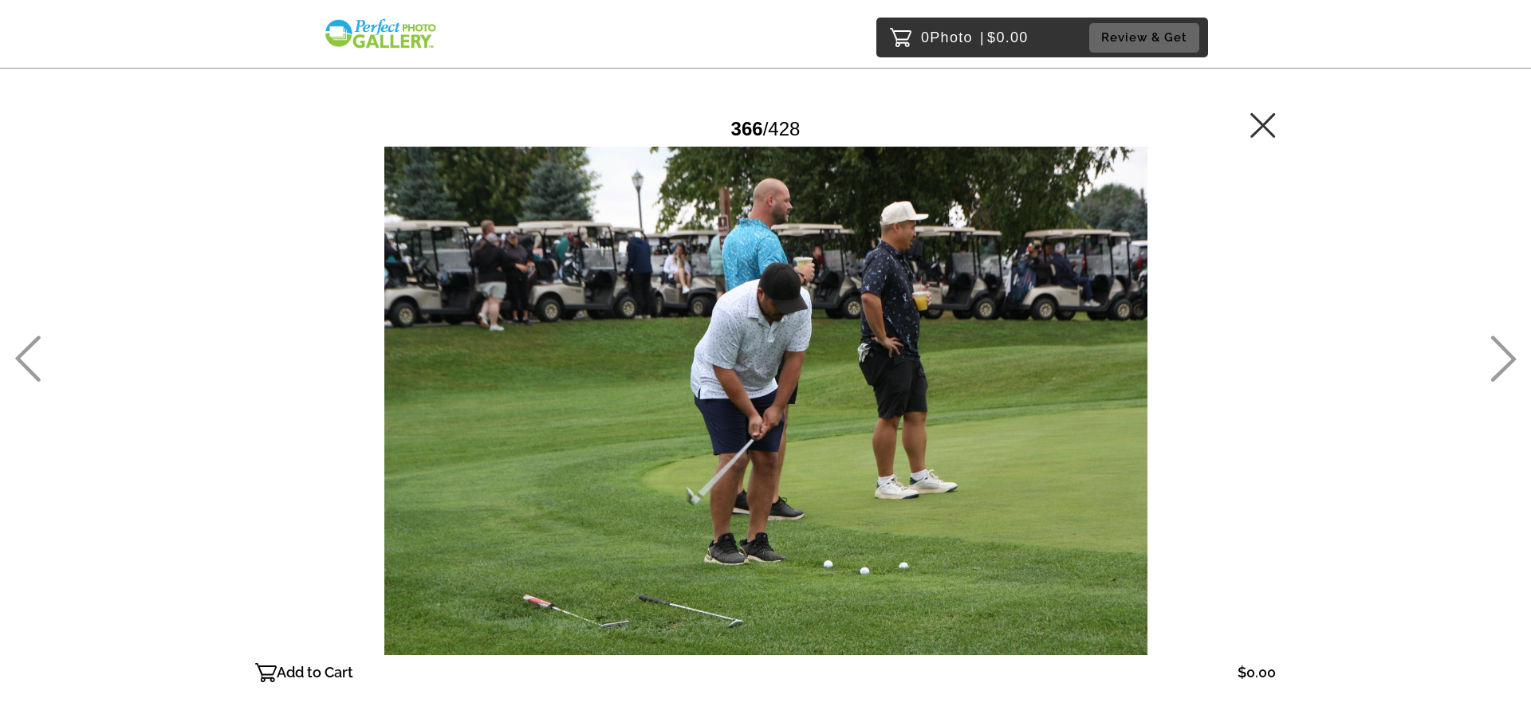
click at [1493, 343] on icon at bounding box center [1503, 359] width 26 height 46
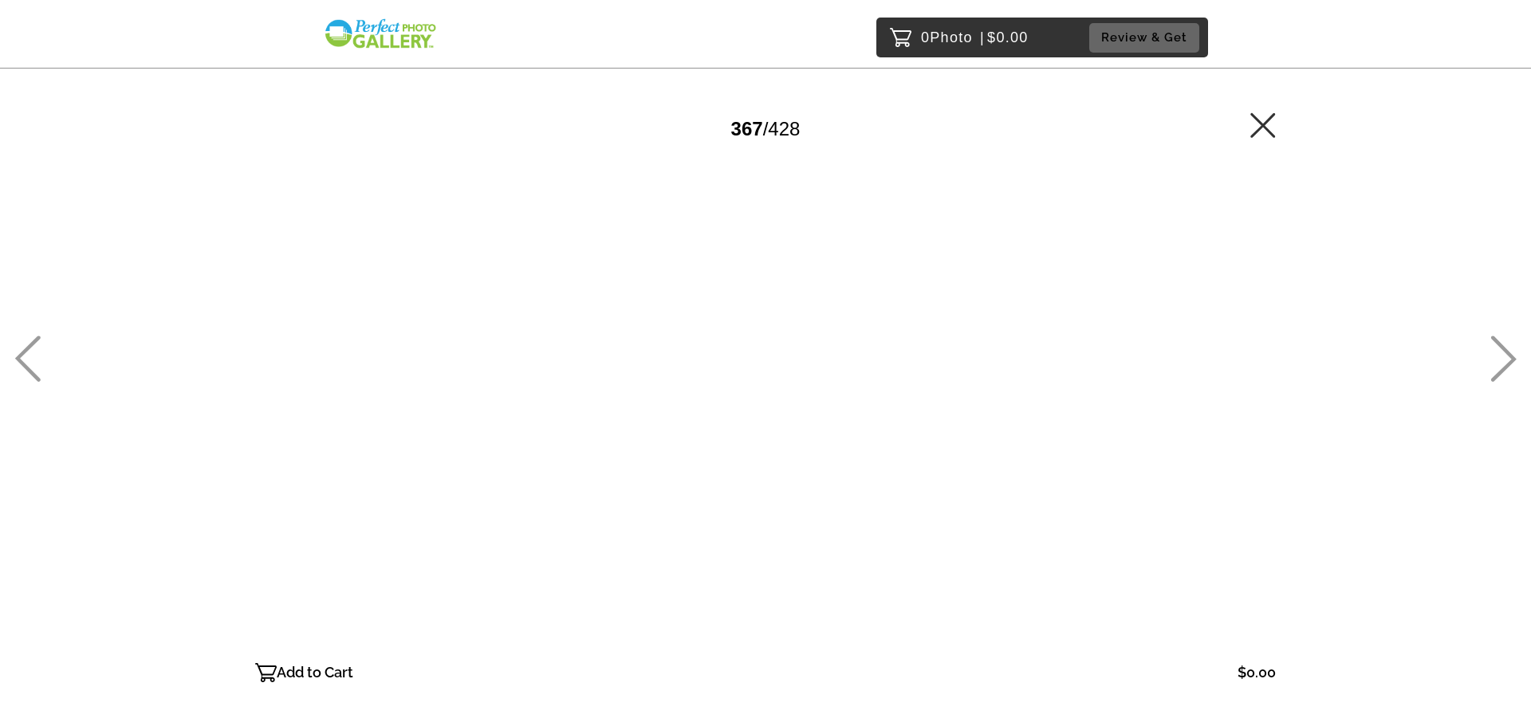
click at [1493, 343] on icon at bounding box center [1503, 359] width 26 height 46
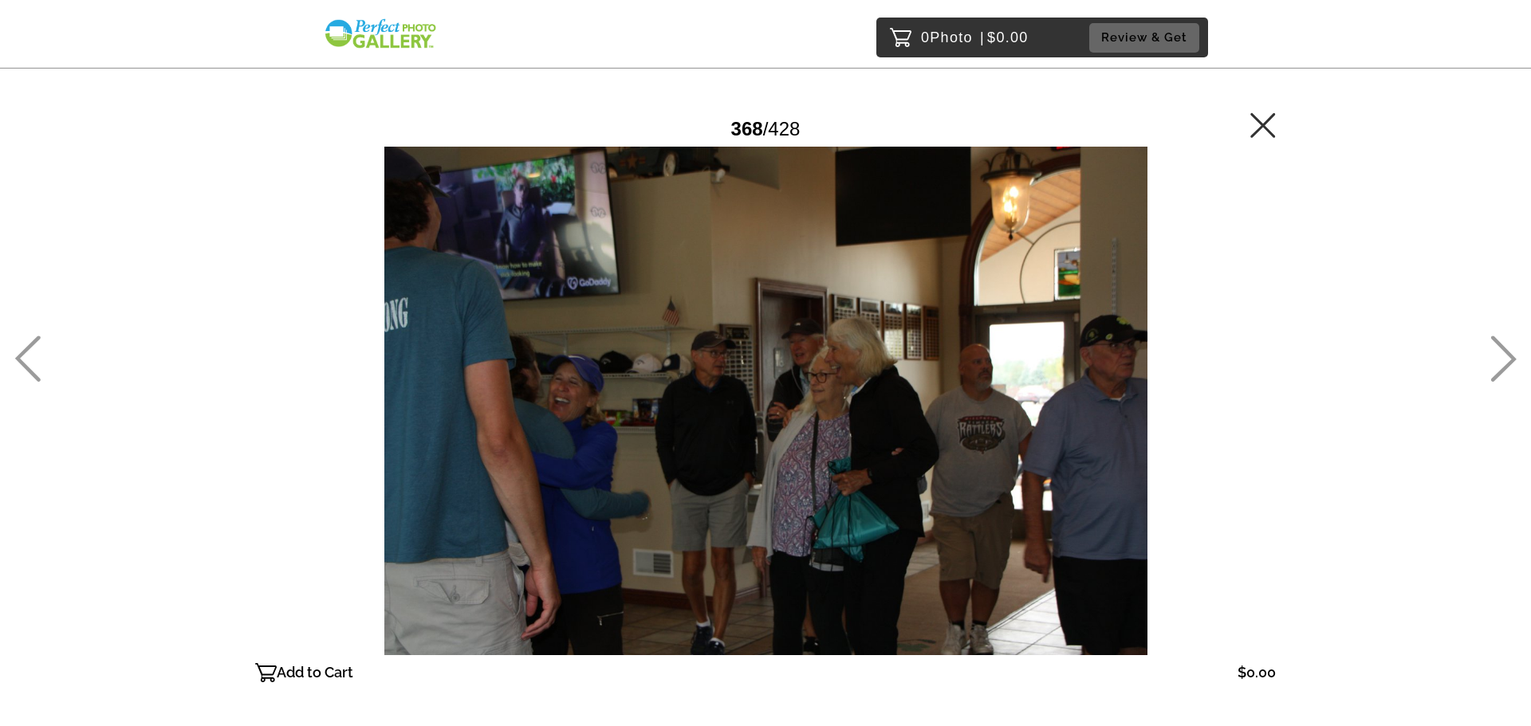
click at [1493, 343] on icon at bounding box center [1503, 359] width 26 height 46
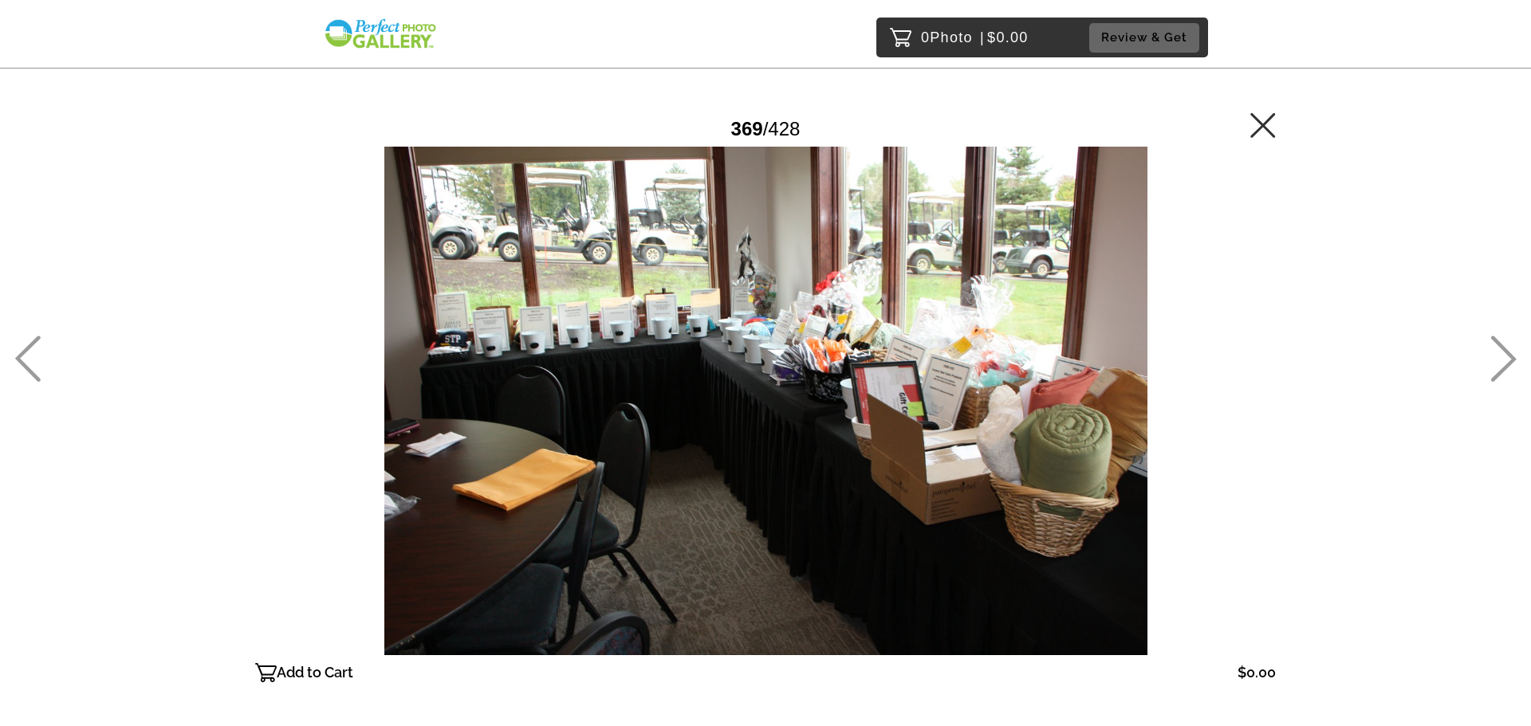
click at [1493, 343] on icon at bounding box center [1503, 359] width 26 height 46
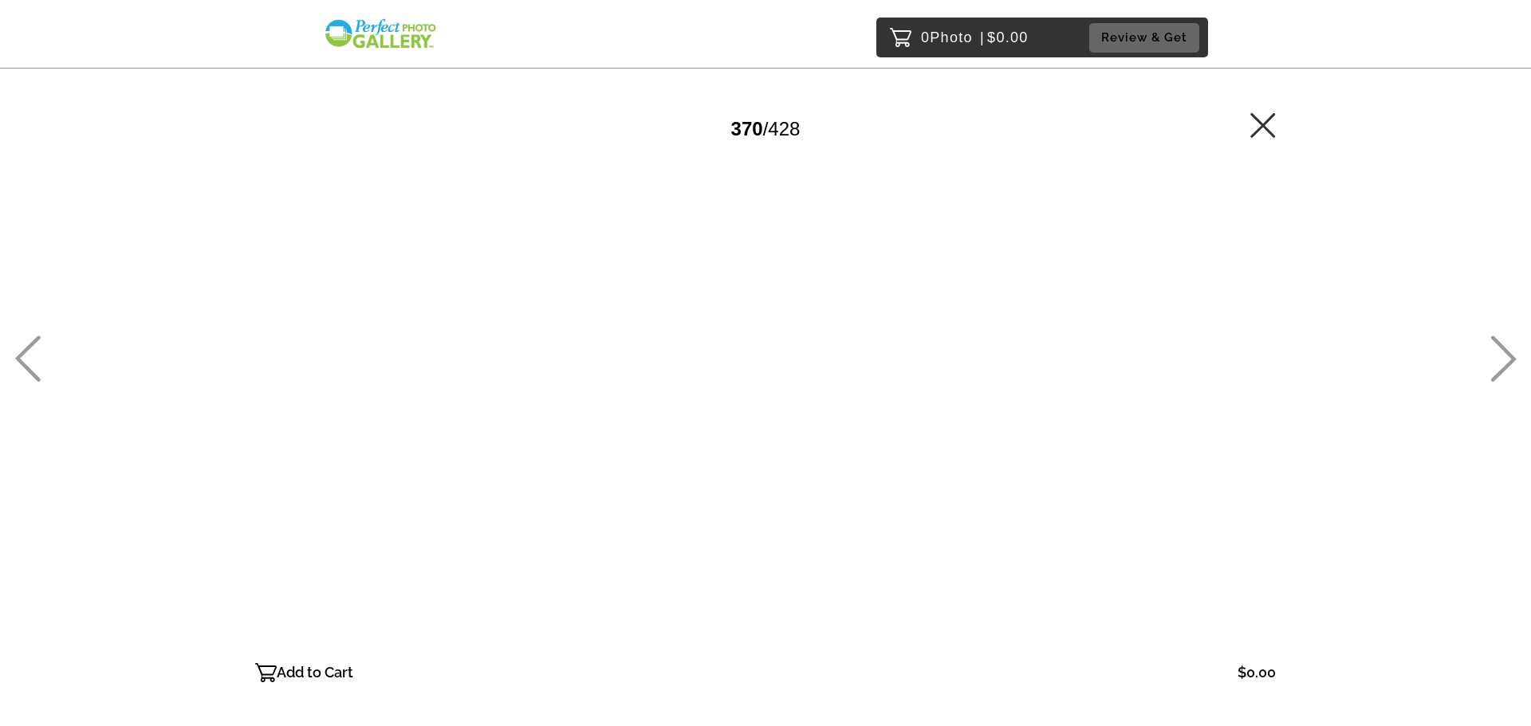
click at [1493, 343] on icon at bounding box center [1503, 359] width 26 height 46
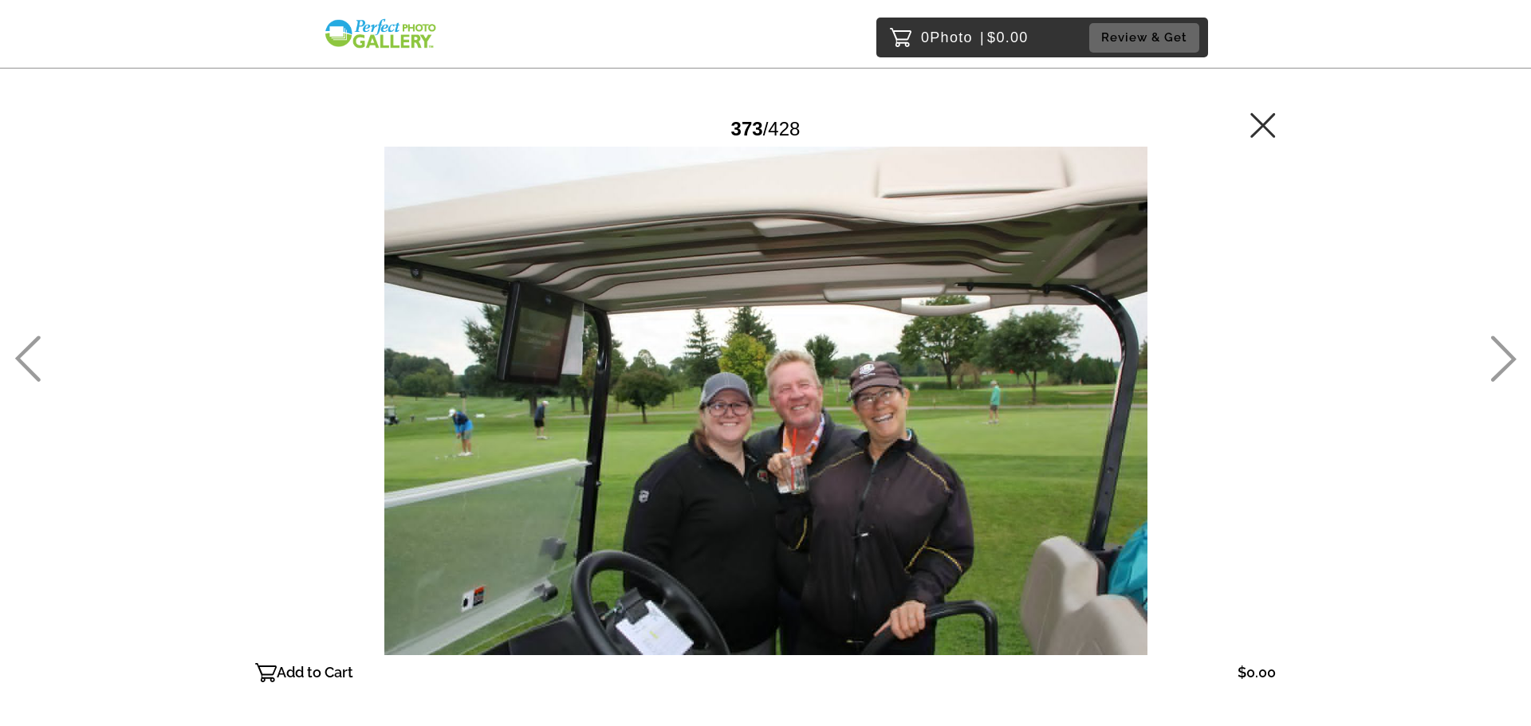
click at [1493, 343] on icon at bounding box center [1503, 359] width 26 height 46
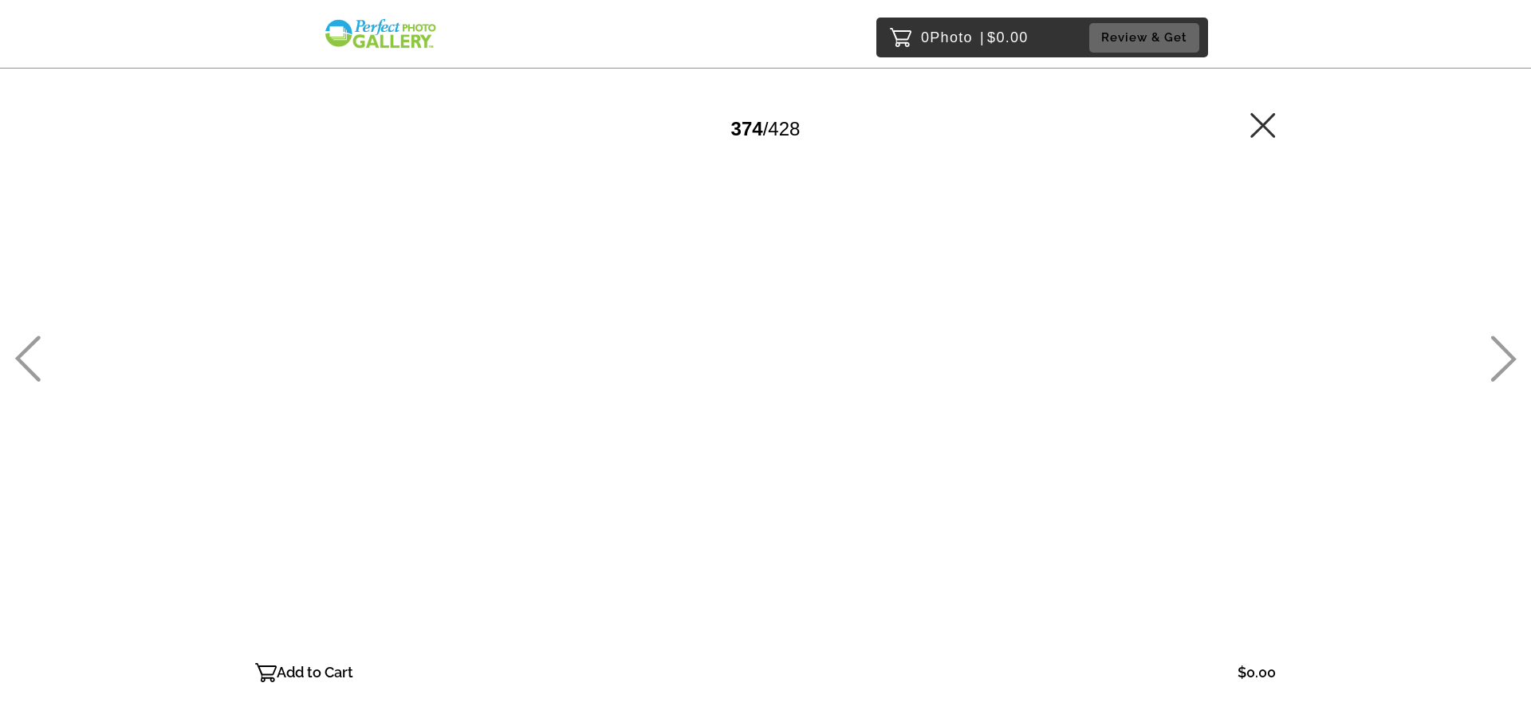
click at [1493, 343] on icon at bounding box center [1503, 359] width 26 height 46
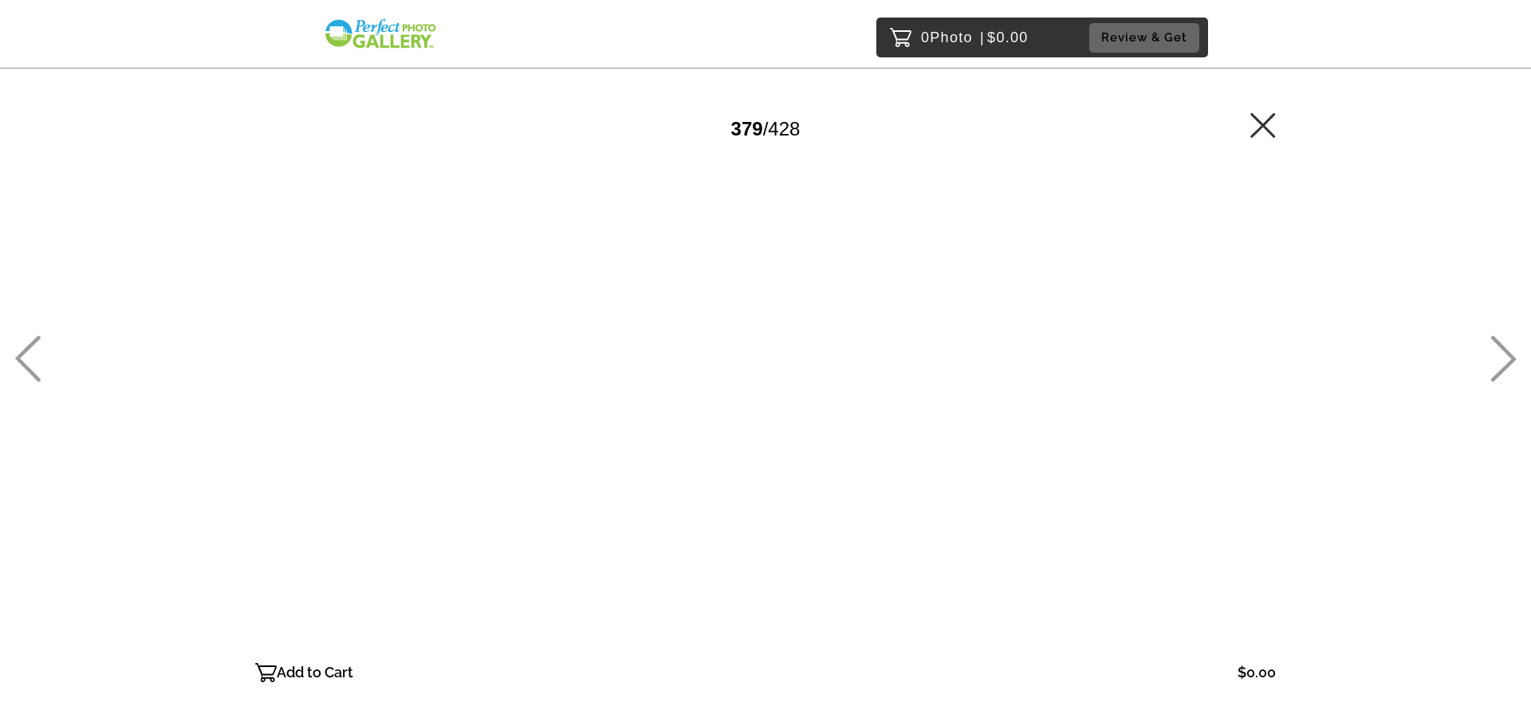
click at [1493, 343] on icon at bounding box center [1503, 359] width 26 height 46
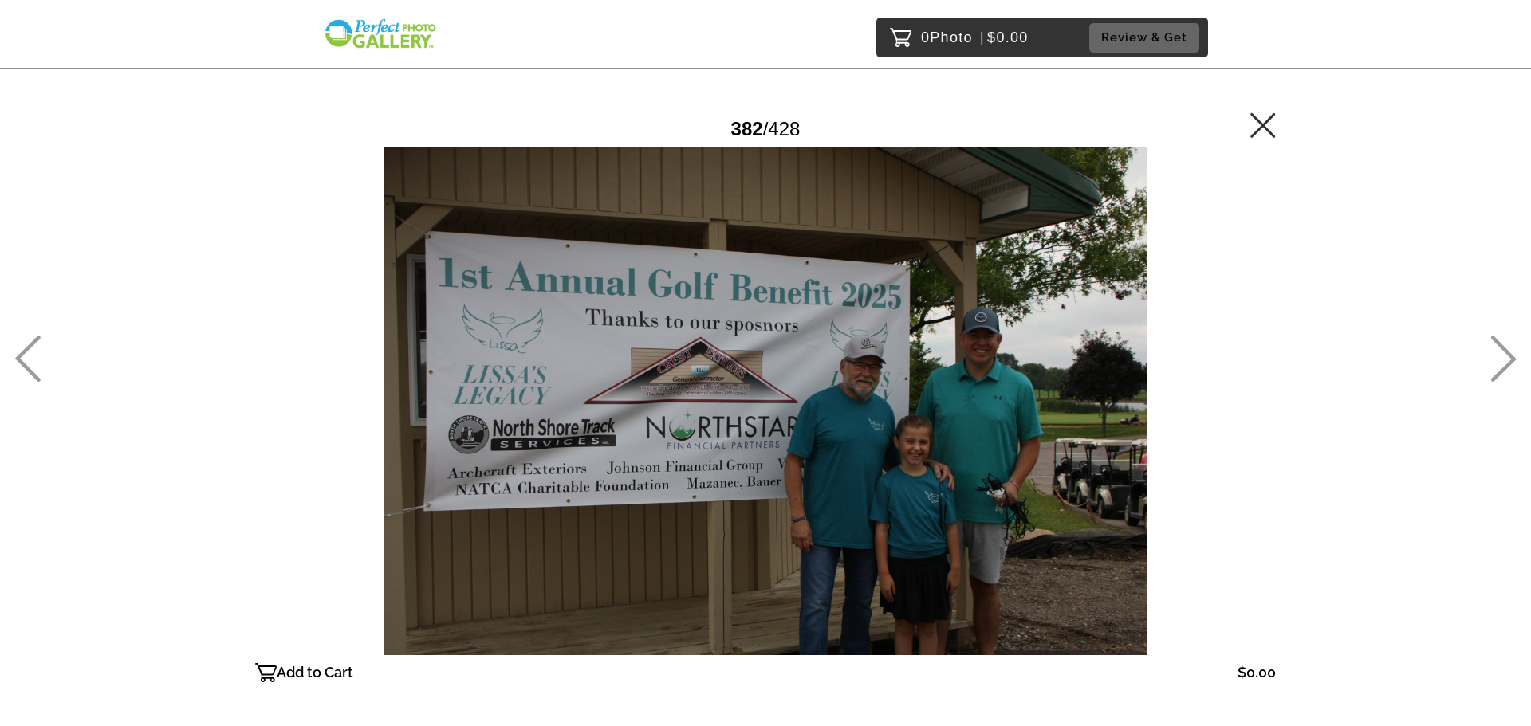
click at [1506, 364] on icon at bounding box center [1503, 359] width 26 height 46
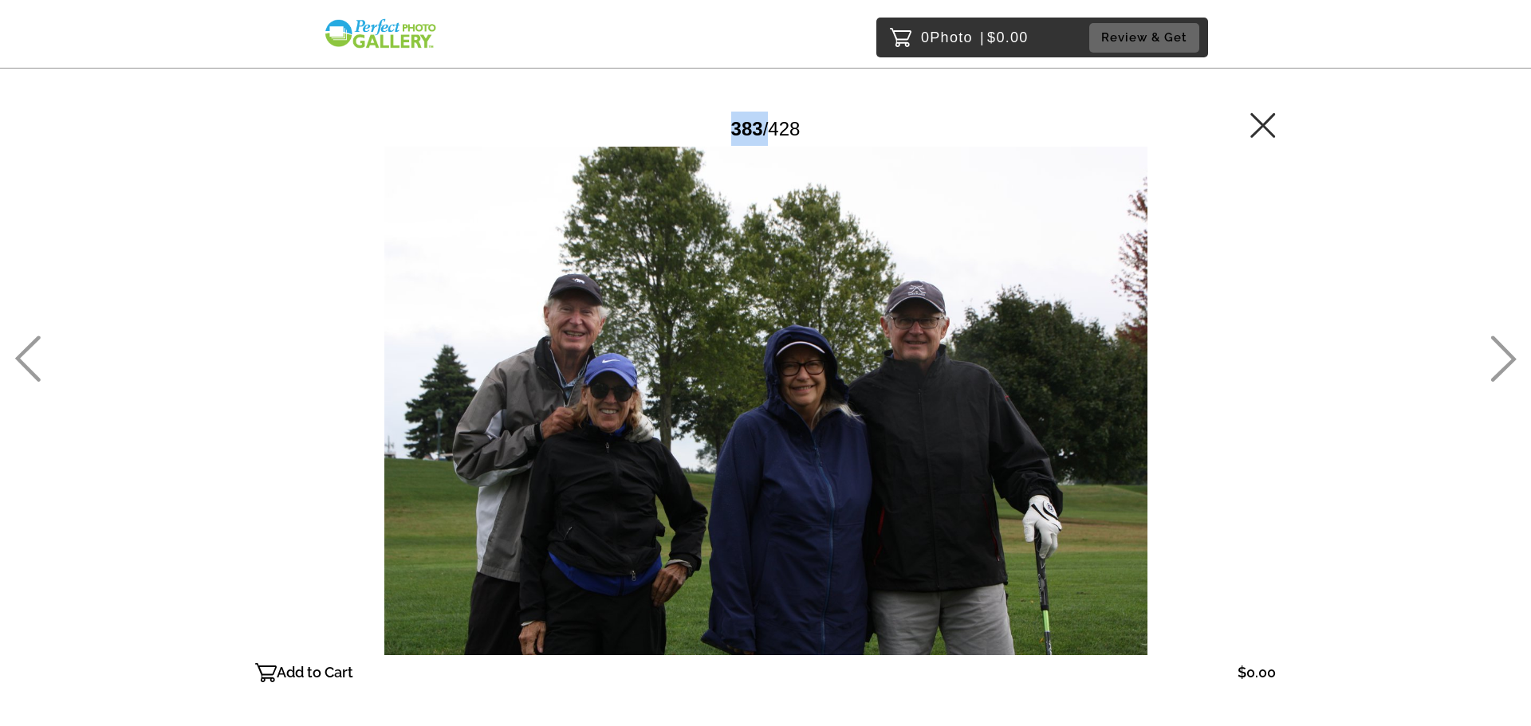
click at [1506, 364] on icon at bounding box center [1503, 359] width 26 height 46
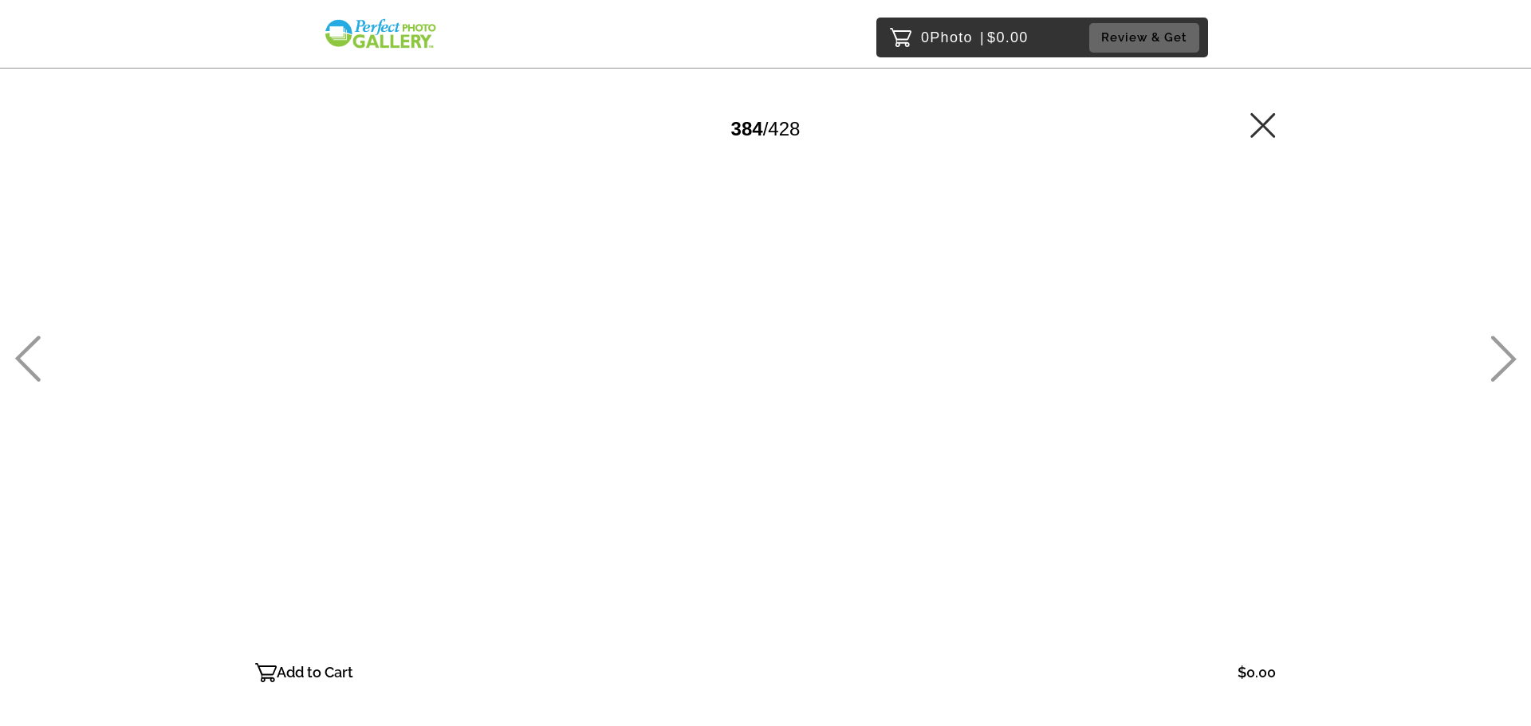
click at [1506, 364] on icon at bounding box center [1503, 359] width 26 height 46
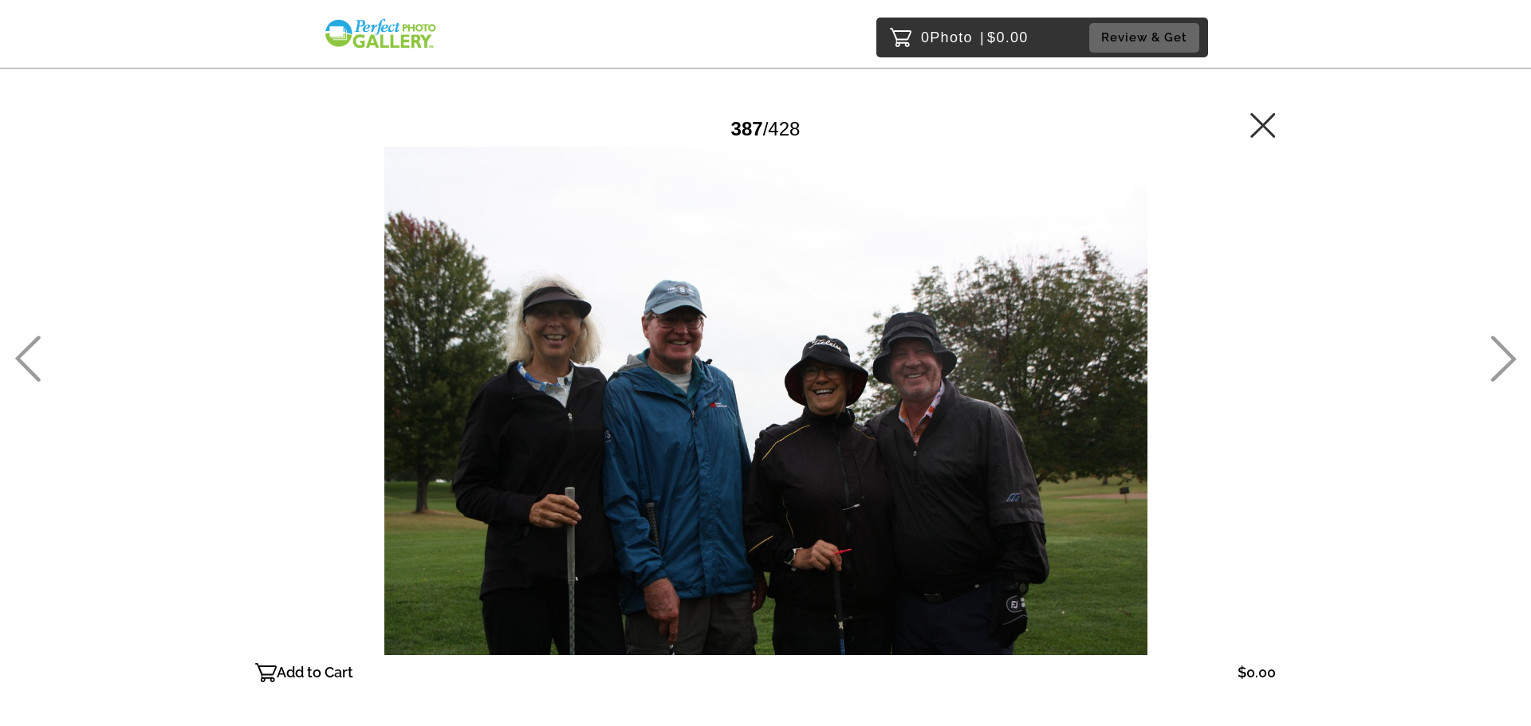
click at [1506, 364] on icon at bounding box center [1503, 359] width 26 height 46
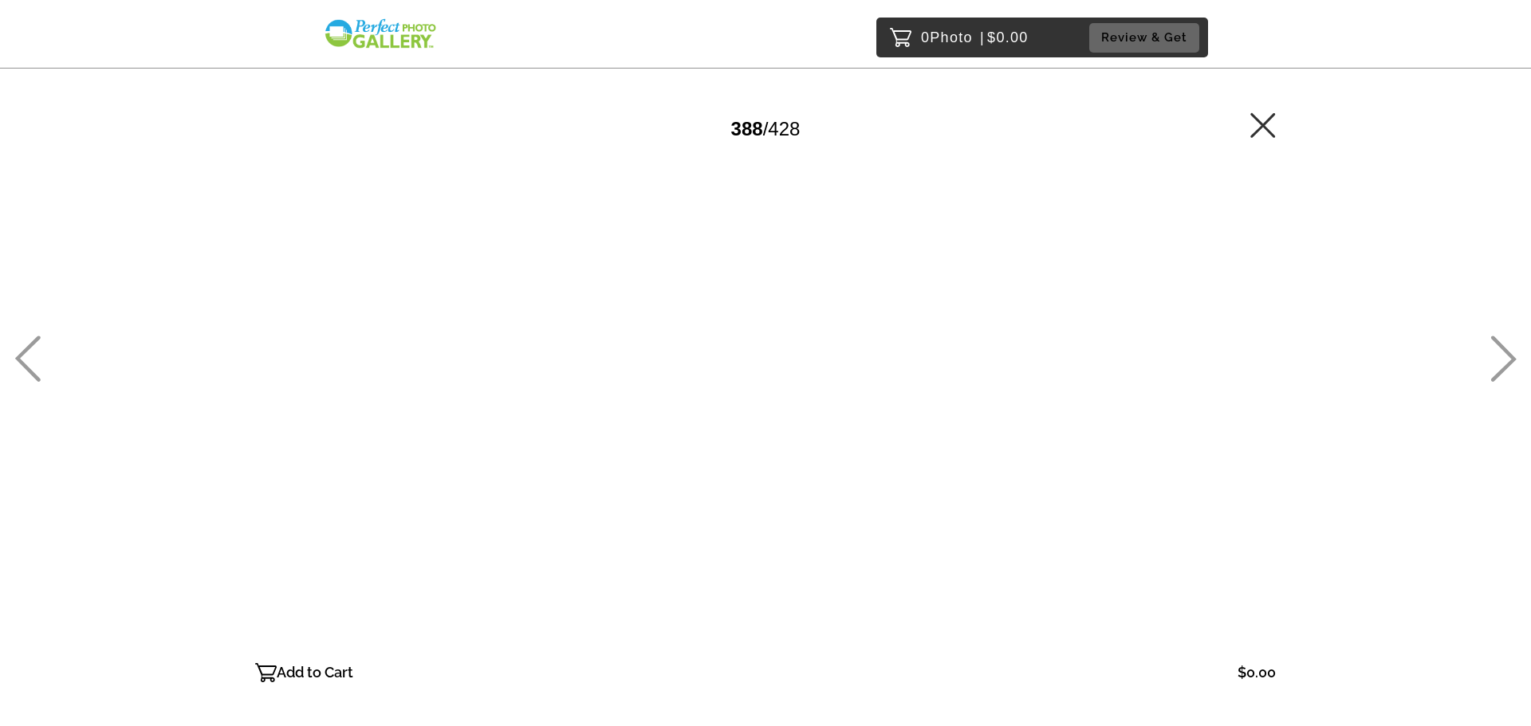
click at [1506, 364] on icon at bounding box center [1503, 359] width 26 height 46
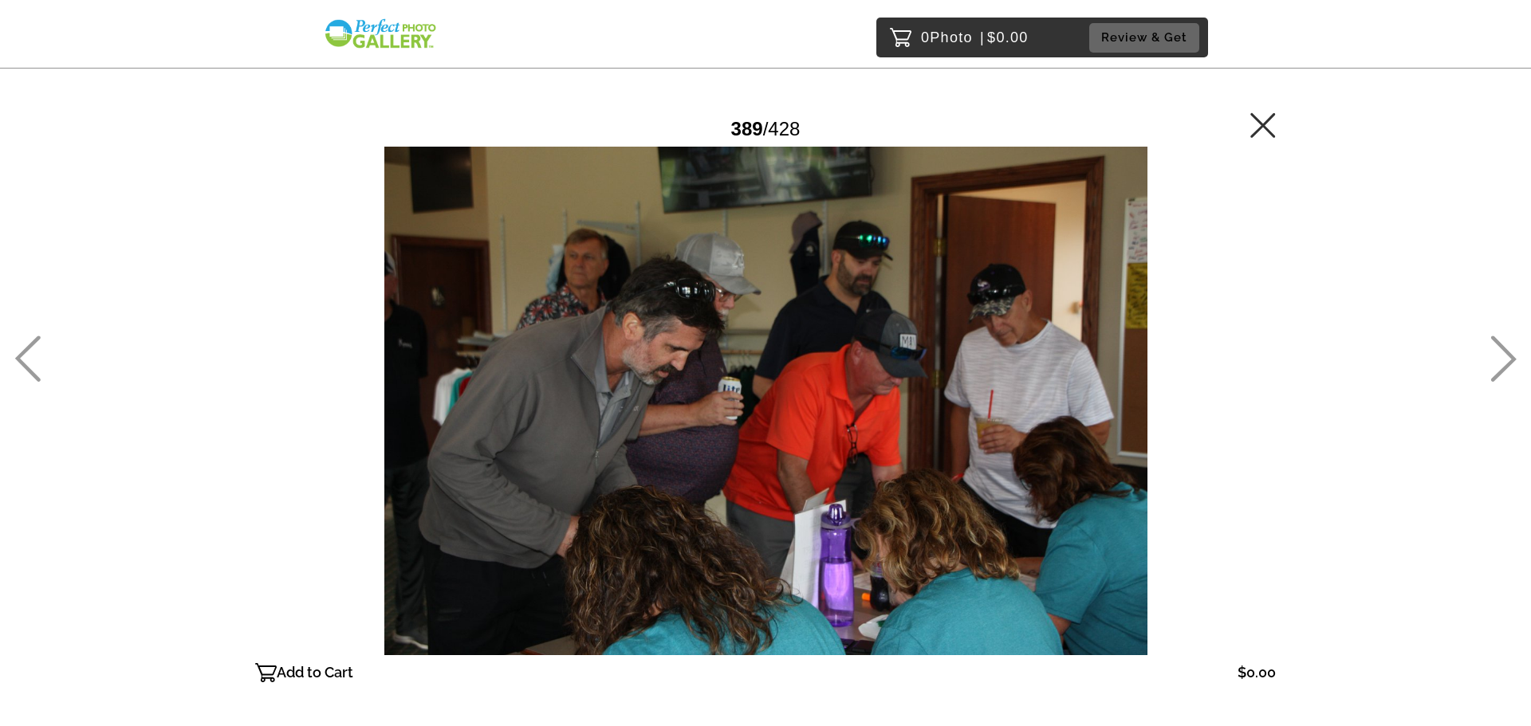
click at [1506, 364] on icon at bounding box center [1503, 359] width 26 height 46
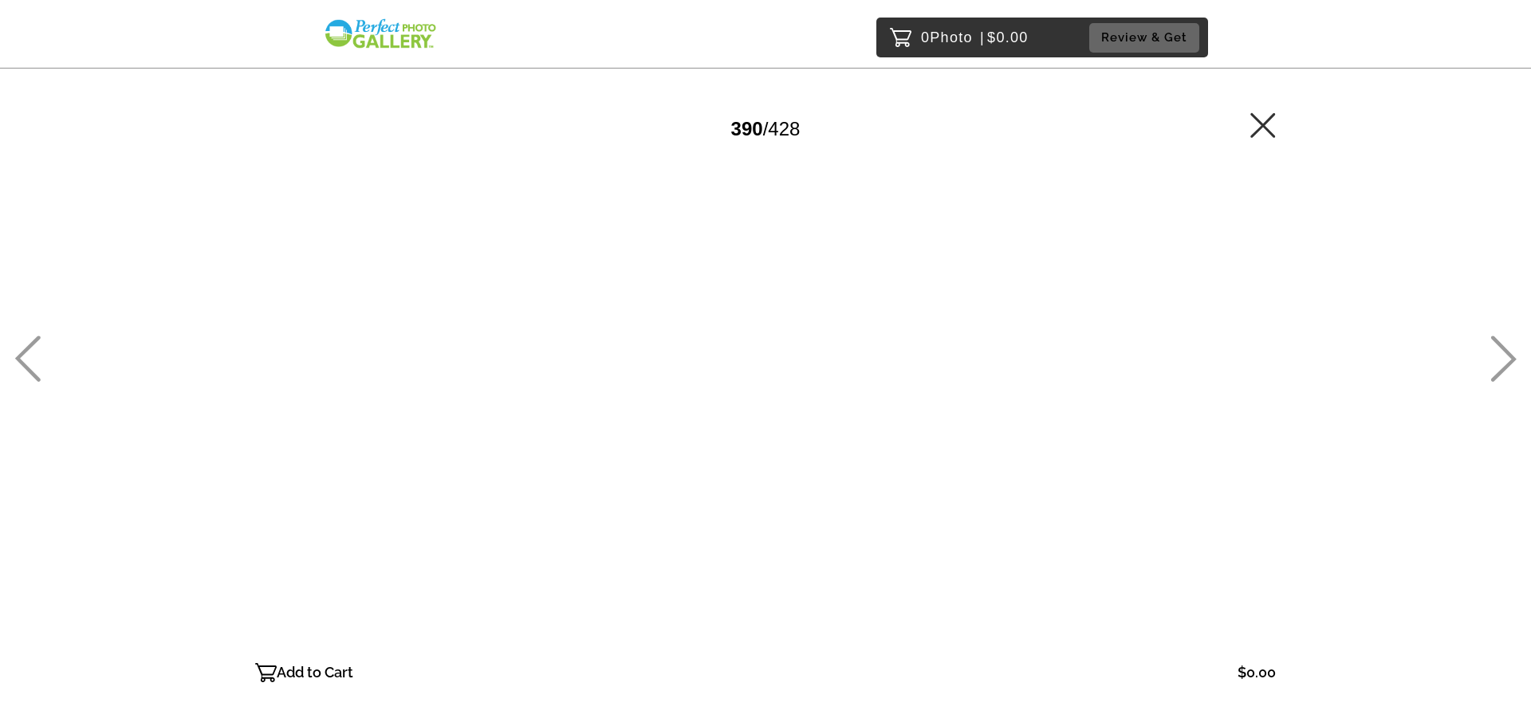
click at [1506, 364] on icon at bounding box center [1503, 359] width 26 height 46
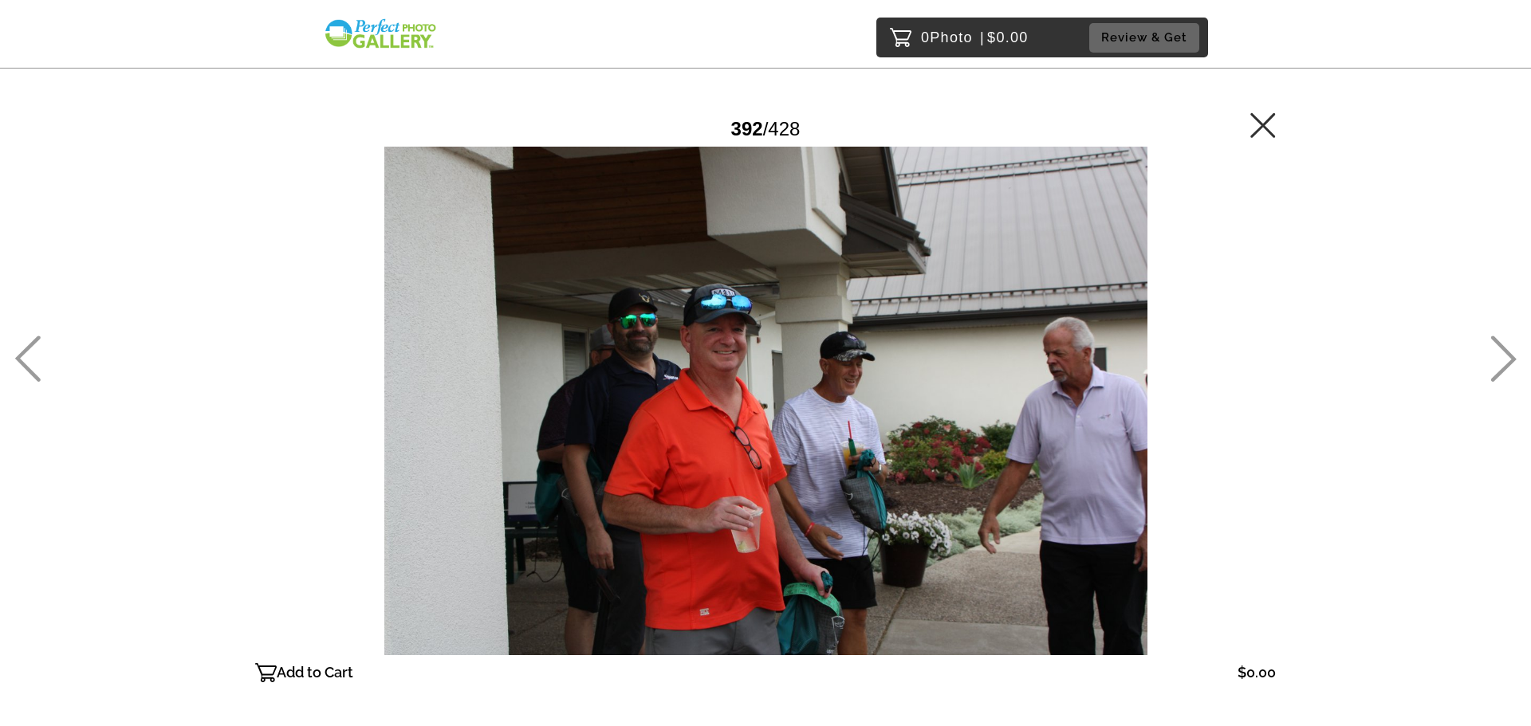
click at [1506, 364] on icon at bounding box center [1503, 359] width 26 height 46
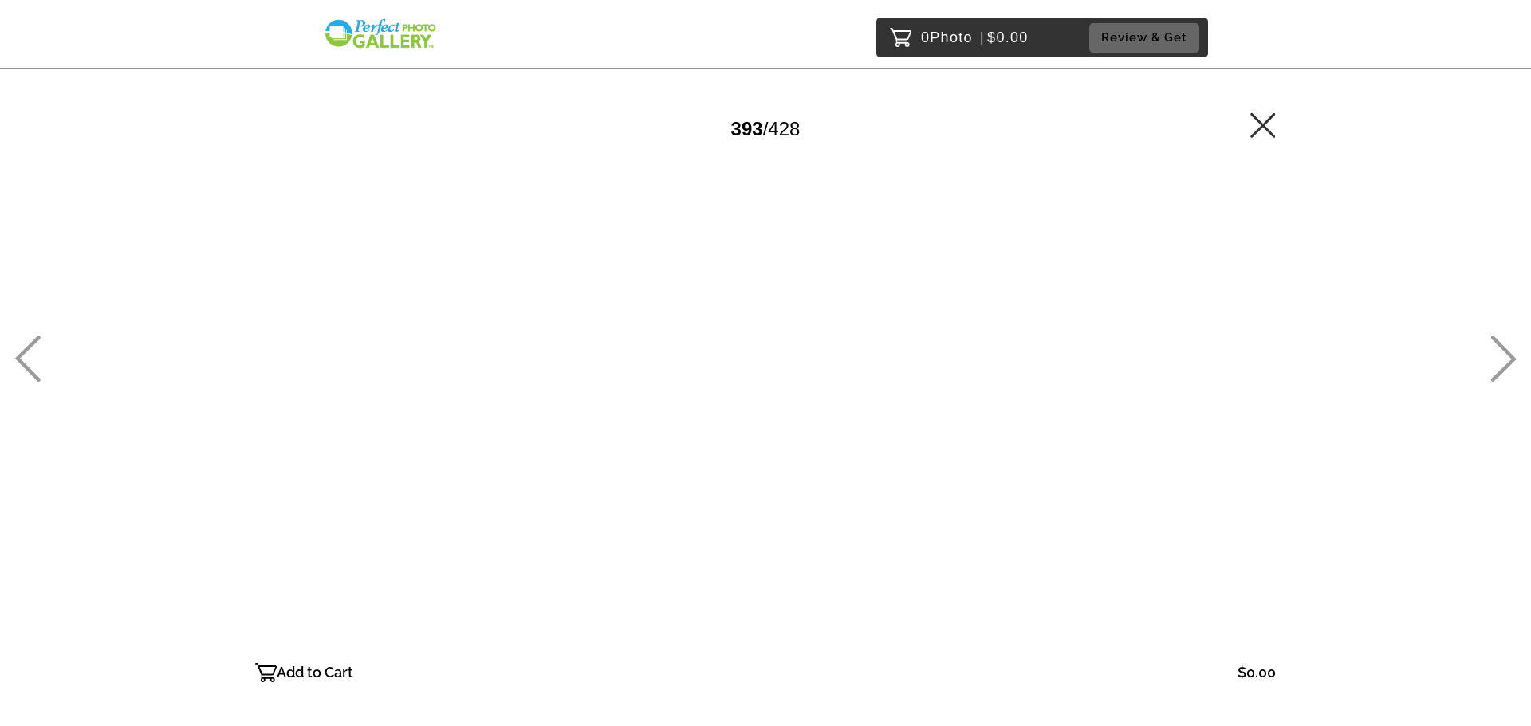
click at [1506, 364] on icon at bounding box center [1503, 359] width 26 height 46
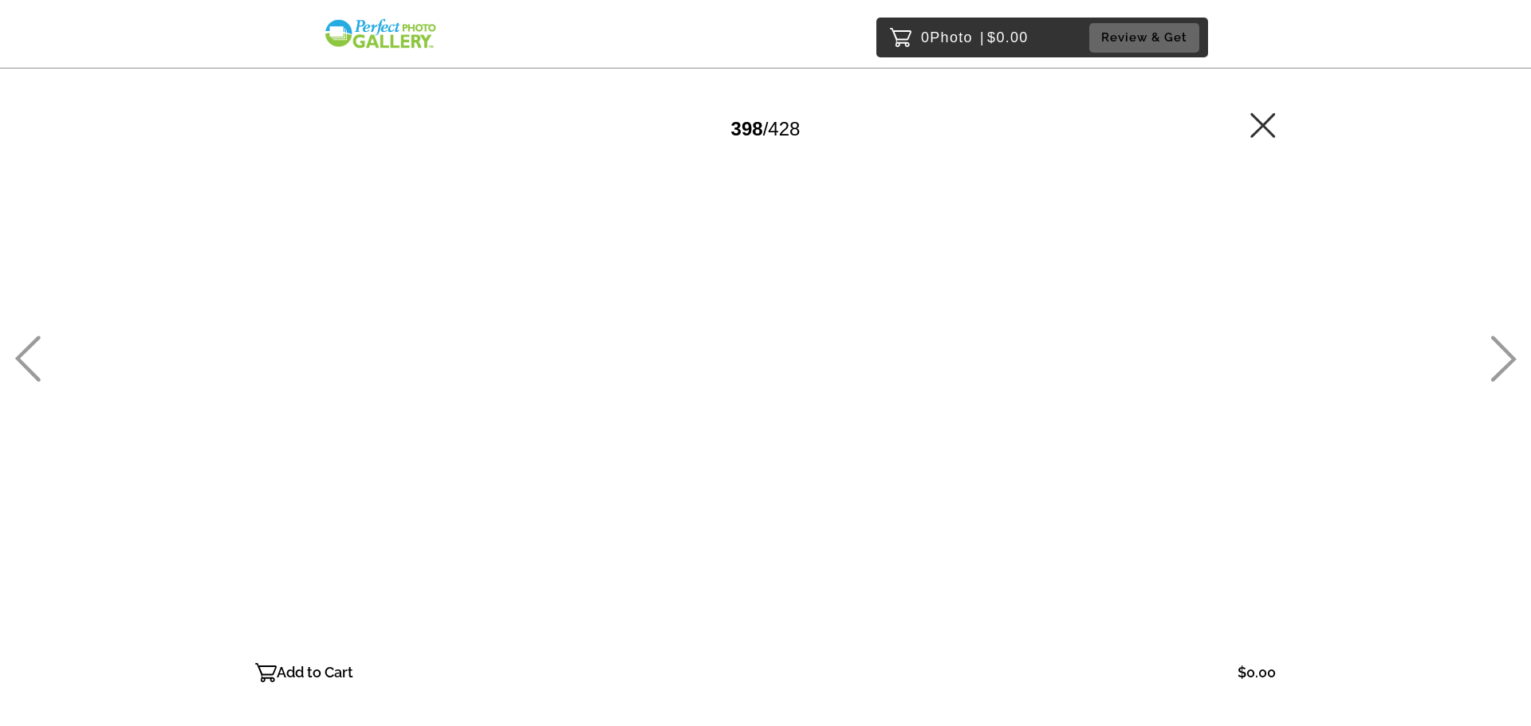
click at [1506, 364] on icon at bounding box center [1503, 359] width 26 height 46
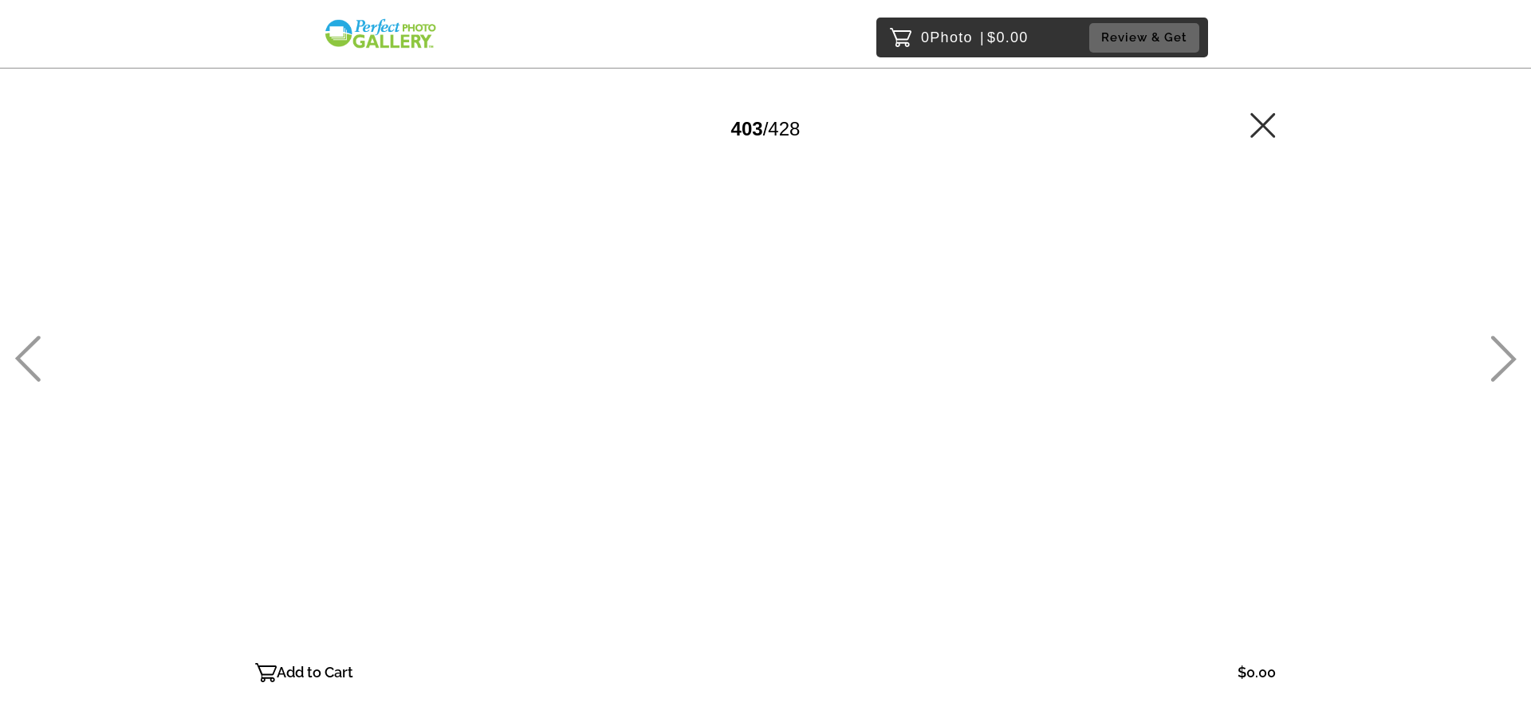
click at [1506, 364] on icon at bounding box center [1503, 359] width 26 height 46
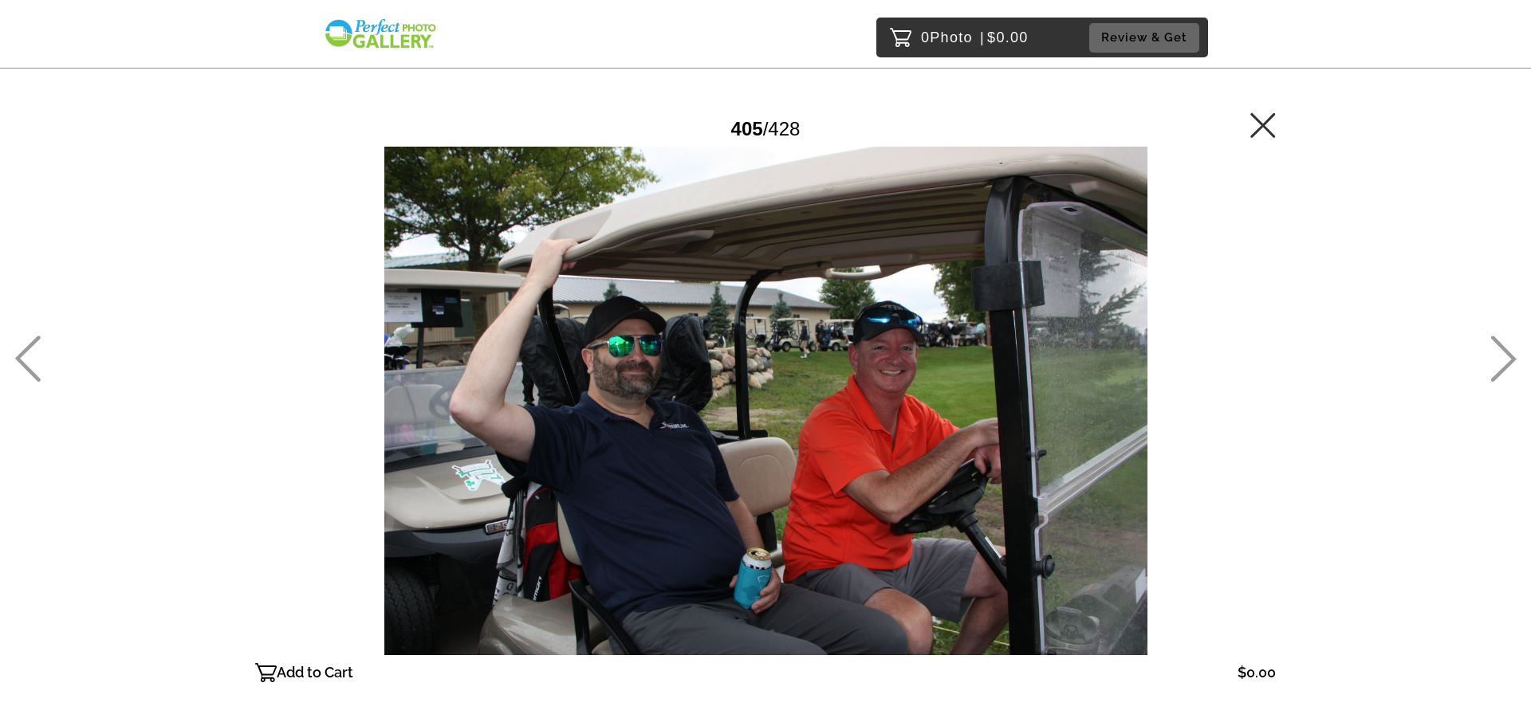
click at [1506, 364] on icon at bounding box center [1503, 359] width 26 height 46
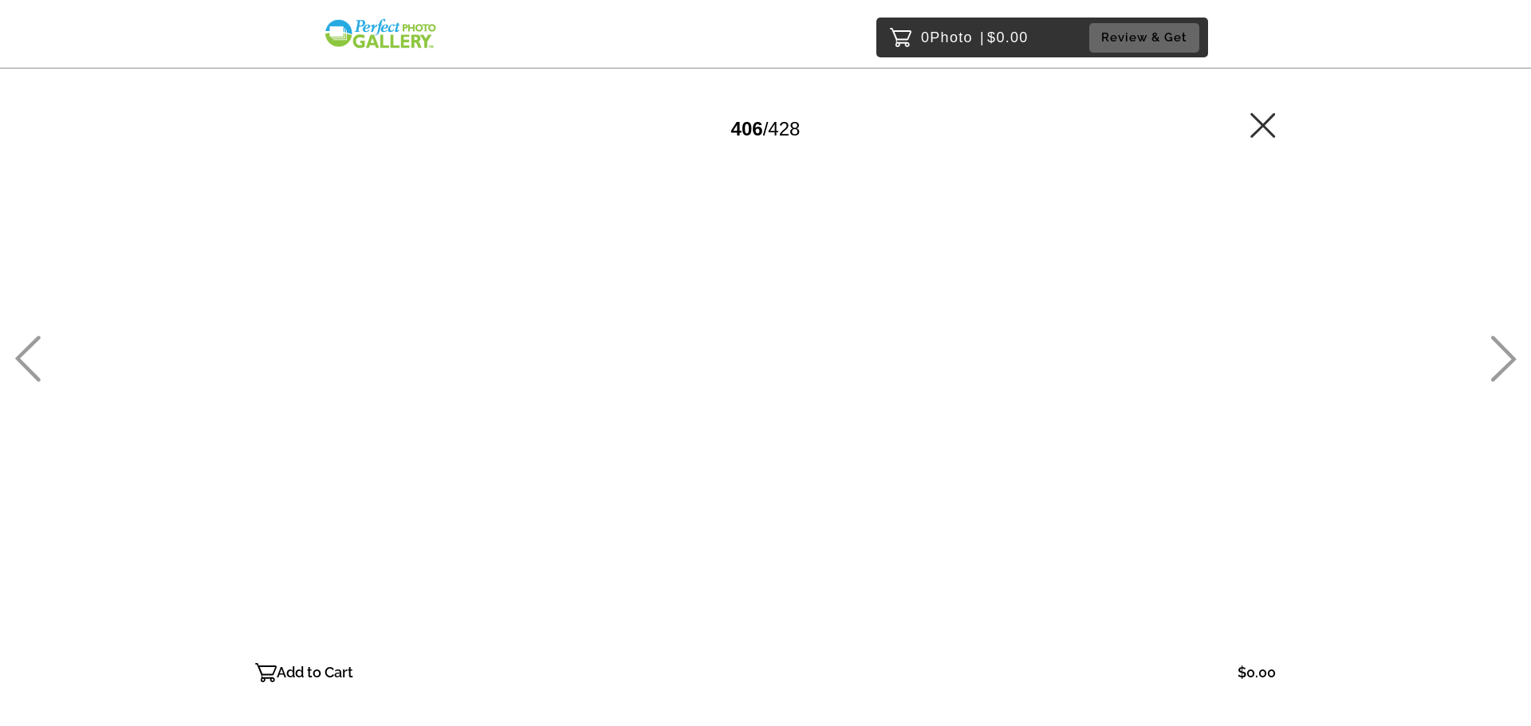
click at [1506, 364] on icon at bounding box center [1503, 359] width 26 height 46
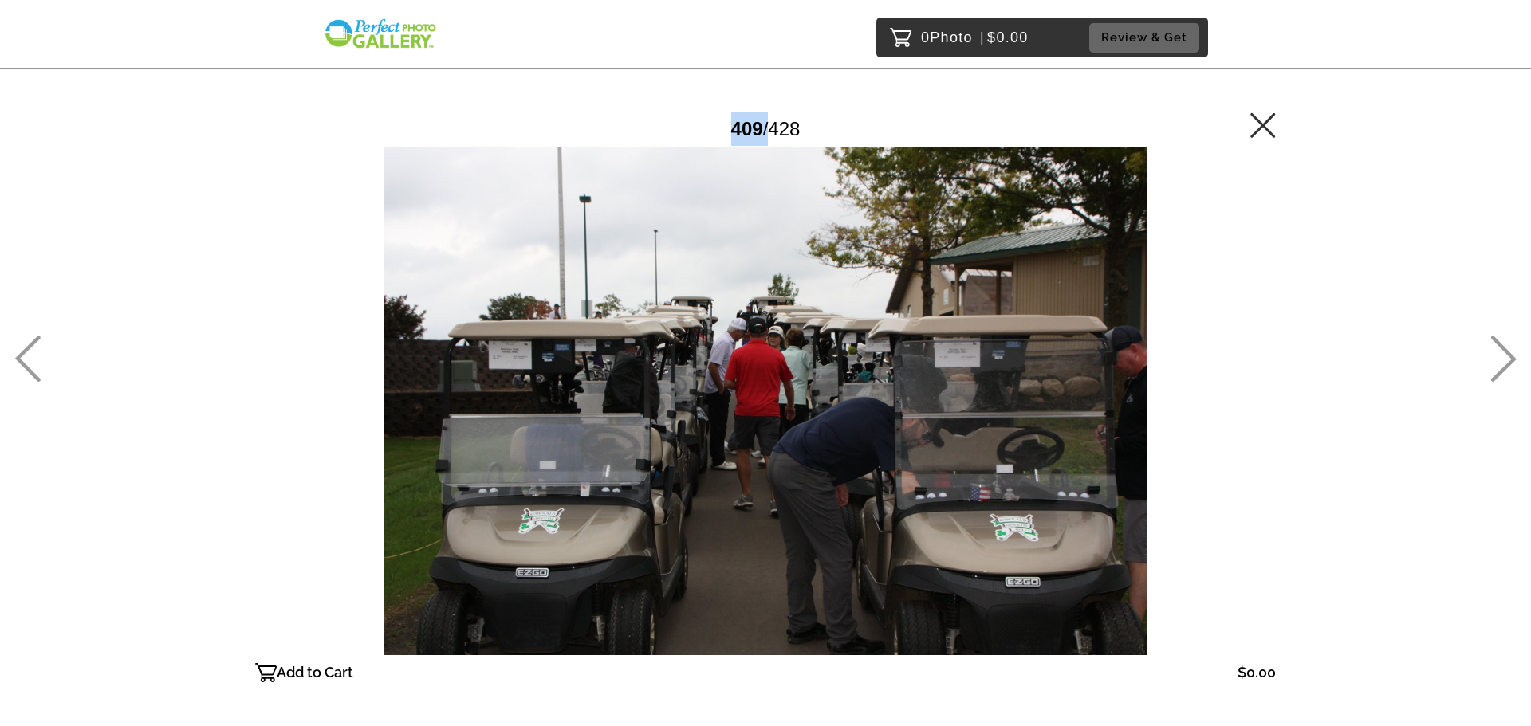
click at [1506, 364] on icon at bounding box center [1503, 359] width 26 height 46
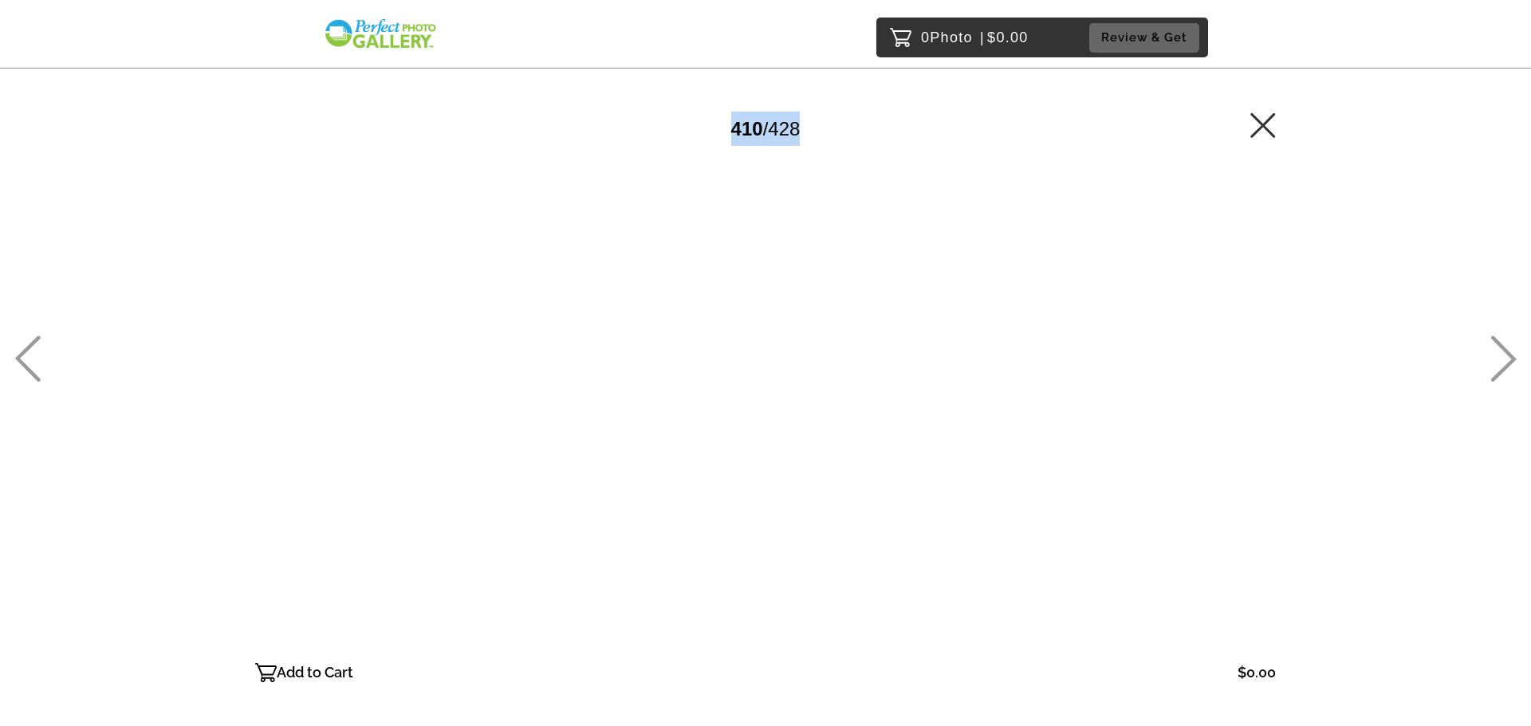
click at [1506, 364] on icon at bounding box center [1503, 359] width 26 height 46
click at [37, 372] on icon at bounding box center [27, 359] width 26 height 46
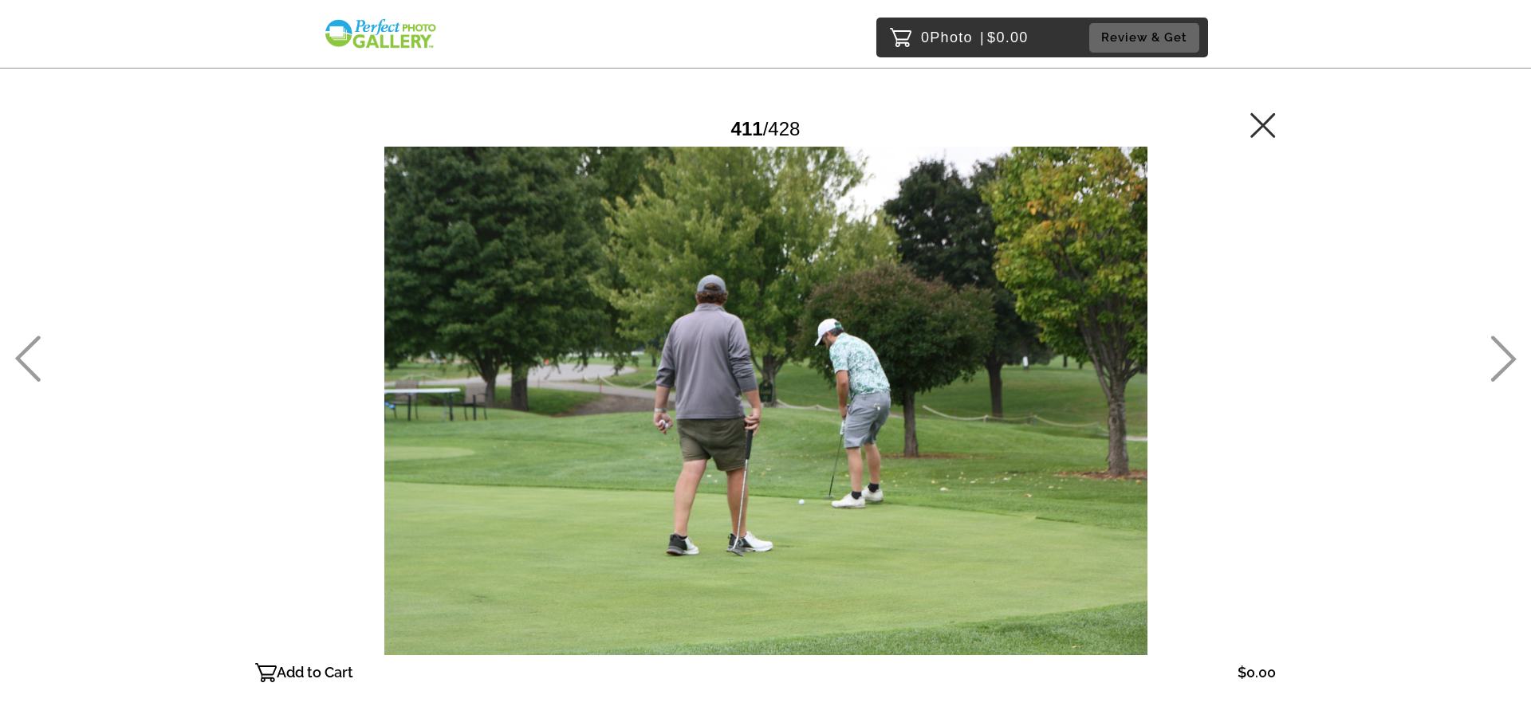
click at [1513, 354] on icon at bounding box center [1503, 359] width 26 height 46
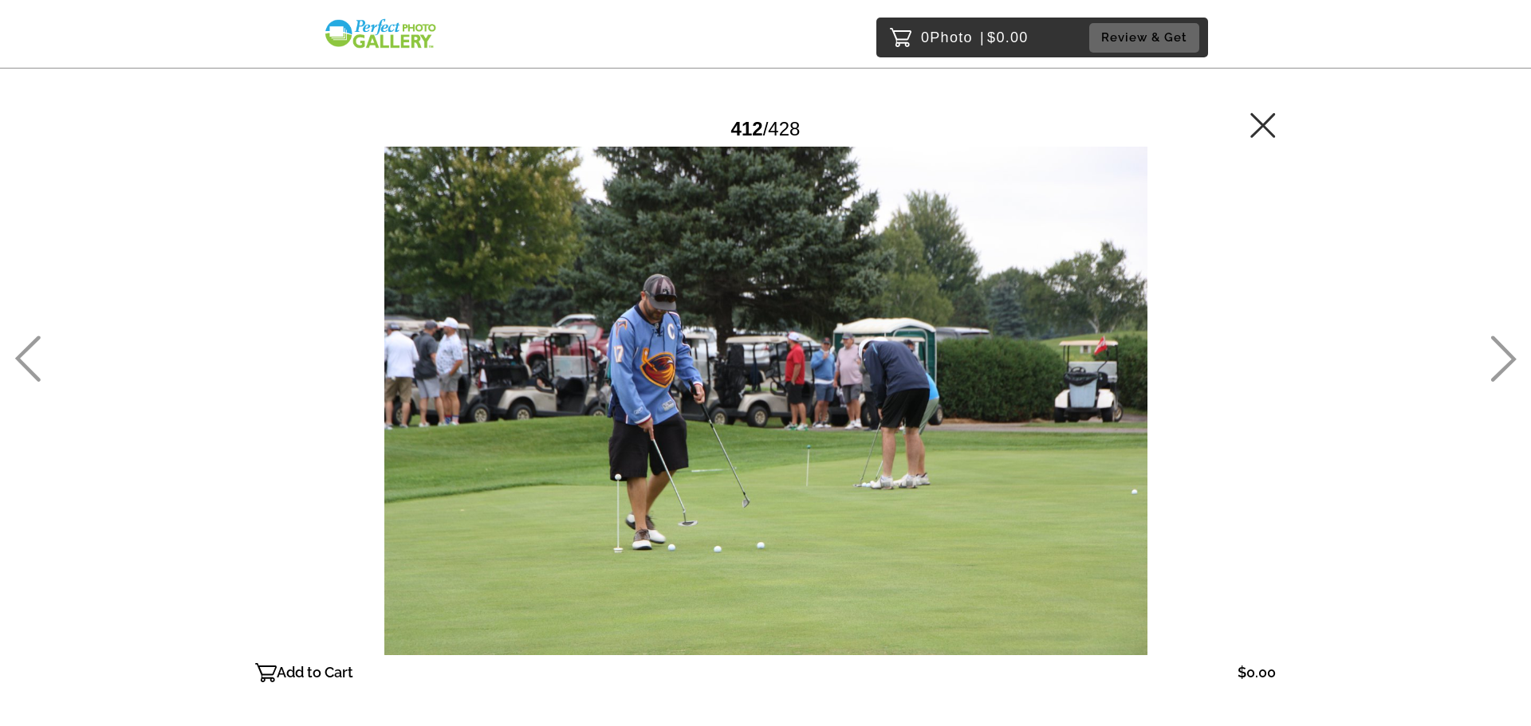
click at [1513, 354] on icon at bounding box center [1503, 359] width 26 height 46
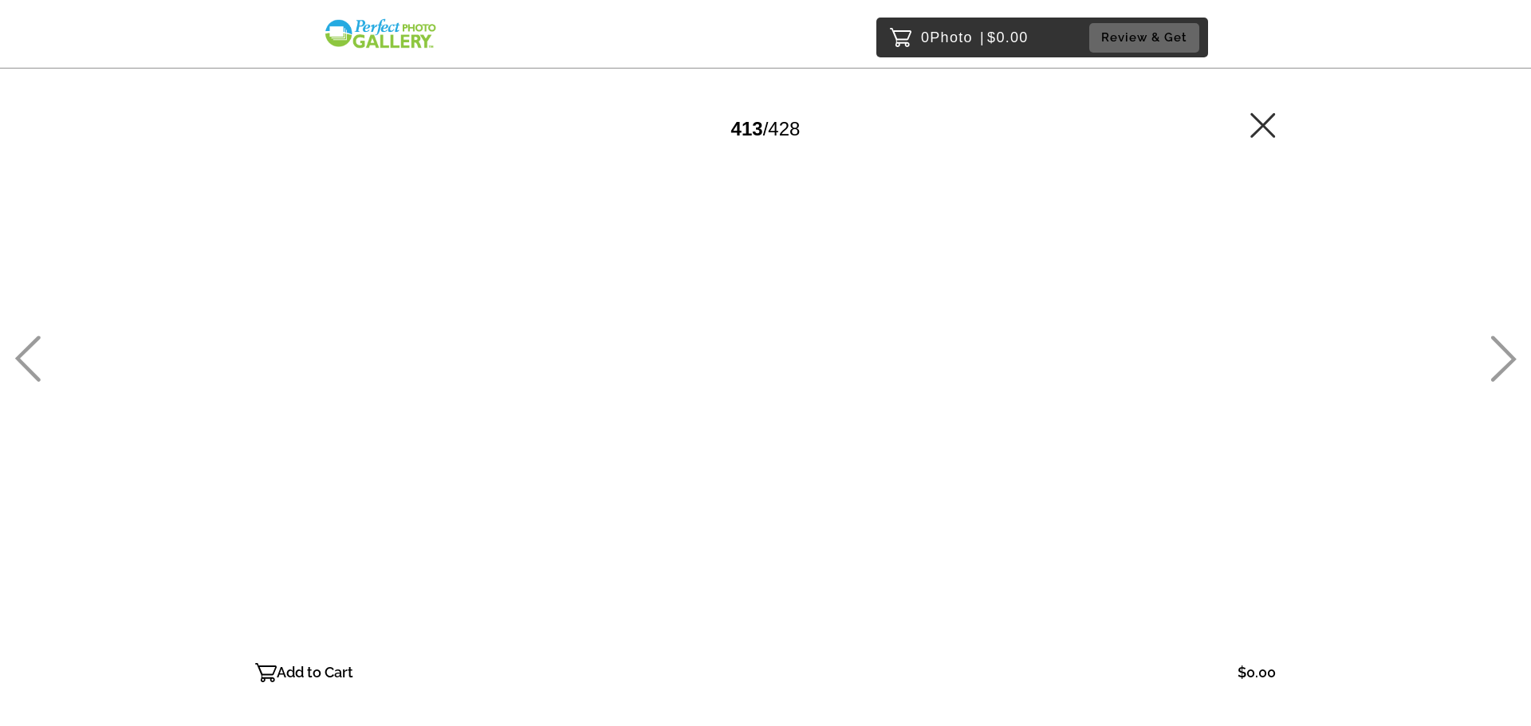
click at [1513, 354] on icon at bounding box center [1503, 359] width 26 height 46
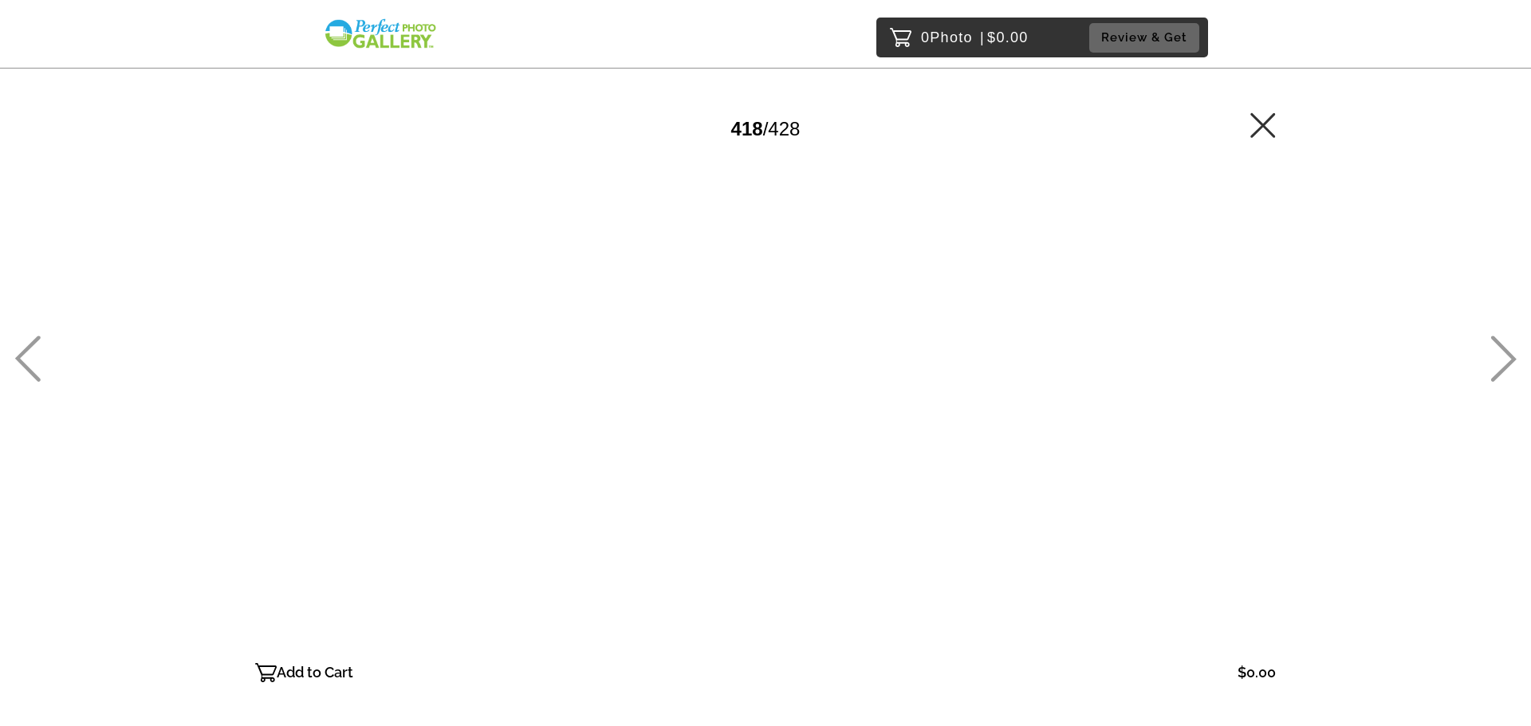
click at [1513, 354] on icon at bounding box center [1503, 359] width 26 height 46
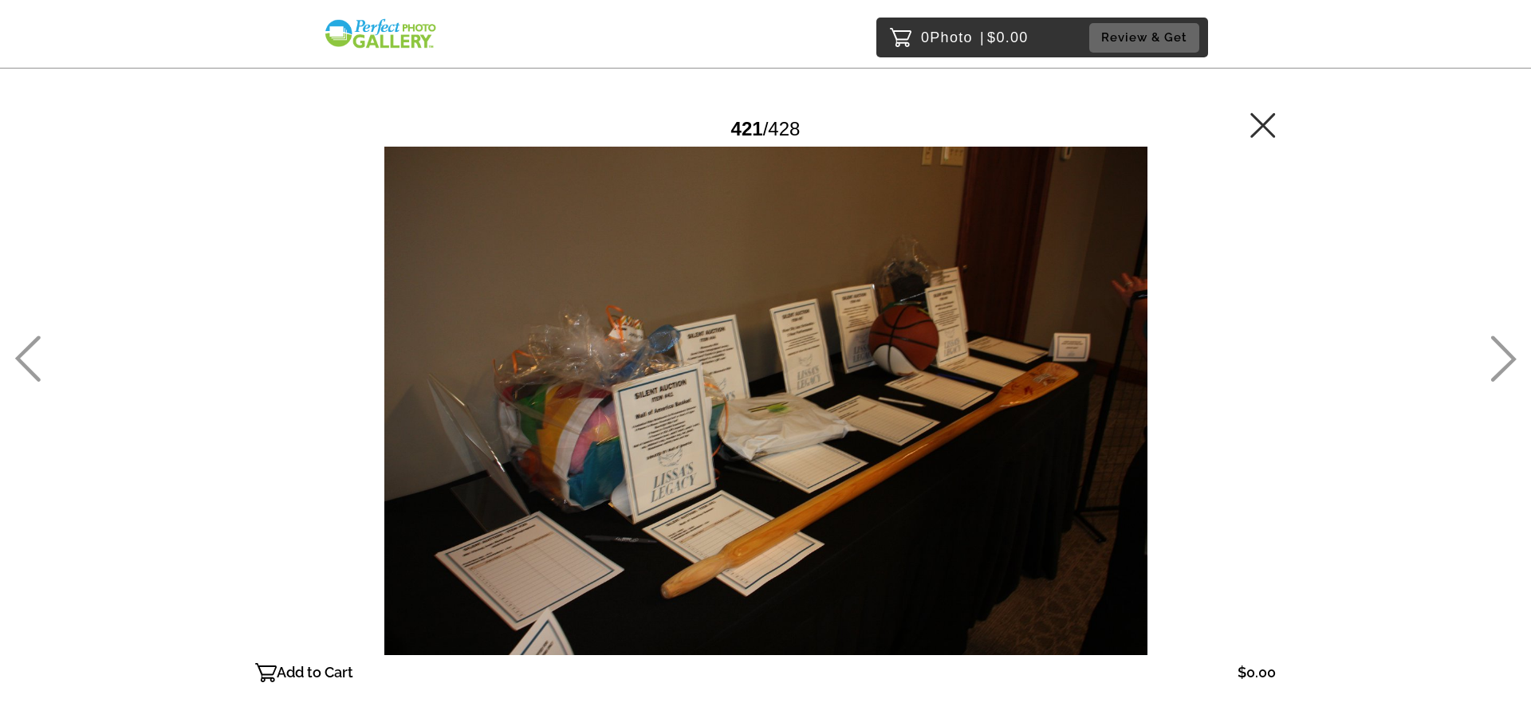
click at [1513, 354] on icon at bounding box center [1503, 359] width 26 height 46
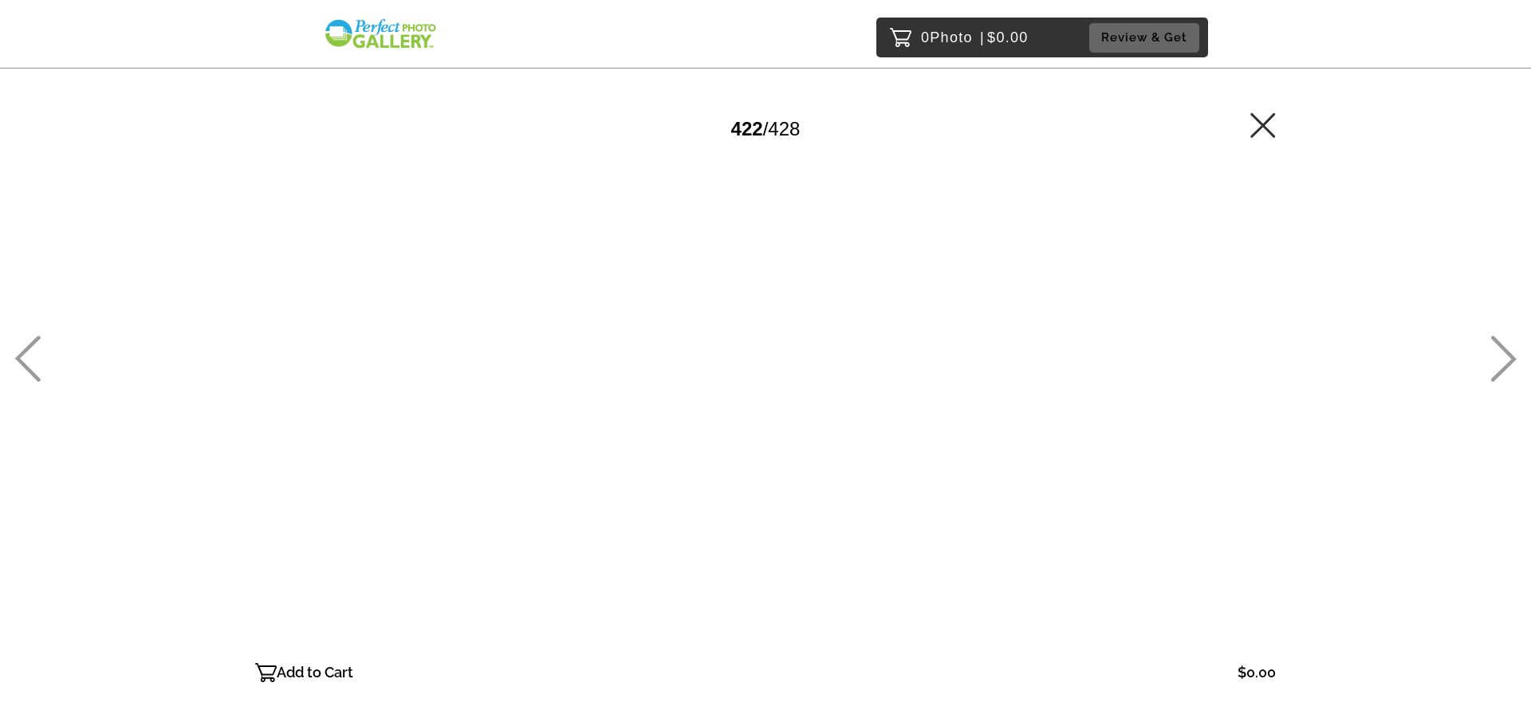
click at [1513, 354] on icon at bounding box center [1503, 359] width 26 height 46
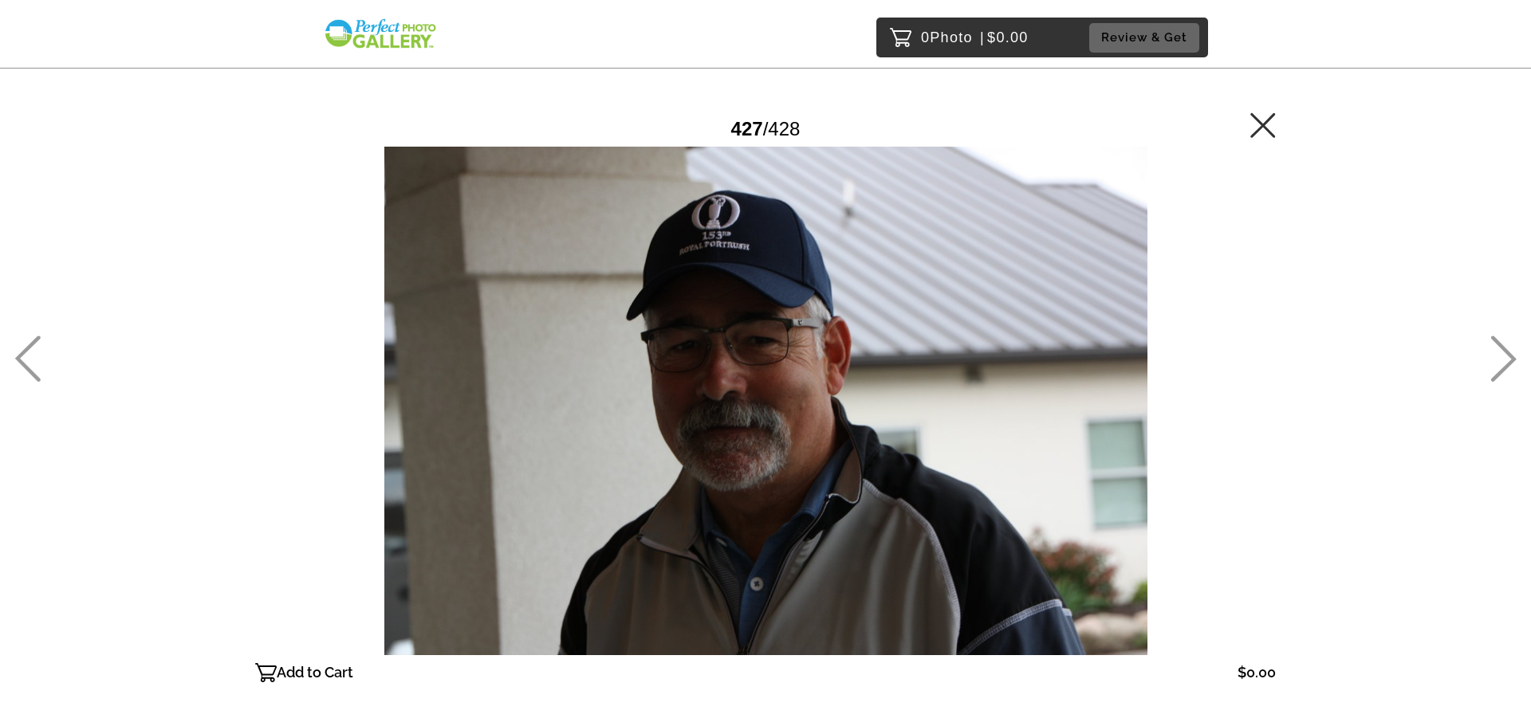
click at [1513, 354] on icon at bounding box center [1503, 359] width 26 height 46
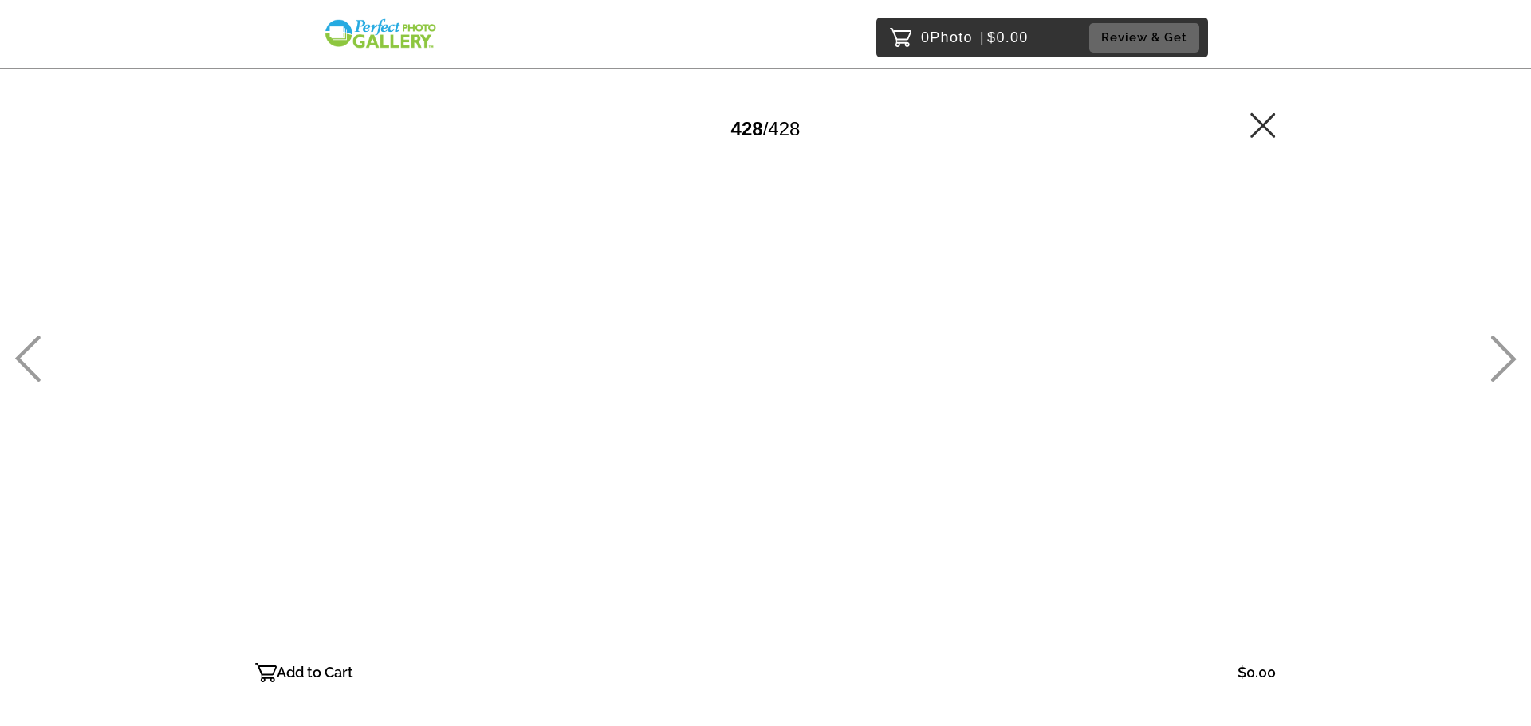
click at [22, 353] on icon at bounding box center [28, 359] width 26 height 46
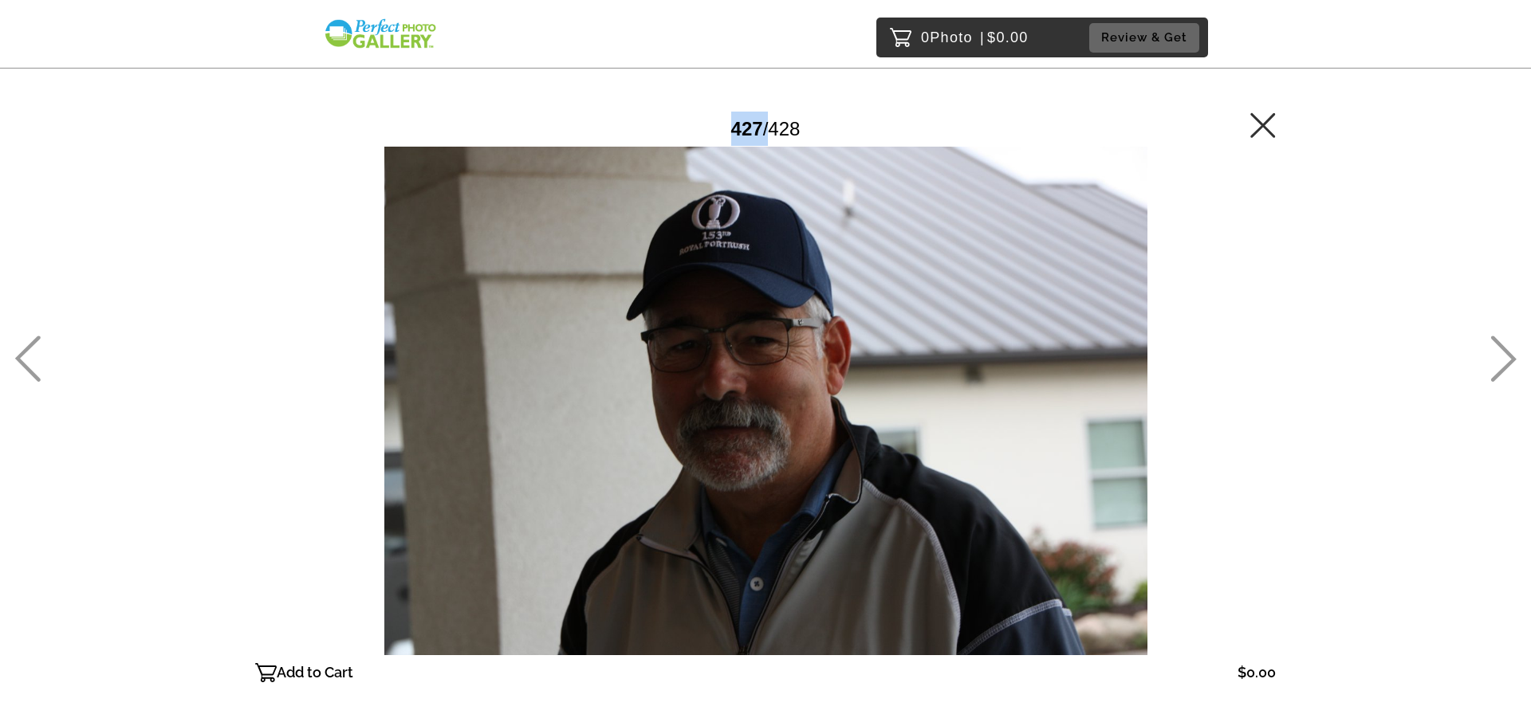
click at [22, 353] on icon at bounding box center [28, 359] width 26 height 46
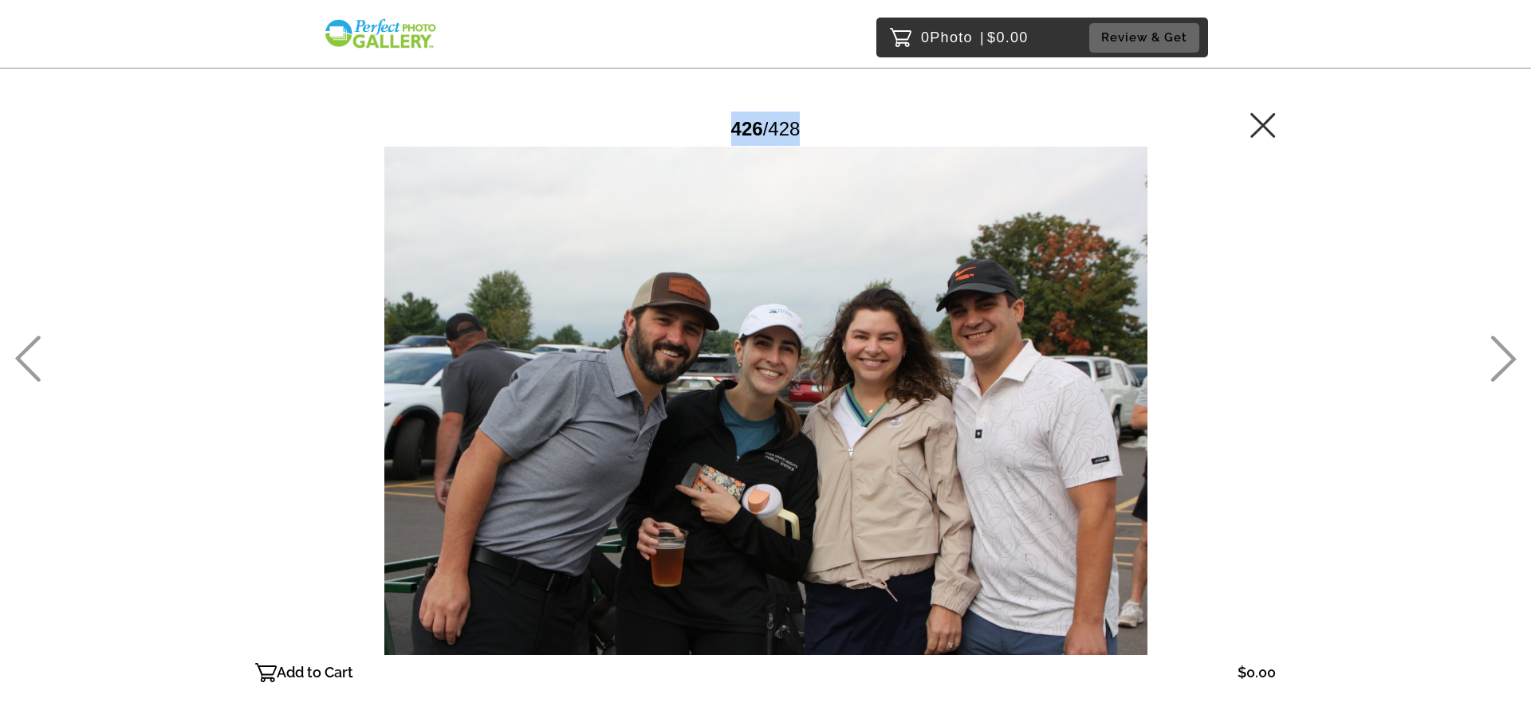
click at [22, 353] on icon at bounding box center [28, 359] width 26 height 46
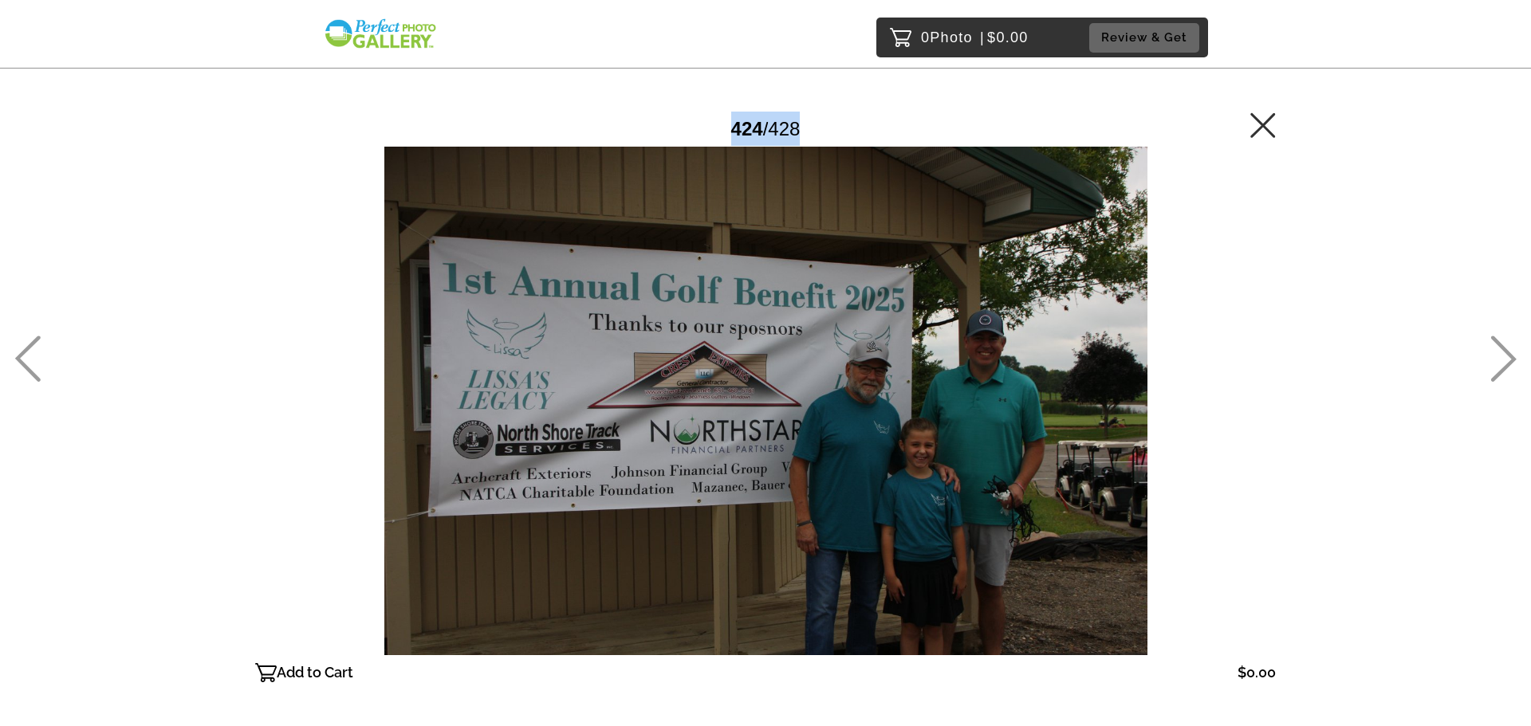
click at [22, 353] on icon at bounding box center [28, 359] width 26 height 46
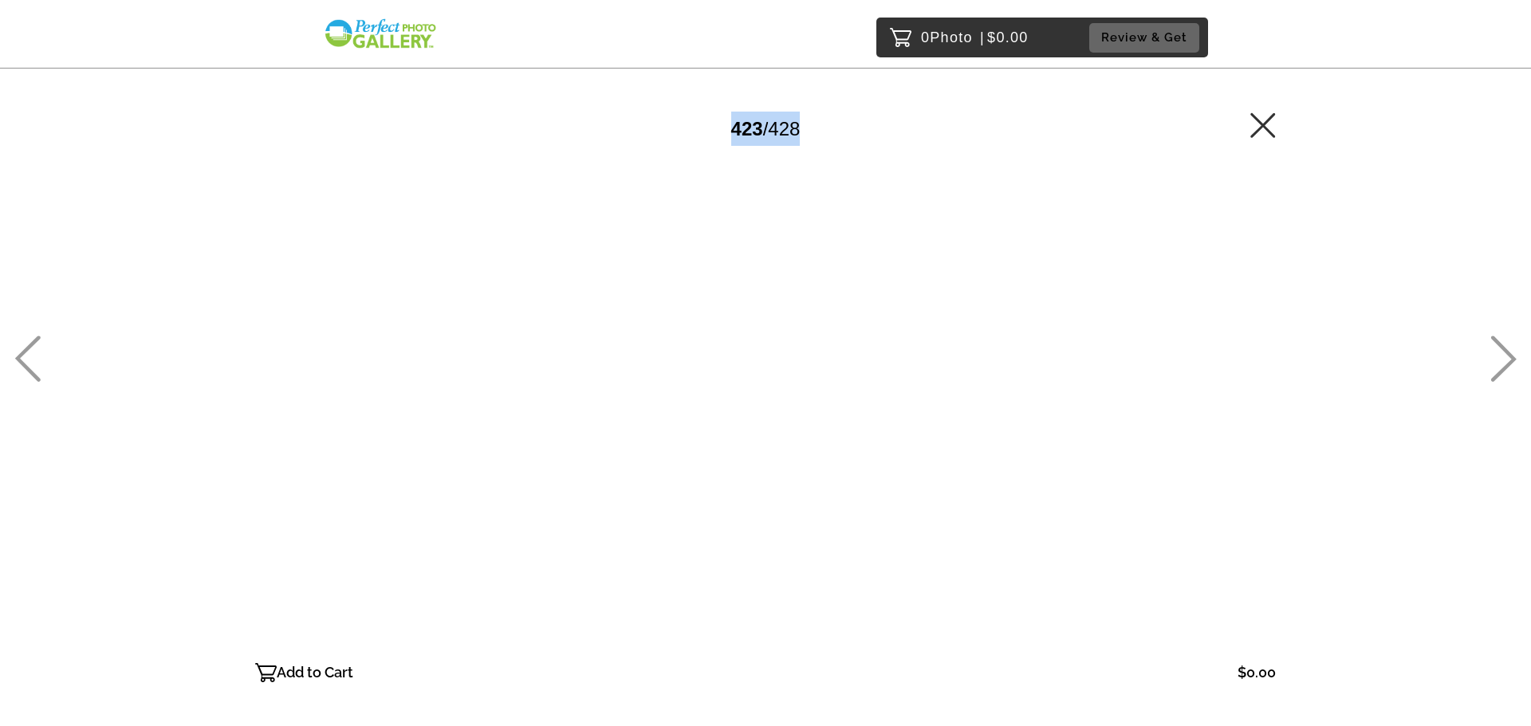
click at [22, 353] on icon at bounding box center [28, 359] width 26 height 46
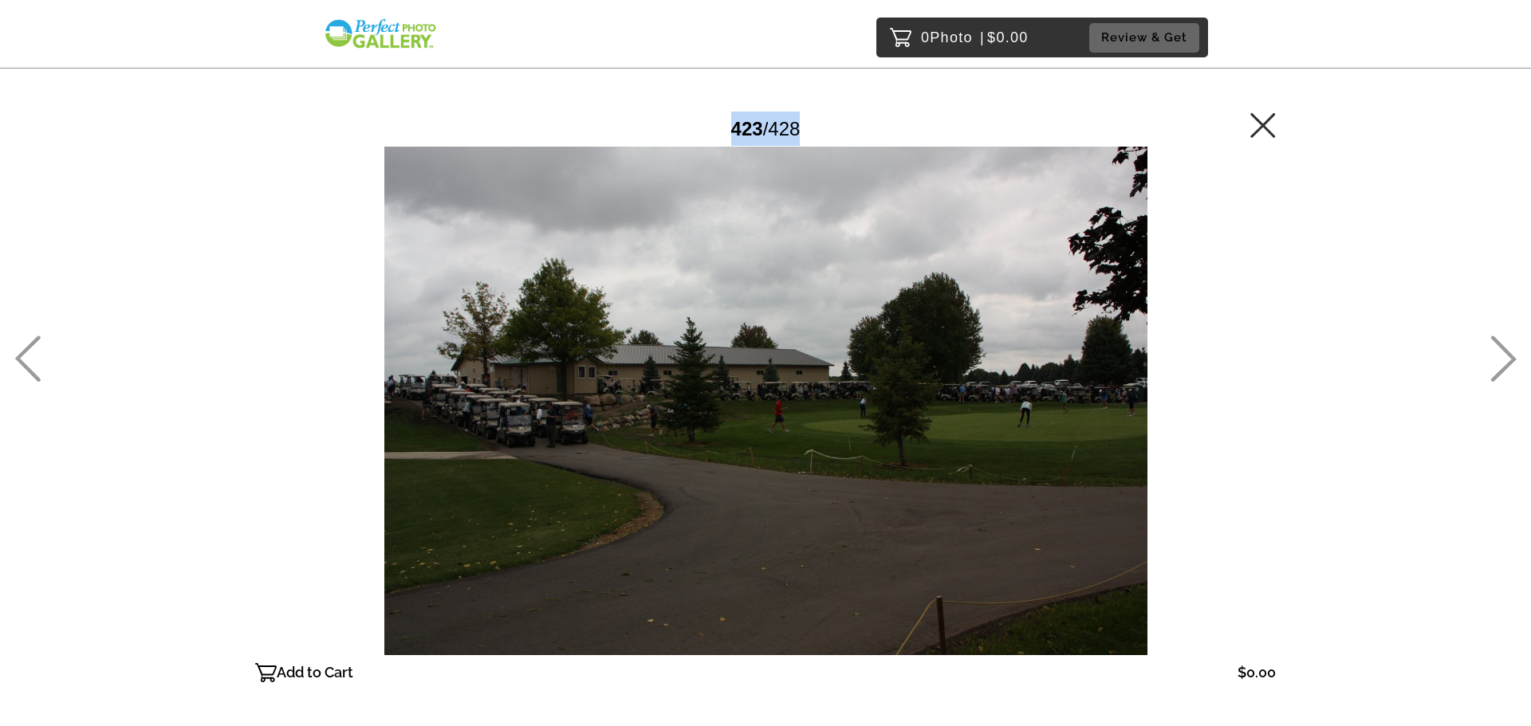
click at [22, 353] on icon at bounding box center [28, 359] width 26 height 46
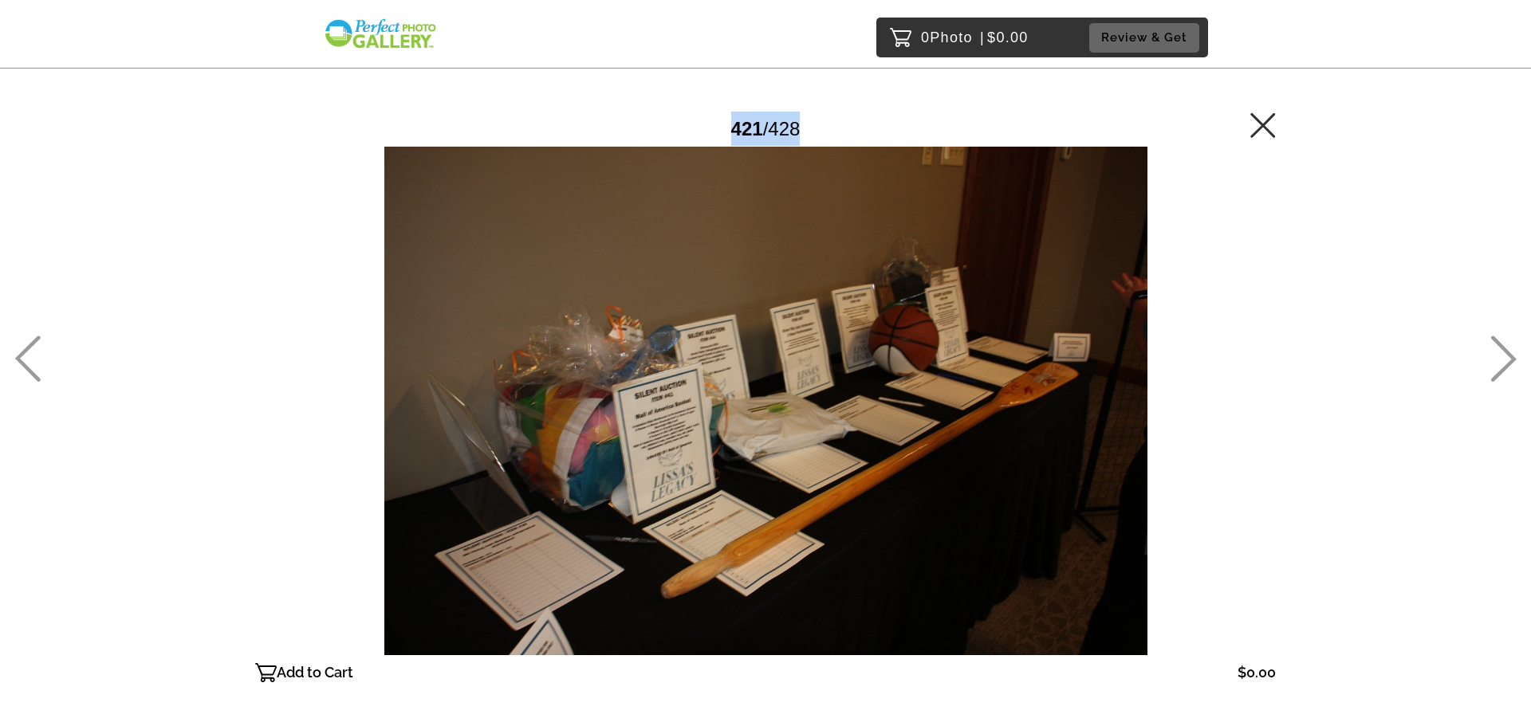
click at [22, 353] on icon at bounding box center [28, 359] width 26 height 46
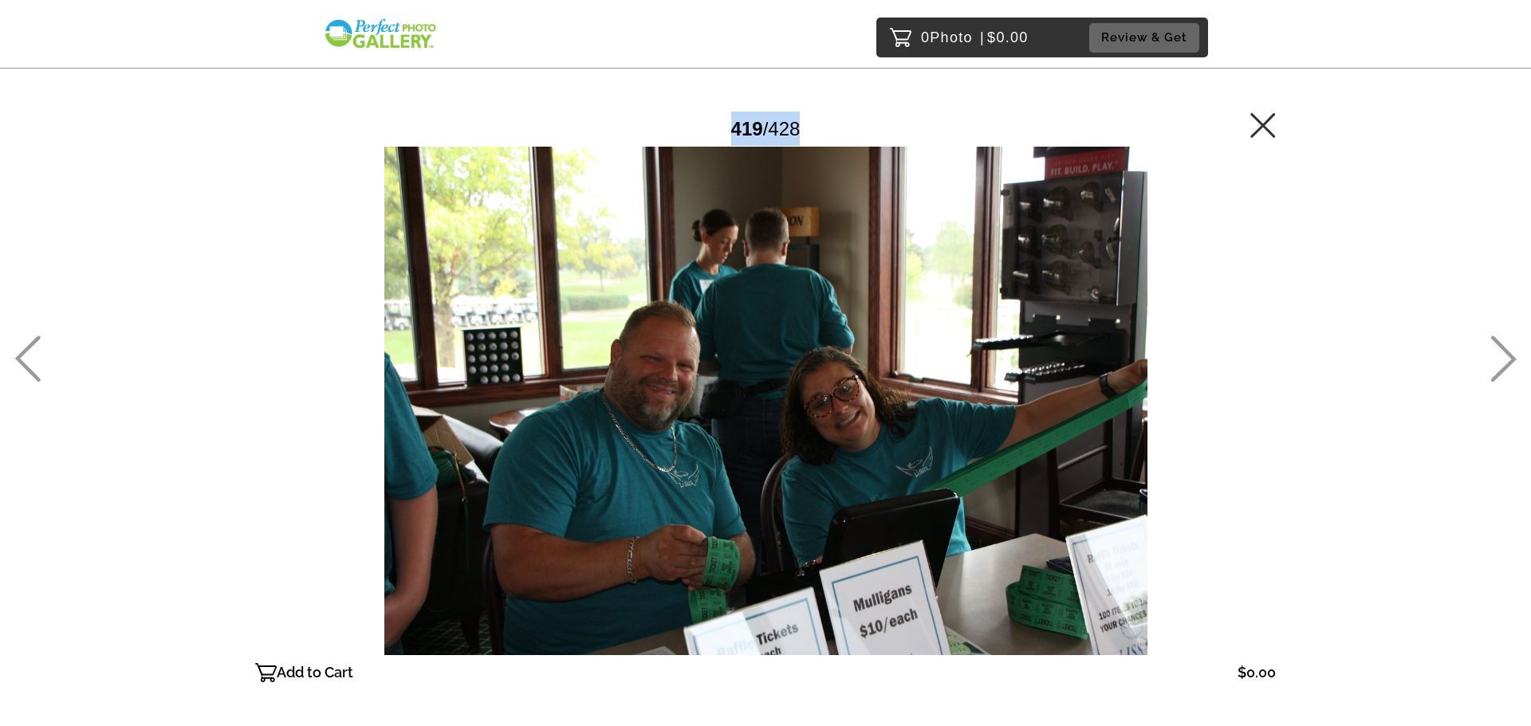
click at [22, 353] on icon at bounding box center [28, 359] width 26 height 46
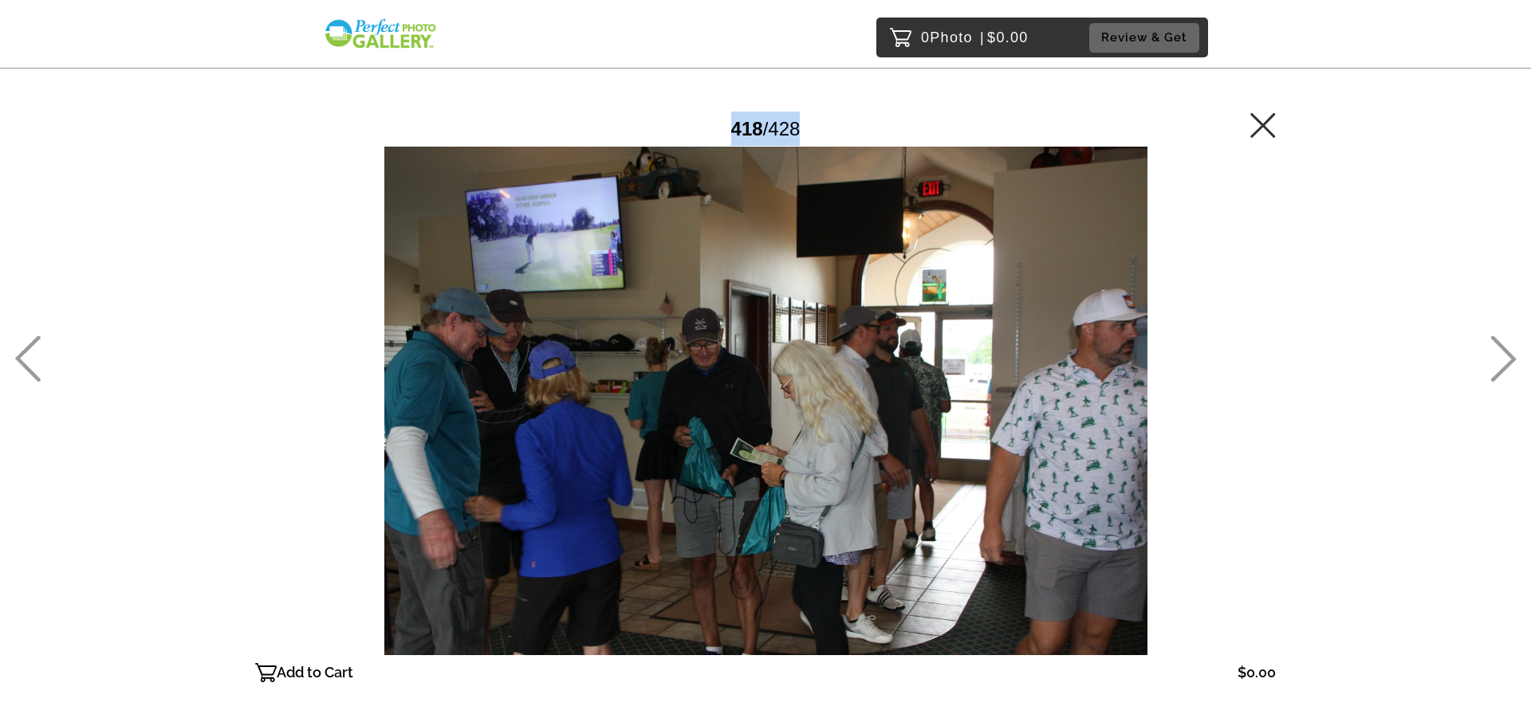
click at [22, 353] on icon at bounding box center [28, 359] width 26 height 46
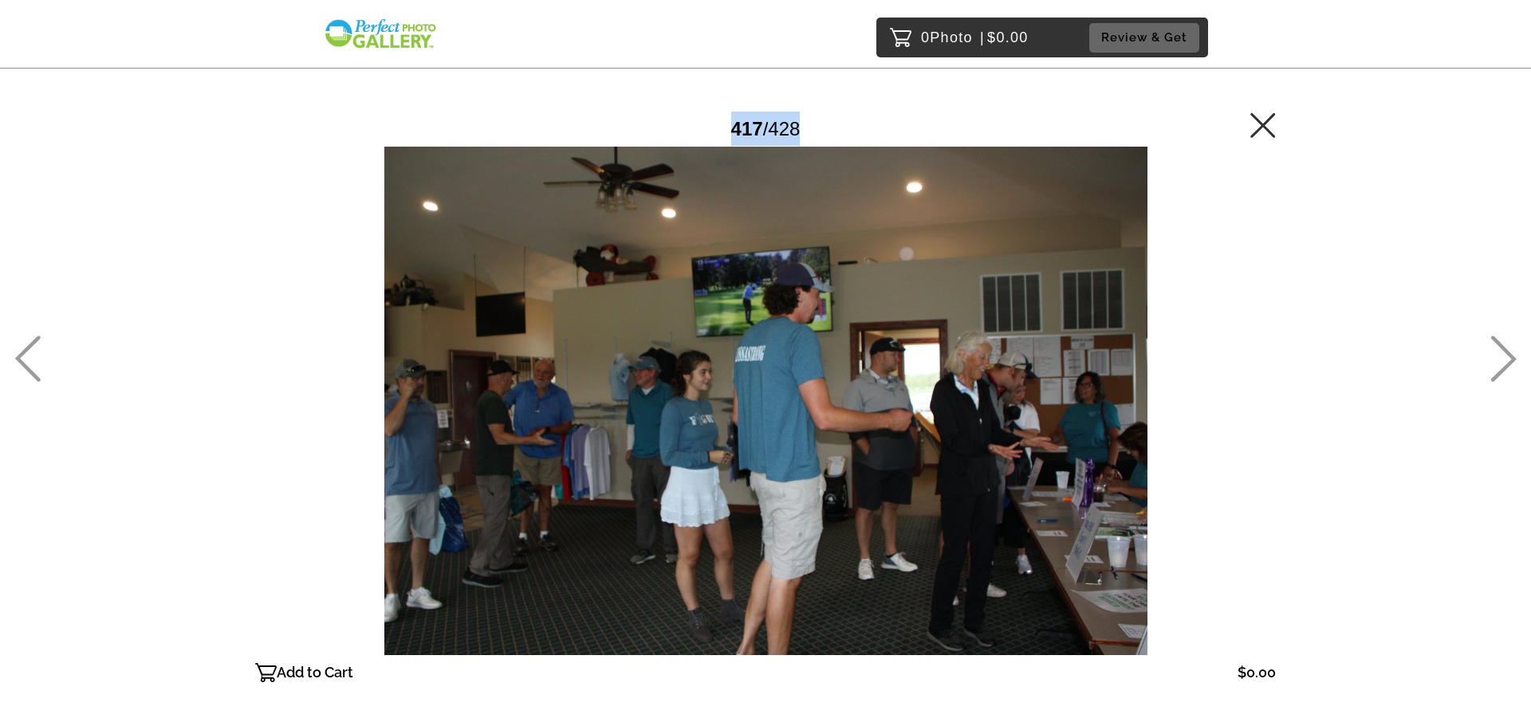
click at [22, 353] on icon at bounding box center [28, 359] width 26 height 46
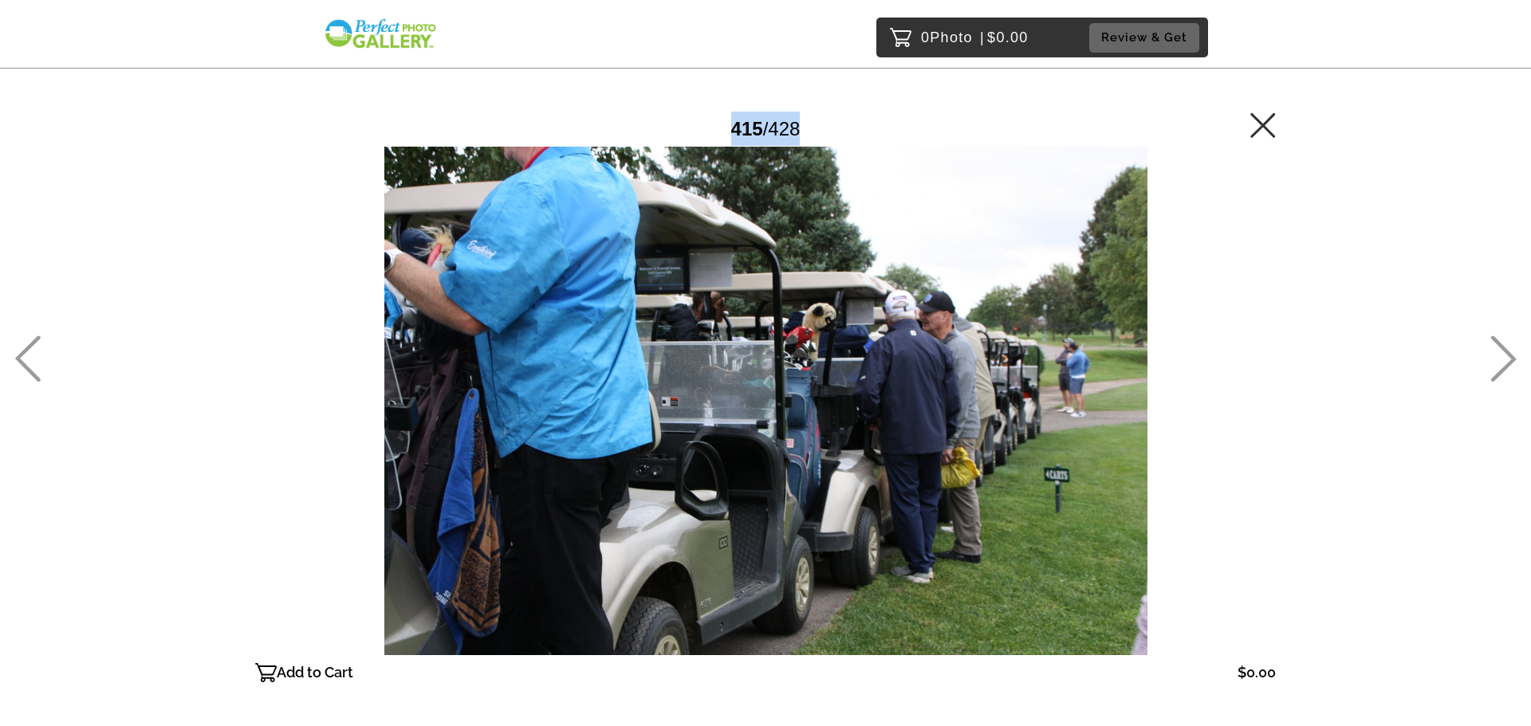
click at [22, 353] on icon at bounding box center [28, 359] width 26 height 46
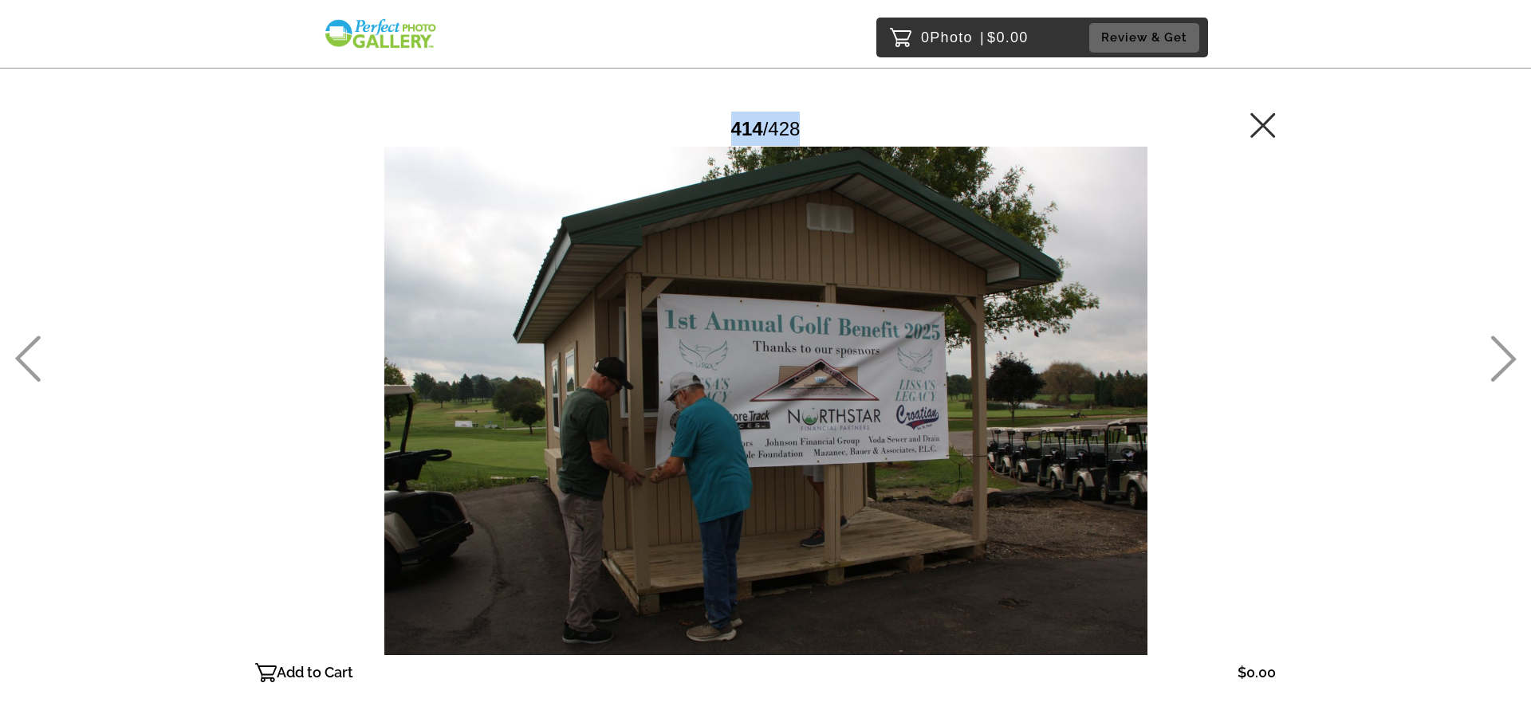
click at [22, 353] on icon at bounding box center [28, 359] width 26 height 46
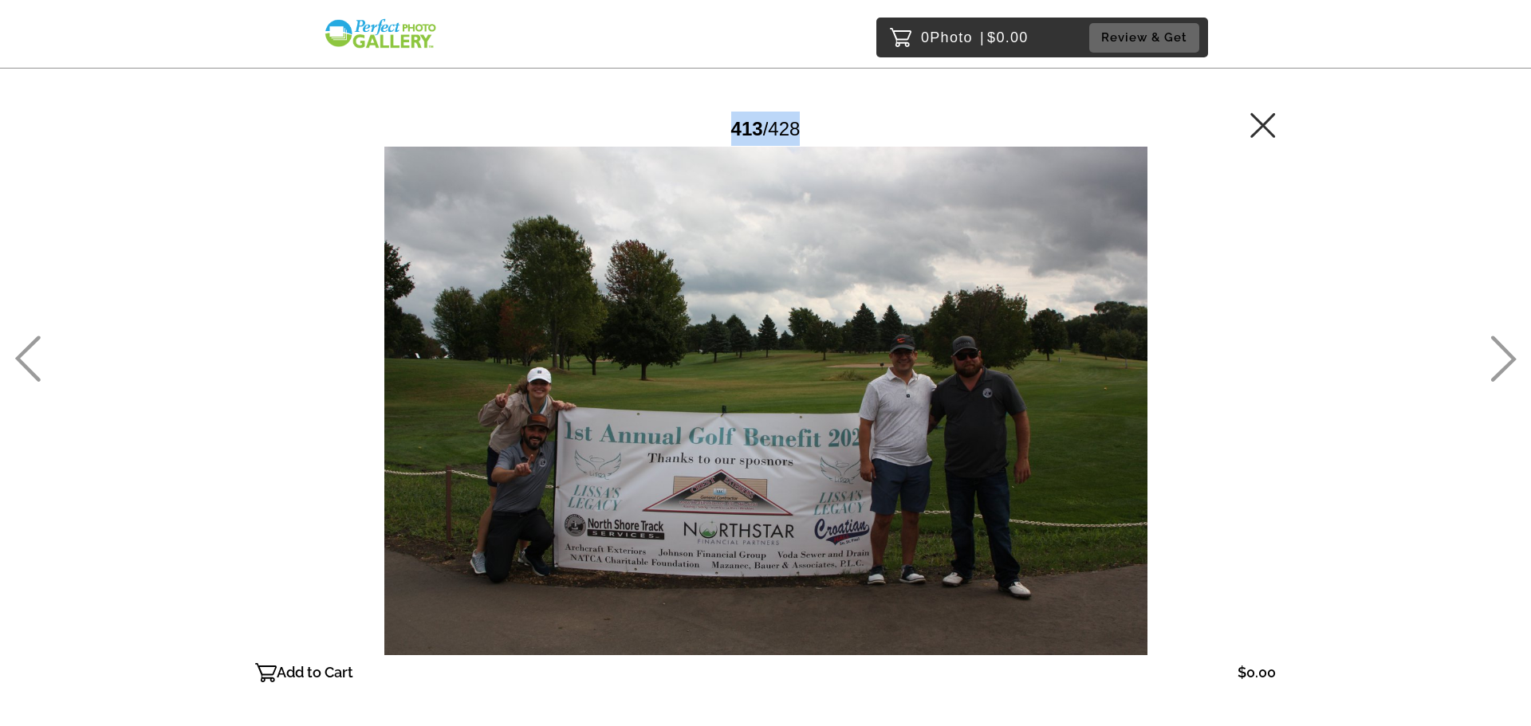
click at [22, 353] on icon at bounding box center [28, 359] width 26 height 46
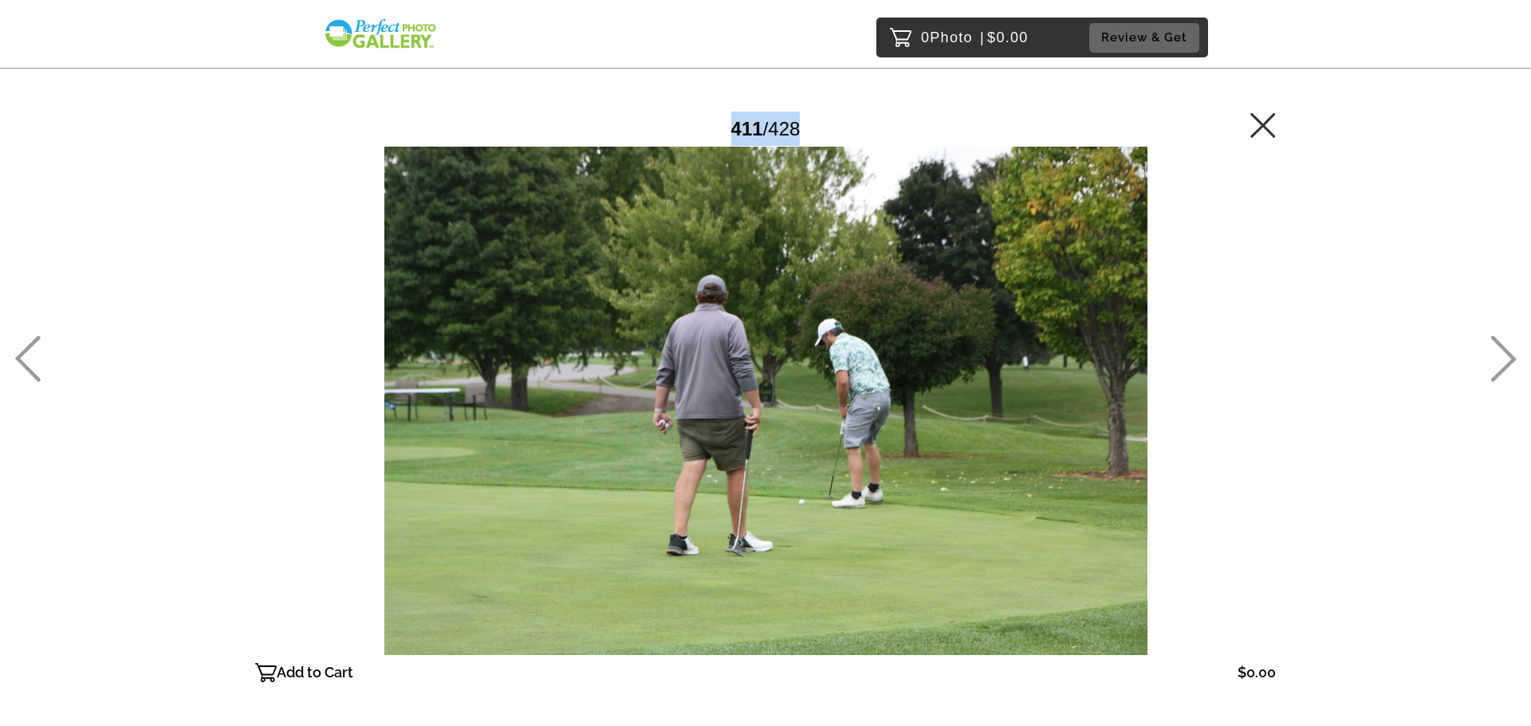
click at [22, 353] on icon at bounding box center [28, 359] width 26 height 46
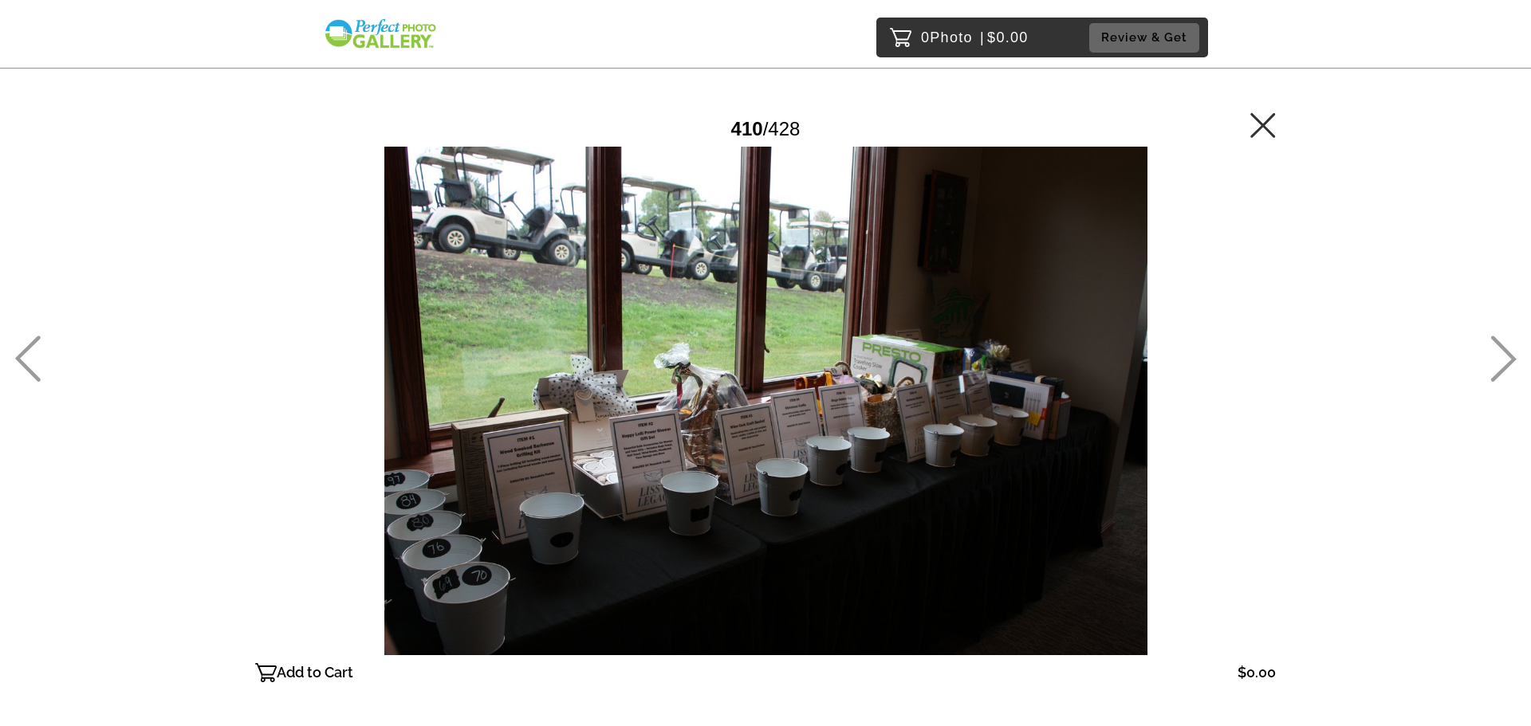
click at [1501, 337] on icon at bounding box center [1503, 359] width 26 height 46
